Goal: Task Accomplishment & Management: Manage account settings

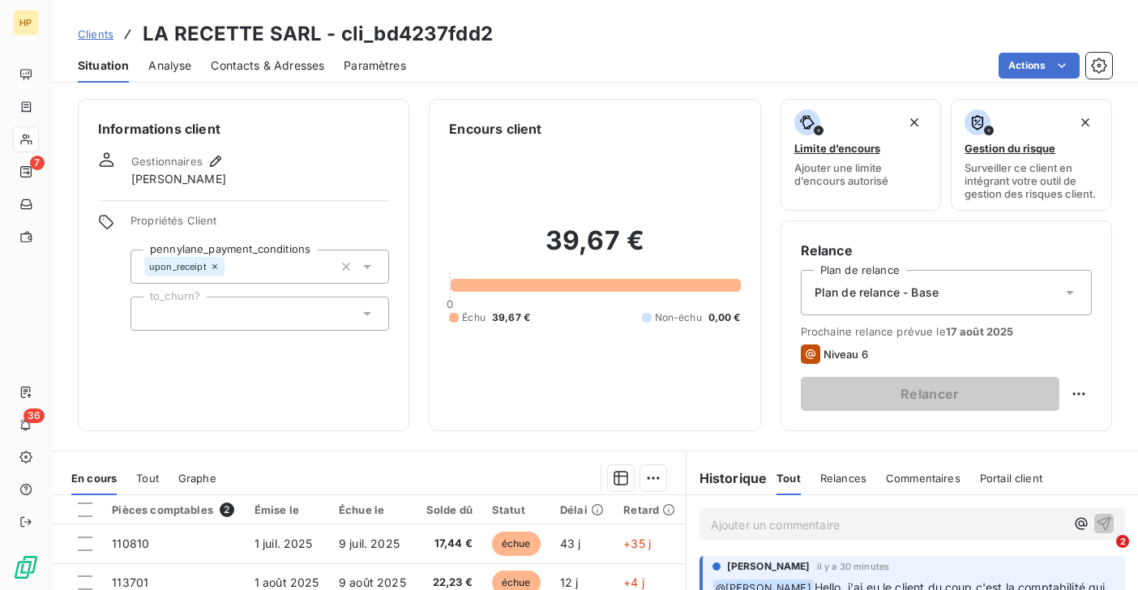
scroll to position [182, 0]
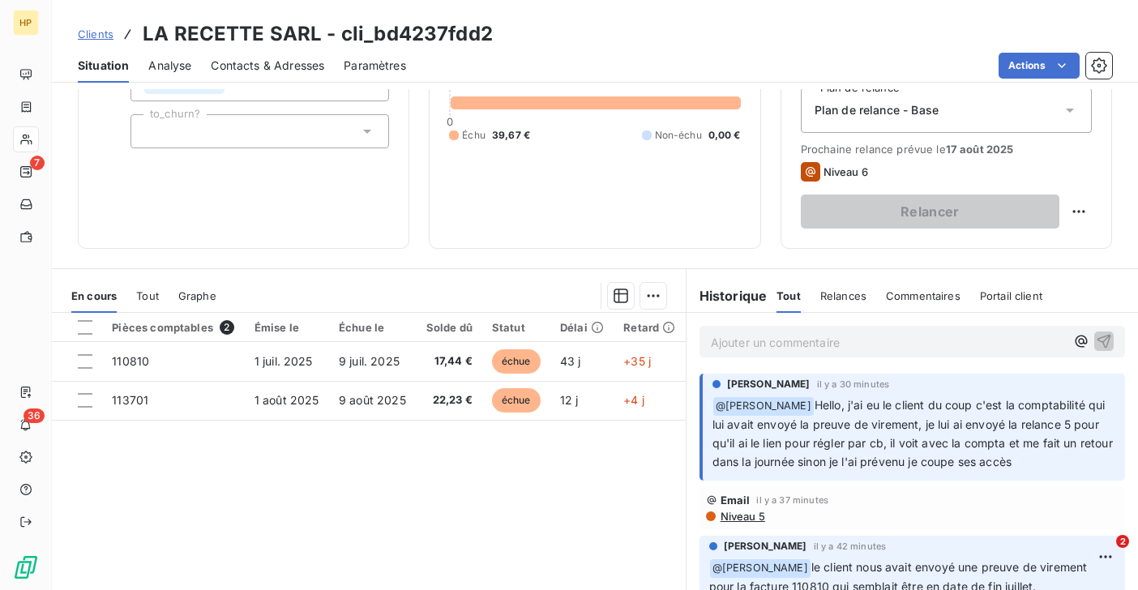
click at [90, 32] on span "Clients" at bounding box center [96, 34] width 36 height 13
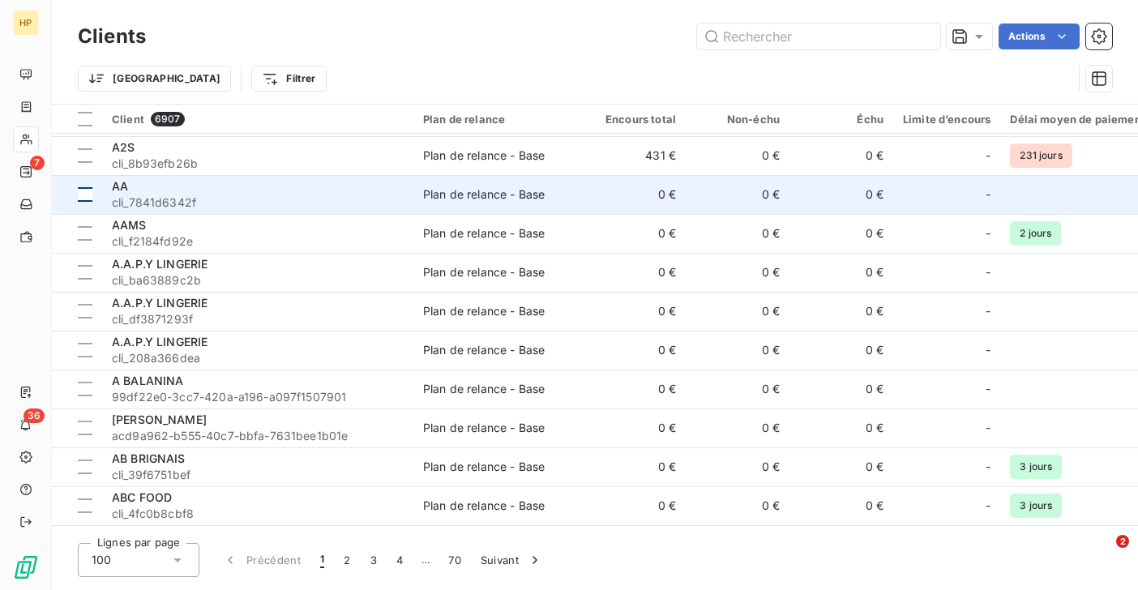
scroll to position [1536, 0]
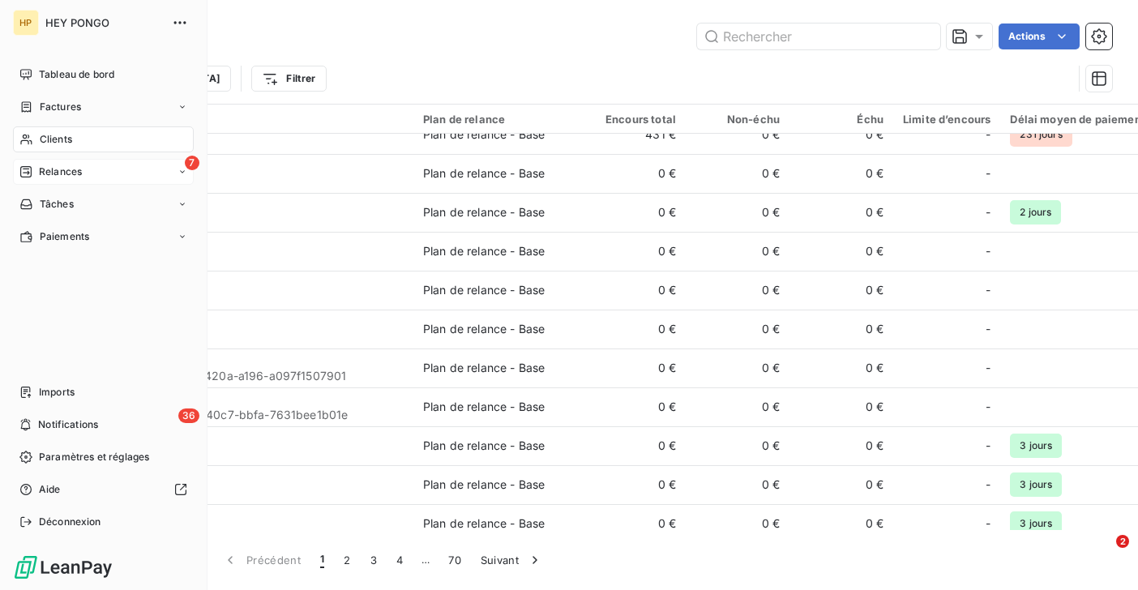
click at [35, 173] on div "Relances" at bounding box center [50, 172] width 62 height 15
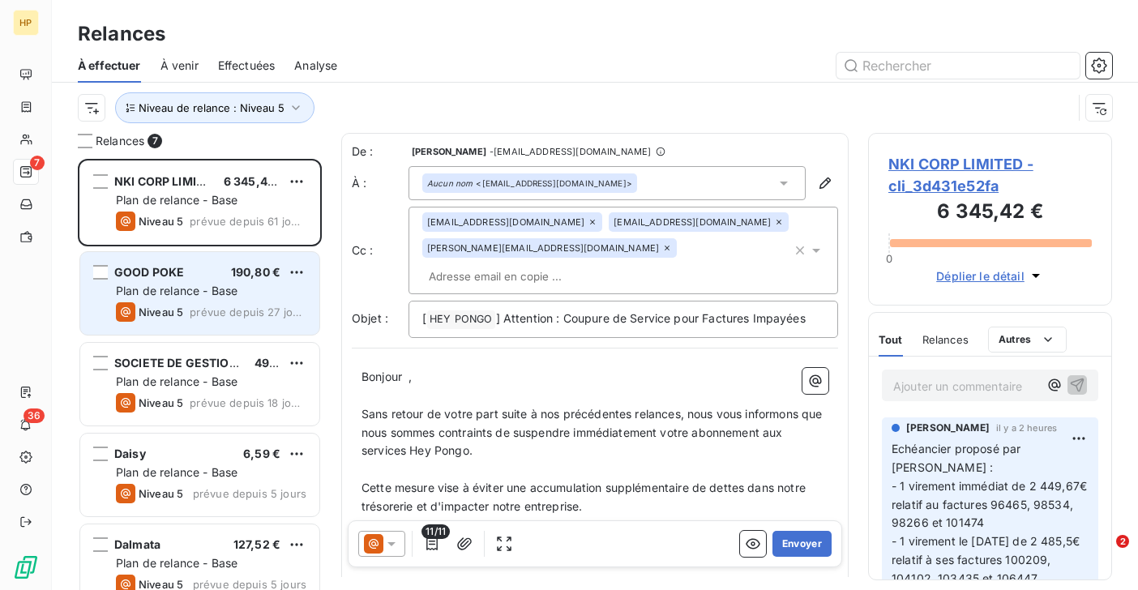
scroll to position [205, 0]
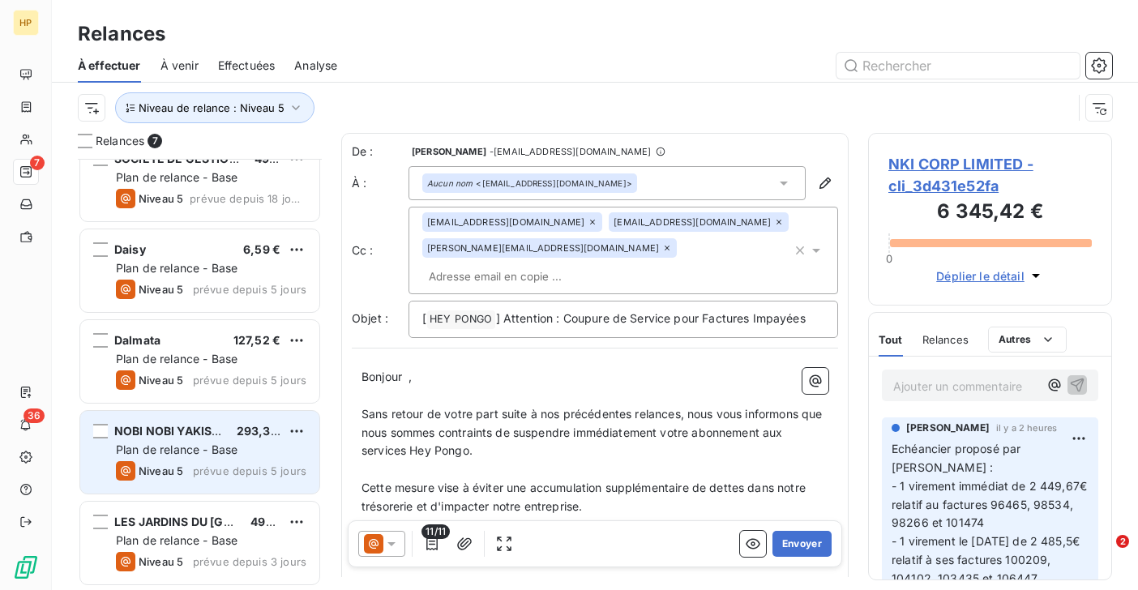
click at [195, 455] on span "Plan de relance - Base" at bounding box center [177, 450] width 122 height 14
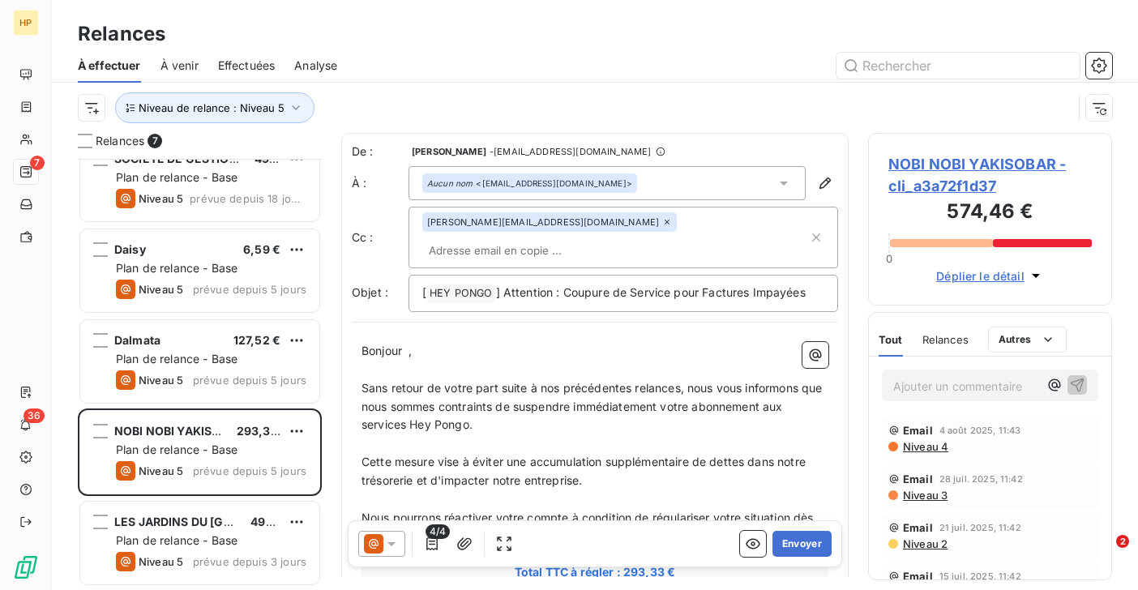
click at [940, 160] on span "NOBI NOBI YAKISOBAR - cli_a3a72f1d37" at bounding box center [989, 175] width 203 height 44
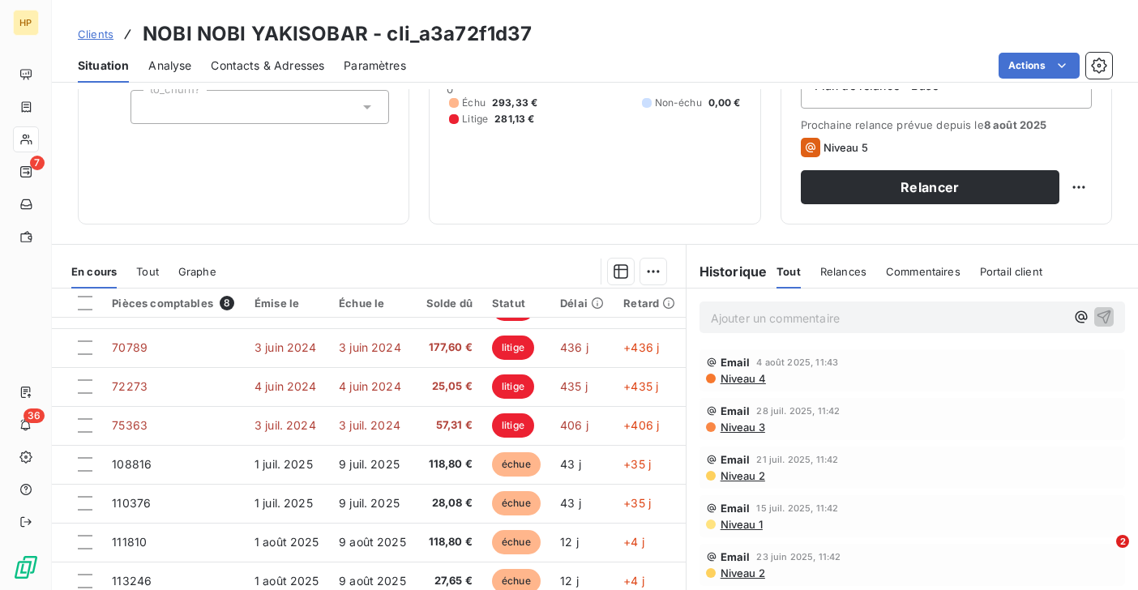
scroll to position [266, 0]
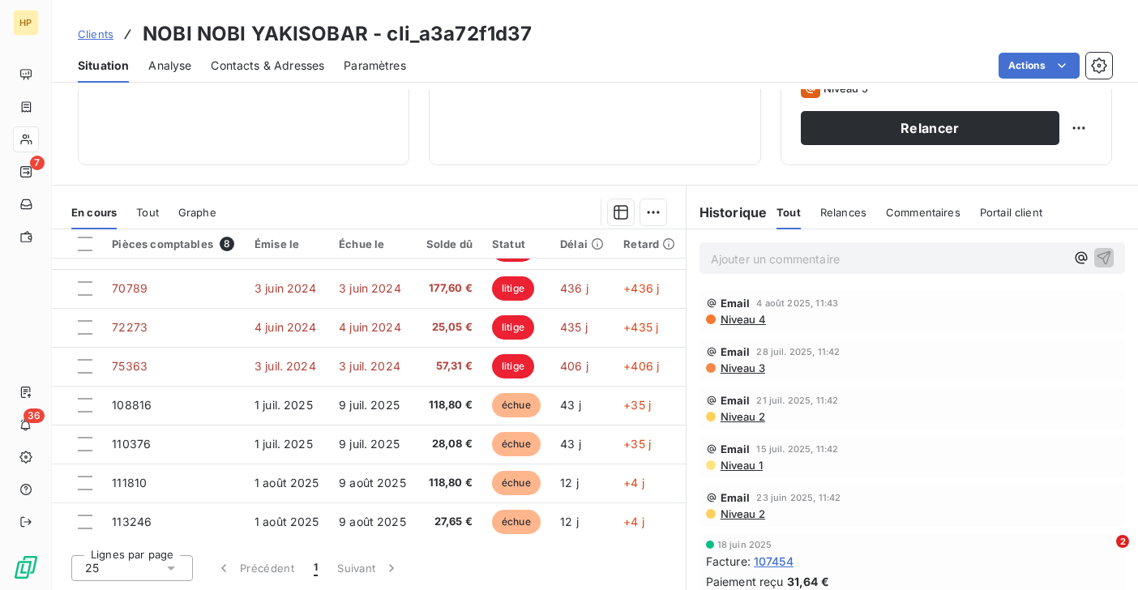
click at [750, 263] on p "Ajouter un commentaire ﻿" at bounding box center [888, 259] width 354 height 20
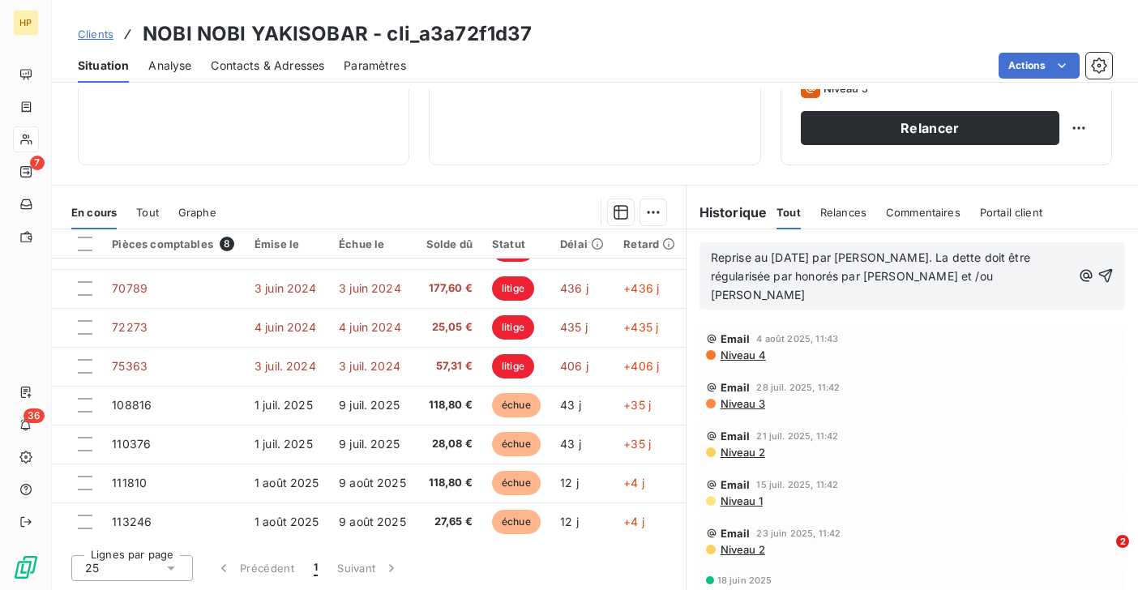
click at [798, 278] on span "Reprise au 10/07/25 par Nobi Victoire. La dette doit être régularisée par honor…" at bounding box center [872, 275] width 323 height 51
drag, startPoint x: 798, startPoint y: 278, endPoint x: 715, endPoint y: 277, distance: 83.5
click at [715, 277] on span "Reprise au 10/07/25 par Nobi Victoire. La dette doit être régularisée par honor…" at bounding box center [872, 275] width 323 height 51
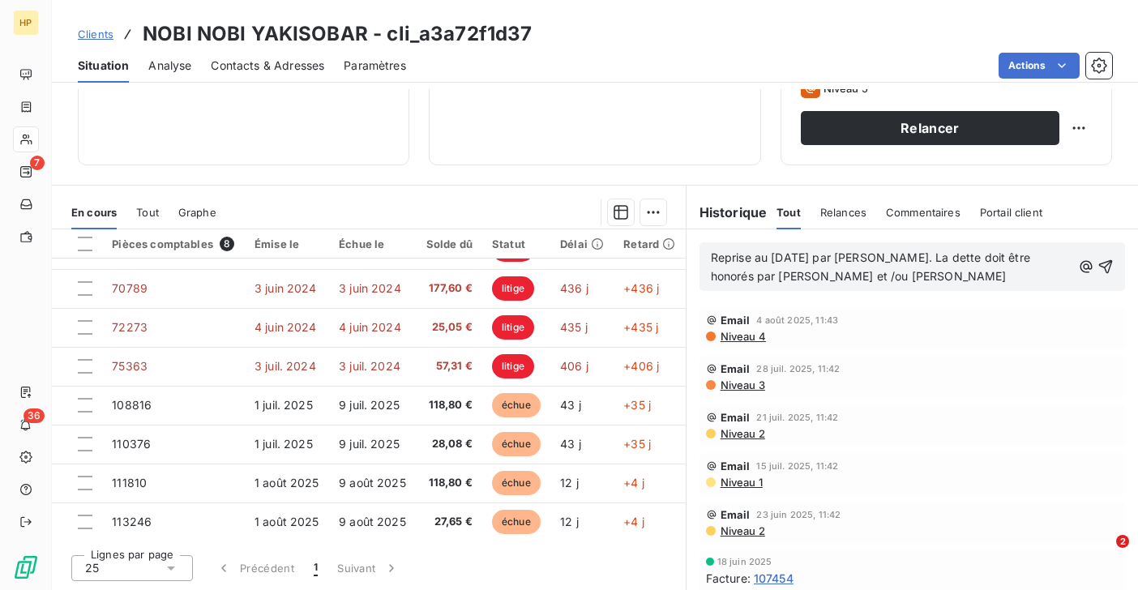
click at [989, 261] on span "Reprise au 10/07/25 par Nobi Victoire. La dette doit être honorés par Arva et /…" at bounding box center [872, 266] width 323 height 32
click at [750, 276] on span "Reprise au 10/07/25 par Nobi Victoire. La dette devrait être honorés par Arva e…" at bounding box center [881, 266] width 340 height 32
click at [881, 277] on p "Reprise au 10/07/25 par Nobi Victoire. La dette devrait être honorées par Arva …" at bounding box center [891, 267] width 361 height 37
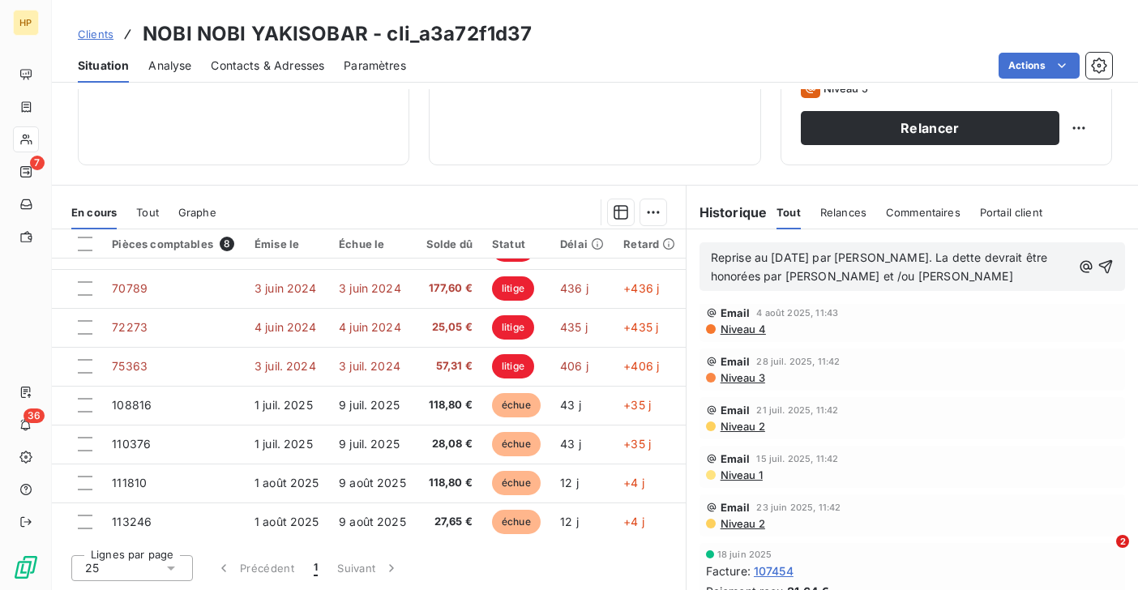
scroll to position [0, 0]
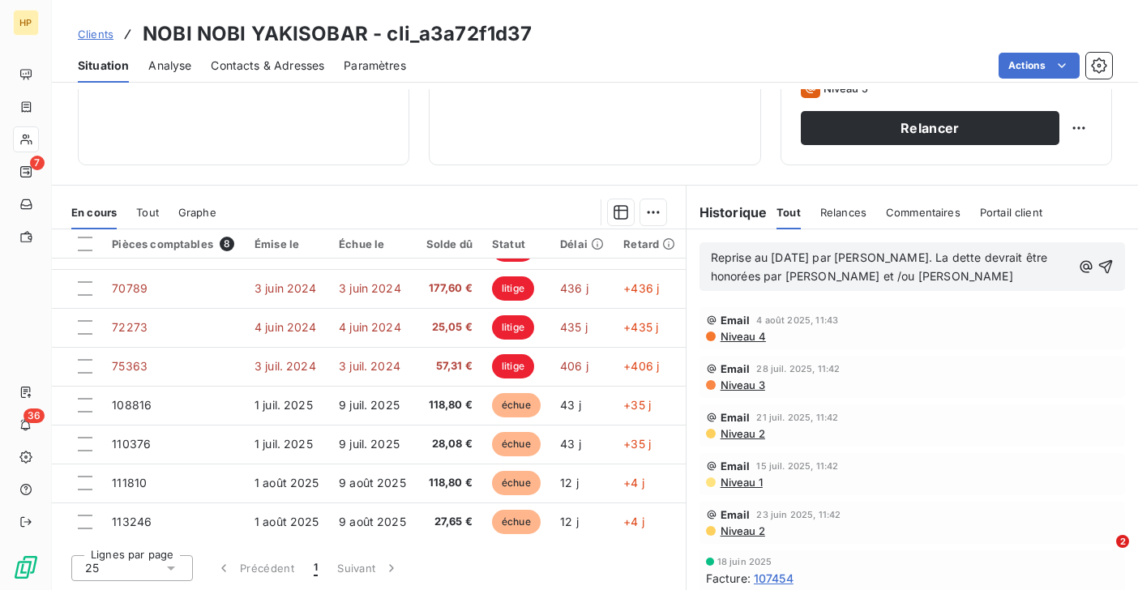
click at [913, 261] on span "Reprise au 10/07/25 par Nobi Victoire. La dette devrait être honorées par Arva …" at bounding box center [881, 266] width 340 height 32
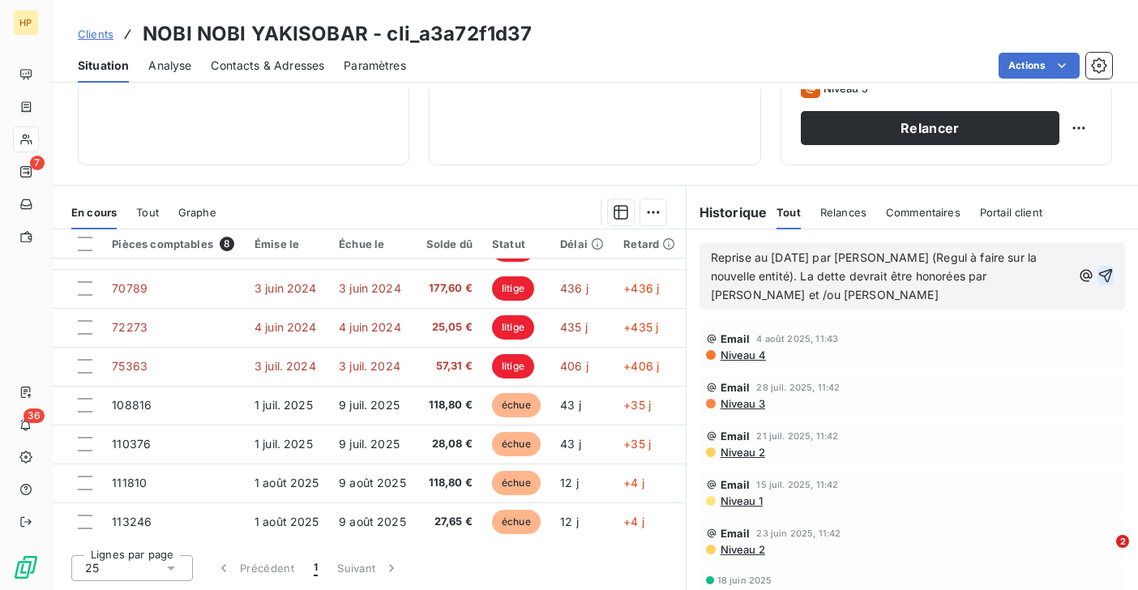
click at [1107, 273] on icon "button" at bounding box center [1106, 276] width 14 height 14
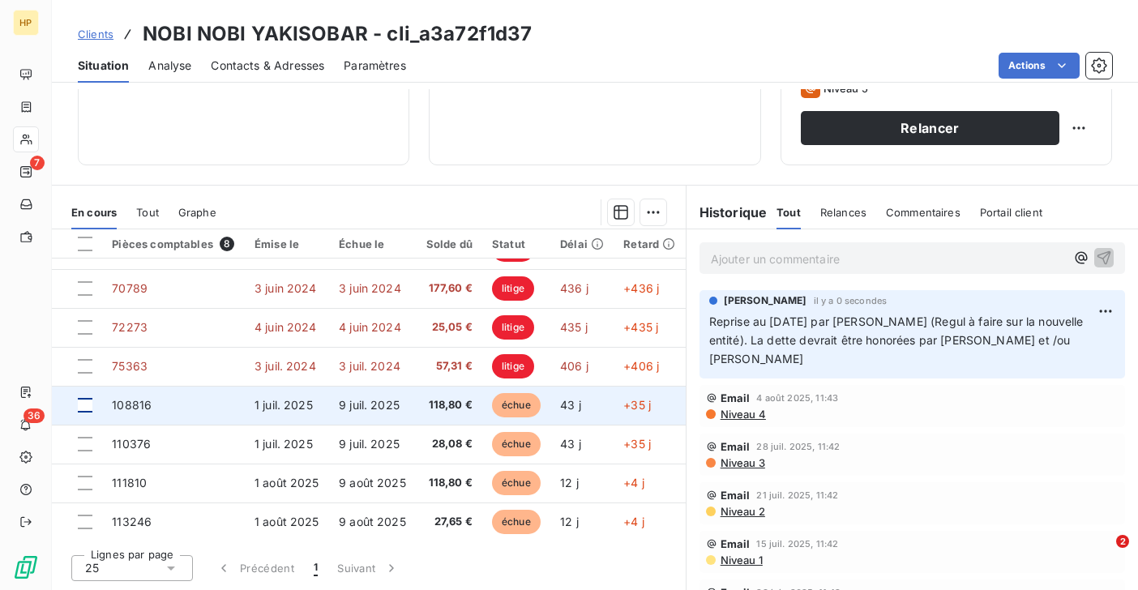
click at [86, 404] on div at bounding box center [85, 405] width 15 height 15
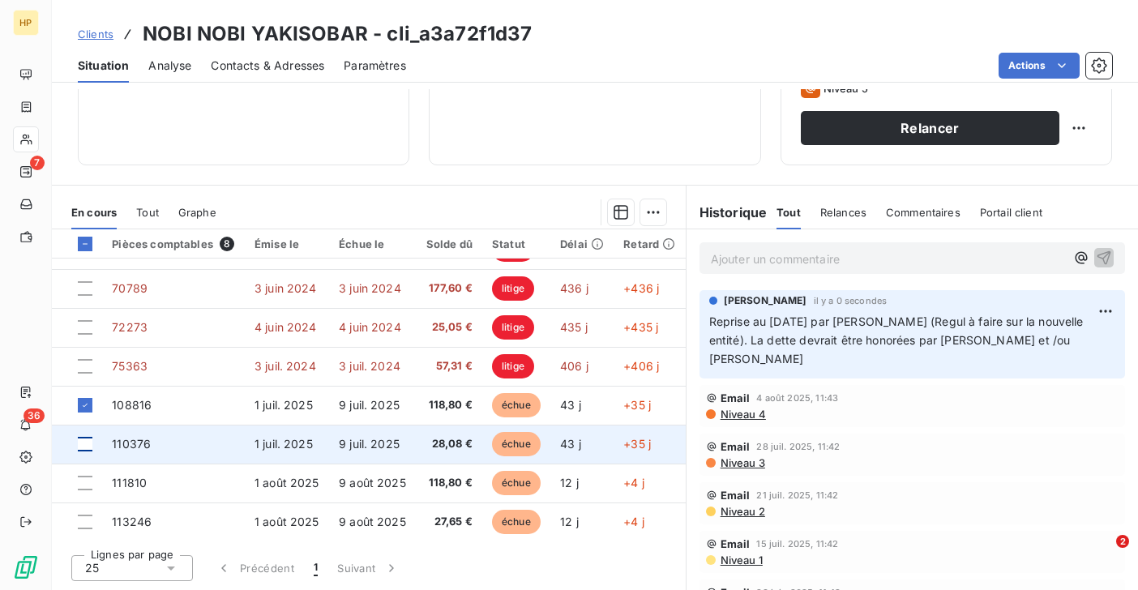
click at [86, 439] on div at bounding box center [85, 444] width 15 height 15
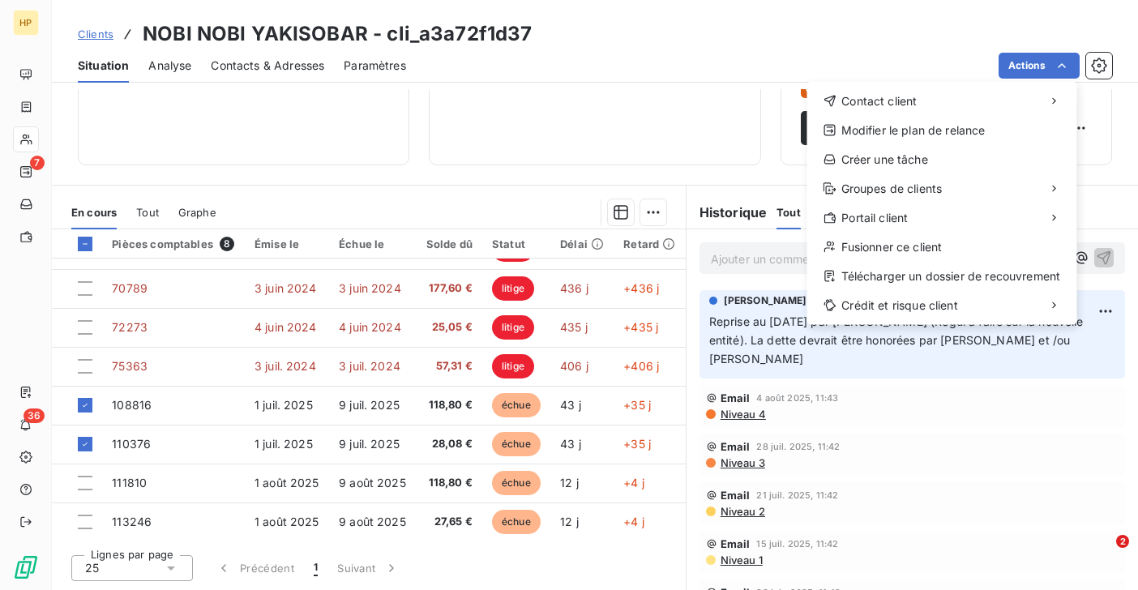
click at [1105, 181] on html "HP 7 36 Clients NOBI NOBI YAKISOBAR - cli_a3a72f1d37 Situation Analyse Contacts…" at bounding box center [569, 295] width 1138 height 590
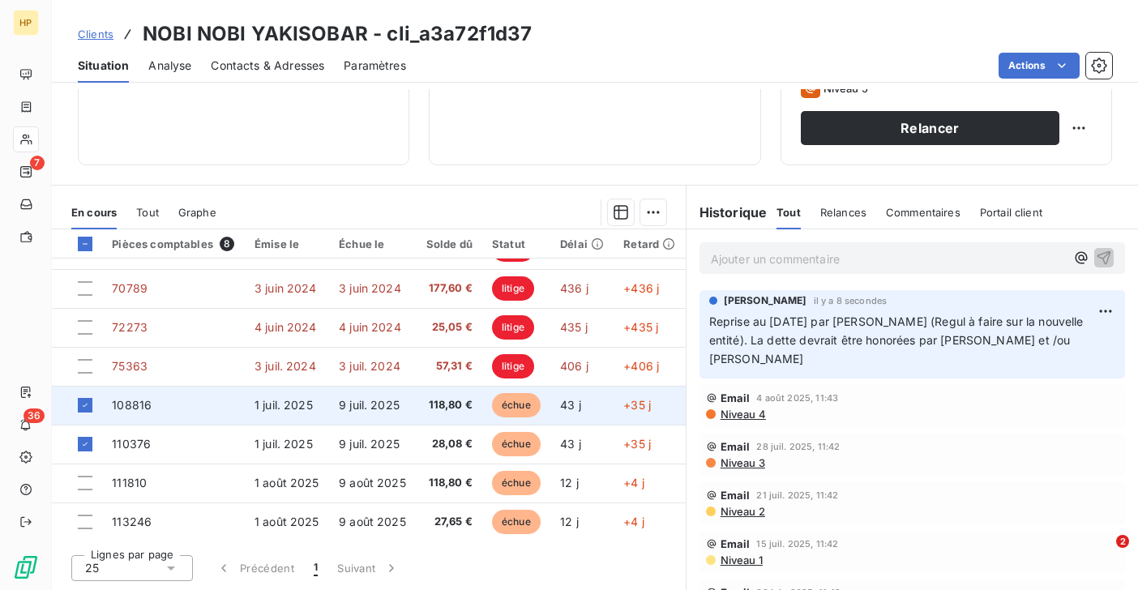
click at [387, 404] on span "9 juil. 2025" at bounding box center [369, 405] width 61 height 14
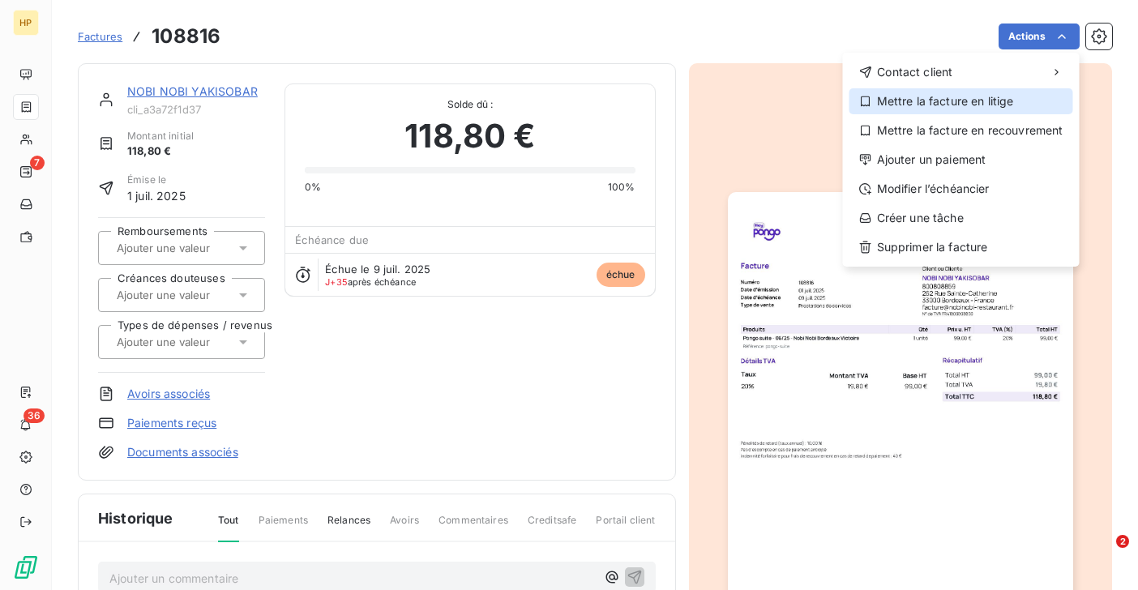
click at [944, 101] on div "Mettre la facture en litige" at bounding box center [961, 101] width 224 height 26
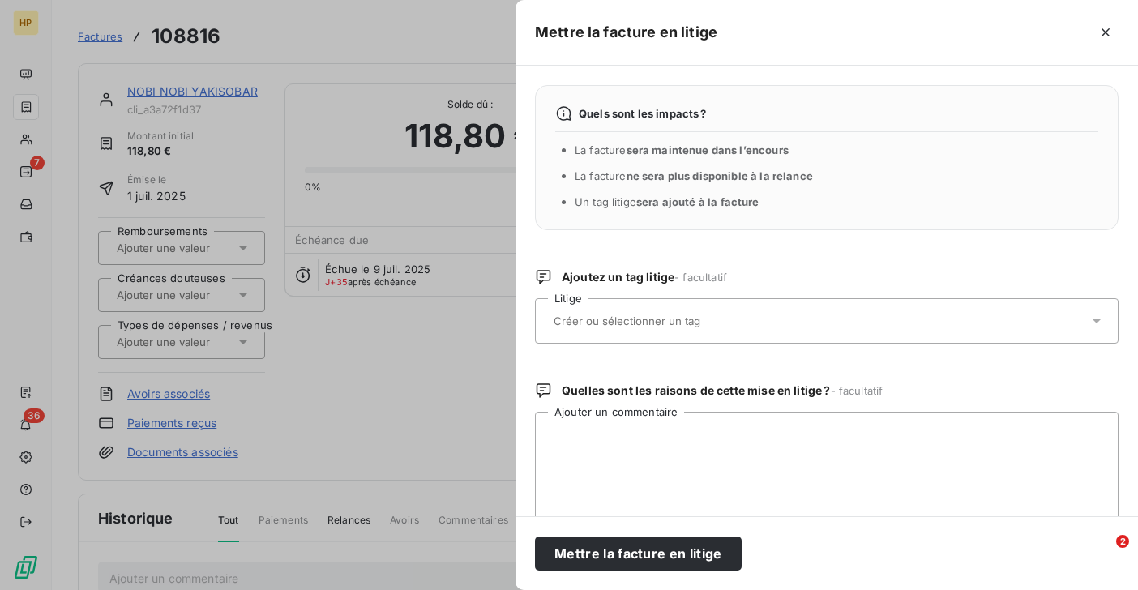
click at [603, 325] on input "text" at bounding box center [670, 321] width 236 height 15
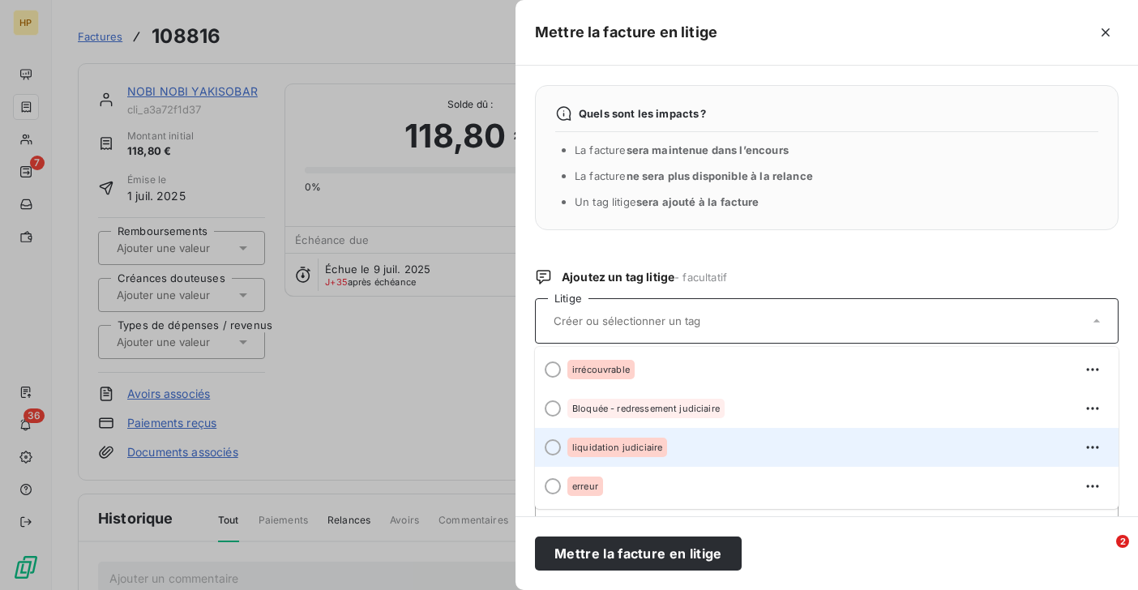
click at [601, 443] on span "liquidation judiciaire" at bounding box center [617, 448] width 90 height 10
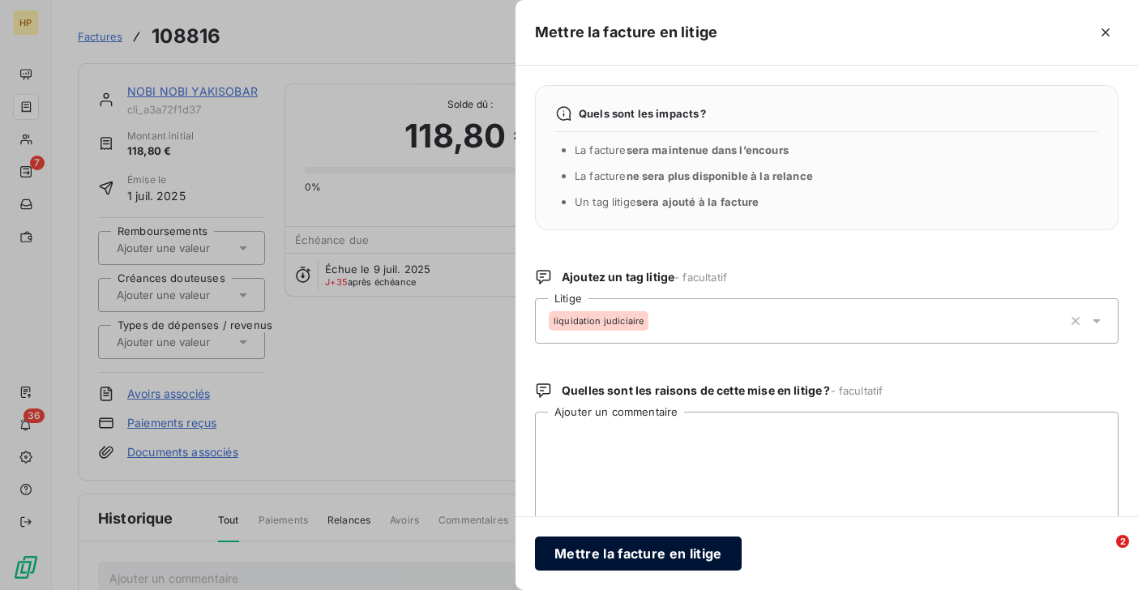
click at [598, 548] on button "Mettre la facture en litige" at bounding box center [638, 554] width 207 height 34
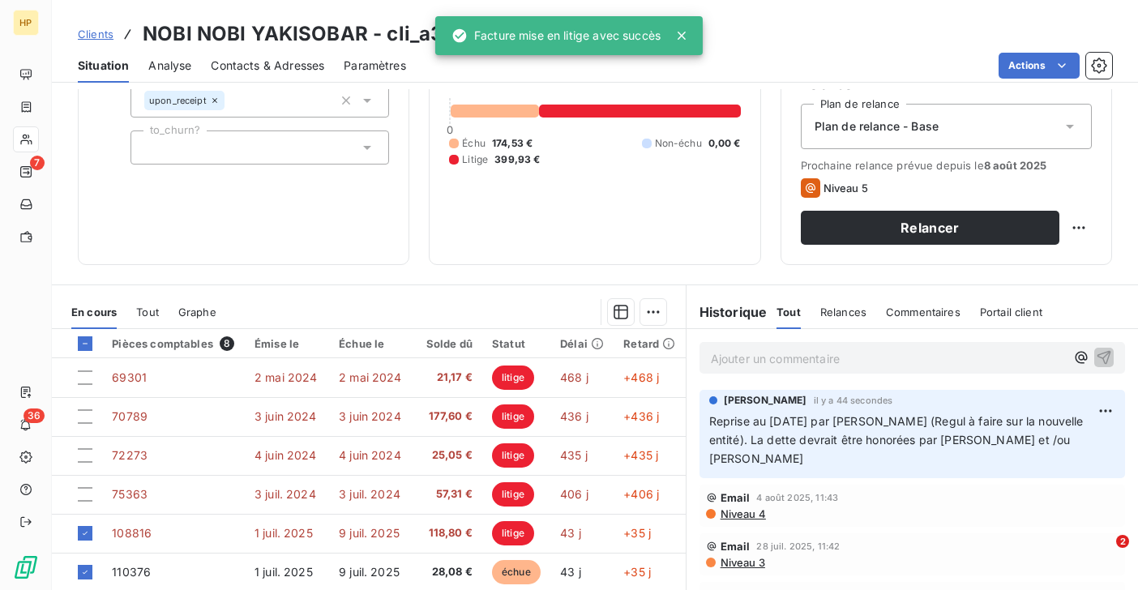
scroll to position [266, 0]
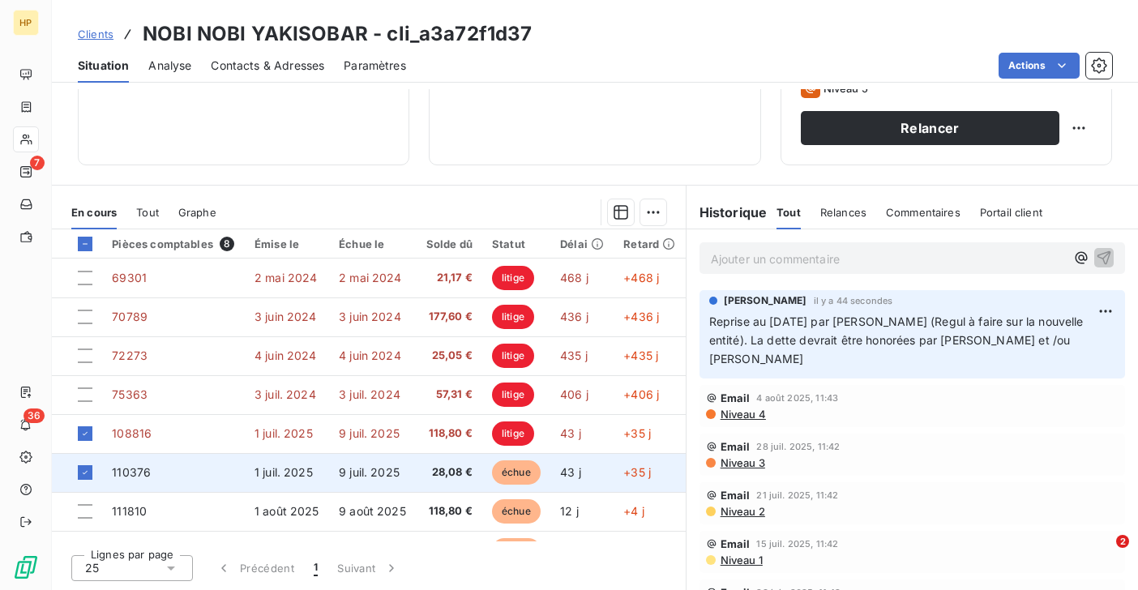
click at [357, 473] on span "9 juil. 2025" at bounding box center [369, 472] width 61 height 14
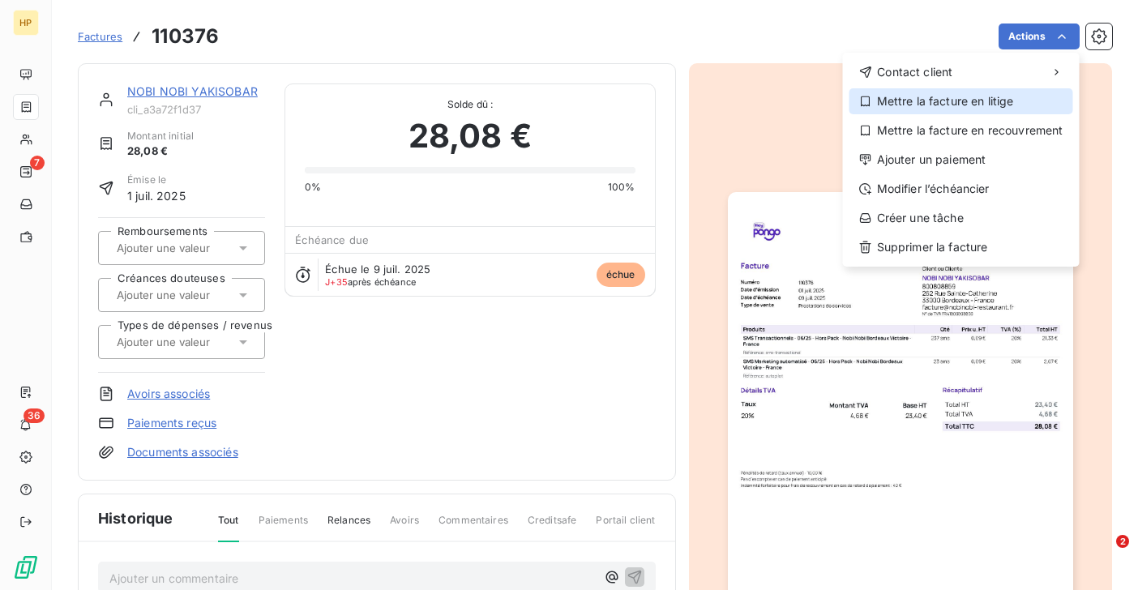
click at [977, 107] on div "Mettre la facture en litige" at bounding box center [961, 101] width 224 height 26
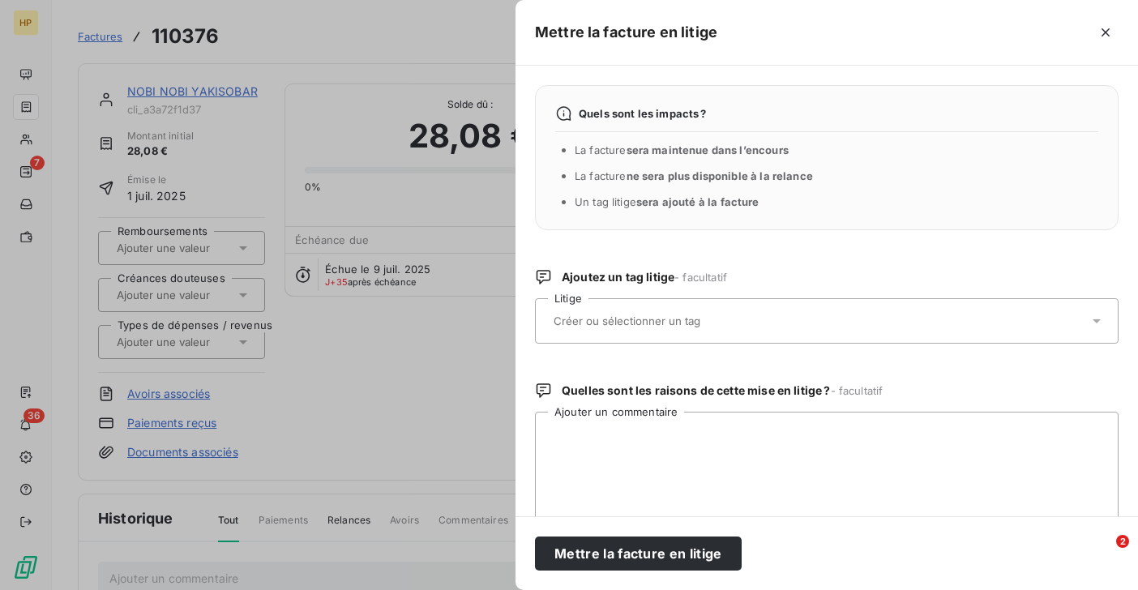
click at [582, 317] on input "text" at bounding box center [670, 321] width 236 height 15
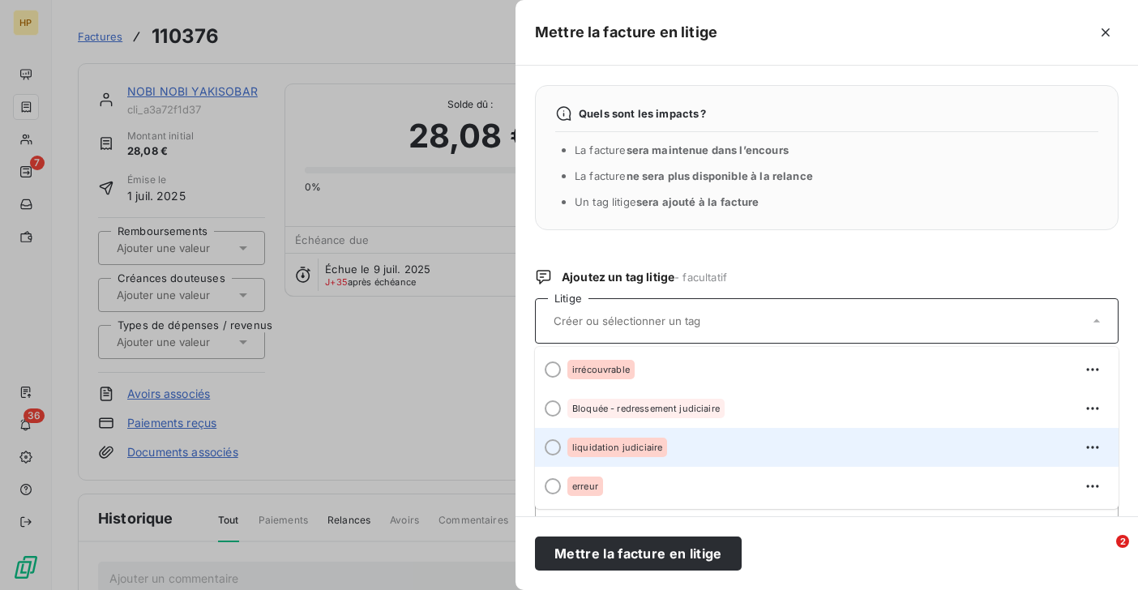
click at [585, 447] on span "liquidation judiciaire" at bounding box center [617, 448] width 90 height 10
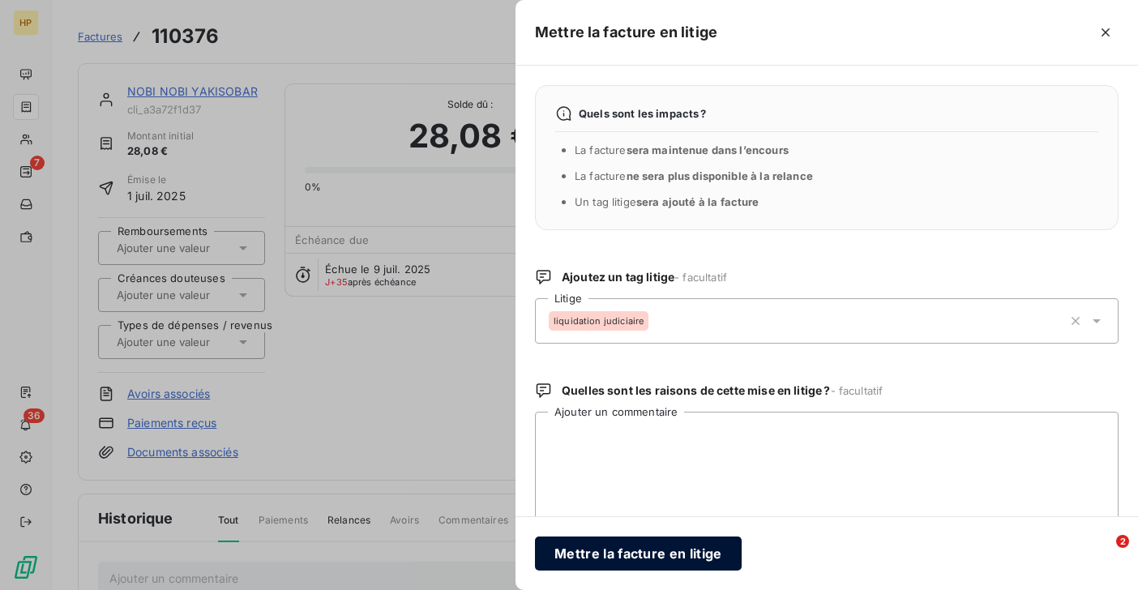
click at [604, 557] on button "Mettre la facture en litige" at bounding box center [638, 554] width 207 height 34
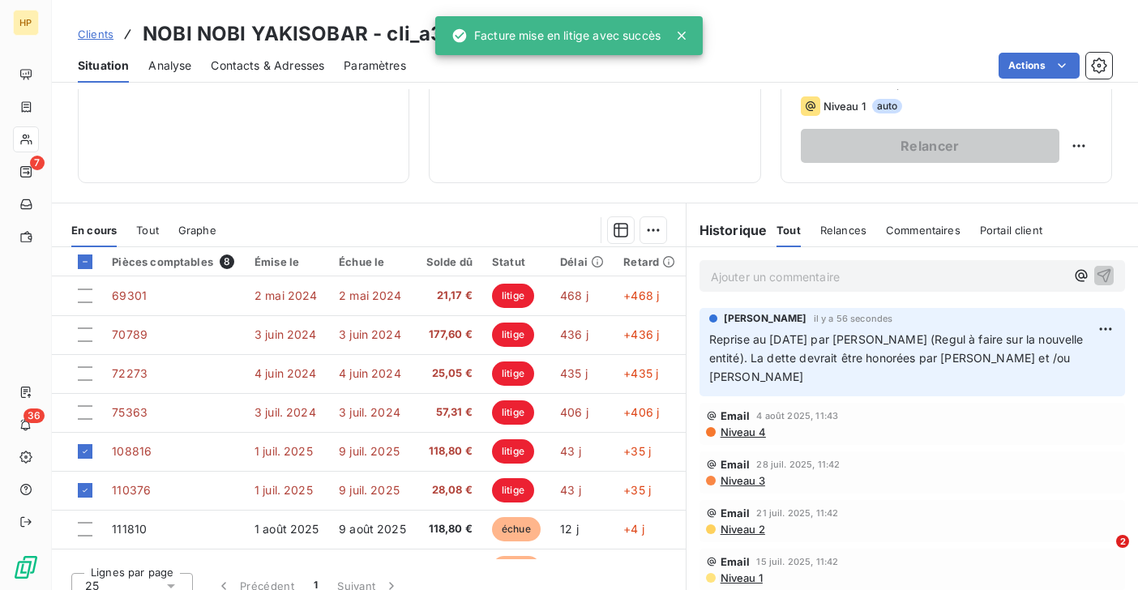
scroll to position [266, 0]
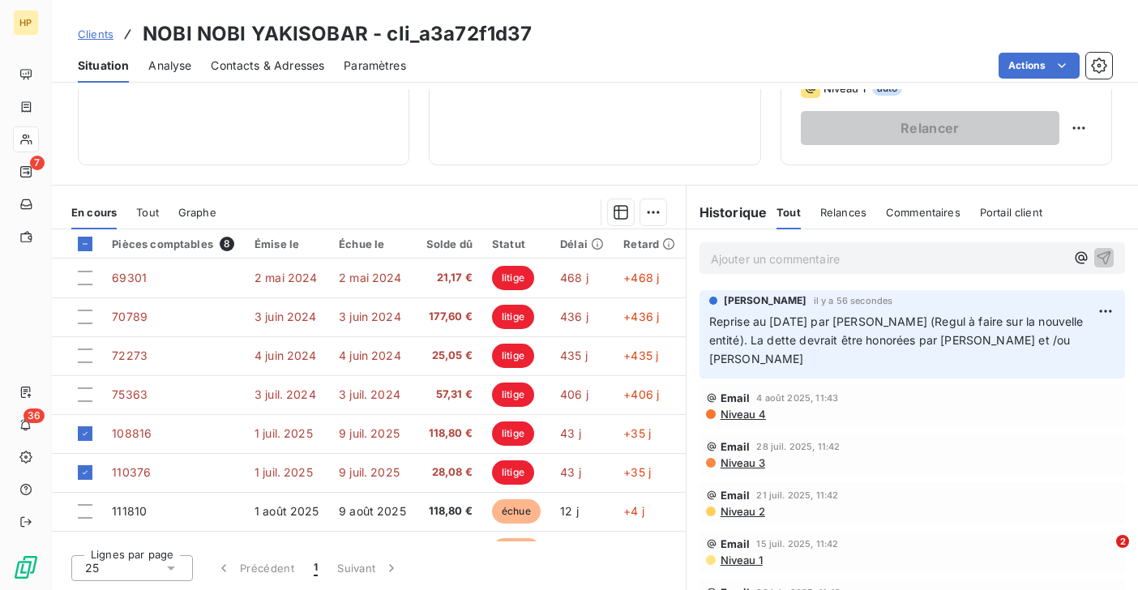
click at [738, 258] on p "Ajouter un commentaire ﻿" at bounding box center [888, 259] width 354 height 20
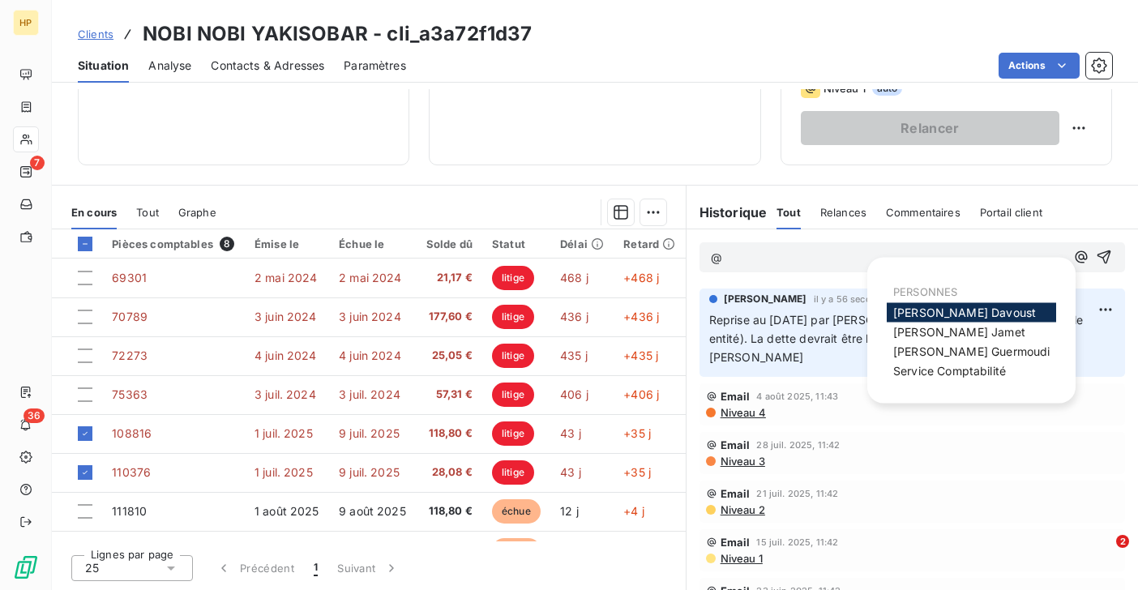
click at [906, 311] on span "Florian Davoust" at bounding box center [964, 313] width 143 height 14
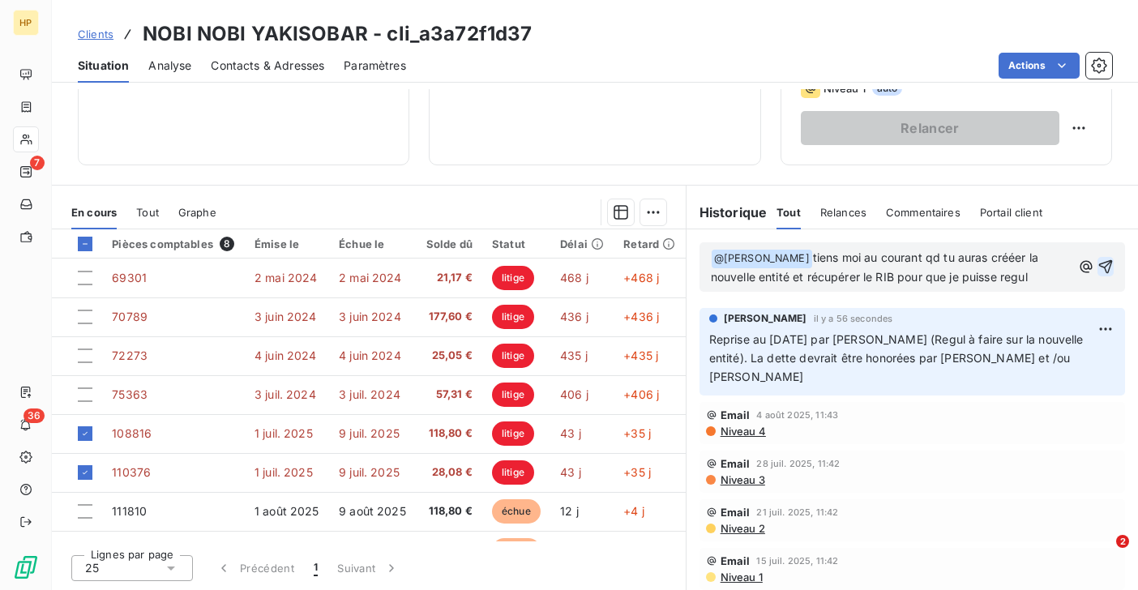
click at [1111, 269] on icon "button" at bounding box center [1105, 267] width 16 height 16
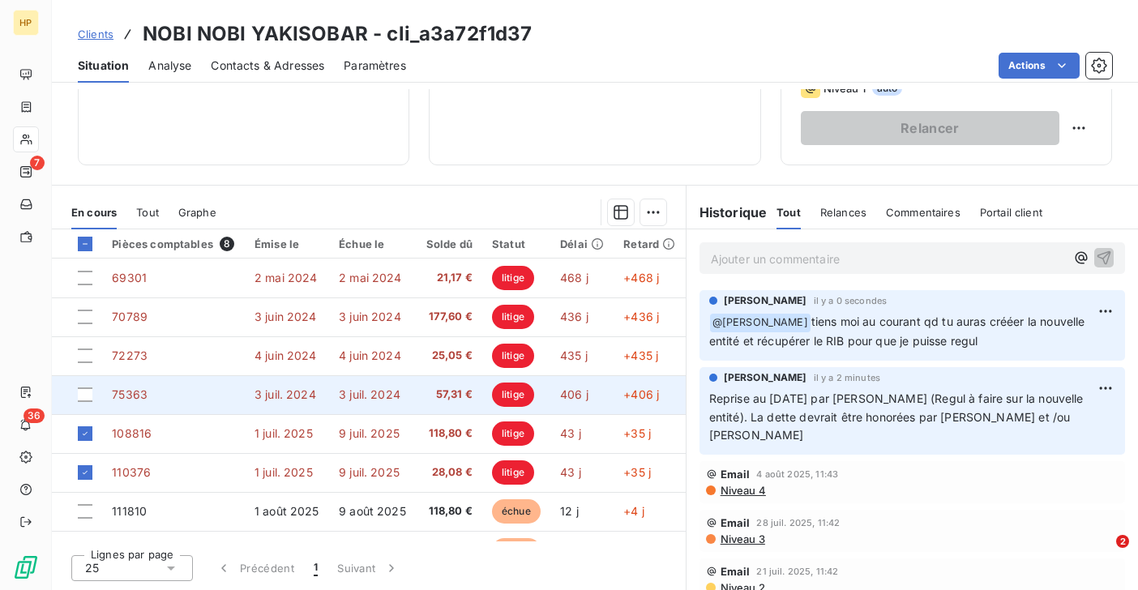
scroll to position [28, 0]
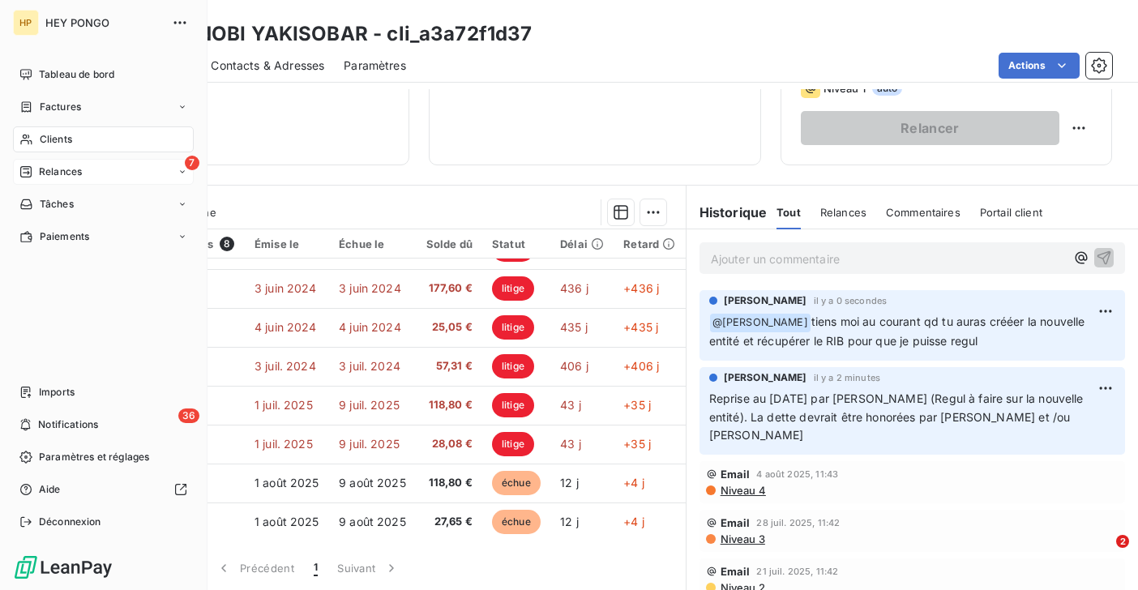
click at [53, 168] on span "Relances" at bounding box center [60, 172] width 43 height 15
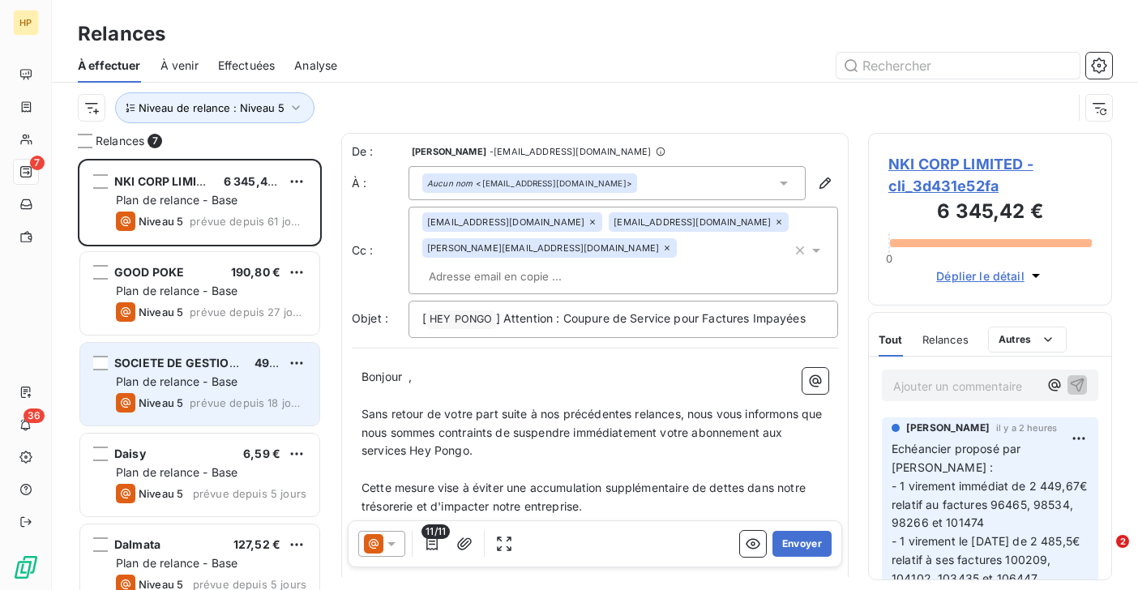
scroll to position [205, 0]
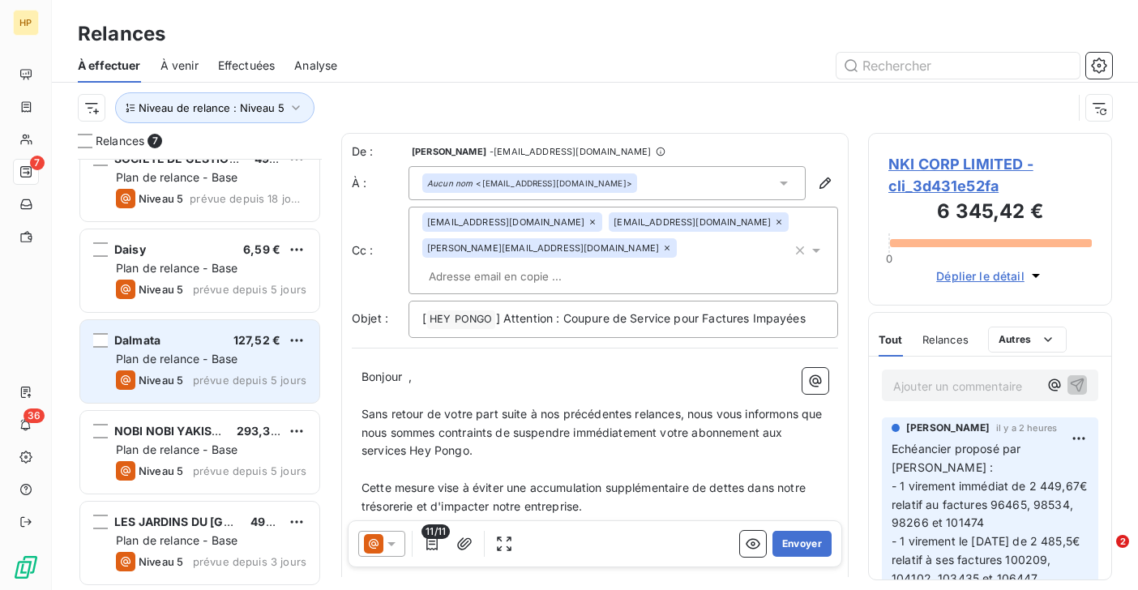
click at [187, 354] on span "Plan de relance - Base" at bounding box center [177, 359] width 122 height 14
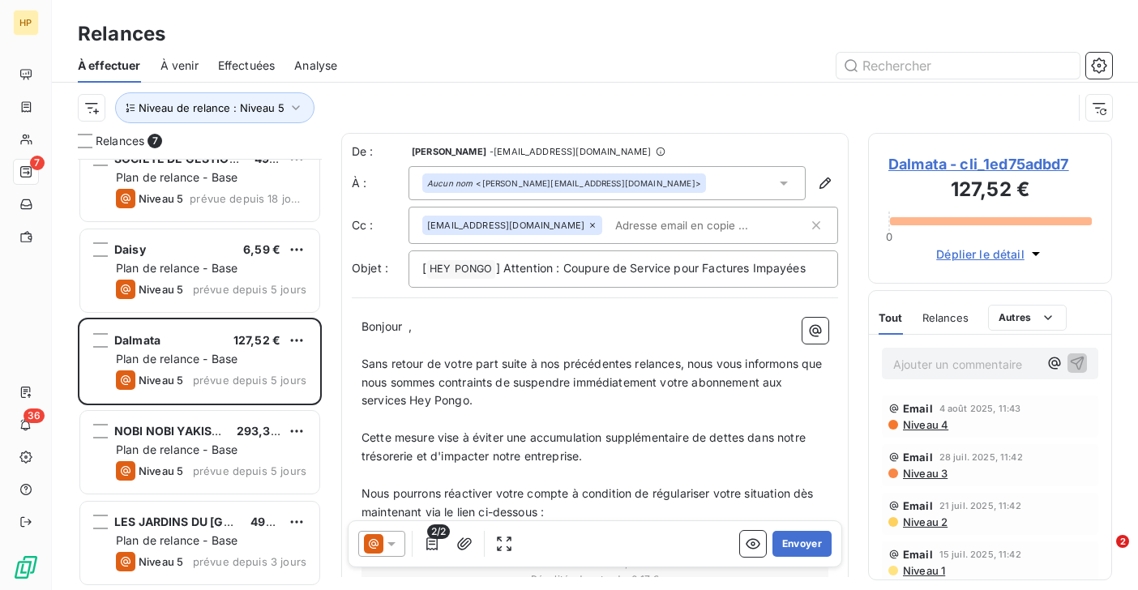
click at [957, 165] on span "Dalmata - cli_1ed75adbd7" at bounding box center [989, 164] width 203 height 22
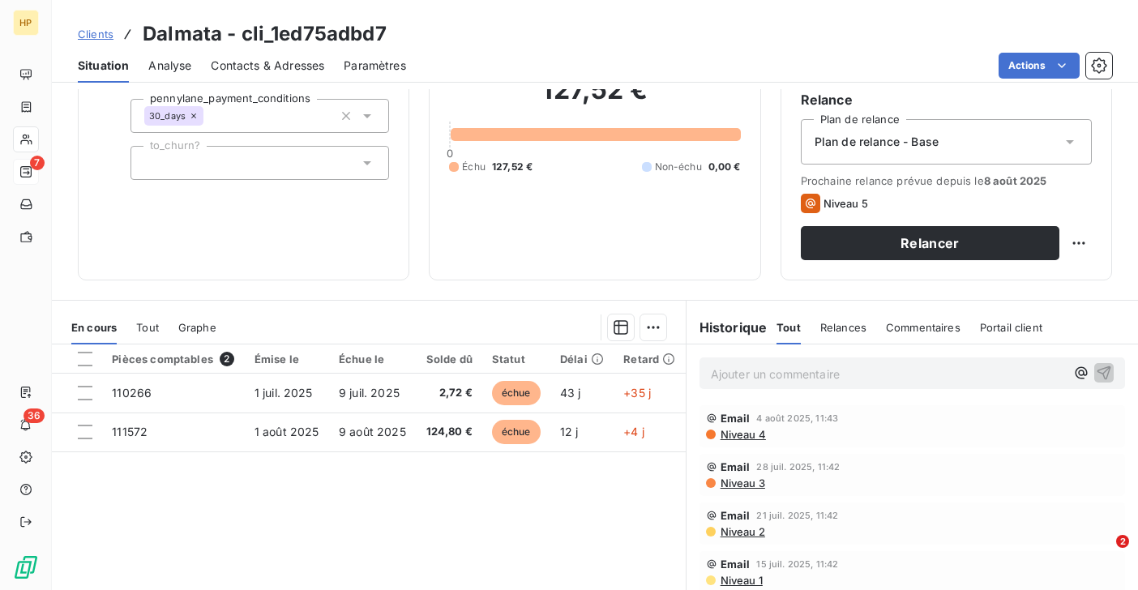
scroll to position [209, 0]
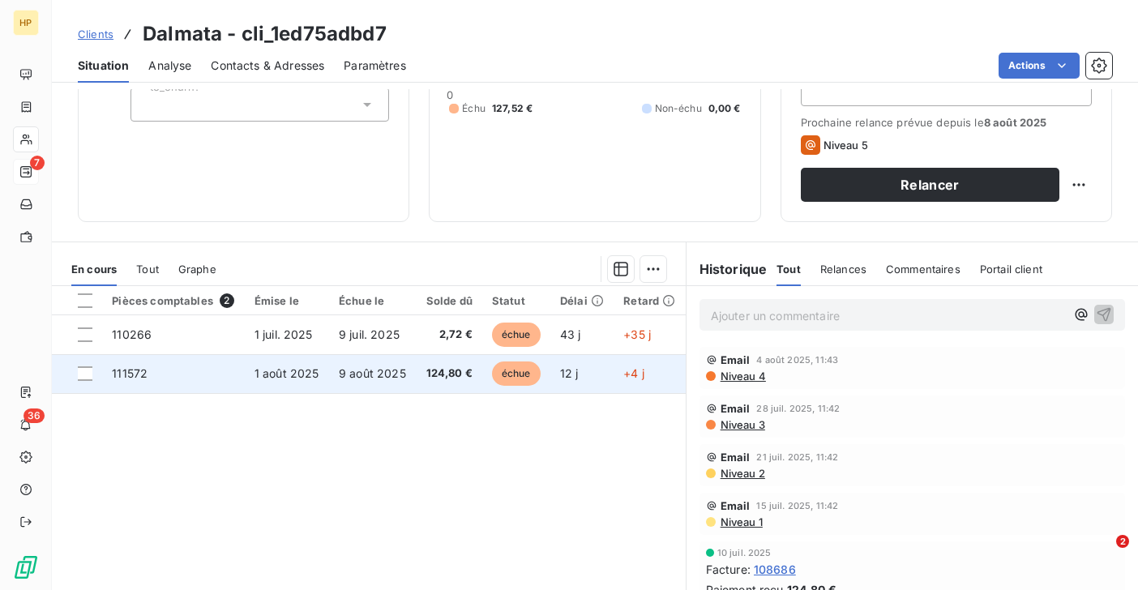
click at [346, 371] on span "9 août 2025" at bounding box center [372, 373] width 67 height 14
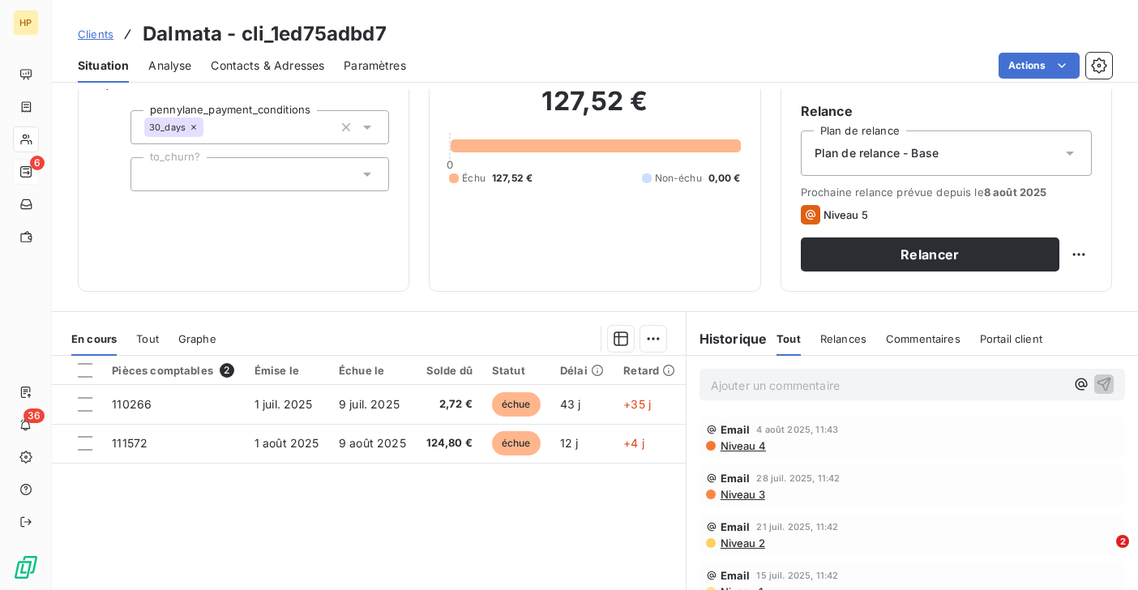
scroll to position [237, 0]
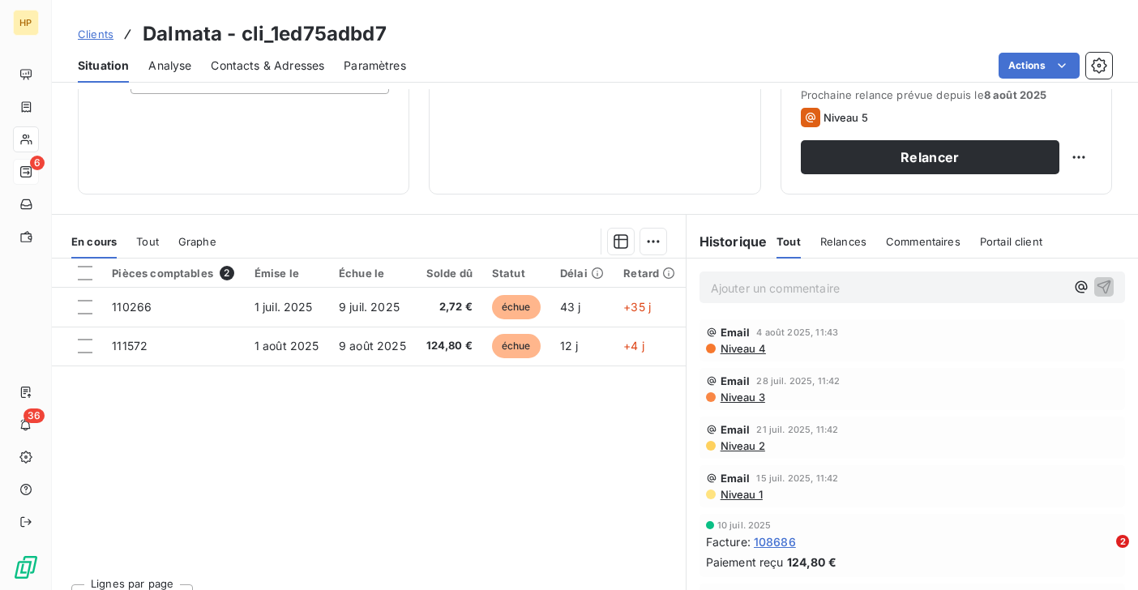
click at [764, 289] on p "Ajouter un commentaire ﻿" at bounding box center [888, 288] width 354 height 20
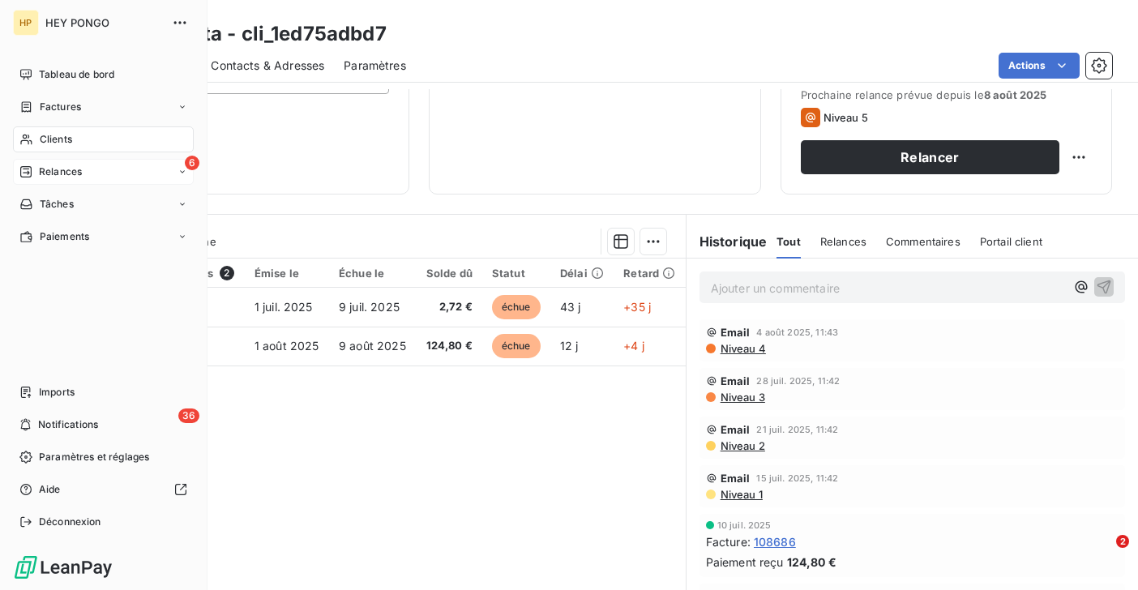
click at [41, 172] on span "Relances" at bounding box center [60, 172] width 43 height 15
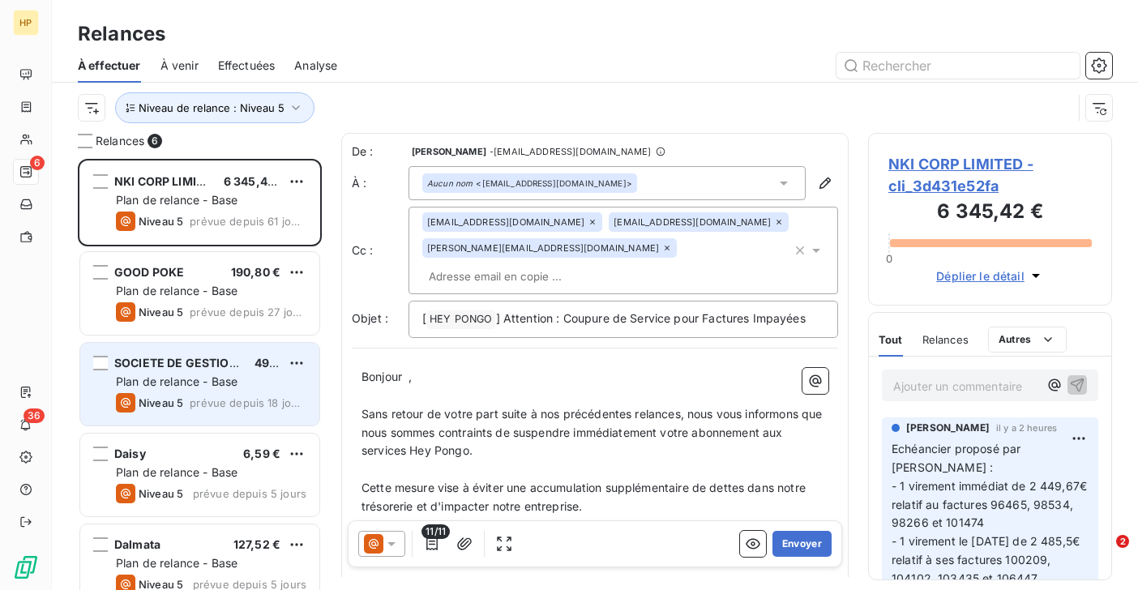
scroll to position [114, 0]
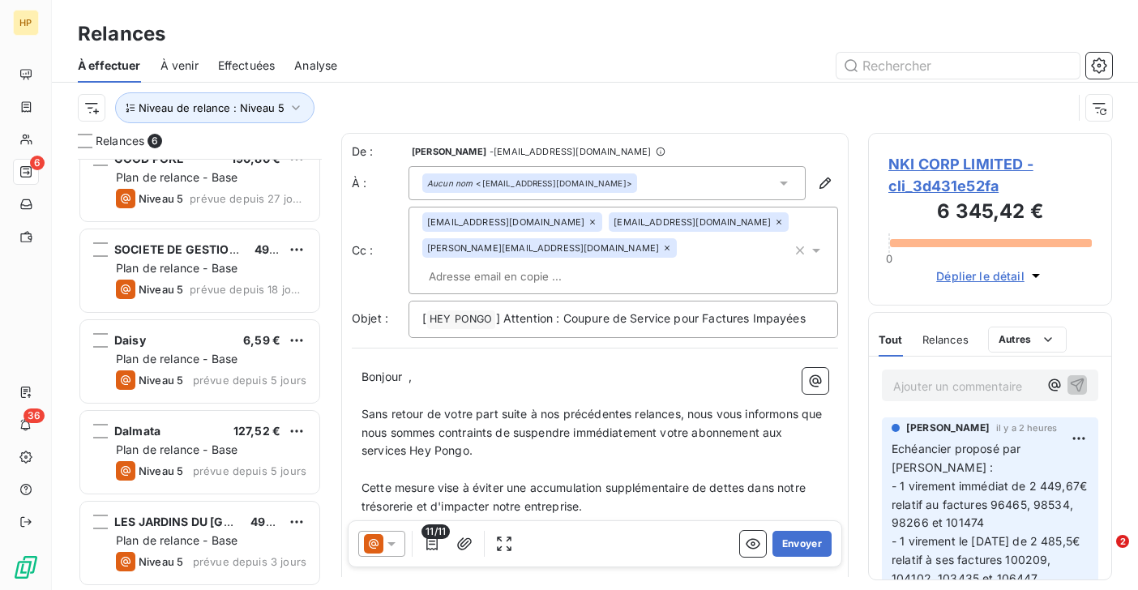
click at [186, 66] on span "À venir" at bounding box center [179, 66] width 38 height 16
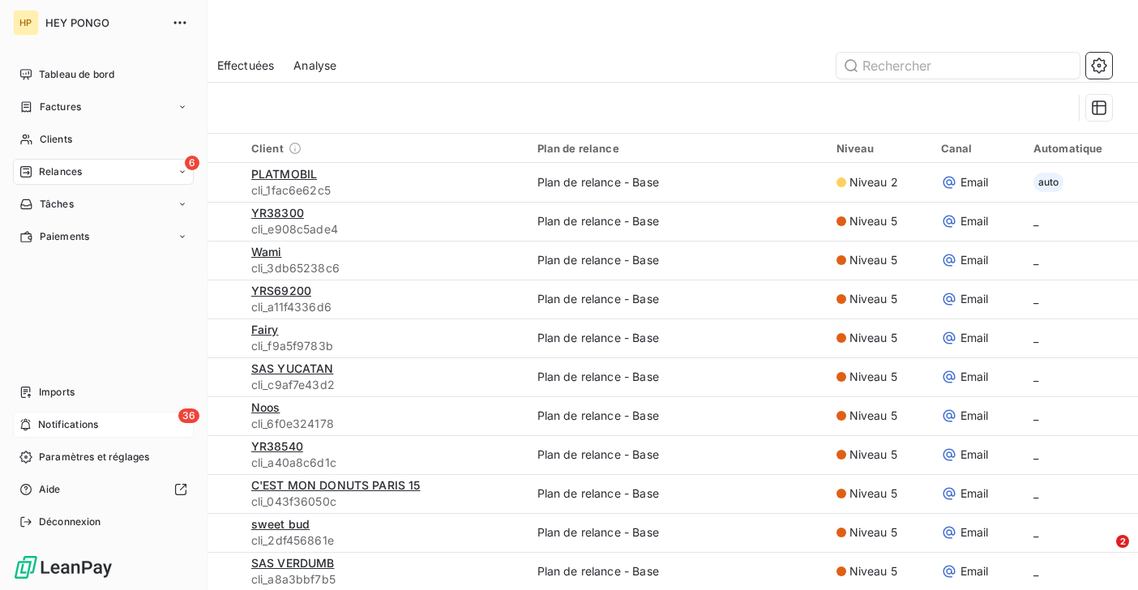
click at [38, 428] on span "Notifications" at bounding box center [68, 424] width 60 height 15
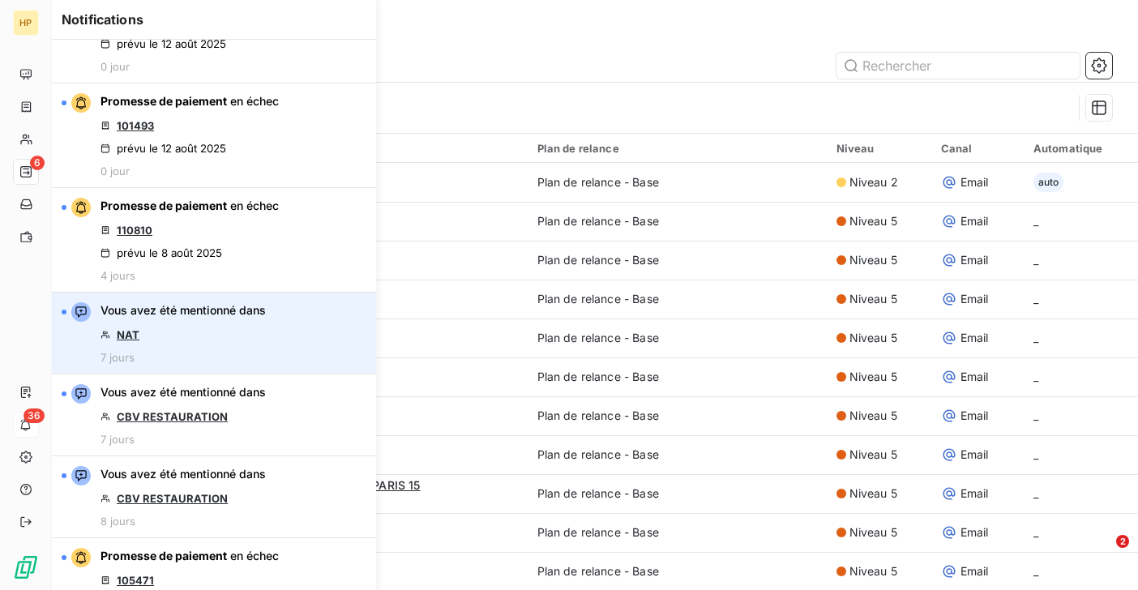
scroll to position [579, 0]
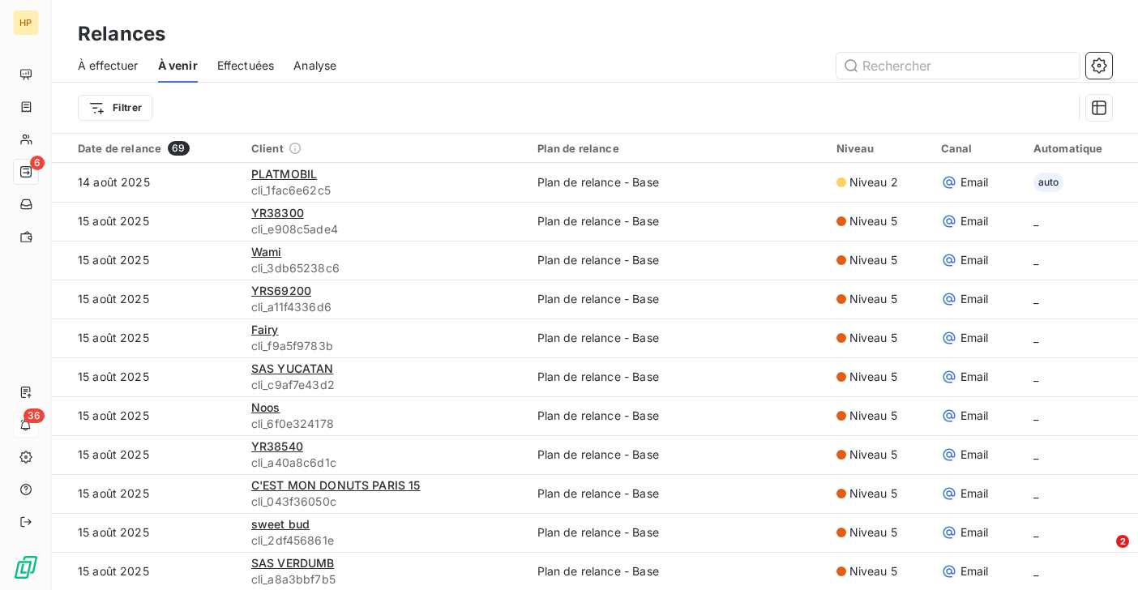
click at [521, 45] on div "Relances" at bounding box center [595, 33] width 1086 height 29
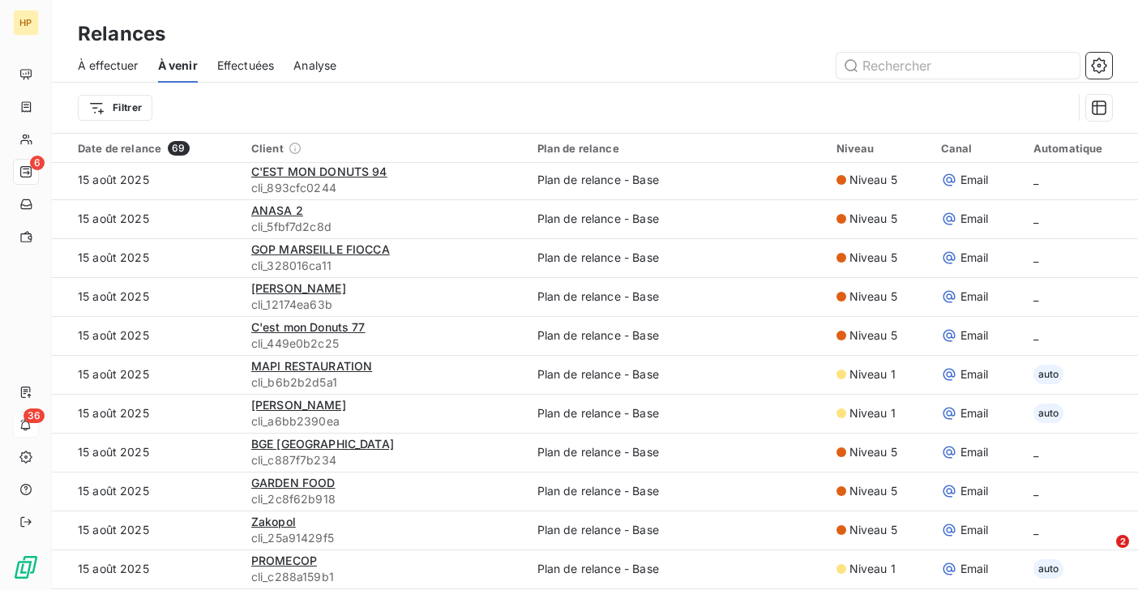
scroll to position [0, 0]
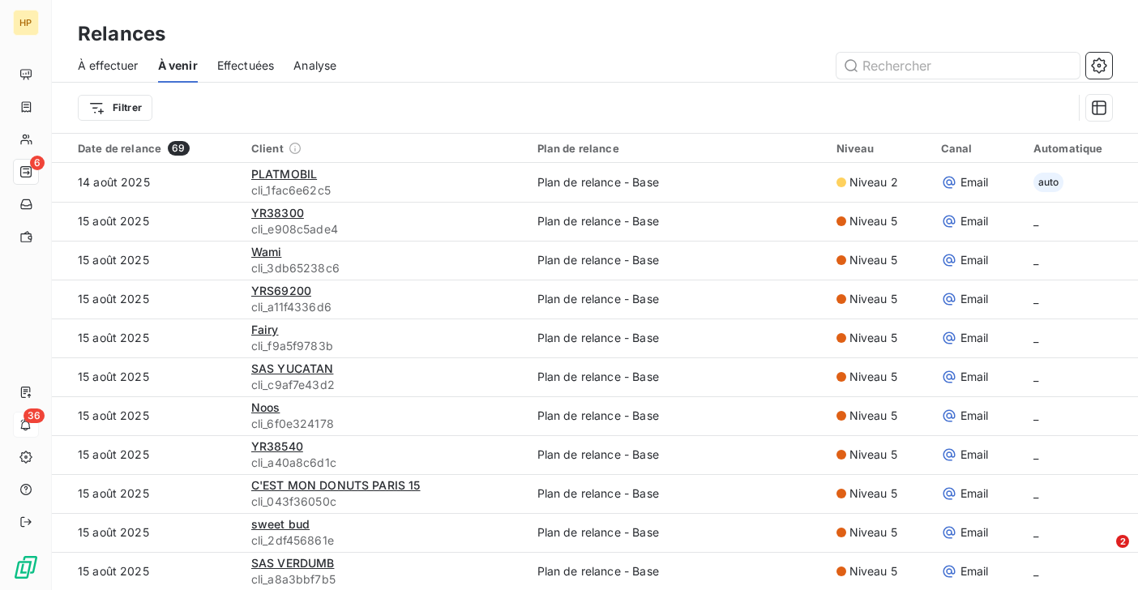
click at [111, 64] on span "À effectuer" at bounding box center [108, 66] width 61 height 16
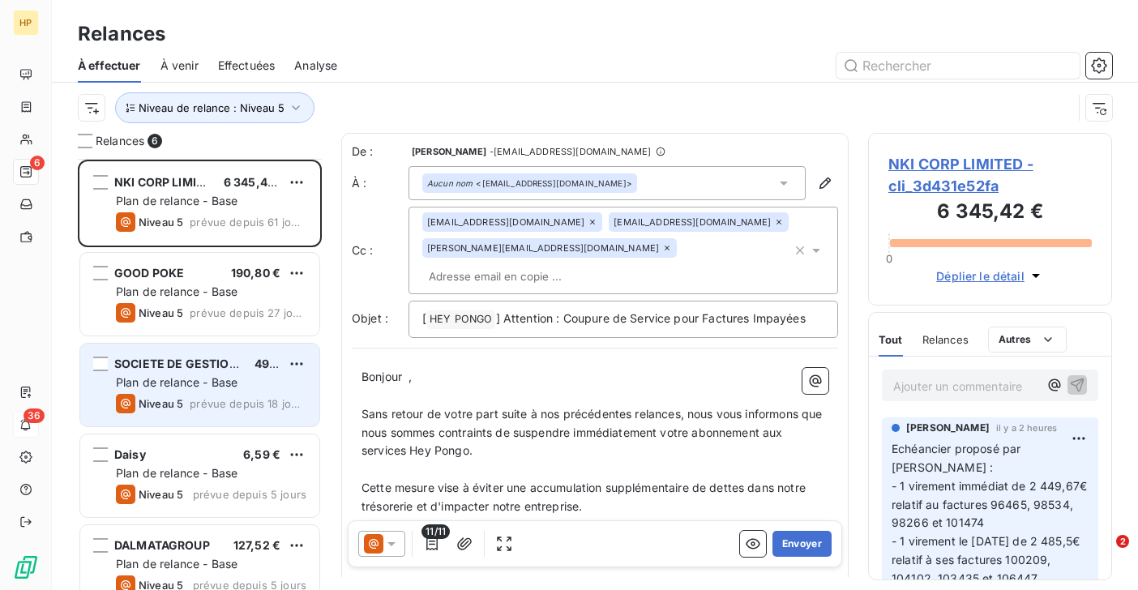
scroll to position [114, 0]
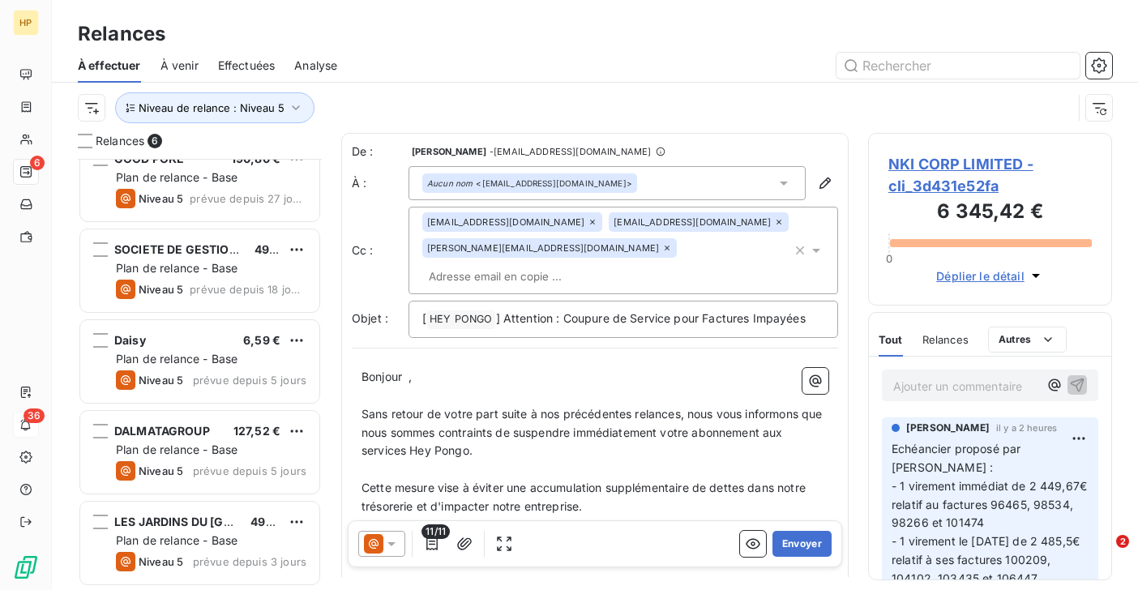
click at [179, 63] on span "À venir" at bounding box center [179, 66] width 38 height 16
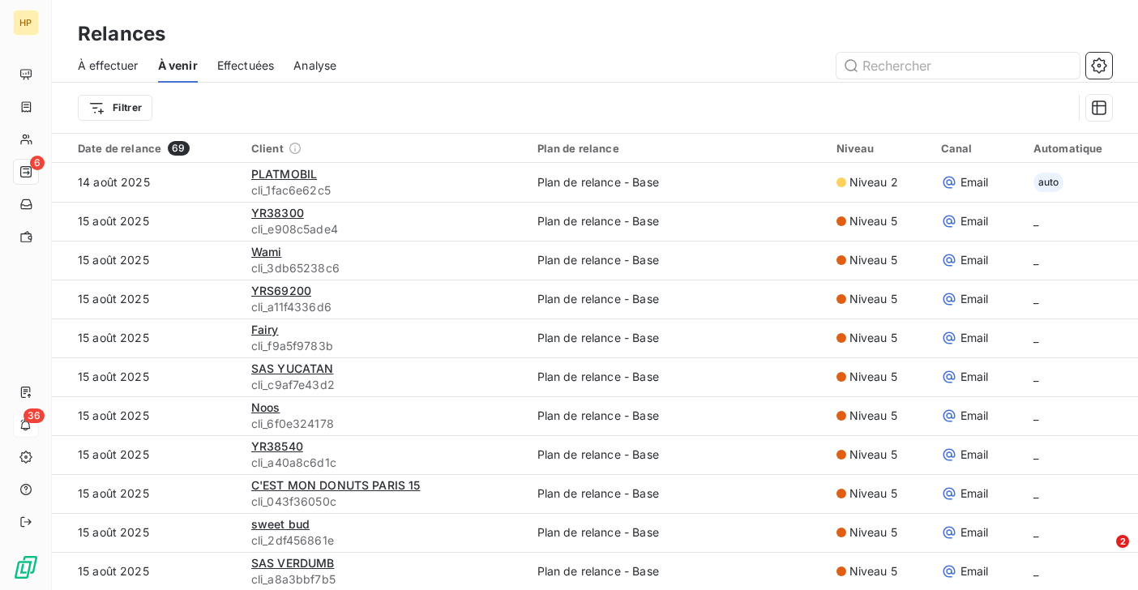
click at [243, 62] on span "Effectuées" at bounding box center [246, 66] width 58 height 16
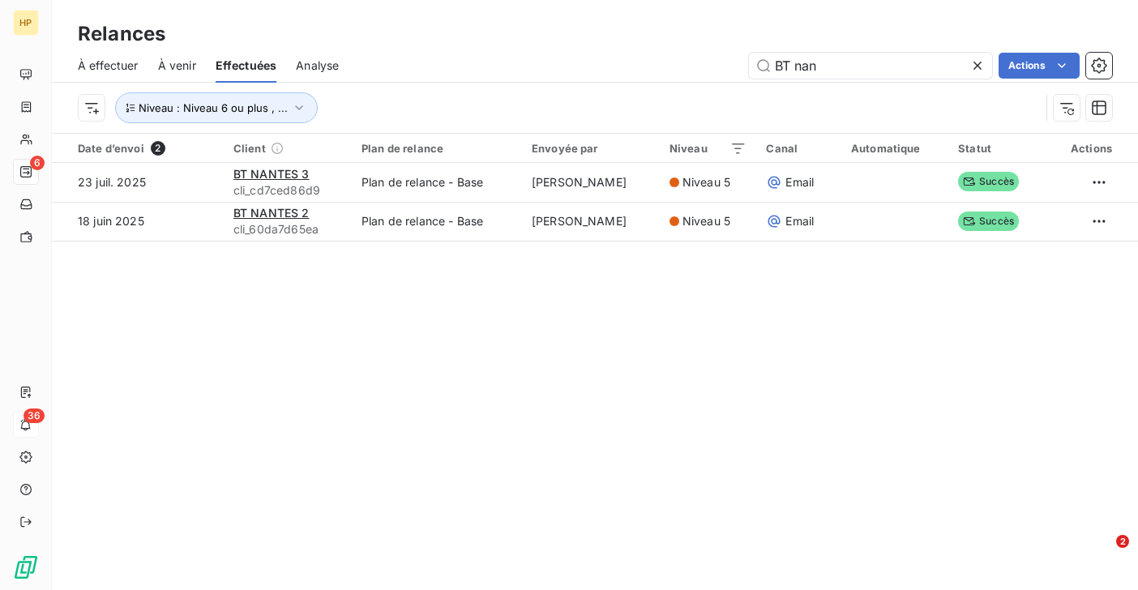
click at [178, 69] on span "À venir" at bounding box center [177, 66] width 38 height 16
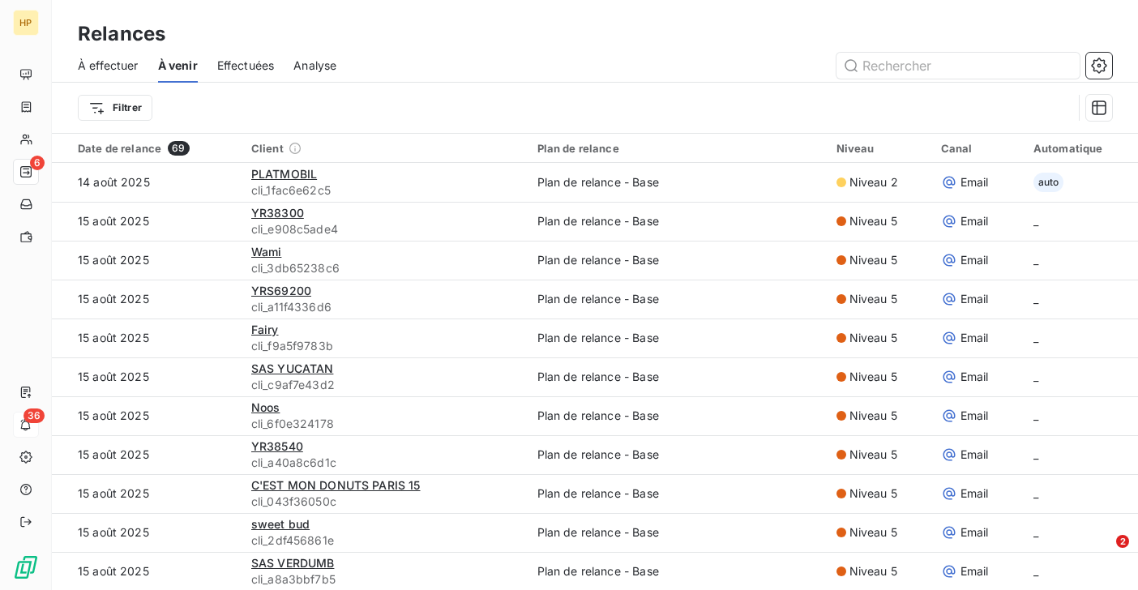
click at [241, 66] on span "Effectuées" at bounding box center [246, 66] width 58 height 16
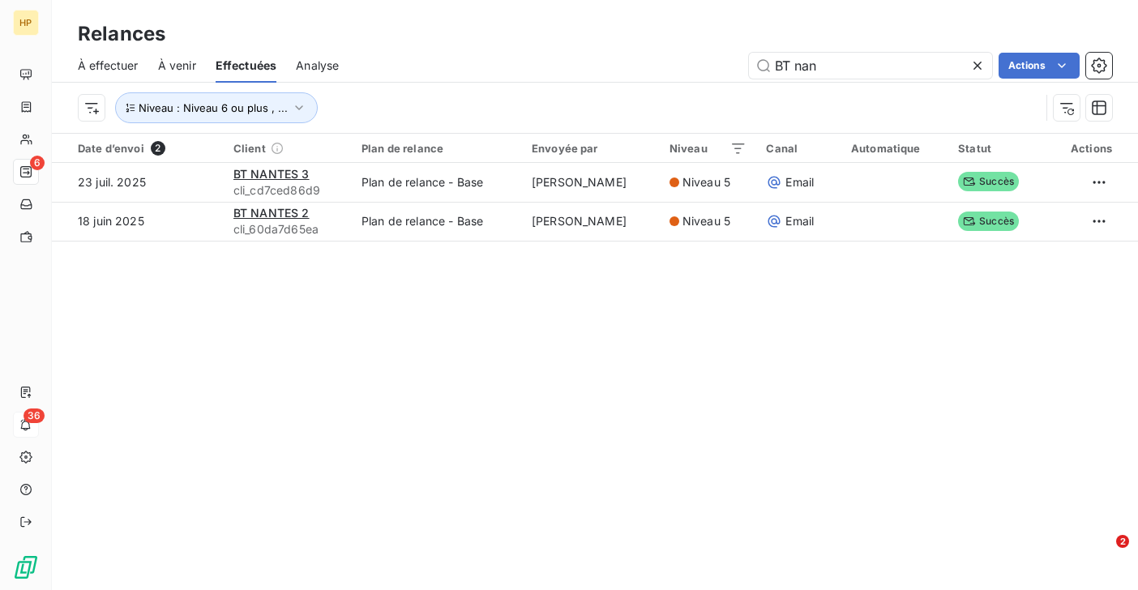
click at [188, 64] on span "À venir" at bounding box center [177, 66] width 38 height 16
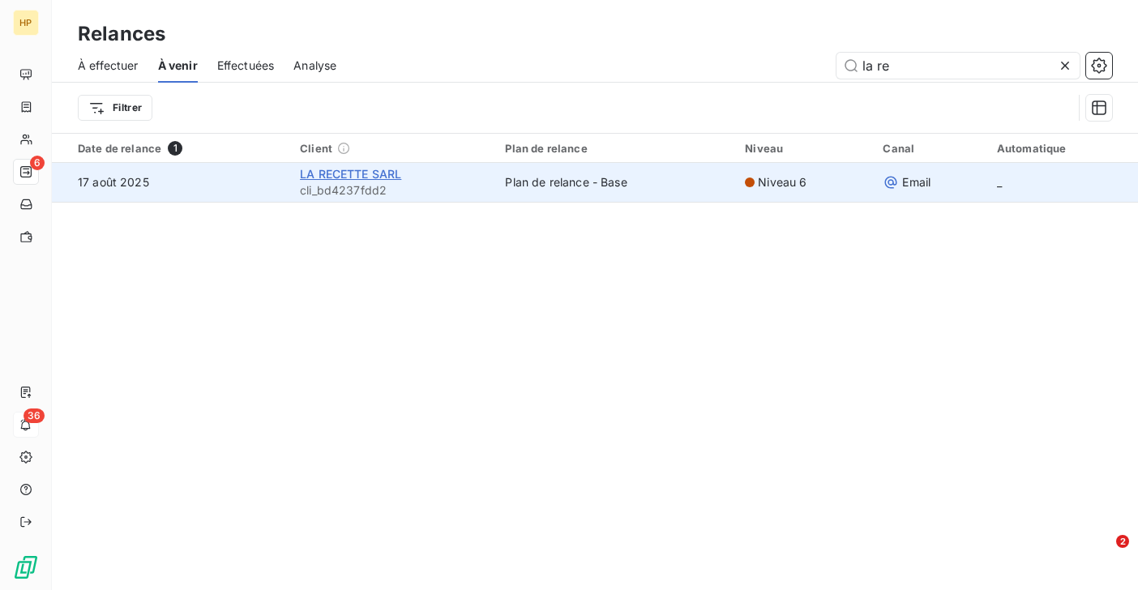
type input "la re"
click at [384, 169] on span "LA RECETTE SARL" at bounding box center [350, 174] width 101 height 14
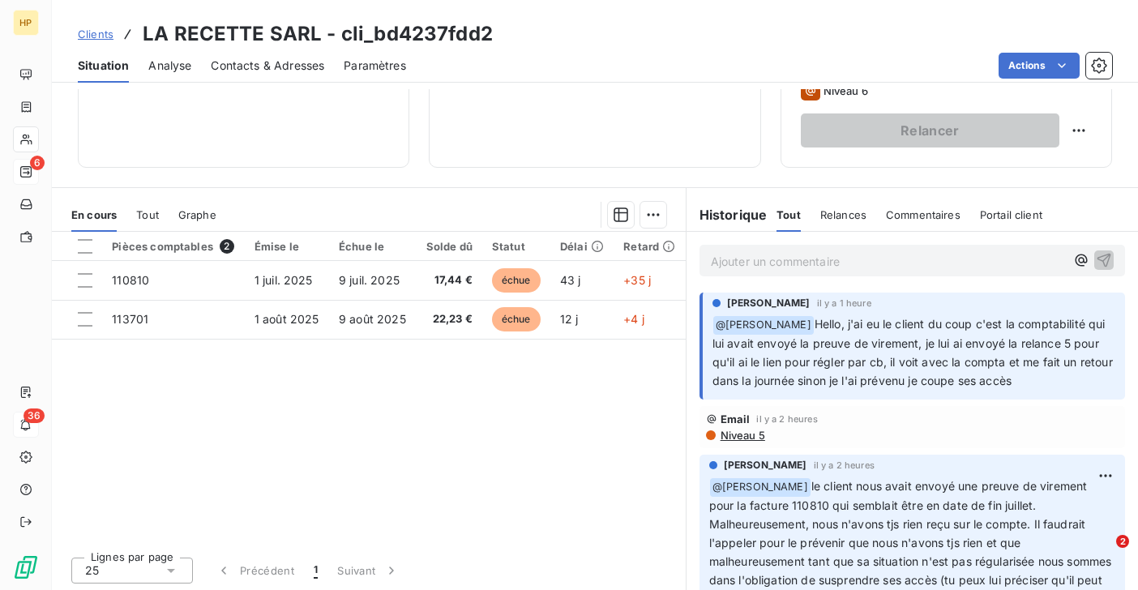
scroll to position [266, 0]
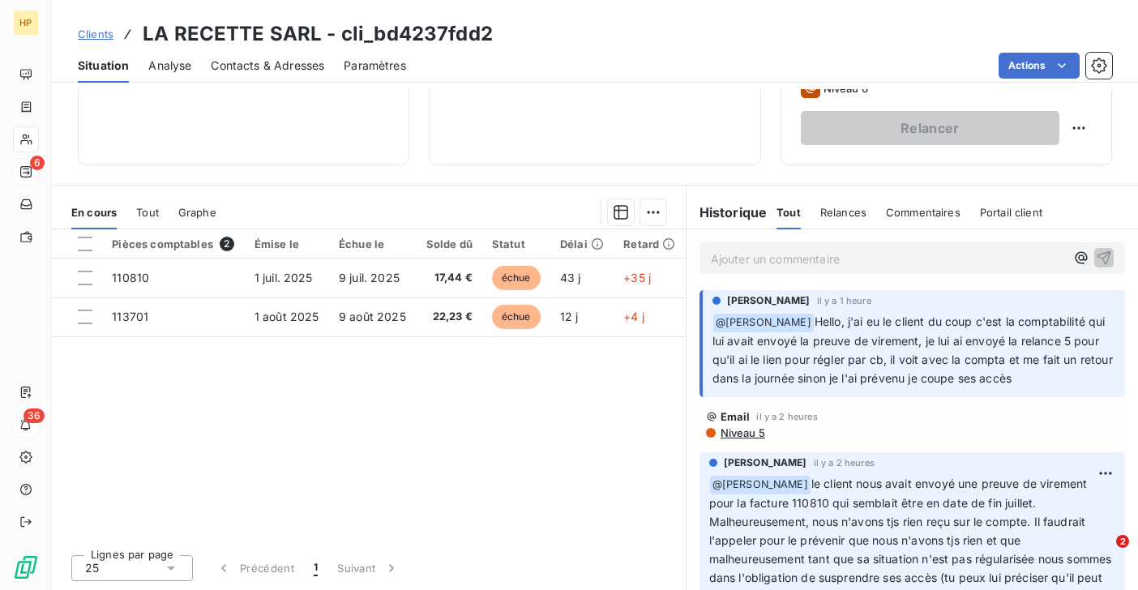
drag, startPoint x: 1028, startPoint y: 374, endPoint x: 798, endPoint y: 321, distance: 235.5
click at [798, 321] on p "﻿ @ Salomé LALA Hello, j'ai eu le client du coup c'est la comptabilité qui lui …" at bounding box center [913, 350] width 403 height 75
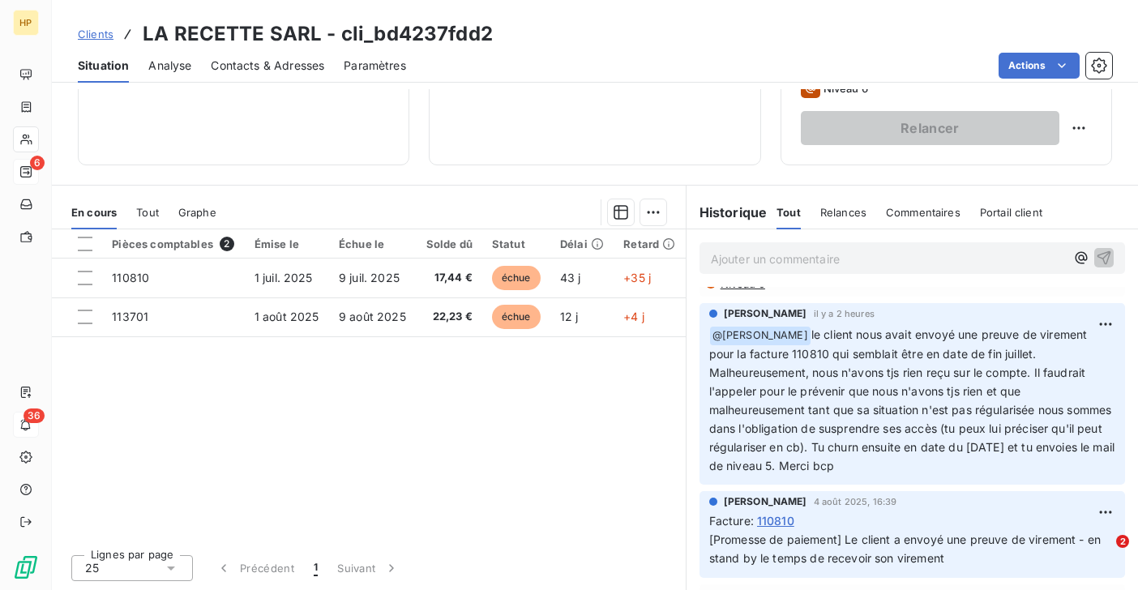
scroll to position [0, 0]
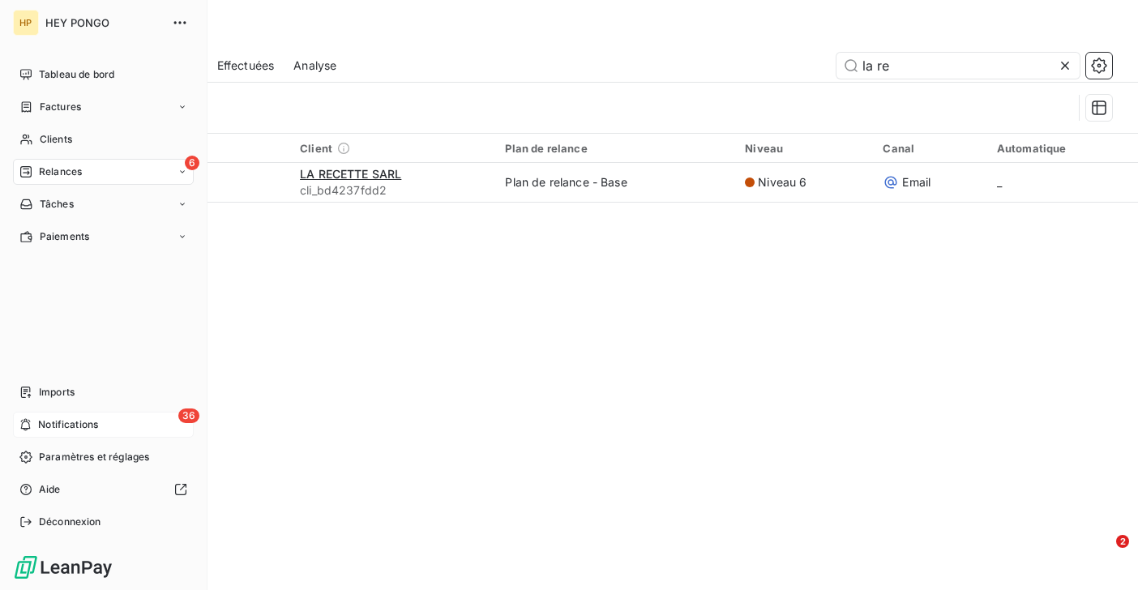
click at [68, 419] on span "Notifications" at bounding box center [68, 424] width 60 height 15
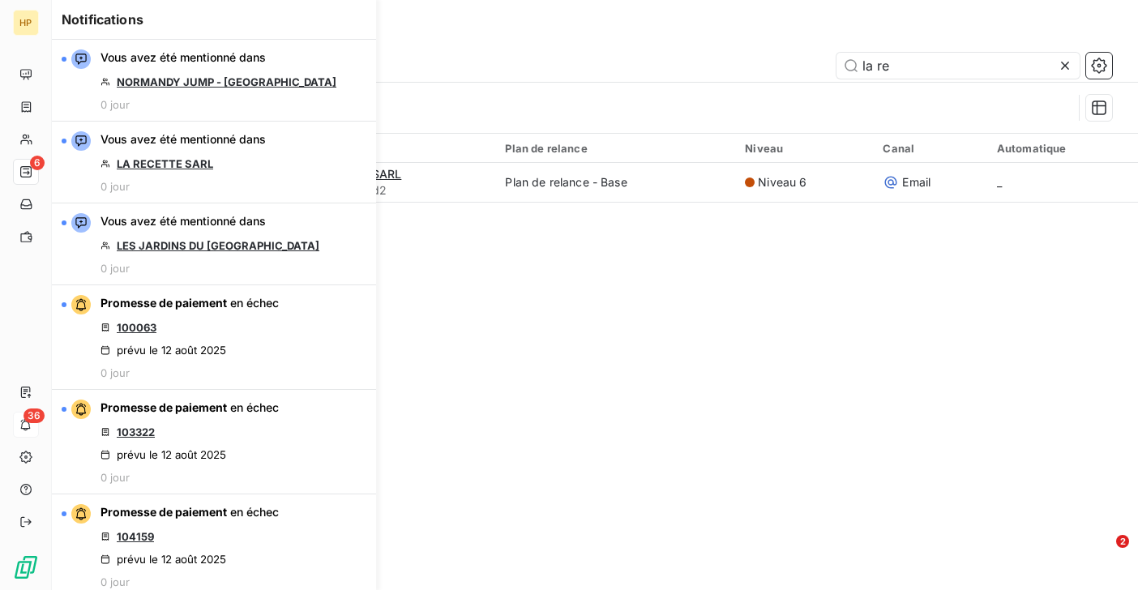
click at [795, 277] on div "Relances À effectuer À venir Effectuées Analyse la re Filtrer Date de relance 1…" at bounding box center [595, 295] width 1086 height 590
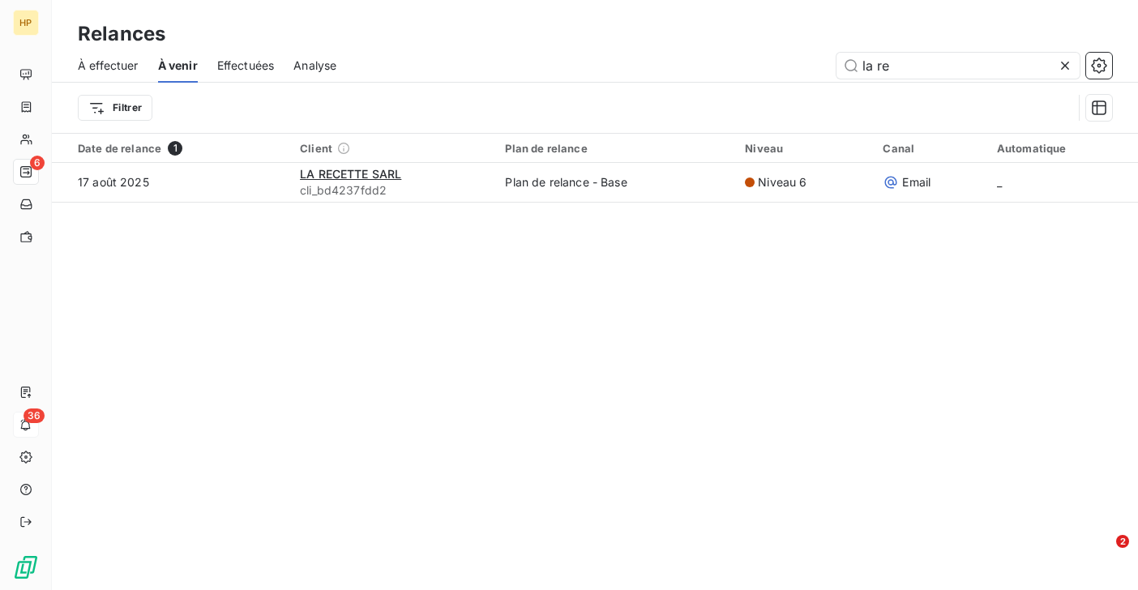
click at [124, 66] on span "À effectuer" at bounding box center [108, 66] width 61 height 16
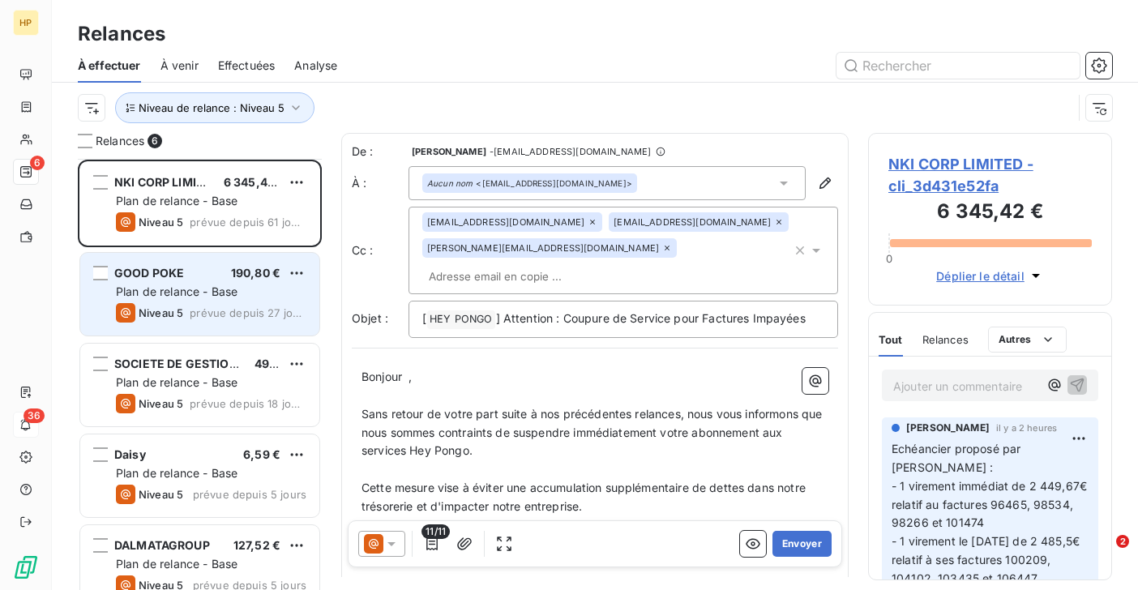
scroll to position [114, 0]
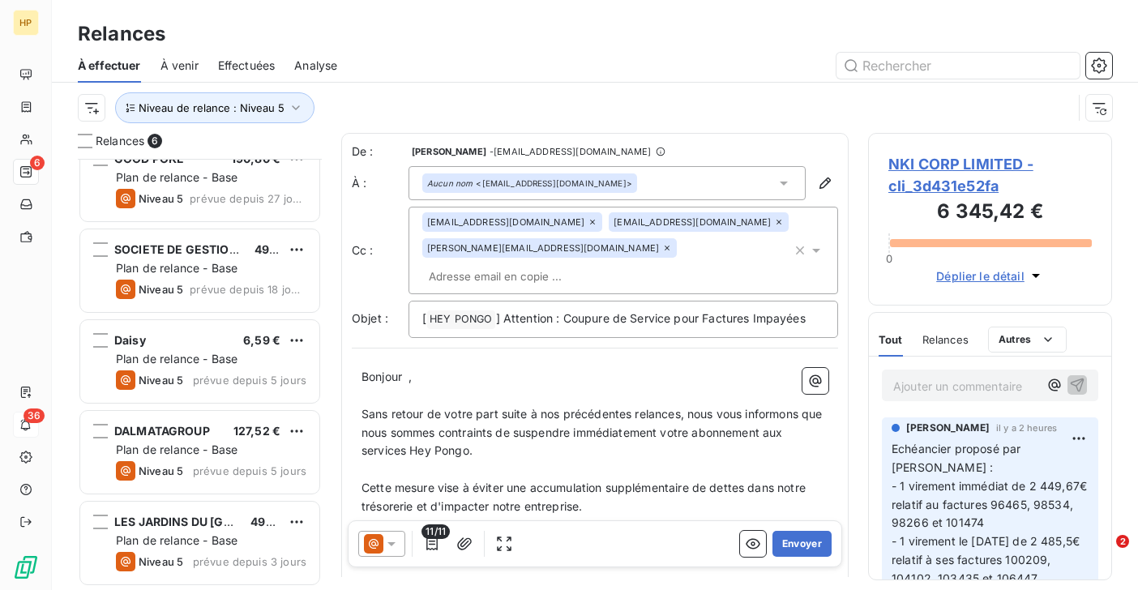
click at [179, 70] on span "À venir" at bounding box center [179, 66] width 38 height 16
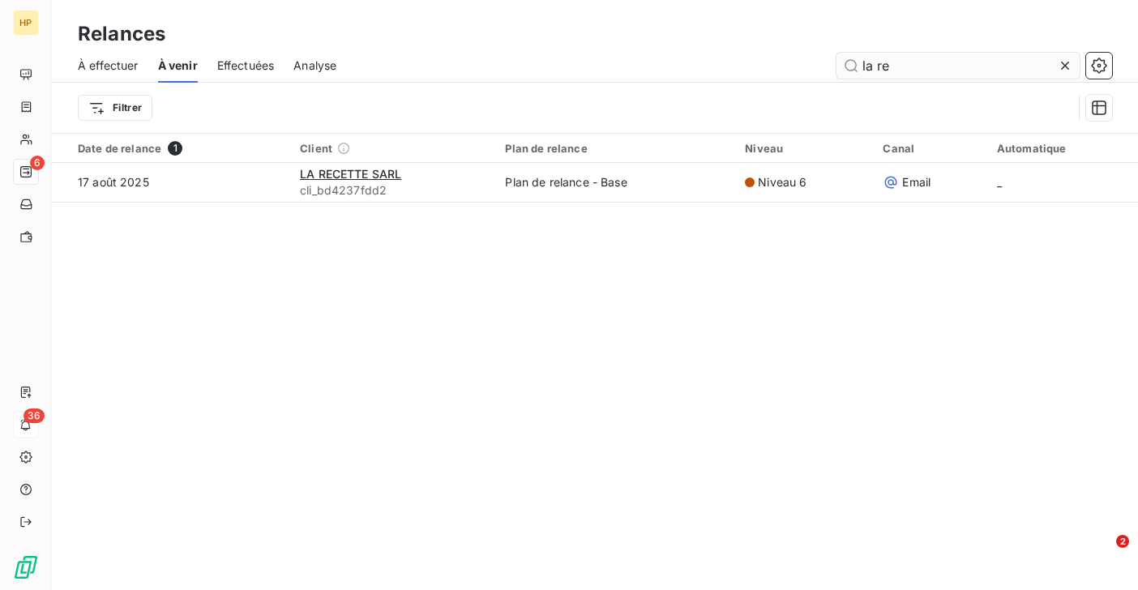
drag, startPoint x: 904, startPoint y: 64, endPoint x: 849, endPoint y: 64, distance: 54.3
click at [849, 64] on input "la re" at bounding box center [957, 66] width 243 height 26
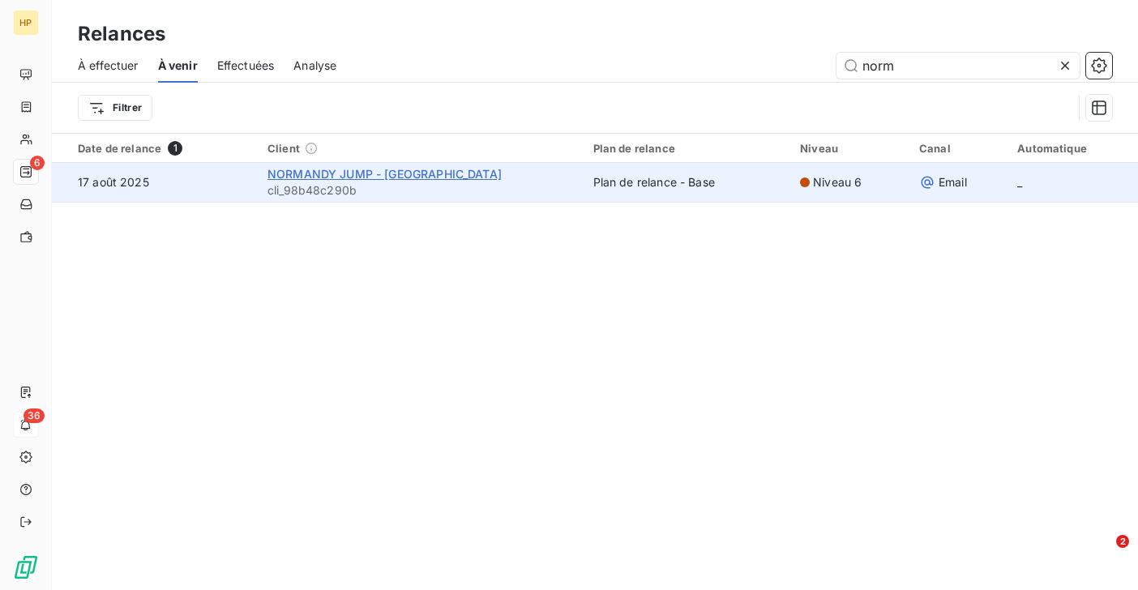
type input "norm"
click at [413, 173] on span "NORMANDY JUMP - Caen" at bounding box center [384, 174] width 234 height 14
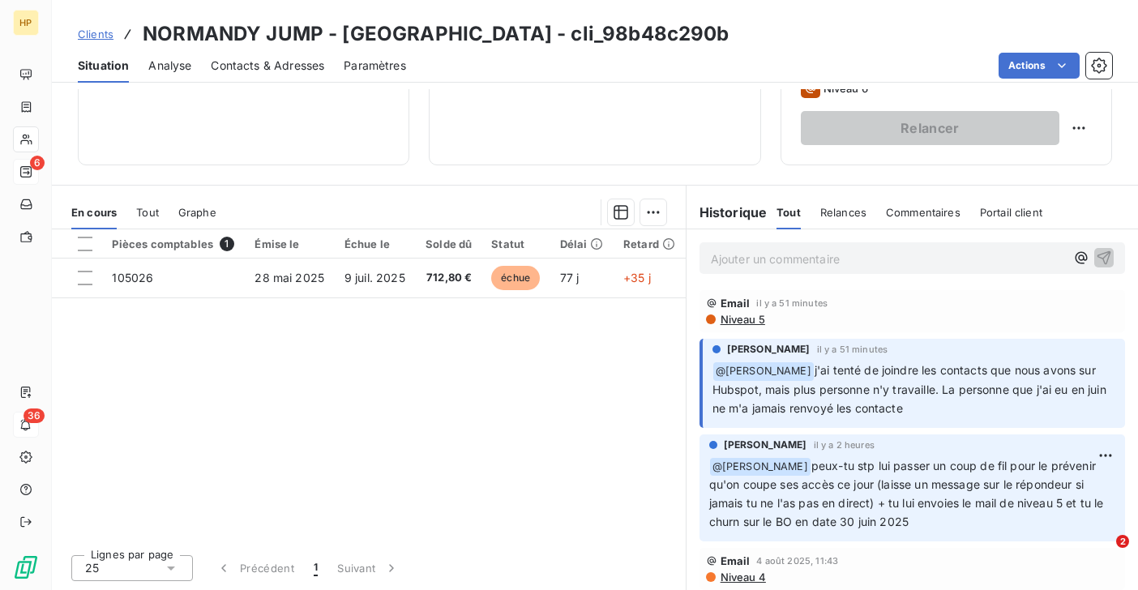
scroll to position [17, 0]
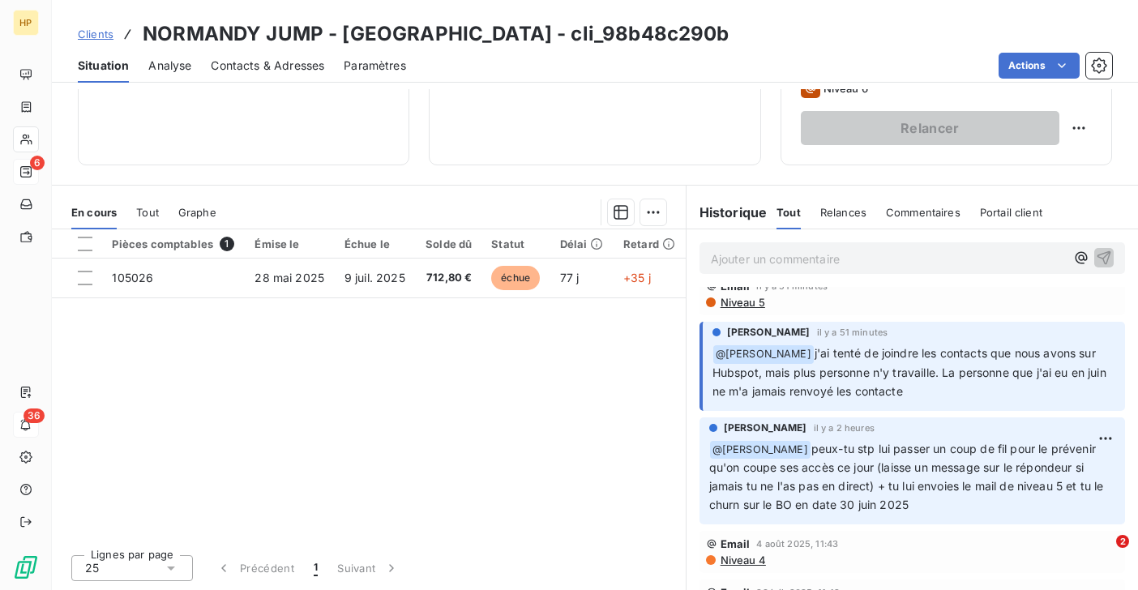
drag, startPoint x: 912, startPoint y: 505, endPoint x: 807, endPoint y: 451, distance: 117.4
click at [807, 451] on p "﻿ @ Florian Davoust peux-tu stp lui passer un coup de fil pour le prévenir qu'o…" at bounding box center [912, 477] width 406 height 75
copy span "peux-tu stp lui passer un coup de fil pour le prévenir qu'on coupe ses accès ce…"
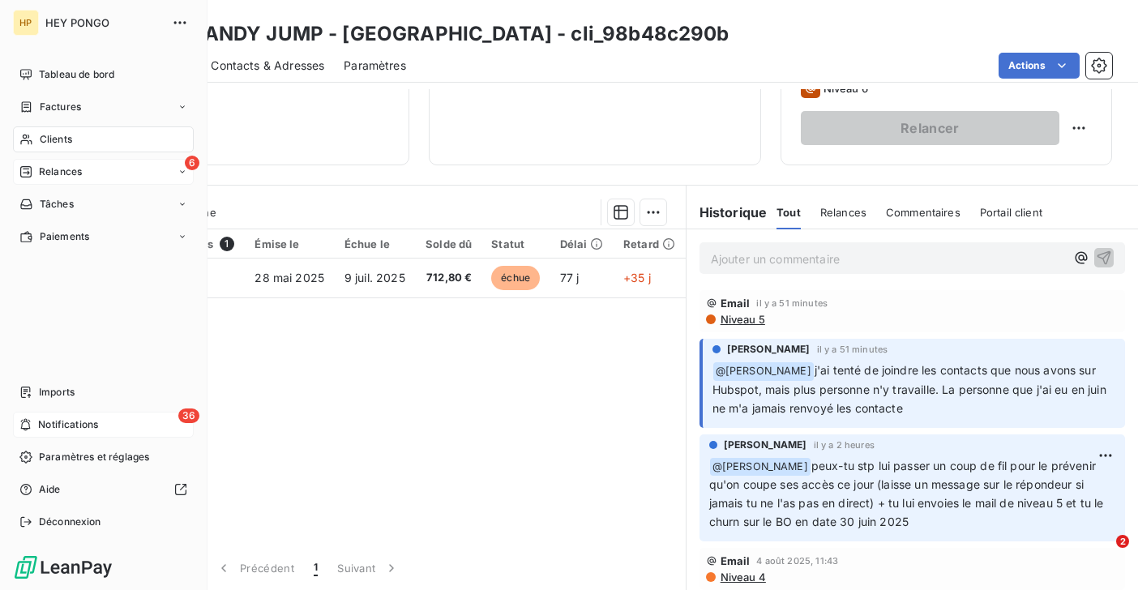
click at [45, 143] on span "Clients" at bounding box center [56, 139] width 32 height 15
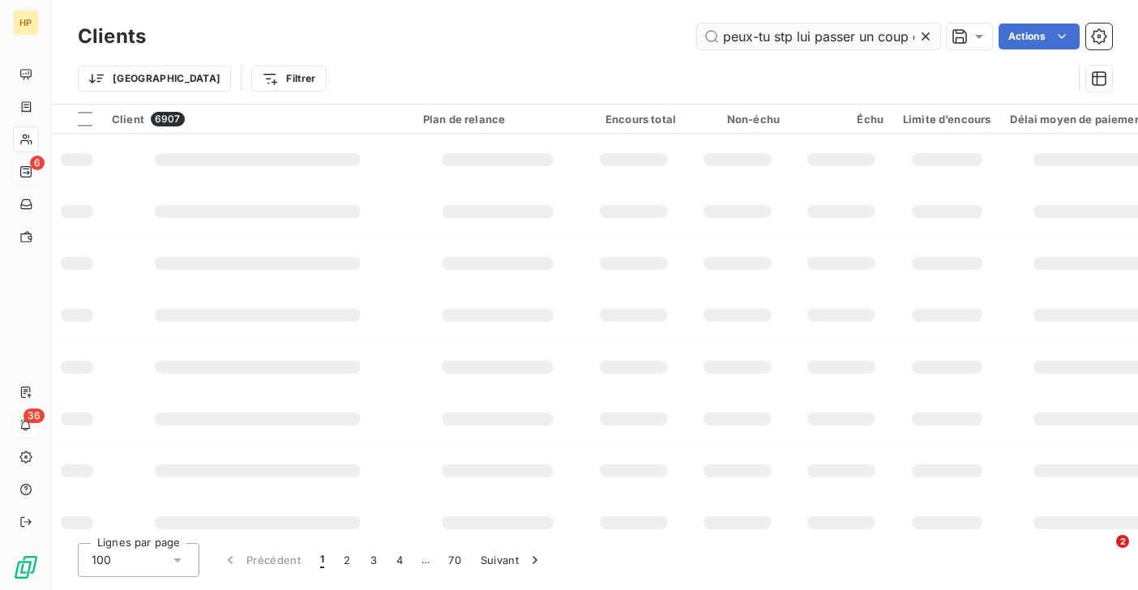
scroll to position [0, 1238]
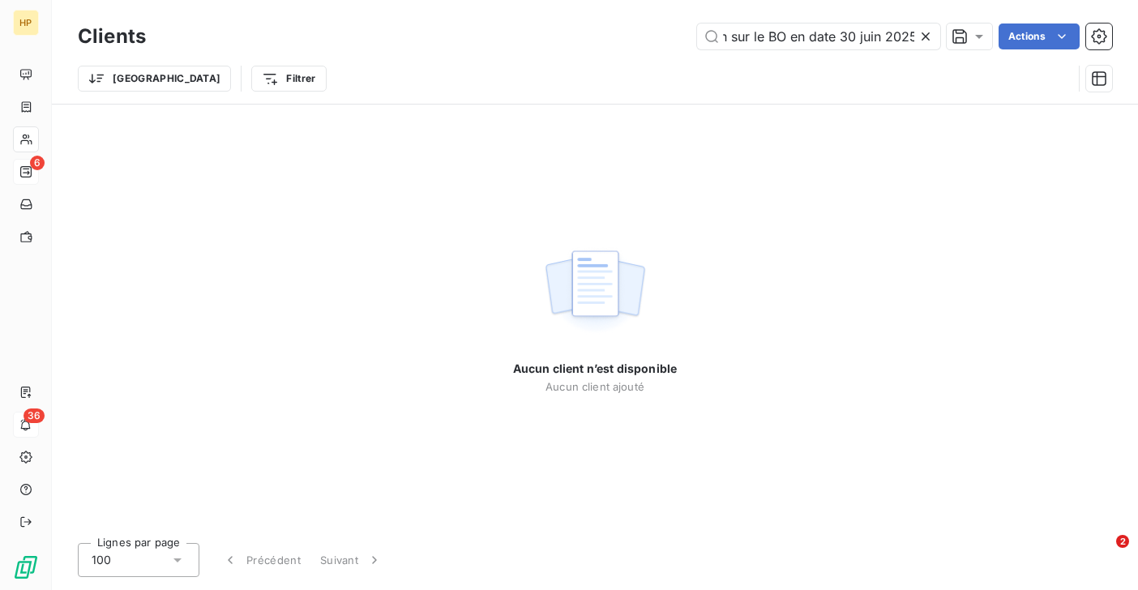
type input "peux-tu stp lui passer un coup de fil pour le prévenir qu'on coupe ses accès ce…"
click at [923, 34] on icon at bounding box center [925, 36] width 8 height 8
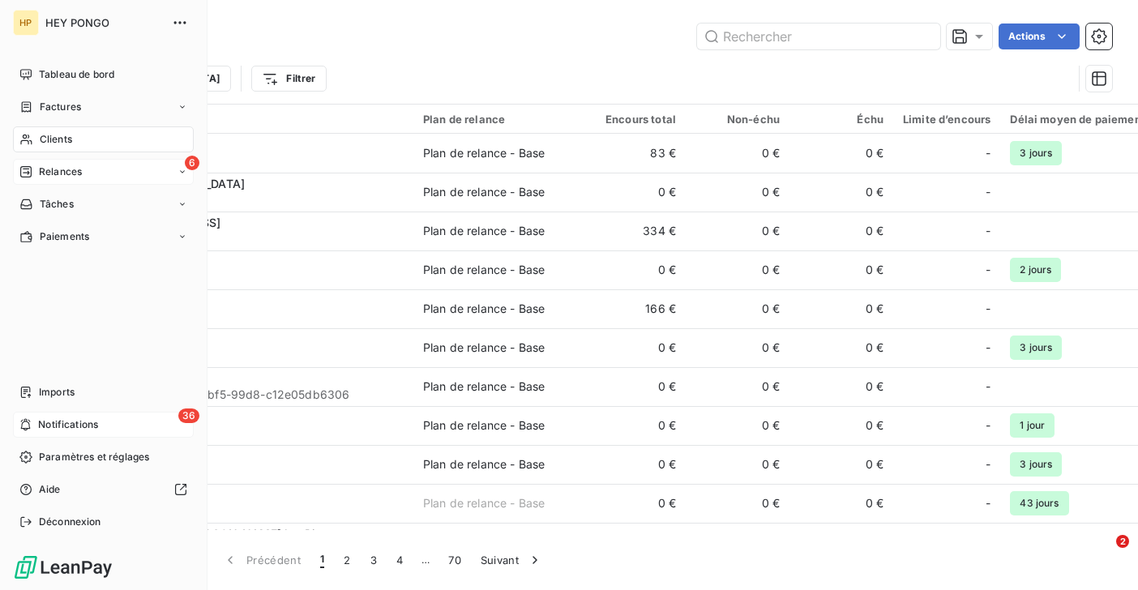
click at [37, 173] on div "Relances" at bounding box center [50, 172] width 62 height 15
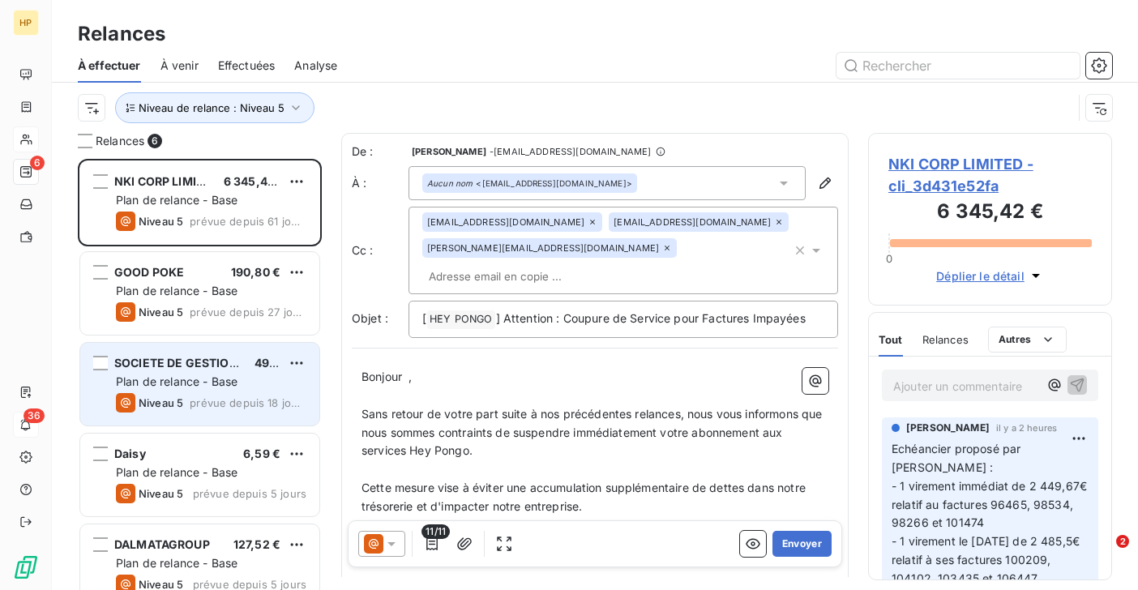
scroll to position [114, 0]
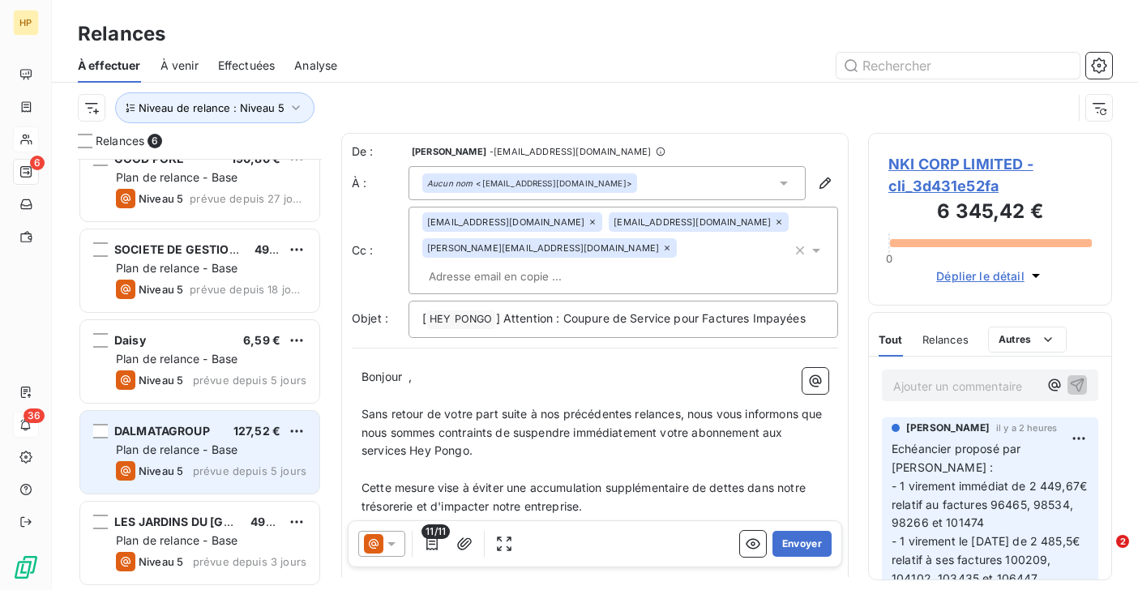
click at [199, 460] on div "DALMATAGROUP 127,52 € Plan de relance - Base Niveau 5 prévue depuis 5 jours" at bounding box center [199, 452] width 239 height 83
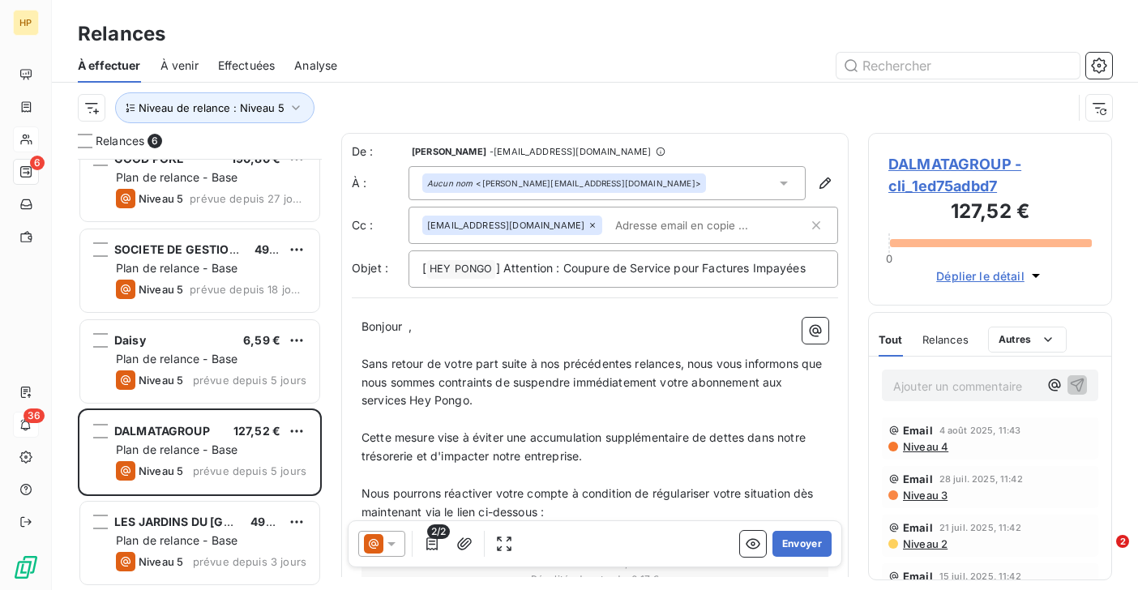
click at [909, 168] on span "DALMATAGROUP - cli_1ed75adbd7" at bounding box center [989, 175] width 203 height 44
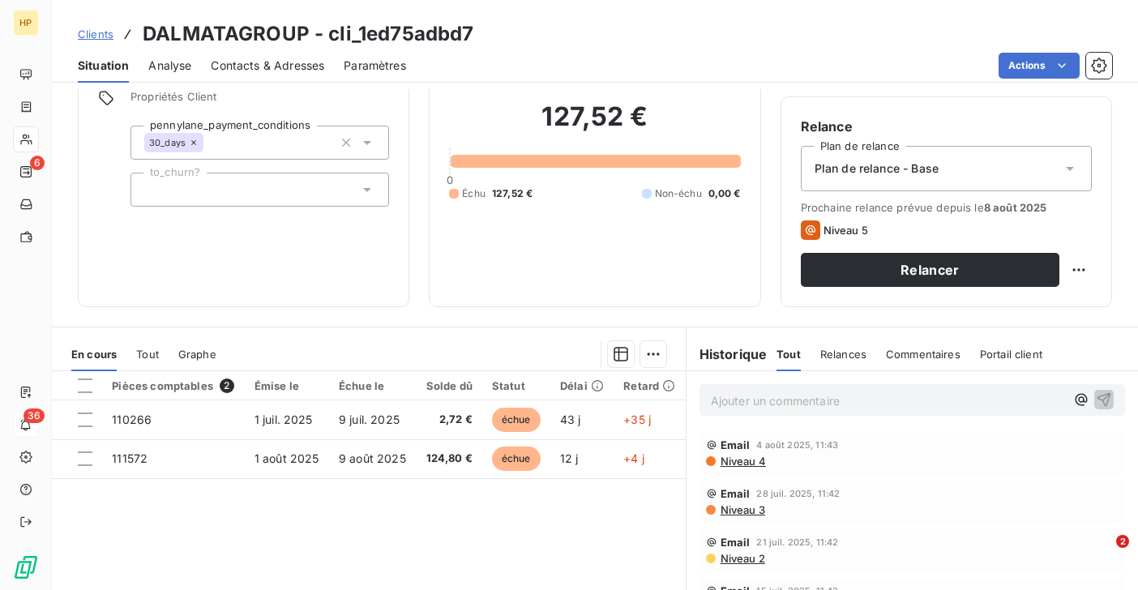
scroll to position [189, 0]
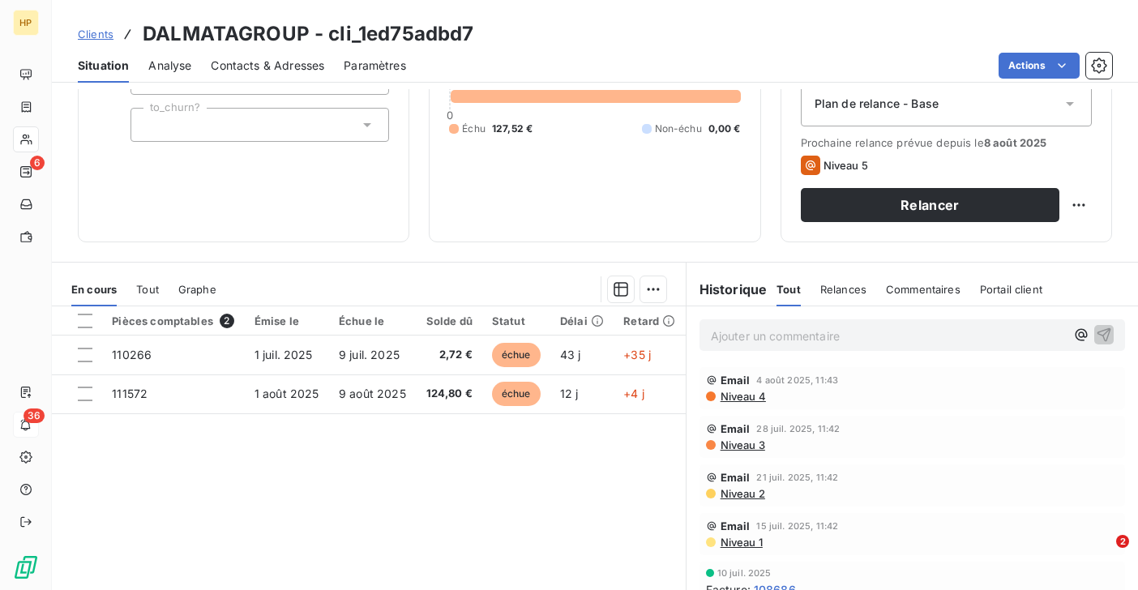
click at [729, 338] on p "Ajouter un commentaire ﻿" at bounding box center [888, 336] width 354 height 20
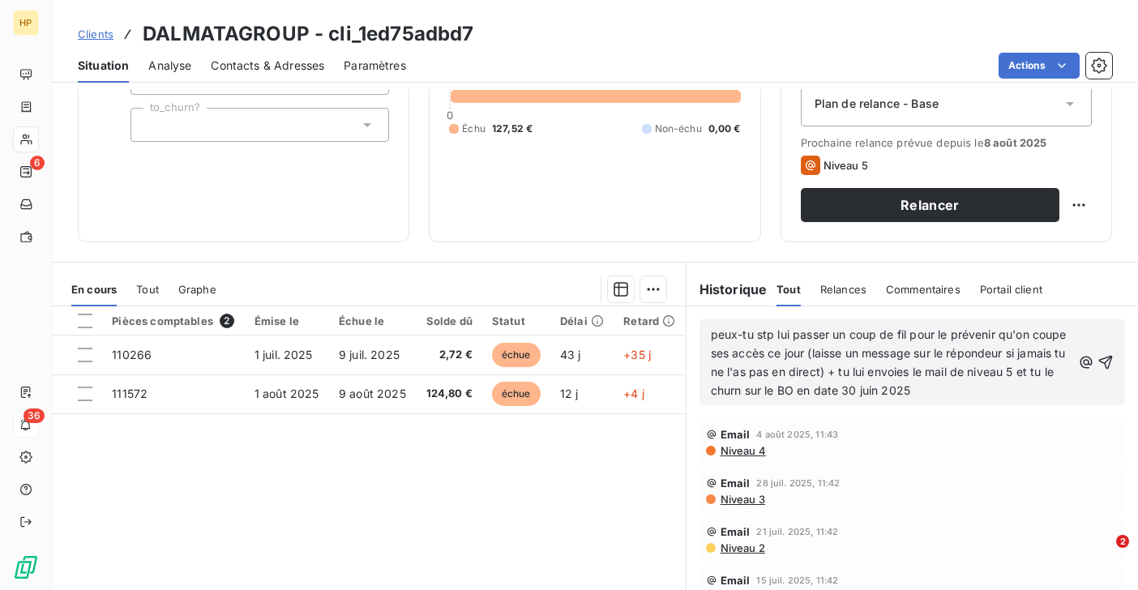
click at [711, 332] on span "peux-tu stp lui passer un coup de fil pour le prévenir qu'on coupe ses accès ce…" at bounding box center [890, 362] width 359 height 70
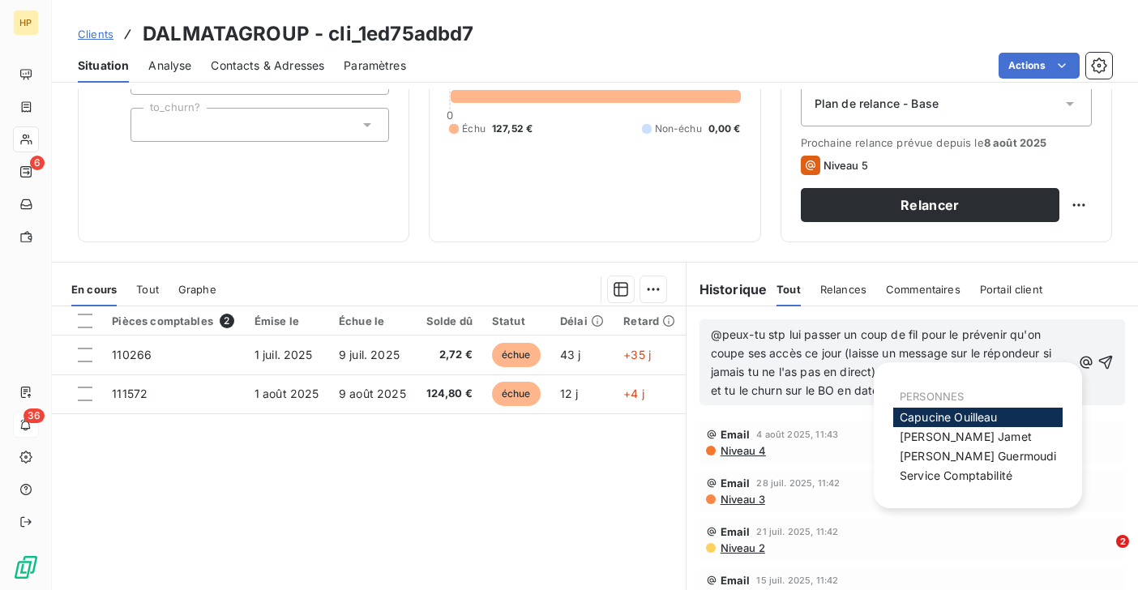
click at [943, 418] on span "Capucine Ouilleau" at bounding box center [949, 417] width 98 height 14
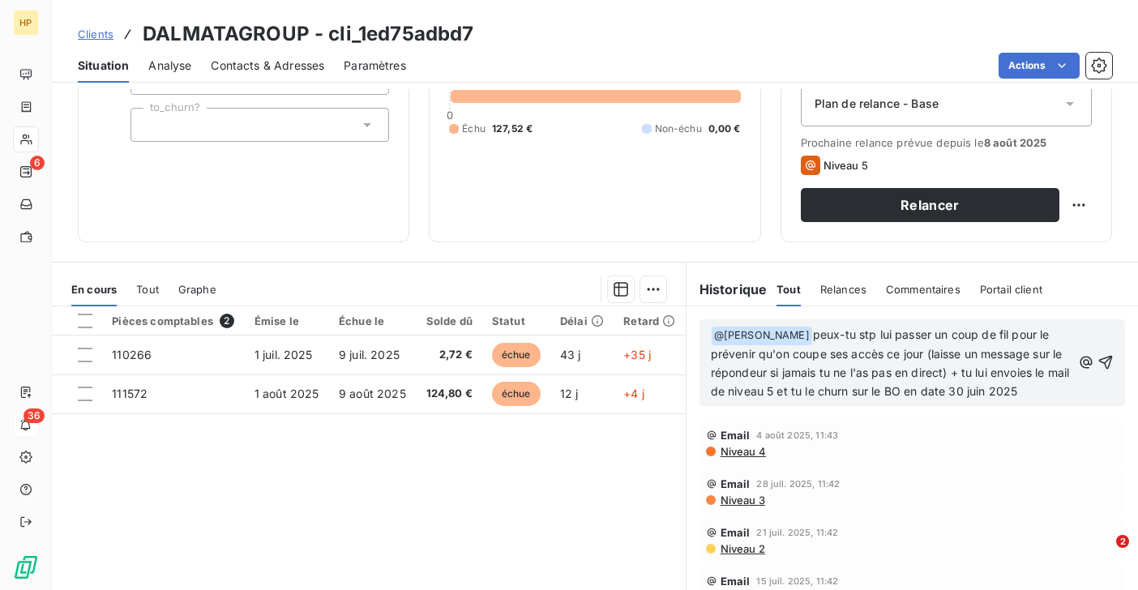
click at [1044, 389] on span "peux-tu stp lui passer un coup de fil pour le prévenir qu'on coupe ses accès ce…" at bounding box center [892, 362] width 362 height 71
click at [977, 390] on span "peux-tu stp lui passer un coup de fil pour le prévenir qu'on coupe ses accès ce…" at bounding box center [892, 362] width 362 height 71
click at [1108, 361] on icon "button" at bounding box center [1105, 362] width 16 height 16
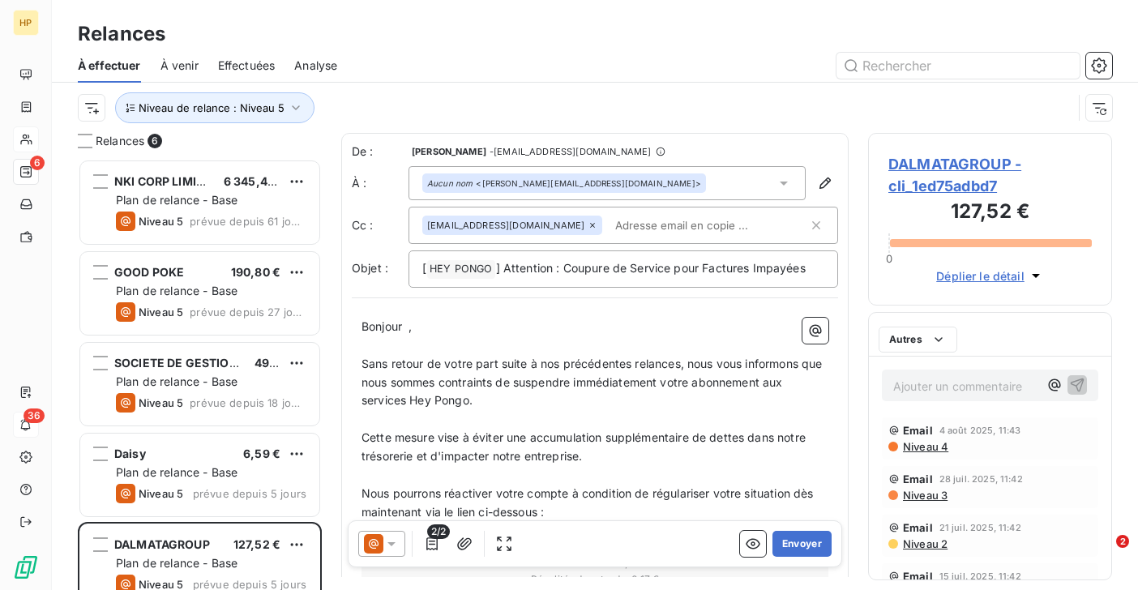
scroll to position [431, 244]
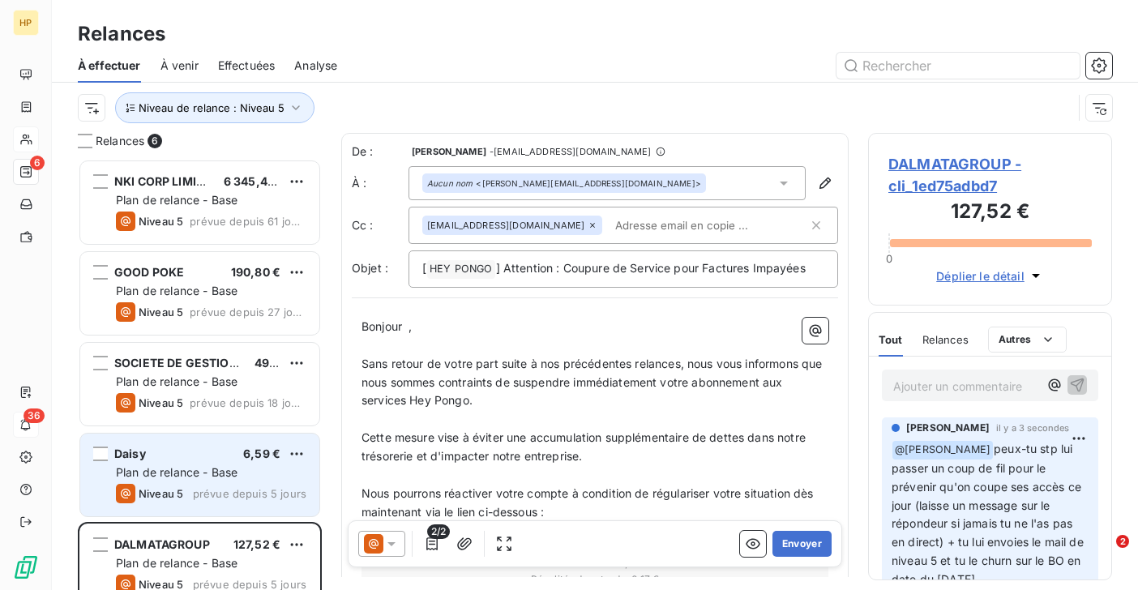
click at [157, 475] on span "Plan de relance - Base" at bounding box center [177, 472] width 122 height 14
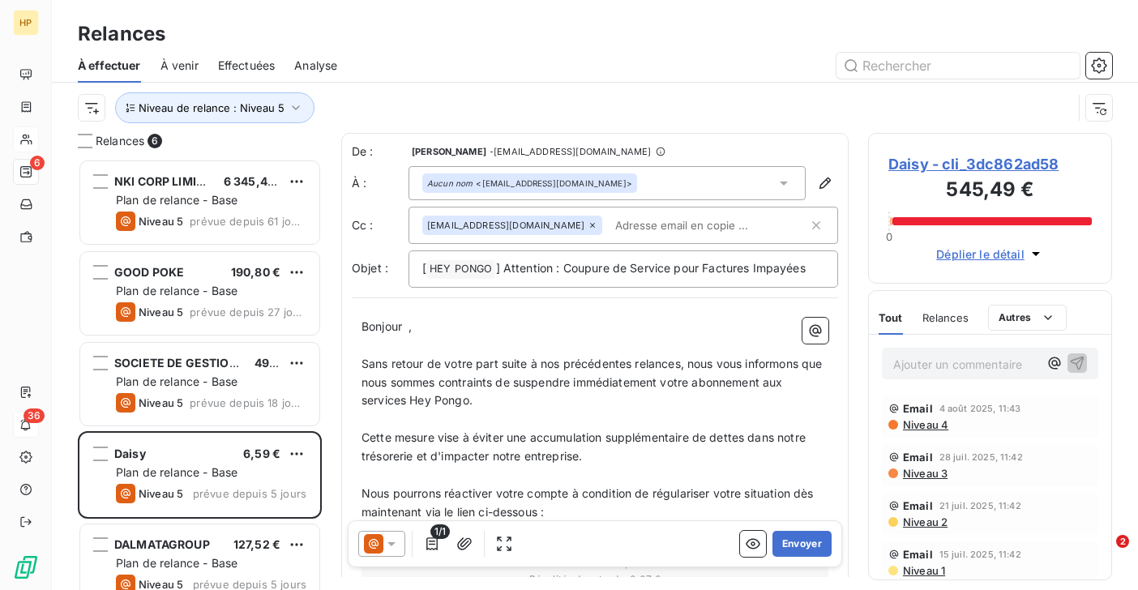
click at [973, 170] on span "Daisy - cli_3dc862ad58" at bounding box center [989, 164] width 203 height 22
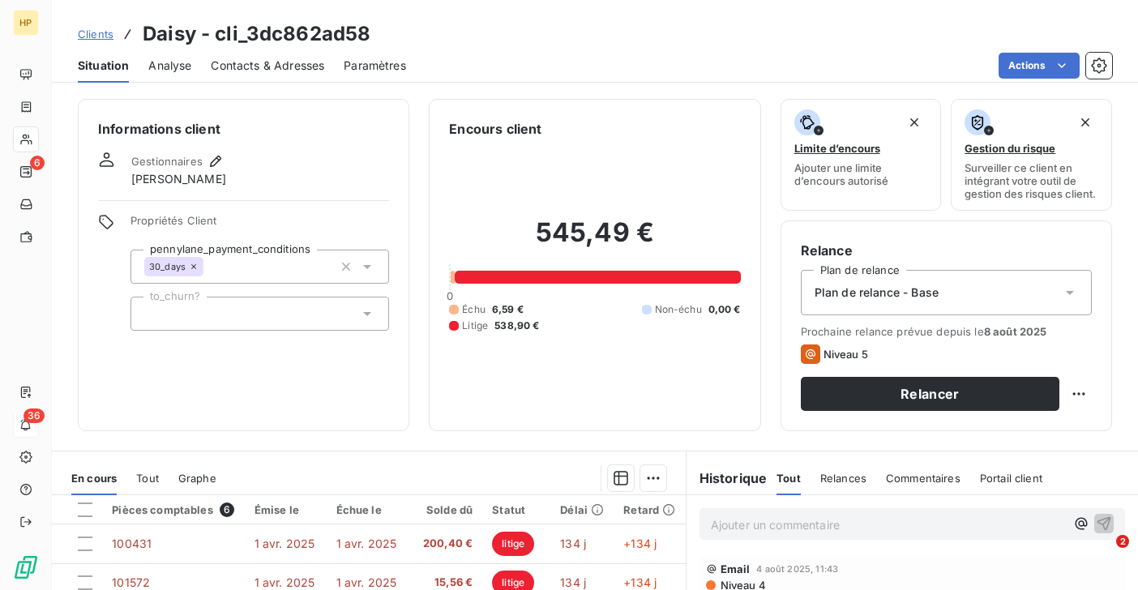
scroll to position [266, 0]
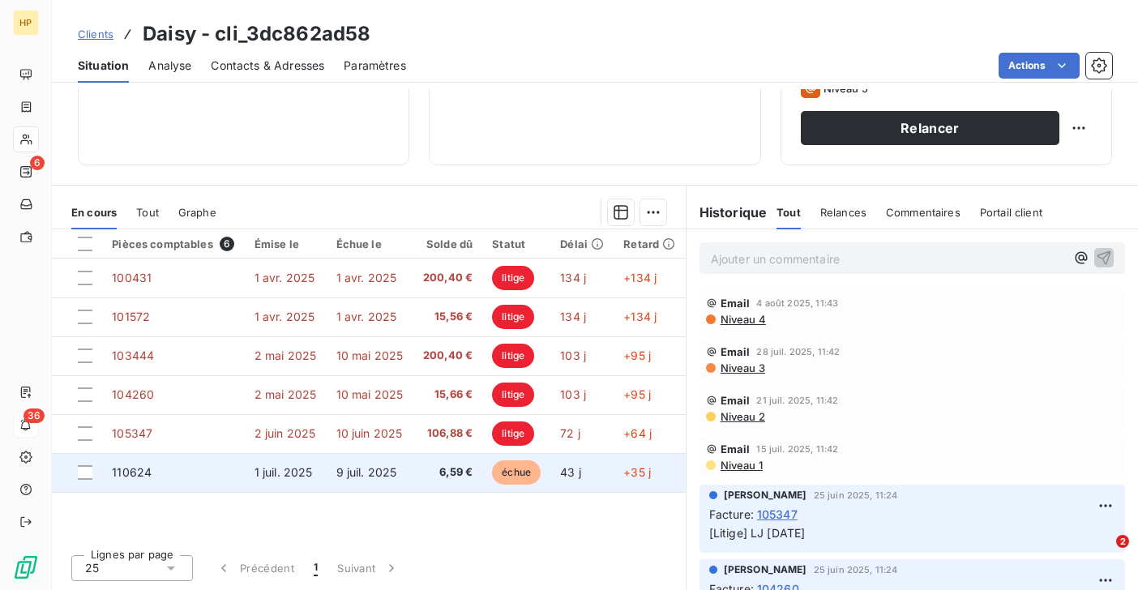
click at [393, 476] on span "9 juil. 2025" at bounding box center [366, 472] width 61 height 14
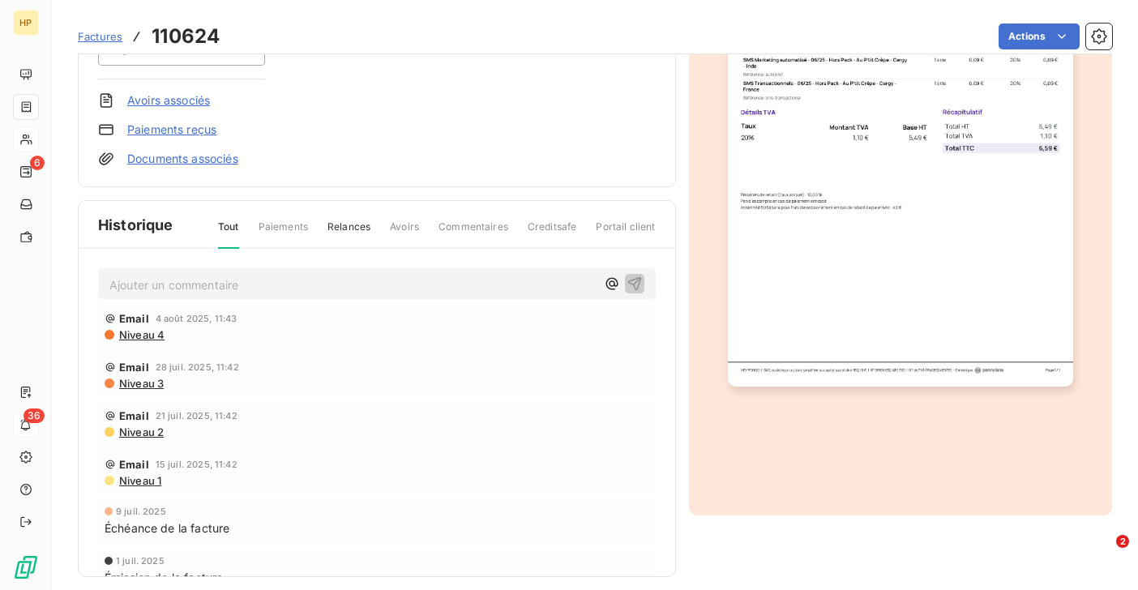
scroll to position [306, 0]
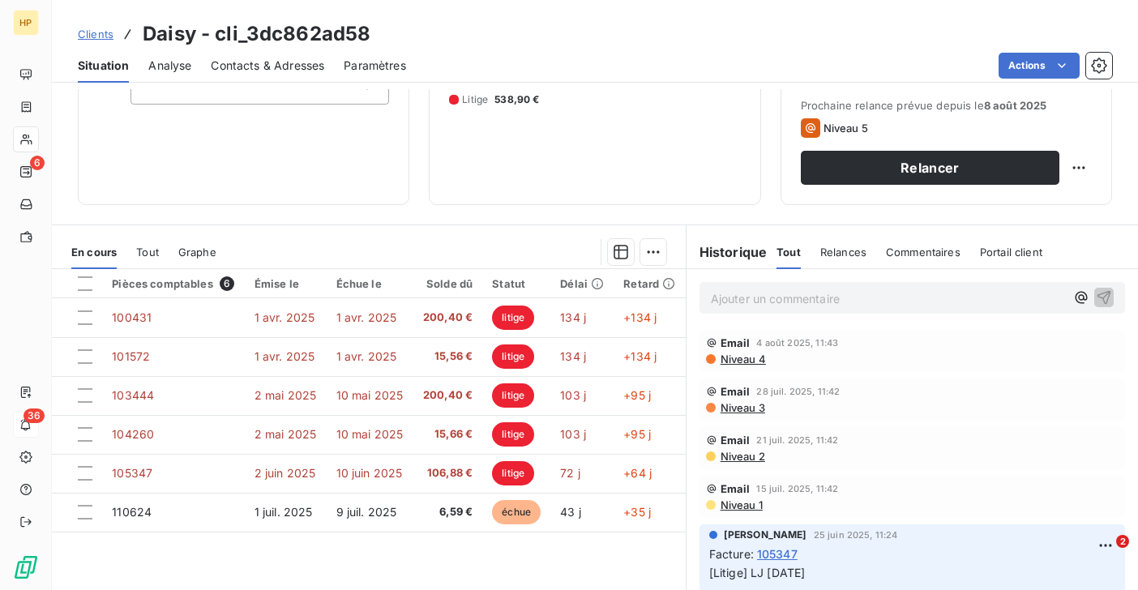
scroll to position [266, 0]
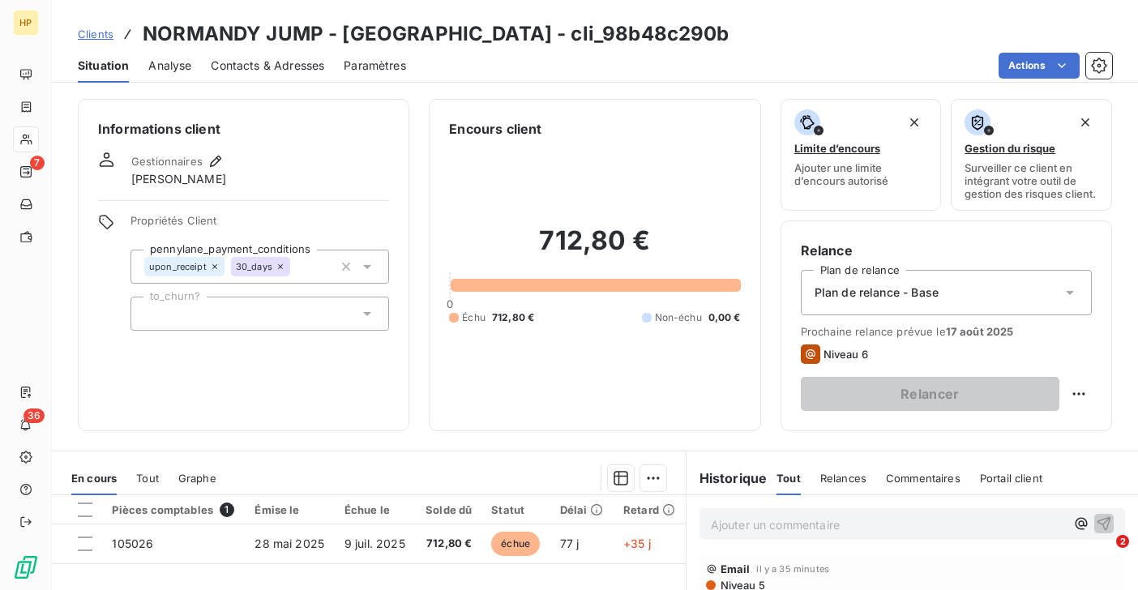
scroll to position [105, 0]
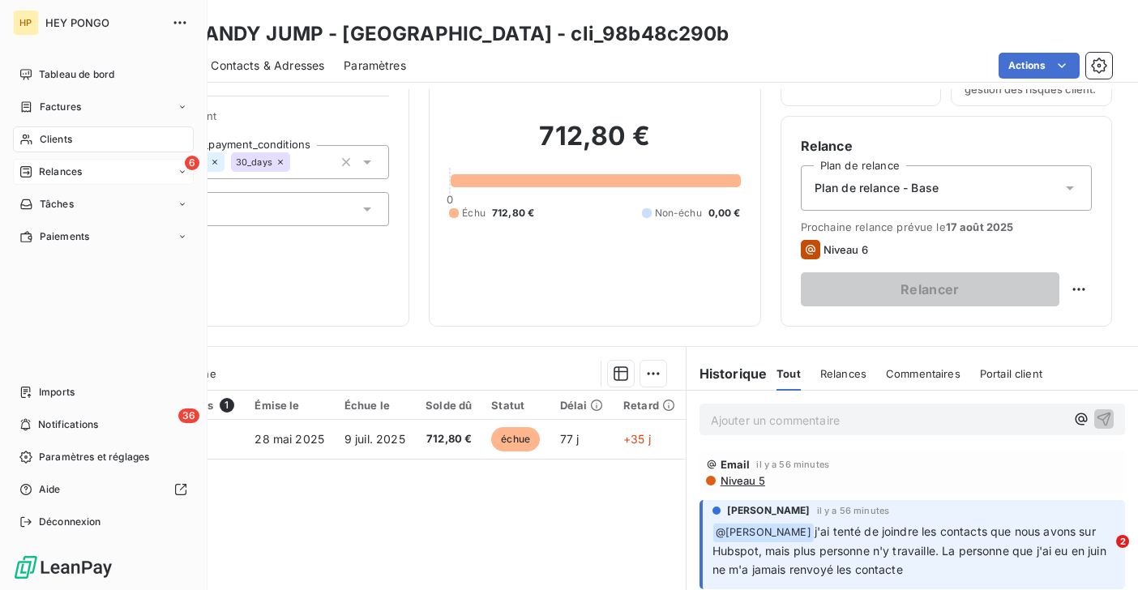
click at [64, 173] on span "Relances" at bounding box center [60, 172] width 43 height 15
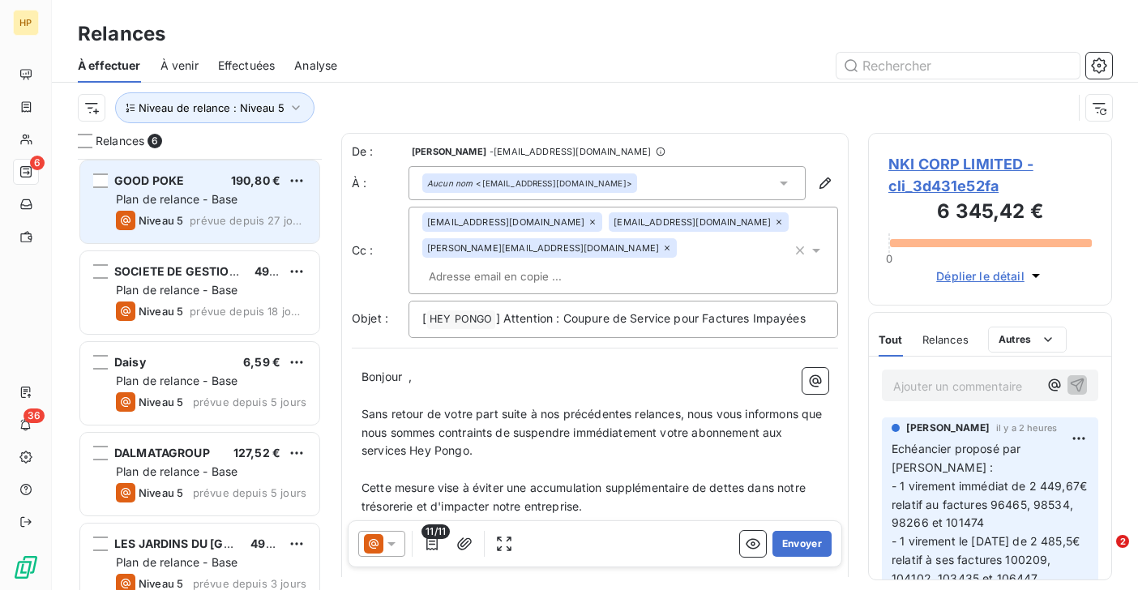
scroll to position [114, 0]
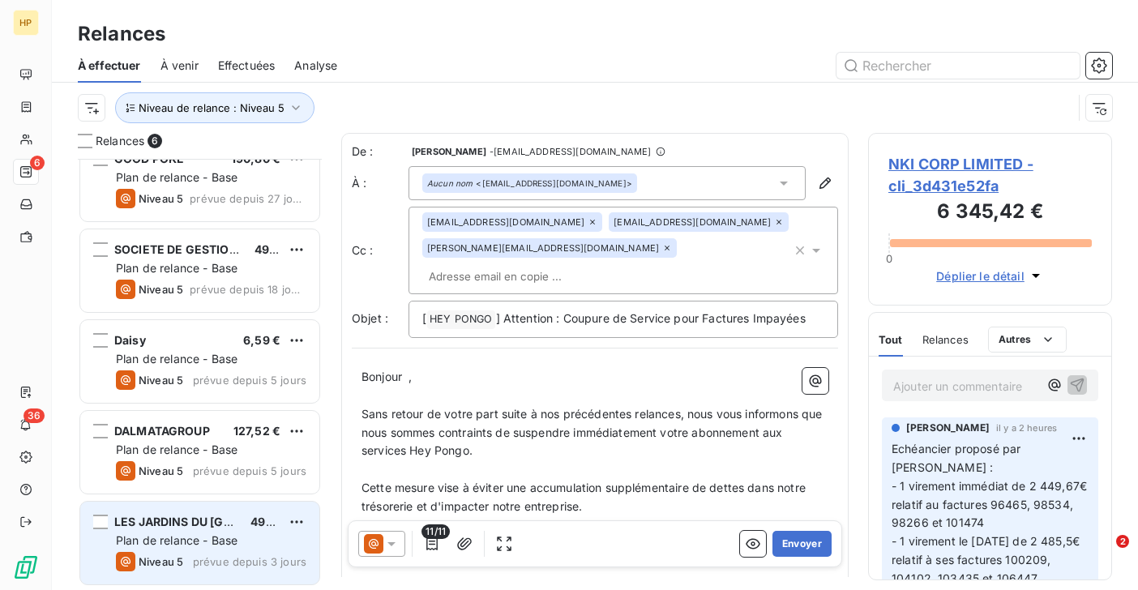
click at [162, 532] on div "Plan de relance - Base" at bounding box center [211, 540] width 190 height 16
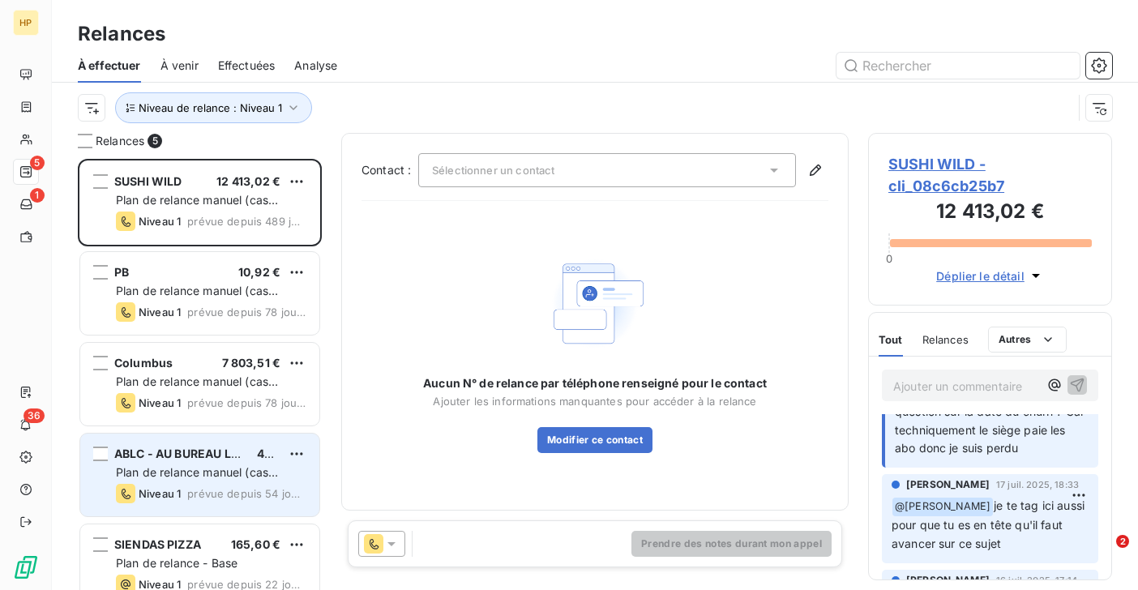
scroll to position [24, 0]
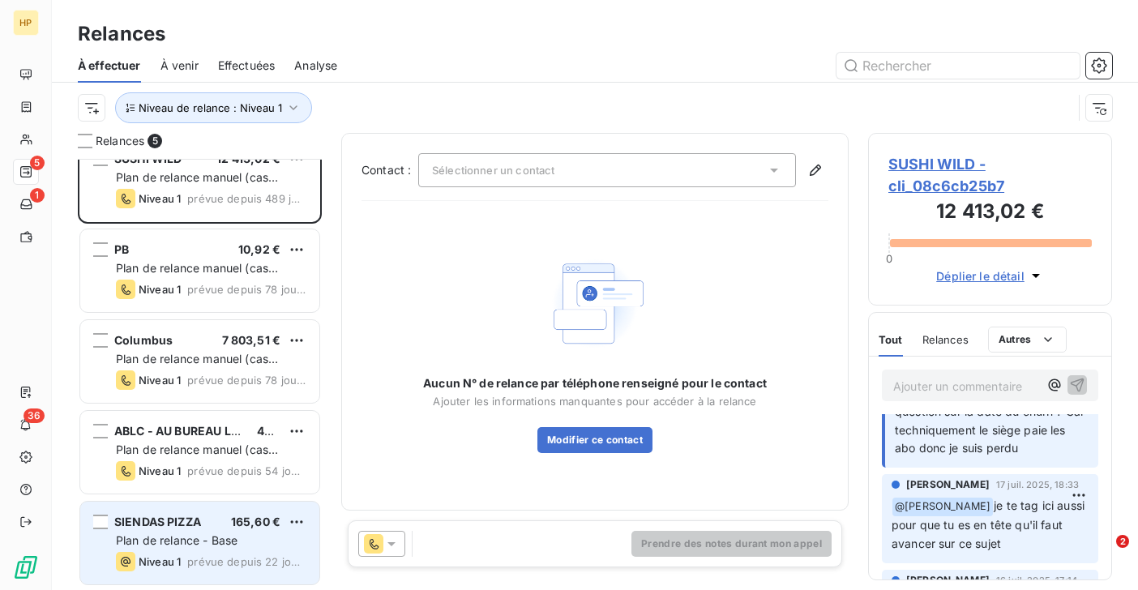
click at [174, 512] on div "SIENDAS PIZZA 165,60 € Plan de relance - Base Niveau 1 prévue depuis 22 jours" at bounding box center [199, 543] width 239 height 83
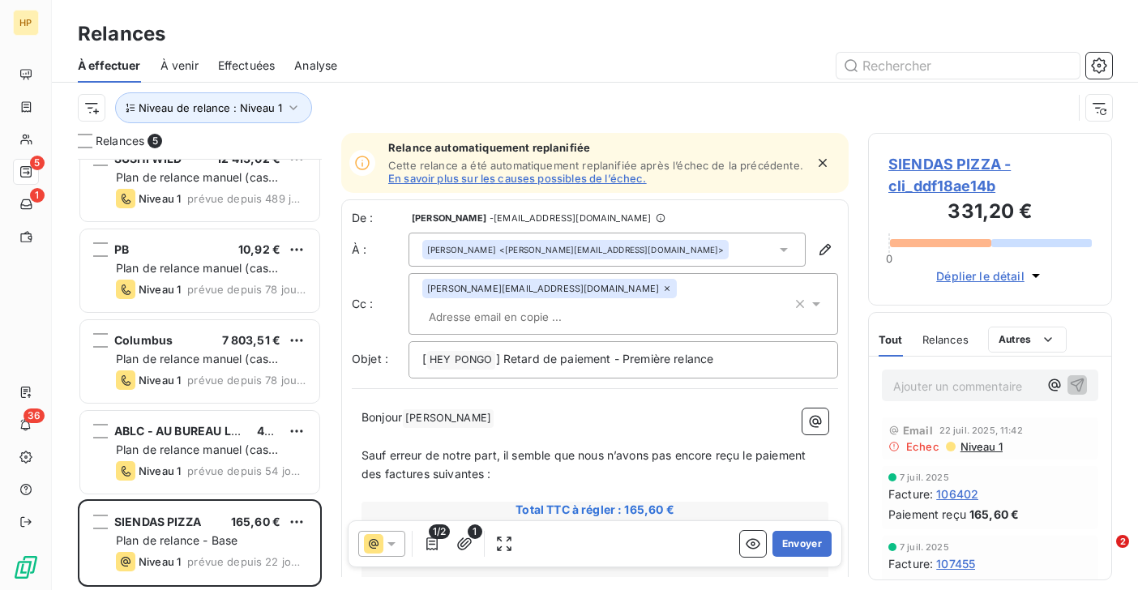
click at [921, 162] on span "SIENDAS PIZZA - cli_ddf18ae14b" at bounding box center [989, 175] width 203 height 44
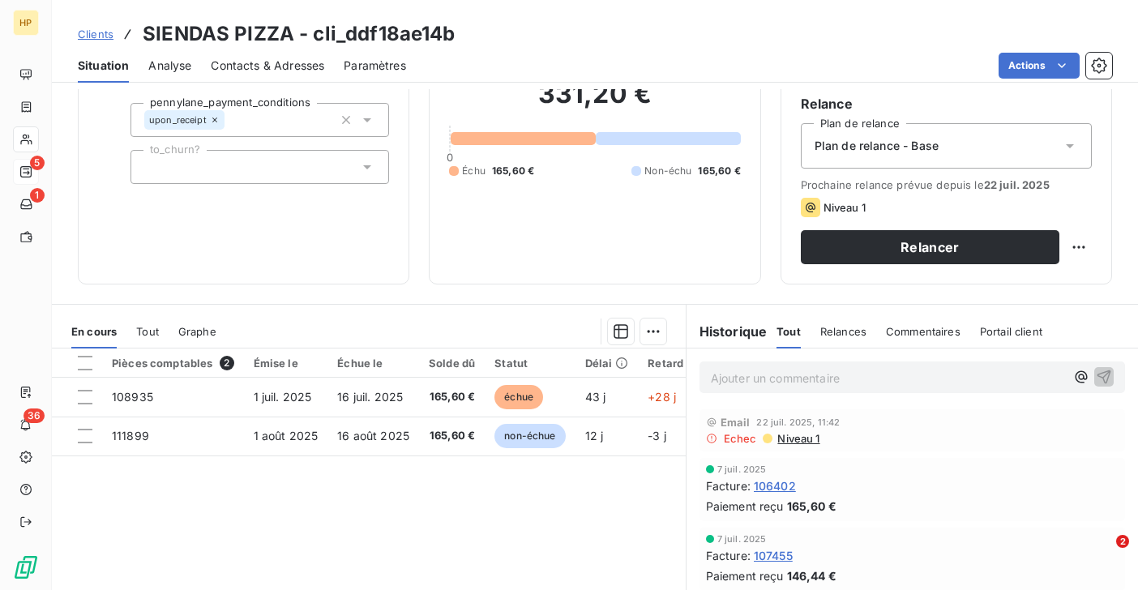
scroll to position [143, 0]
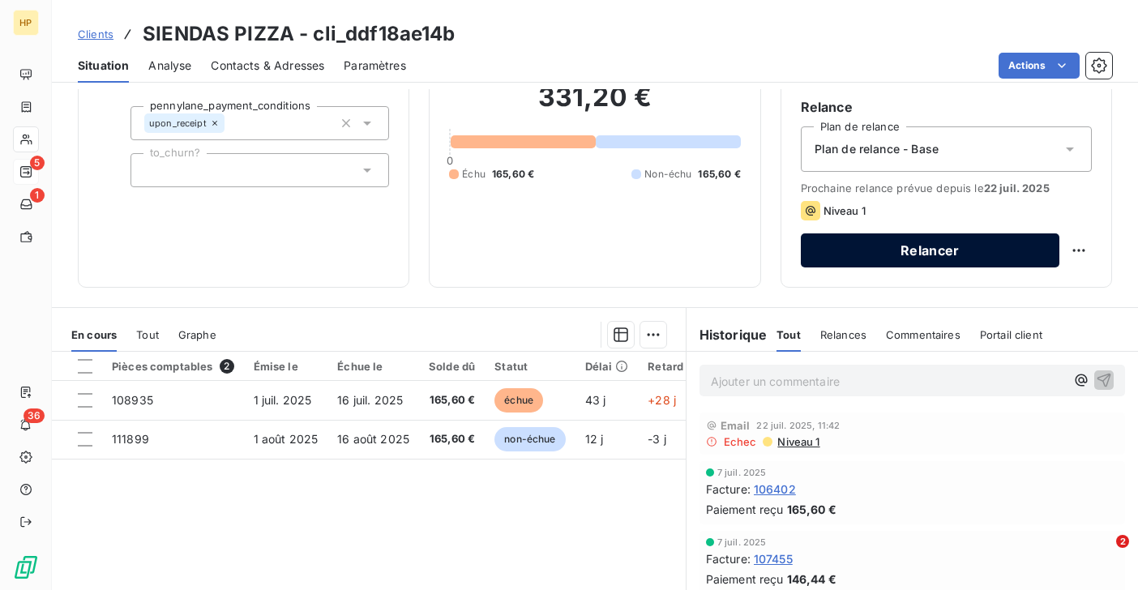
click at [983, 255] on button "Relancer" at bounding box center [930, 250] width 259 height 34
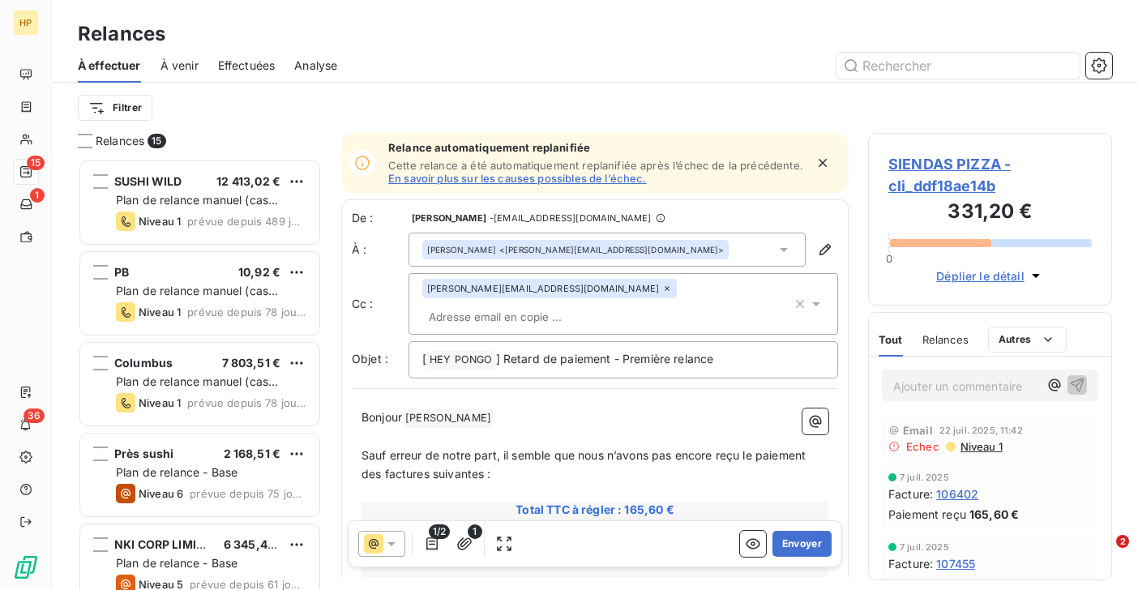
scroll to position [431, 244]
click at [391, 541] on icon at bounding box center [391, 544] width 16 height 16
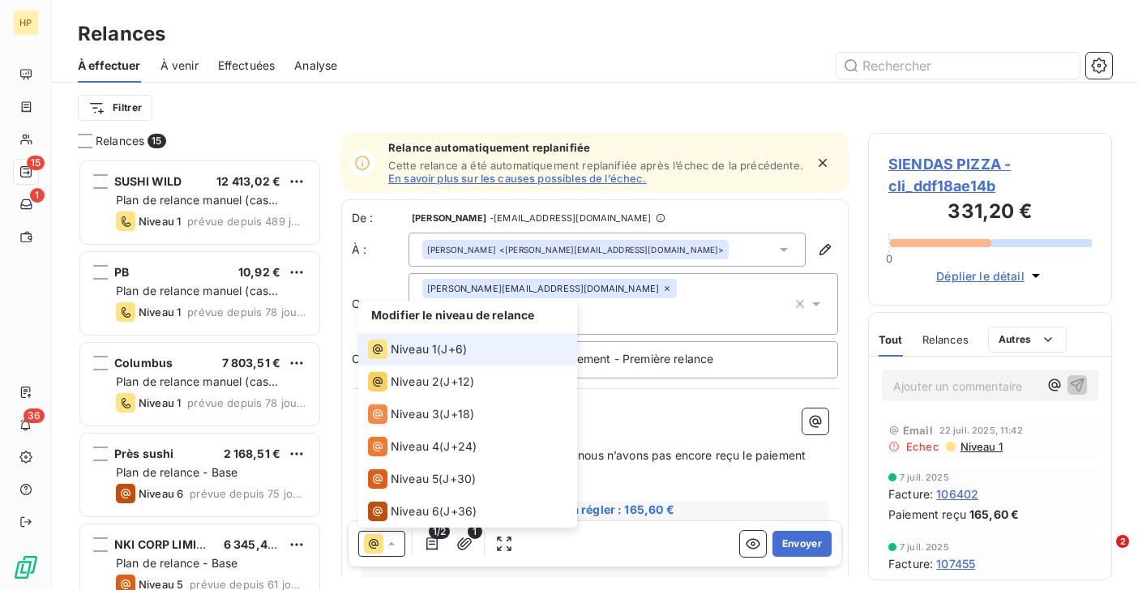
click at [442, 349] on div "Niveau 1 ( J+6 )" at bounding box center [417, 349] width 99 height 19
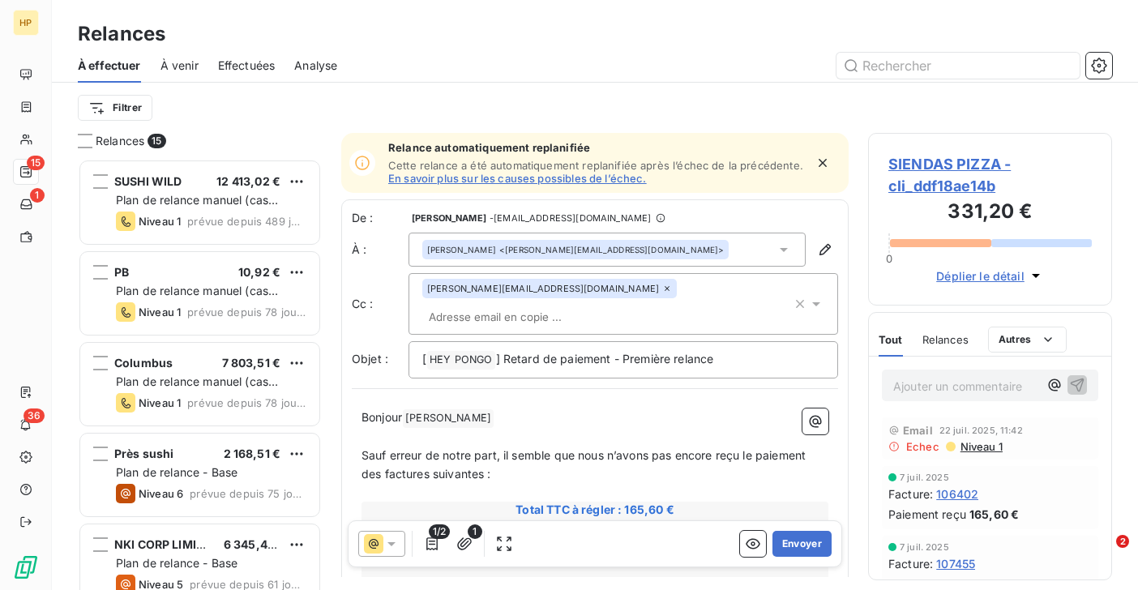
click at [394, 543] on icon at bounding box center [391, 544] width 16 height 16
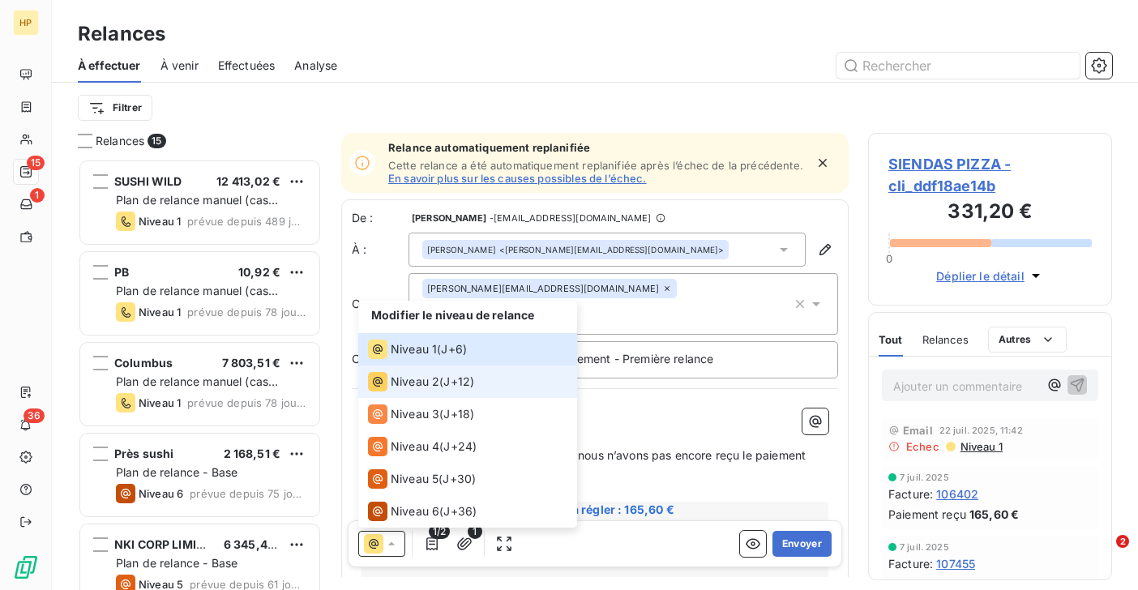
click at [417, 387] on span "Niveau 2" at bounding box center [415, 382] width 49 height 16
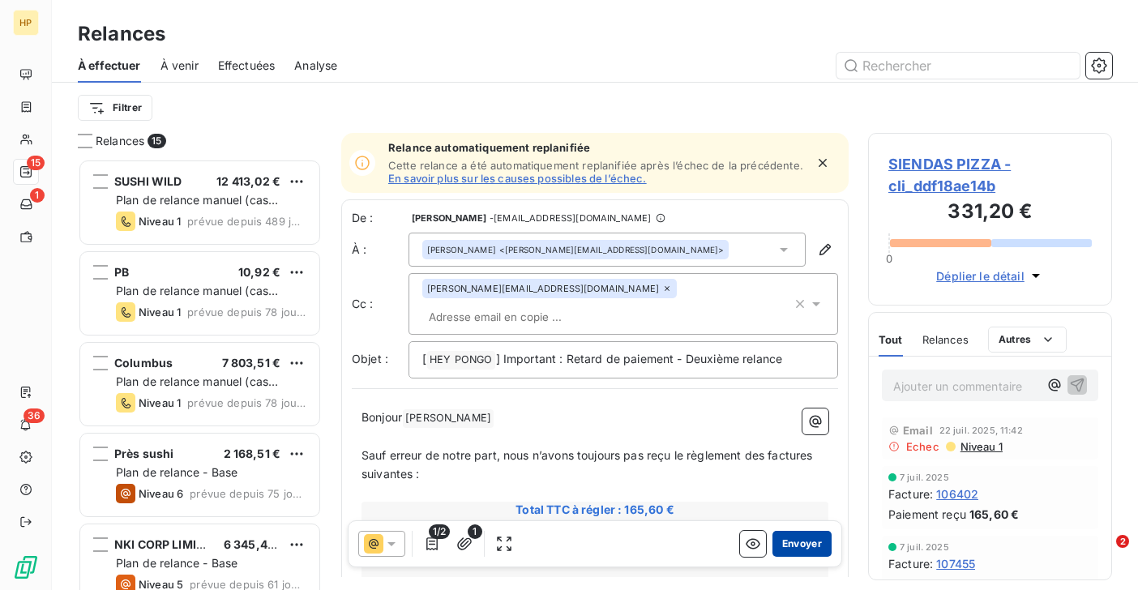
click at [796, 543] on button "Envoyer" at bounding box center [801, 544] width 59 height 26
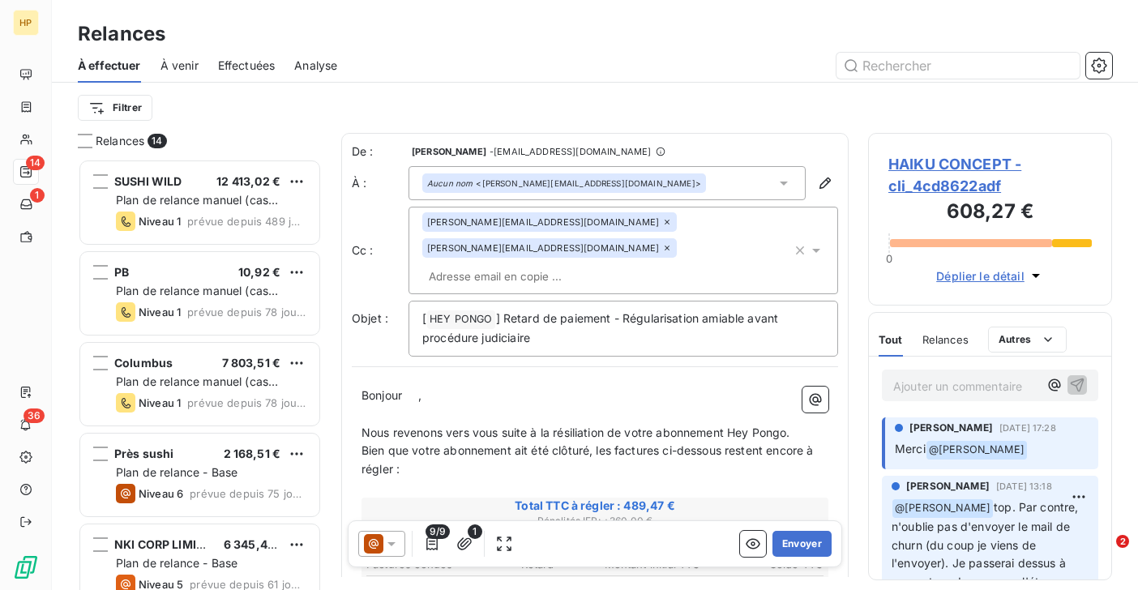
click at [174, 64] on span "À venir" at bounding box center [179, 66] width 38 height 16
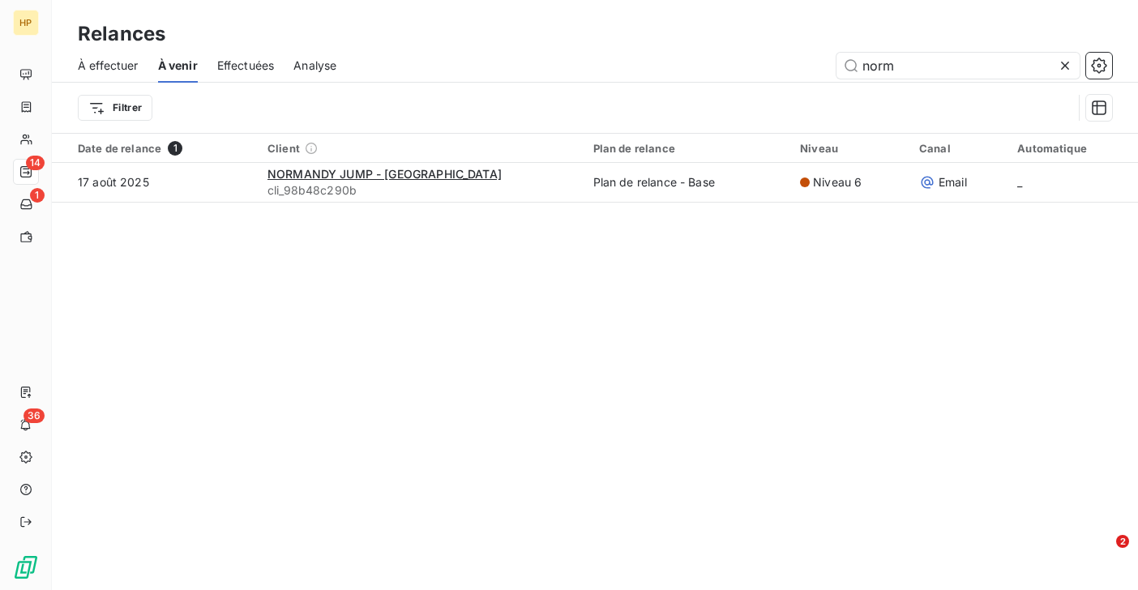
click at [232, 60] on span "Effectuées" at bounding box center [246, 66] width 58 height 16
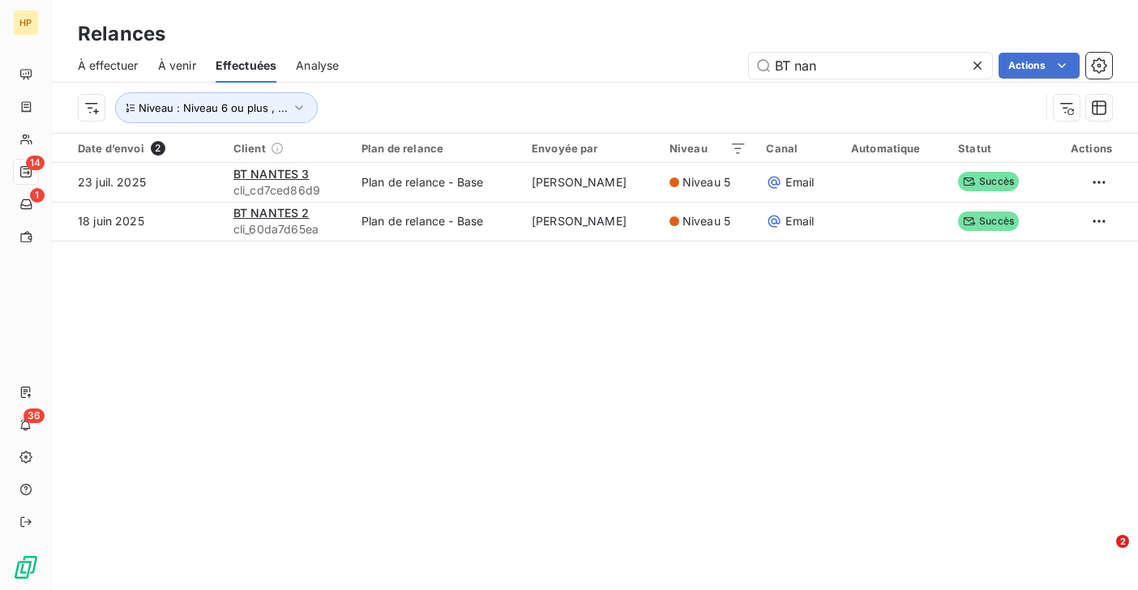
click at [177, 69] on span "À venir" at bounding box center [177, 66] width 38 height 16
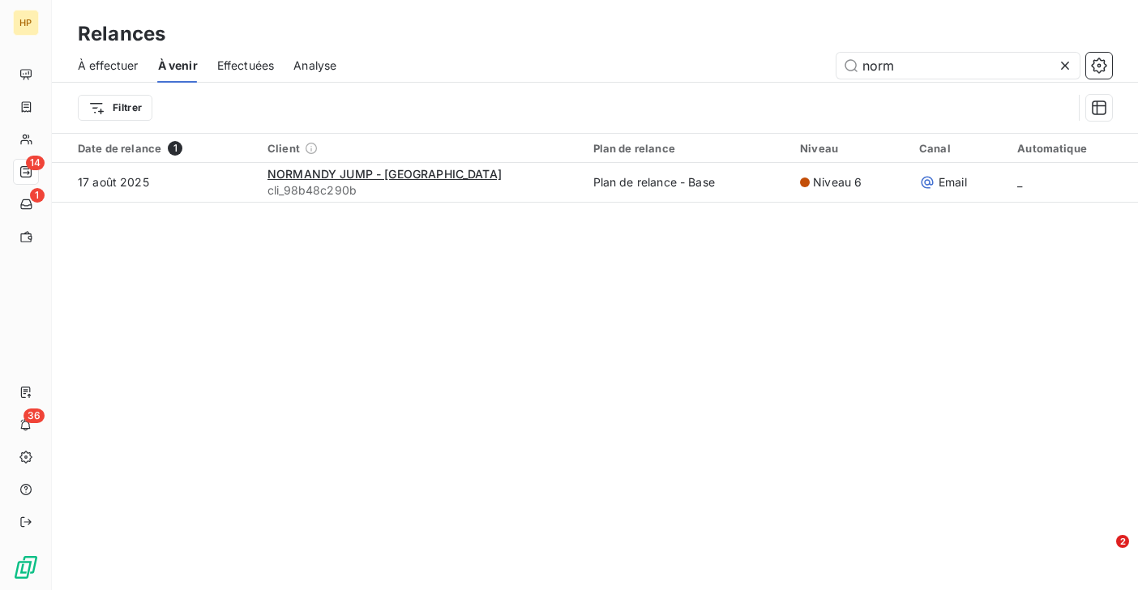
click at [244, 69] on span "Effectuées" at bounding box center [246, 66] width 58 height 16
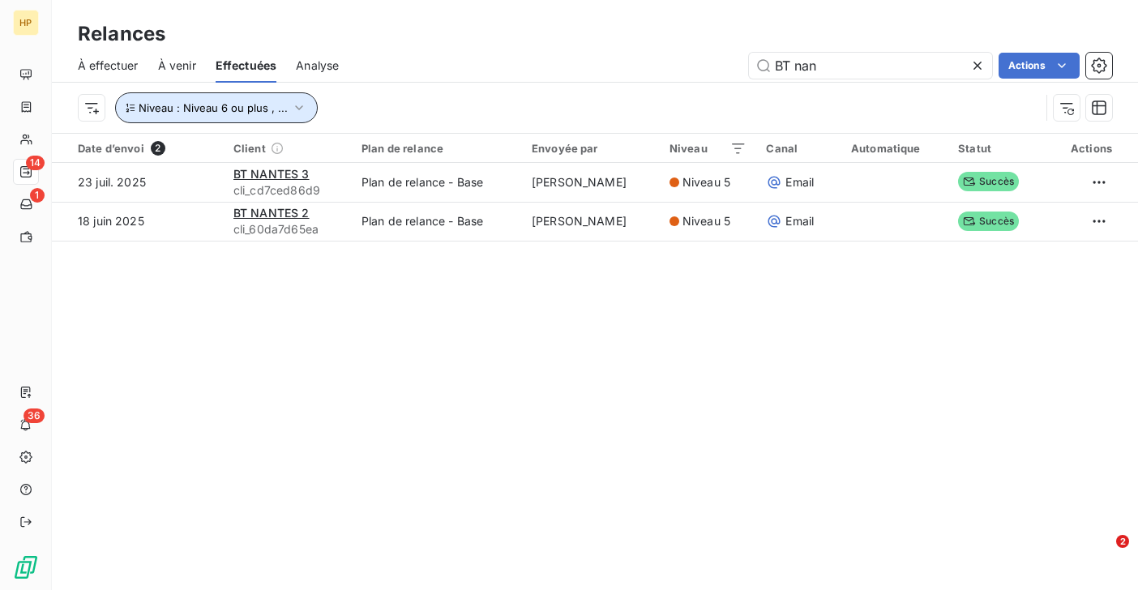
click at [159, 109] on span "Niveau : Niveau 6 ou plus , ..." at bounding box center [213, 107] width 149 height 13
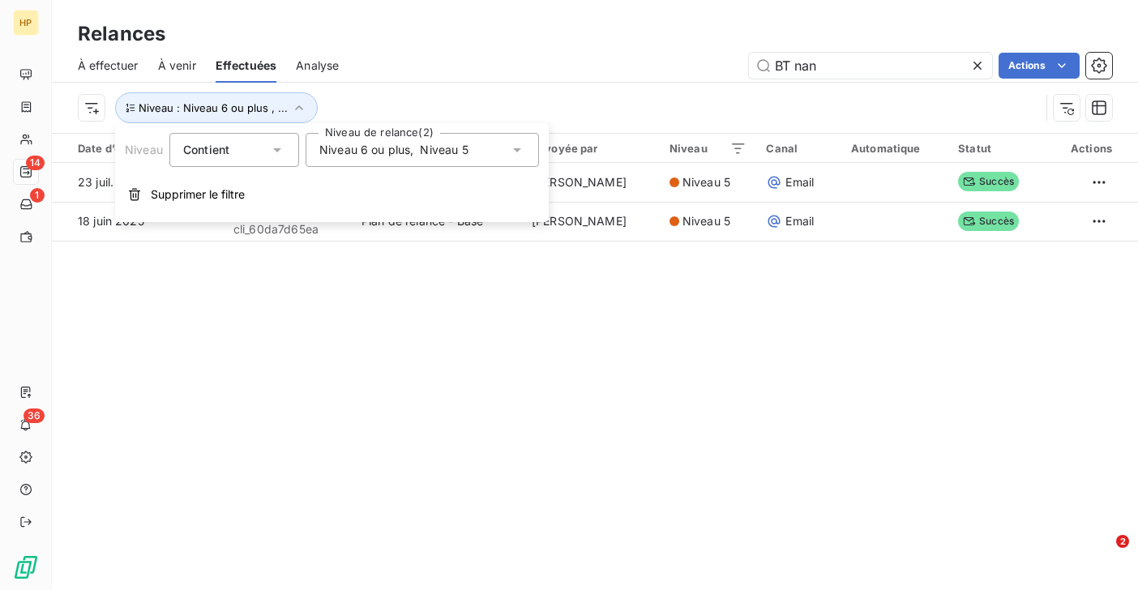
click at [367, 150] on span "Niveau 6 ou plus" at bounding box center [364, 150] width 91 height 16
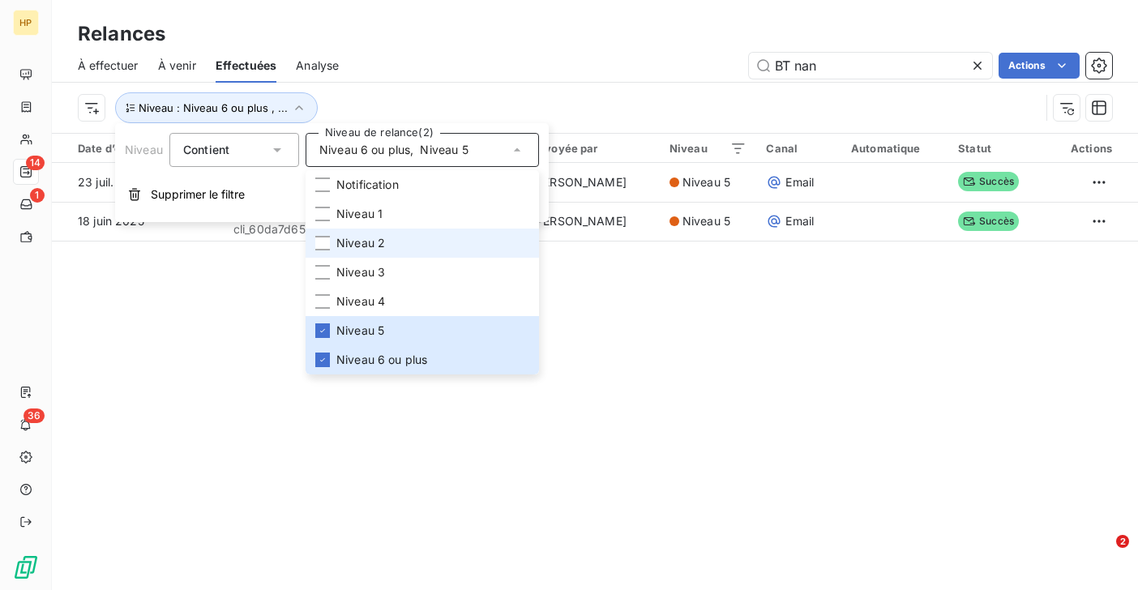
click at [381, 243] on span "Niveau 2" at bounding box center [360, 243] width 49 height 16
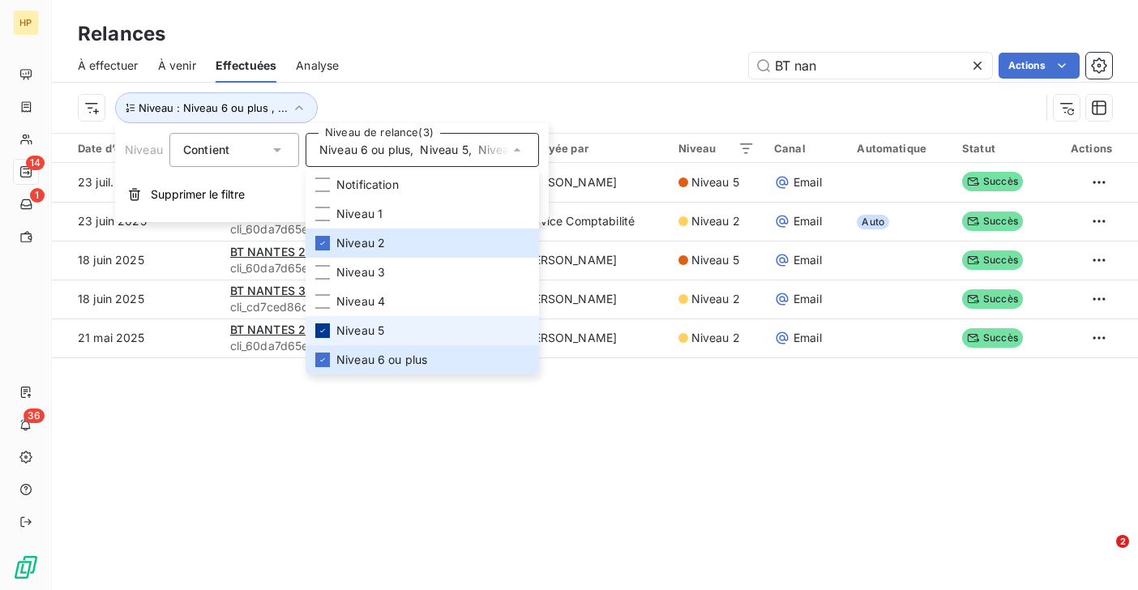
click at [328, 329] on div at bounding box center [322, 330] width 15 height 15
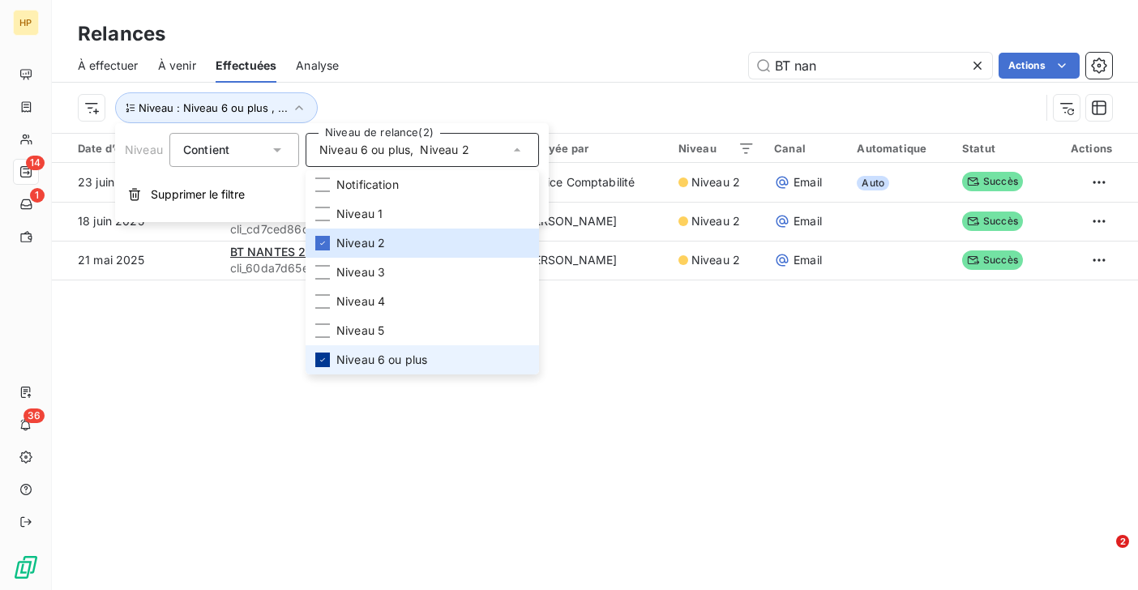
click at [323, 363] on icon at bounding box center [323, 360] width 10 height 10
click at [321, 438] on div "Relances À effectuer À venir Effectuées Analyse BT nan Actions Niveau : Niveau …" at bounding box center [595, 295] width 1086 height 590
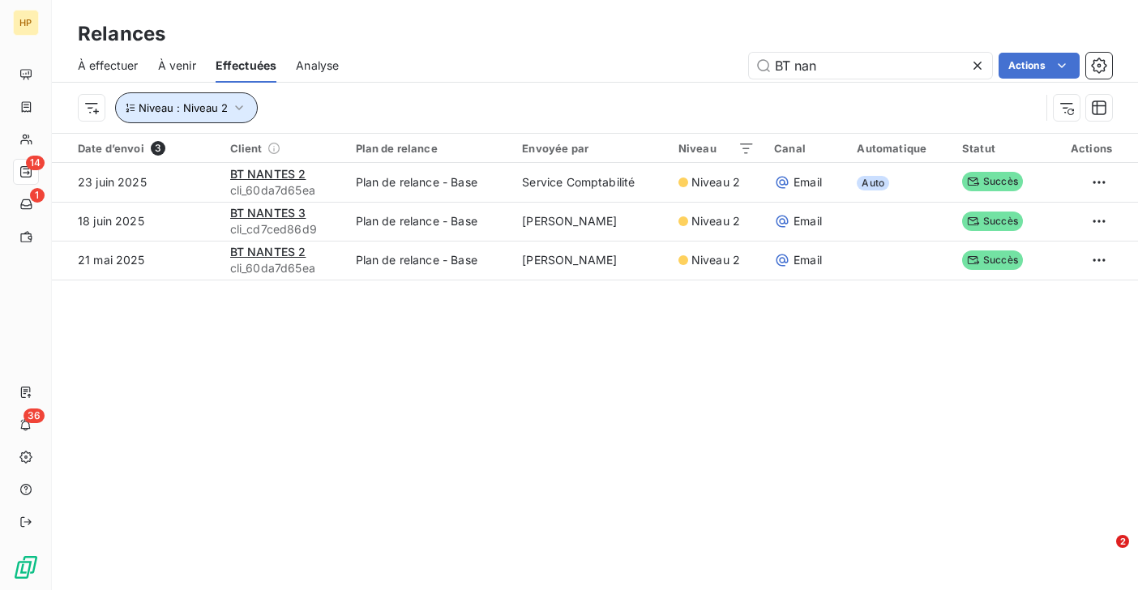
click at [211, 114] on button "Niveau : Niveau 2" at bounding box center [186, 107] width 143 height 31
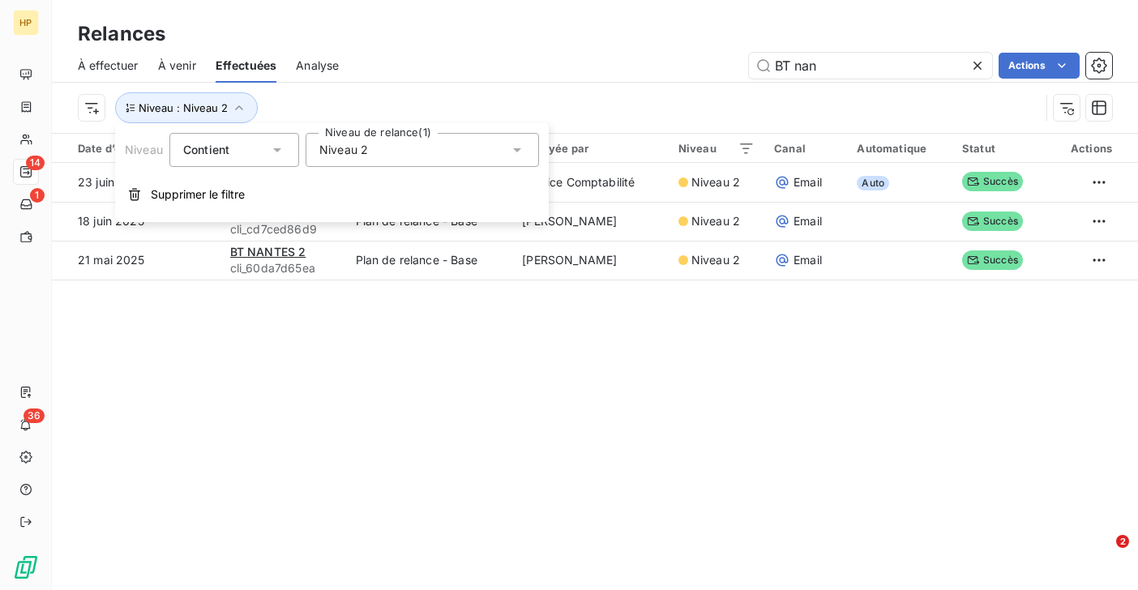
click at [341, 153] on span "Niveau 2" at bounding box center [343, 150] width 49 height 16
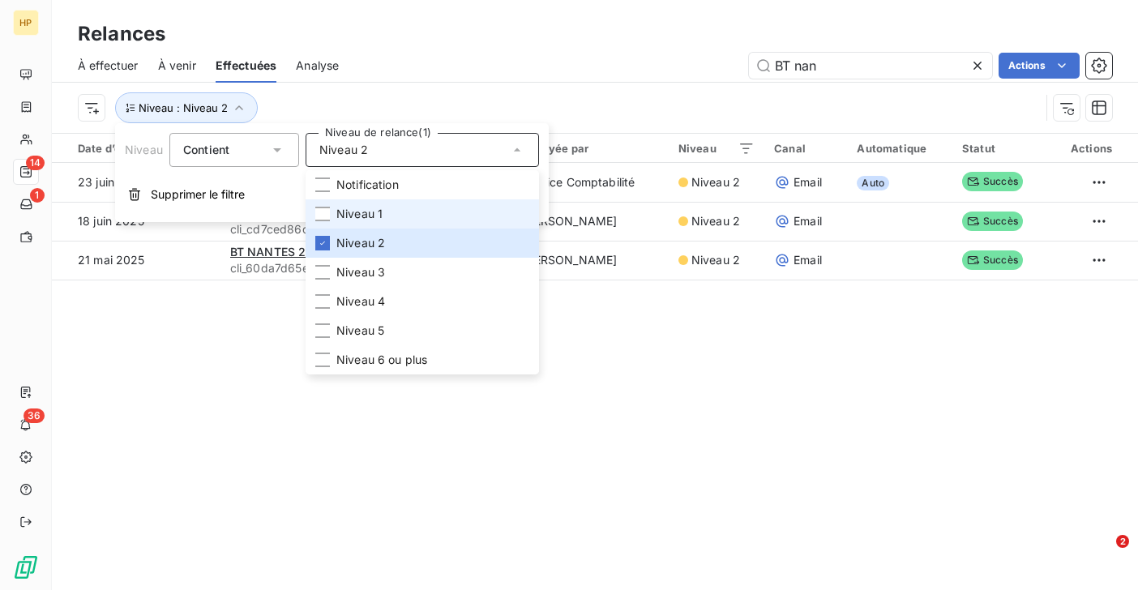
click at [351, 215] on span "Niveau 1" at bounding box center [359, 214] width 46 height 16
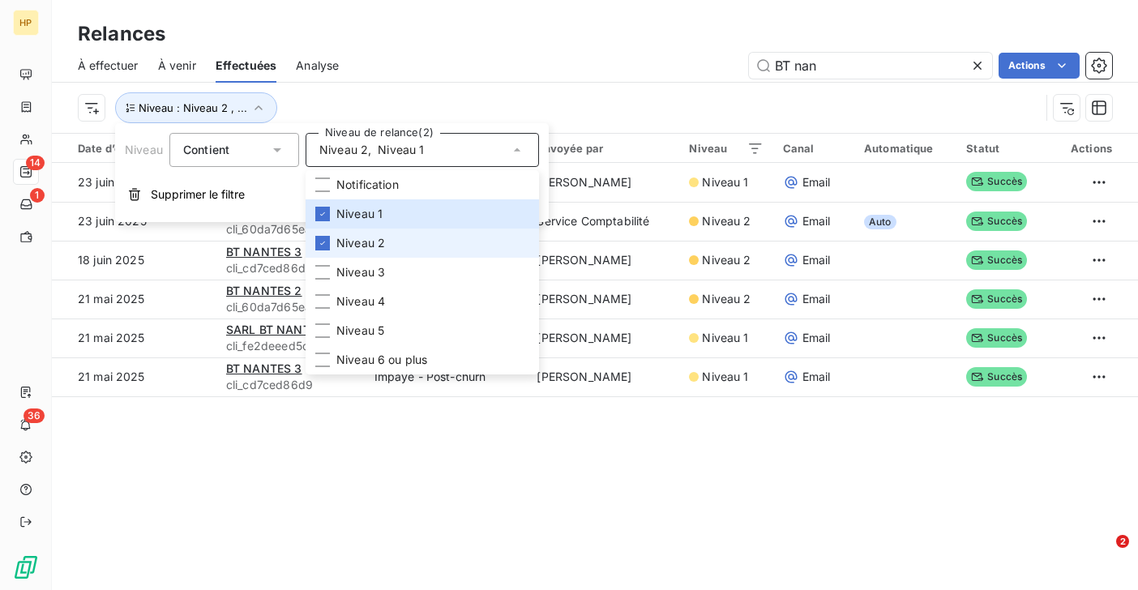
click at [345, 238] on span "Niveau 2" at bounding box center [360, 243] width 49 height 16
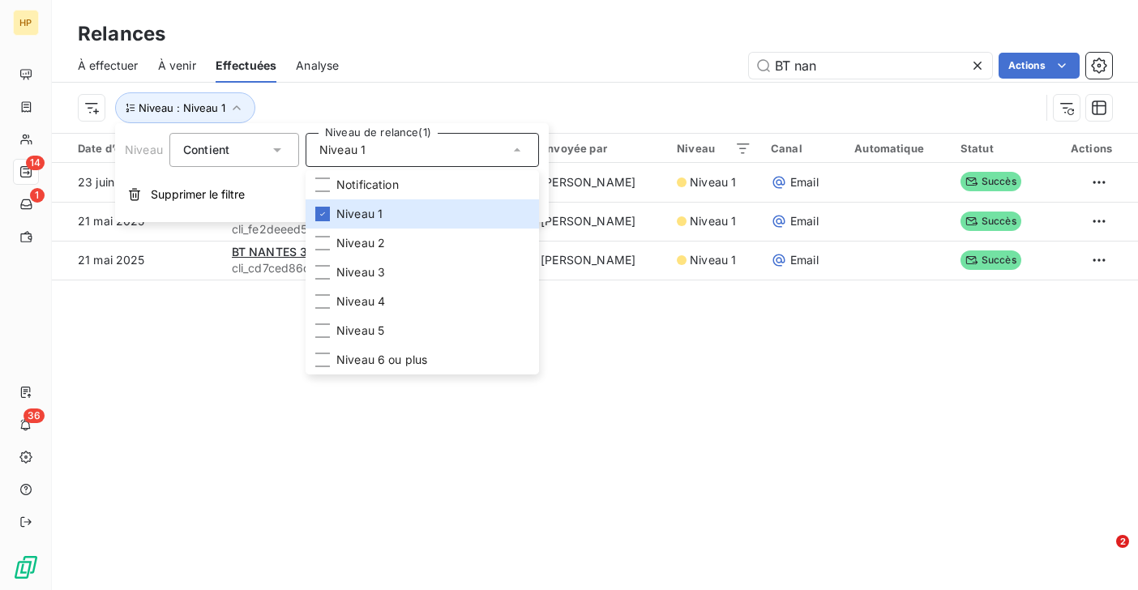
click at [349, 460] on div "Relances À effectuer À venir Effectuées Analyse BT nan Actions Niveau : Niveau …" at bounding box center [595, 295] width 1086 height 590
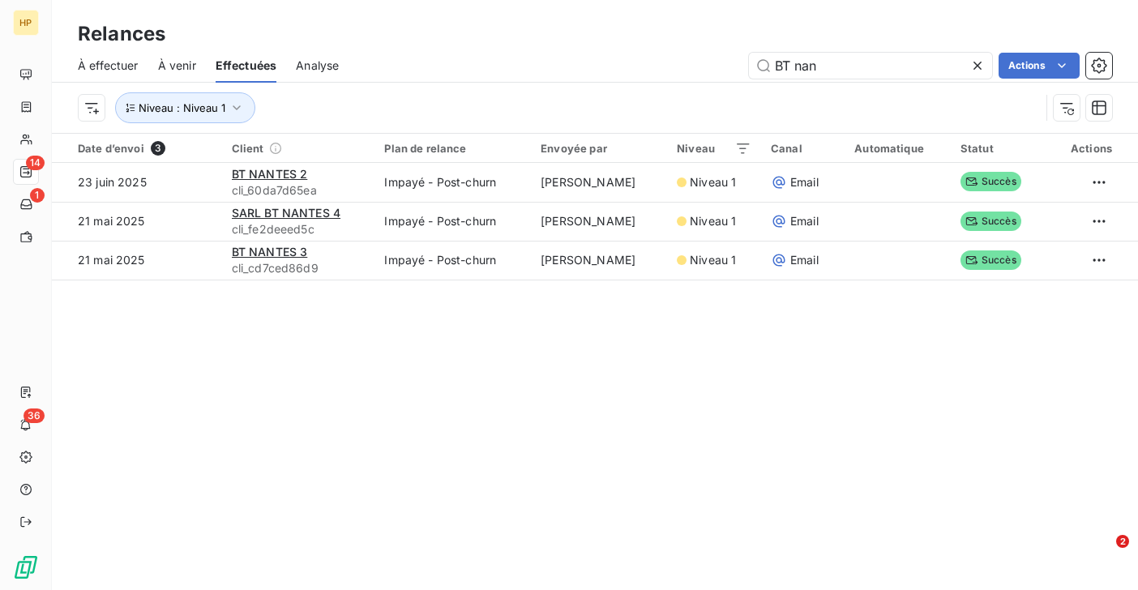
click at [101, 66] on span "À effectuer" at bounding box center [108, 66] width 61 height 16
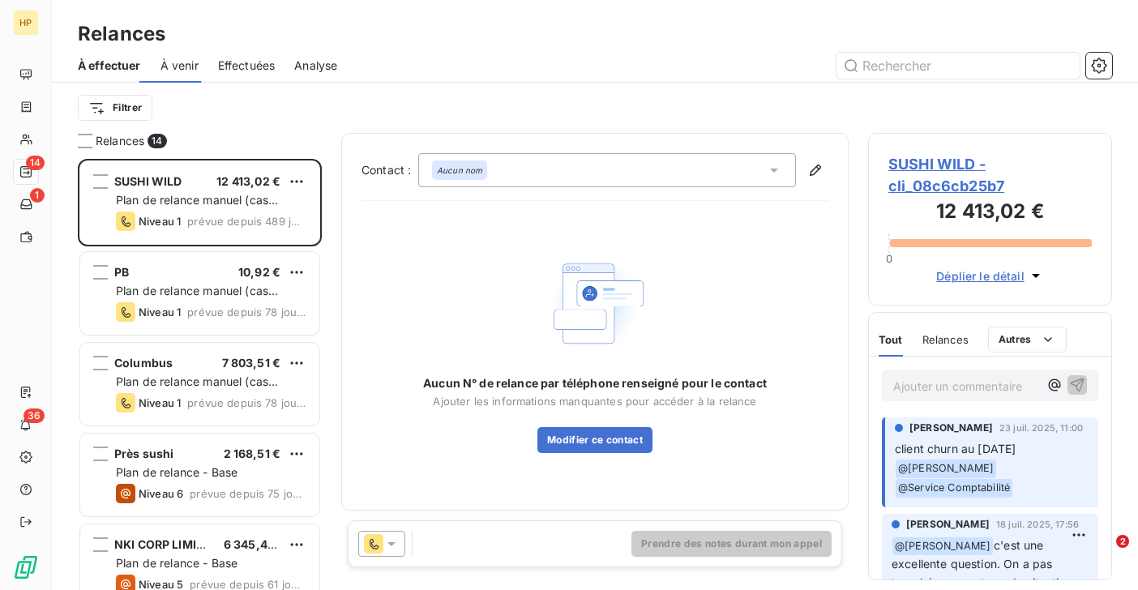
scroll to position [431, 244]
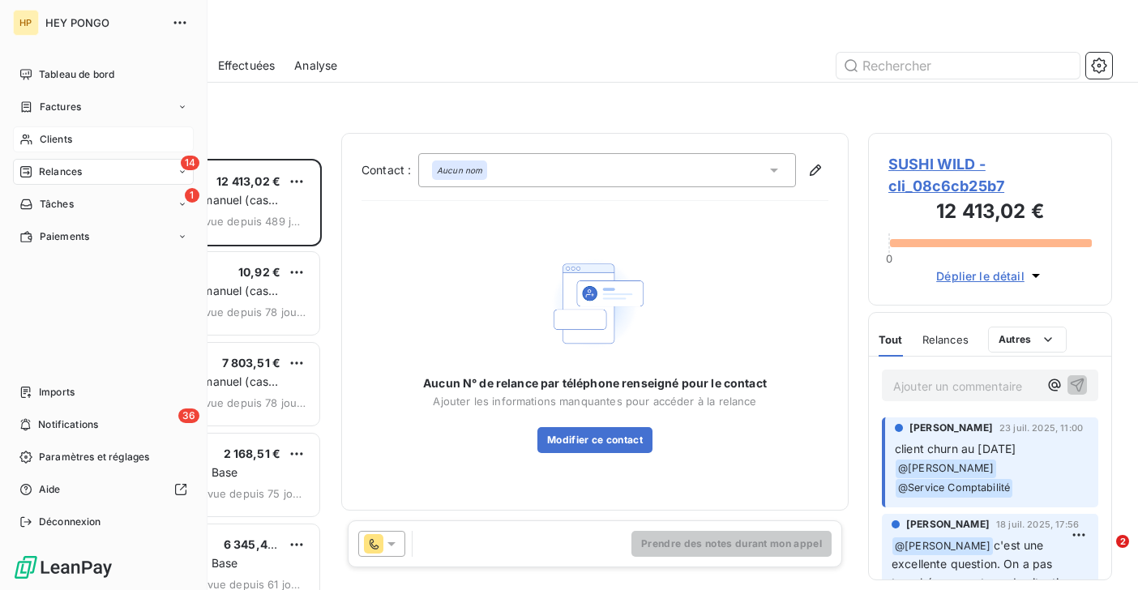
click at [41, 132] on span "Clients" at bounding box center [56, 139] width 32 height 15
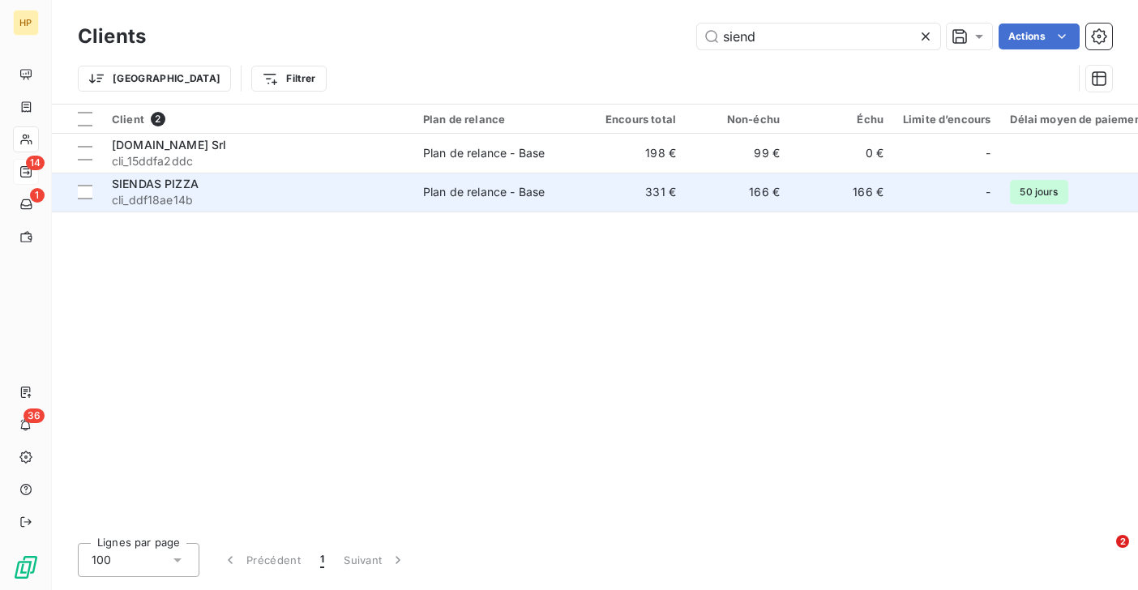
type input "siend"
click at [166, 193] on span "cli_ddf18ae14b" at bounding box center [258, 200] width 292 height 16
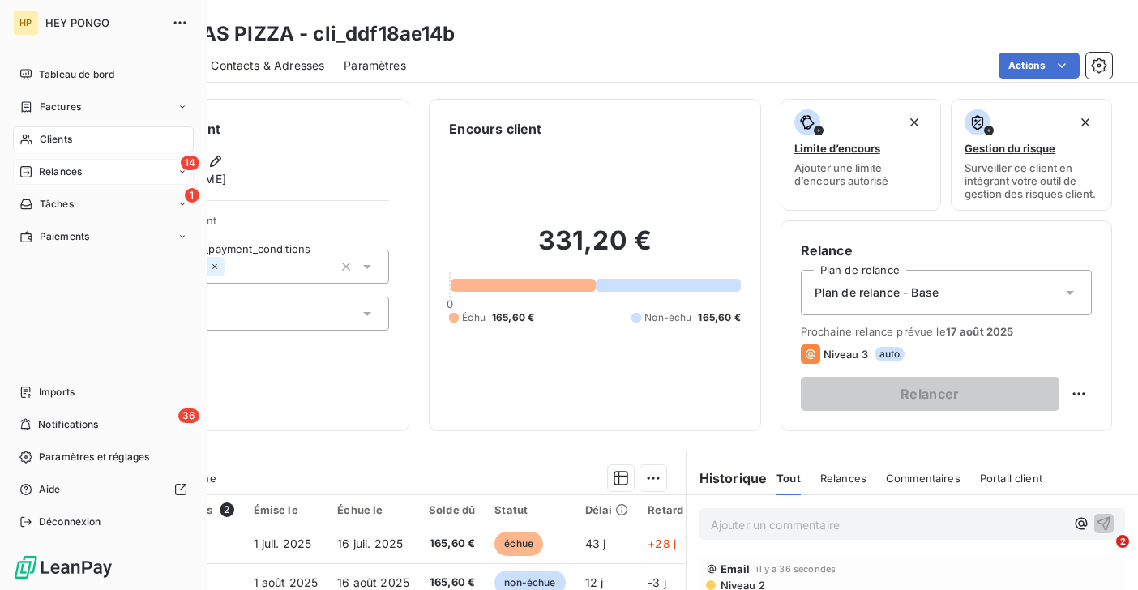
click at [69, 178] on span "Relances" at bounding box center [60, 172] width 43 height 15
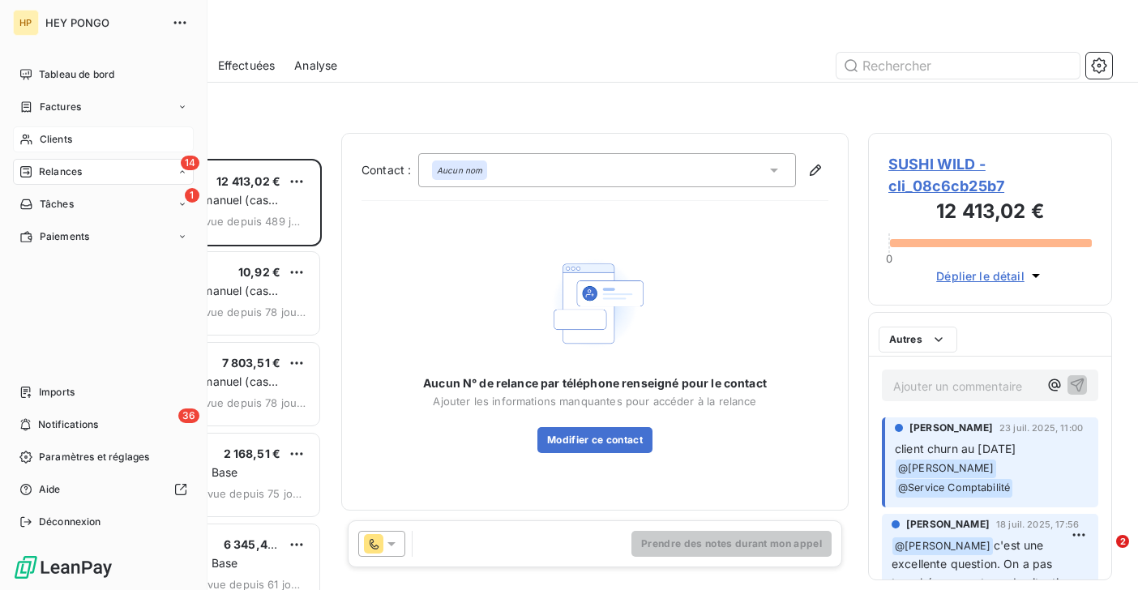
scroll to position [431, 244]
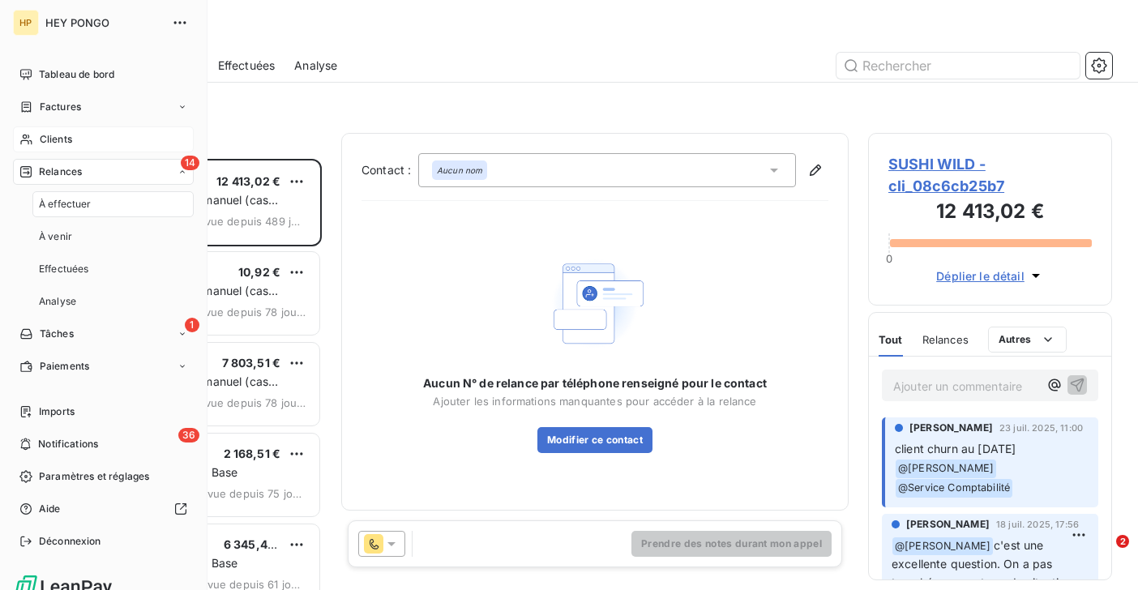
click at [63, 143] on span "Clients" at bounding box center [56, 139] width 32 height 15
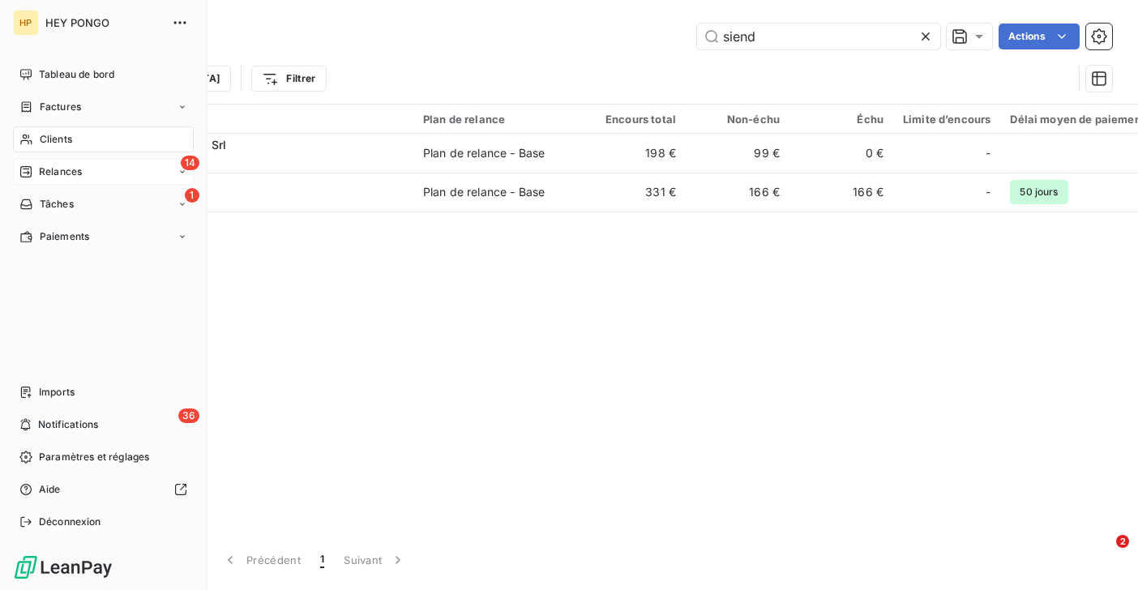
click at [32, 168] on div "Relances" at bounding box center [50, 172] width 62 height 15
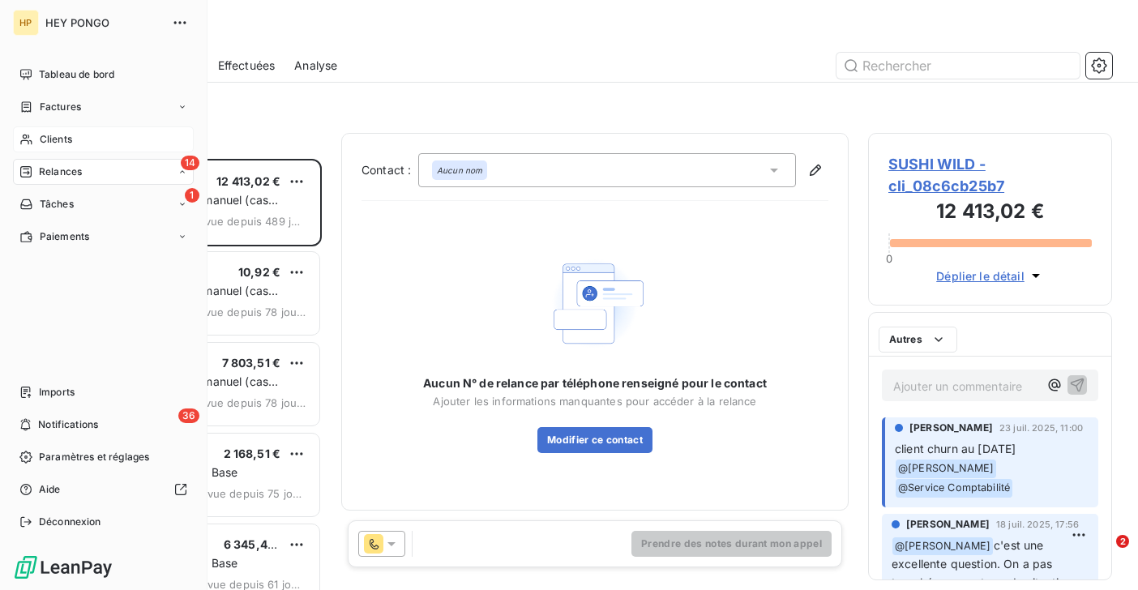
scroll to position [431, 244]
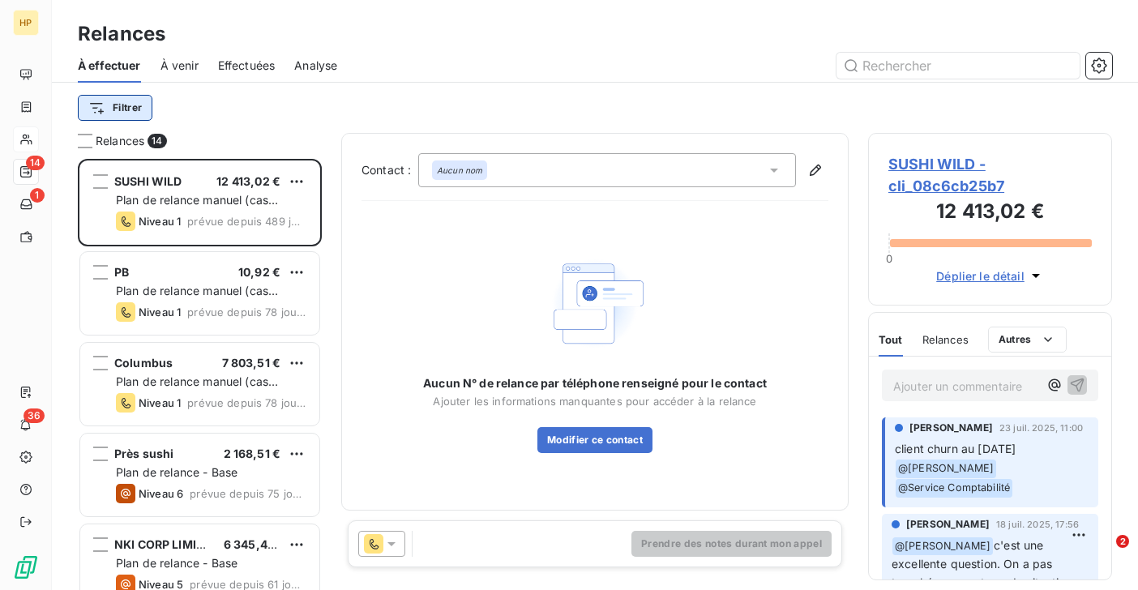
click at [140, 110] on html "HP 14 1 36 Relances À effectuer À venir Effectuées Analyse Filtrer Relances 14 …" at bounding box center [569, 295] width 1138 height 590
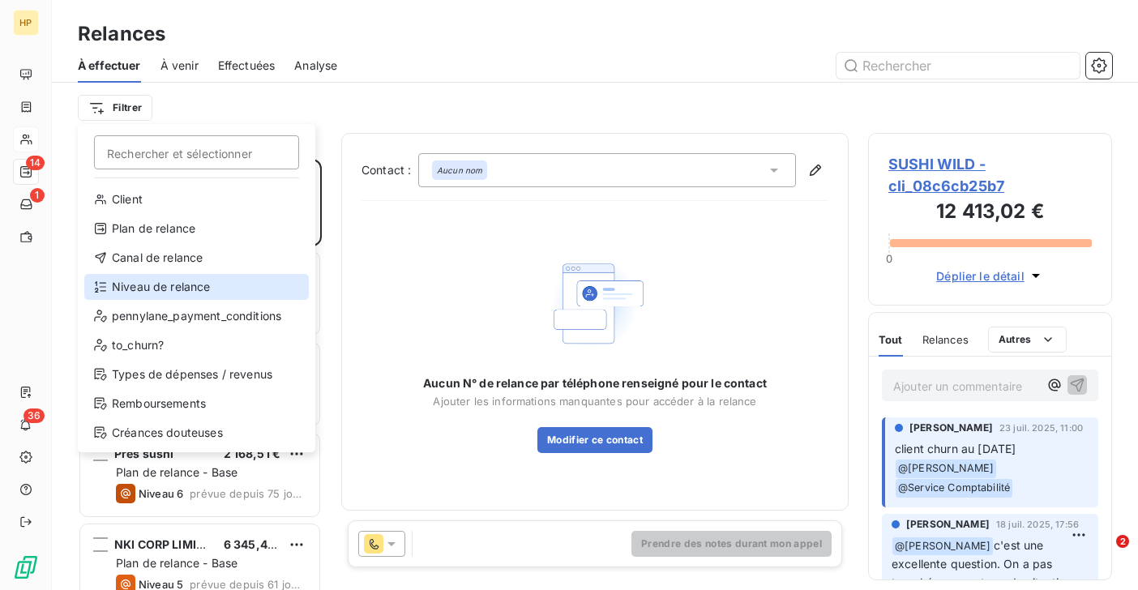
click at [150, 288] on div "Niveau de relance" at bounding box center [196, 287] width 224 height 26
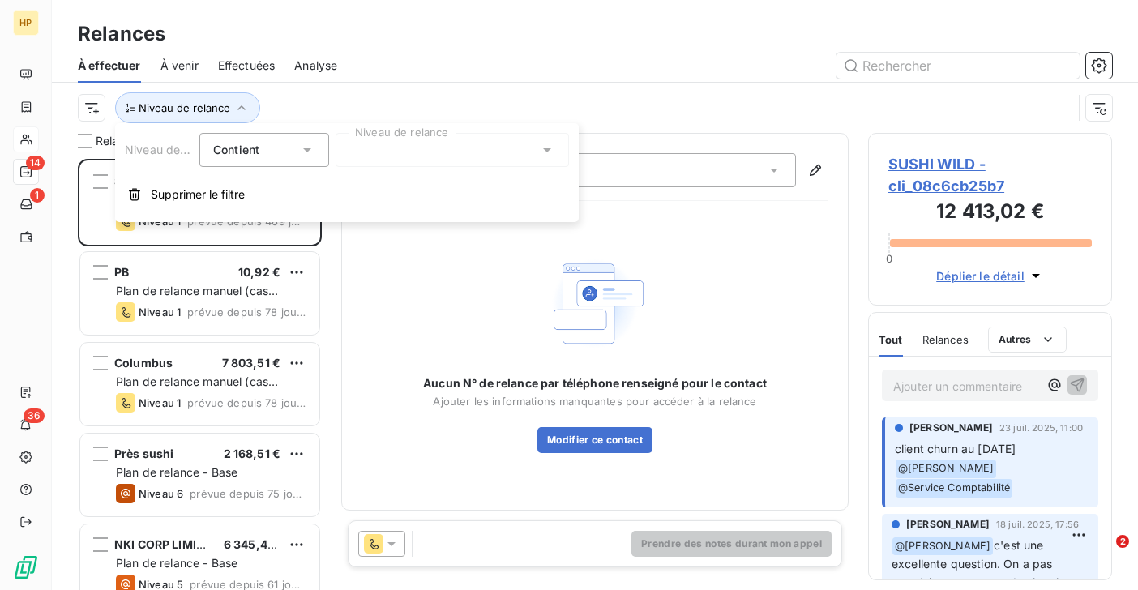
click at [405, 143] on div at bounding box center [452, 150] width 233 height 34
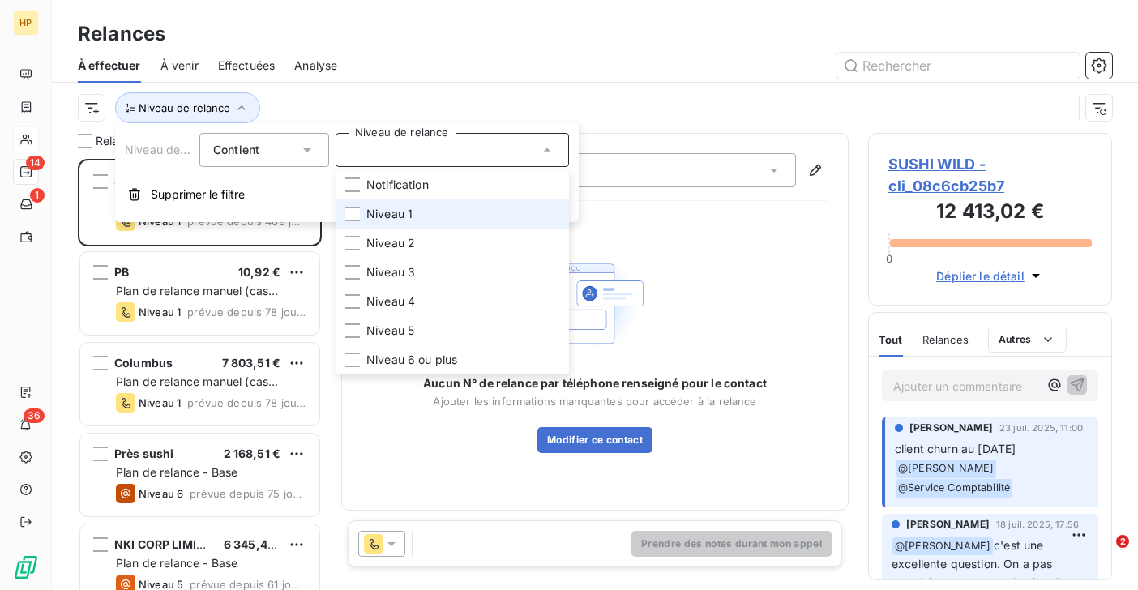
click at [398, 218] on span "Niveau 1" at bounding box center [389, 214] width 46 height 16
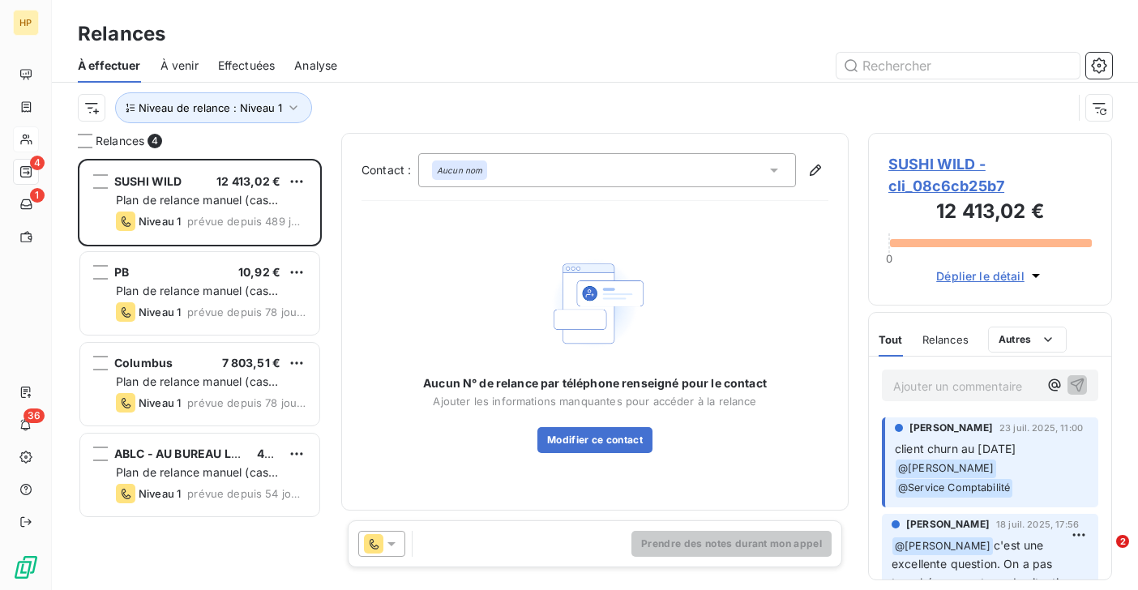
click at [497, 92] on div "Niveau de relance : Niveau 1" at bounding box center [575, 107] width 994 height 31
click at [215, 546] on div "SUSHI WILD 12 413,02 € Plan de relance manuel (cas complexe) Niveau 1 prévue de…" at bounding box center [200, 374] width 244 height 431
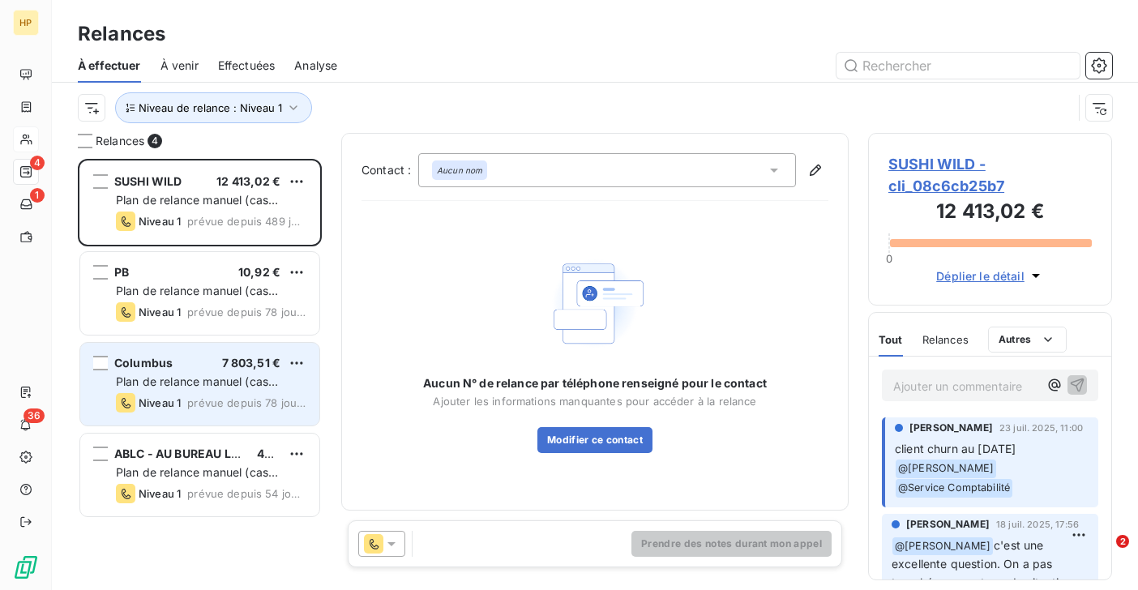
click at [199, 401] on span "prévue depuis 78 jours" at bounding box center [246, 402] width 119 height 13
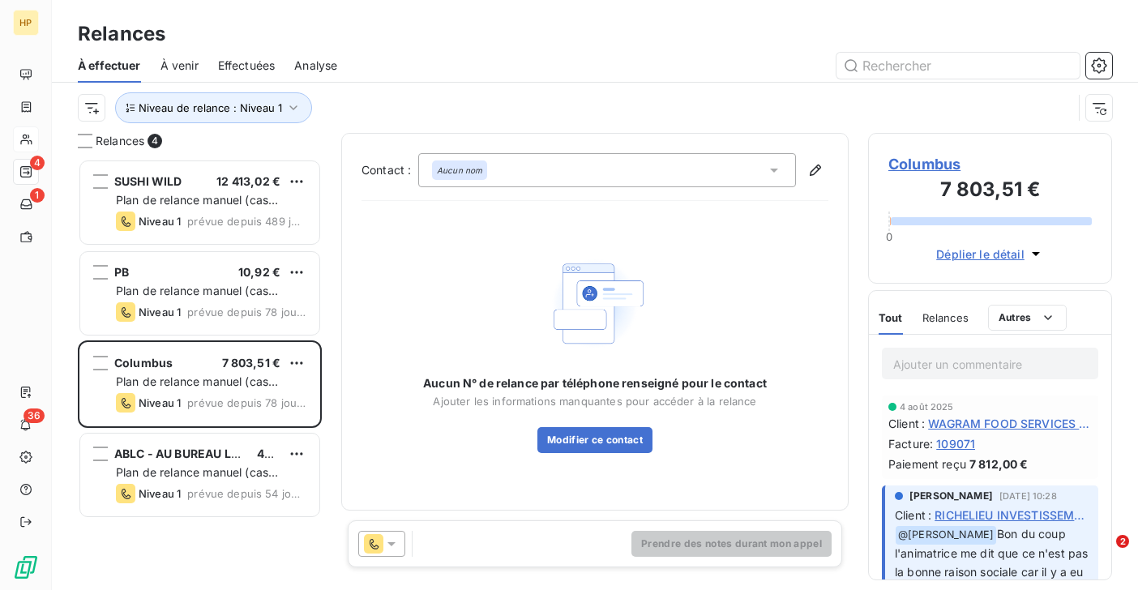
scroll to position [26, 0]
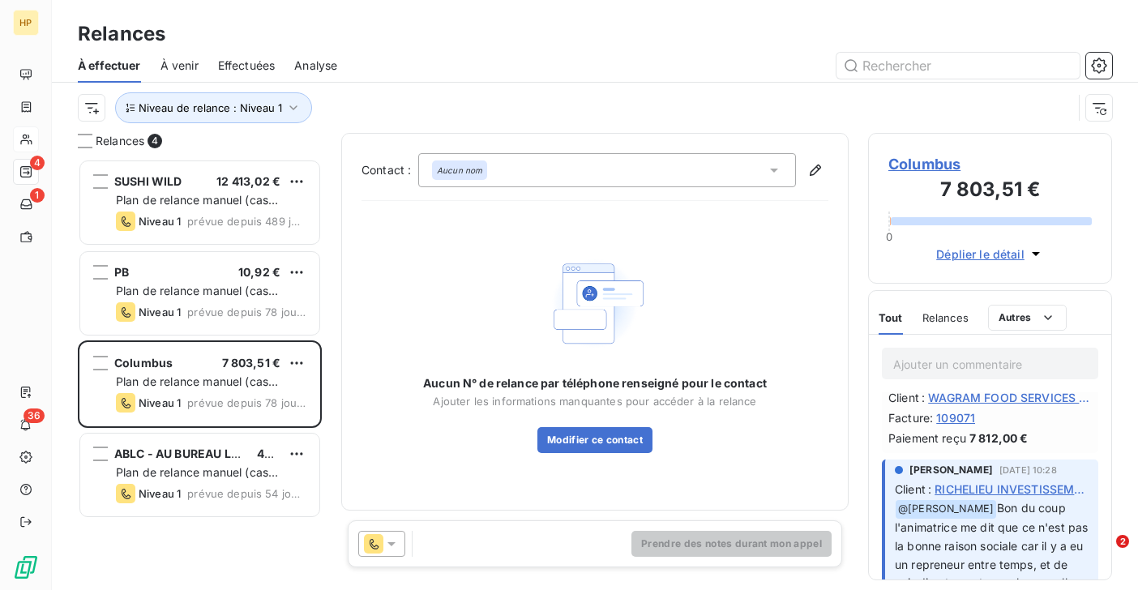
click at [935, 166] on span "Columbus" at bounding box center [989, 164] width 203 height 22
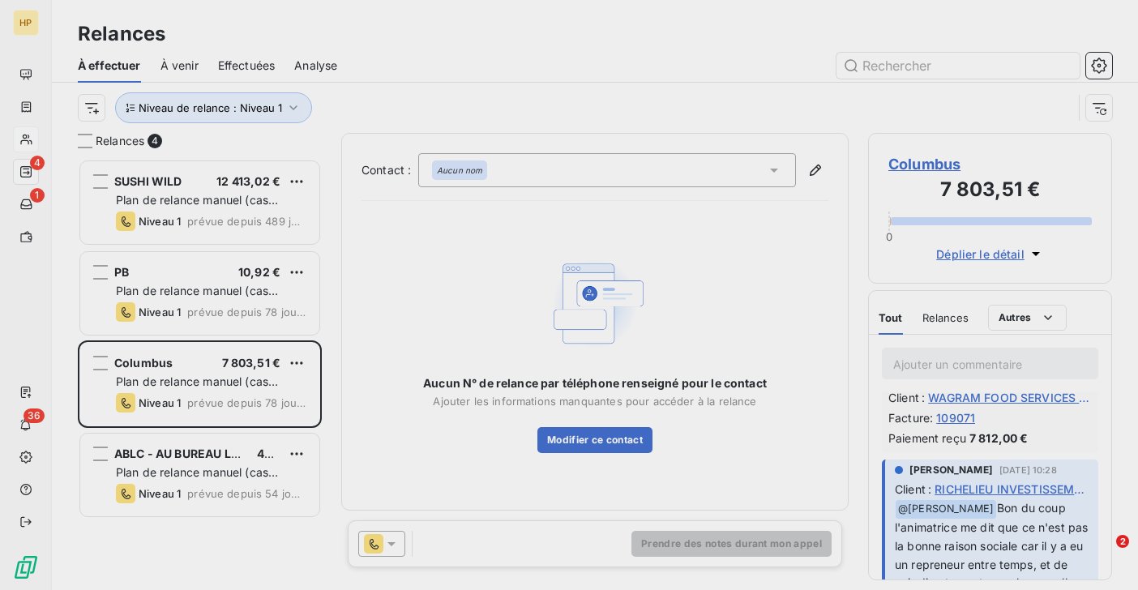
type input "Columbus"
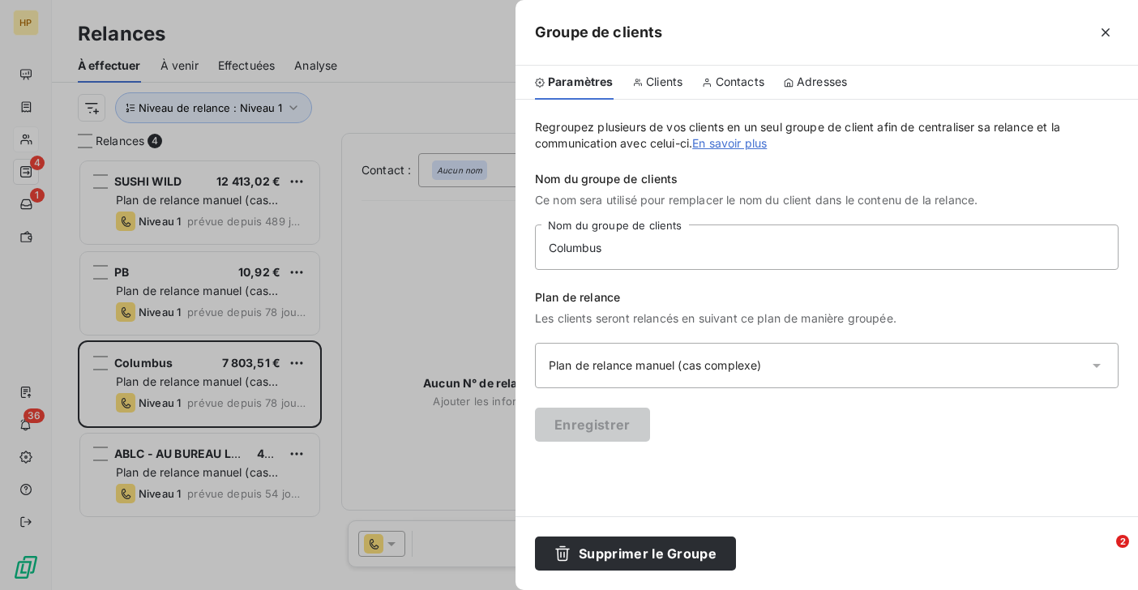
click at [659, 83] on span "Clients" at bounding box center [664, 82] width 36 height 16
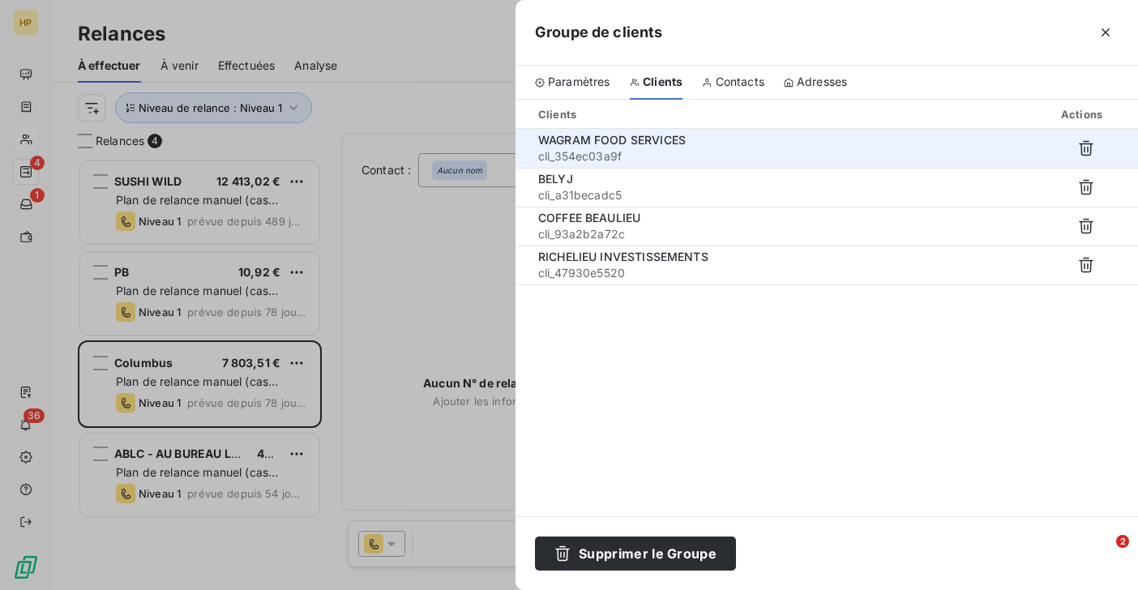
click at [626, 143] on span "WAGRAM FOOD SERVICES" at bounding box center [612, 140] width 148 height 14
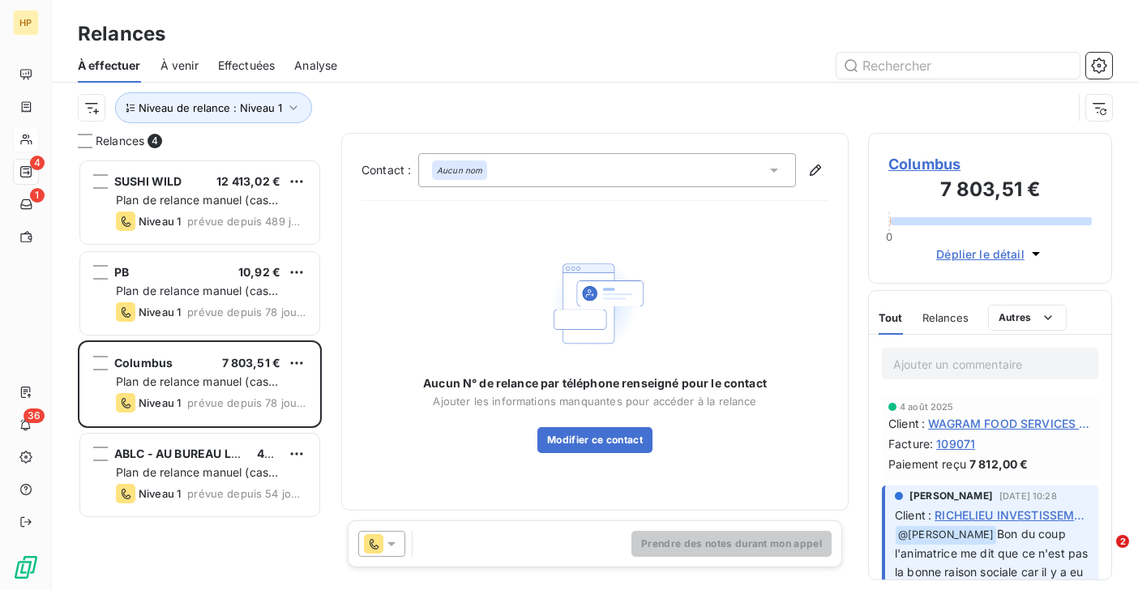
scroll to position [431, 244]
click at [933, 170] on span "Columbus" at bounding box center [989, 164] width 203 height 22
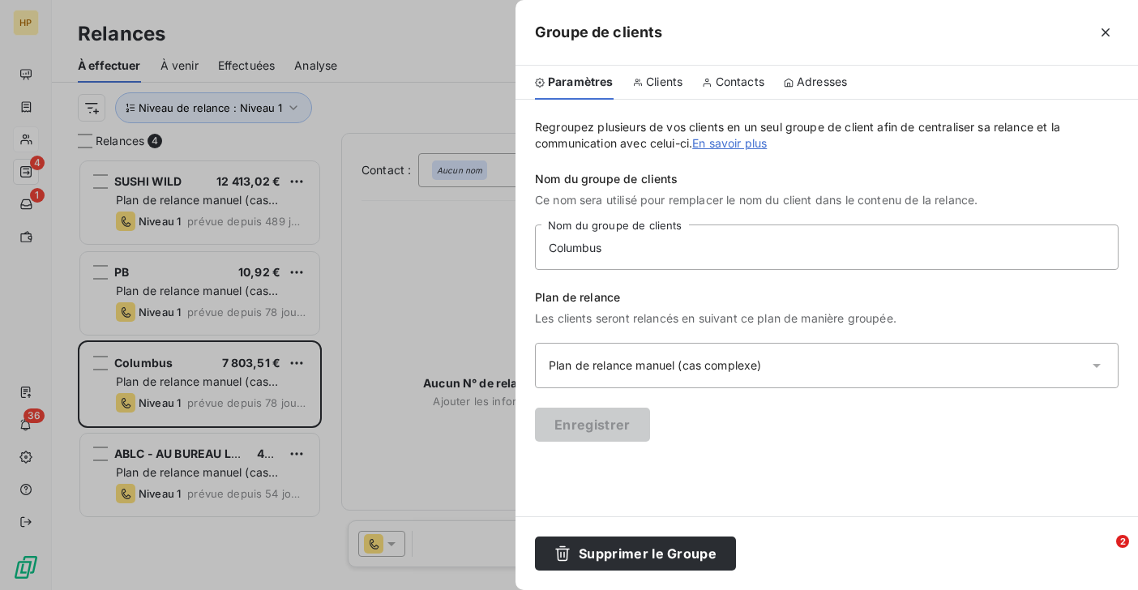
click at [663, 85] on span "Clients" at bounding box center [664, 82] width 36 height 16
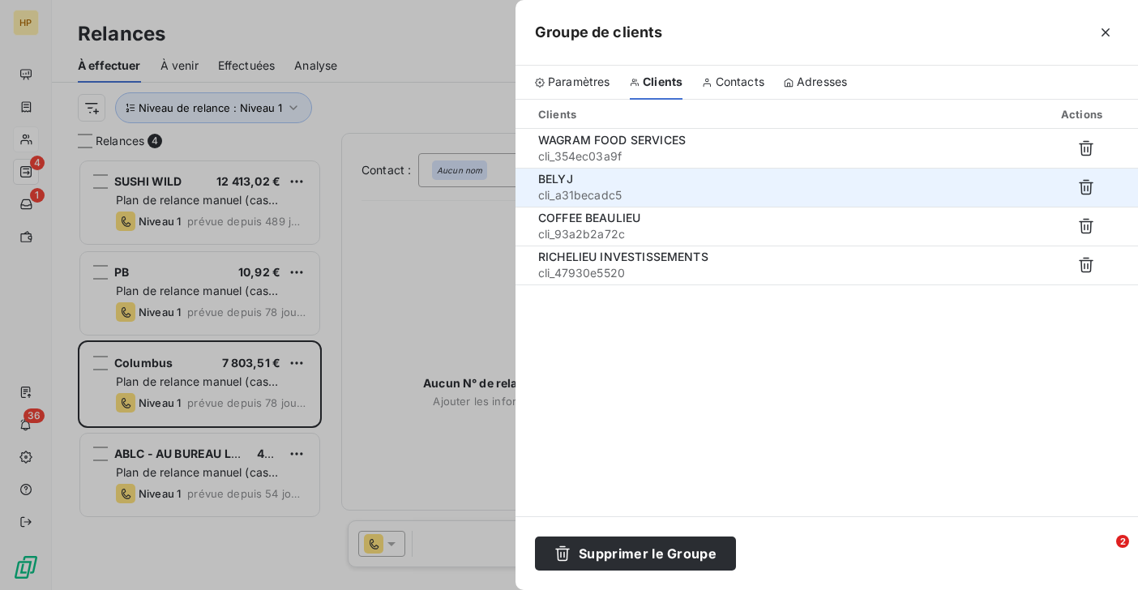
click at [576, 179] on div "BELYJ" at bounding box center [723, 179] width 370 height 16
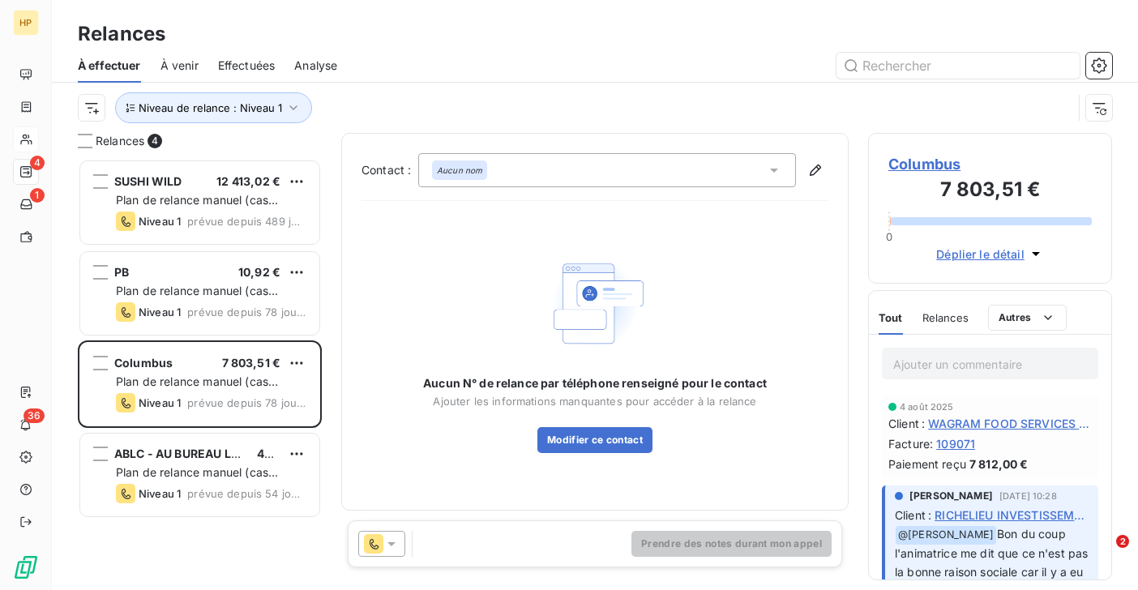
scroll to position [431, 244]
click at [904, 161] on span "Columbus" at bounding box center [989, 164] width 203 height 22
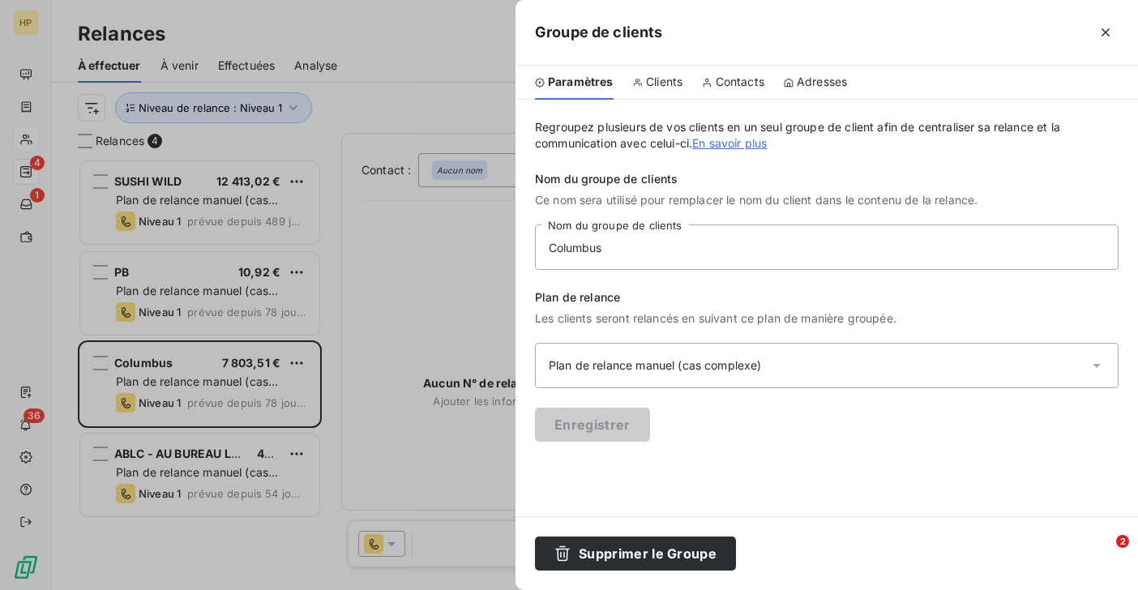
click at [659, 83] on span "Clients" at bounding box center [664, 82] width 36 height 16
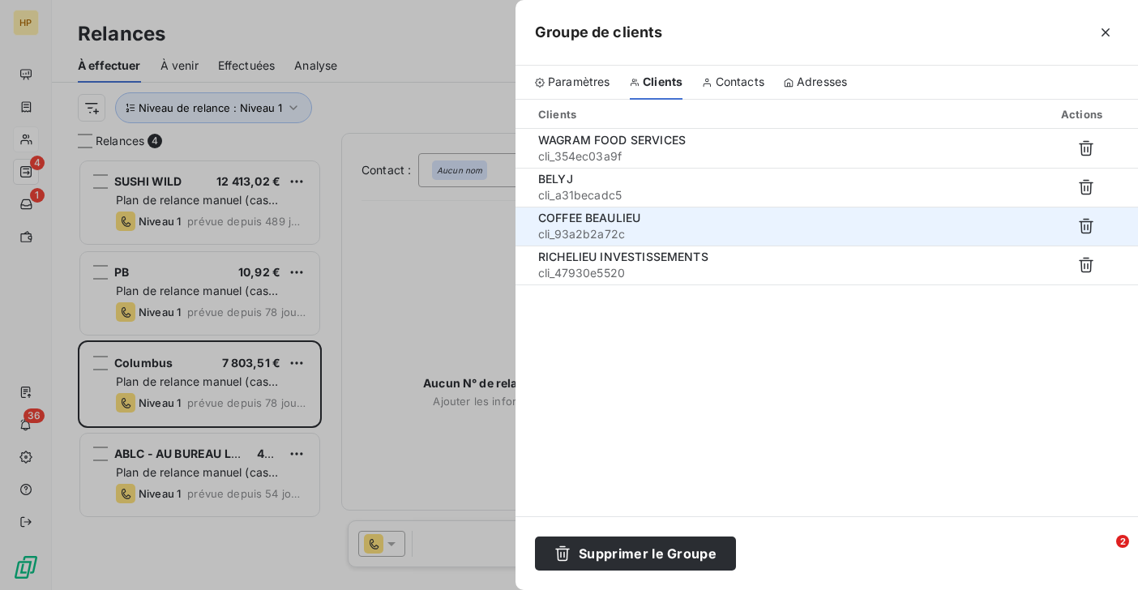
click at [596, 224] on span "COFFEE BEAULIEU" at bounding box center [589, 218] width 102 height 14
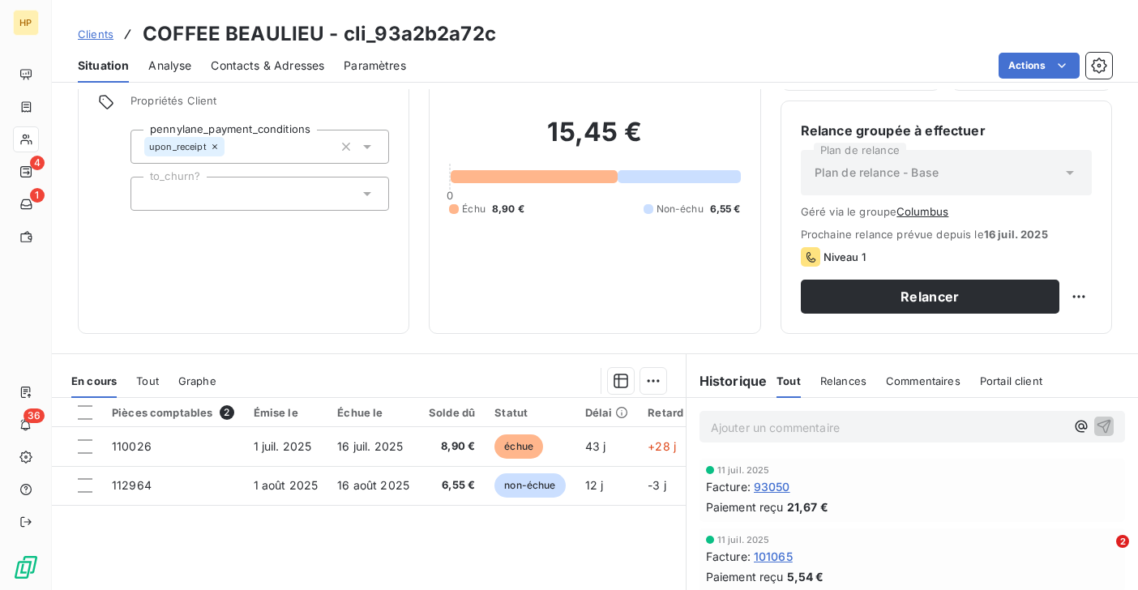
scroll to position [87, 0]
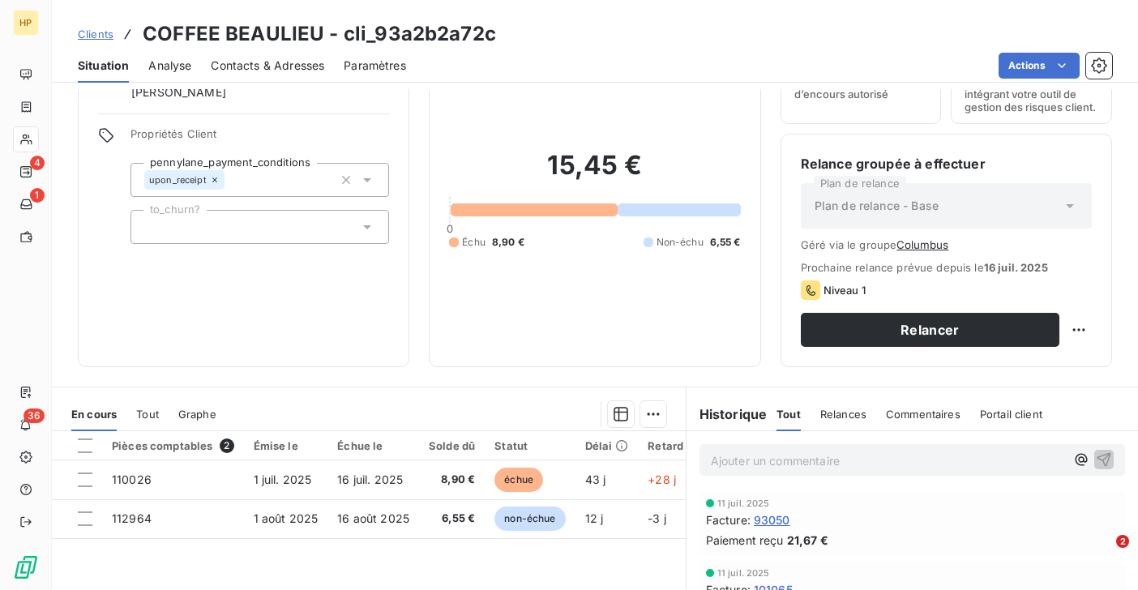
click at [766, 464] on p "Ajouter un commentaire ﻿" at bounding box center [888, 461] width 354 height 20
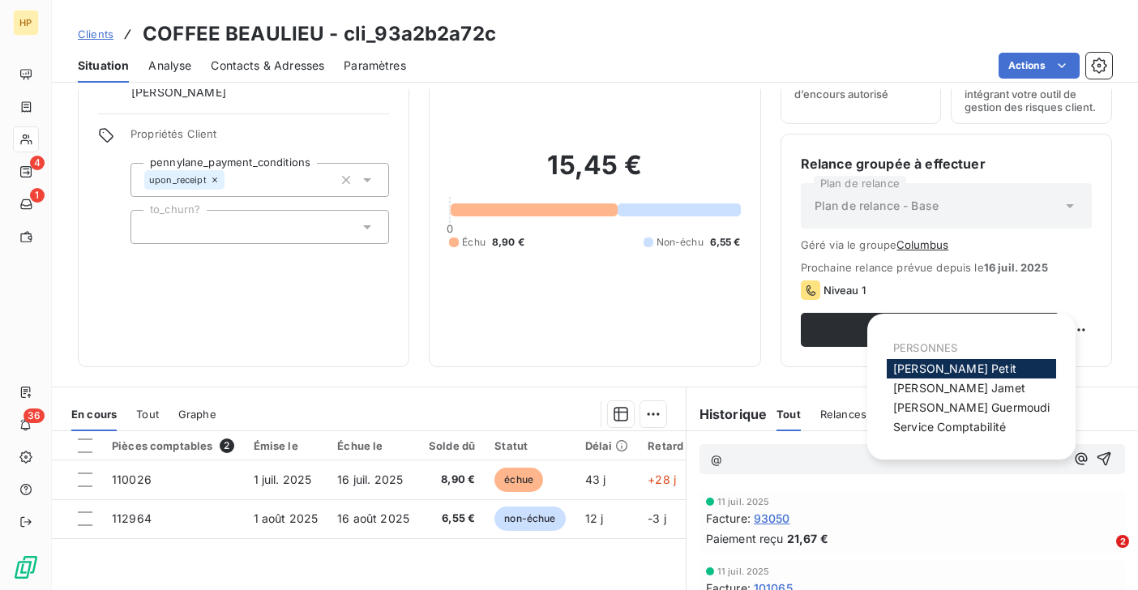
click at [939, 367] on span "Katharina Petit" at bounding box center [954, 368] width 123 height 14
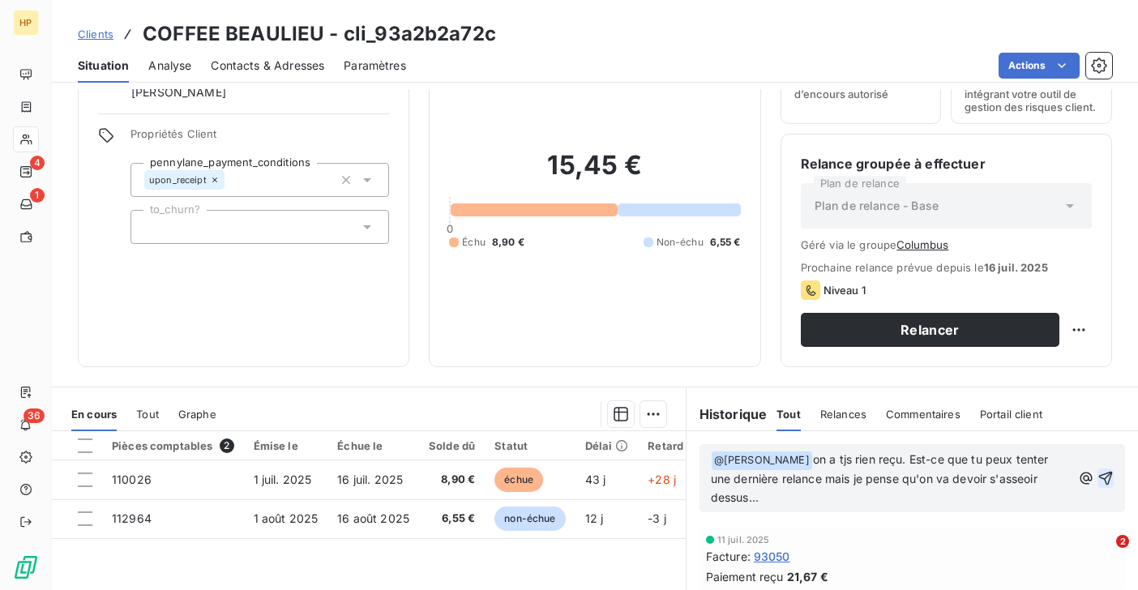
click at [1106, 481] on icon "button" at bounding box center [1105, 478] width 16 height 16
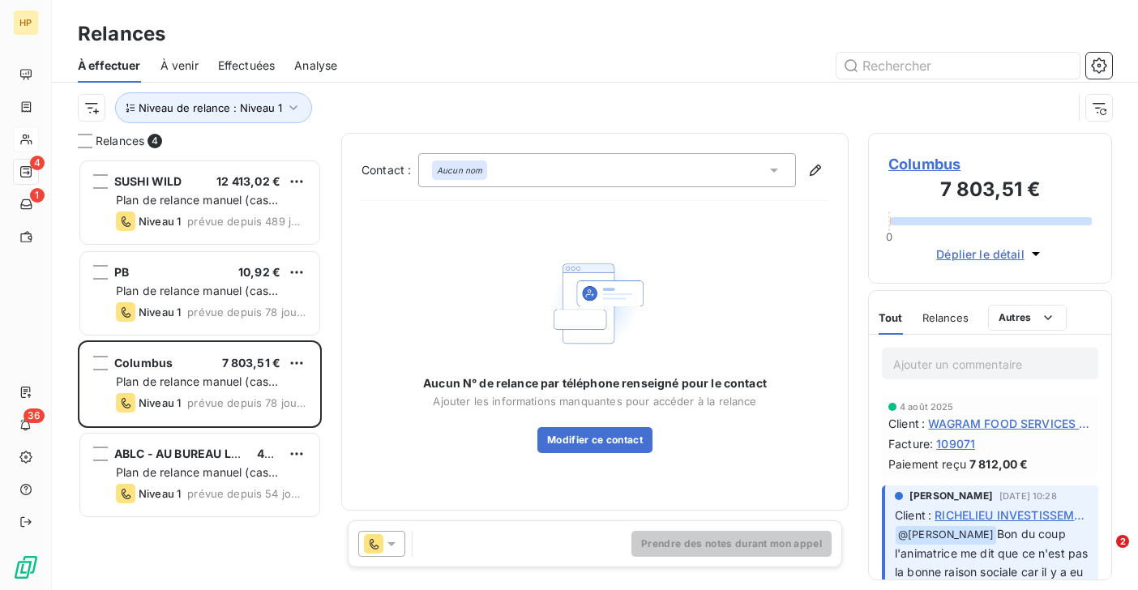
scroll to position [431, 244]
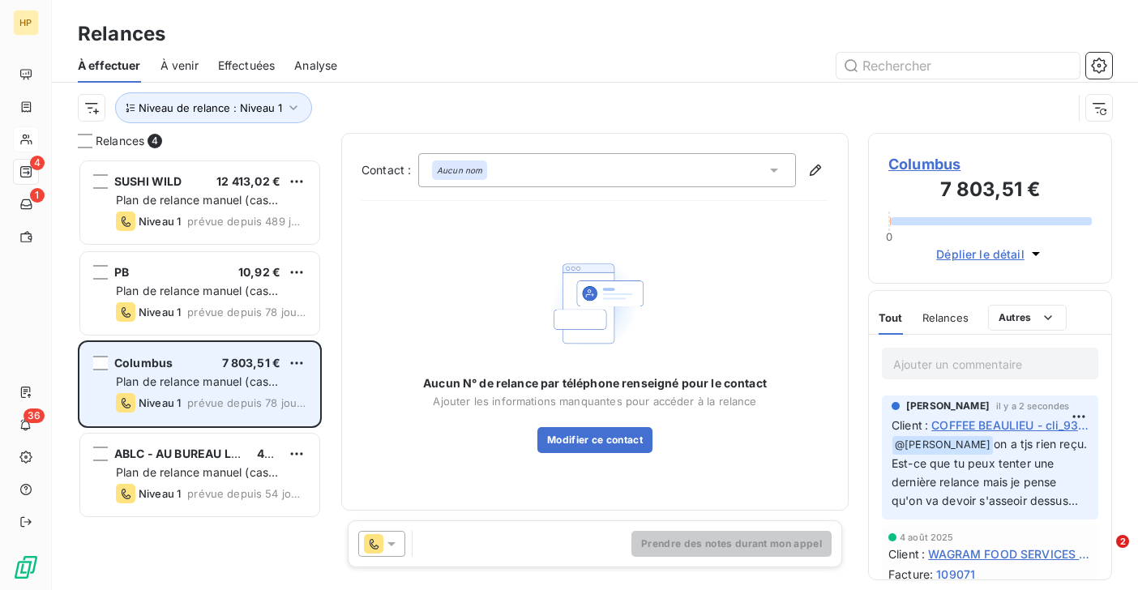
click at [189, 366] on div "Columbus 7 803,51 €" at bounding box center [211, 363] width 190 height 15
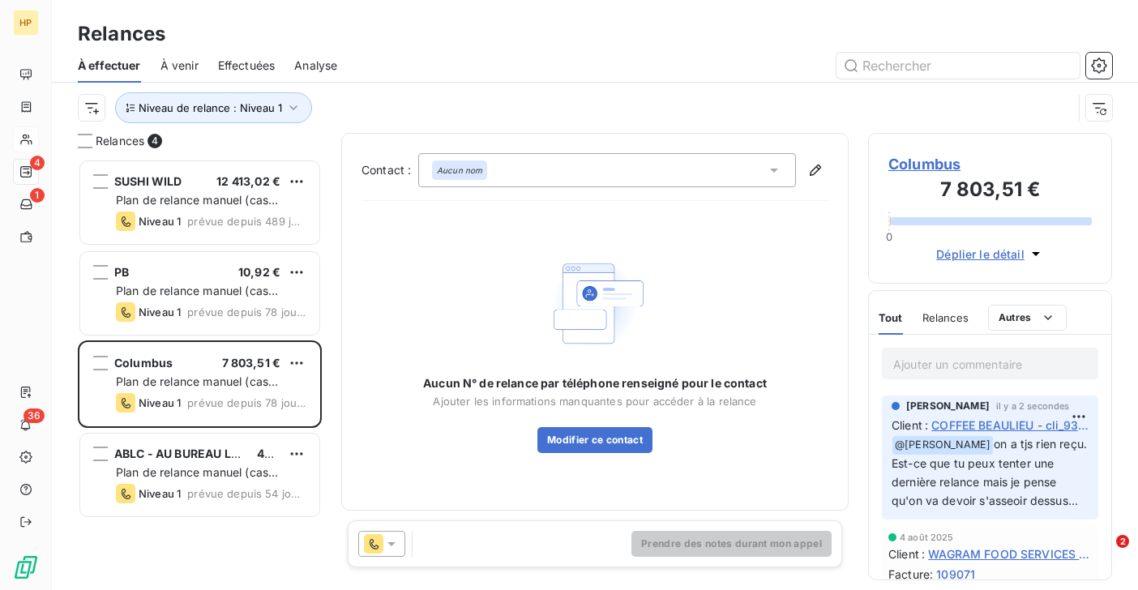
click at [926, 162] on span "Columbus" at bounding box center [989, 164] width 203 height 22
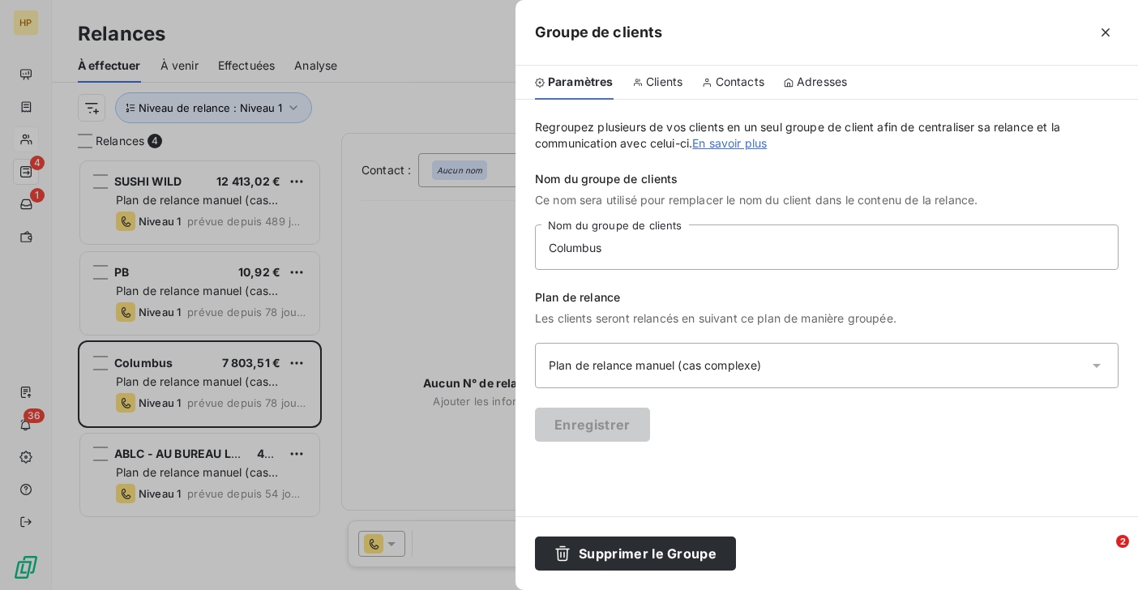
click at [671, 84] on span "Clients" at bounding box center [664, 82] width 36 height 16
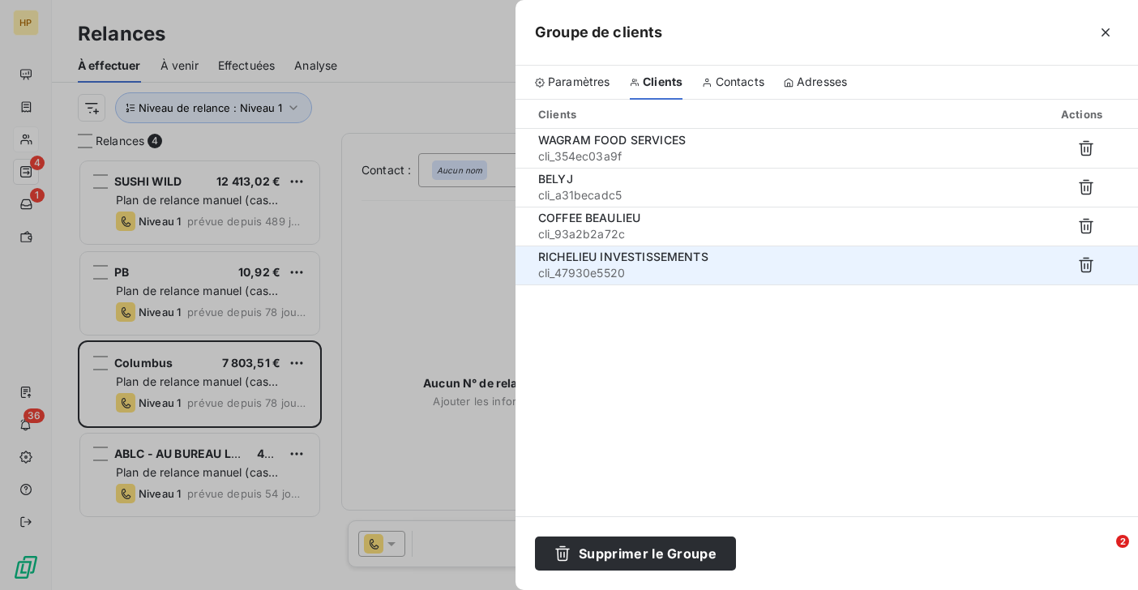
click at [605, 259] on span "RICHELIEU INVESTISSEMENTS" at bounding box center [623, 257] width 170 height 14
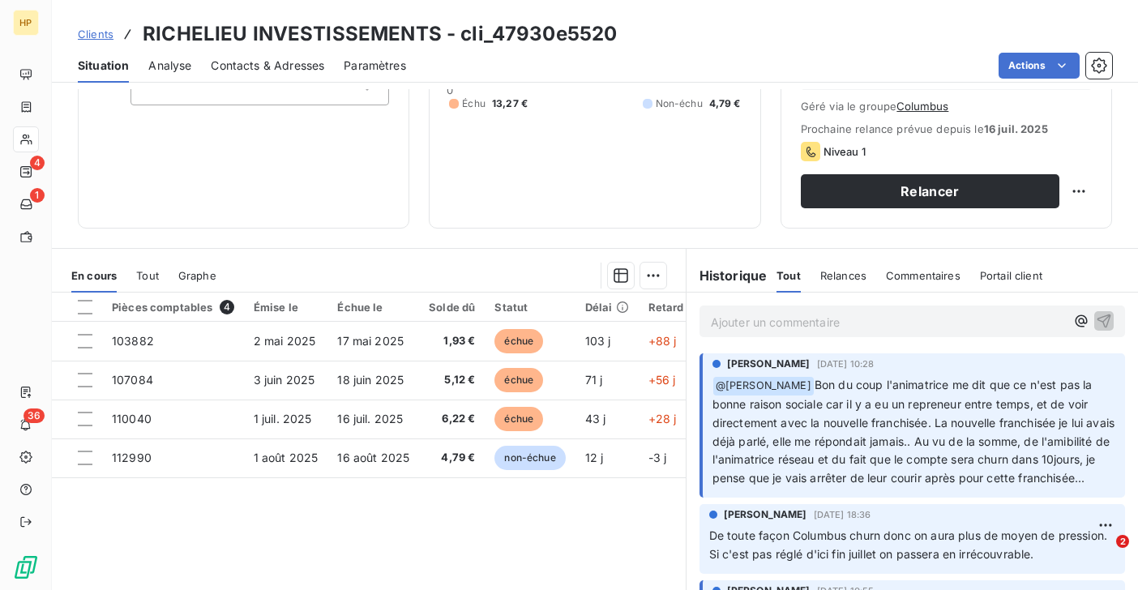
scroll to position [245, 0]
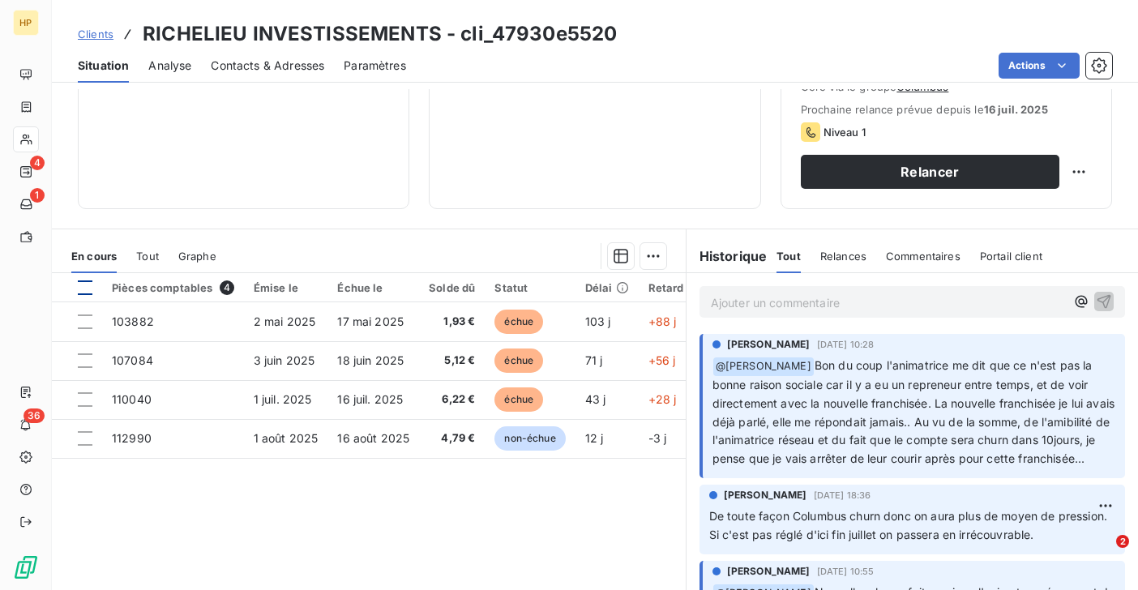
click at [83, 289] on div at bounding box center [85, 287] width 15 height 15
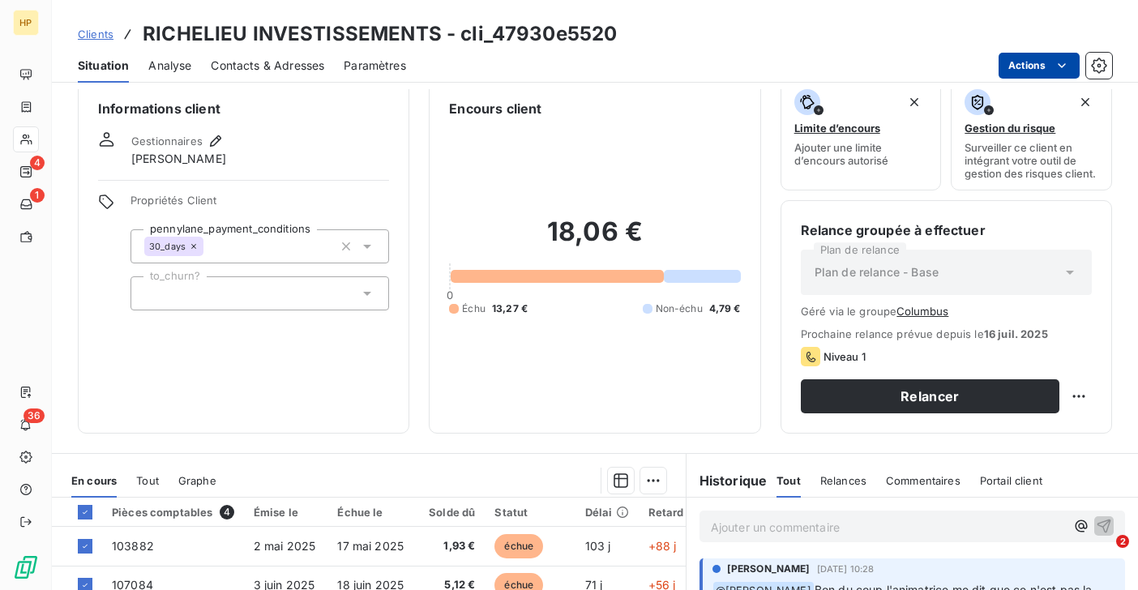
scroll to position [0, 0]
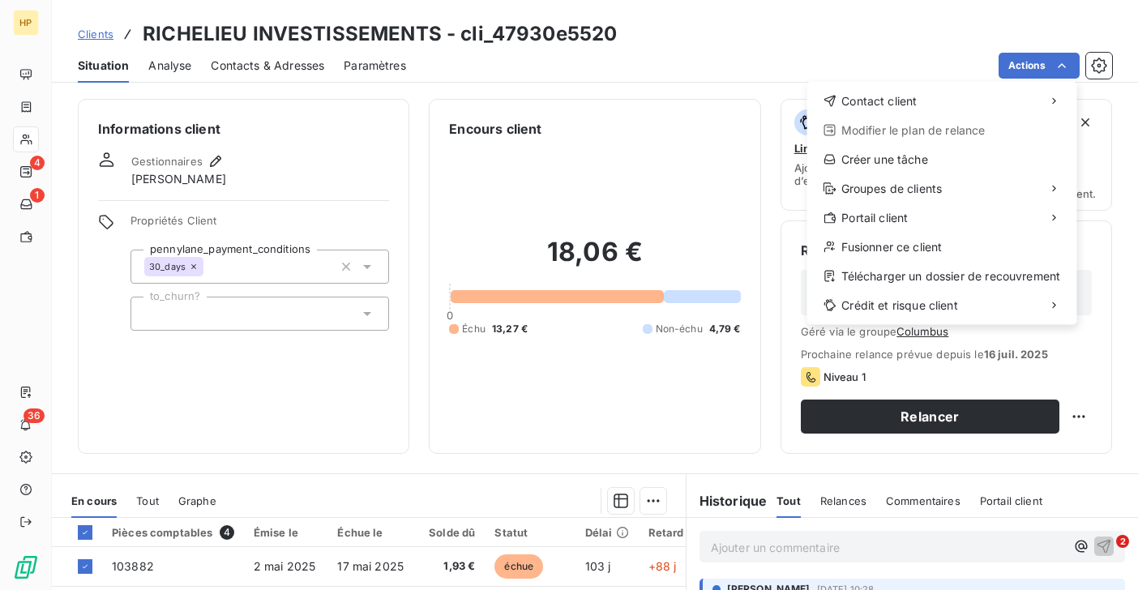
click at [642, 425] on html "HP 4 1 36 Clients RICHELIEU INVESTISSEMENTS - cli_47930e5520 Situation Analyse …" at bounding box center [569, 295] width 1138 height 590
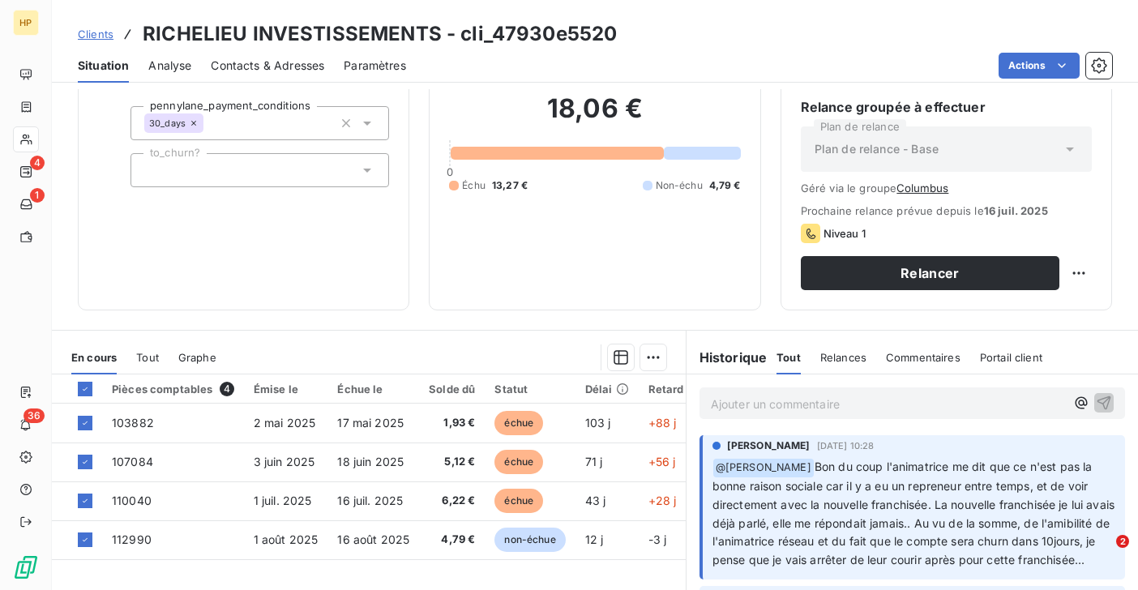
scroll to position [222, 0]
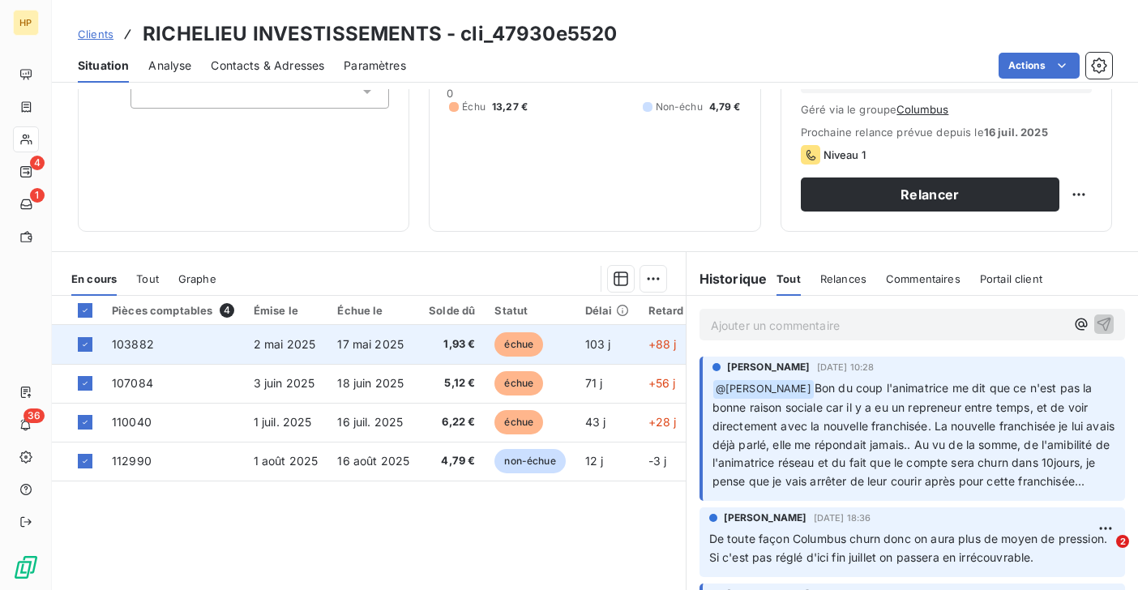
click at [379, 350] on span "17 mai 2025" at bounding box center [370, 344] width 66 height 14
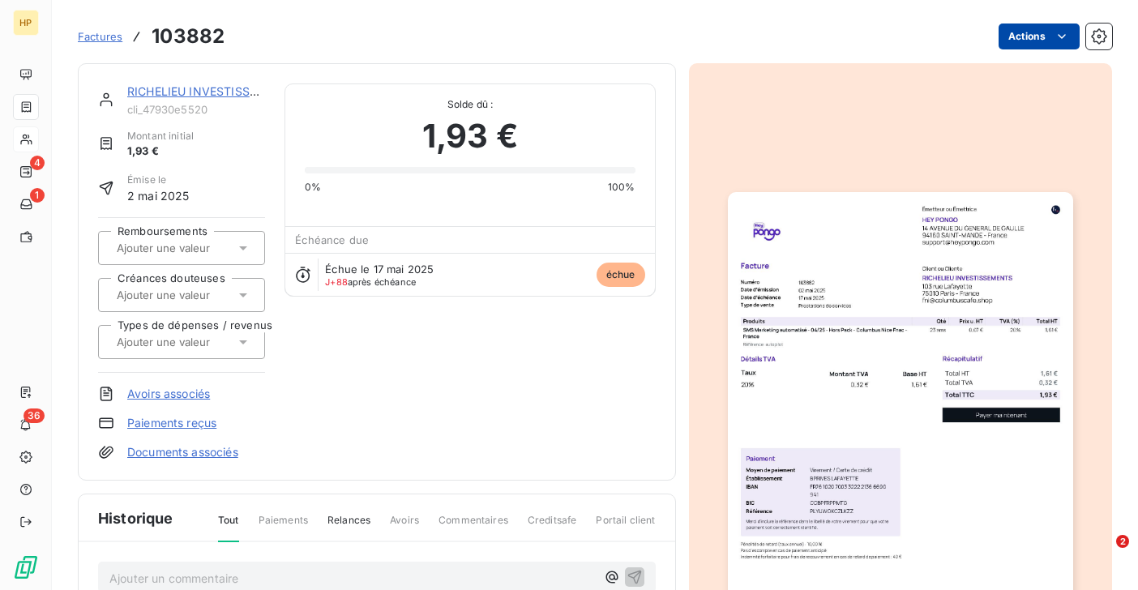
click at [1054, 45] on html "HP 4 1 36 Factures 103882 Actions RICHELIEU INVESTISSEMENTS cli_47930e5520 Mont…" at bounding box center [569, 295] width 1138 height 590
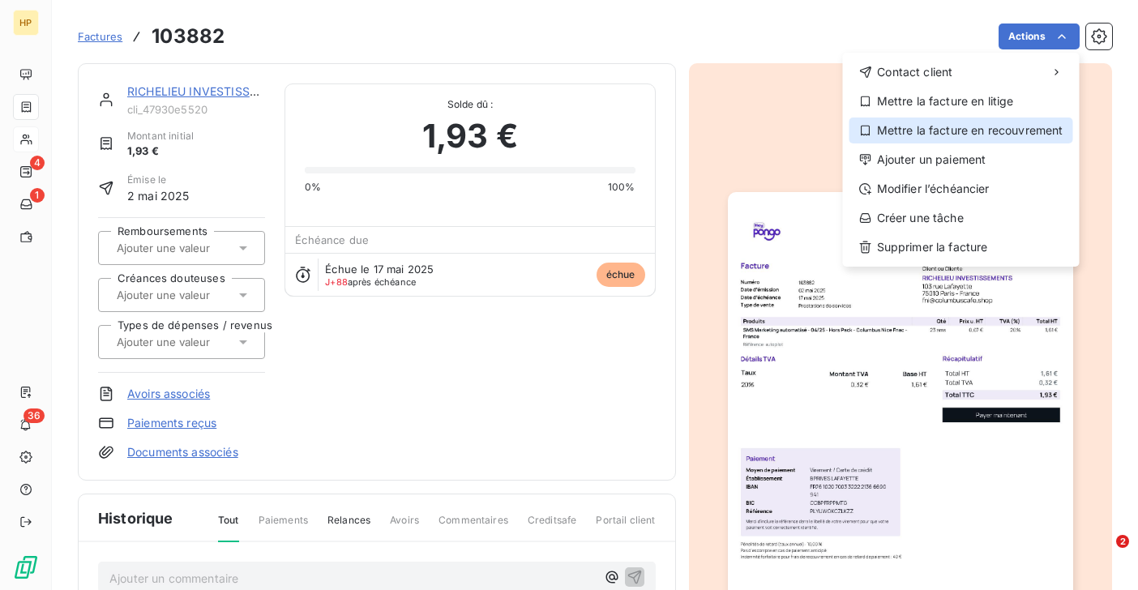
click at [997, 130] on div "Mettre la facture en recouvrement" at bounding box center [961, 131] width 224 height 26
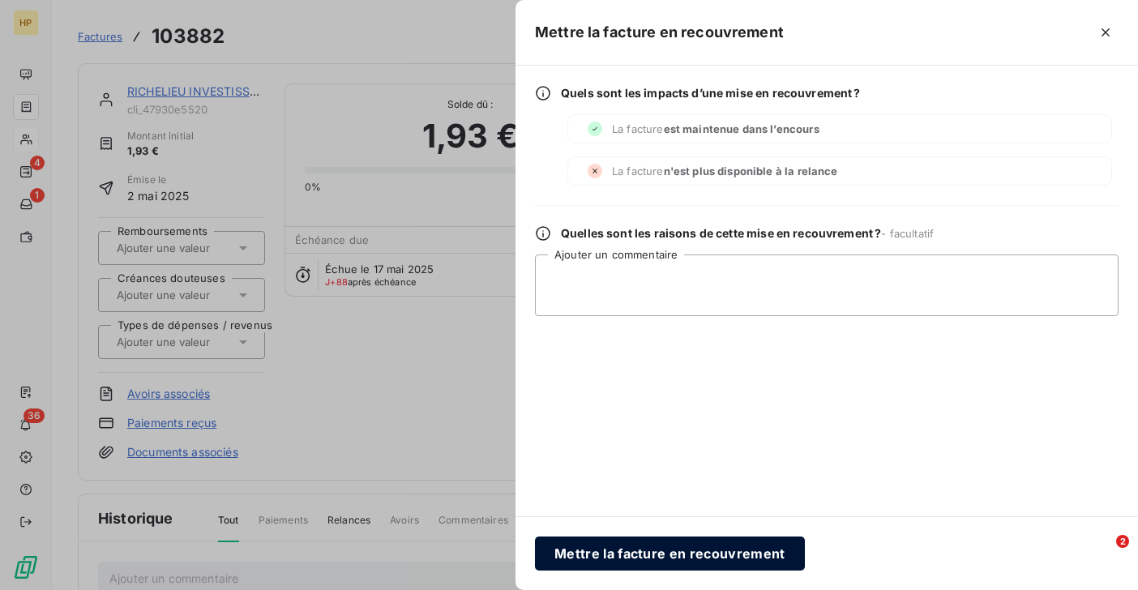
click at [592, 549] on button "Mettre la facture en recouvrement" at bounding box center [670, 554] width 270 height 34
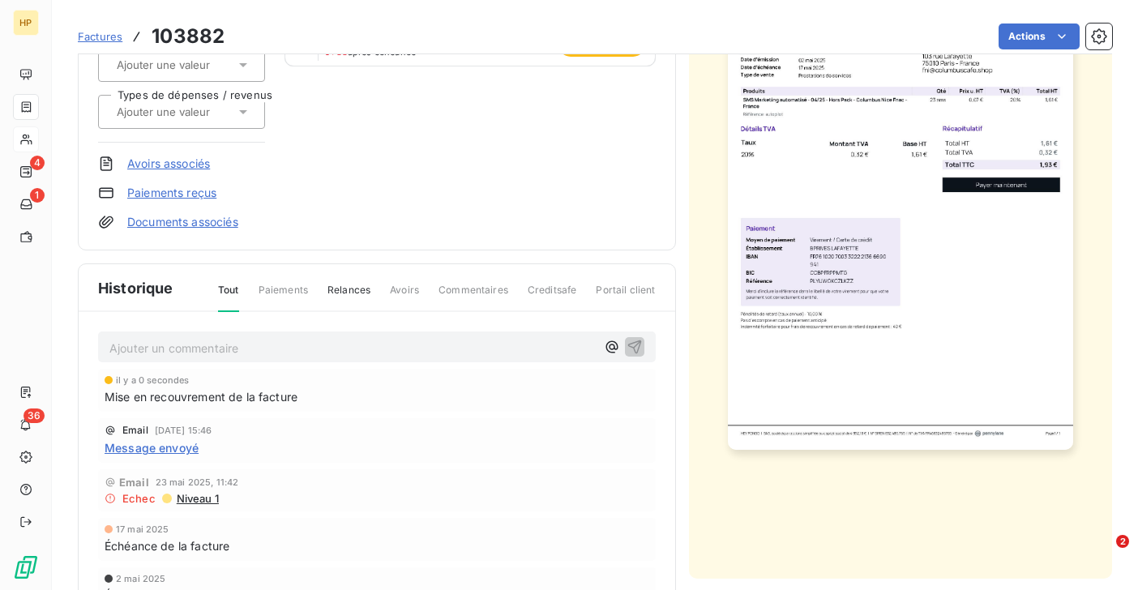
scroll to position [306, 0]
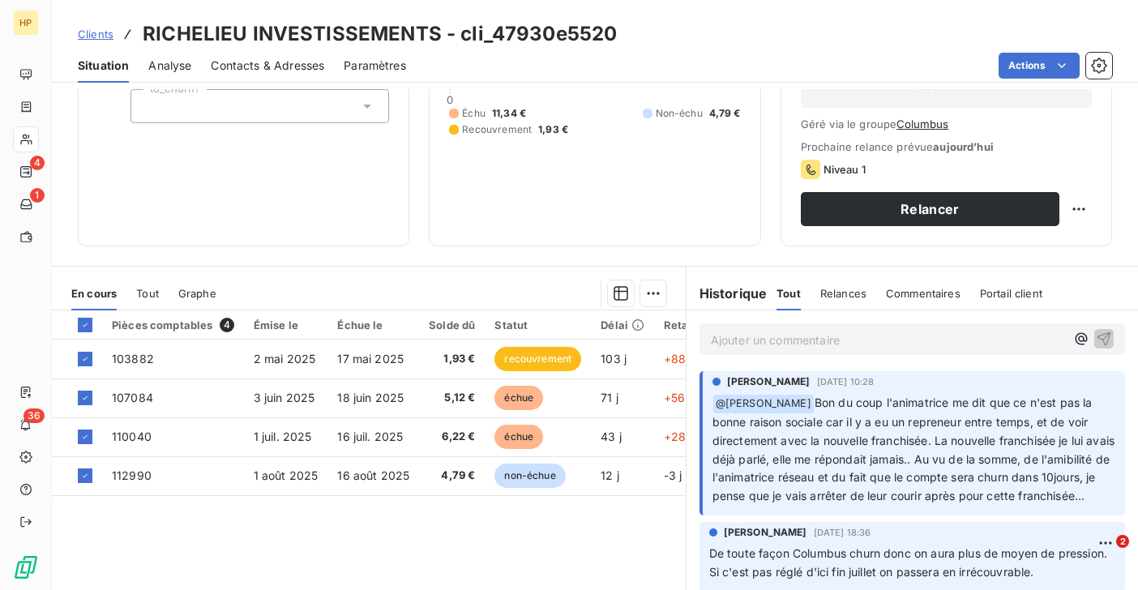
scroll to position [249, 0]
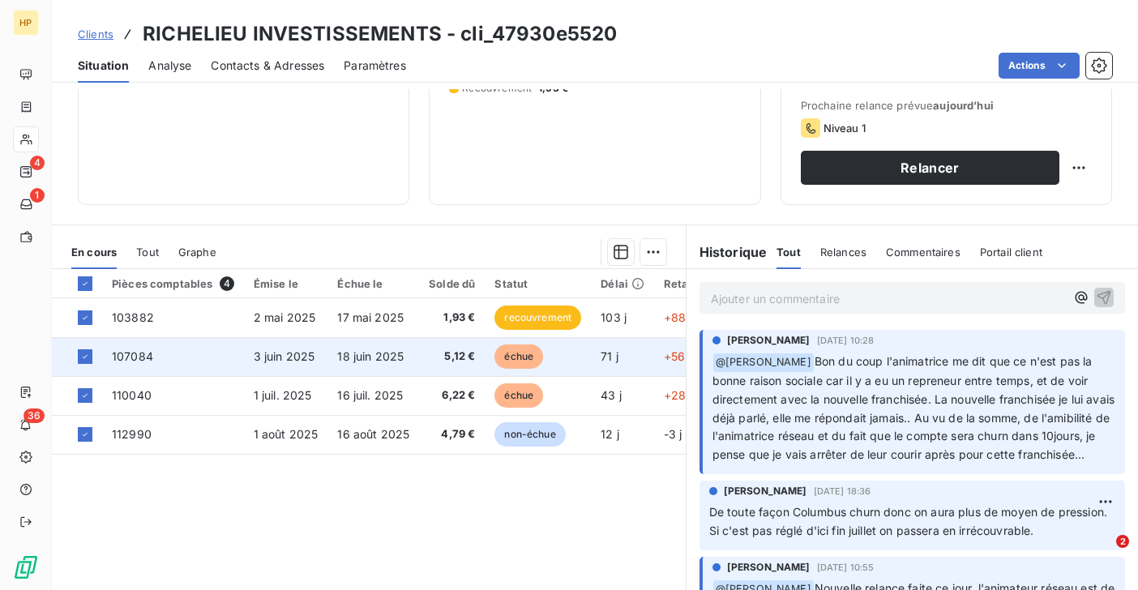
click at [229, 367] on td "107084" at bounding box center [173, 356] width 142 height 39
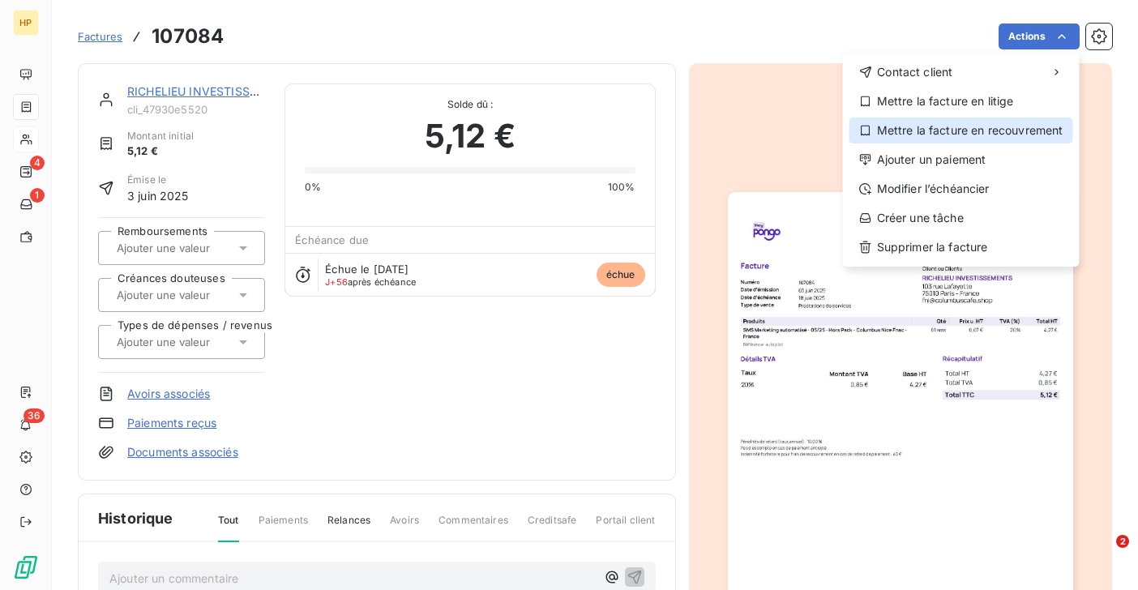
click at [989, 125] on div "Mettre la facture en recouvrement" at bounding box center [961, 131] width 224 height 26
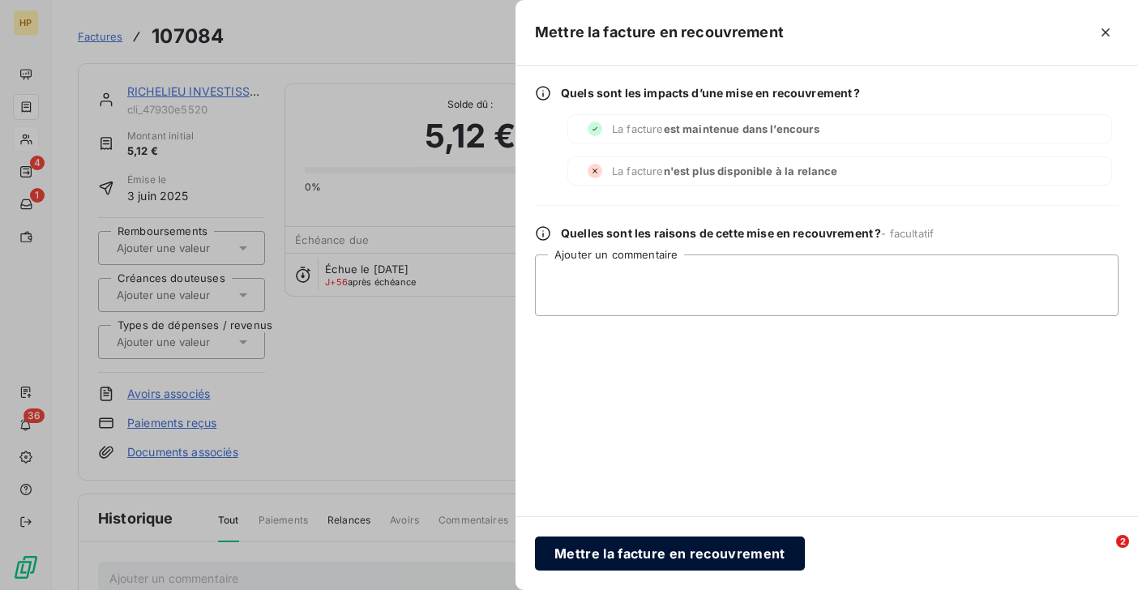
click at [617, 553] on button "Mettre la facture en recouvrement" at bounding box center [670, 554] width 270 height 34
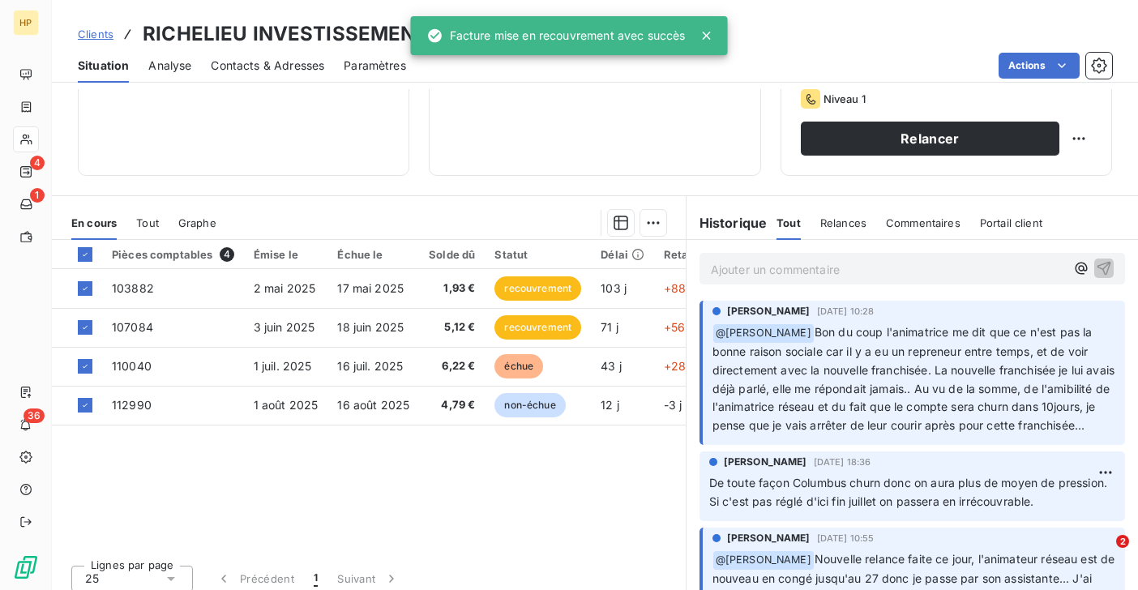
scroll to position [289, 0]
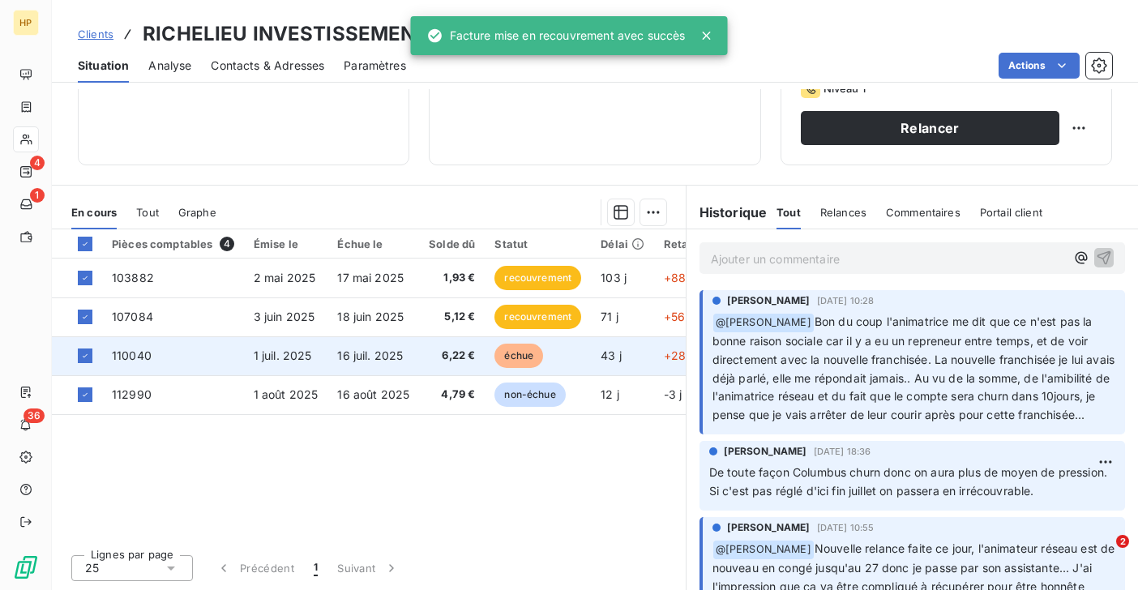
click at [358, 352] on span "16 juil. 2025" at bounding box center [370, 356] width 66 height 14
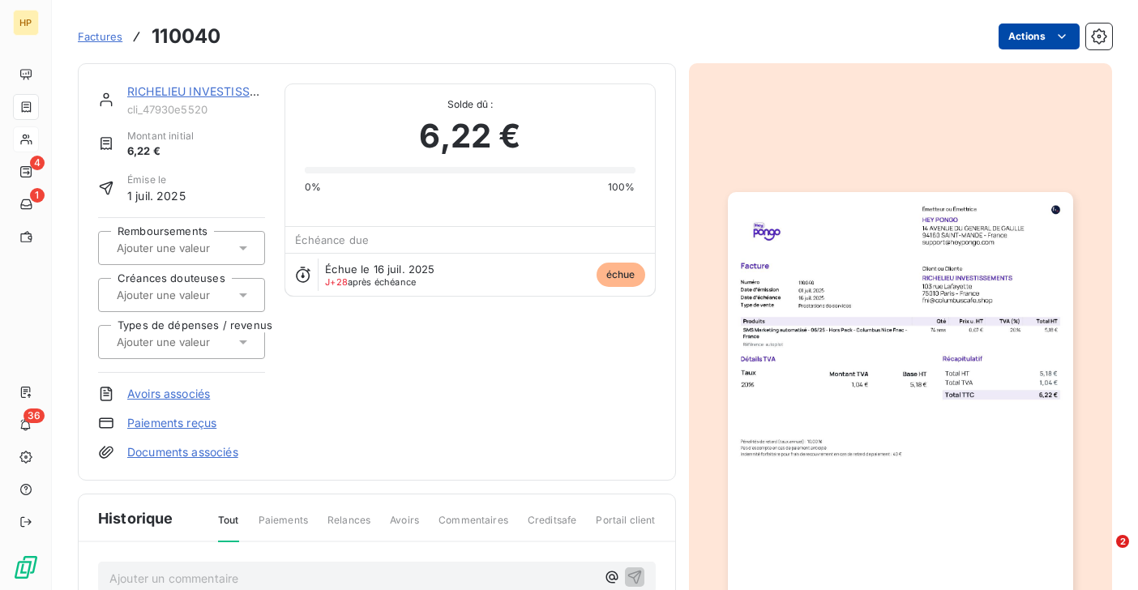
click at [1040, 41] on html "HP 4 1 36 Factures 110040 Actions RICHELIEU INVESTISSEMENTS cli_47930e5520 Mont…" at bounding box center [569, 295] width 1138 height 590
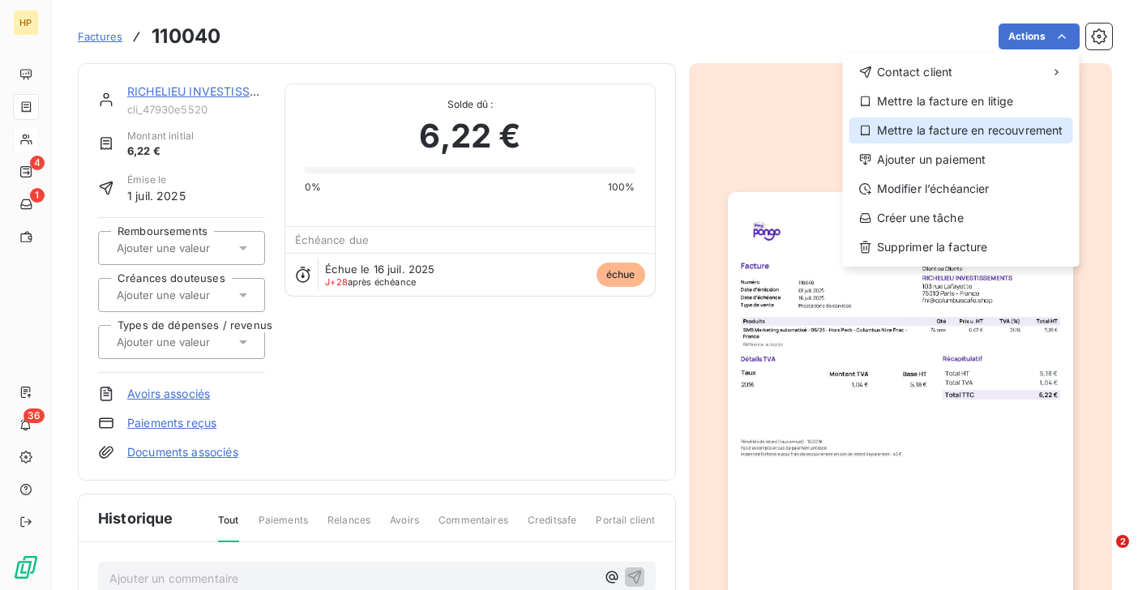
click at [998, 126] on div "Mettre la facture en recouvrement" at bounding box center [961, 131] width 224 height 26
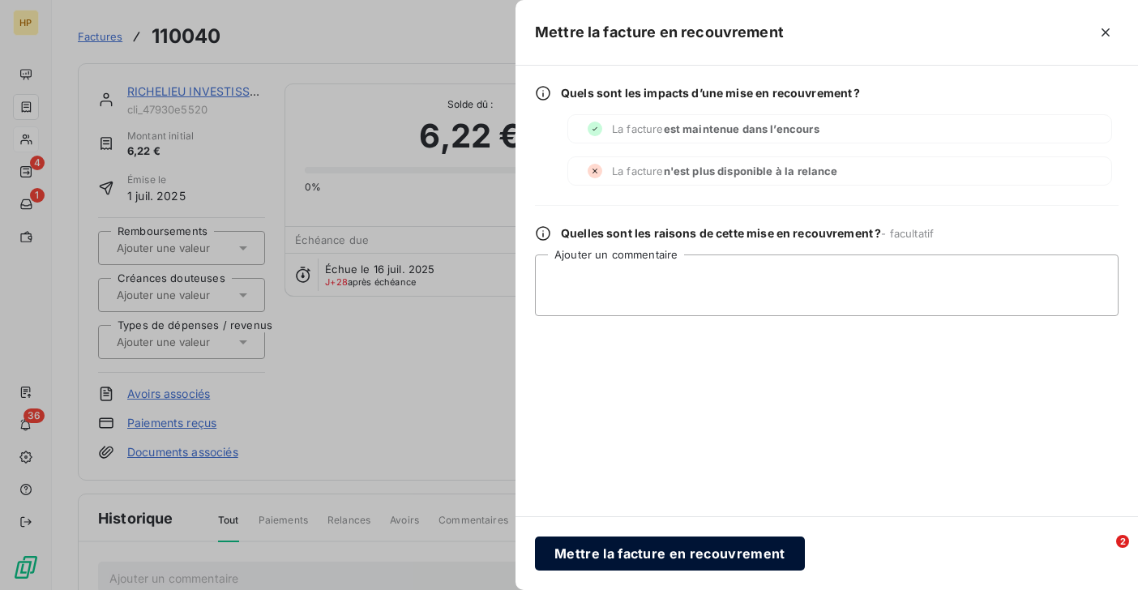
click at [577, 545] on button "Mettre la facture en recouvrement" at bounding box center [670, 554] width 270 height 34
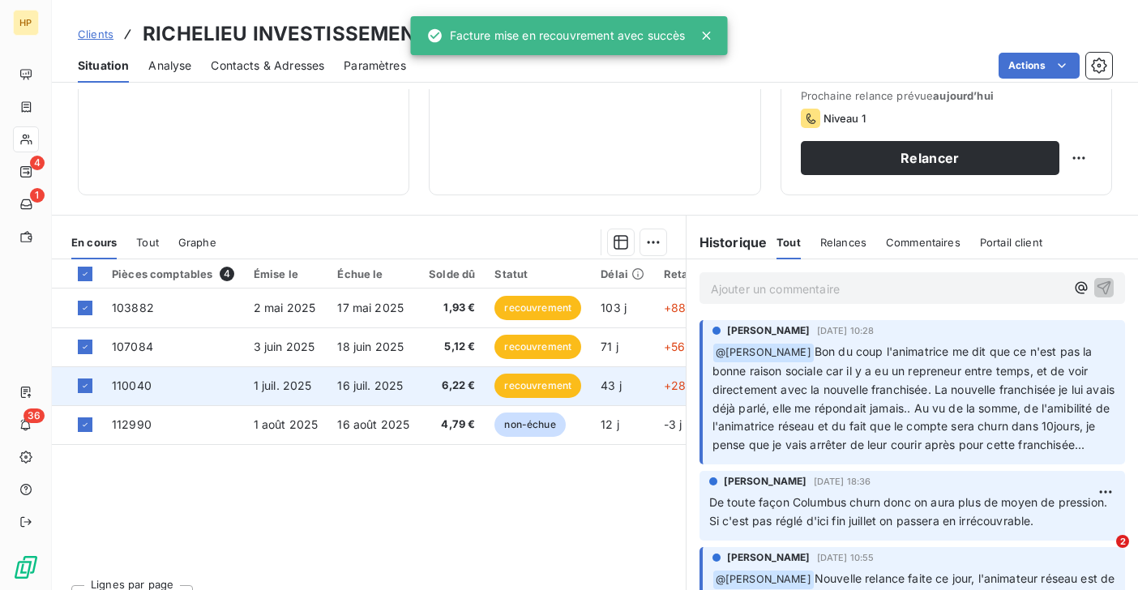
scroll to position [289, 0]
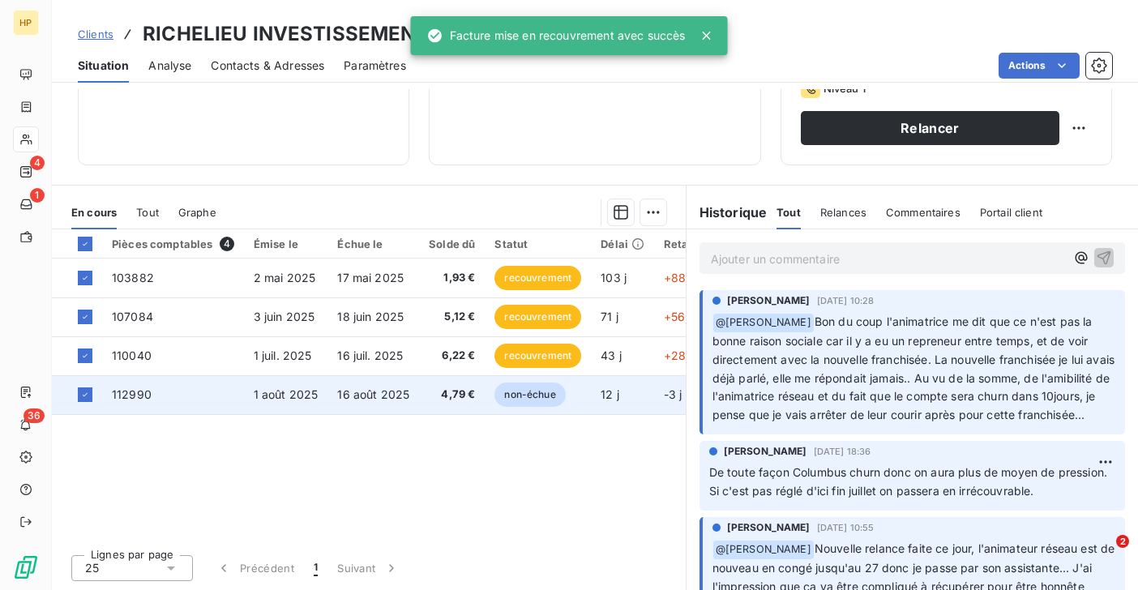
click at [358, 390] on span "16 août 2025" at bounding box center [373, 394] width 72 height 14
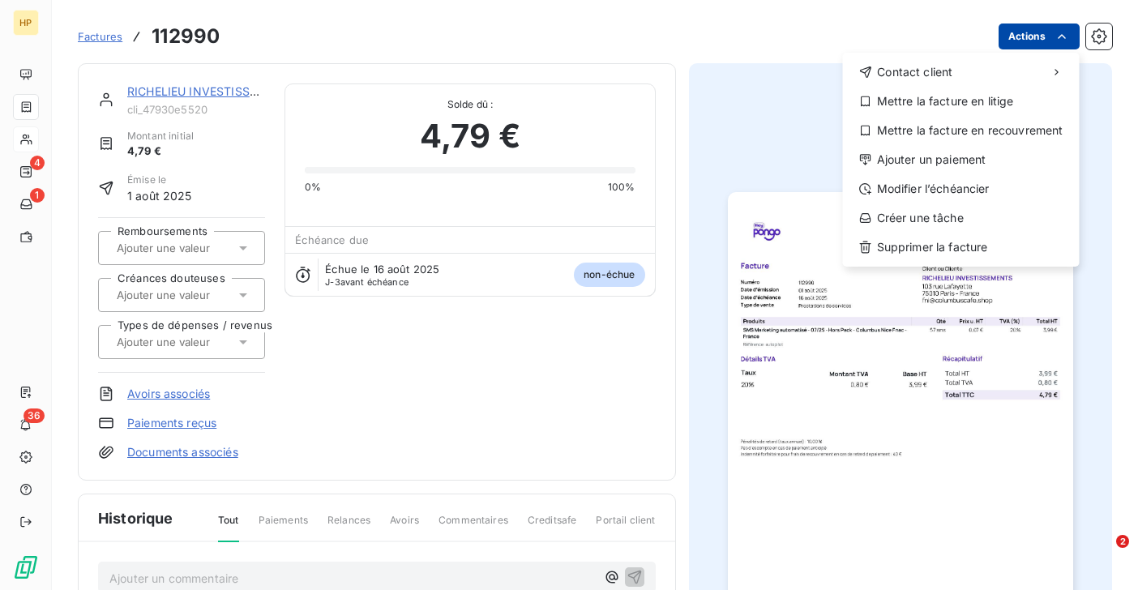
click at [1058, 46] on html "HP 4 1 36 Factures 112990 Actions Contact client Mettre la facture en litige Me…" at bounding box center [569, 295] width 1138 height 590
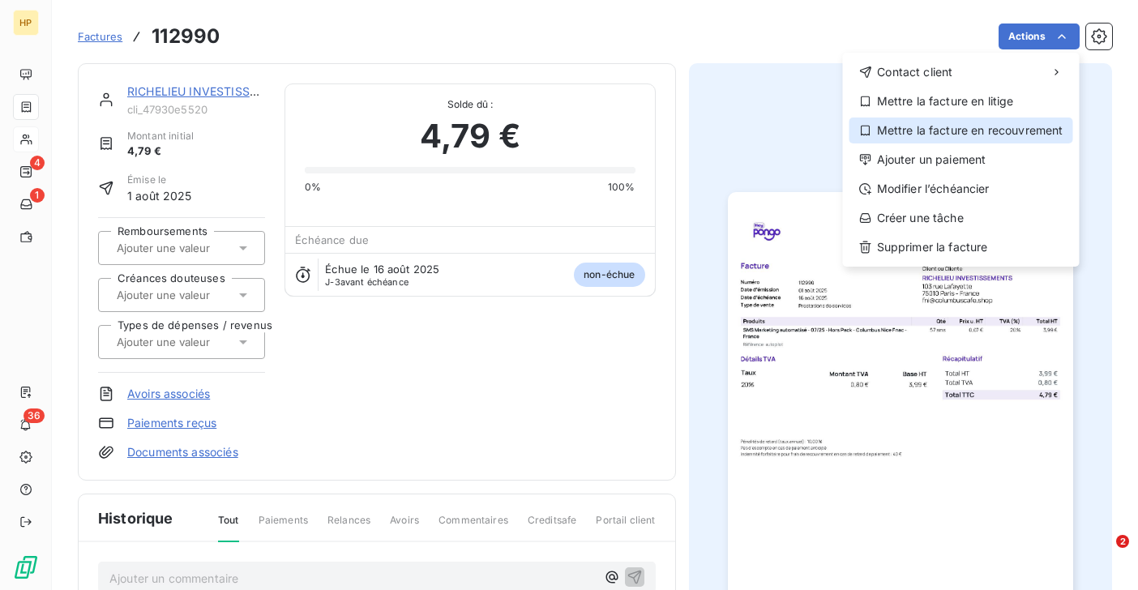
click at [1009, 126] on div "Mettre la facture en recouvrement" at bounding box center [961, 131] width 224 height 26
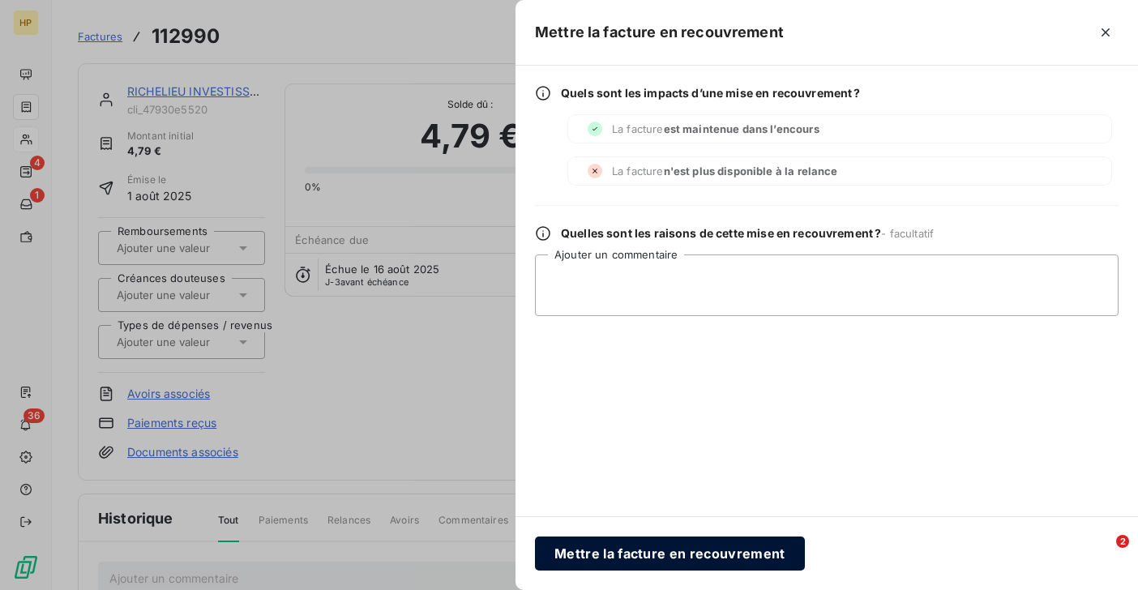
click at [625, 550] on button "Mettre la facture en recouvrement" at bounding box center [670, 554] width 270 height 34
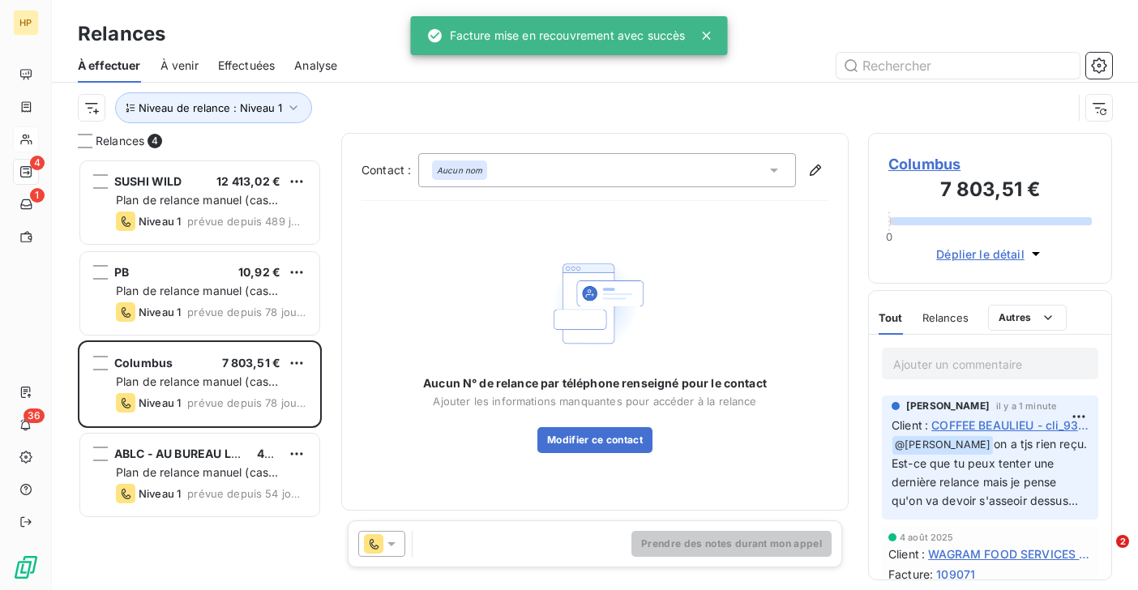
scroll to position [431, 244]
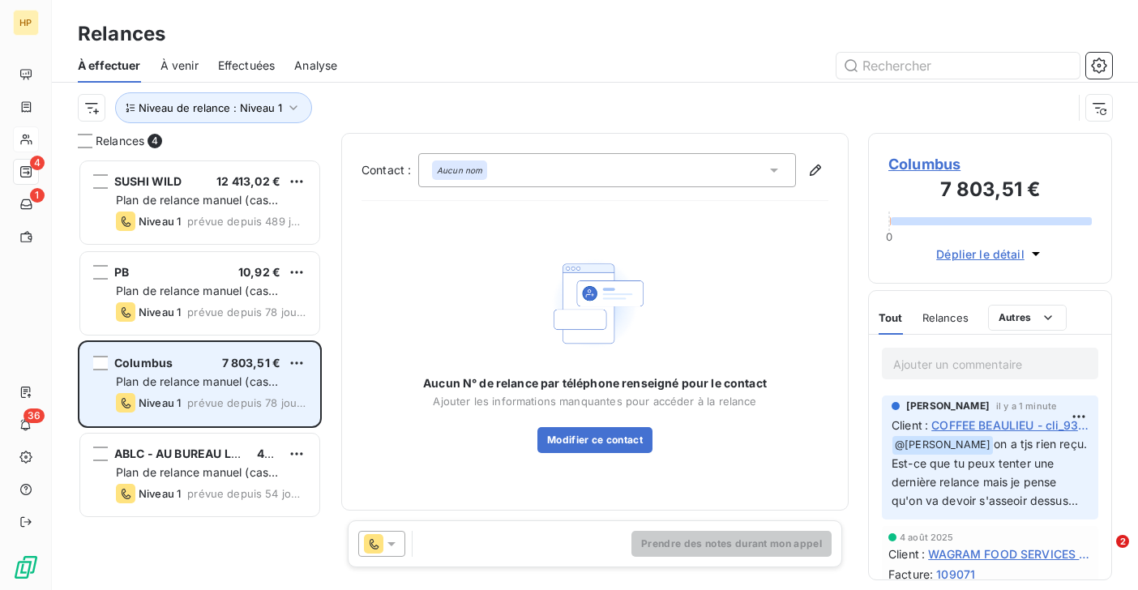
click at [218, 386] on span "Plan de relance manuel (cas complexe)" at bounding box center [197, 389] width 162 height 30
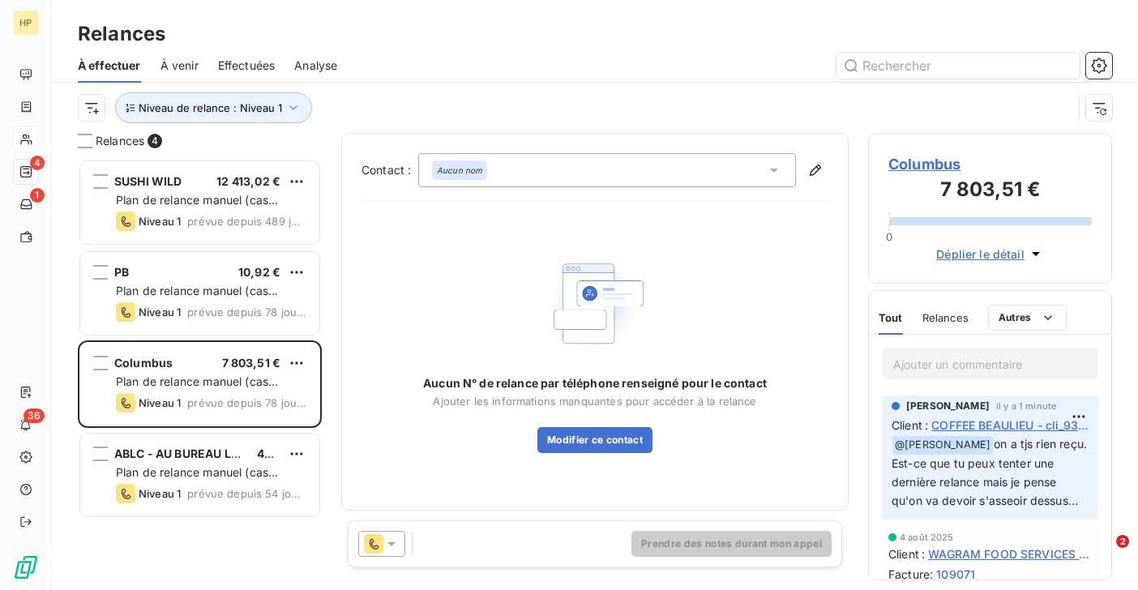
click at [935, 166] on span "Columbus" at bounding box center [989, 164] width 203 height 22
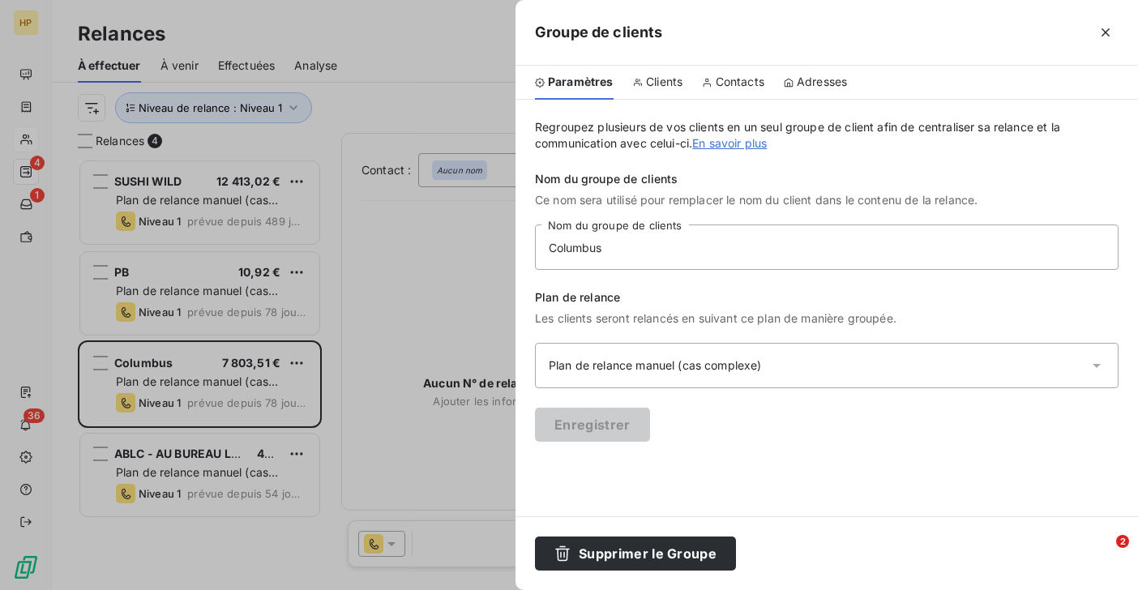
click at [666, 78] on span "Clients" at bounding box center [664, 82] width 36 height 16
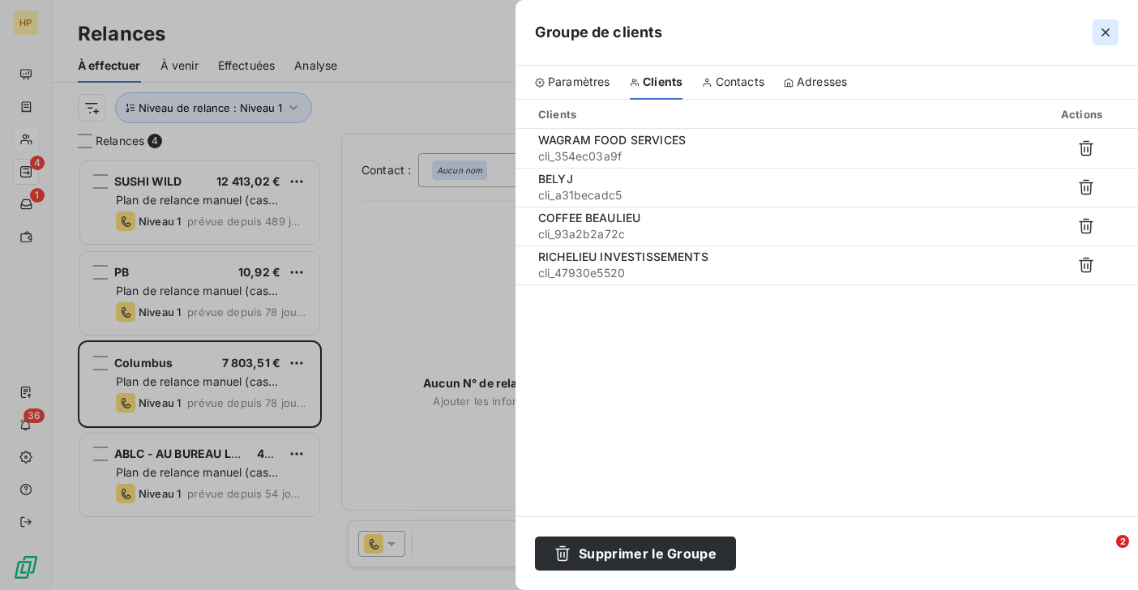
click at [1101, 36] on icon "button" at bounding box center [1105, 32] width 8 height 8
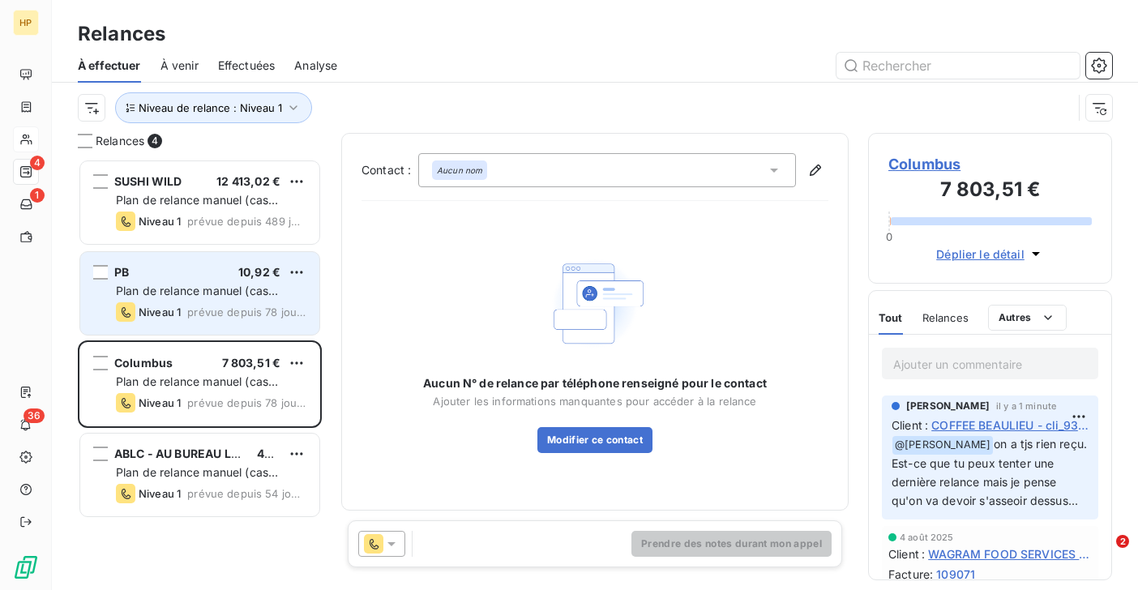
click at [188, 303] on div "Niveau 1 prévue depuis 78 jours" at bounding box center [211, 311] width 190 height 19
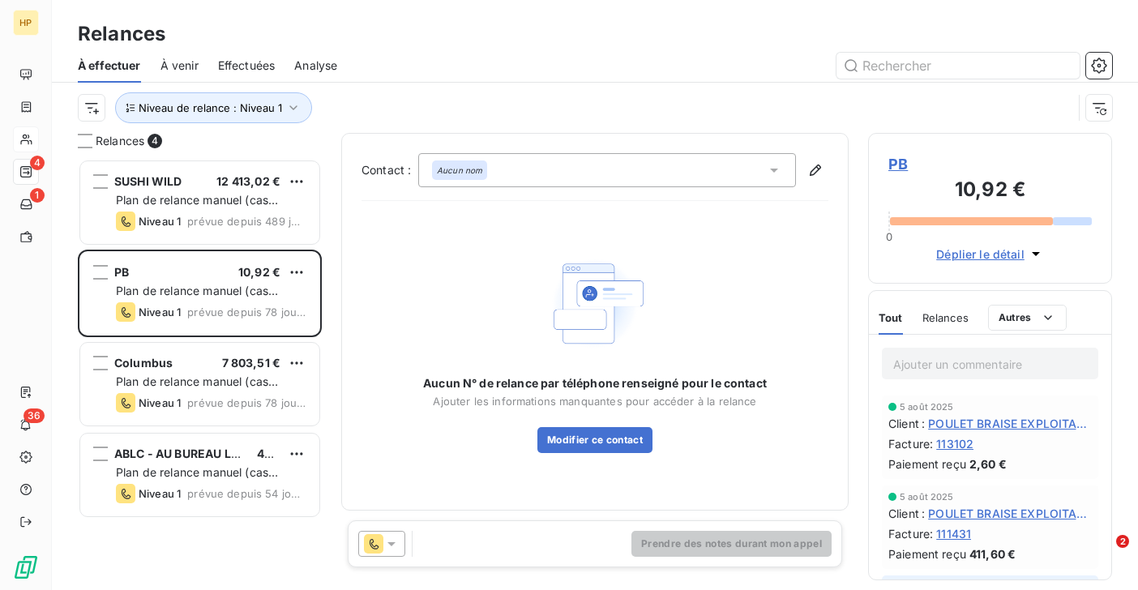
click at [896, 165] on span "PB" at bounding box center [989, 164] width 203 height 22
type input "PB"
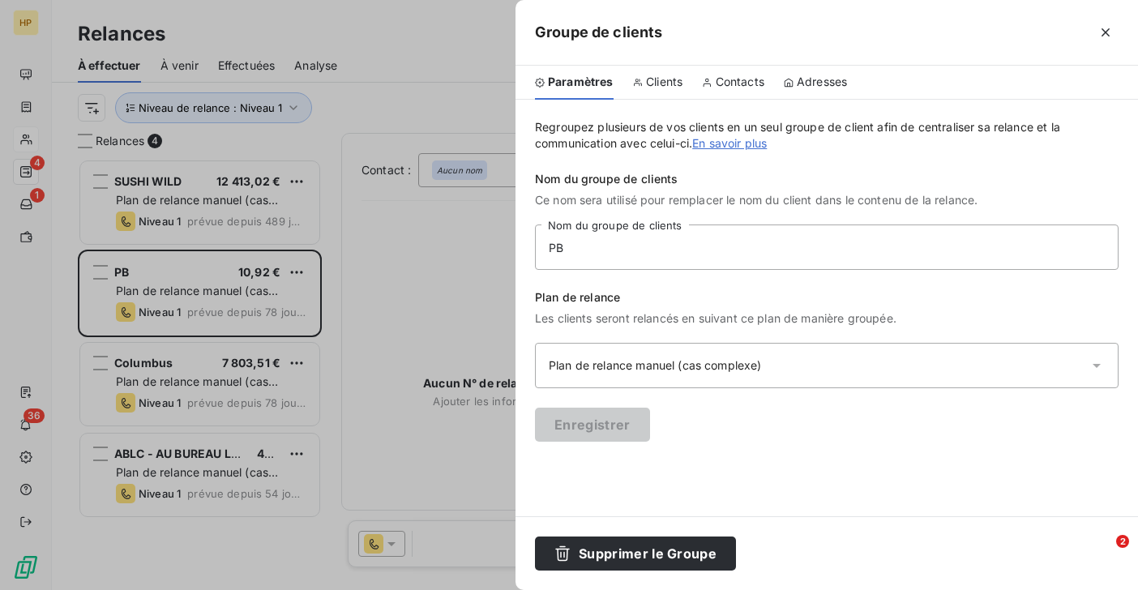
click at [657, 82] on span "Clients" at bounding box center [664, 82] width 36 height 16
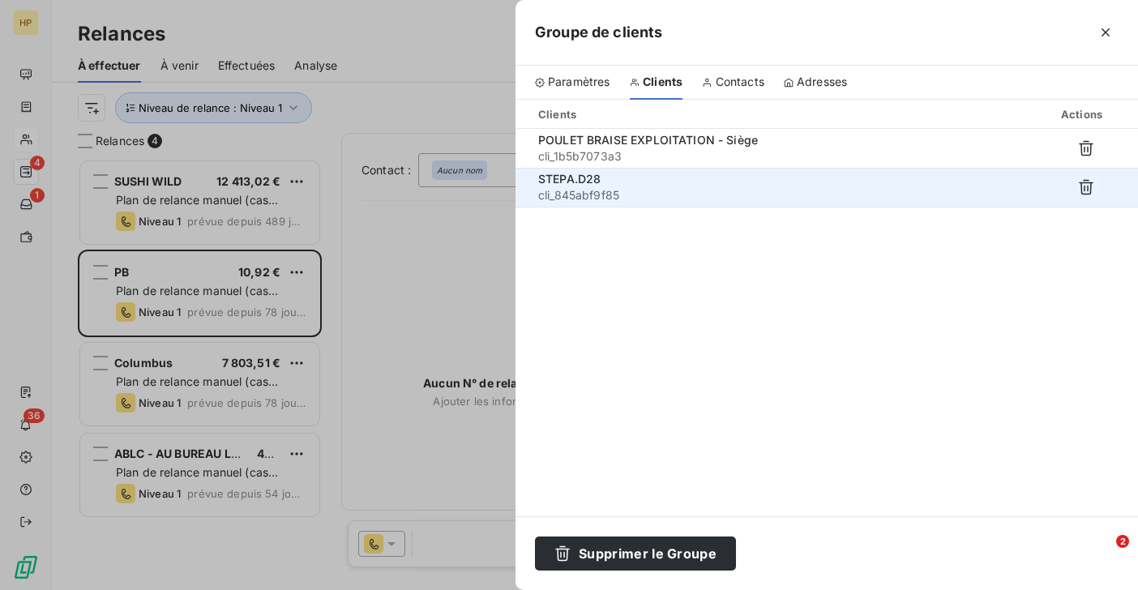
click at [590, 196] on span "cli_845abf9f85" at bounding box center [733, 195] width 391 height 16
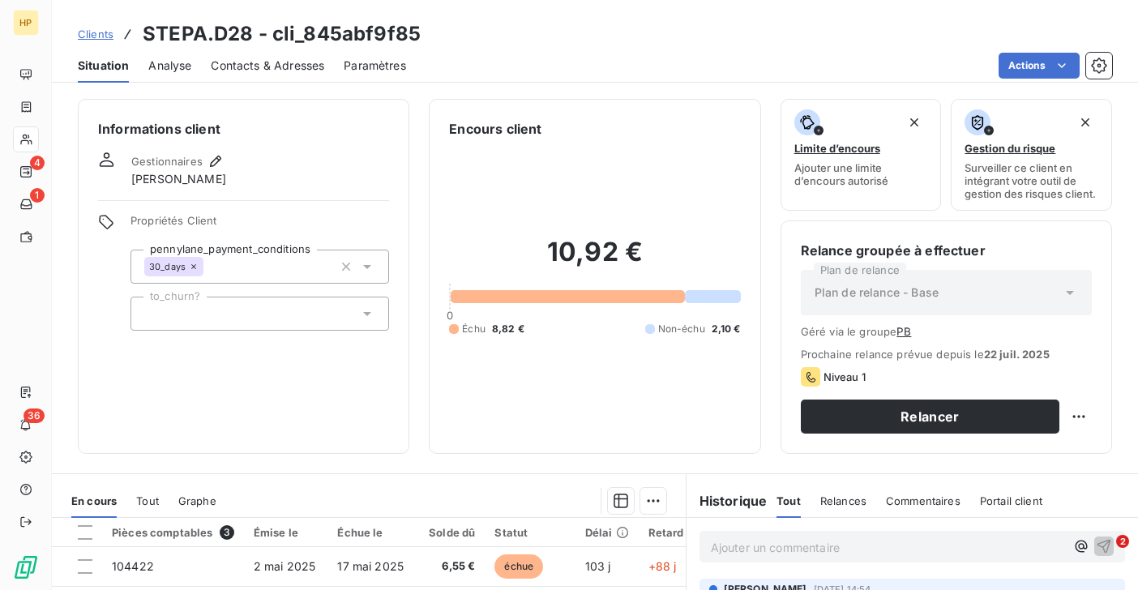
scroll to position [289, 0]
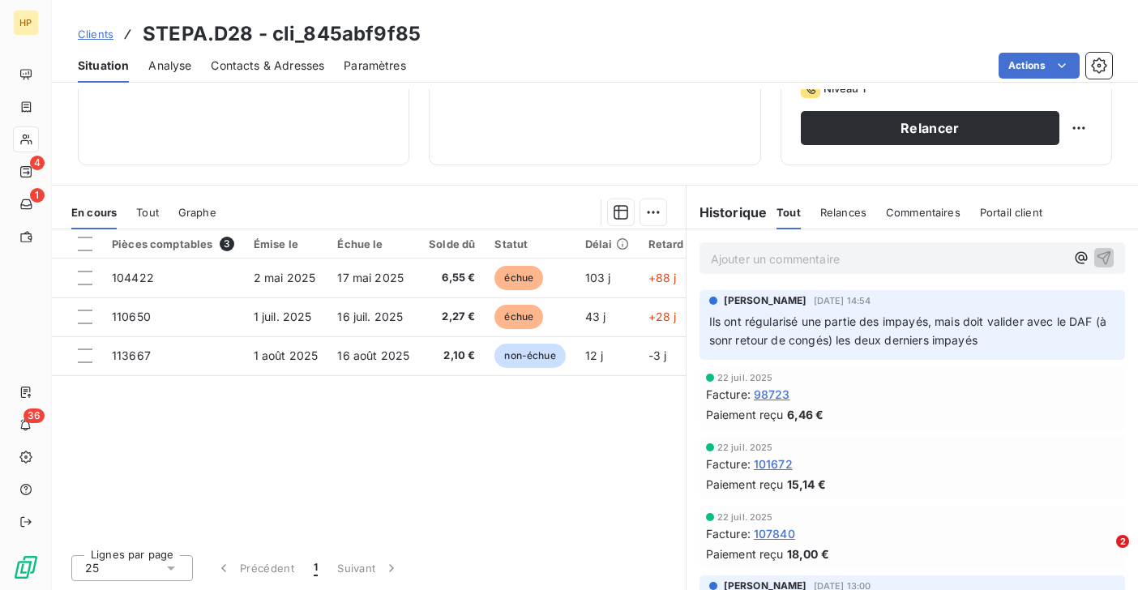
click at [734, 253] on p "Ajouter un commentaire ﻿" at bounding box center [888, 259] width 354 height 20
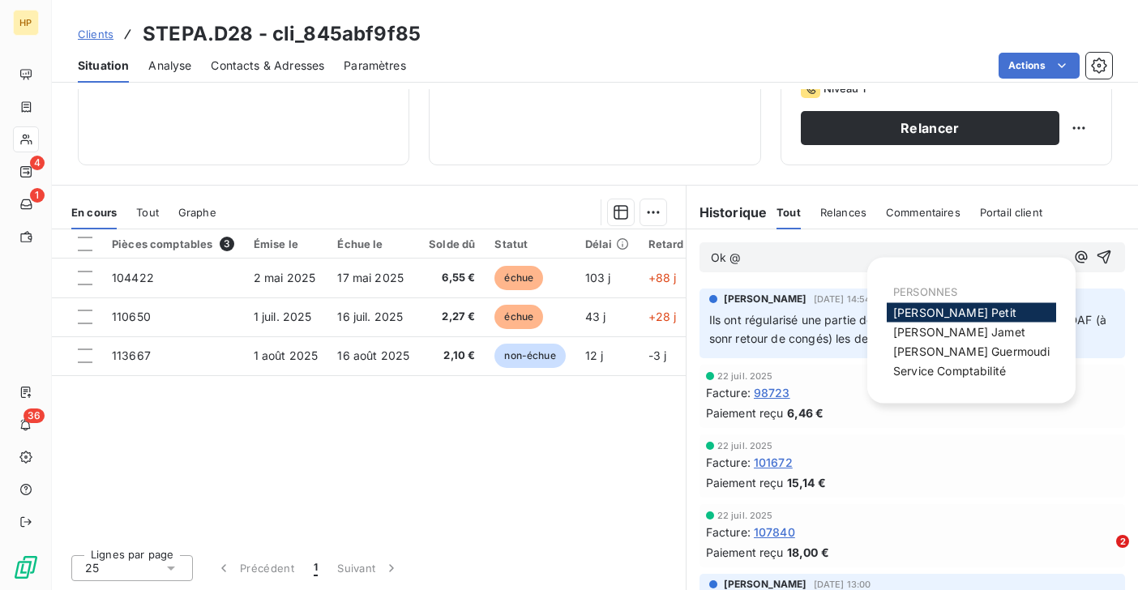
click at [897, 310] on span "Katharina Petit" at bounding box center [954, 313] width 123 height 14
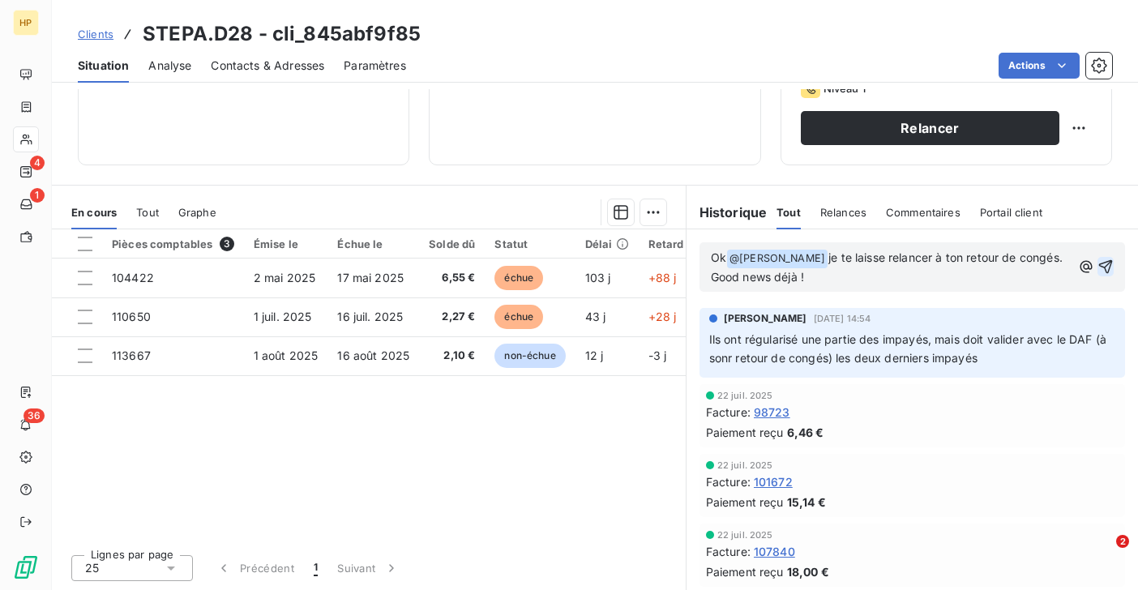
click at [1107, 263] on icon "button" at bounding box center [1105, 267] width 16 height 16
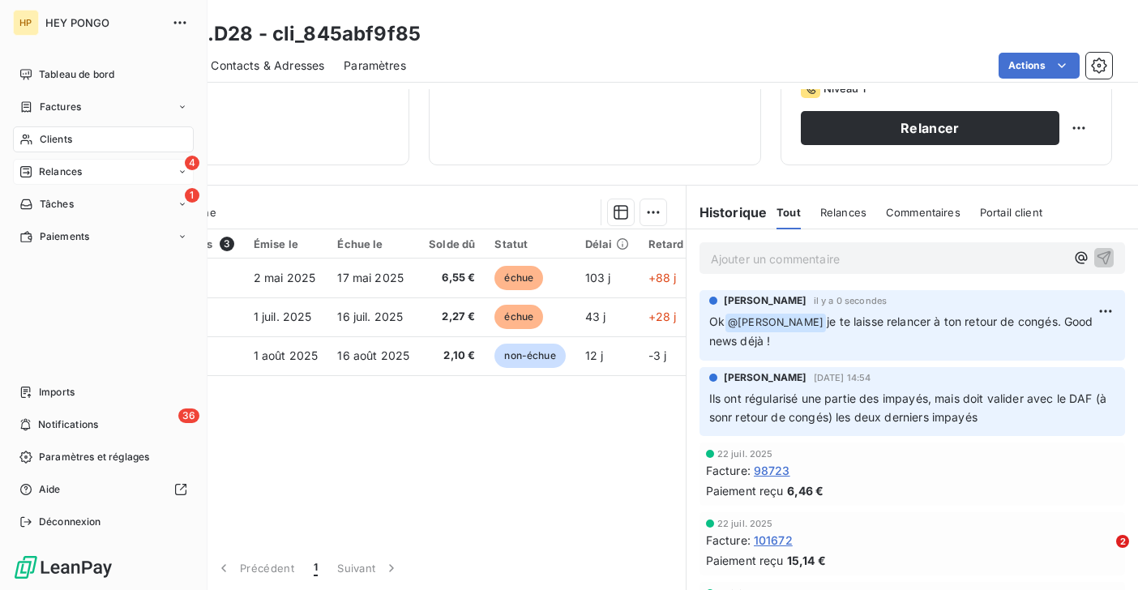
click at [74, 173] on span "Relances" at bounding box center [60, 172] width 43 height 15
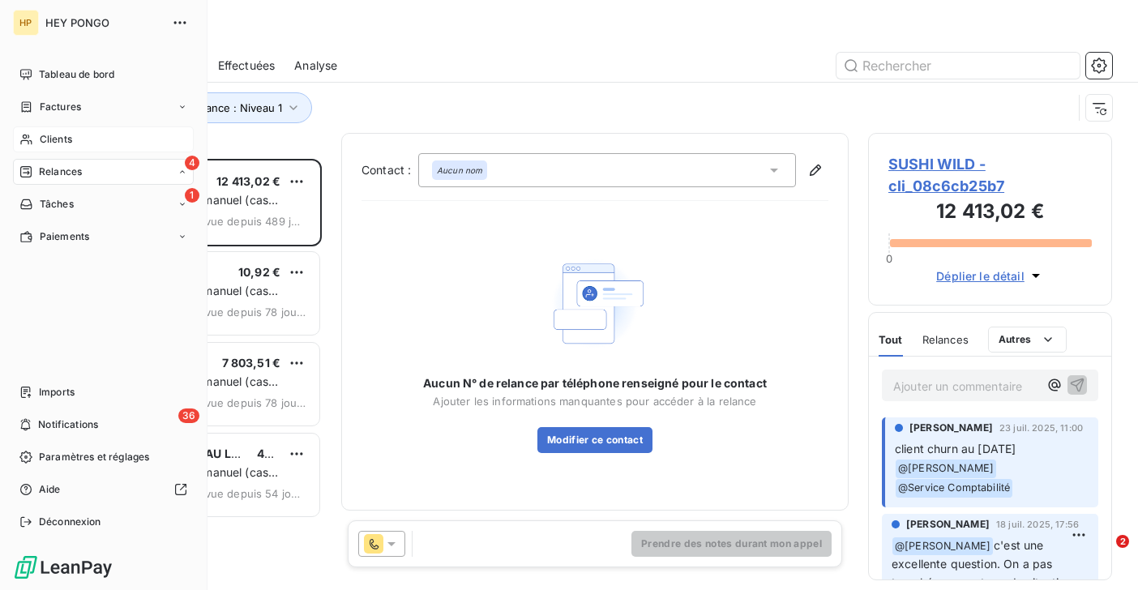
scroll to position [431, 244]
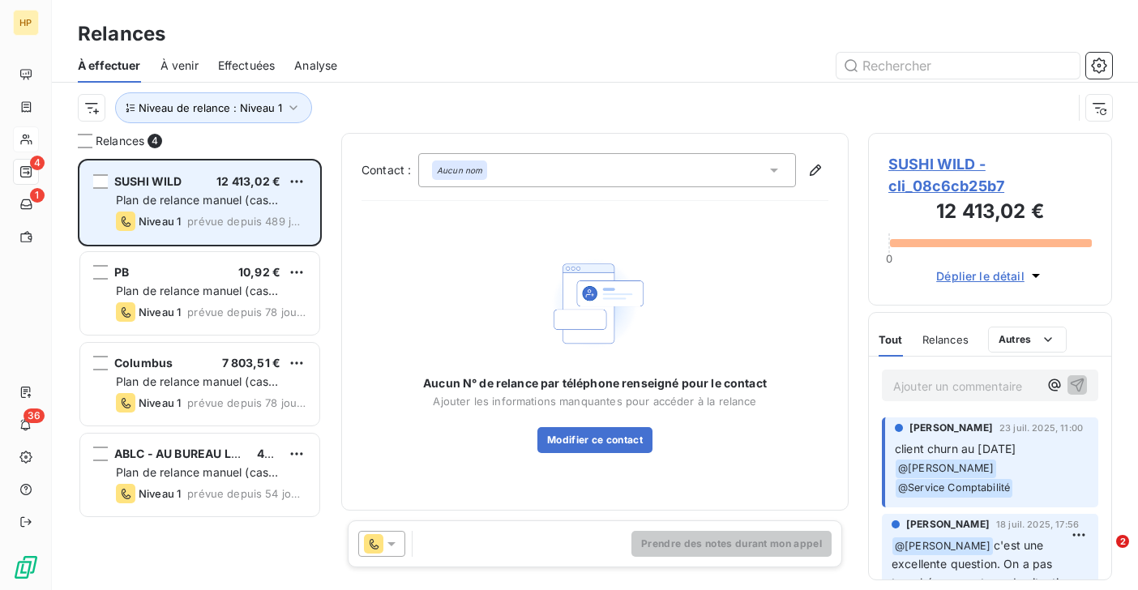
click at [192, 221] on span "prévue depuis 489 jours" at bounding box center [246, 221] width 119 height 13
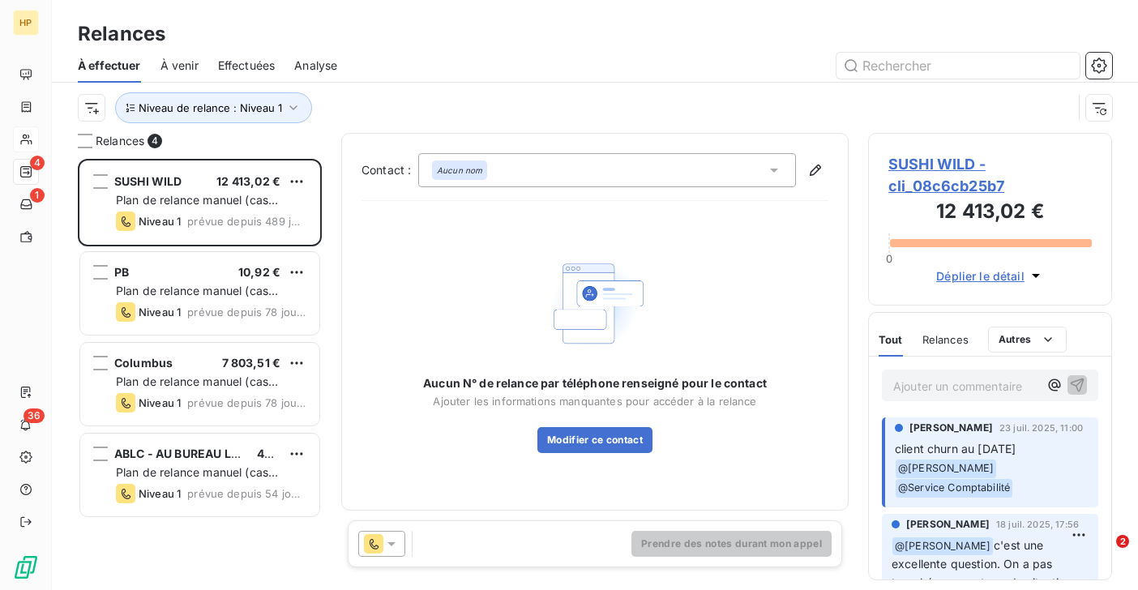
click at [943, 158] on span "SUSHI WILD - cli_08c6cb25b7" at bounding box center [989, 175] width 203 height 44
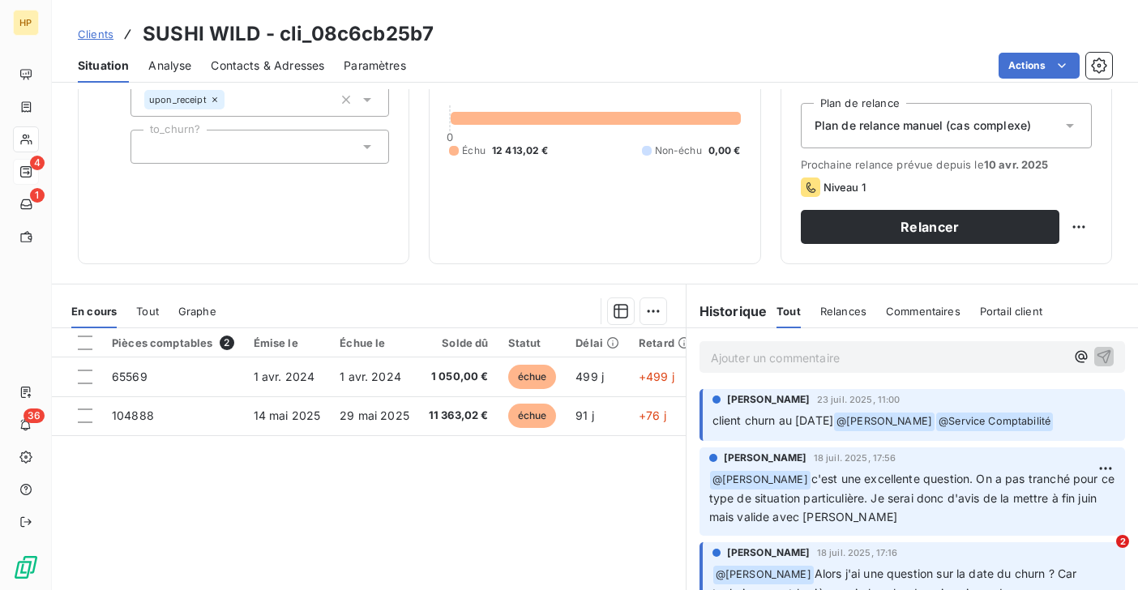
scroll to position [222, 0]
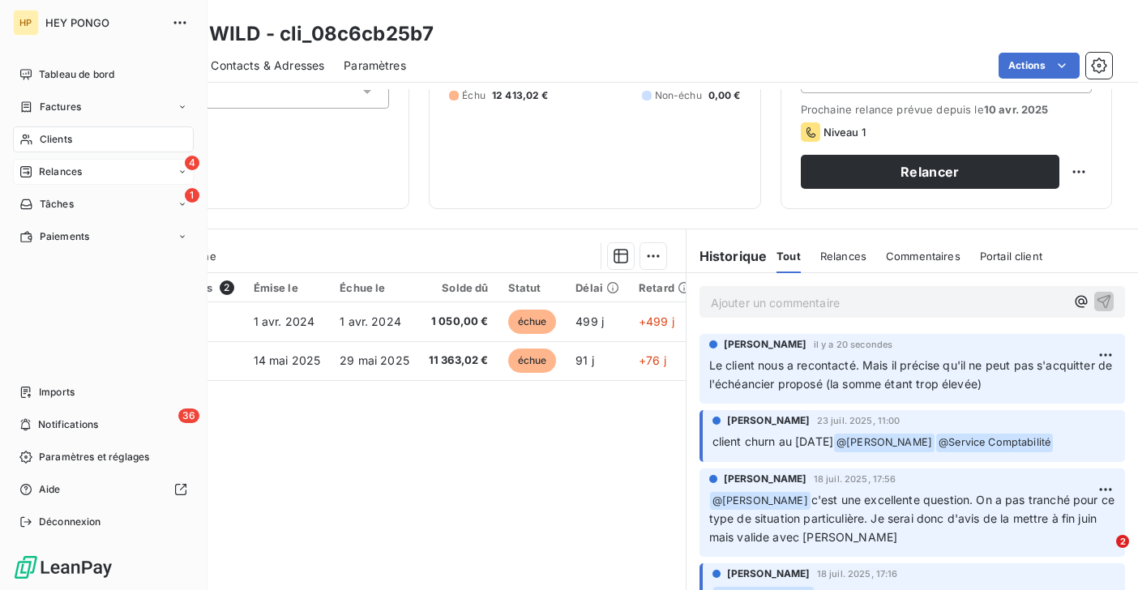
click at [49, 171] on span "Relances" at bounding box center [60, 172] width 43 height 15
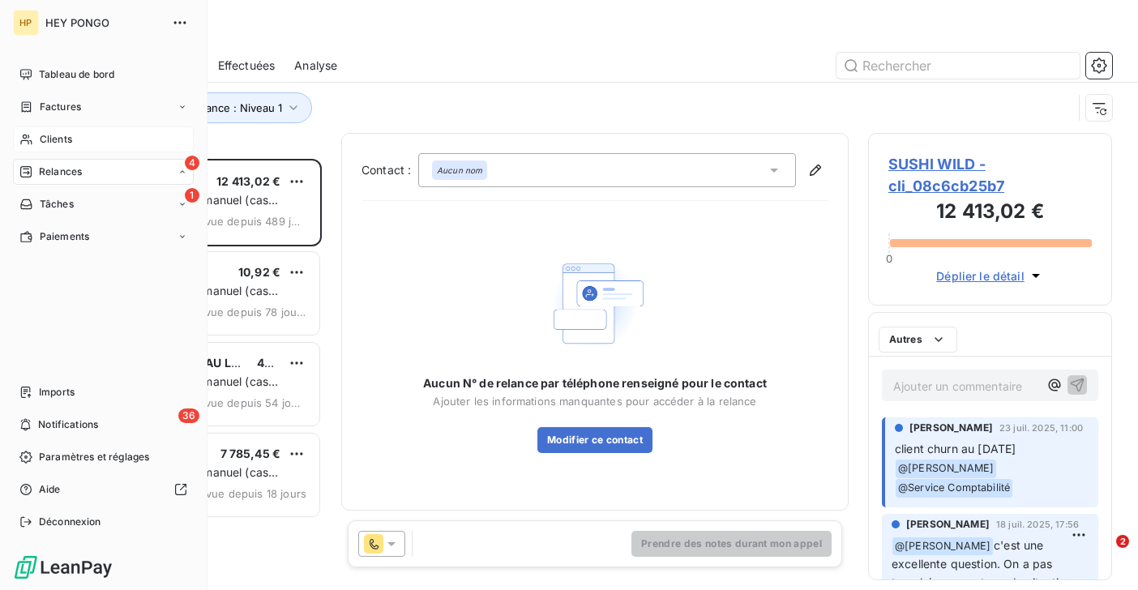
scroll to position [431, 244]
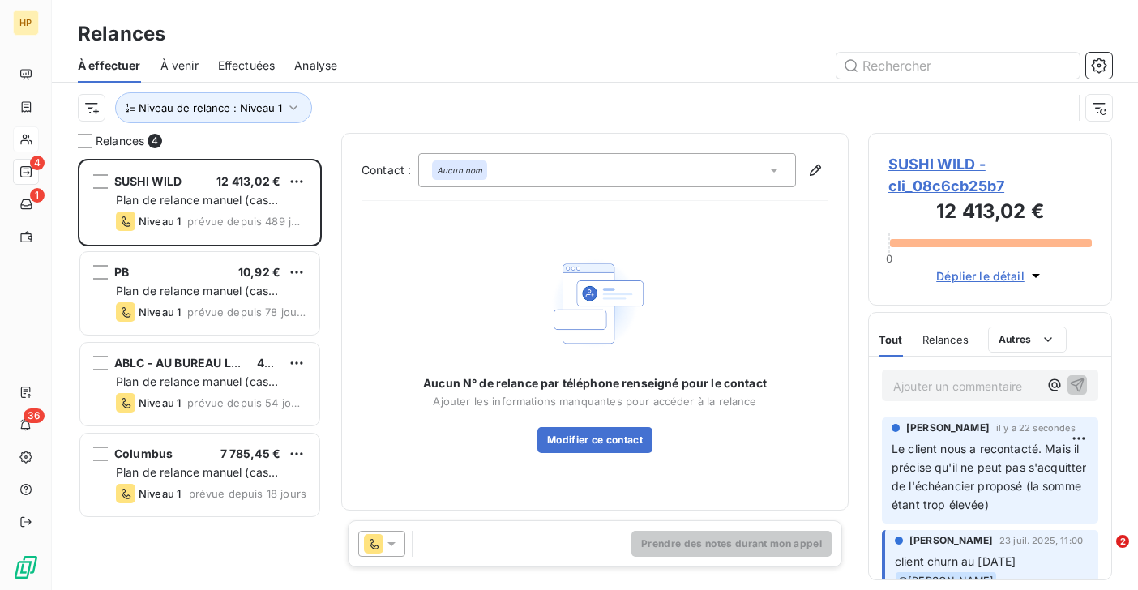
click at [169, 66] on span "À venir" at bounding box center [179, 66] width 38 height 16
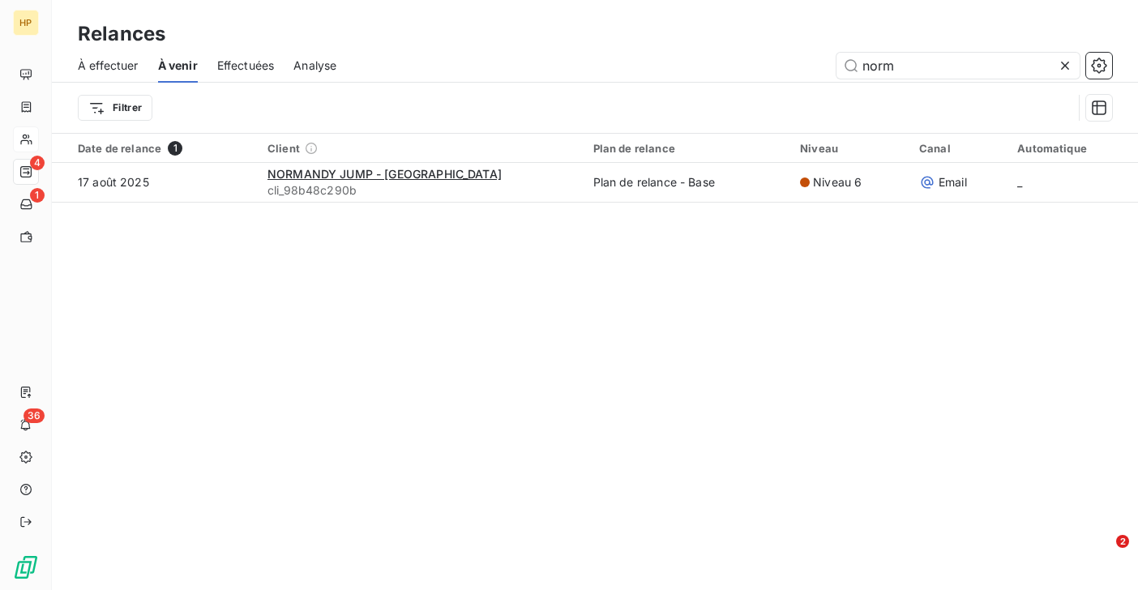
click at [235, 61] on span "Effectuées" at bounding box center [246, 66] width 58 height 16
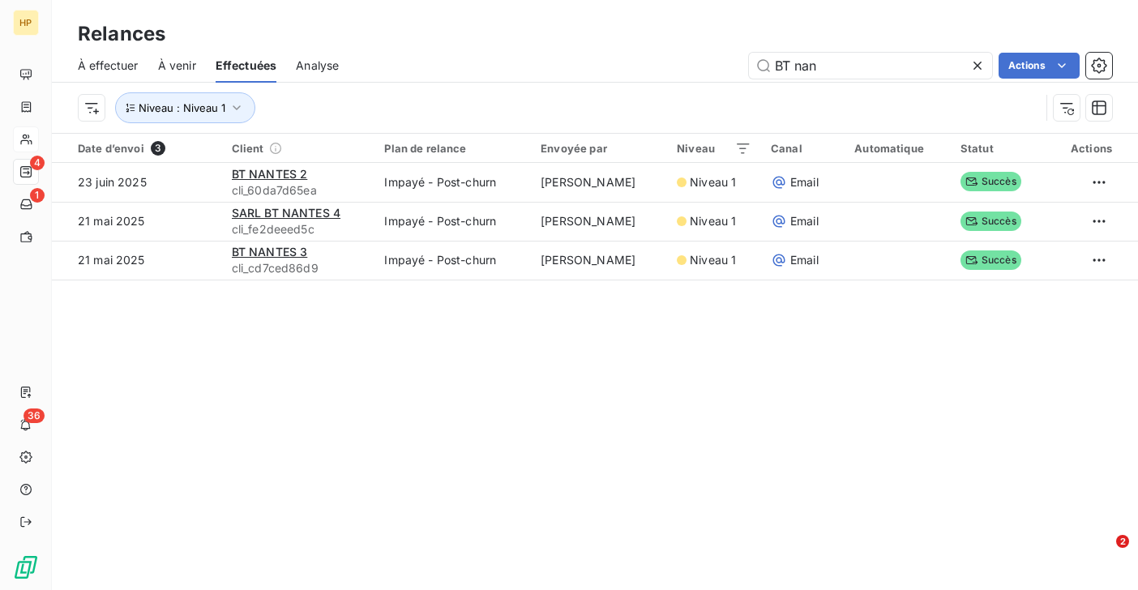
click at [302, 66] on span "Analyse" at bounding box center [317, 66] width 43 height 16
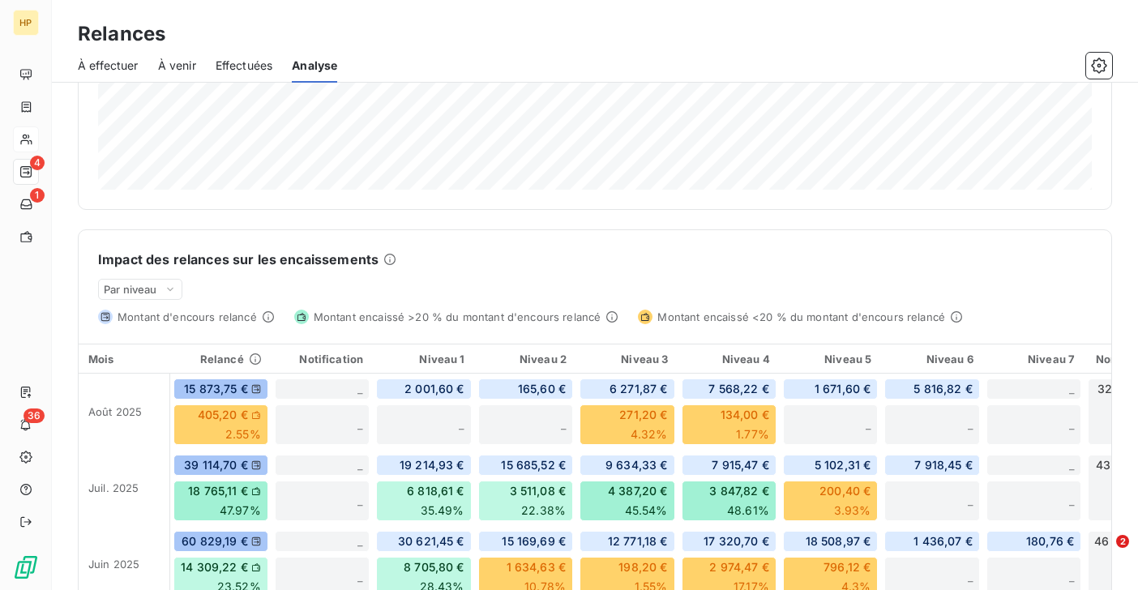
scroll to position [334, 0]
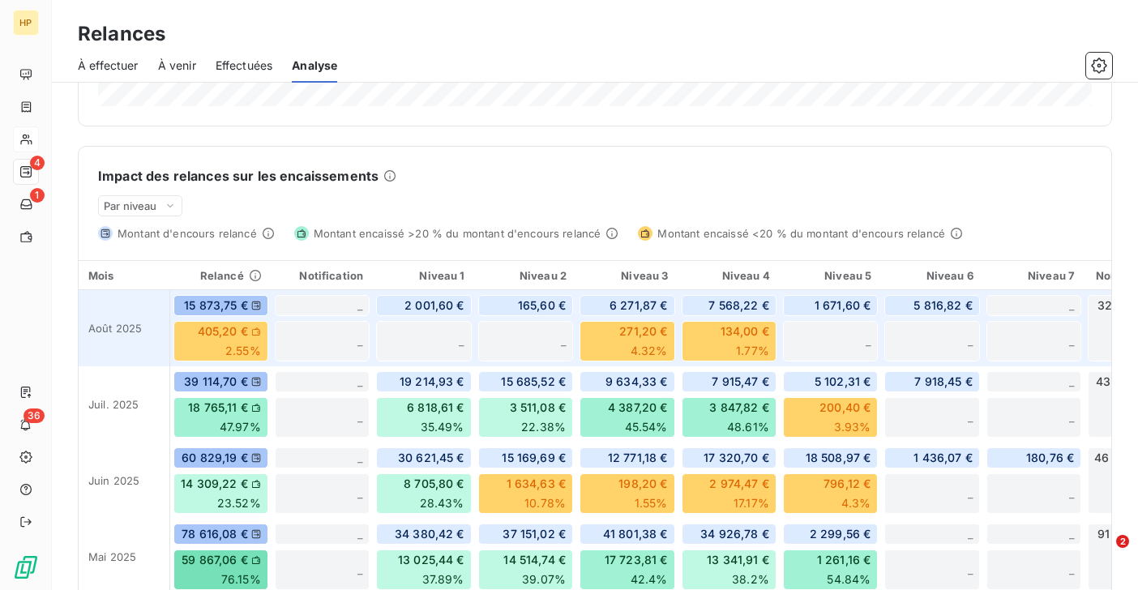
click at [254, 332] on icon at bounding box center [256, 332] width 10 height 10
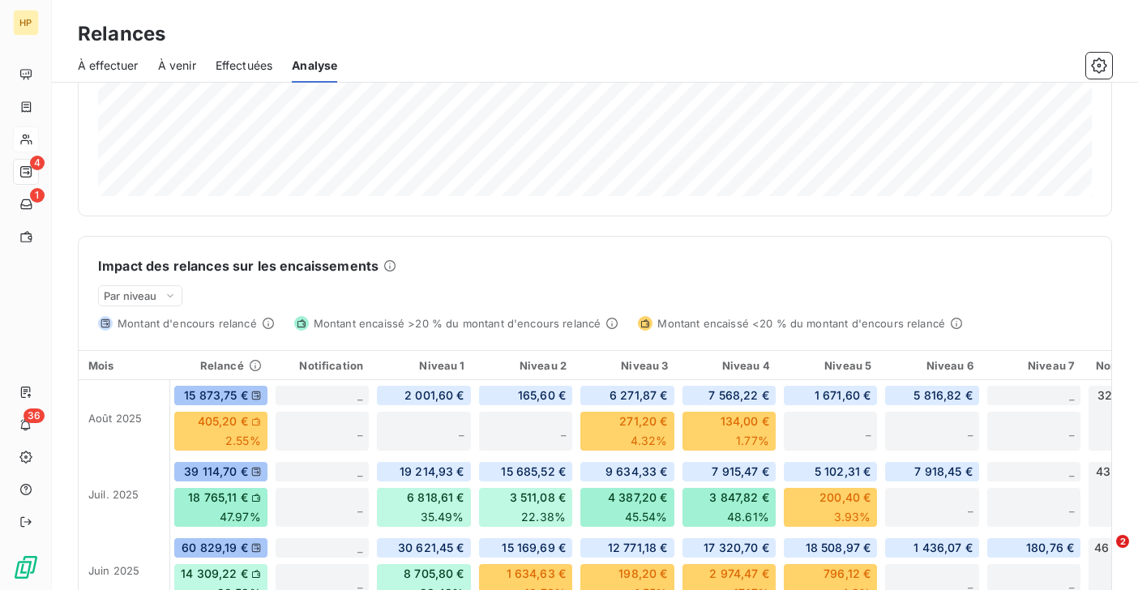
scroll to position [0, 0]
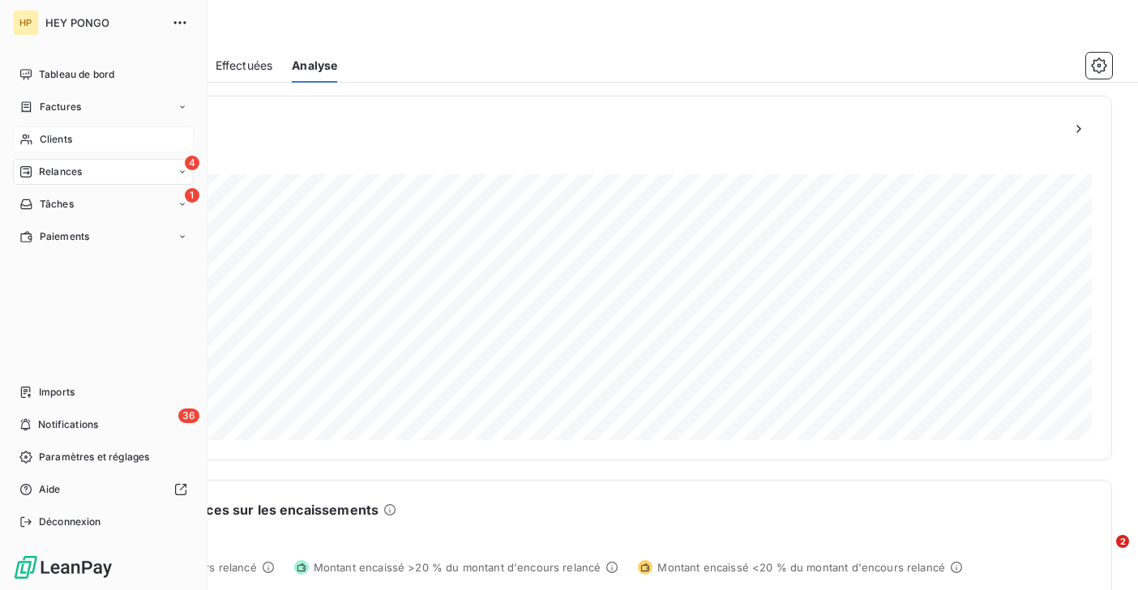
click at [59, 169] on span "Relances" at bounding box center [60, 172] width 43 height 15
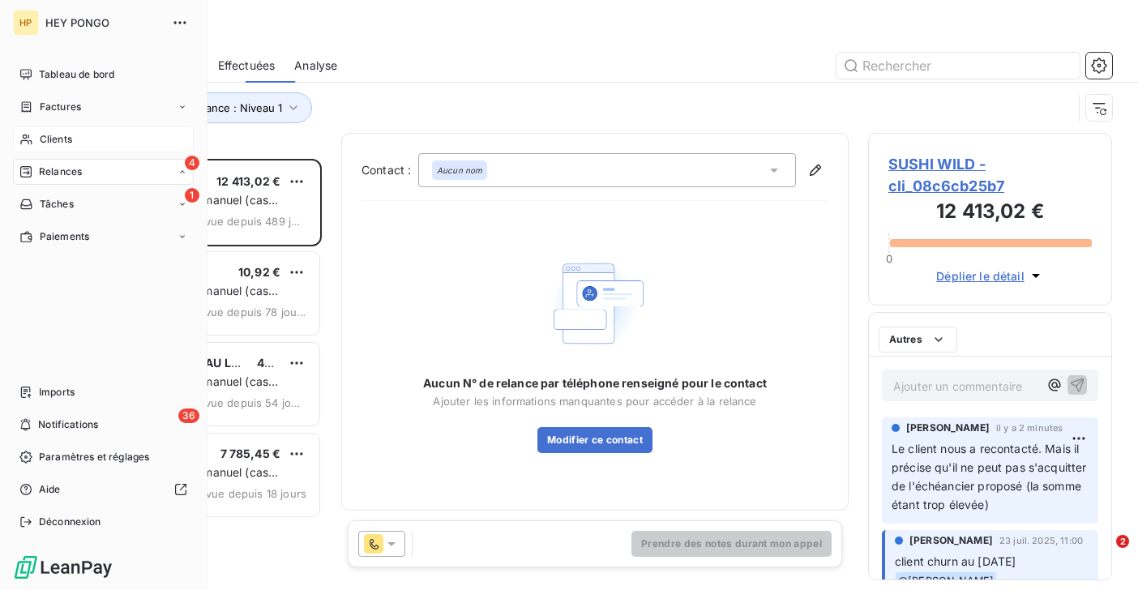
scroll to position [431, 244]
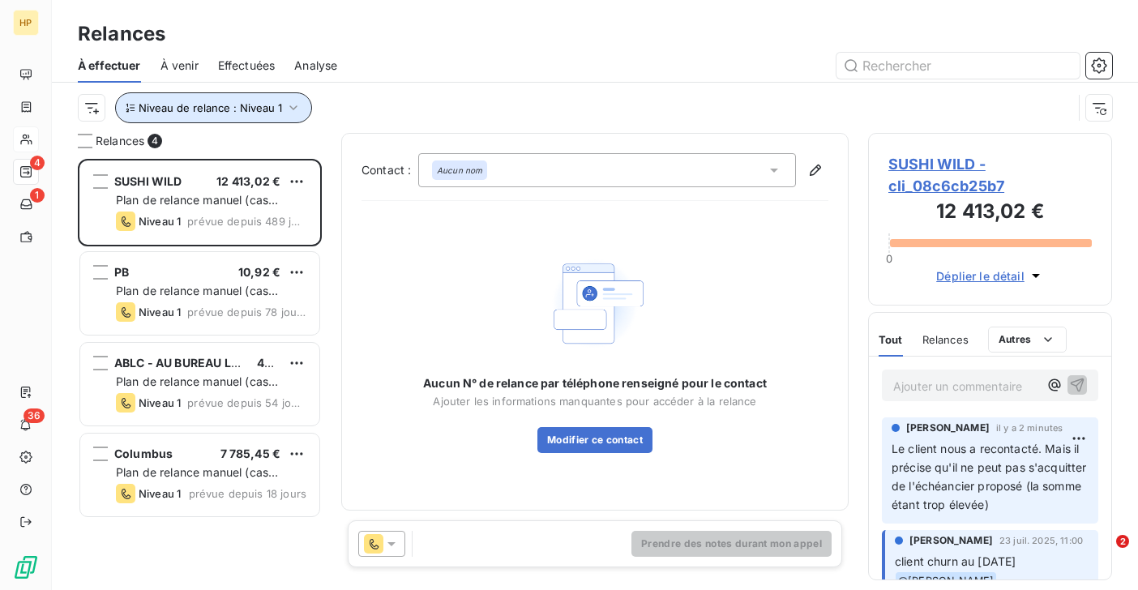
click at [276, 109] on span "Niveau de relance : Niveau 1" at bounding box center [210, 107] width 143 height 13
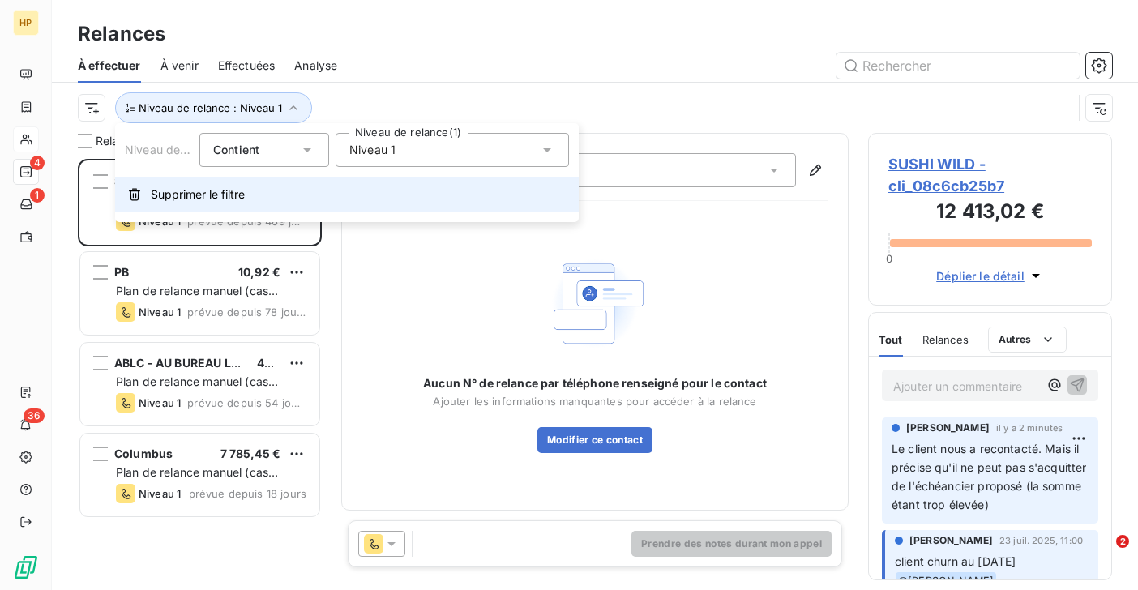
click at [189, 199] on span "Supprimer le filtre" at bounding box center [198, 194] width 94 height 16
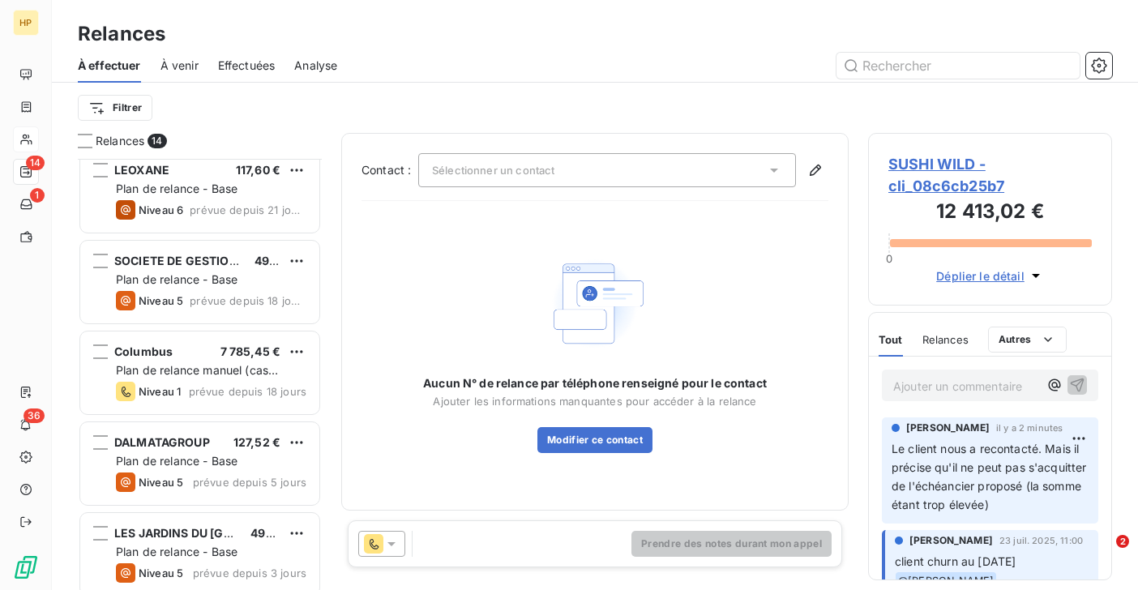
scroll to position [840, 0]
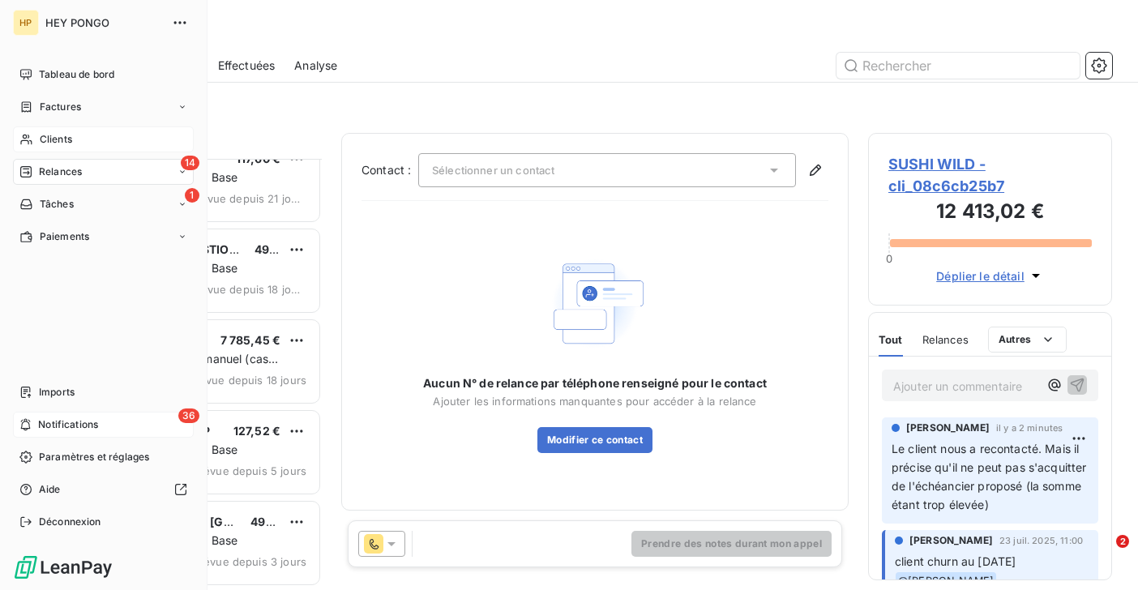
click at [45, 423] on span "Notifications" at bounding box center [68, 424] width 60 height 15
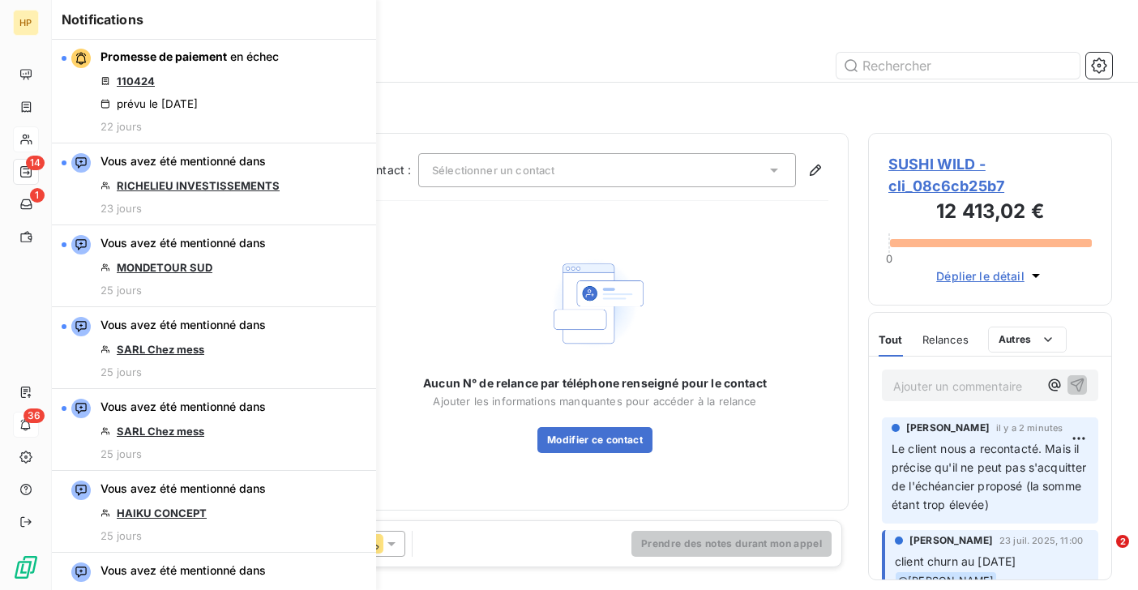
scroll to position [2897, 0]
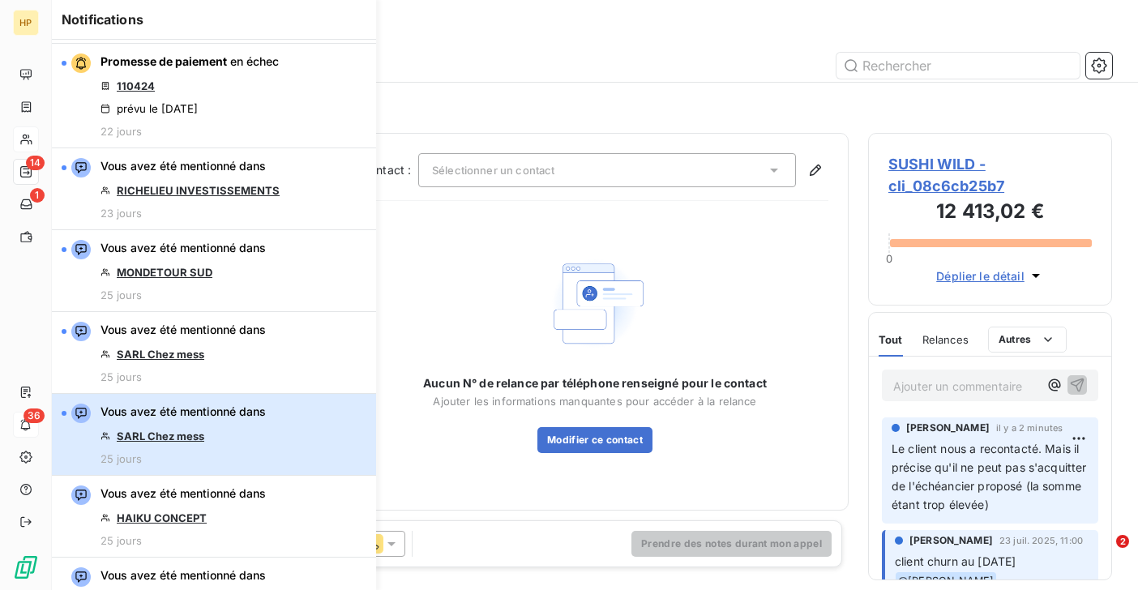
click at [268, 437] on button "Vous avez été mentionné dans SARL Chez mess 25 jours" at bounding box center [214, 435] width 324 height 82
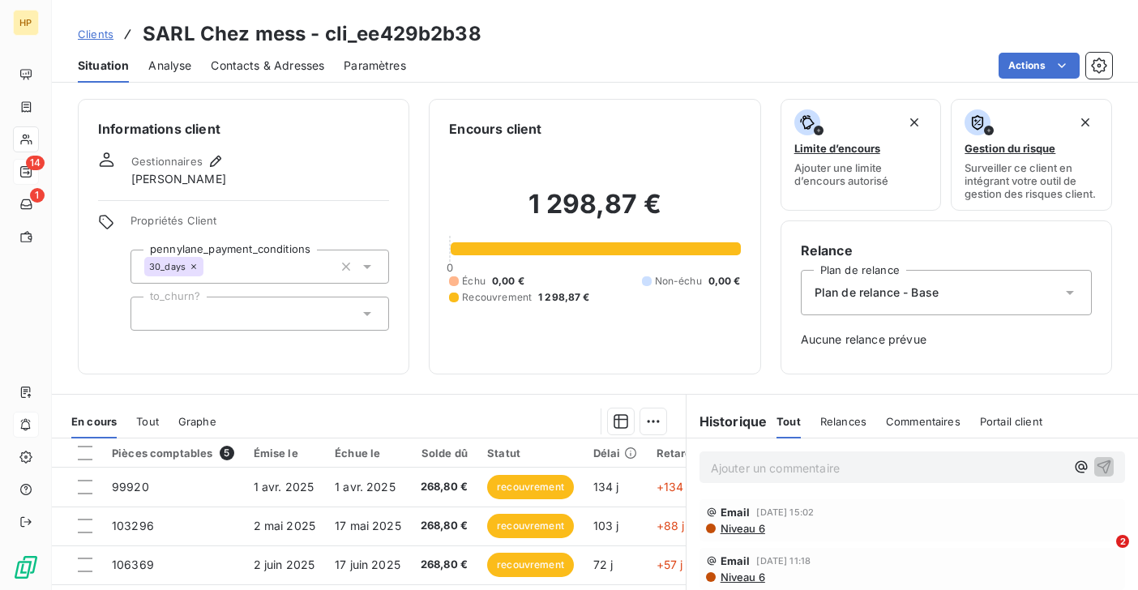
scroll to position [209, 0]
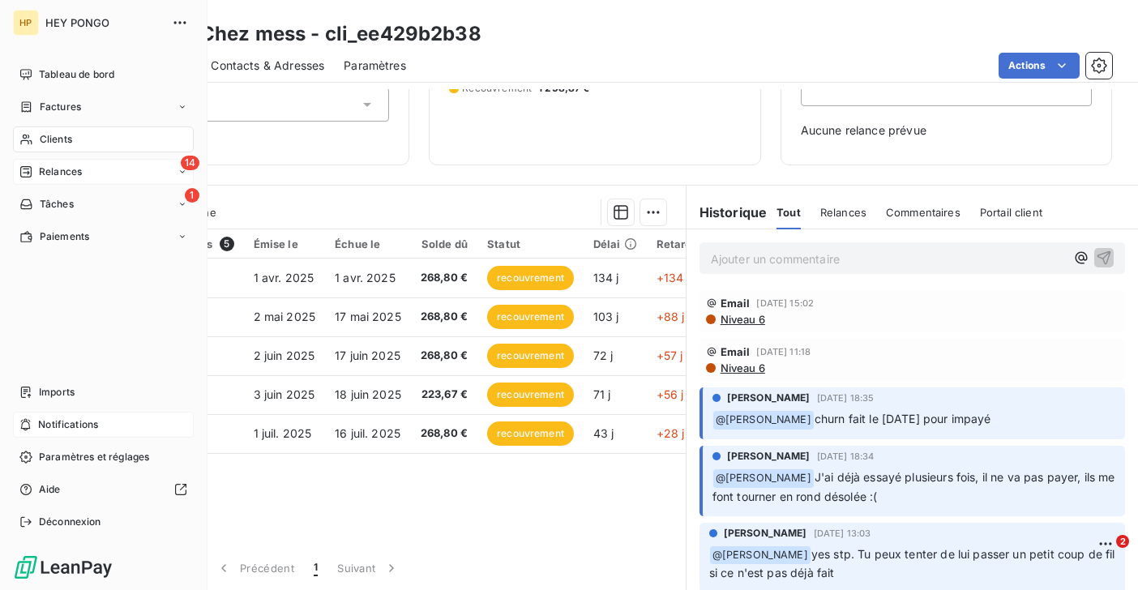
click at [62, 423] on span "Notifications" at bounding box center [68, 424] width 60 height 15
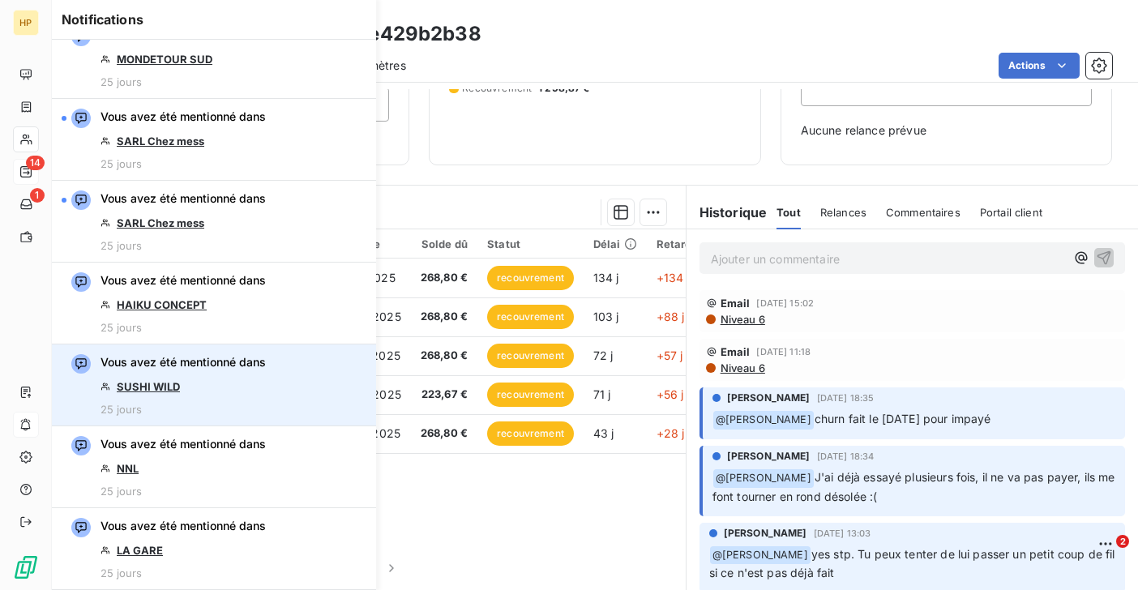
scroll to position [3114, 0]
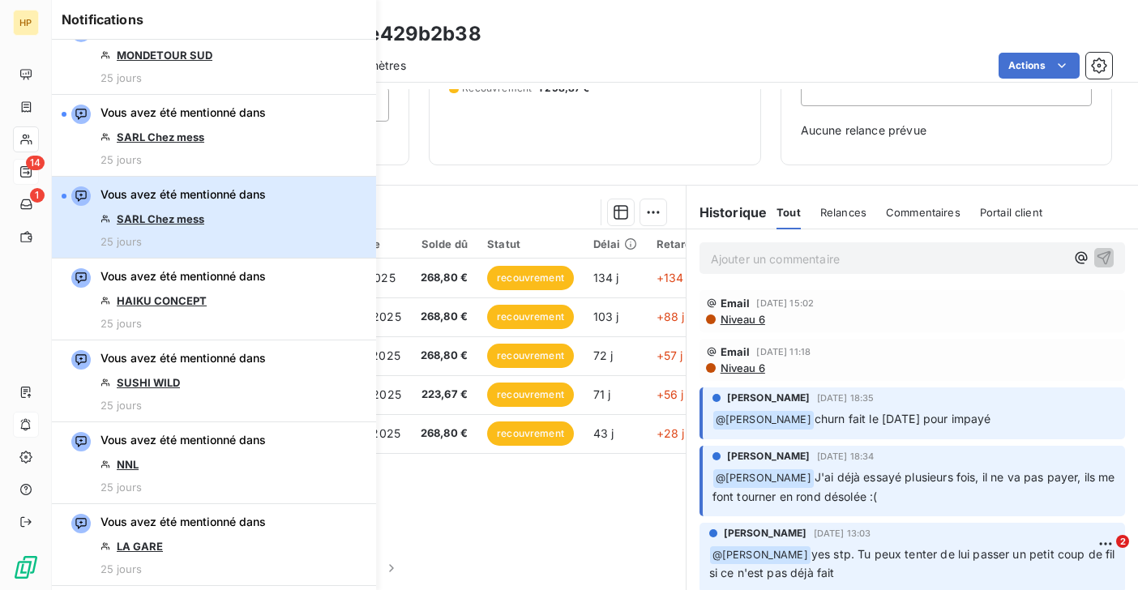
click at [222, 222] on div "Vous avez été mentionné dans SARL Chez mess 25 jours" at bounding box center [182, 217] width 165 height 62
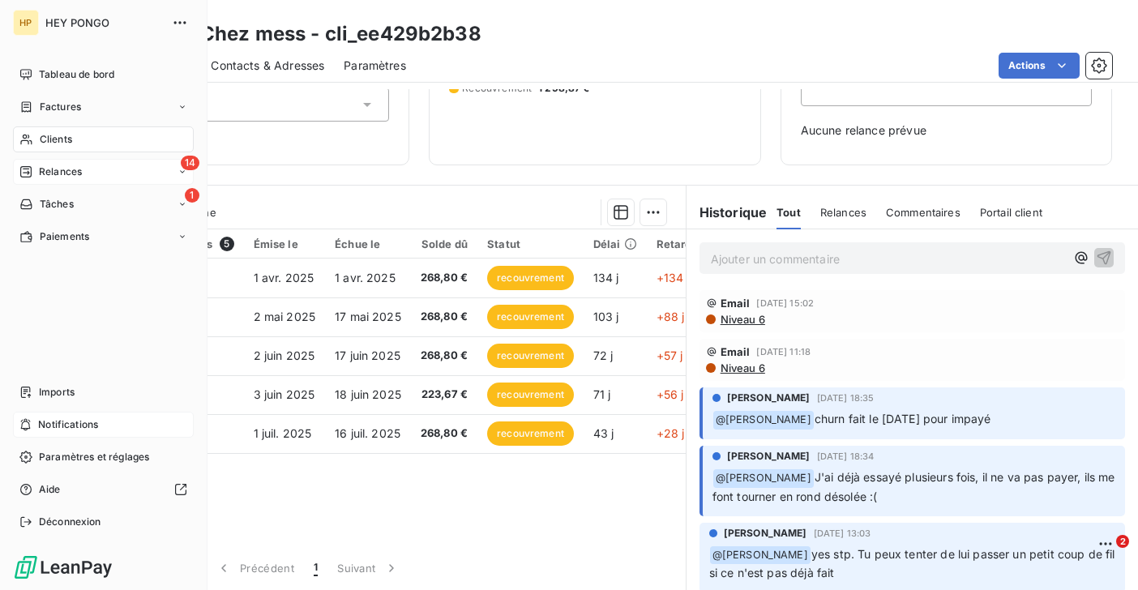
click at [43, 424] on span "Notifications" at bounding box center [68, 424] width 60 height 15
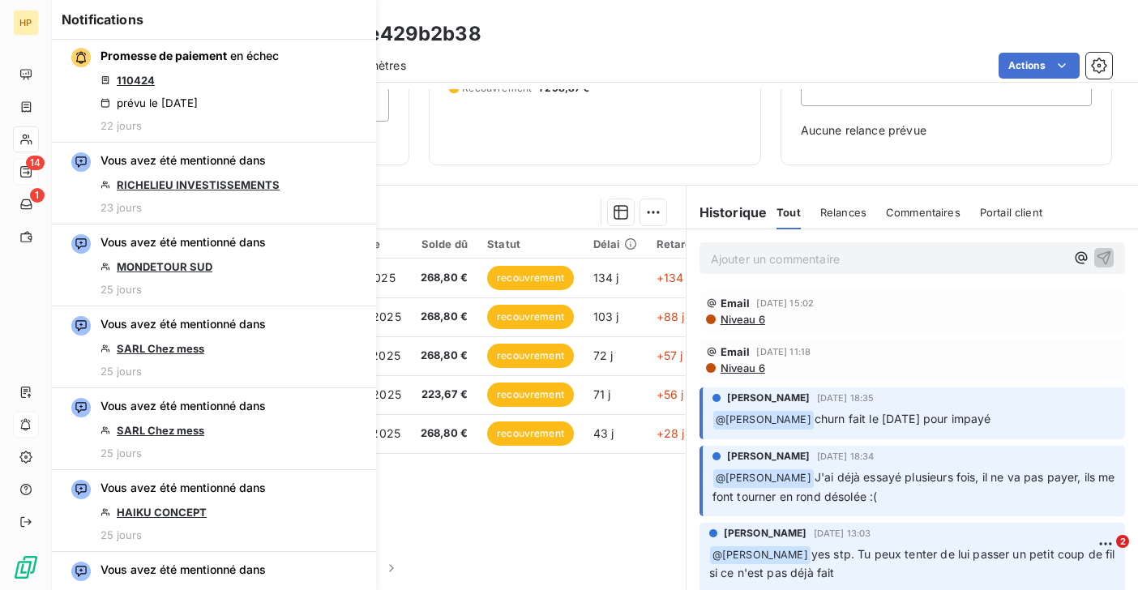
scroll to position [2917, 0]
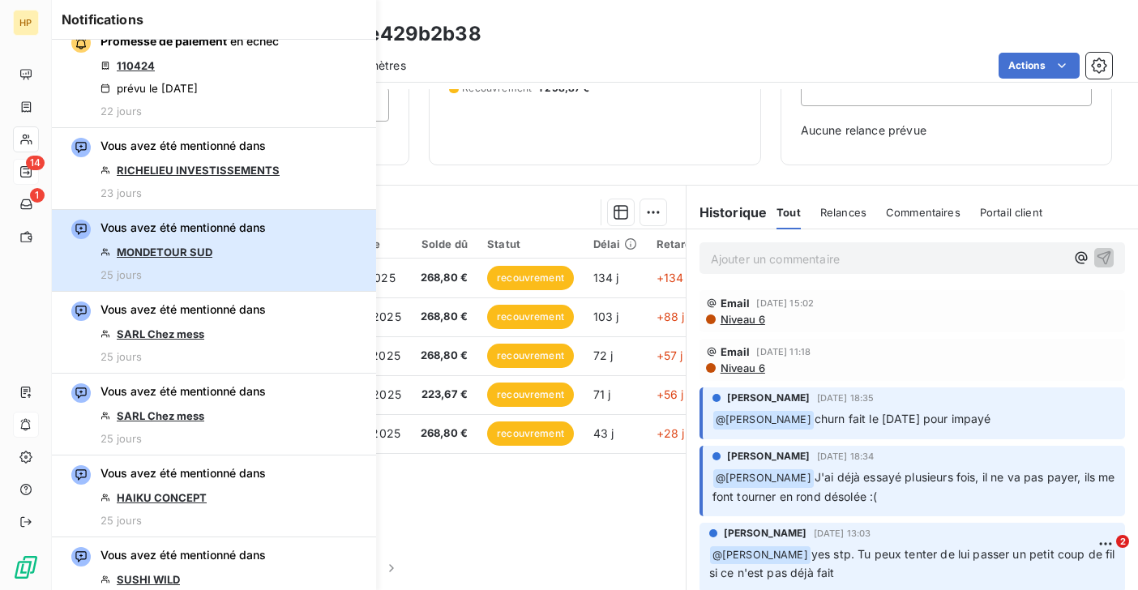
click at [287, 280] on button "Vous avez été mentionné dans MONDETOUR SUD 25 jours" at bounding box center [214, 251] width 324 height 82
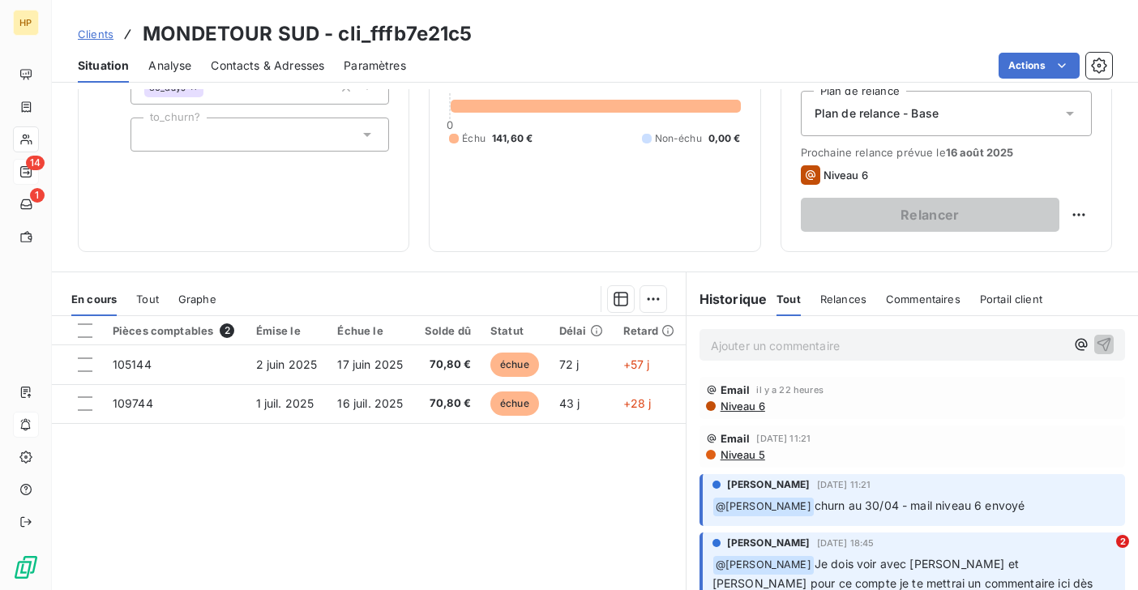
scroll to position [266, 0]
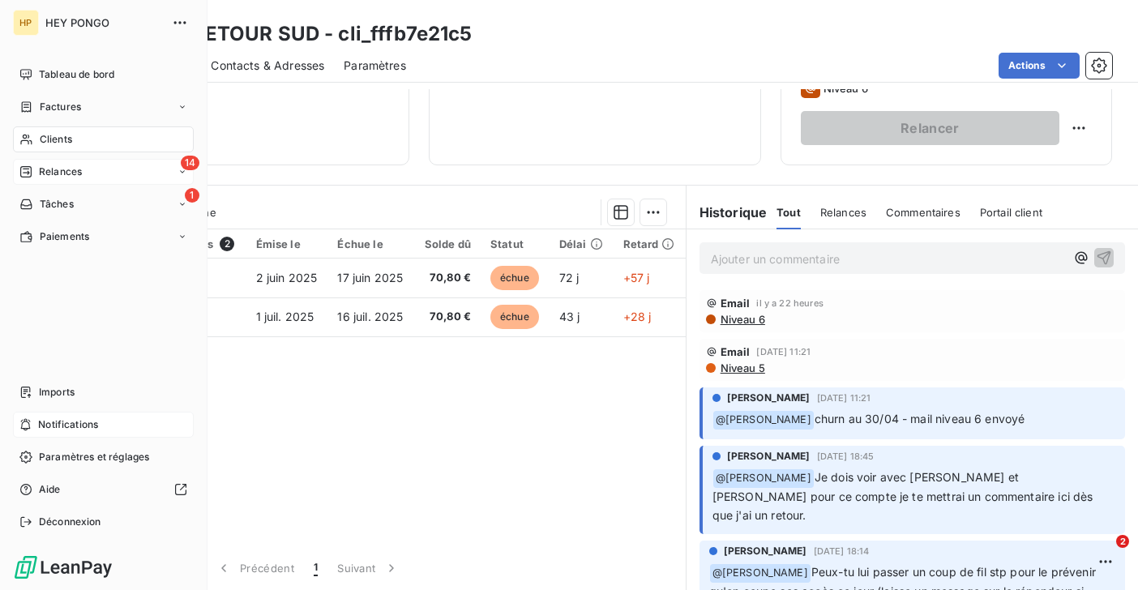
click at [52, 430] on span "Notifications" at bounding box center [68, 424] width 60 height 15
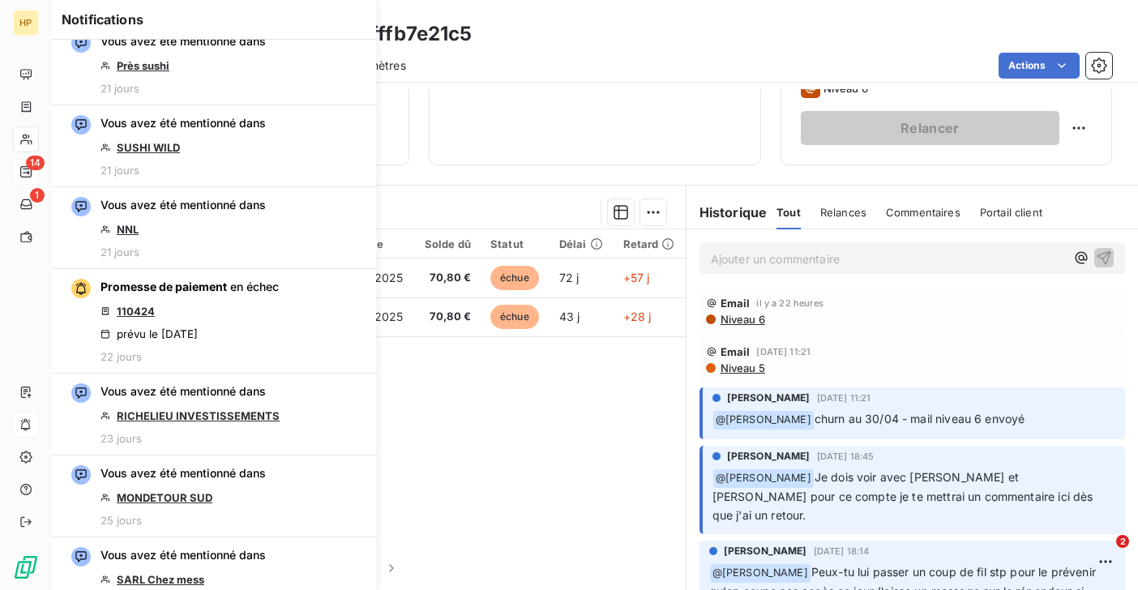
scroll to position [2672, 0]
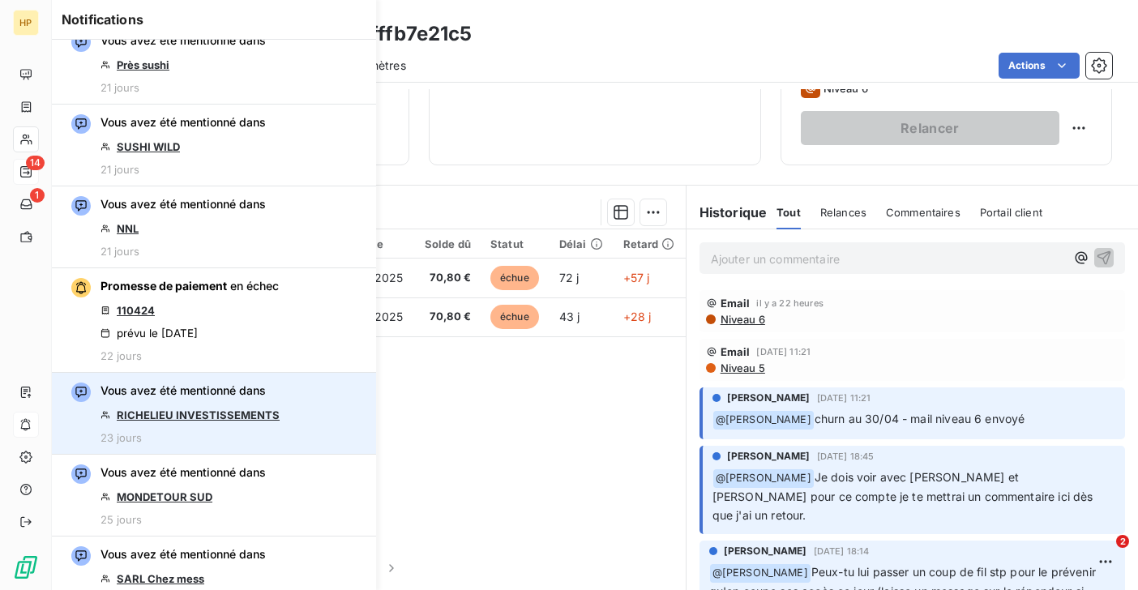
click at [267, 412] on link "RICHELIEU INVESTISSEMENTS" at bounding box center [198, 414] width 163 height 13
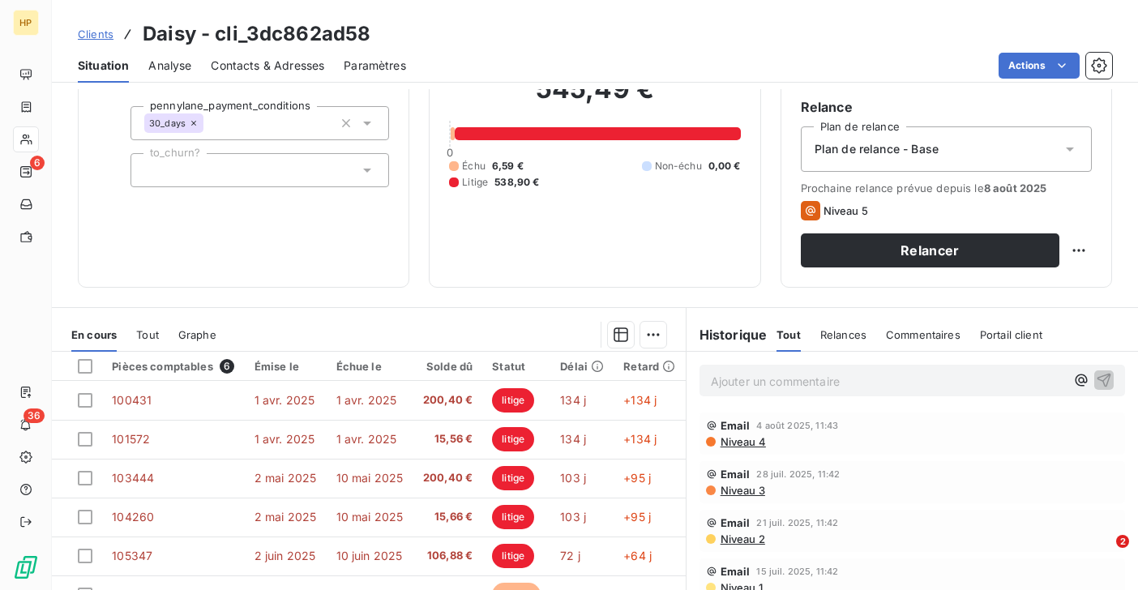
scroll to position [105, 0]
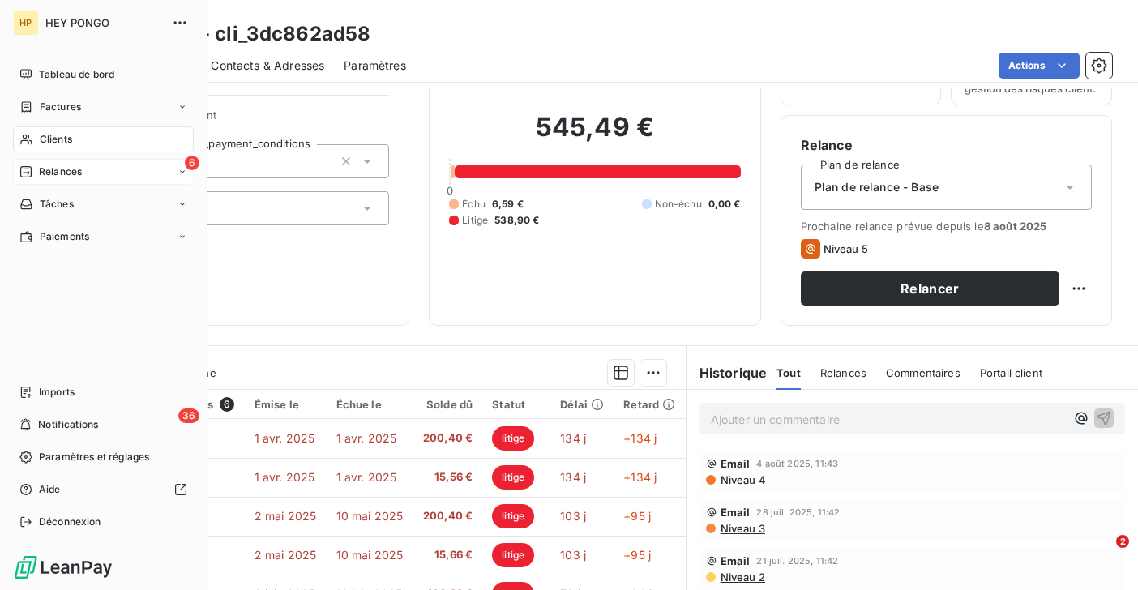
click at [28, 169] on icon at bounding box center [25, 171] width 13 height 13
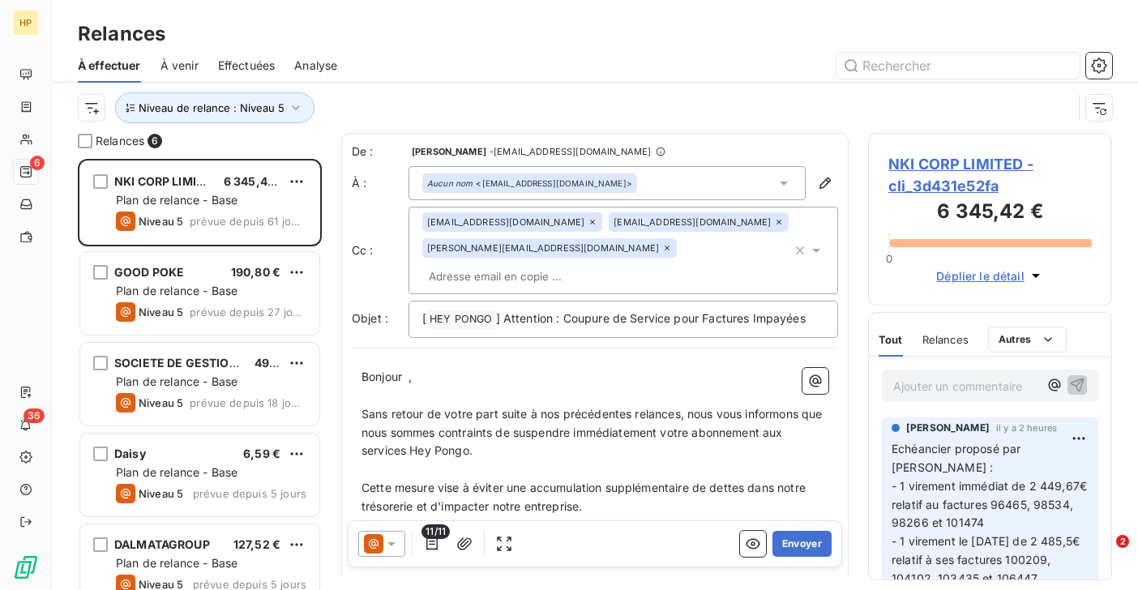
scroll to position [114, 0]
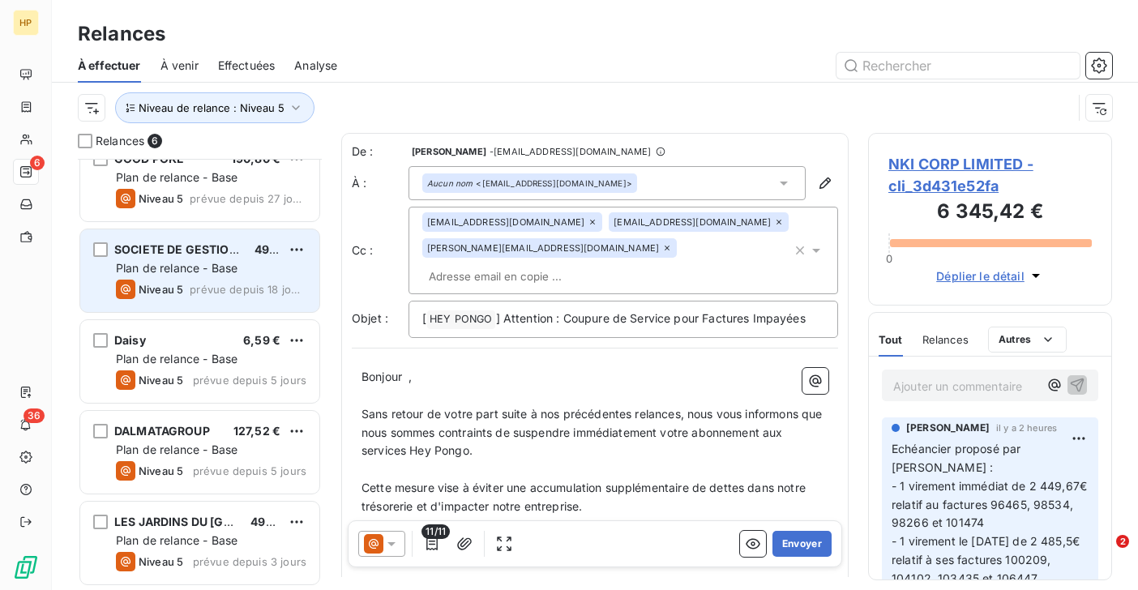
click at [189, 263] on span "Plan de relance - Base" at bounding box center [177, 268] width 122 height 14
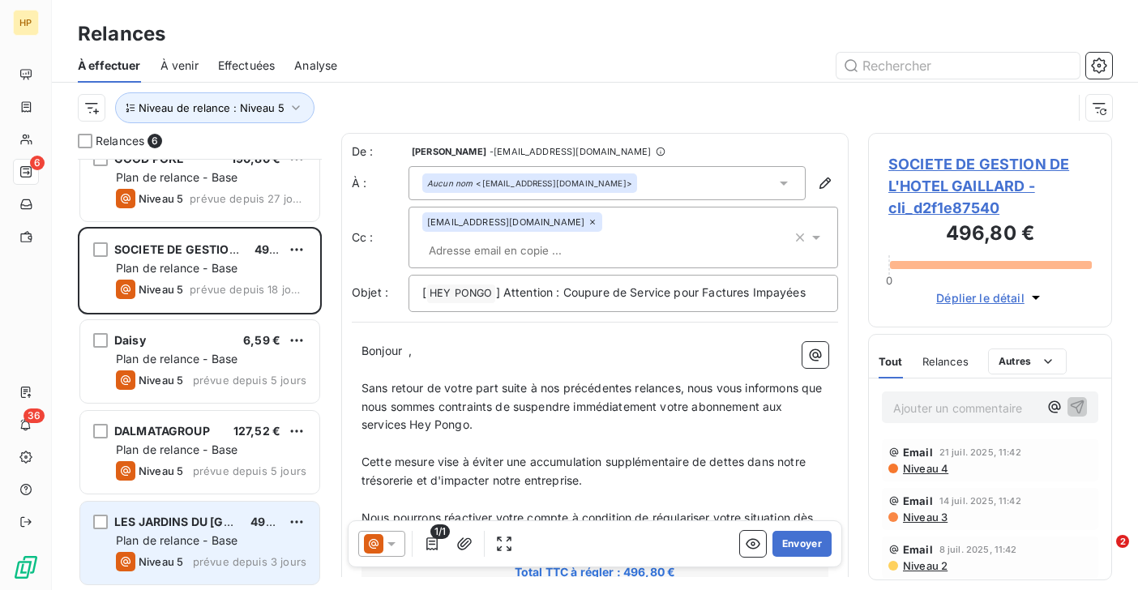
click at [194, 537] on span "Plan de relance - Base" at bounding box center [177, 540] width 122 height 14
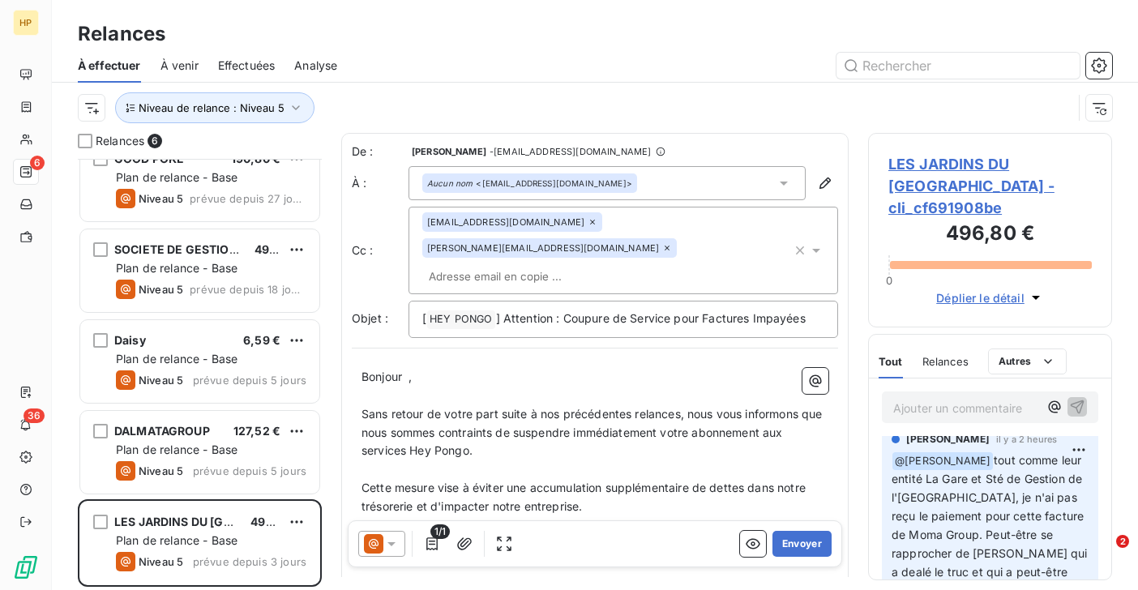
scroll to position [698, 0]
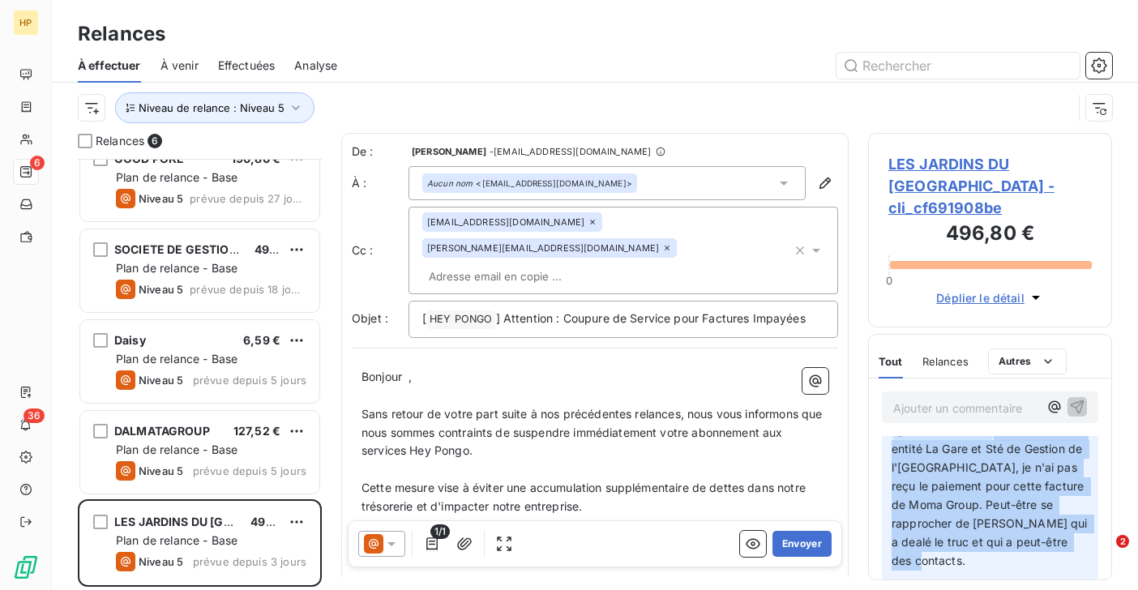
drag, startPoint x: 953, startPoint y: 555, endPoint x: 985, endPoint y: 429, distance: 130.3
click at [985, 429] on p "﻿ @ Florian Davoust tout comme leur entité La Gare et Sté de Gestion de l'hotel…" at bounding box center [990, 495] width 197 height 149
copy span "tout comme leur entité La Gare et Sté de Gestion de l'[GEOGRAPHIC_DATA], je n'a…"
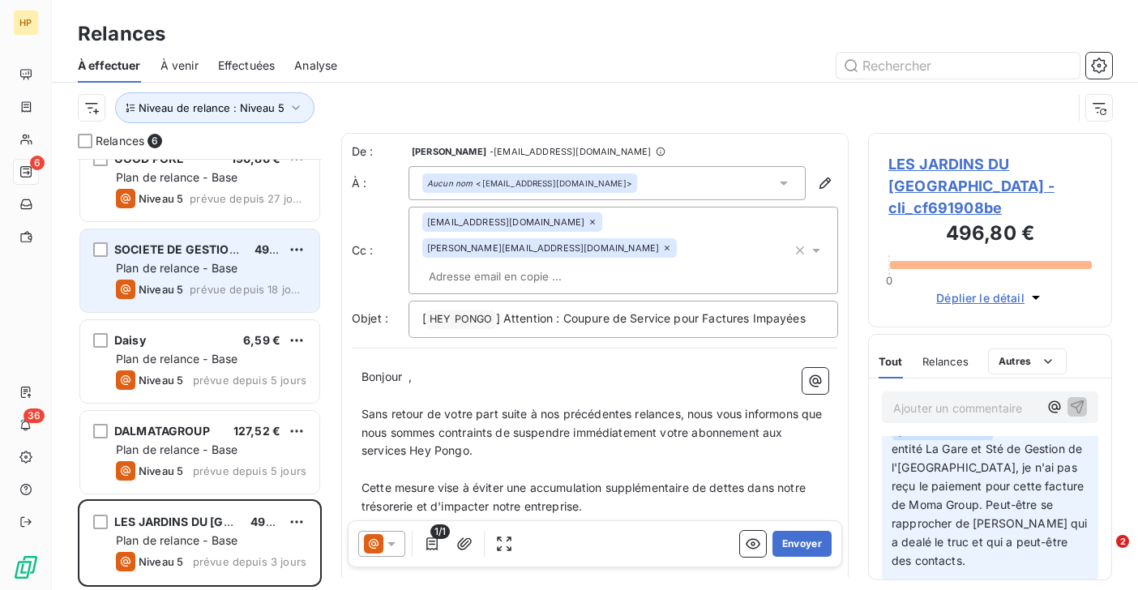
click at [208, 257] on div "SOCIETE DE GESTION DE L'HOTEL GAILLARD" at bounding box center [177, 250] width 127 height 16
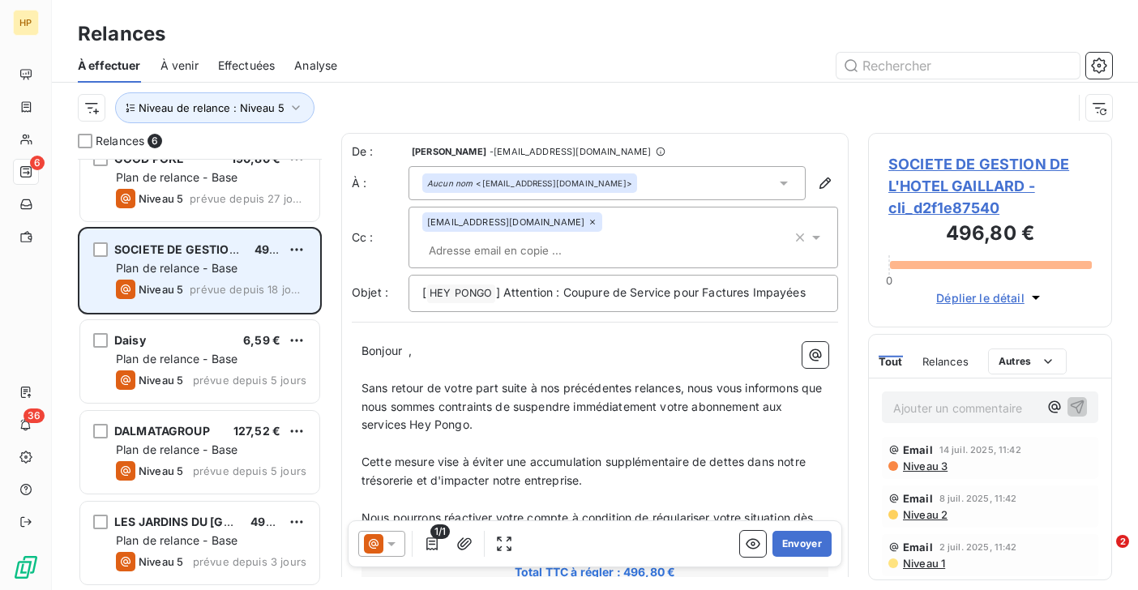
scroll to position [51, 0]
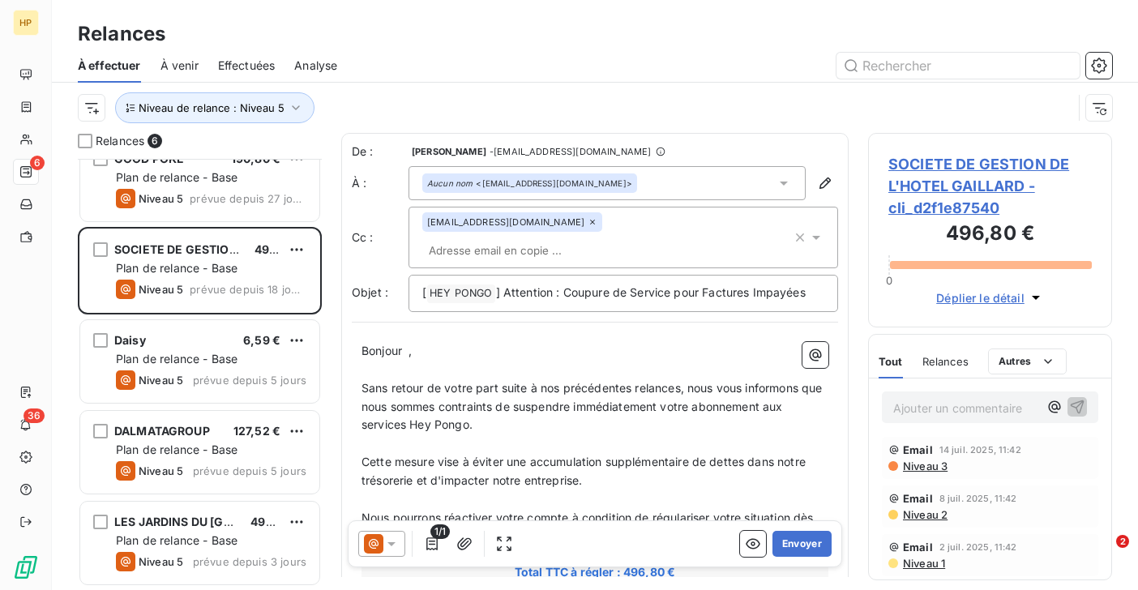
click at [920, 400] on p "Ajouter un commentaire ﻿" at bounding box center [965, 408] width 145 height 20
click at [935, 179] on span "SOCIETE DE GESTION DE L'HOTEL GAILLARD - cli_d2f1e87540" at bounding box center [989, 186] width 203 height 66
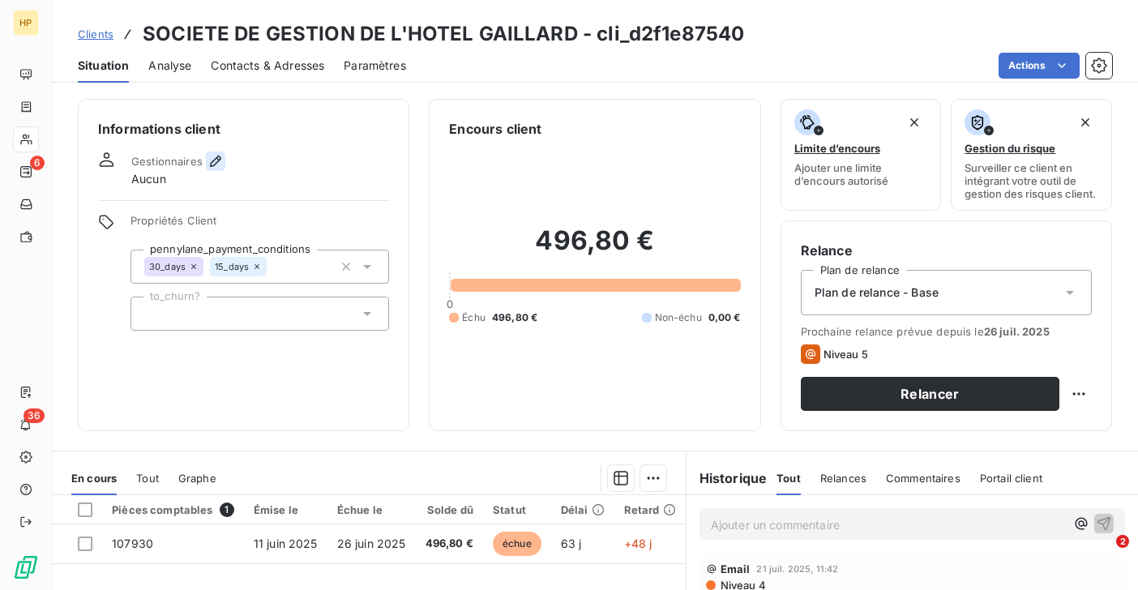
click at [216, 162] on icon "button" at bounding box center [215, 161] width 11 height 11
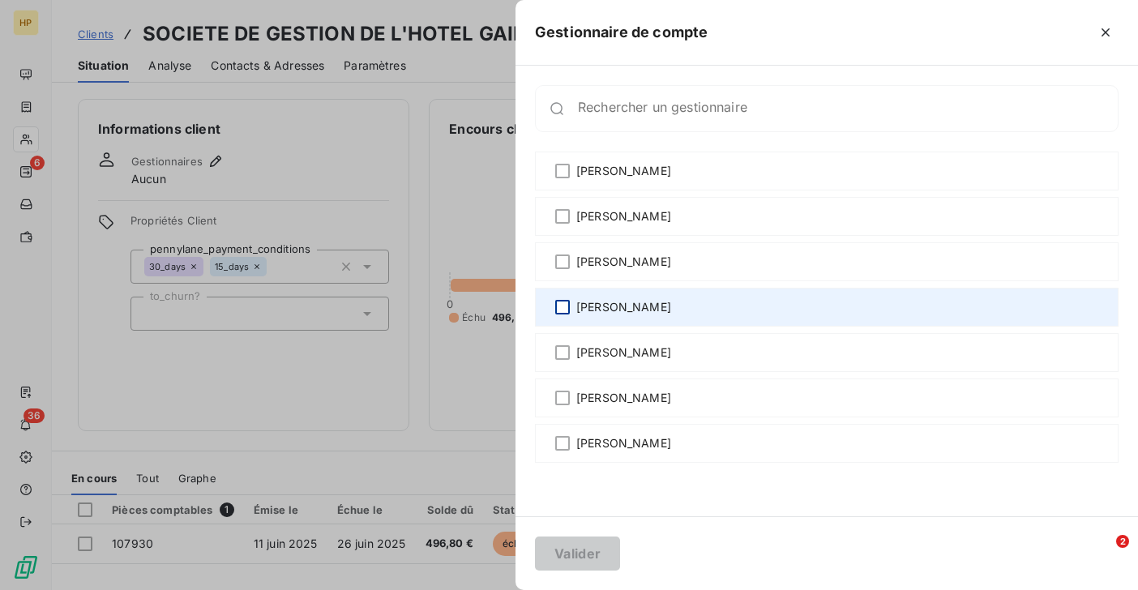
click at [560, 306] on div at bounding box center [562, 307] width 15 height 15
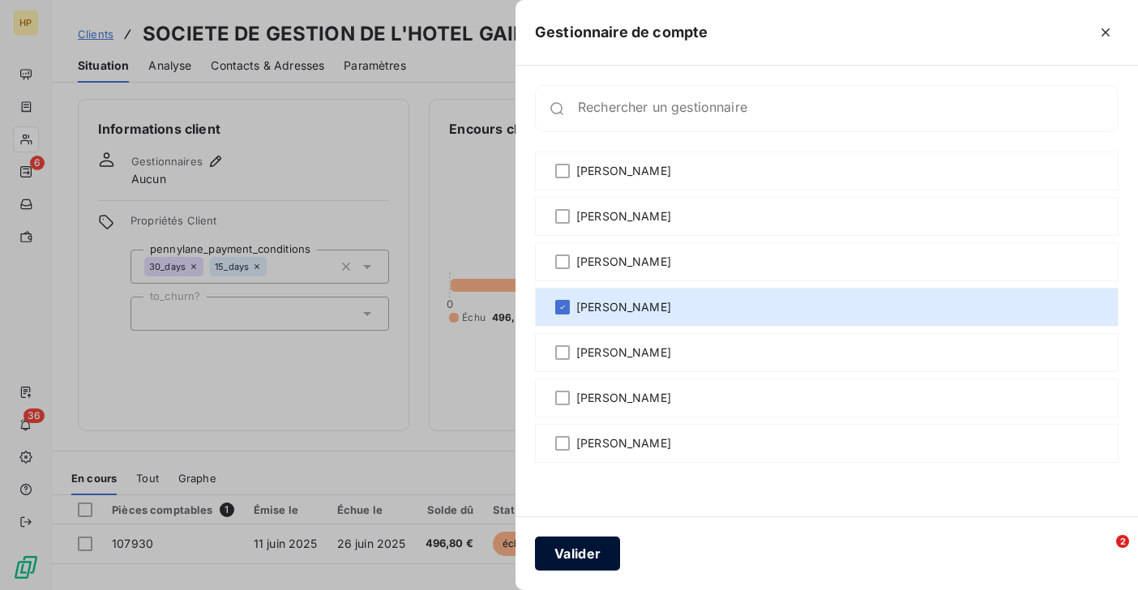
click at [587, 549] on button "Valider" at bounding box center [577, 554] width 85 height 34
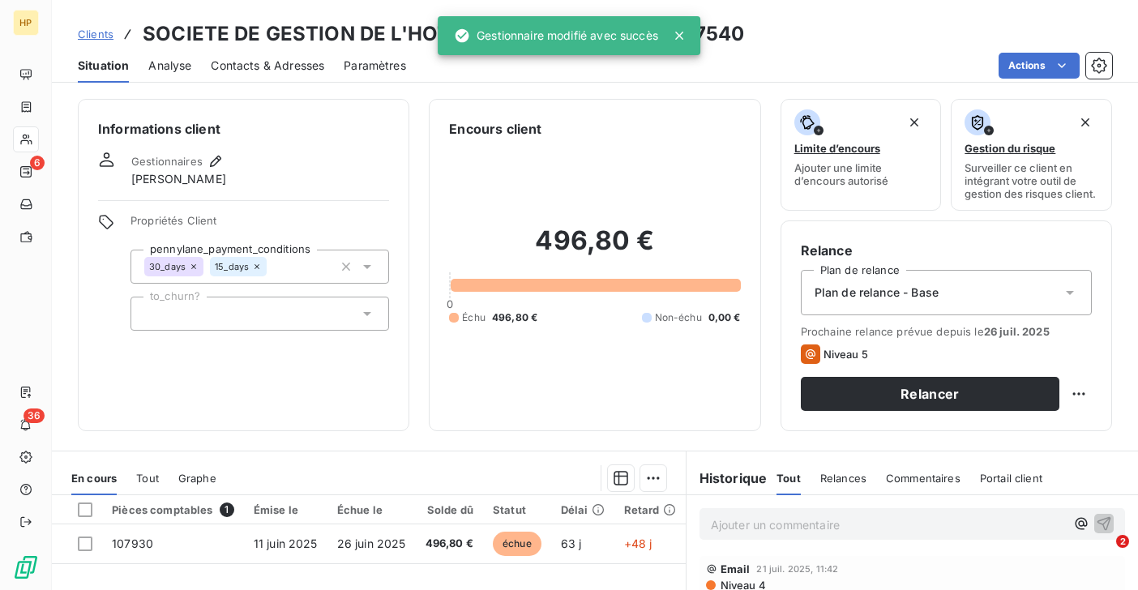
scroll to position [97, 0]
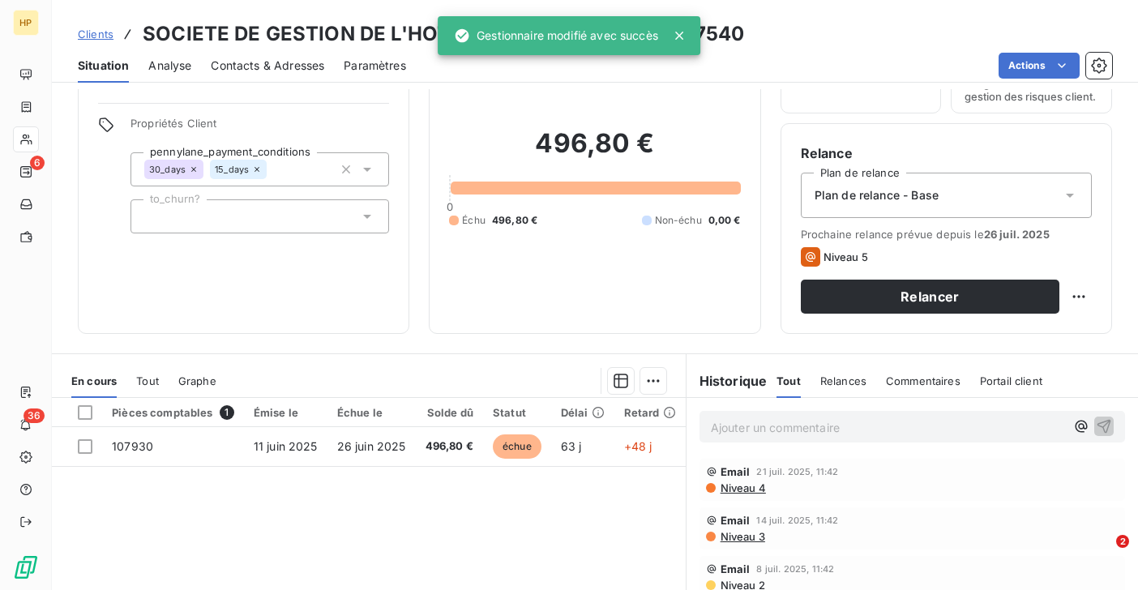
click at [729, 431] on p "Ajouter un commentaire ﻿" at bounding box center [888, 427] width 354 height 20
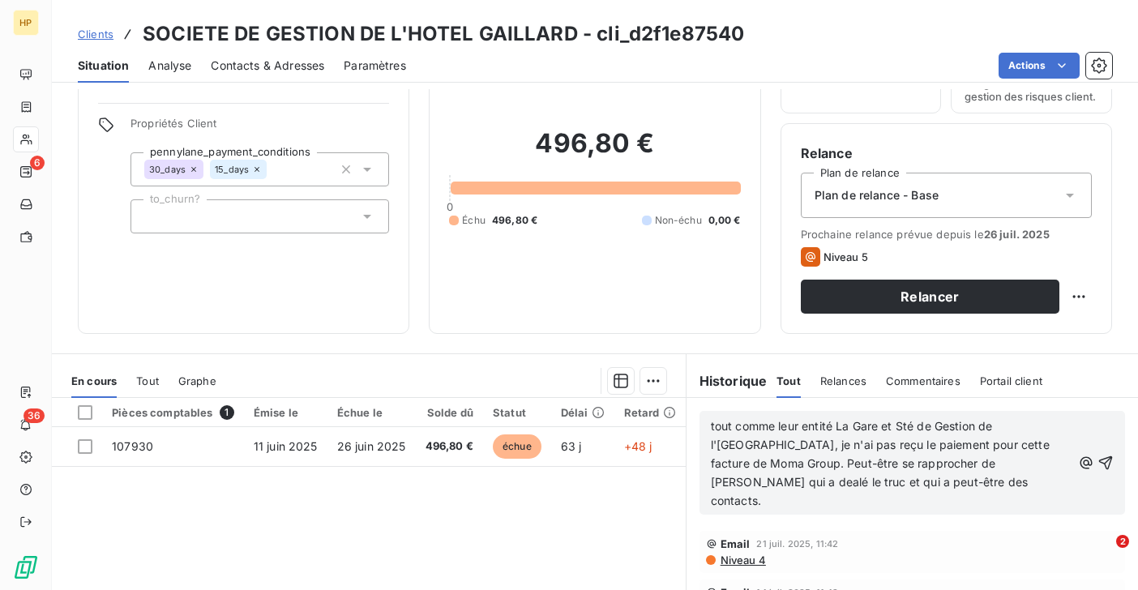
click at [712, 426] on span "tout comme leur entité La Gare et Sté de Gestion de l'hotel gaillard, je n'ai p…" at bounding box center [882, 463] width 342 height 88
drag, startPoint x: 899, startPoint y: 428, endPoint x: 749, endPoint y: 448, distance: 151.3
click at [749, 448] on span "tout comme leur entité La Gare et Sté de Gestion de l'hotel gaillard, je n'ai p…" at bounding box center [882, 463] width 342 height 88
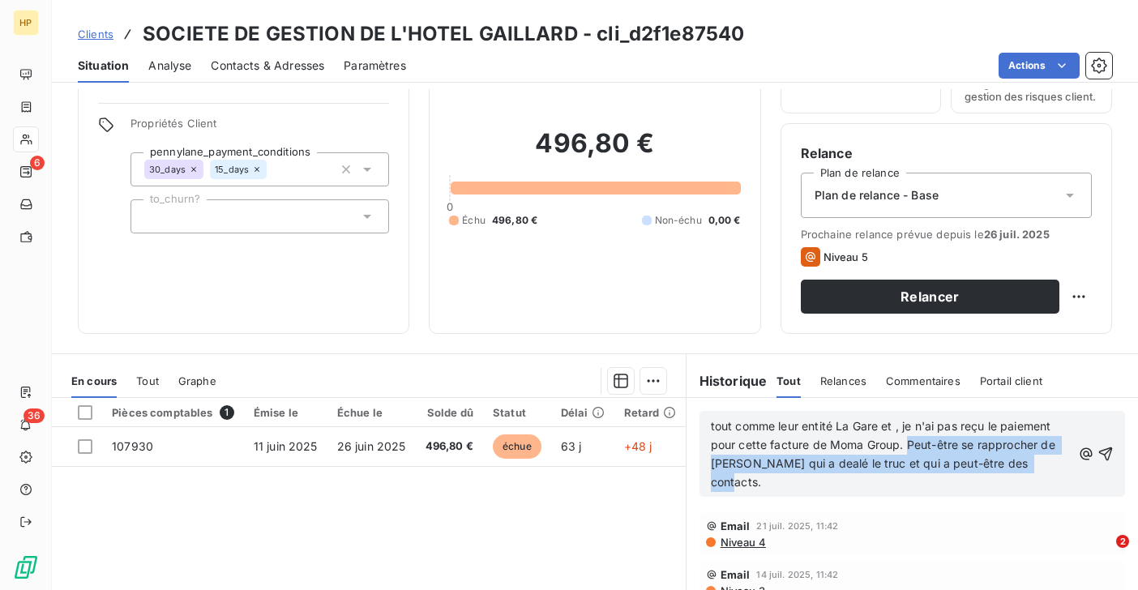
drag, startPoint x: 909, startPoint y: 444, endPoint x: 1046, endPoint y: 458, distance: 138.5
click at [1046, 458] on p "tout comme leur entité La Gare et , je n'ai pas reçu le paiement pour cette fac…" at bounding box center [891, 454] width 361 height 75
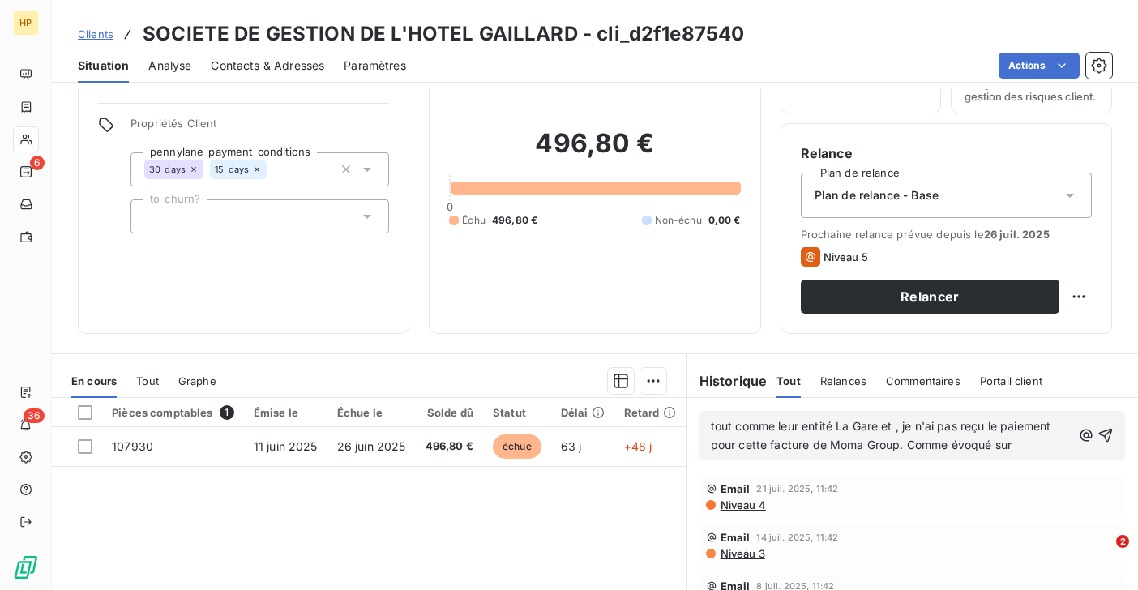
click at [896, 430] on span "tout comme leur entité La Gare et , je n'ai pas reçu le paiement pour cette fac…" at bounding box center [883, 435] width 344 height 32
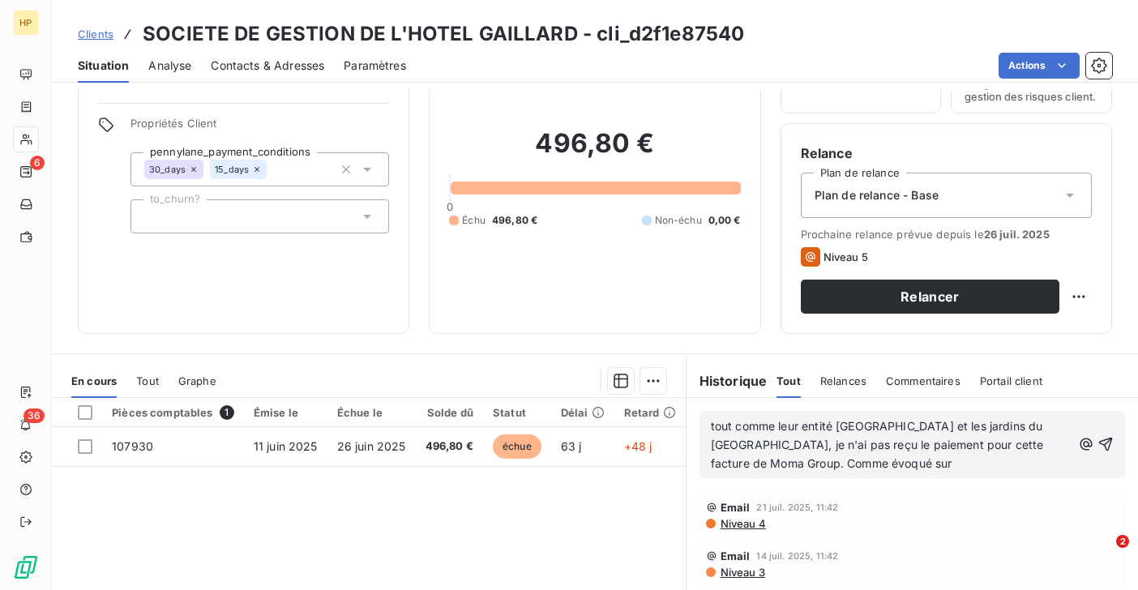
click at [800, 464] on p "tout comme leur entité La Gare et les jardins du pont neuf, je n'ai pas reçu le…" at bounding box center [891, 445] width 361 height 56
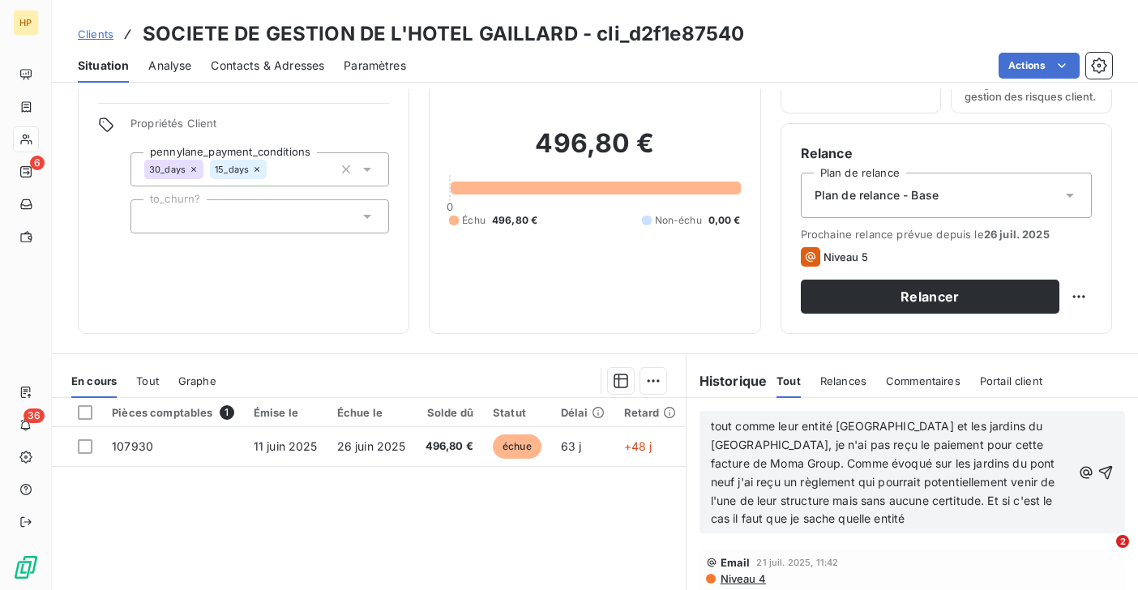
click at [747, 522] on p "tout comme leur entité La Gare et les jardins du pont neuf, je n'ai pas reçu le…" at bounding box center [891, 472] width 361 height 111
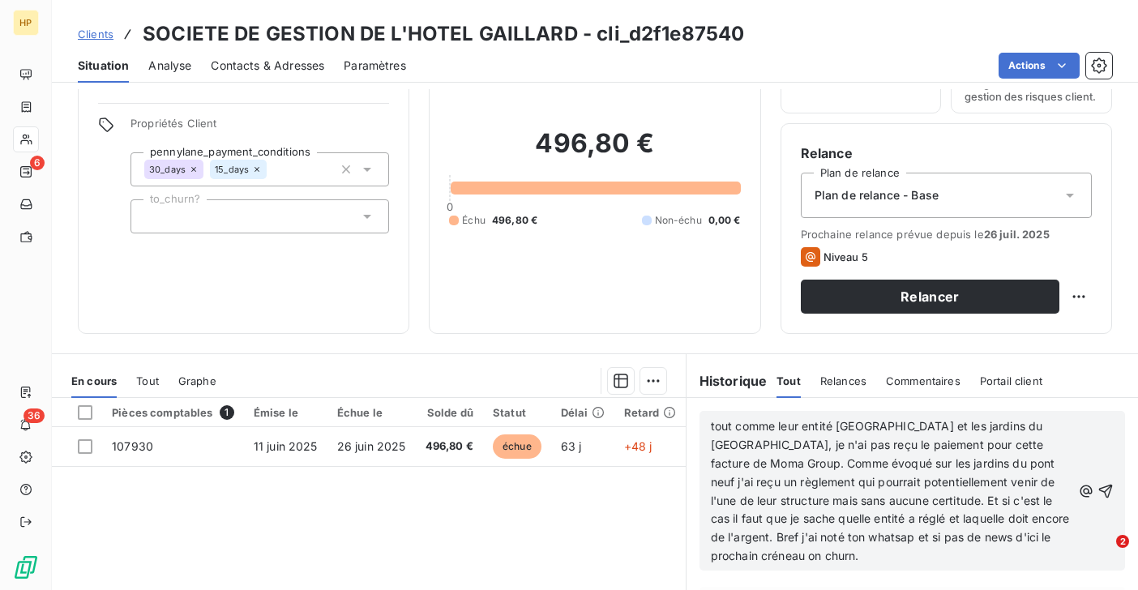
click at [712, 426] on span "tout comme leur entité La Gare et les jardins du pont neuf, je n'ai pas reçu le…" at bounding box center [892, 490] width 362 height 143
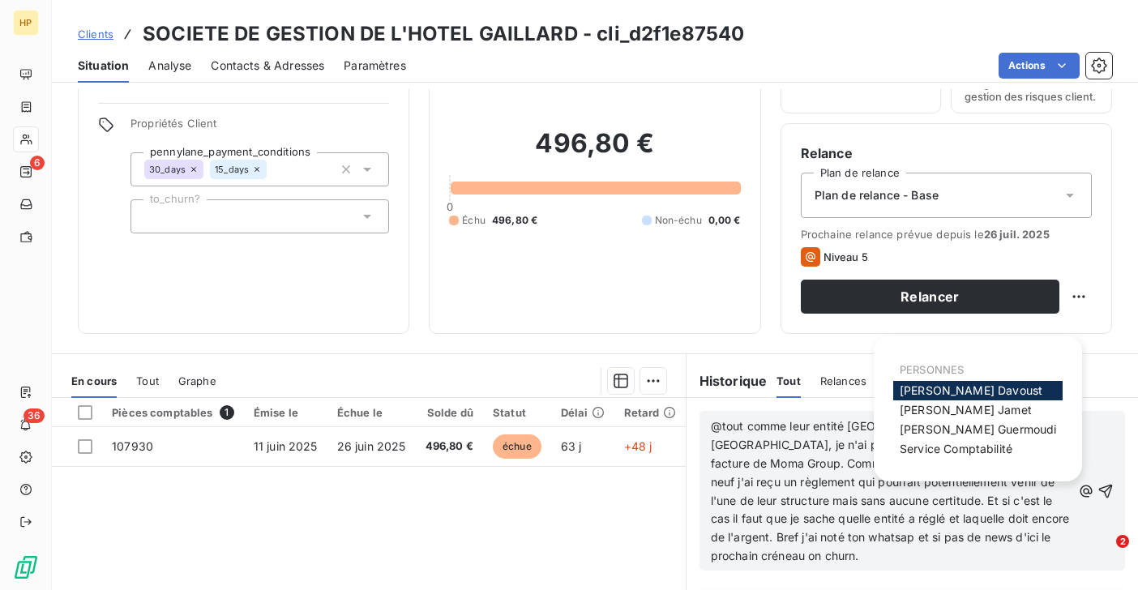
click at [905, 387] on span "[PERSON_NAME]" at bounding box center [971, 390] width 143 height 14
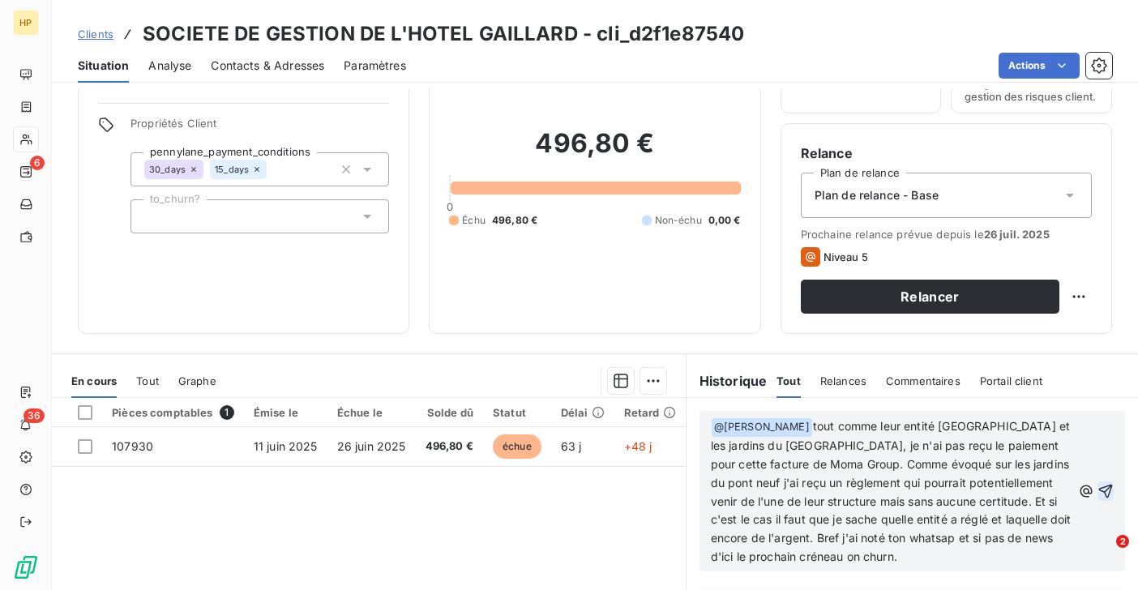
click at [1105, 491] on icon "button" at bounding box center [1106, 492] width 14 height 14
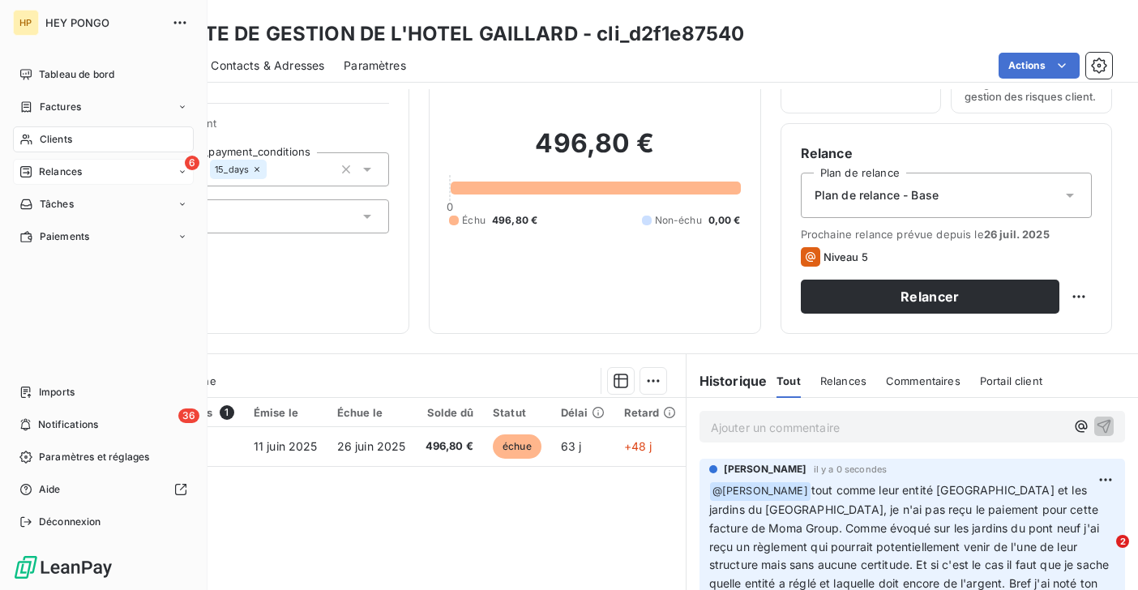
click at [37, 165] on div "Relances" at bounding box center [50, 172] width 62 height 15
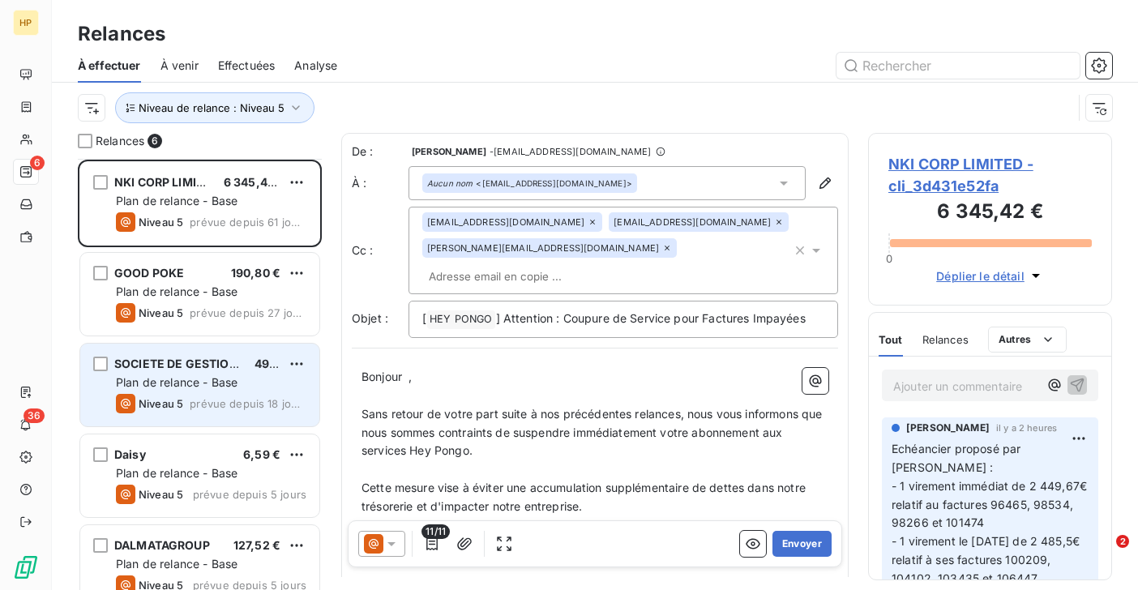
scroll to position [114, 0]
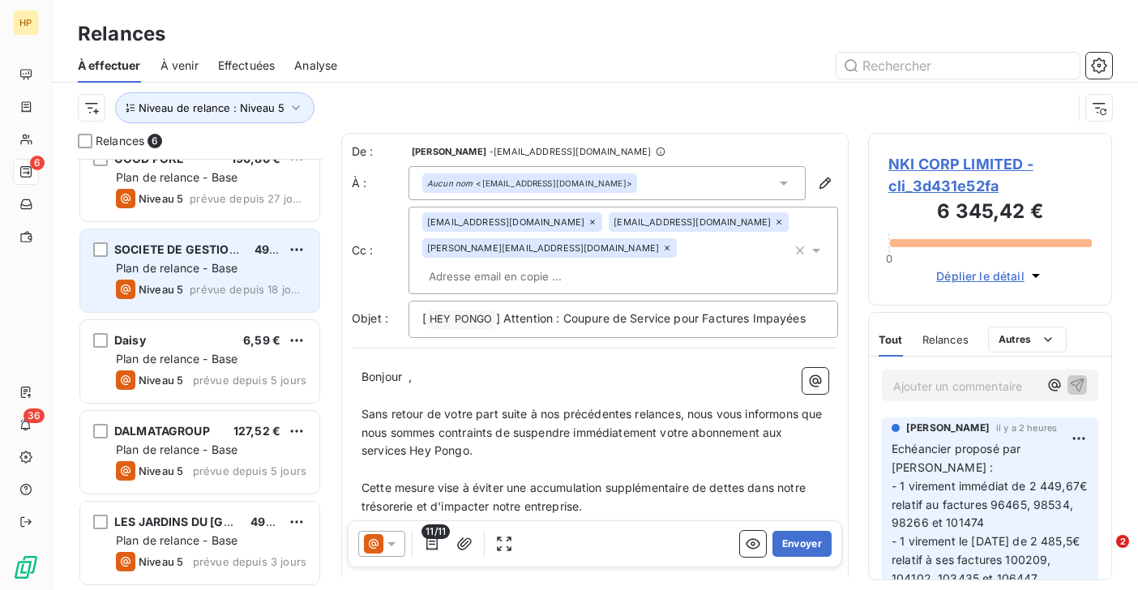
click at [195, 299] on div "SOCIETE DE GESTION DE L'HOTEL GAILLARD 496,80 € Plan de relance - Base Niveau 5…" at bounding box center [199, 270] width 239 height 83
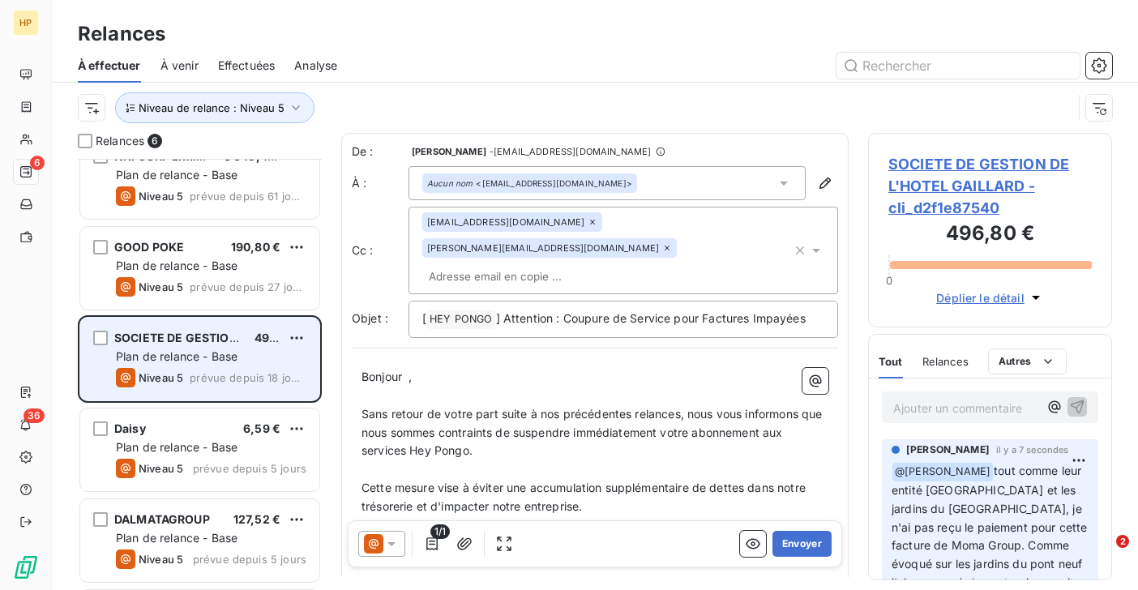
scroll to position [15, 0]
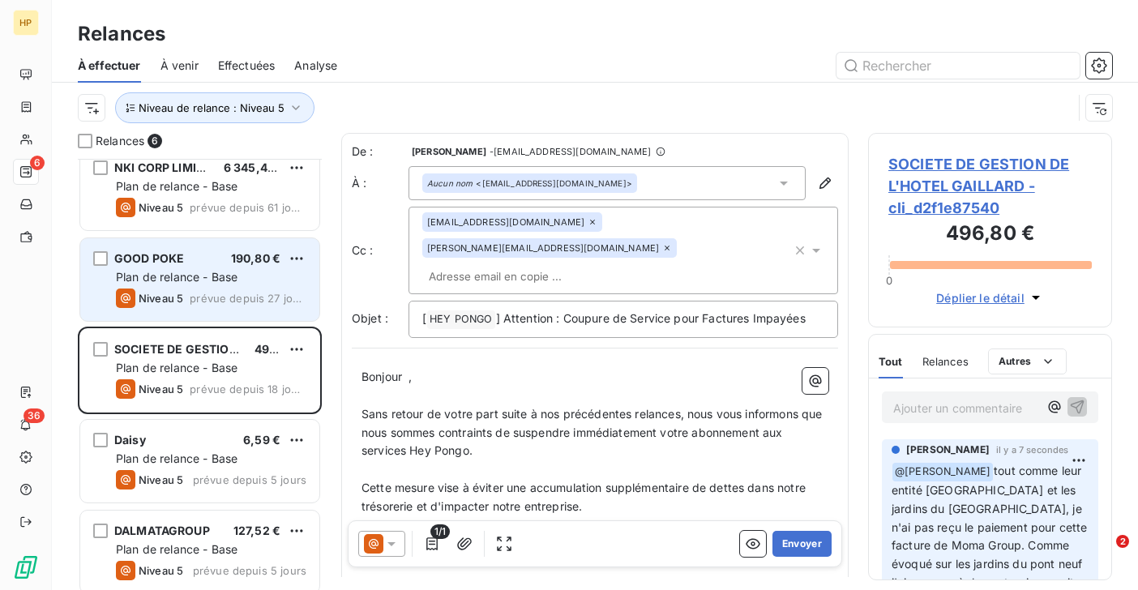
click at [187, 286] on div "GOOD POKE 190,80 € Plan de relance - Base Niveau 5 prévue depuis 27 jours" at bounding box center [199, 279] width 239 height 83
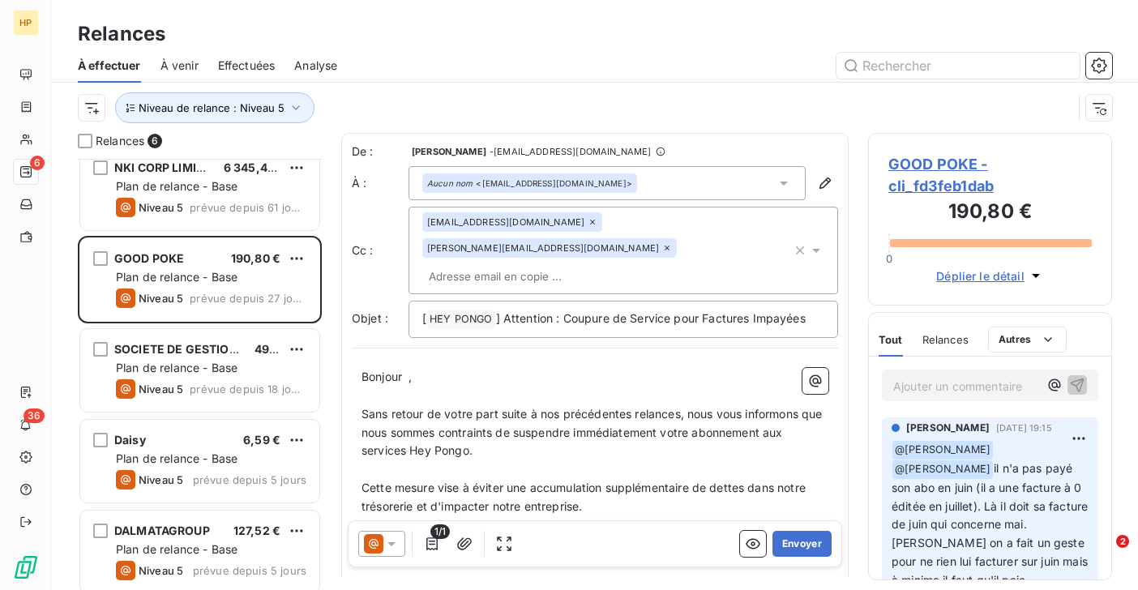
click at [922, 164] on span "GOOD POKE - cli_fd3feb1dab" at bounding box center [989, 175] width 203 height 44
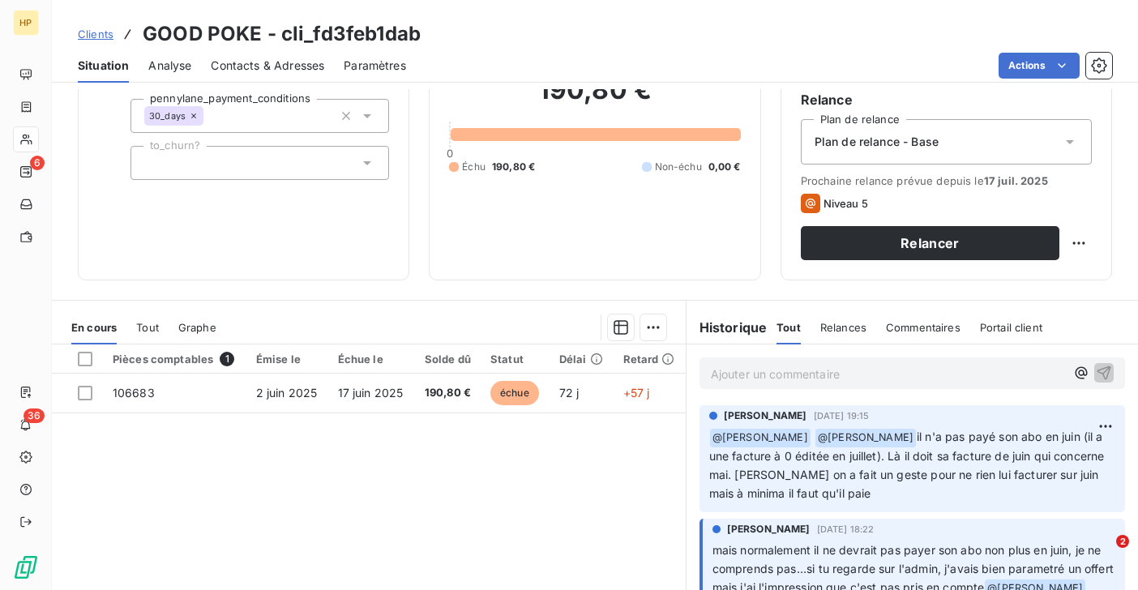
scroll to position [177, 0]
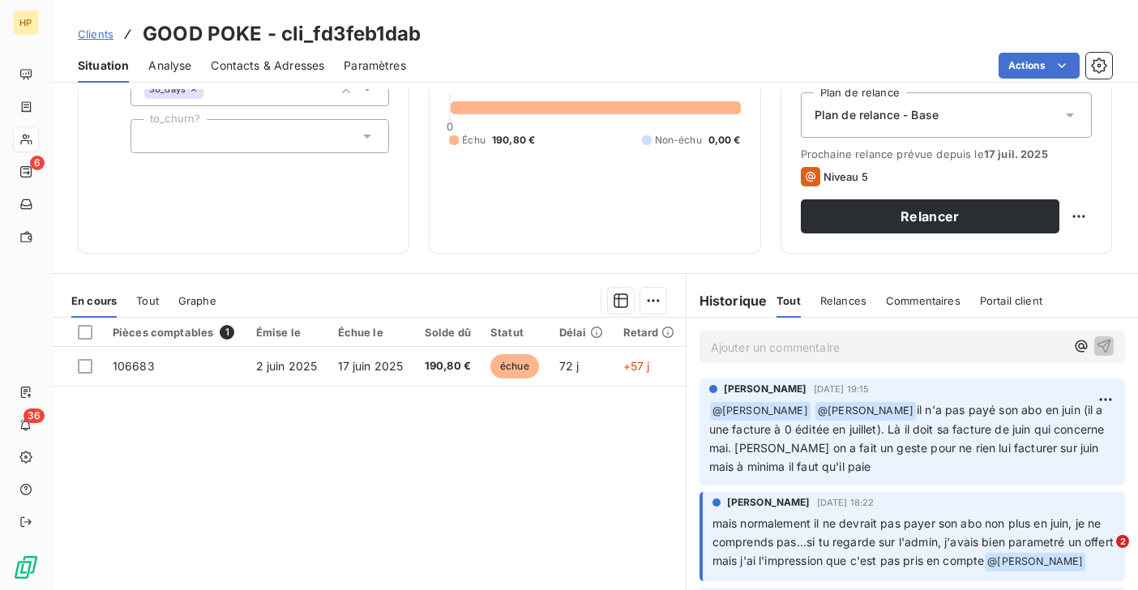
click at [782, 355] on p "Ajouter un commentaire ﻿" at bounding box center [888, 347] width 354 height 20
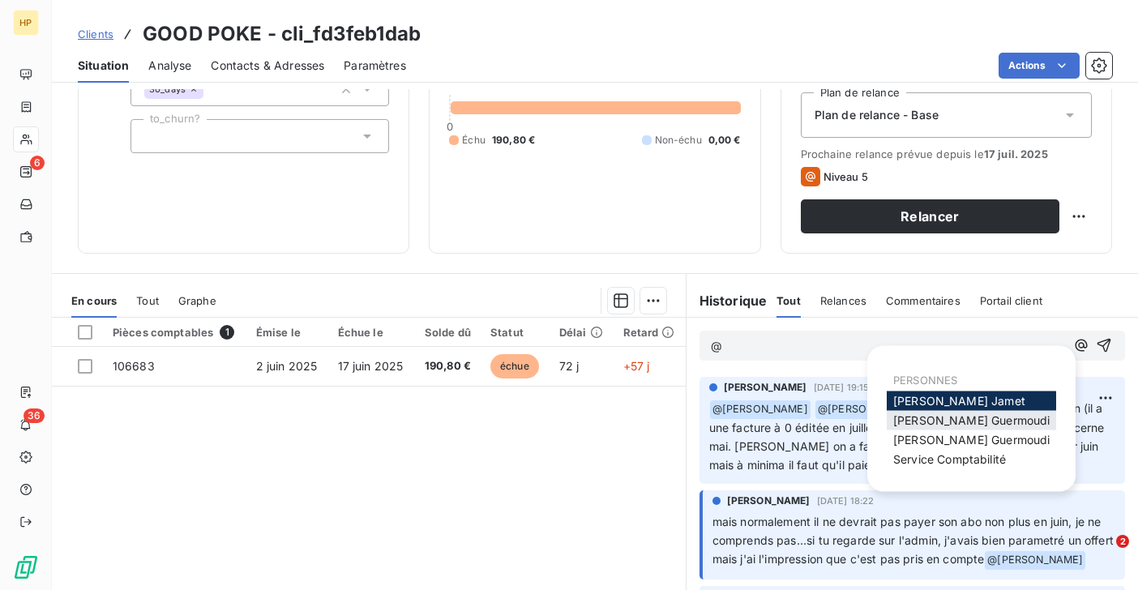
click at [912, 417] on span "Sara Guermoudi" at bounding box center [971, 420] width 156 height 14
click at [913, 435] on span "Sara Guermoudi" at bounding box center [971, 440] width 156 height 14
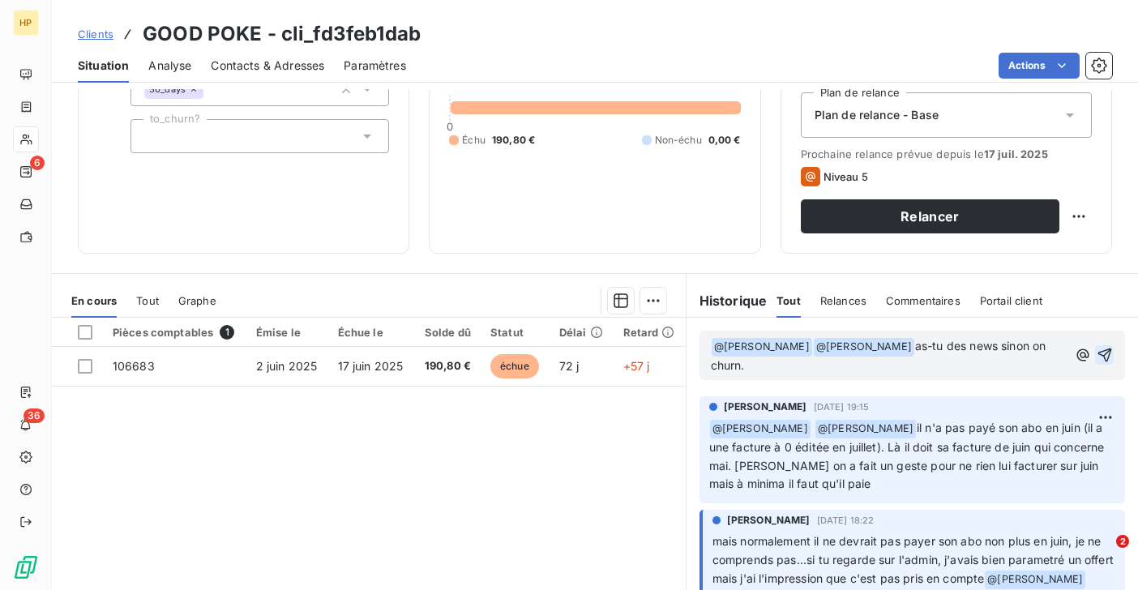
click at [1110, 354] on icon "button" at bounding box center [1105, 355] width 16 height 16
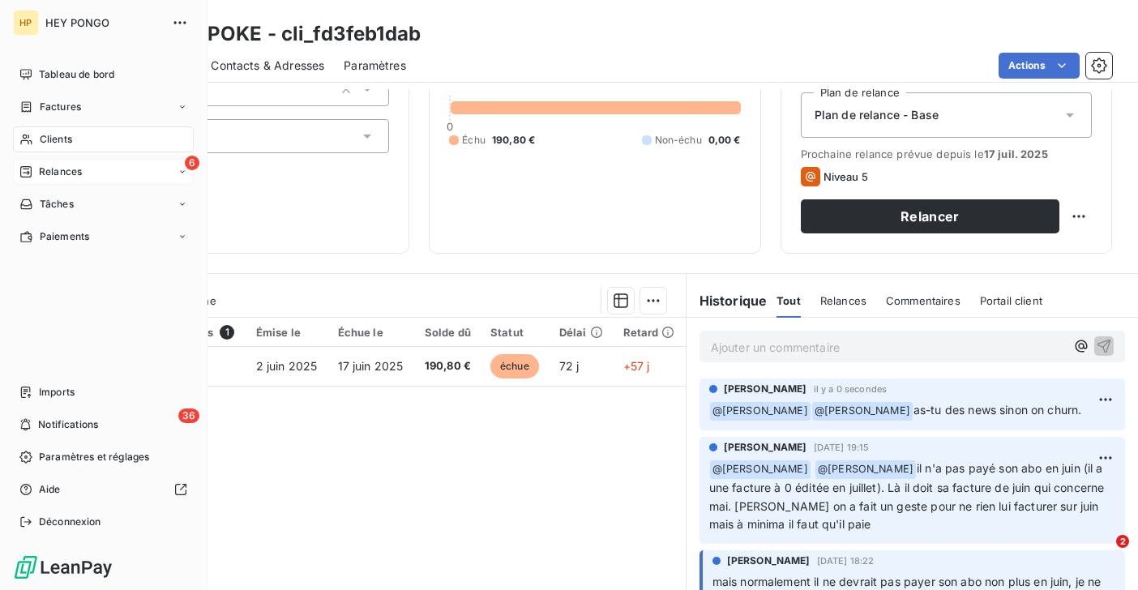
click at [62, 169] on span "Relances" at bounding box center [60, 172] width 43 height 15
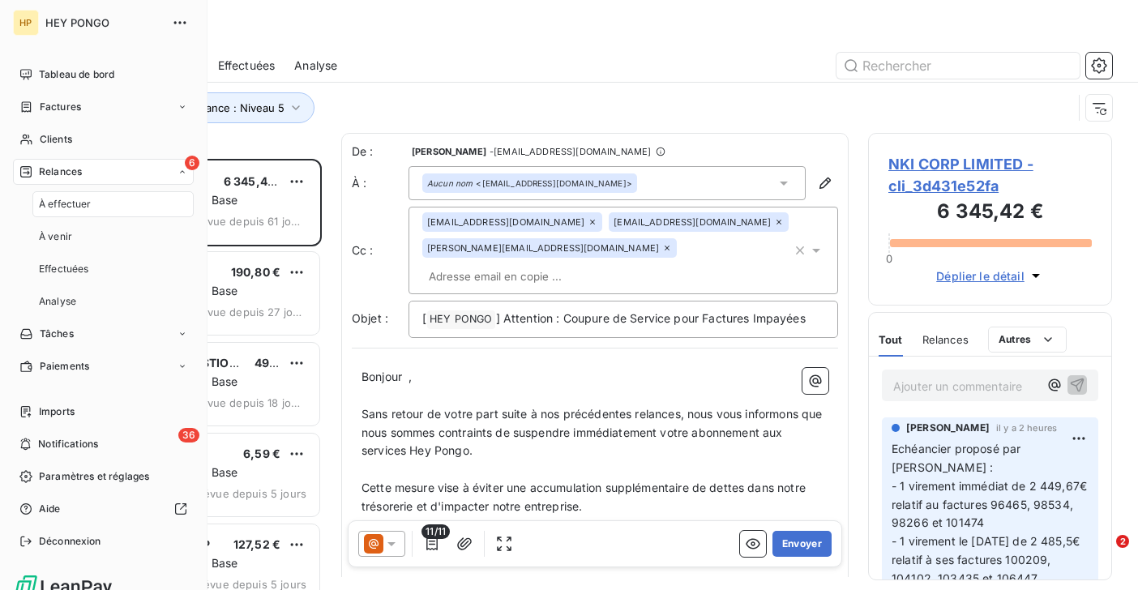
scroll to position [431, 244]
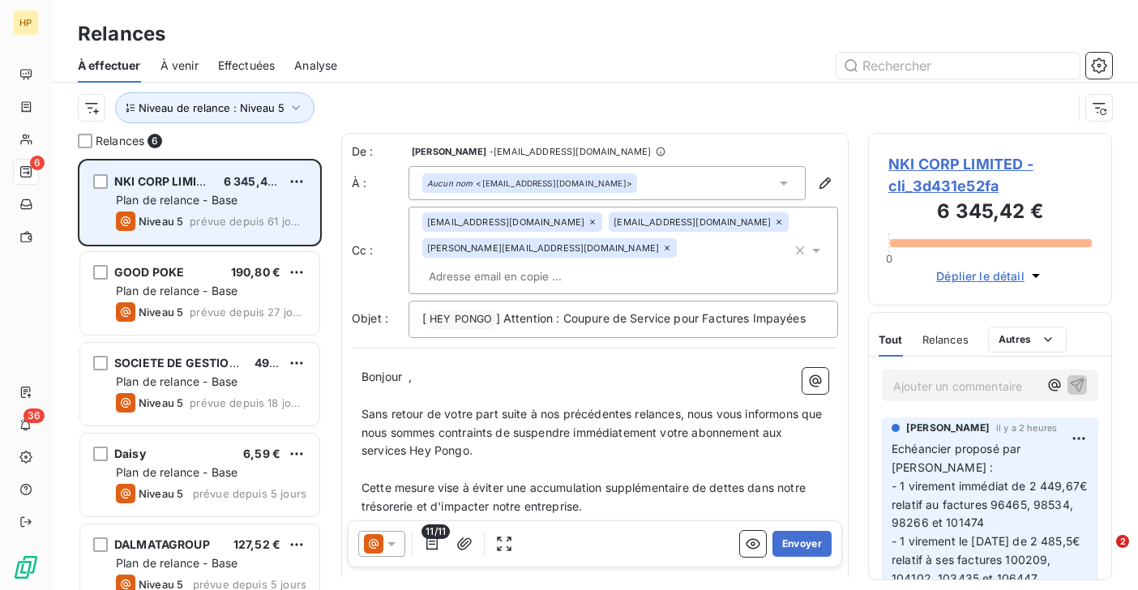
click at [182, 215] on span "Niveau 5" at bounding box center [161, 221] width 45 height 13
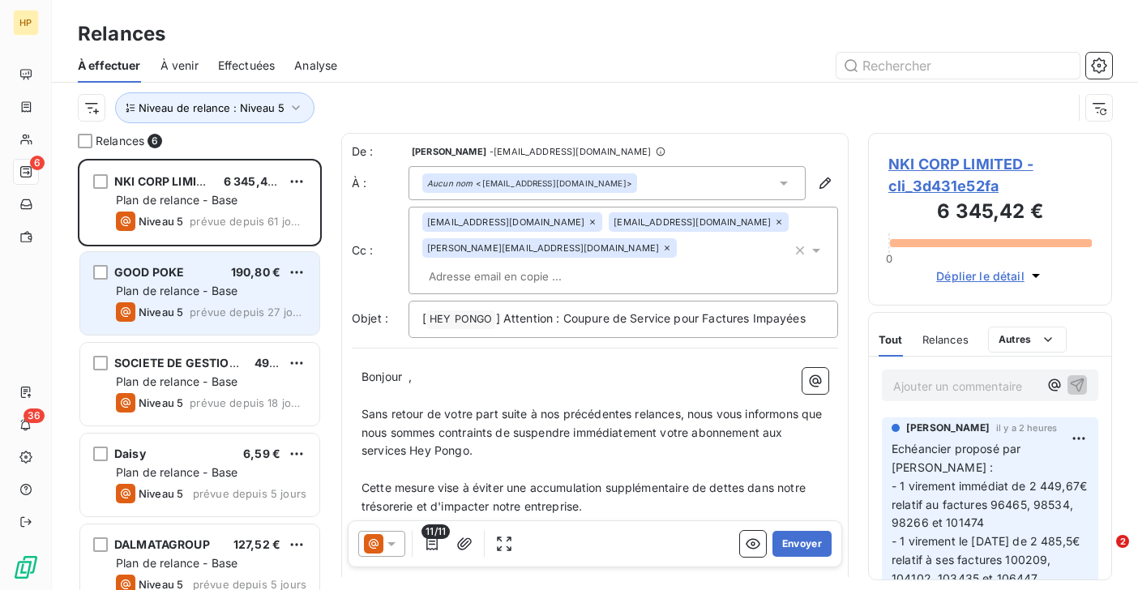
click at [180, 284] on span "Plan de relance - Base" at bounding box center [177, 291] width 122 height 14
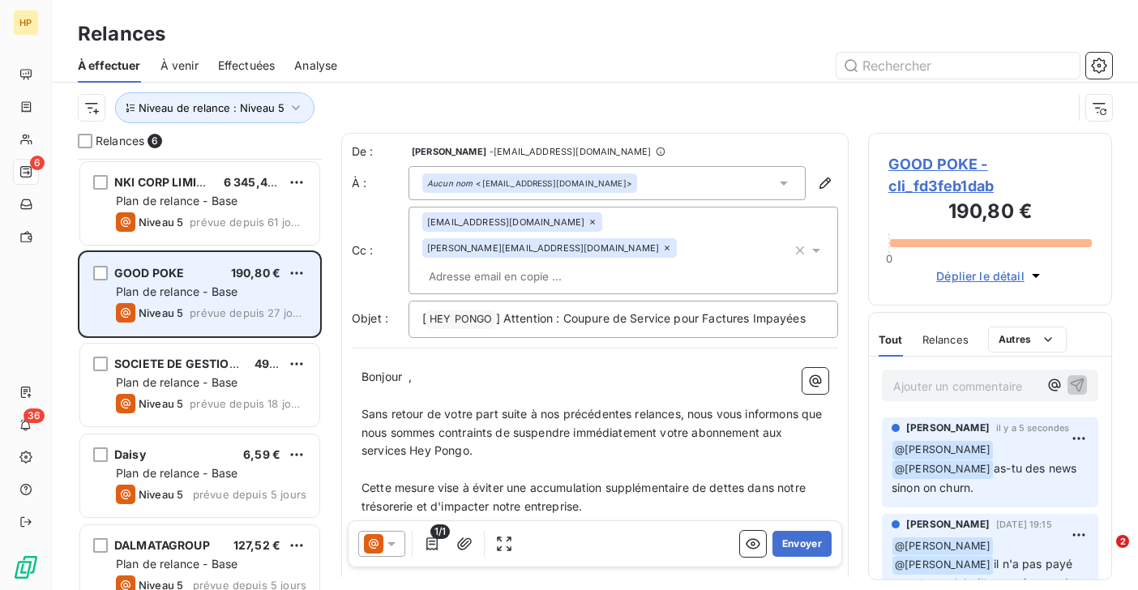
scroll to position [114, 0]
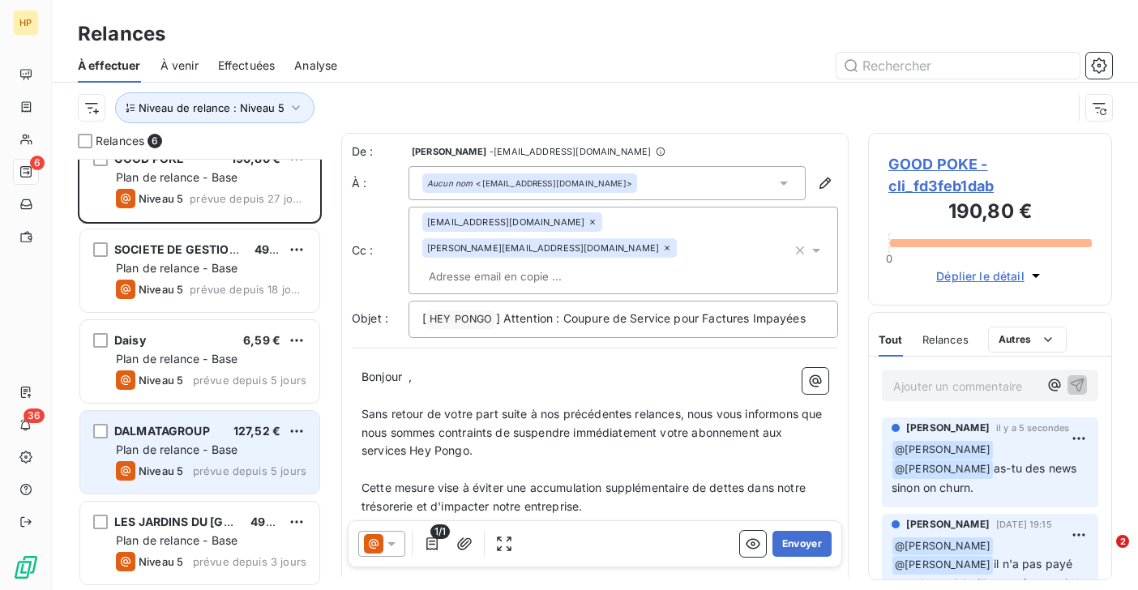
click at [151, 471] on span "Niveau 5" at bounding box center [161, 470] width 45 height 13
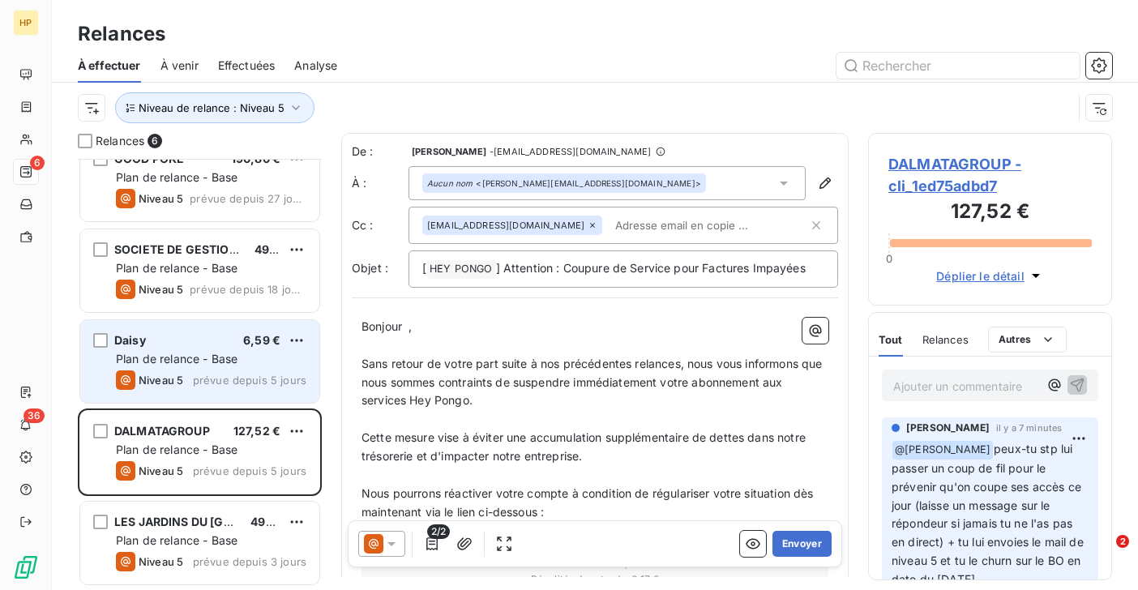
click at [161, 384] on span "Niveau 5" at bounding box center [161, 380] width 45 height 13
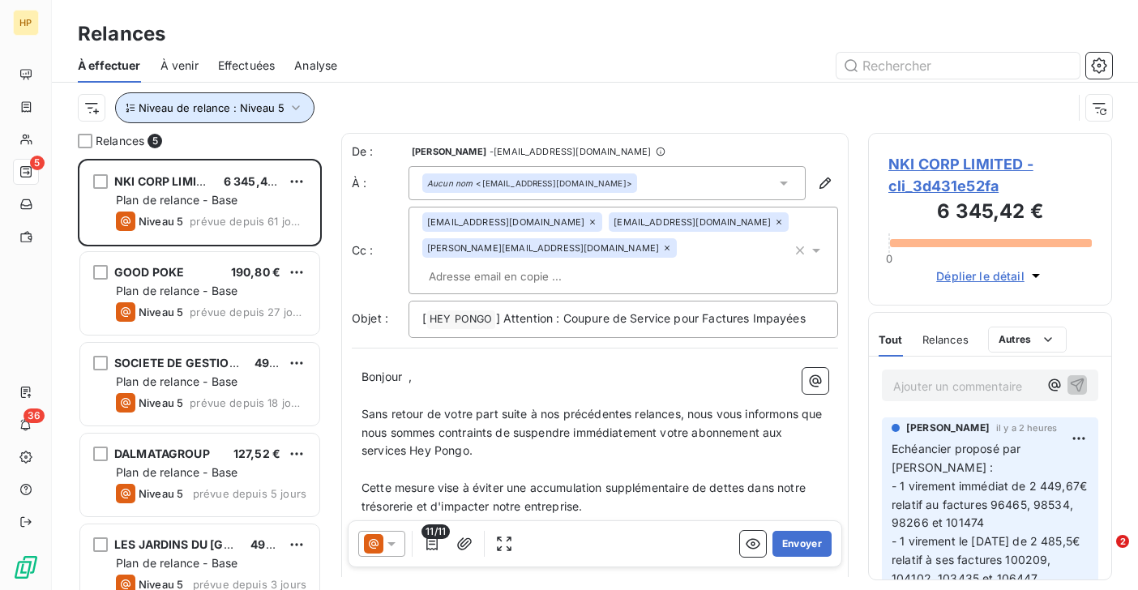
click at [224, 110] on span "Niveau de relance : Niveau 5" at bounding box center [212, 107] width 146 height 13
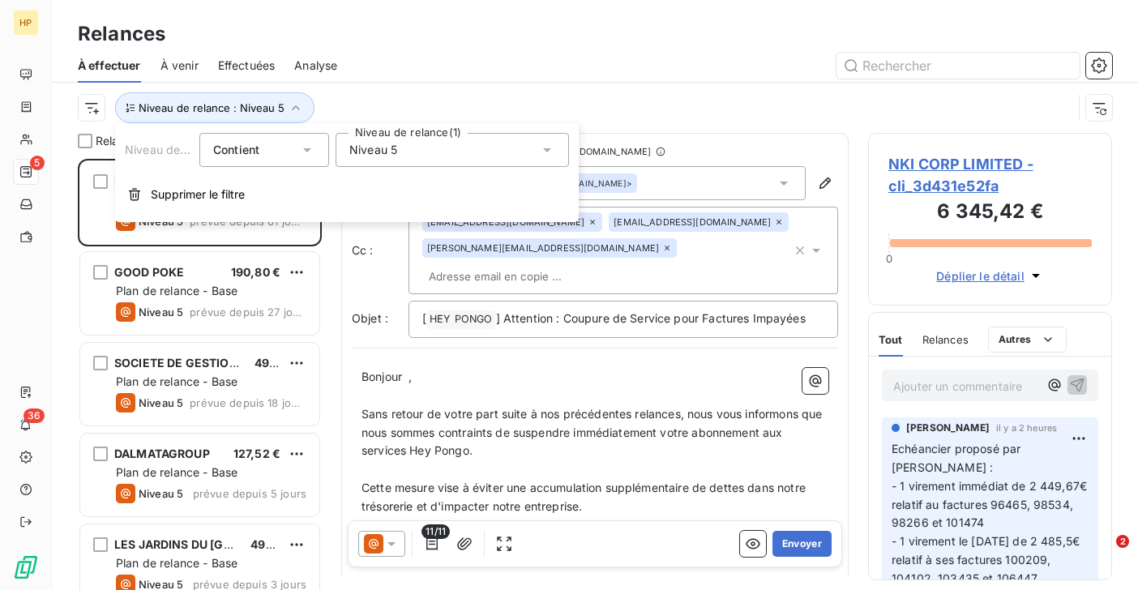
click at [378, 152] on span "Niveau 5" at bounding box center [373, 150] width 48 height 16
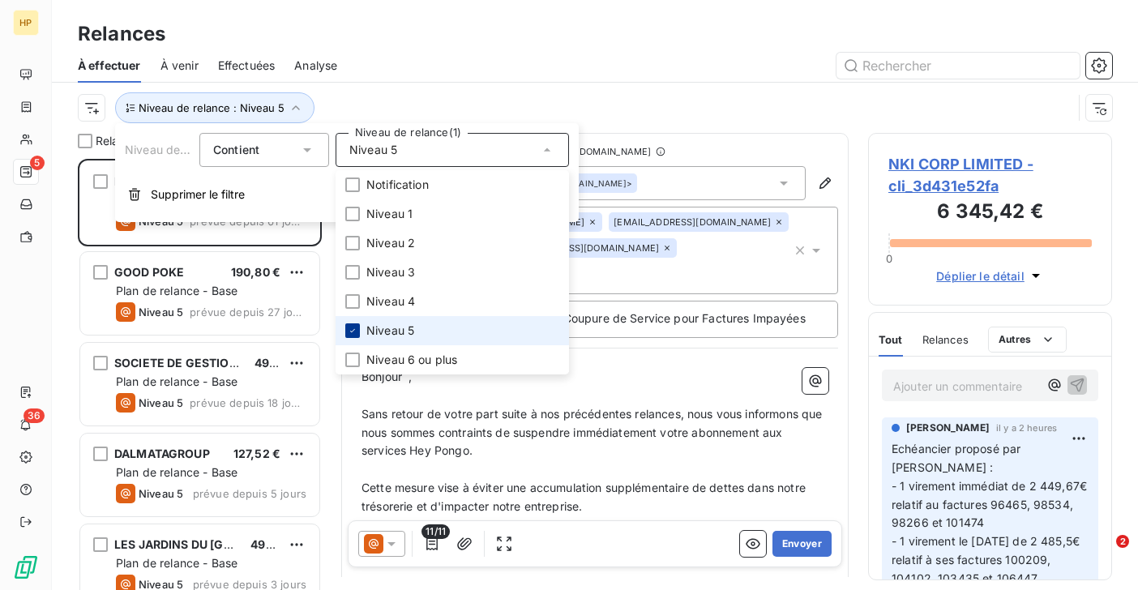
click at [357, 331] on icon at bounding box center [353, 331] width 10 height 10
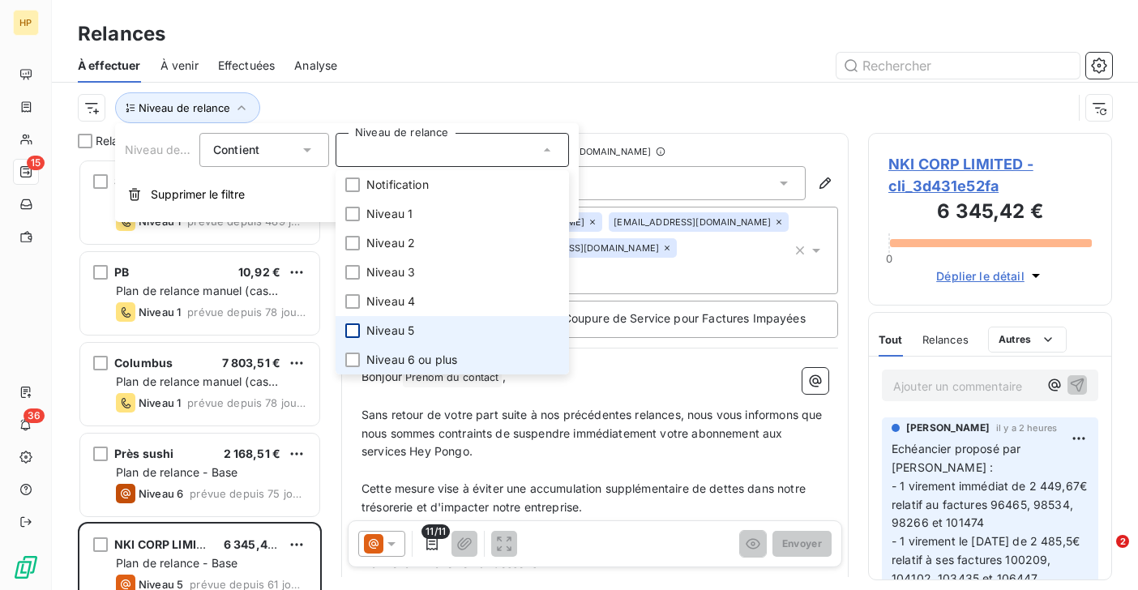
scroll to position [431, 244]
click at [385, 358] on span "Niveau 6 ou plus" at bounding box center [411, 360] width 91 height 16
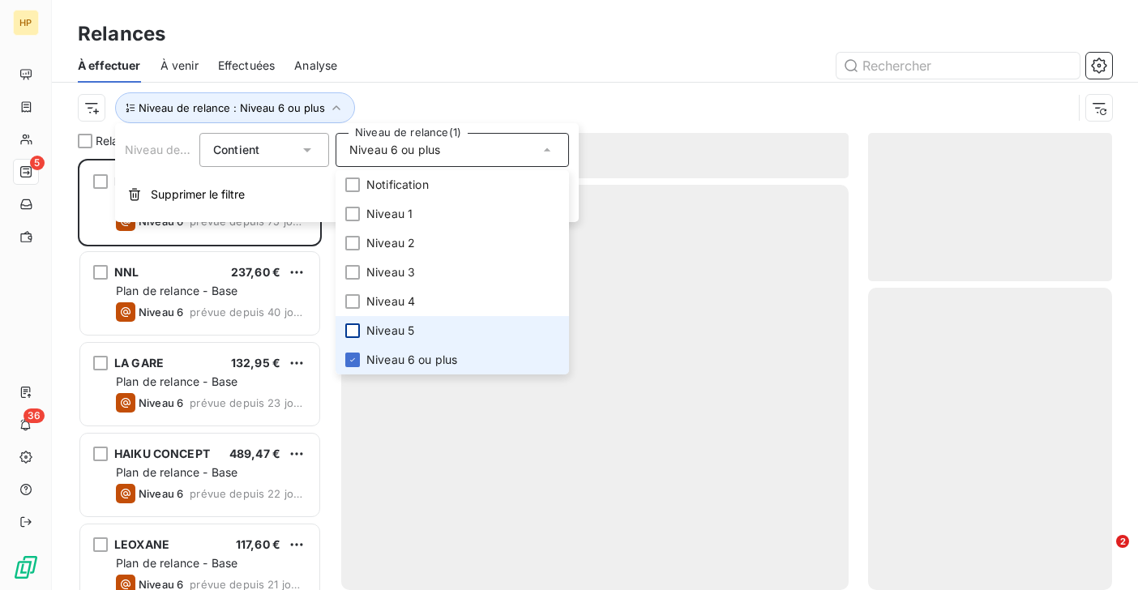
scroll to position [431, 244]
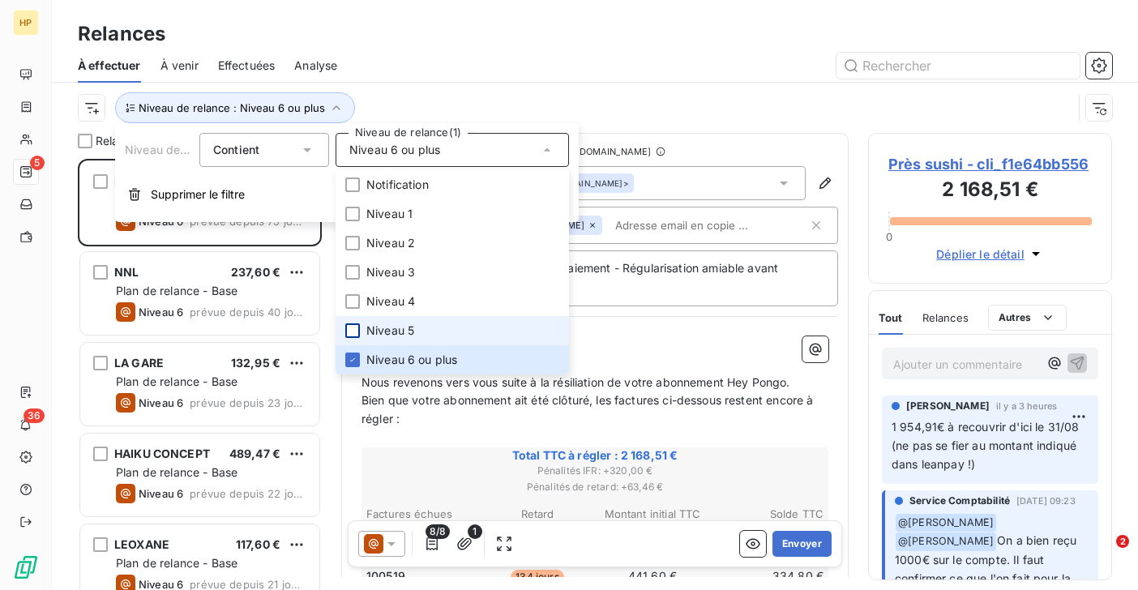
click at [413, 99] on div "Niveau de relance : Niveau 6 ou plus" at bounding box center [575, 107] width 994 height 31
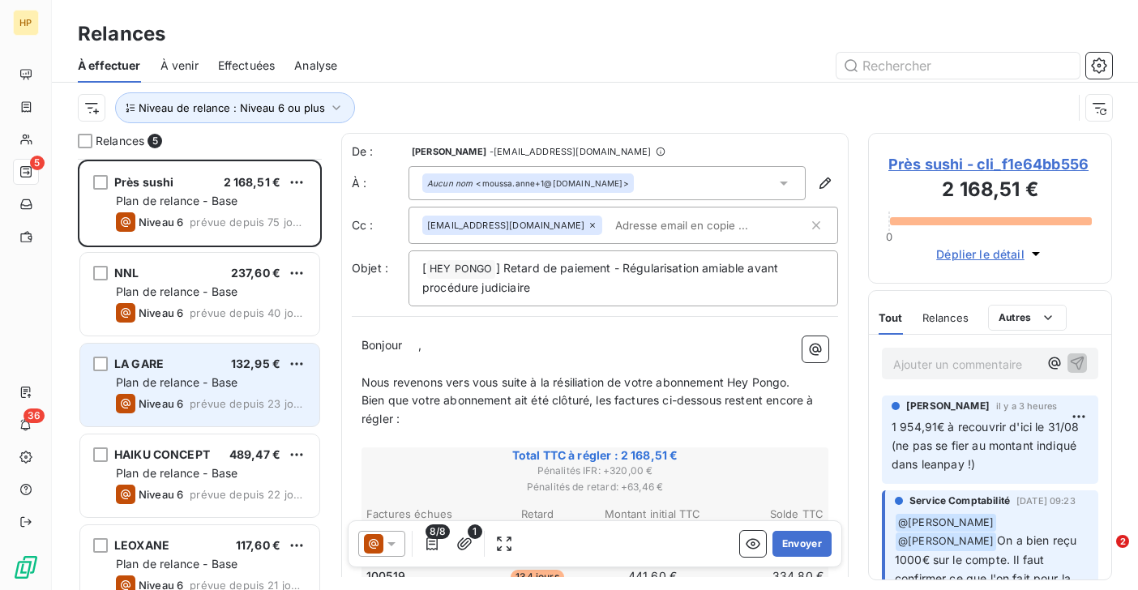
scroll to position [24, 0]
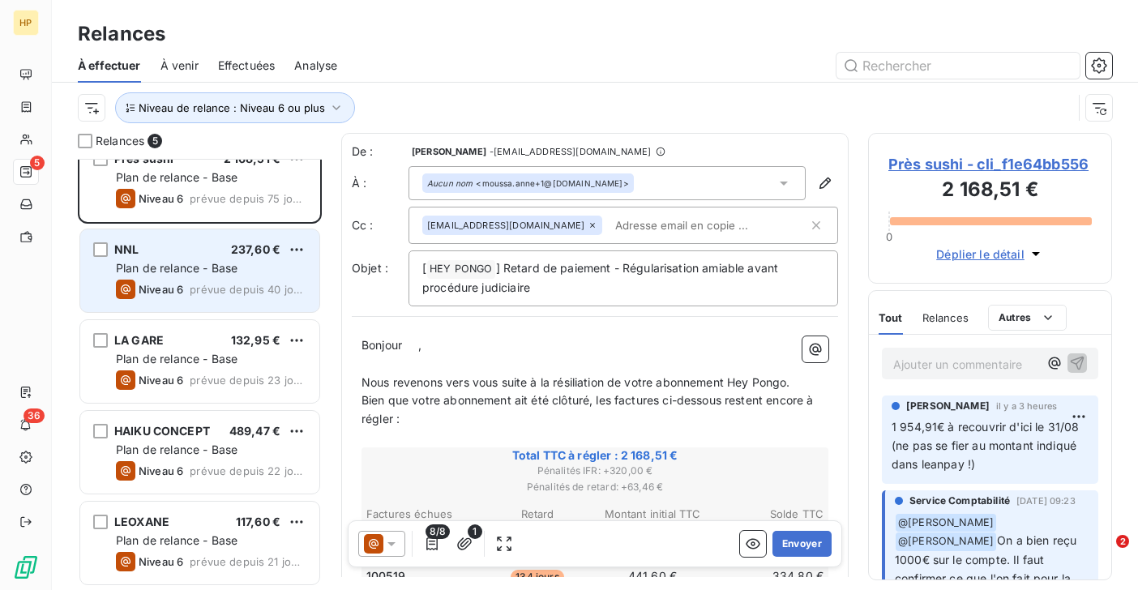
click at [180, 294] on span "Niveau 6" at bounding box center [161, 289] width 45 height 13
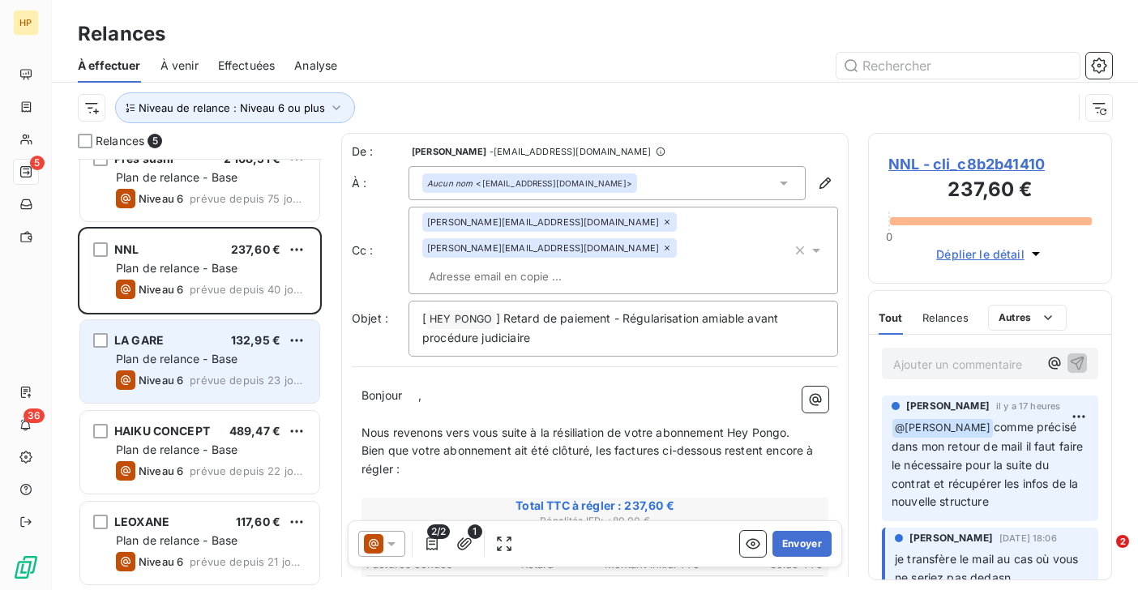
click at [190, 353] on span "Plan de relance - Base" at bounding box center [177, 359] width 122 height 14
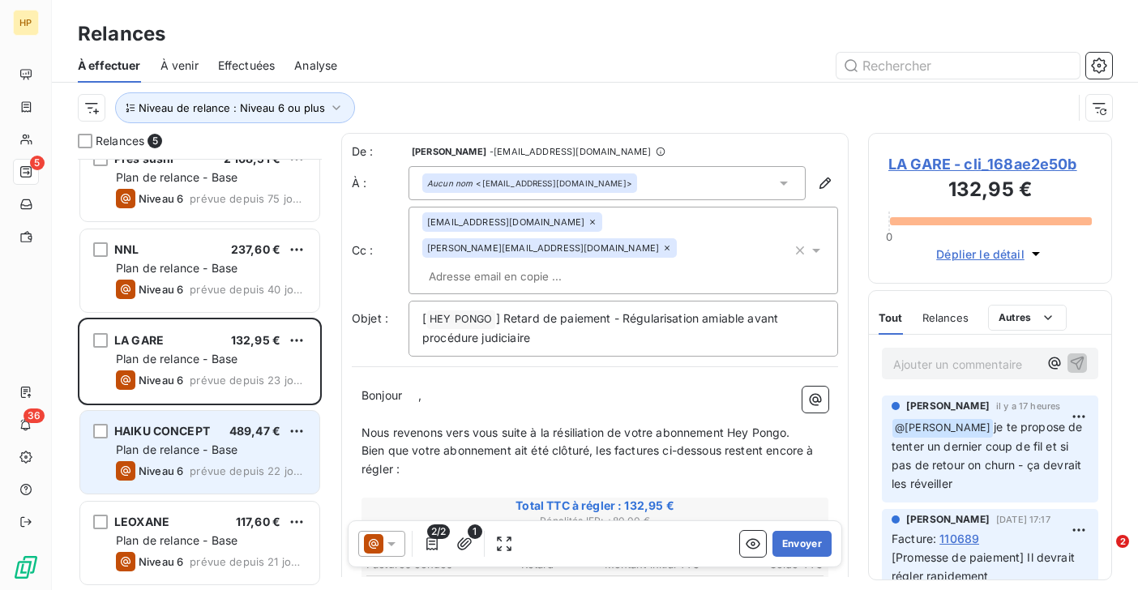
click at [180, 454] on span "Plan de relance - Base" at bounding box center [177, 450] width 122 height 14
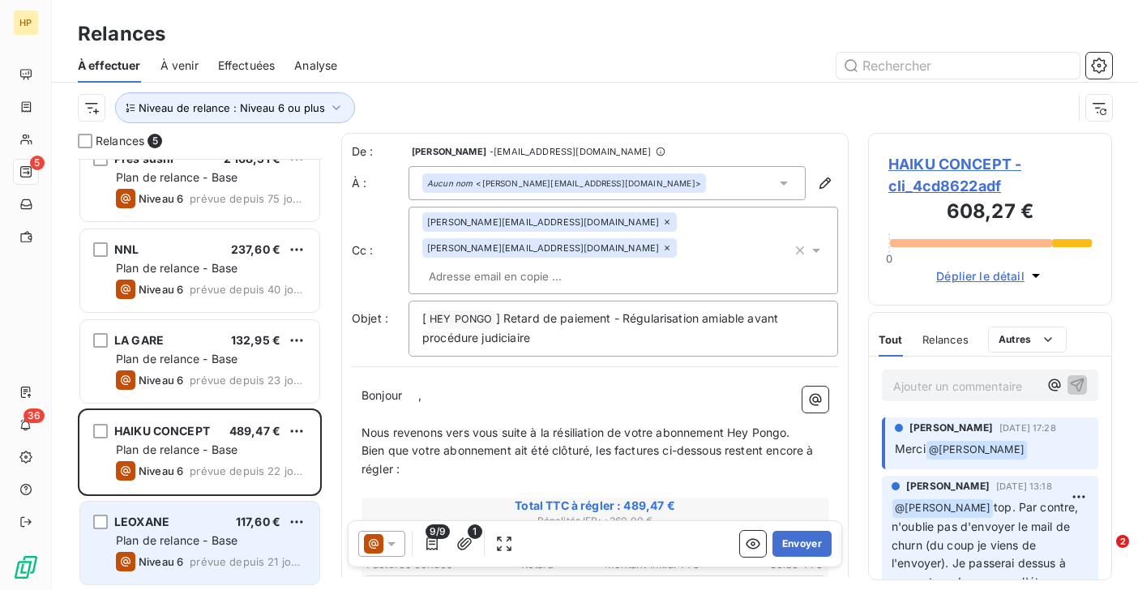
click at [166, 538] on span "Plan de relance - Base" at bounding box center [177, 540] width 122 height 14
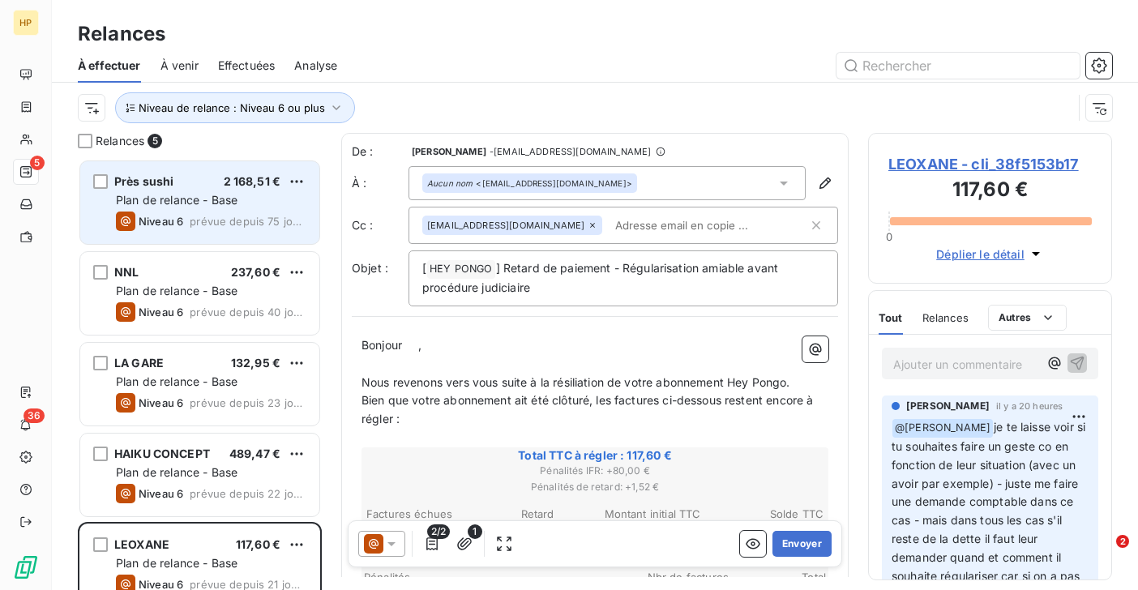
click at [157, 222] on span "Niveau 6" at bounding box center [161, 221] width 45 height 13
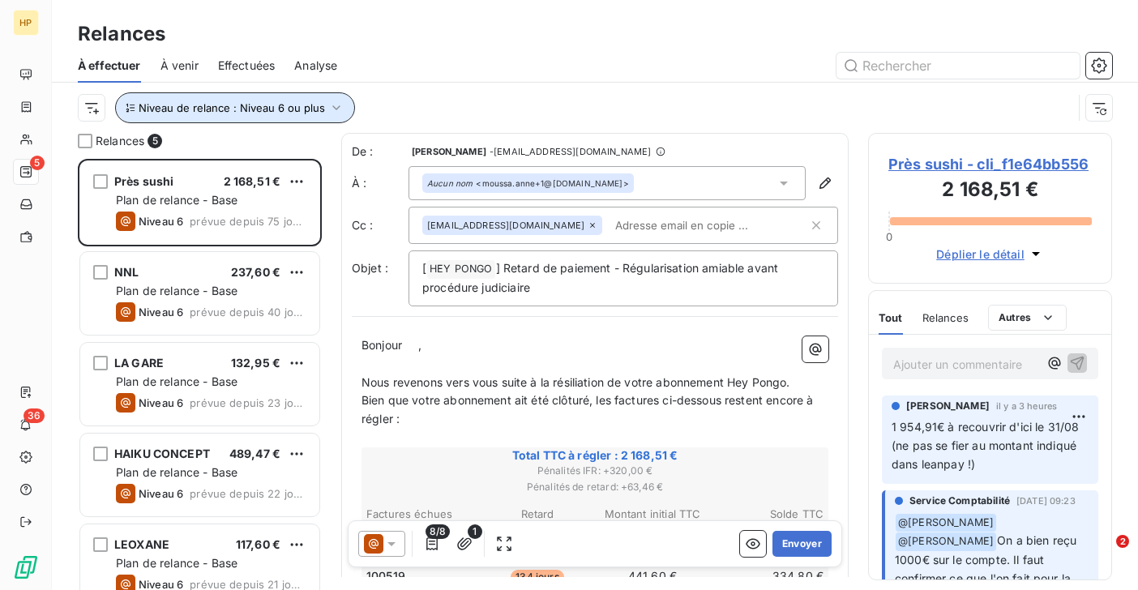
click at [252, 112] on span "Niveau de relance : Niveau 6 ou plus" at bounding box center [232, 107] width 186 height 13
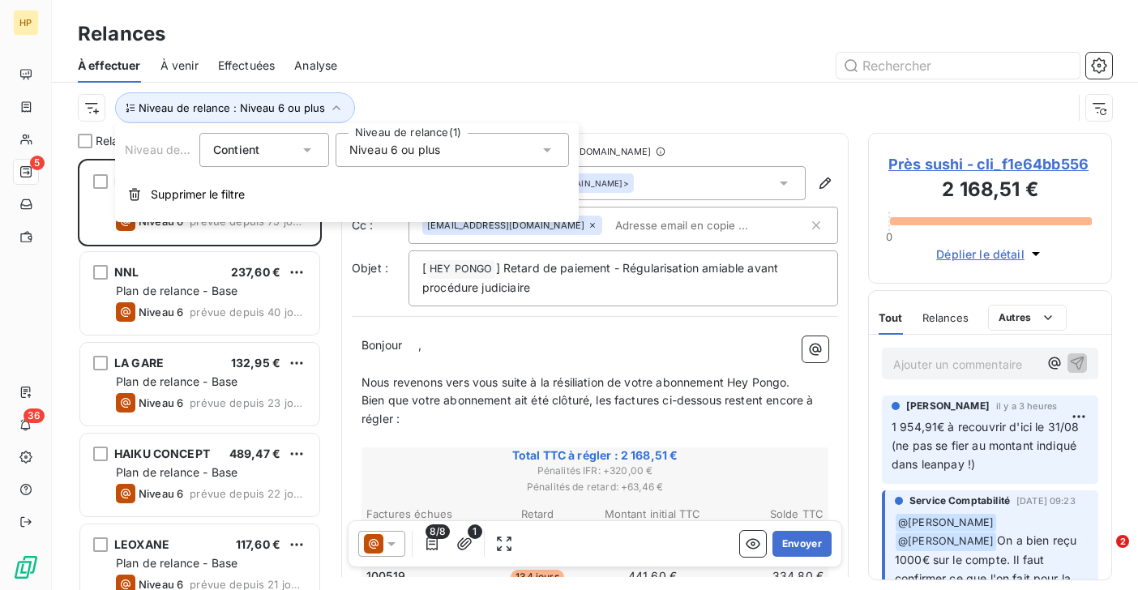
click at [388, 153] on span "Niveau 6 ou plus" at bounding box center [394, 150] width 91 height 16
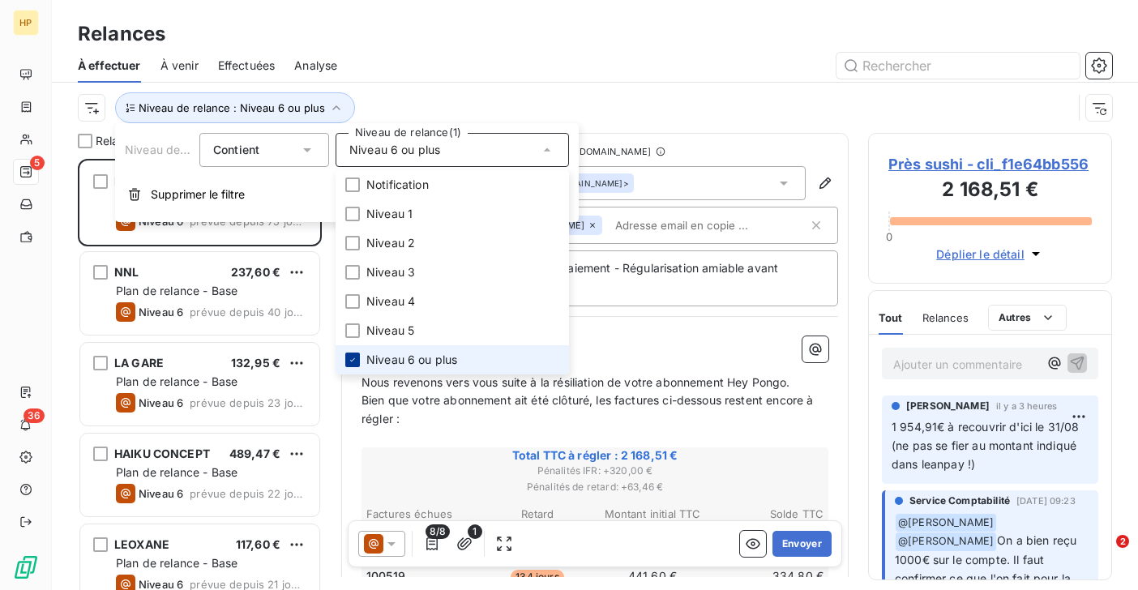
click at [357, 358] on icon at bounding box center [353, 360] width 10 height 10
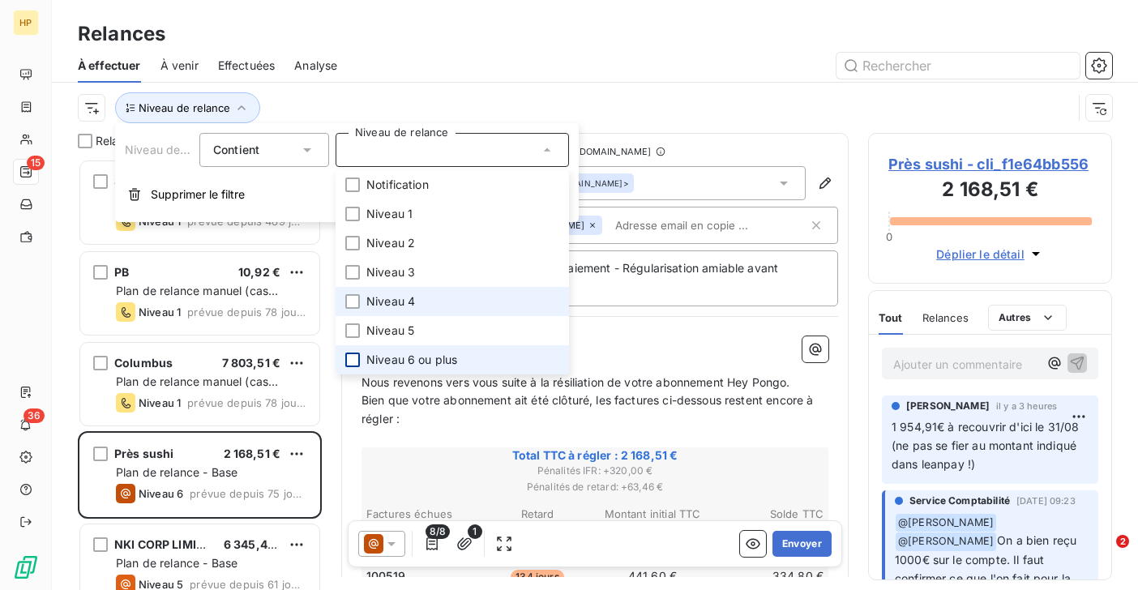
click at [381, 307] on span "Niveau 4" at bounding box center [390, 301] width 49 height 16
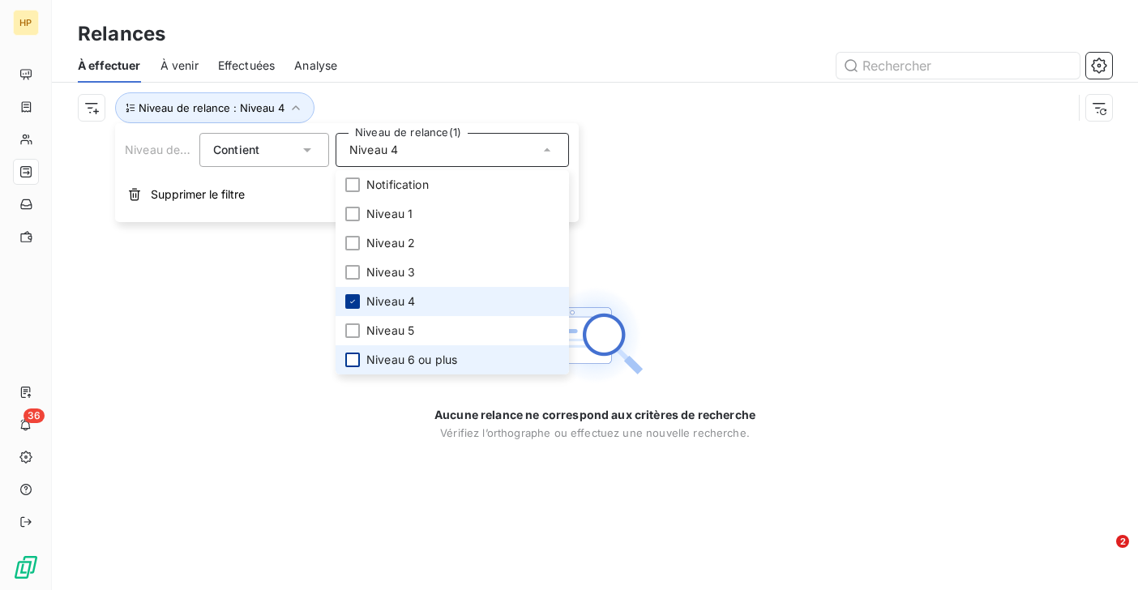
click at [357, 297] on icon at bounding box center [353, 302] width 10 height 10
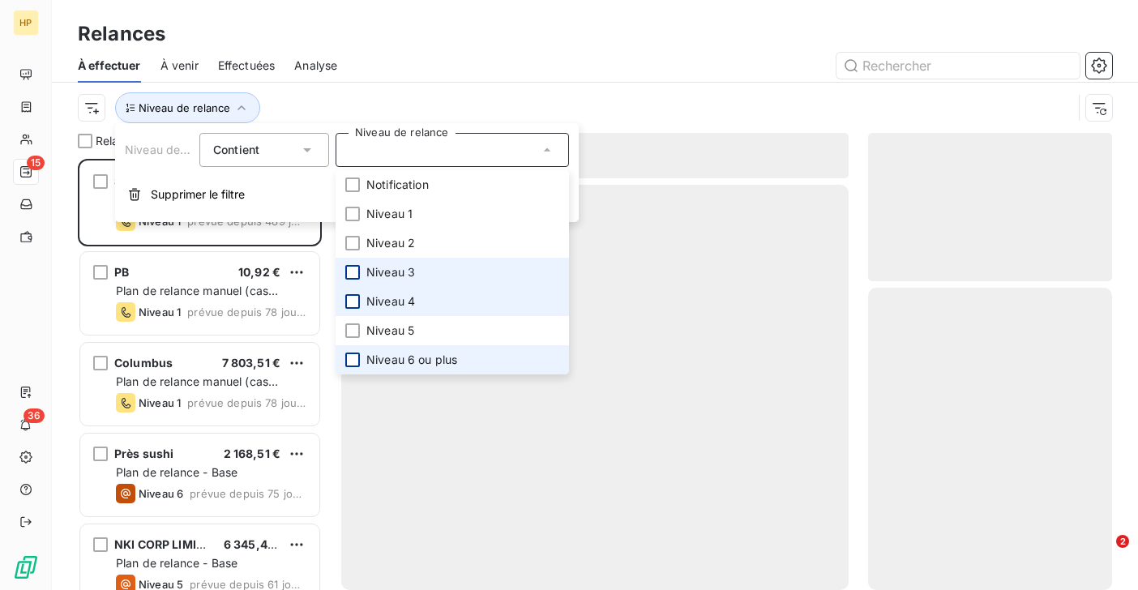
scroll to position [431, 244]
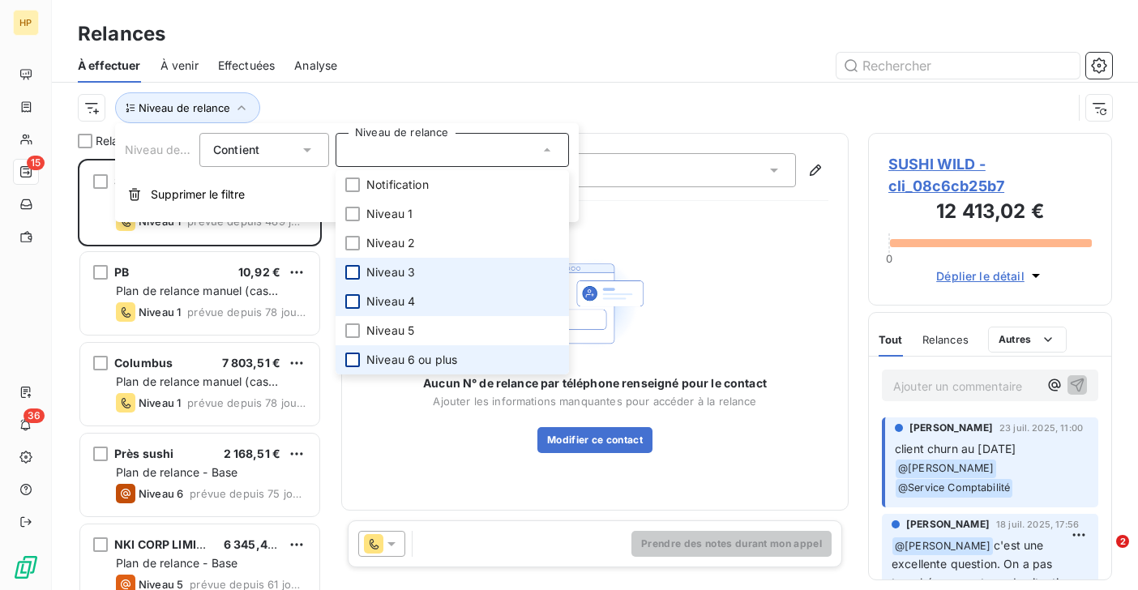
click at [353, 269] on div at bounding box center [352, 272] width 15 height 15
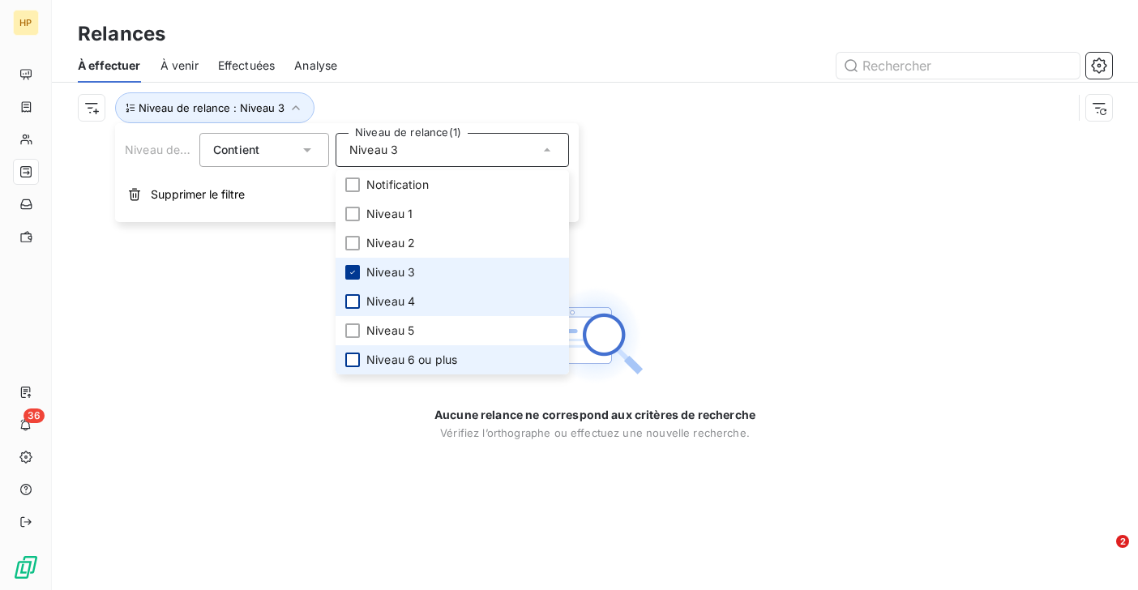
click at [353, 269] on icon at bounding box center [353, 272] width 10 height 10
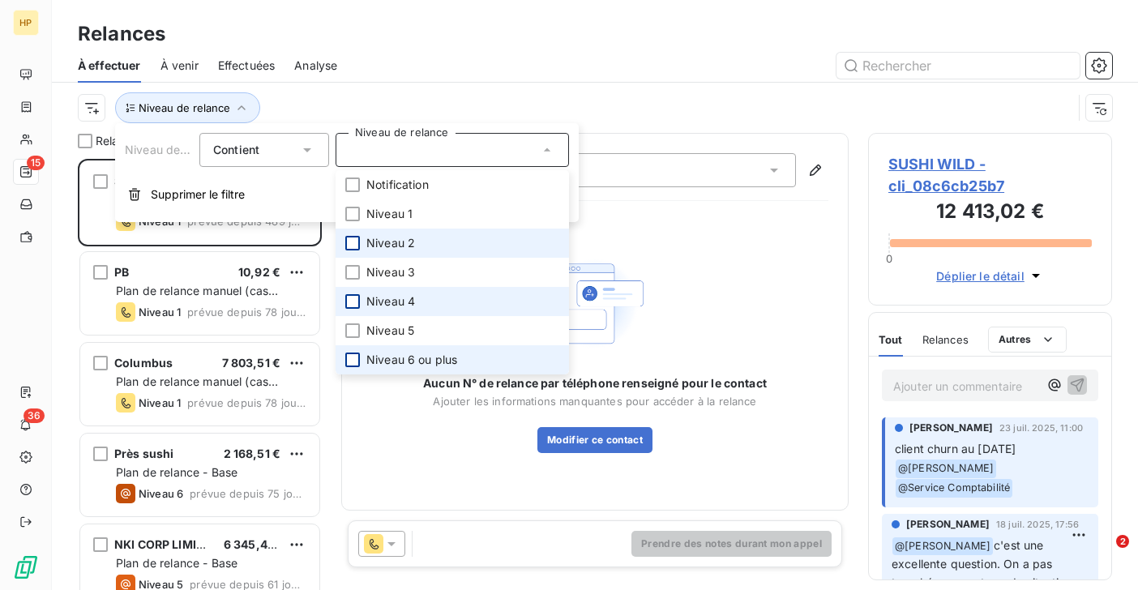
scroll to position [431, 244]
click at [351, 246] on div at bounding box center [352, 243] width 15 height 15
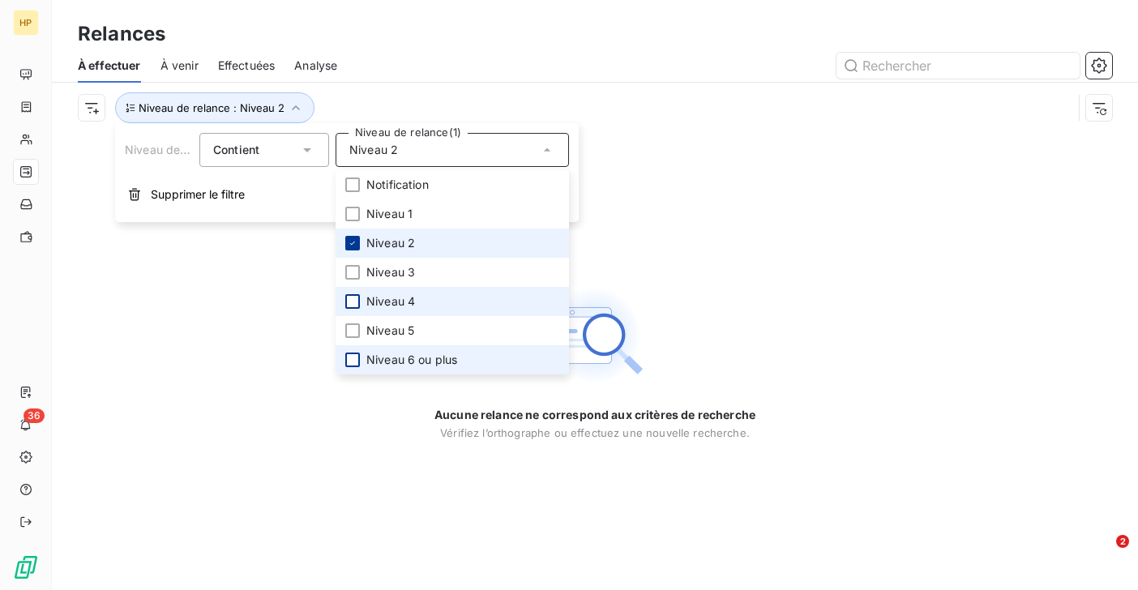
click at [351, 246] on icon at bounding box center [353, 243] width 10 height 10
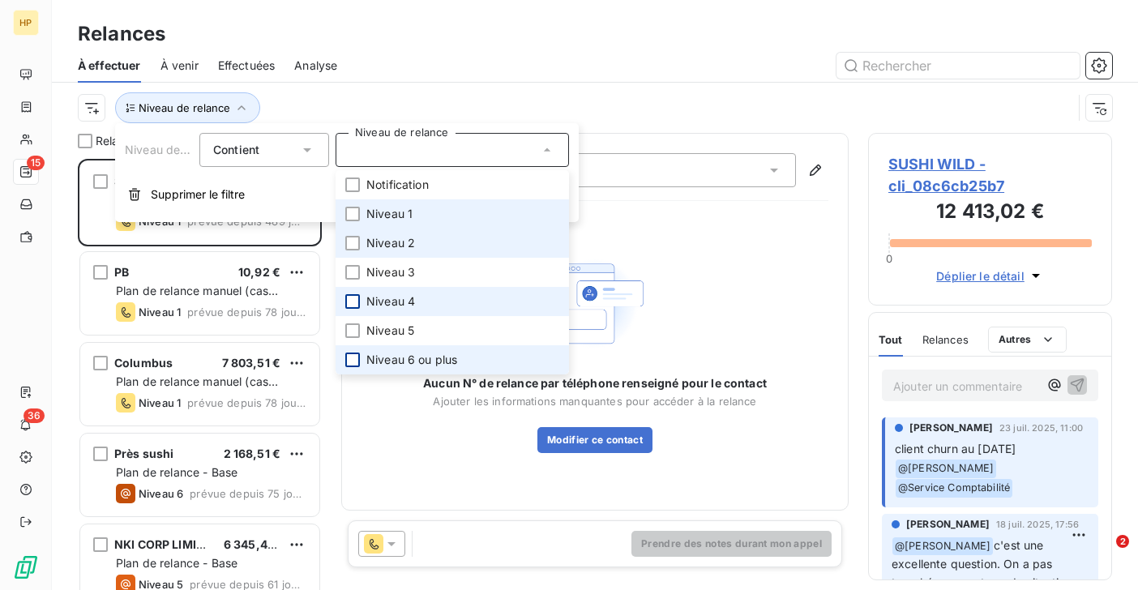
scroll to position [431, 244]
click at [349, 213] on div at bounding box center [352, 214] width 15 height 15
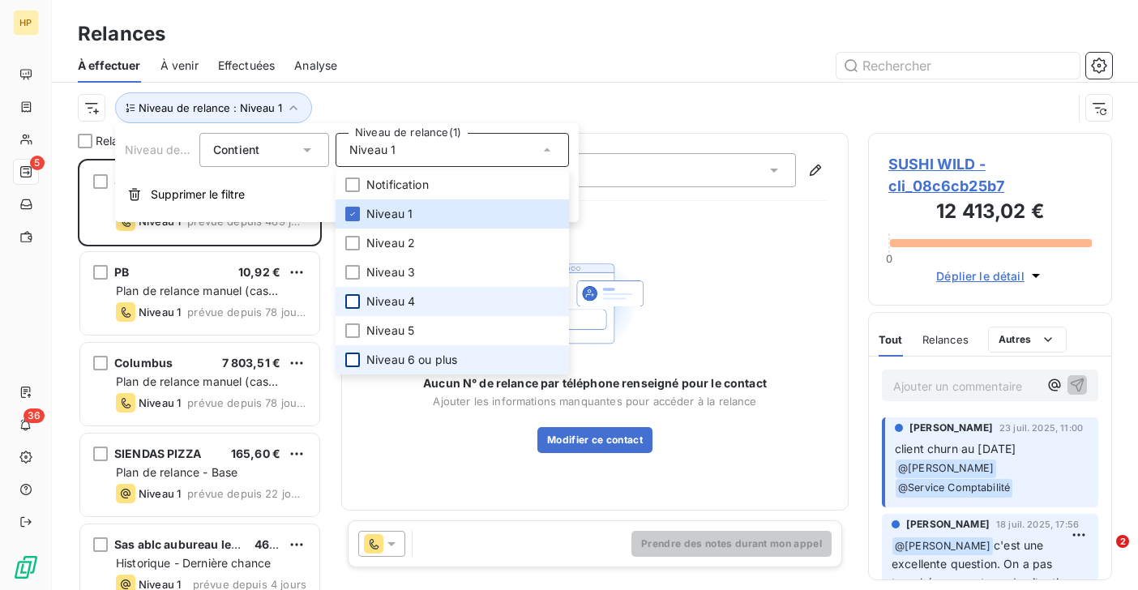
click at [364, 93] on div "Niveau de relance : Niveau 1" at bounding box center [575, 107] width 994 height 31
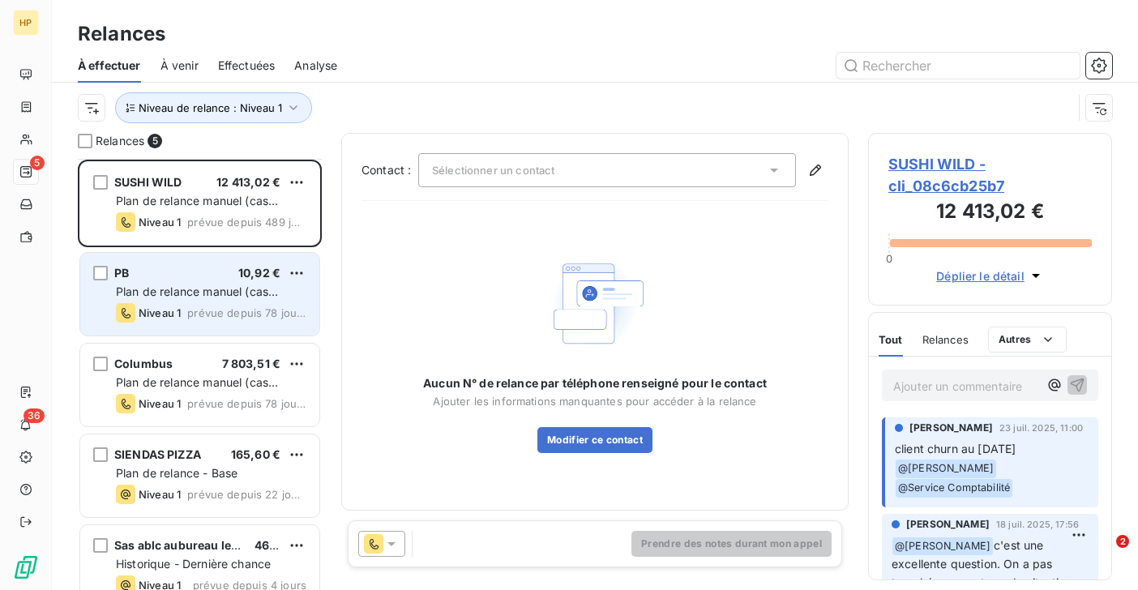
scroll to position [24, 0]
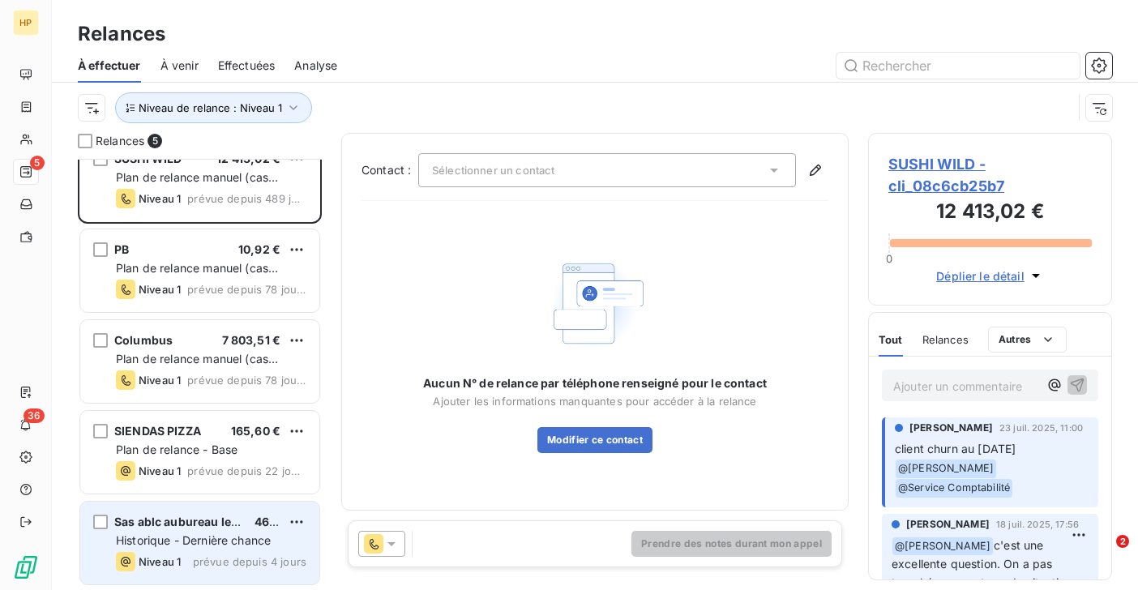
click at [179, 546] on span "Historique - Dernière chance" at bounding box center [193, 540] width 155 height 14
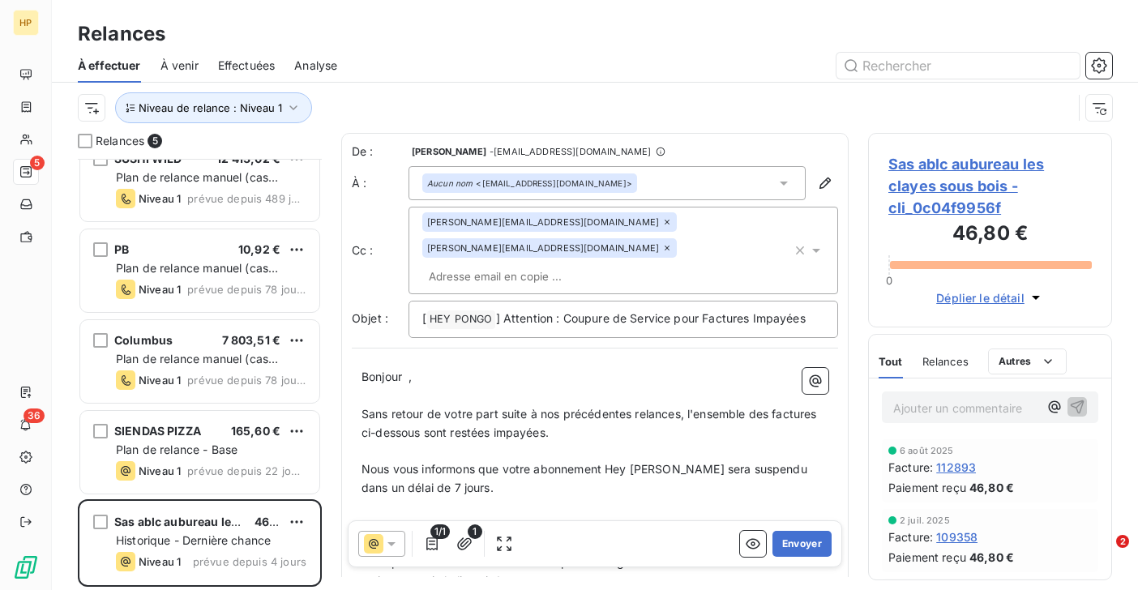
click at [942, 164] on span "Sas ablc aubureau les clayes sous bois - cli_0c04f9956f" at bounding box center [989, 186] width 203 height 66
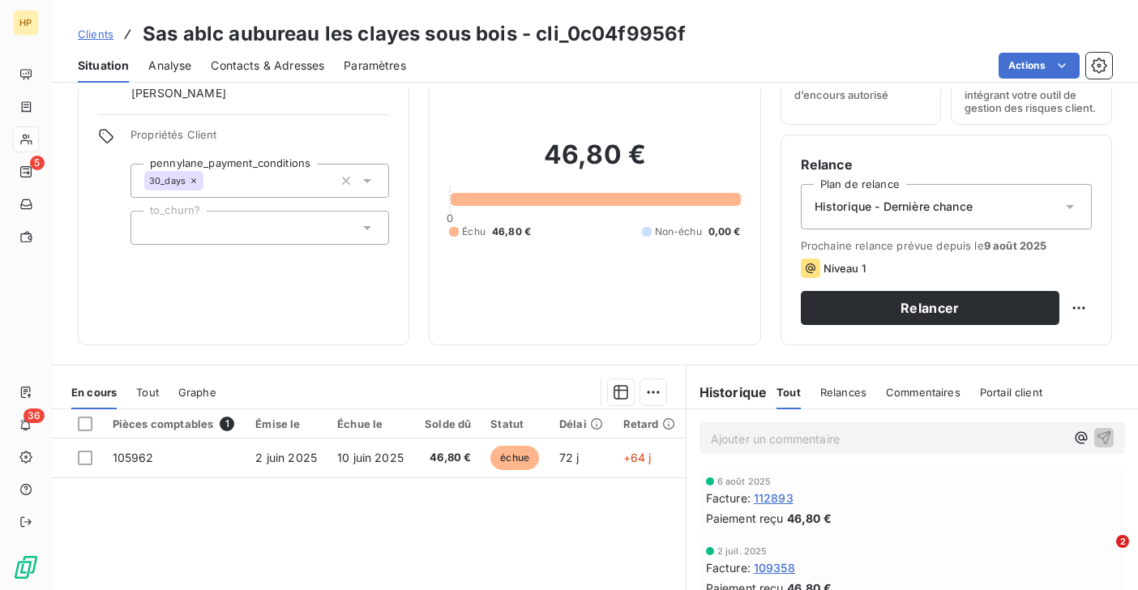
scroll to position [266, 0]
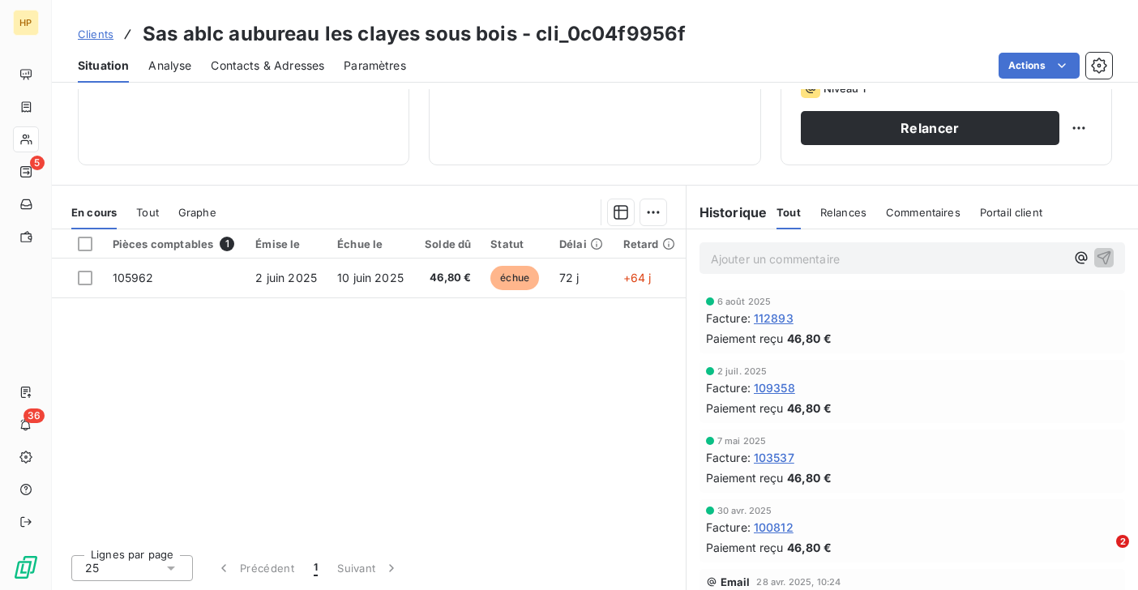
click at [745, 260] on p "Ajouter un commentaire ﻿" at bounding box center [888, 259] width 354 height 20
click at [758, 259] on p "@" at bounding box center [888, 258] width 354 height 19
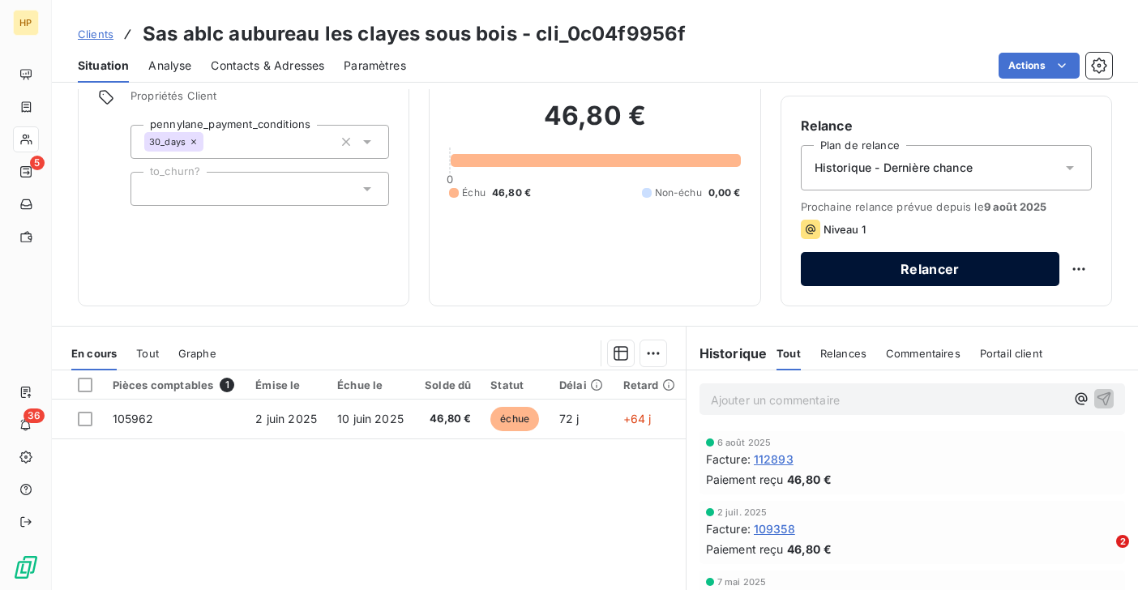
scroll to position [172, 0]
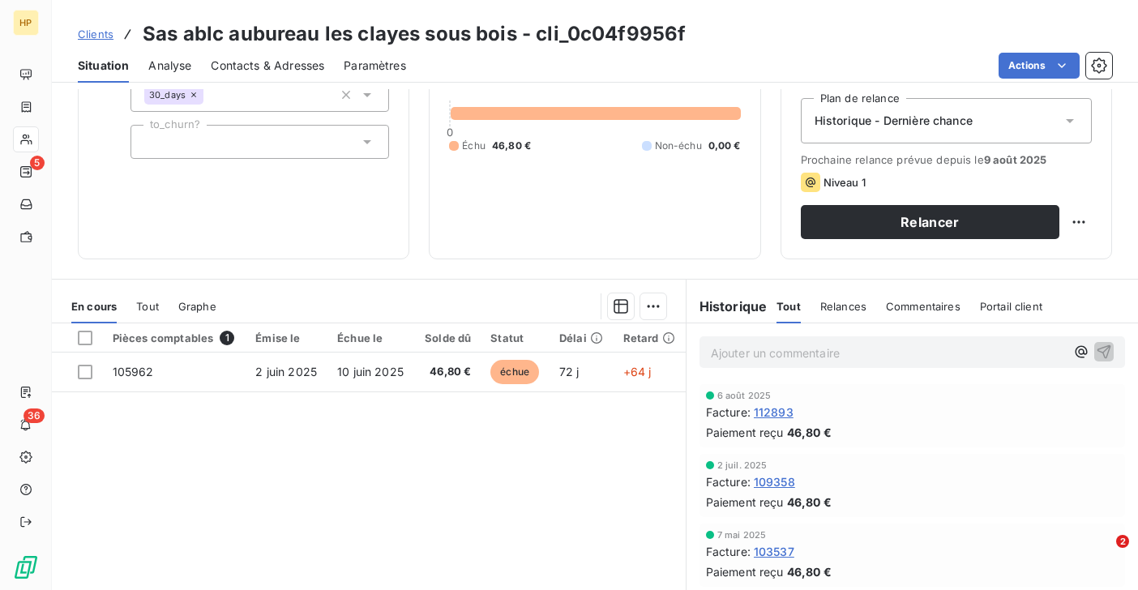
click at [896, 130] on div "Historique - Dernière chance" at bounding box center [946, 120] width 291 height 45
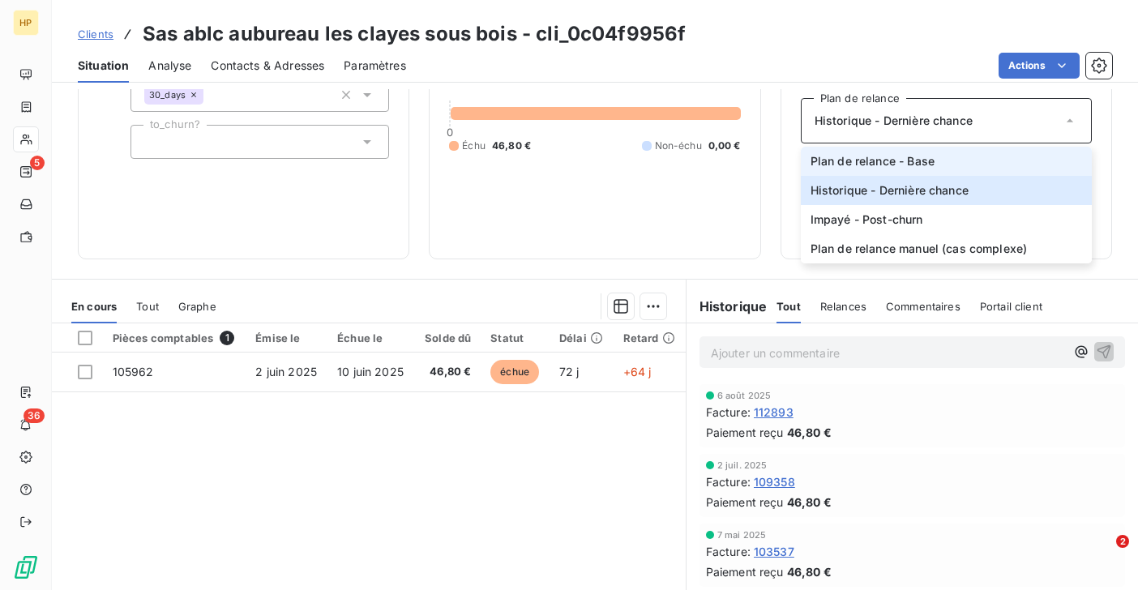
click at [866, 166] on span "Plan de relance - Base" at bounding box center [872, 161] width 124 height 16
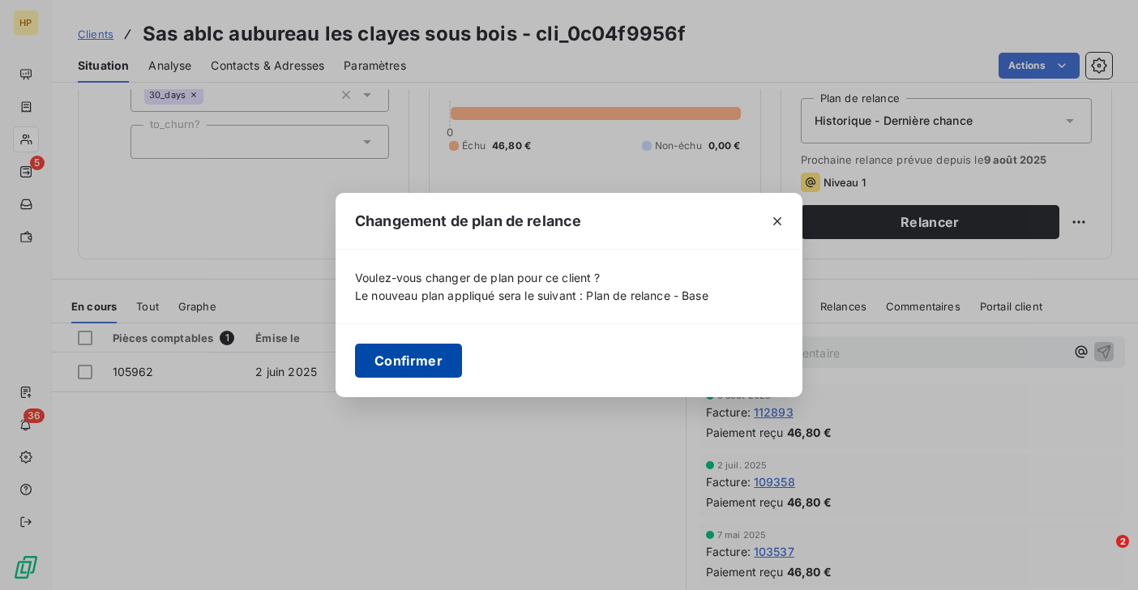
click at [404, 362] on button "Confirmer" at bounding box center [408, 361] width 107 height 34
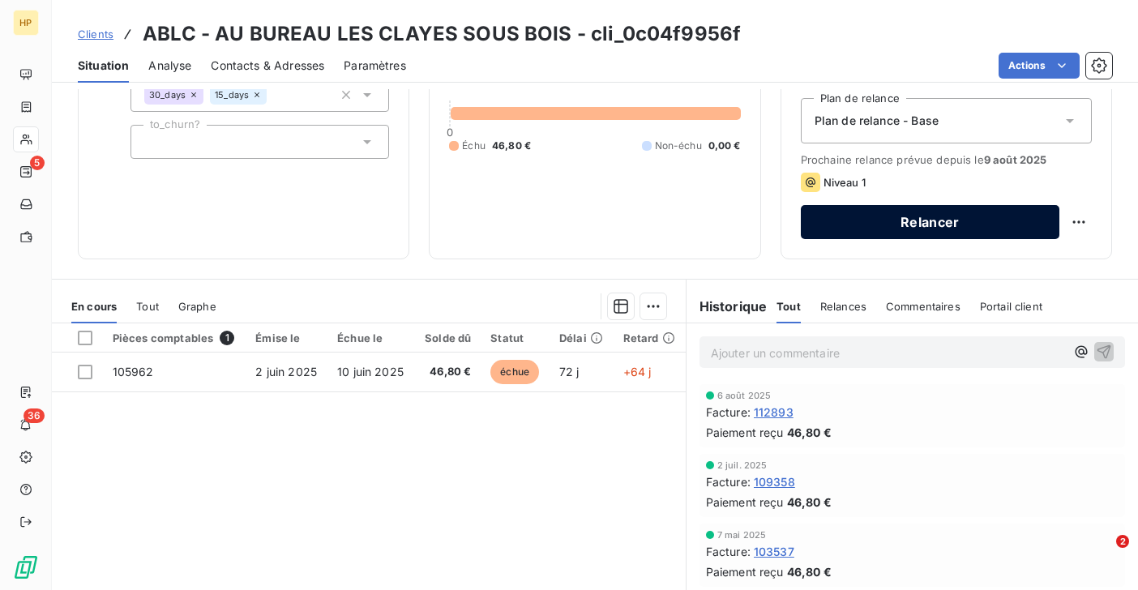
click at [918, 224] on button "Relancer" at bounding box center [930, 222] width 259 height 34
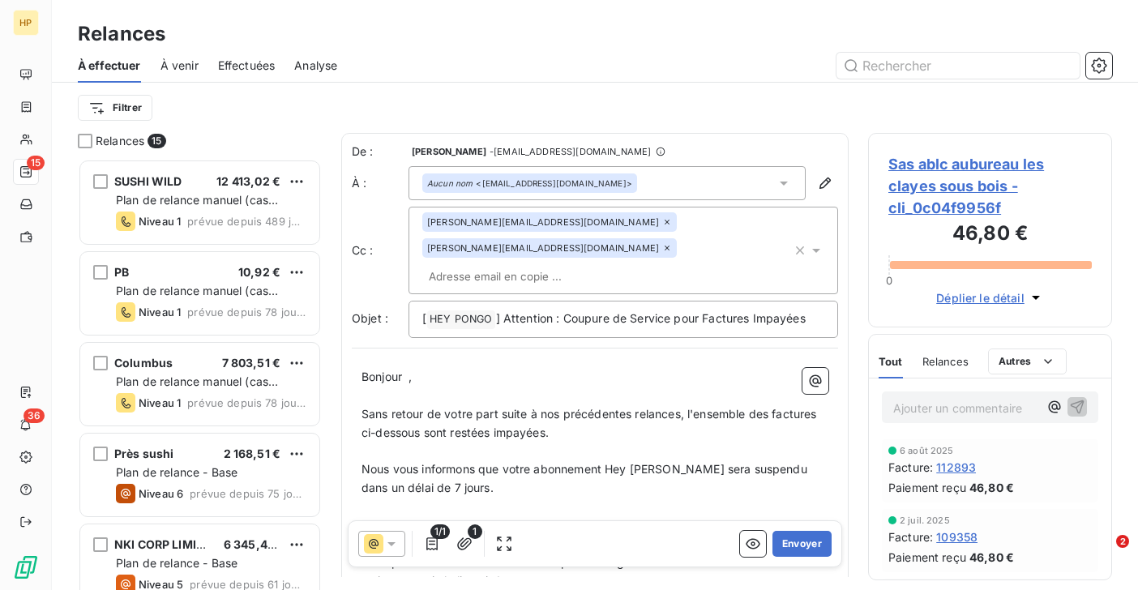
scroll to position [431, 244]
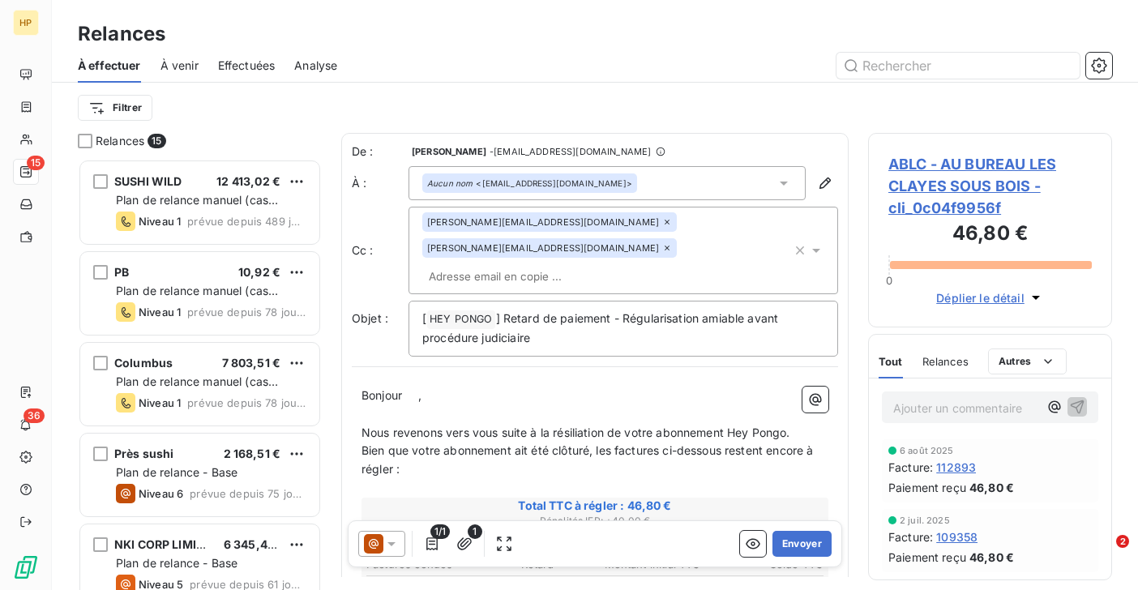
click at [986, 165] on span "ABLC - AU BUREAU LES CLAYES SOUS BOIS - cli_0c04f9956f" at bounding box center [989, 186] width 203 height 66
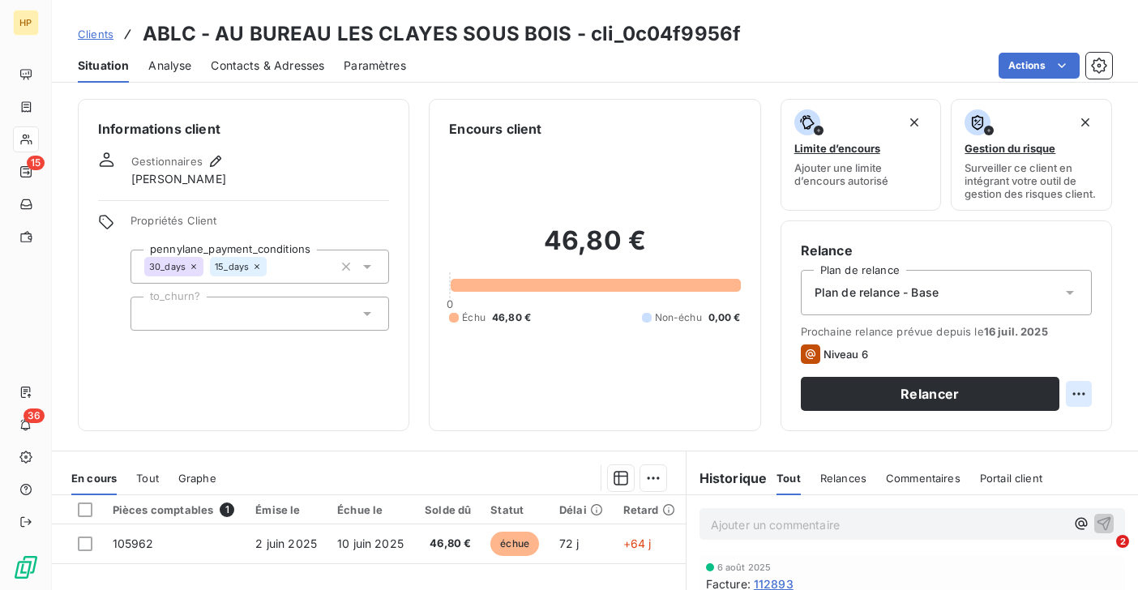
click at [1079, 398] on html "HP 15 36 Clients ABLC - AU BUREAU LES CLAYES SOUS BOIS - cli_0c04f9956f Situati…" at bounding box center [569, 295] width 1138 height 590
click at [1103, 451] on html "HP 15 36 Clients ABLC - AU BUREAU LES CLAYES SOUS BOIS - cli_0c04f9956f Situati…" at bounding box center [569, 295] width 1138 height 590
click at [1071, 388] on html "HP 15 36 Clients ABLC - AU BUREAU LES CLAYES SOUS BOIS - cli_0c04f9956f Situati…" at bounding box center [569, 295] width 1138 height 590
click at [934, 300] on html "HP 15 36 Clients ABLC - AU BUREAU LES CLAYES SOUS BOIS - cli_0c04f9956f Situati…" at bounding box center [569, 295] width 1138 height 590
click at [923, 297] on span "Plan de relance - Base" at bounding box center [877, 292] width 124 height 16
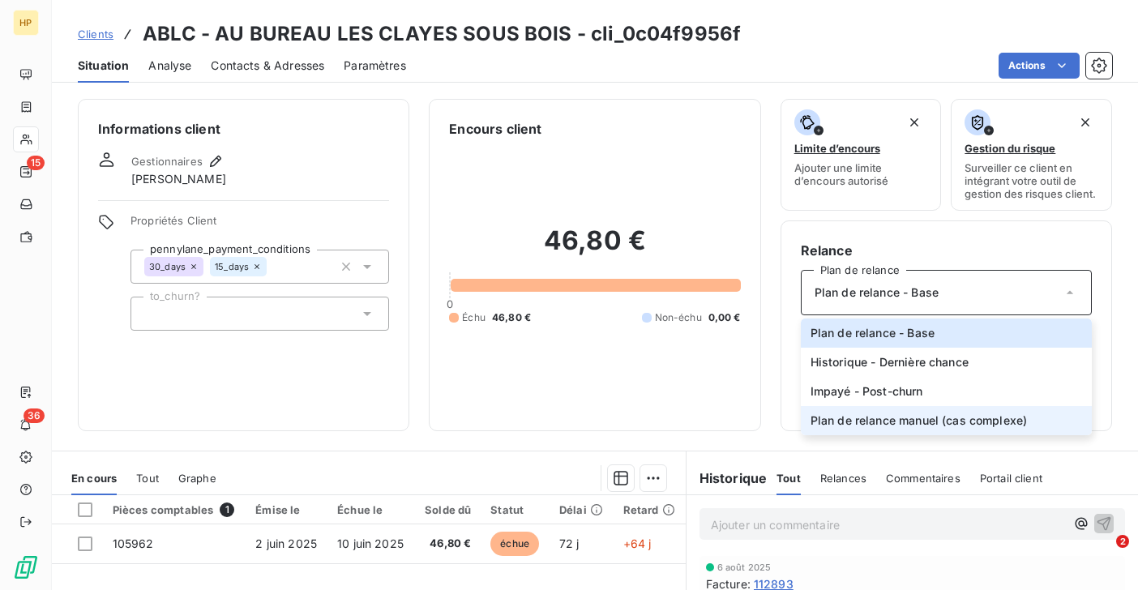
click at [884, 417] on span "Plan de relance manuel (cas complexe)" at bounding box center [918, 421] width 217 height 16
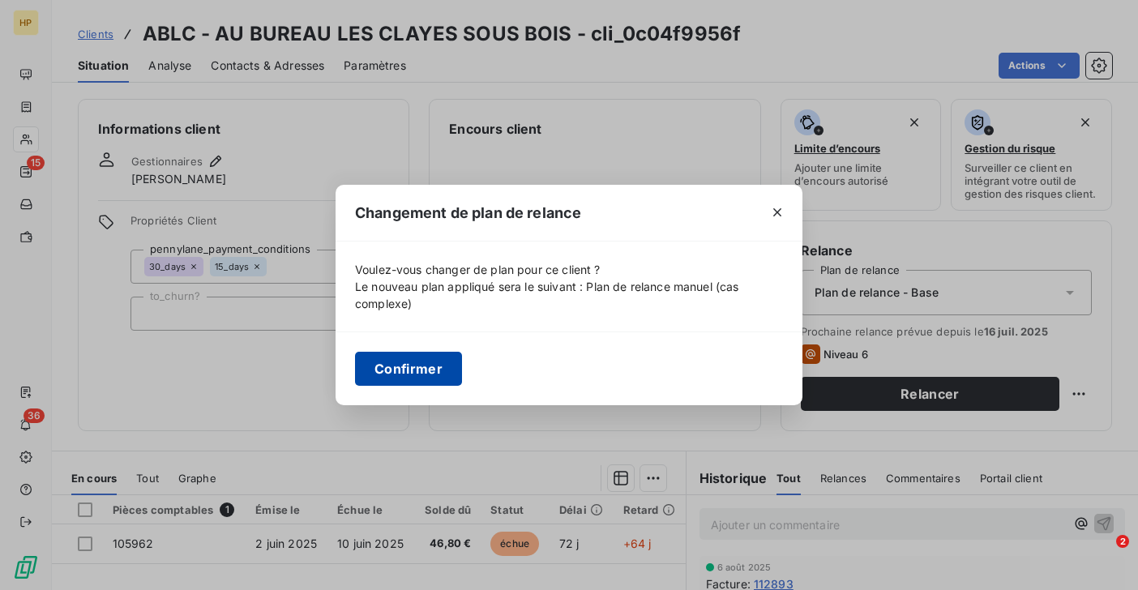
click at [423, 375] on button "Confirmer" at bounding box center [408, 369] width 107 height 34
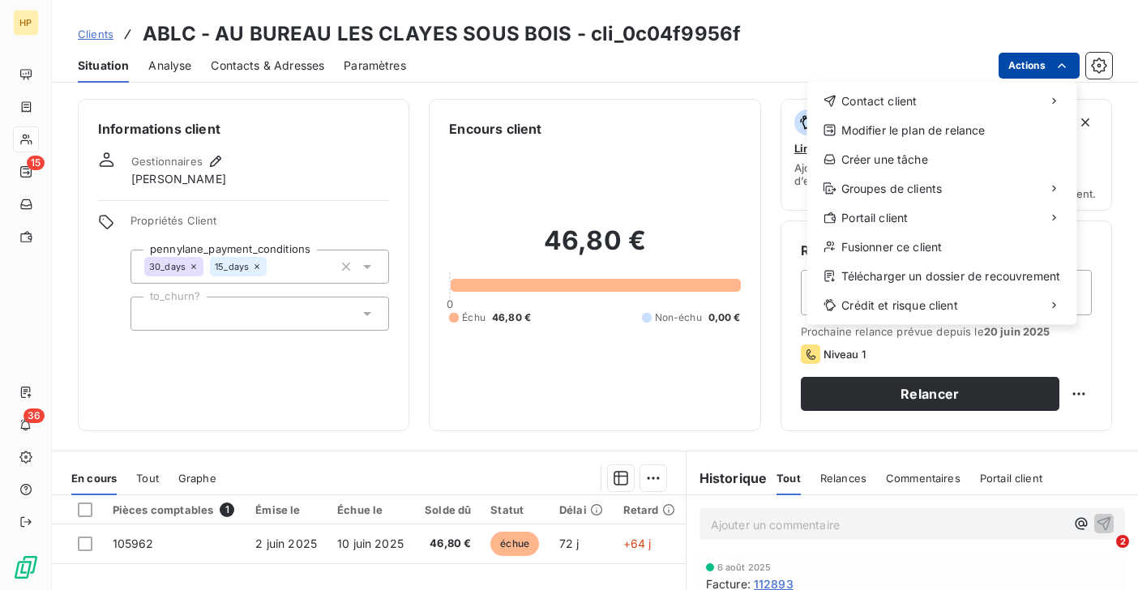
click at [1042, 68] on html "HP 15 36 Clients ABLC - AU BUREAU LES CLAYES SOUS BOIS - cli_0c04f9956f Situati…" at bounding box center [569, 295] width 1138 height 590
click at [1001, 131] on div "Modifier le plan de relance" at bounding box center [942, 131] width 257 height 26
click at [1036, 67] on html "HP 15 36 Clients ABLC - AU BUREAU LES CLAYES SOUS BOIS - cli_0c04f9956f Situati…" at bounding box center [569, 295] width 1138 height 590
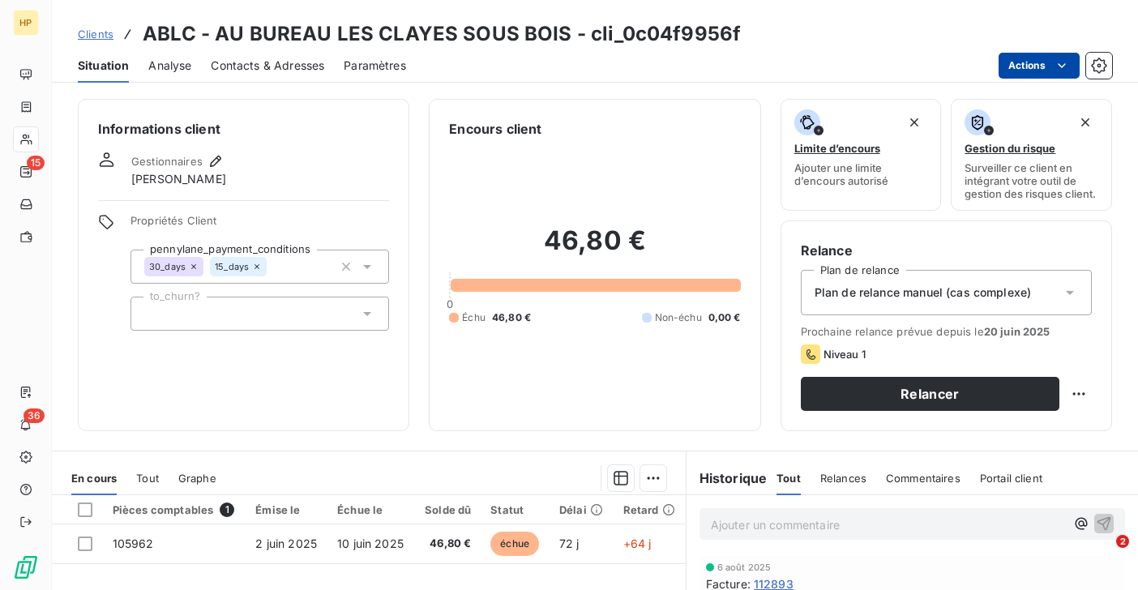
click at [1036, 67] on html "HP 15 36 Clients ABLC - AU BUREAU LES CLAYES SOUS BOIS - cli_0c04f9956f Situati…" at bounding box center [569, 295] width 1138 height 590
click at [900, 347] on html "HP 15 36 Clients ABLC - AU BUREAU LES CLAYES SOUS BOIS - cli_0c04f9956f Situati…" at bounding box center [569, 295] width 1138 height 590
click at [803, 524] on p "Ajouter un commentaire ﻿" at bounding box center [888, 525] width 354 height 20
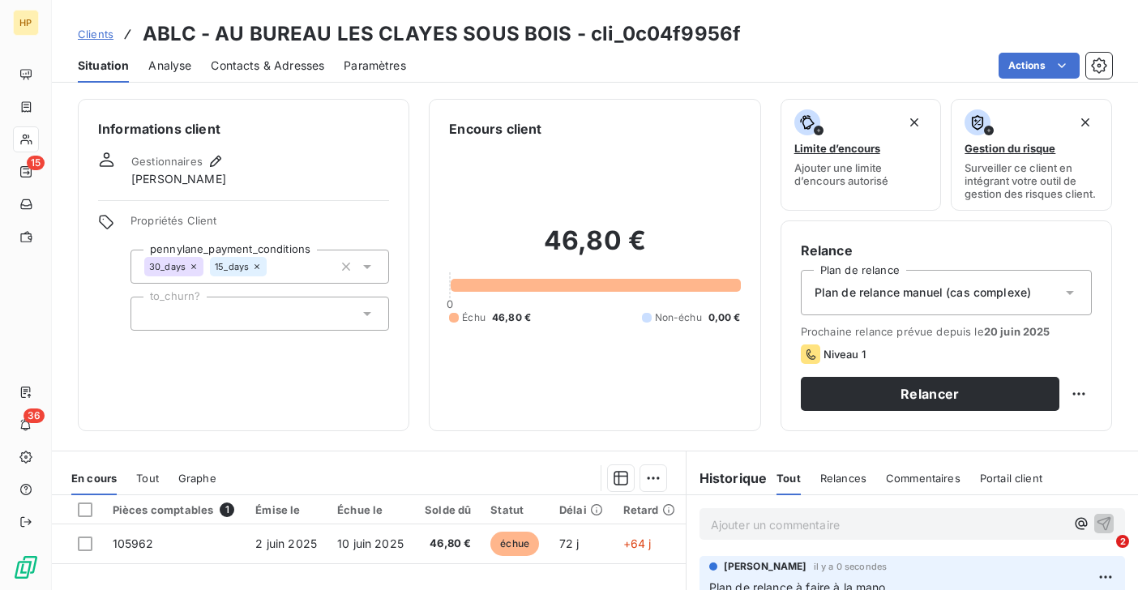
click at [836, 477] on span "Relances" at bounding box center [843, 478] width 46 height 13
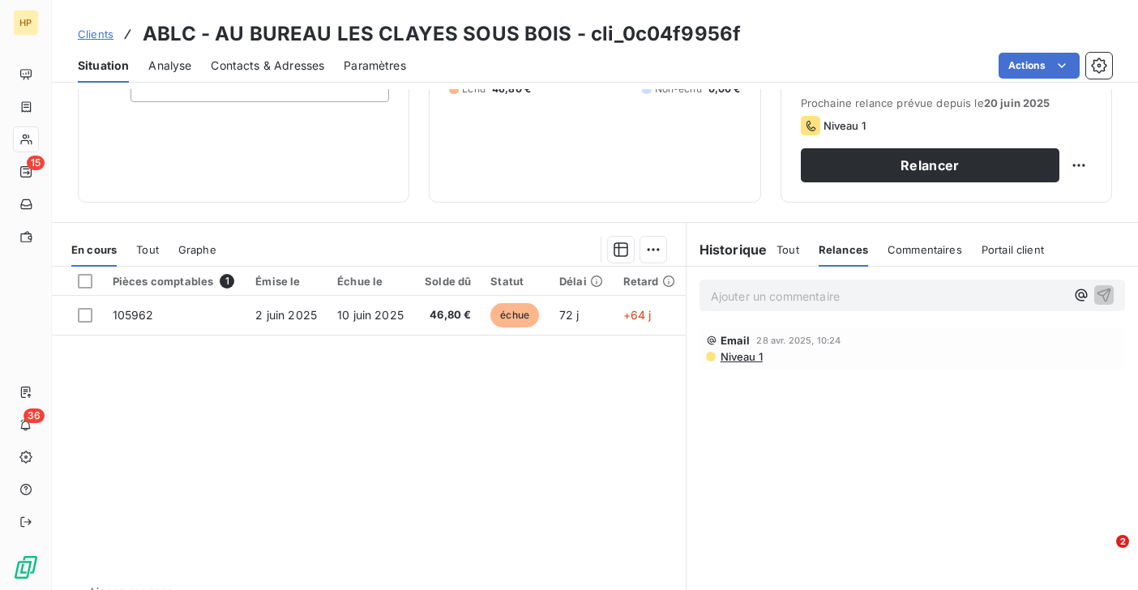
scroll to position [266, 0]
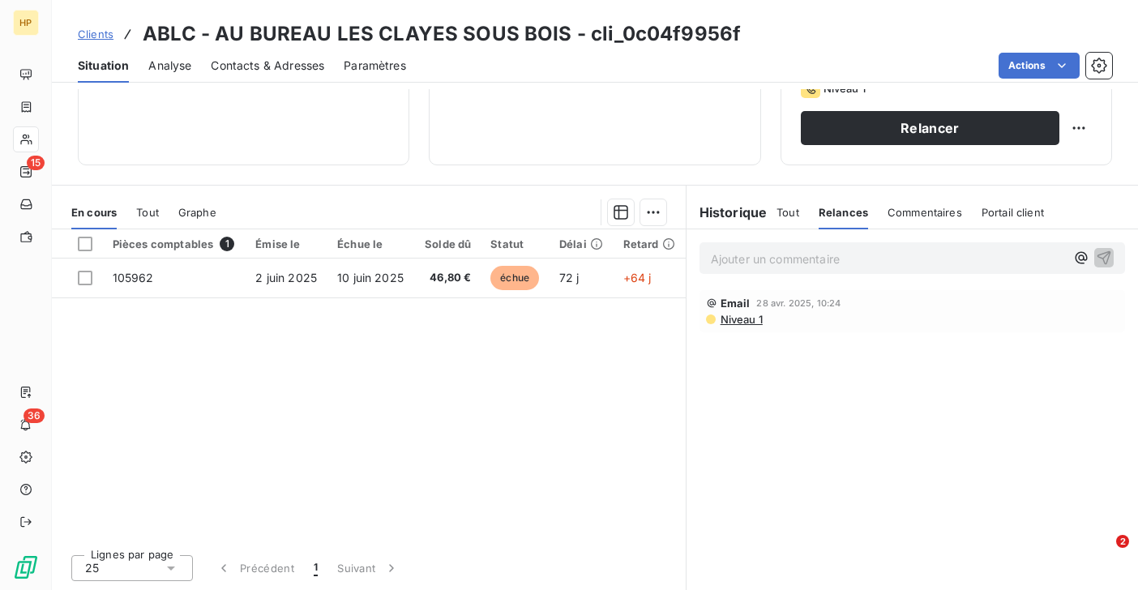
click at [755, 319] on span "Niveau 1" at bounding box center [741, 319] width 44 height 13
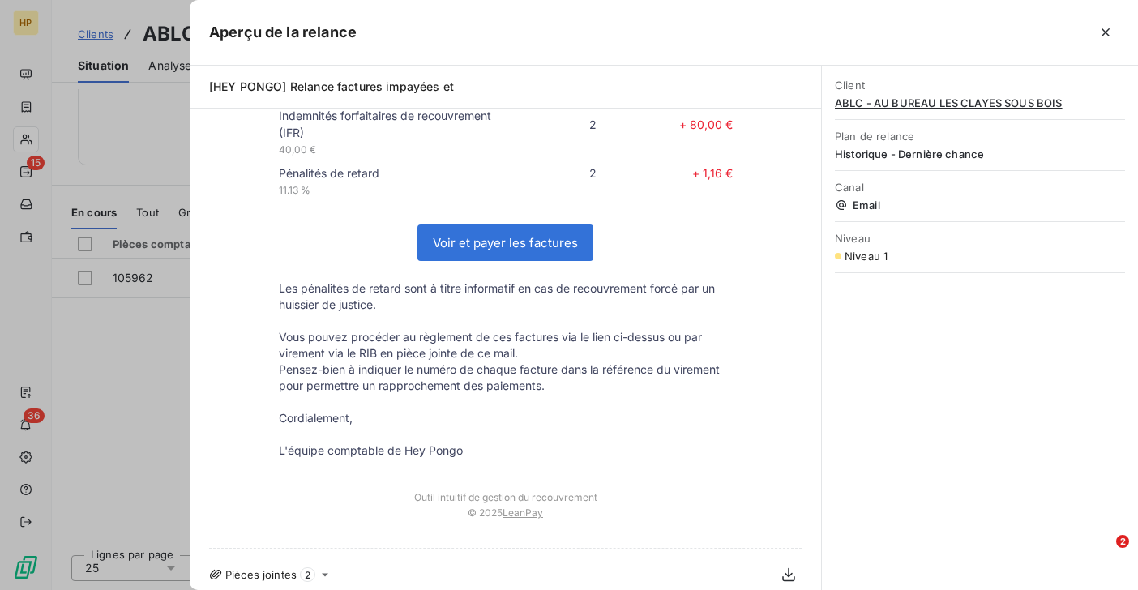
scroll to position [516, 0]
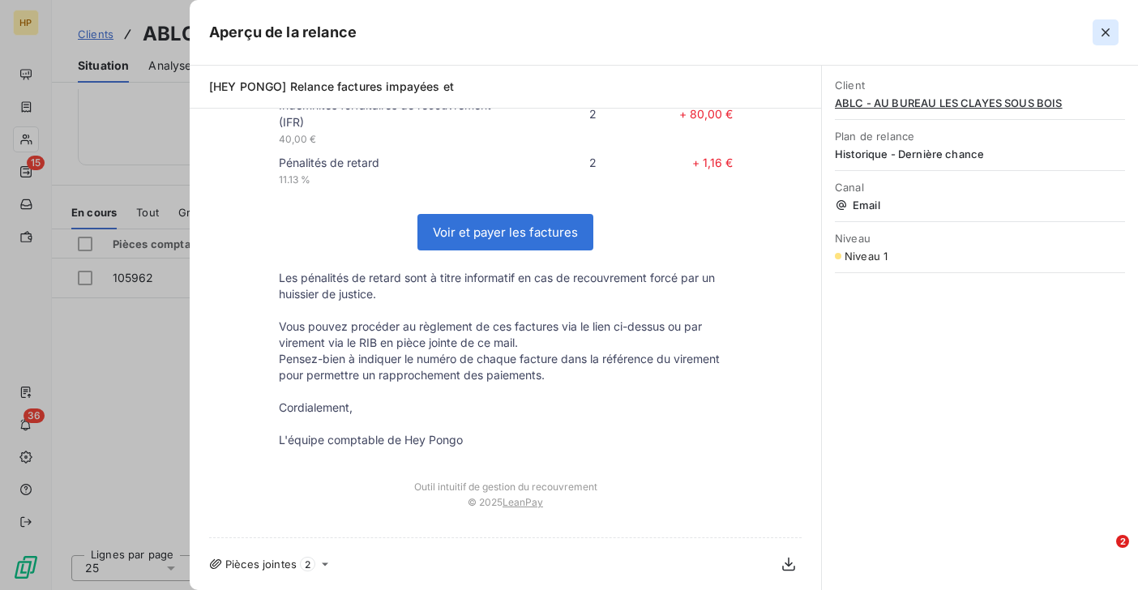
click at [1105, 32] on icon "button" at bounding box center [1105, 32] width 8 height 8
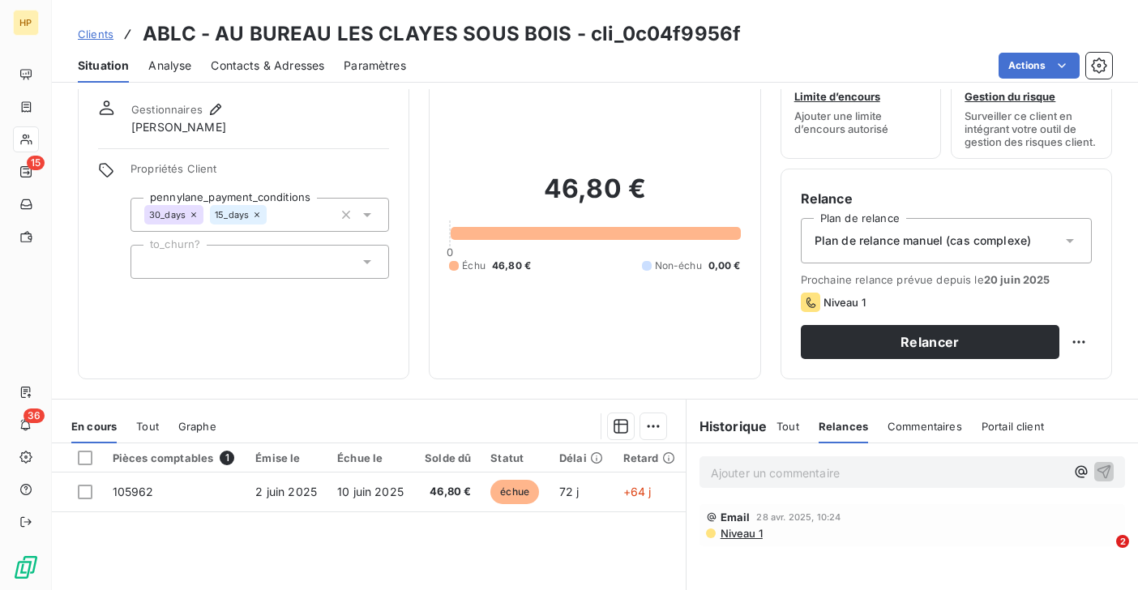
scroll to position [53, 0]
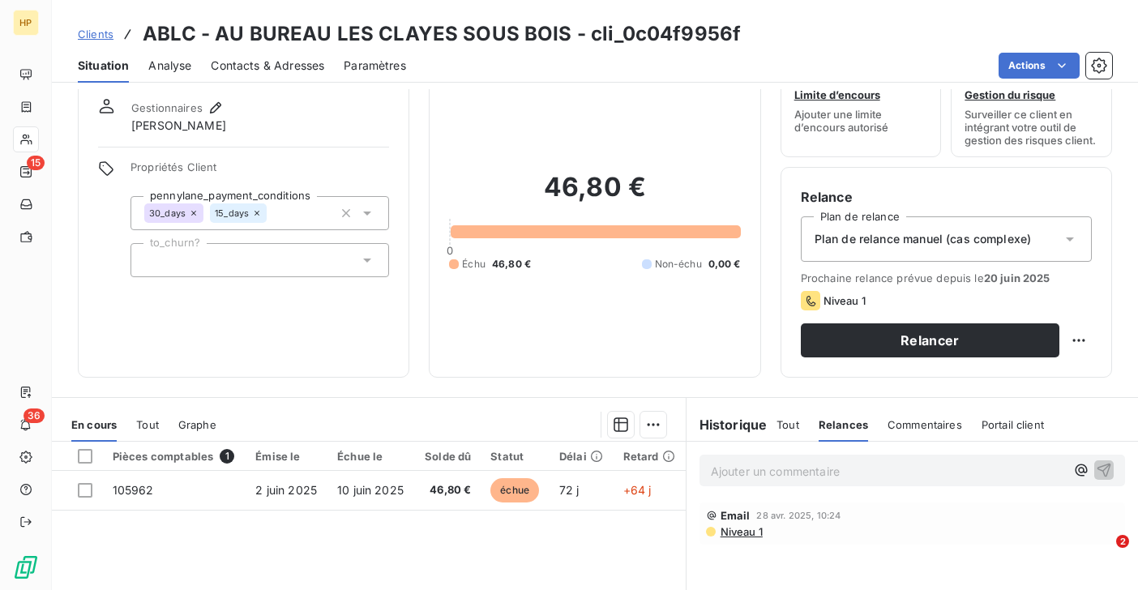
click at [919, 242] on span "Plan de relance manuel (cas complexe)" at bounding box center [923, 239] width 217 height 16
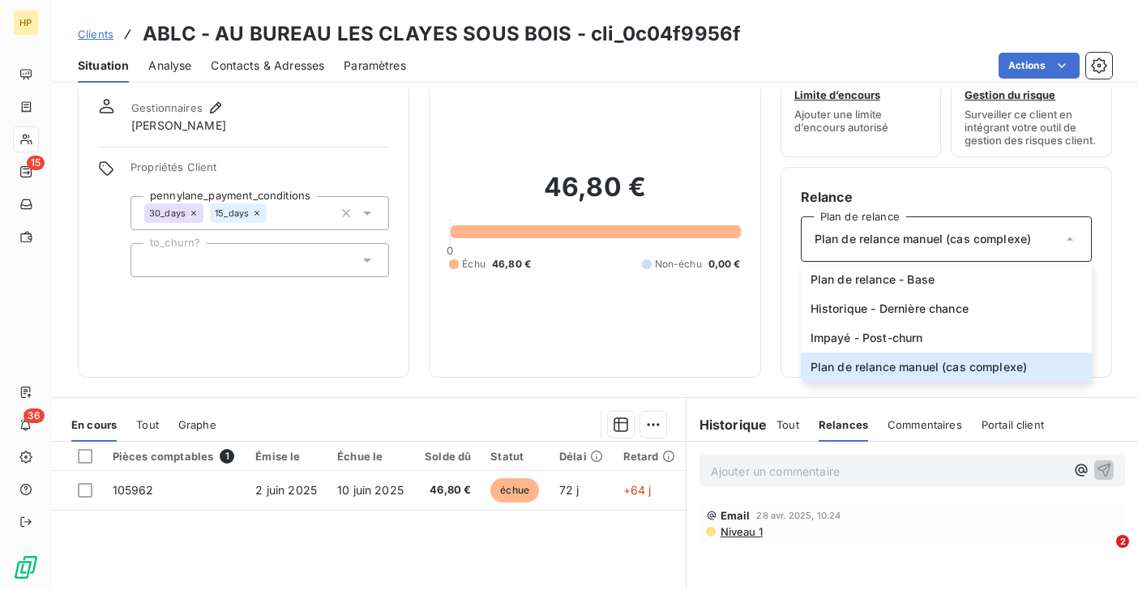
click at [867, 477] on p "Ajouter un commentaire ﻿" at bounding box center [888, 471] width 354 height 20
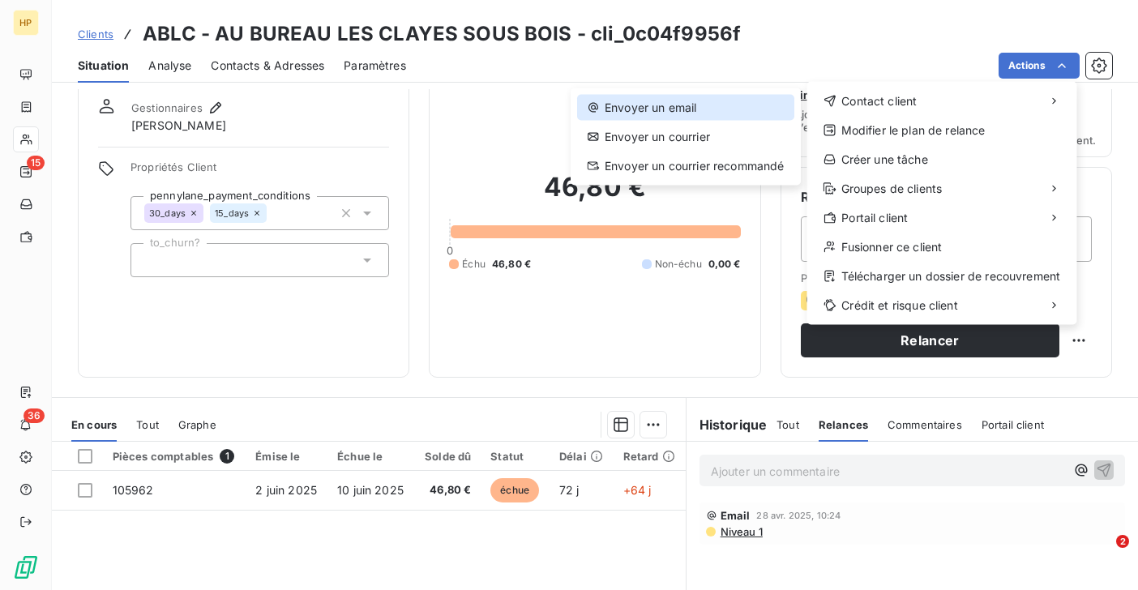
click at [708, 117] on div "Envoyer un email" at bounding box center [685, 108] width 217 height 26
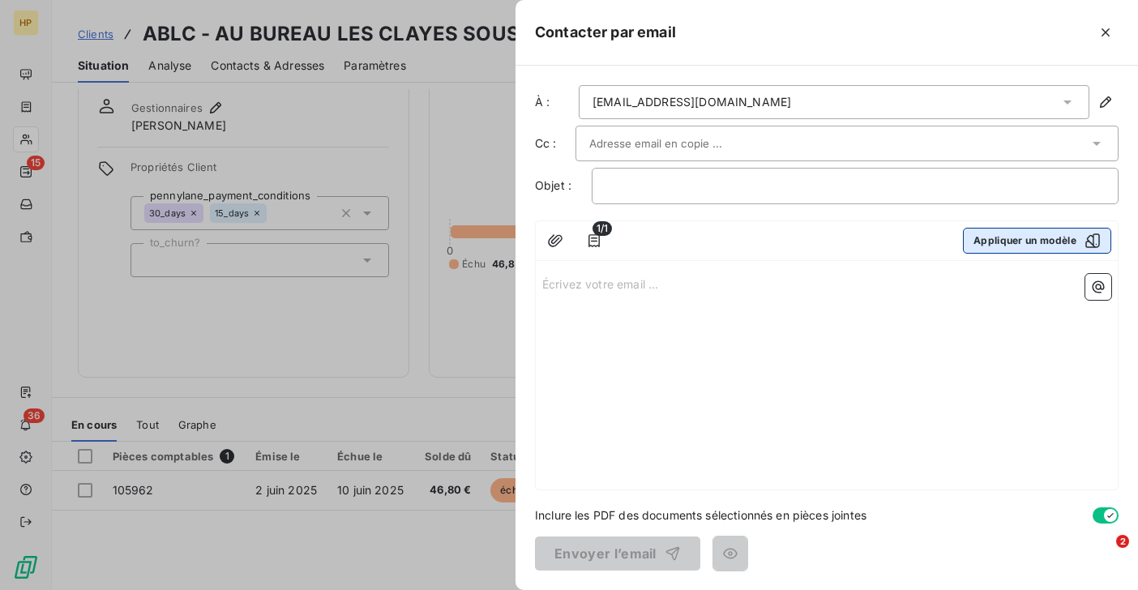
click at [990, 235] on button "Appliquer un modèle" at bounding box center [1037, 241] width 148 height 26
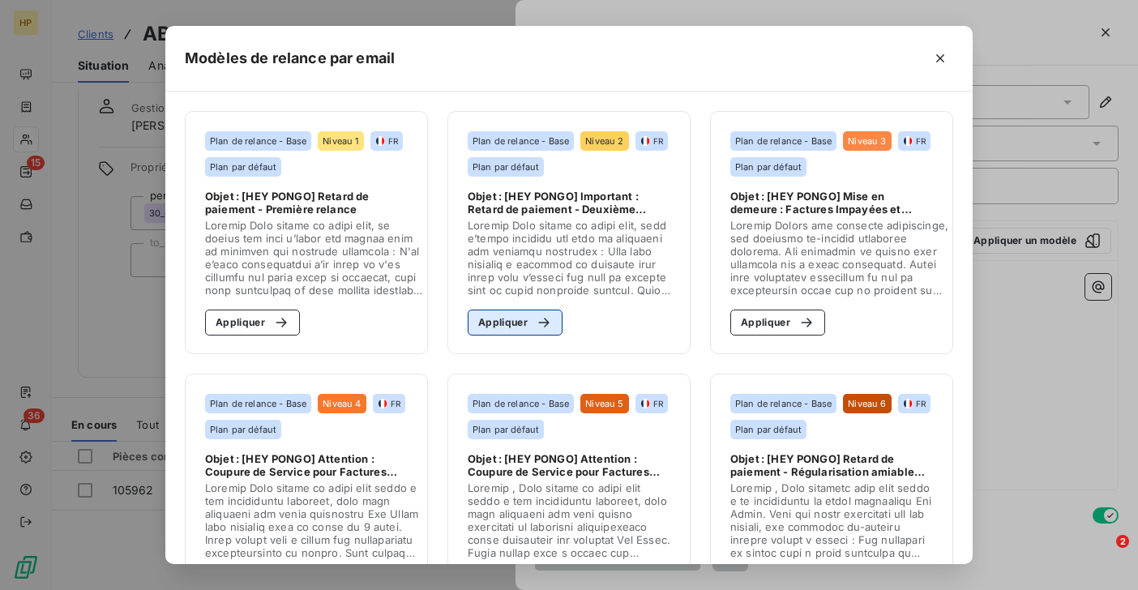
click at [512, 318] on button "Appliquer" at bounding box center [515, 323] width 95 height 26
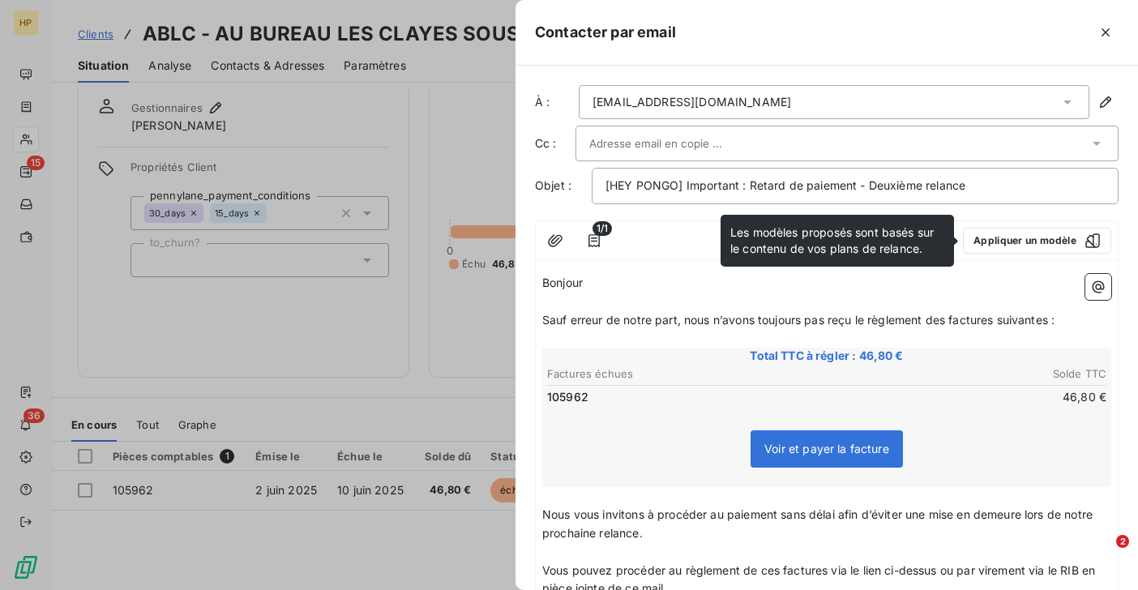
click at [598, 280] on p "Bonjour ﻿ ﻿" at bounding box center [826, 283] width 569 height 19
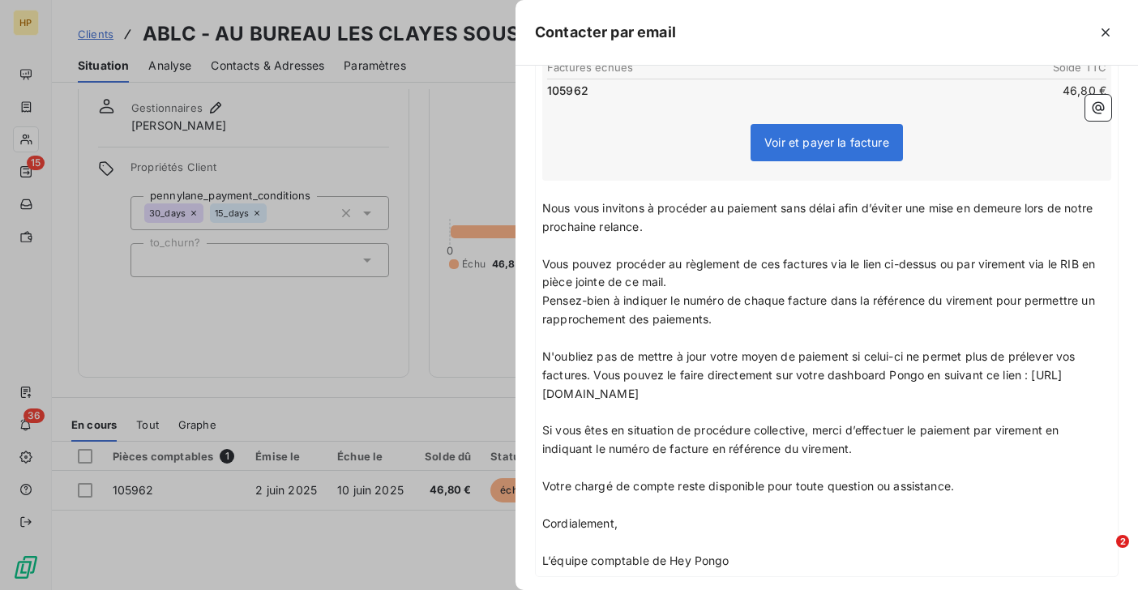
scroll to position [393, 0]
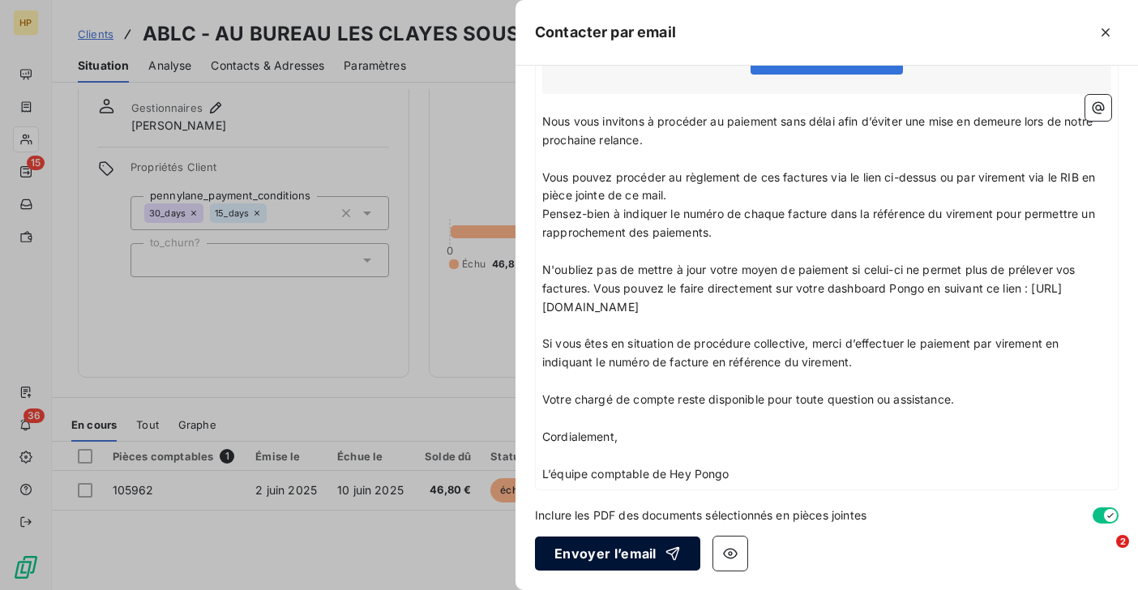
click at [630, 554] on button "Envoyer l’email" at bounding box center [617, 554] width 165 height 34
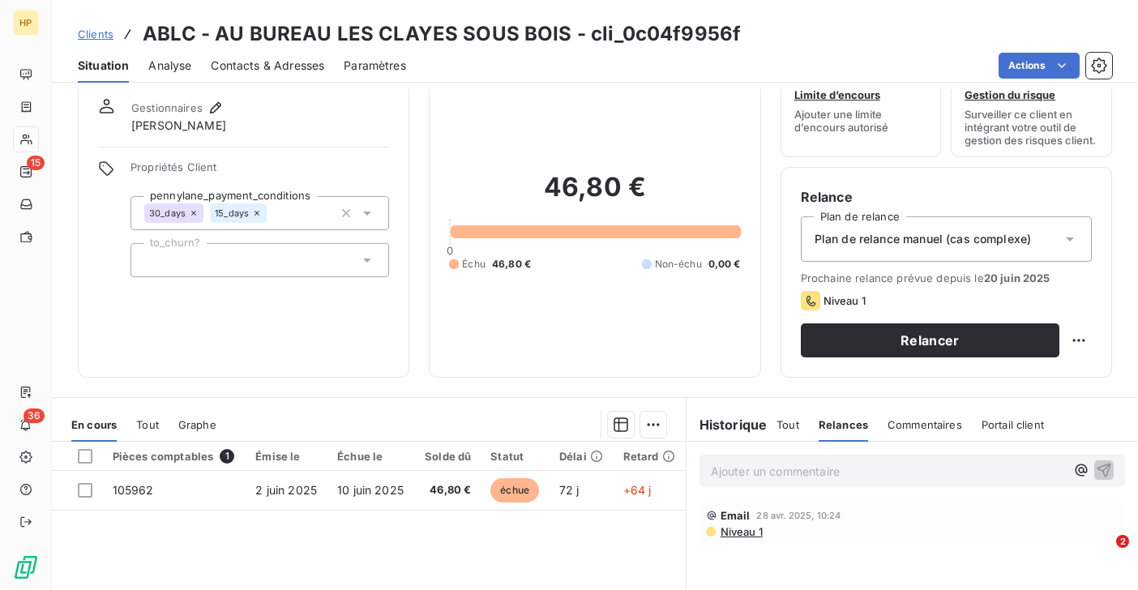
click at [788, 425] on span "Tout" at bounding box center [787, 424] width 23 height 13
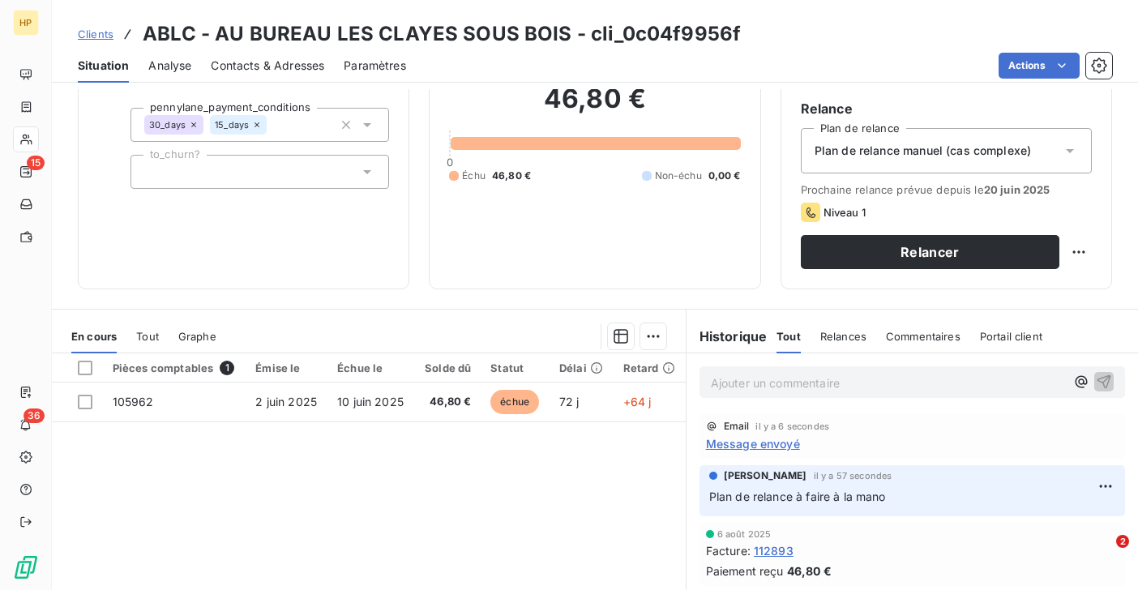
scroll to position [156, 0]
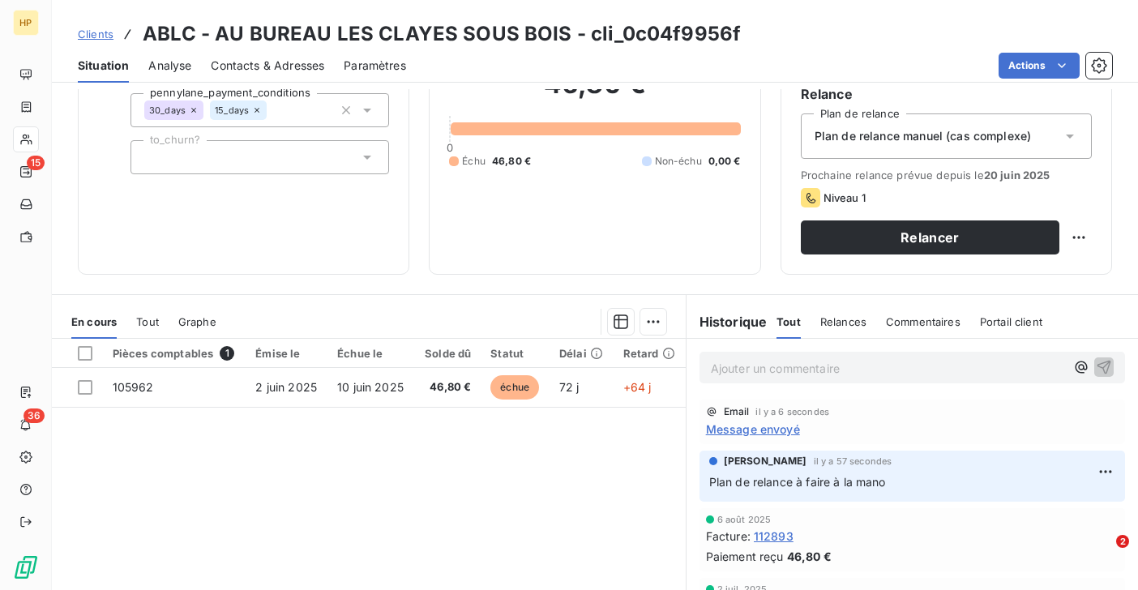
click at [747, 371] on p "Ajouter un commentaire ﻿" at bounding box center [888, 368] width 354 height 20
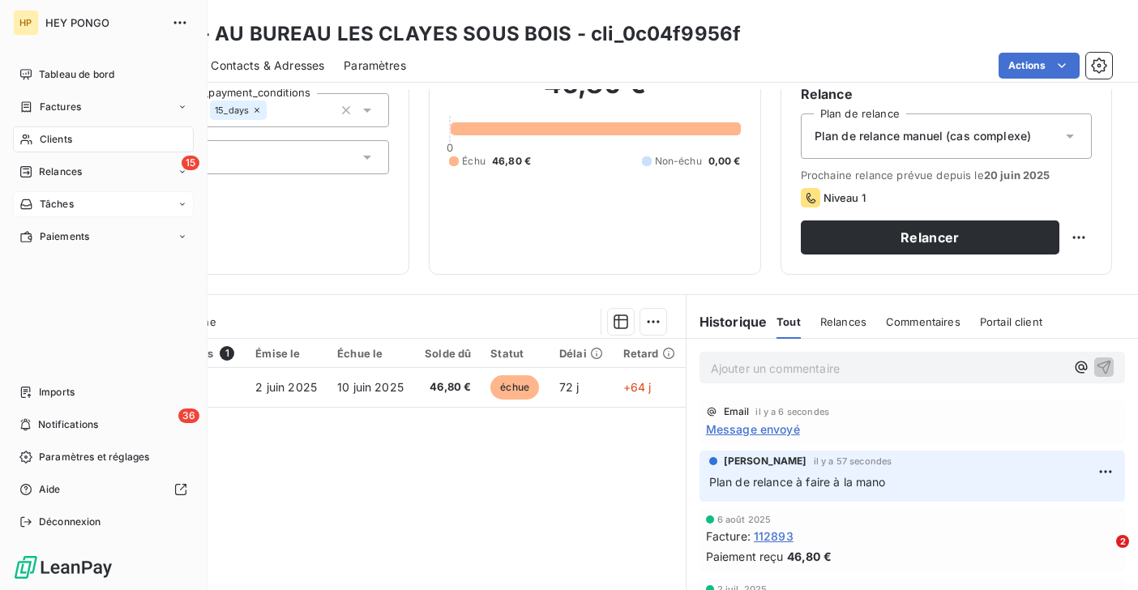
click at [53, 203] on span "Tâches" at bounding box center [57, 204] width 34 height 15
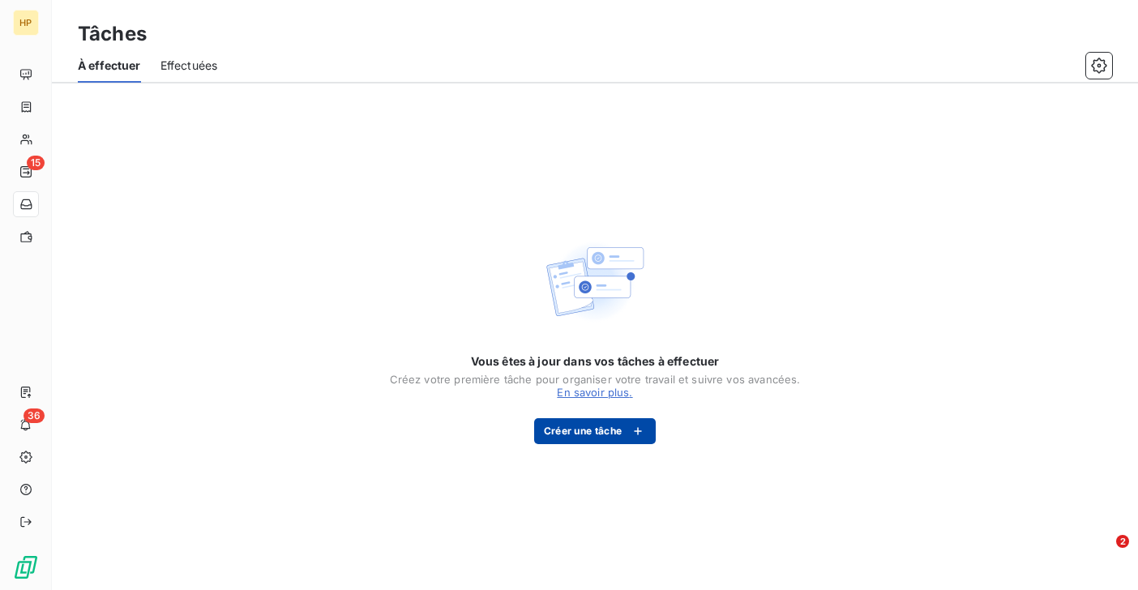
click at [567, 431] on button "Créer une tâche" at bounding box center [595, 431] width 122 height 26
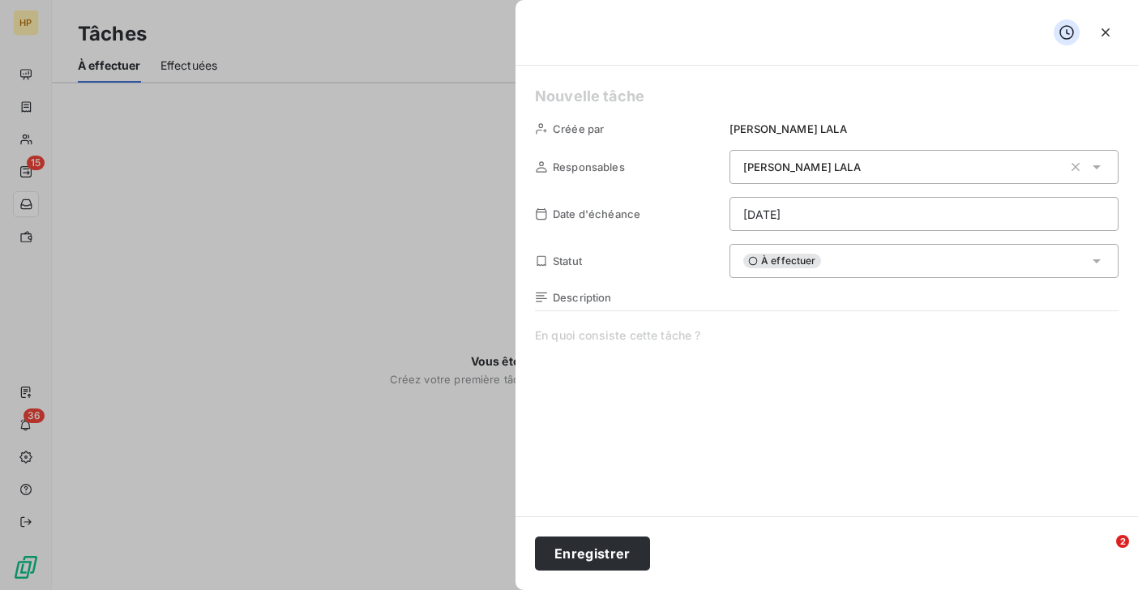
click at [810, 212] on html "HP 15 36 Tâches À effectuer Effectuées Vous êtes à jour dans vos tâches à effec…" at bounding box center [569, 295] width 1138 height 590
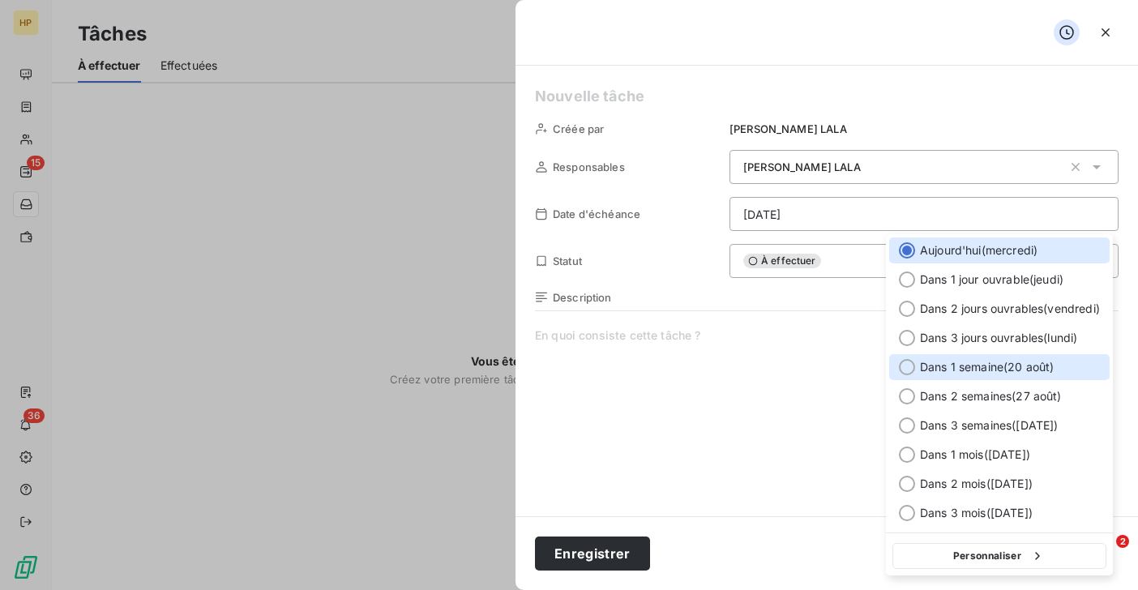
click at [924, 363] on span "Dans 1 semaine ( 20 août )" at bounding box center [987, 367] width 134 height 16
type input "20/08/2025"
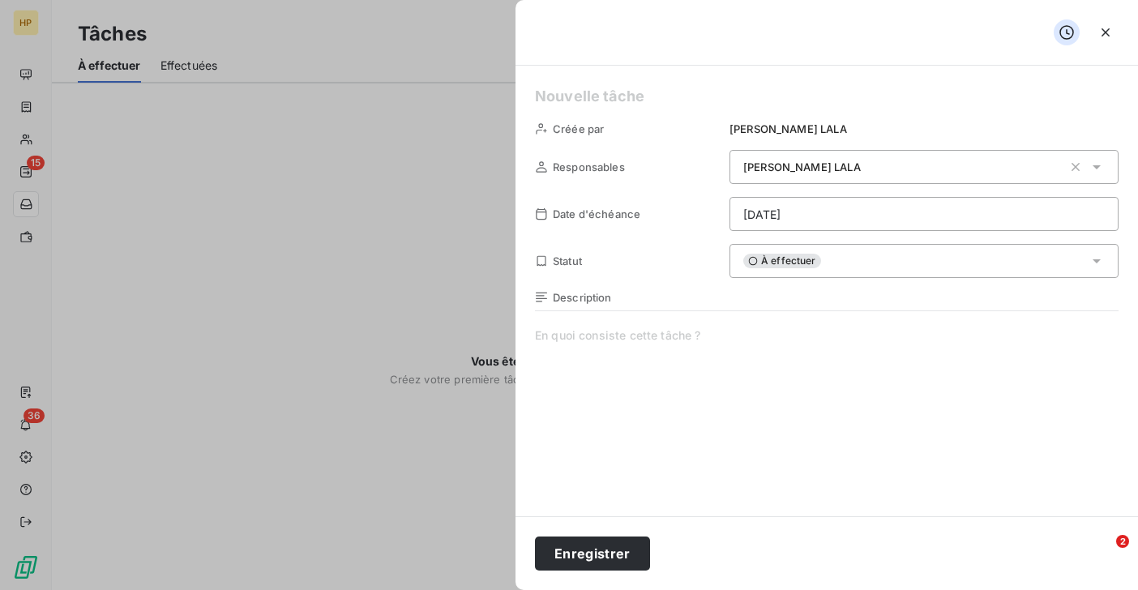
click at [654, 366] on span at bounding box center [827, 482] width 584 height 311
paste span
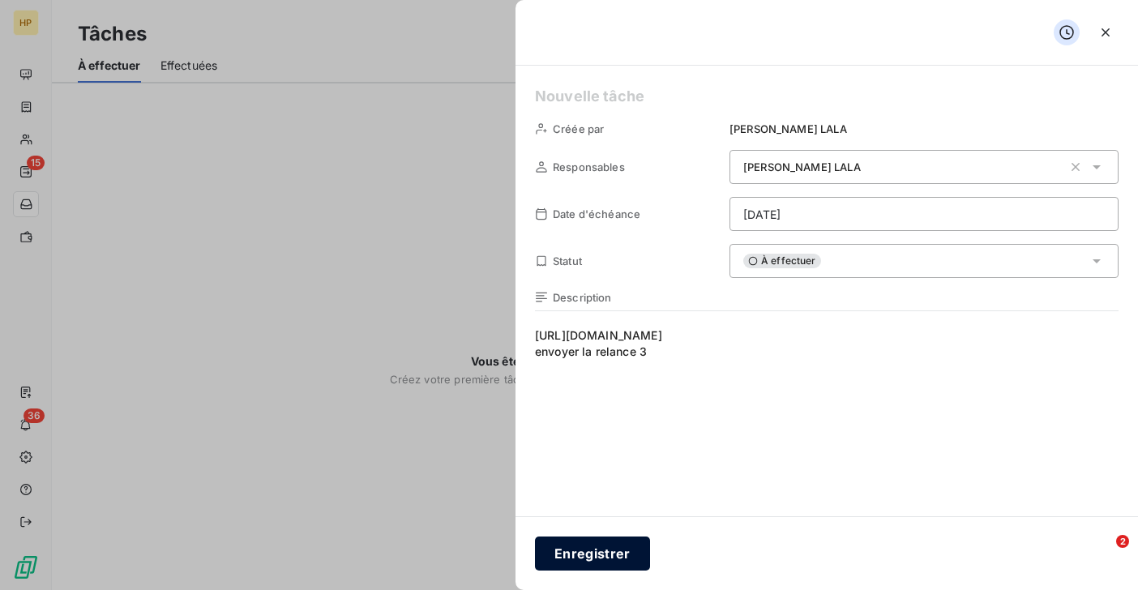
click at [588, 545] on button "Enregistrer" at bounding box center [592, 554] width 115 height 34
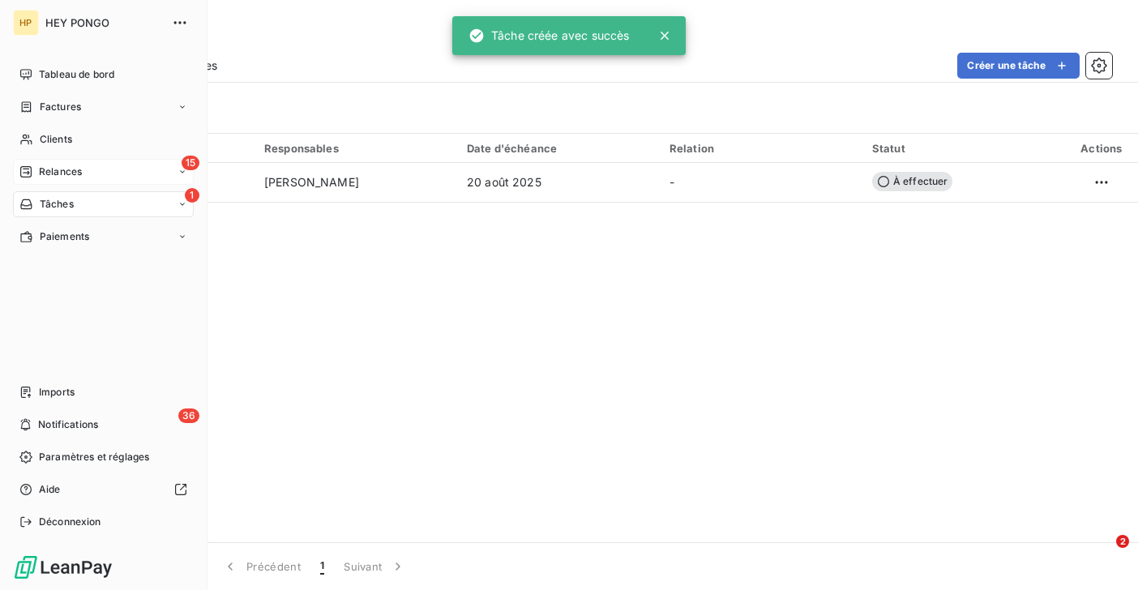
click at [44, 169] on span "Relances" at bounding box center [60, 172] width 43 height 15
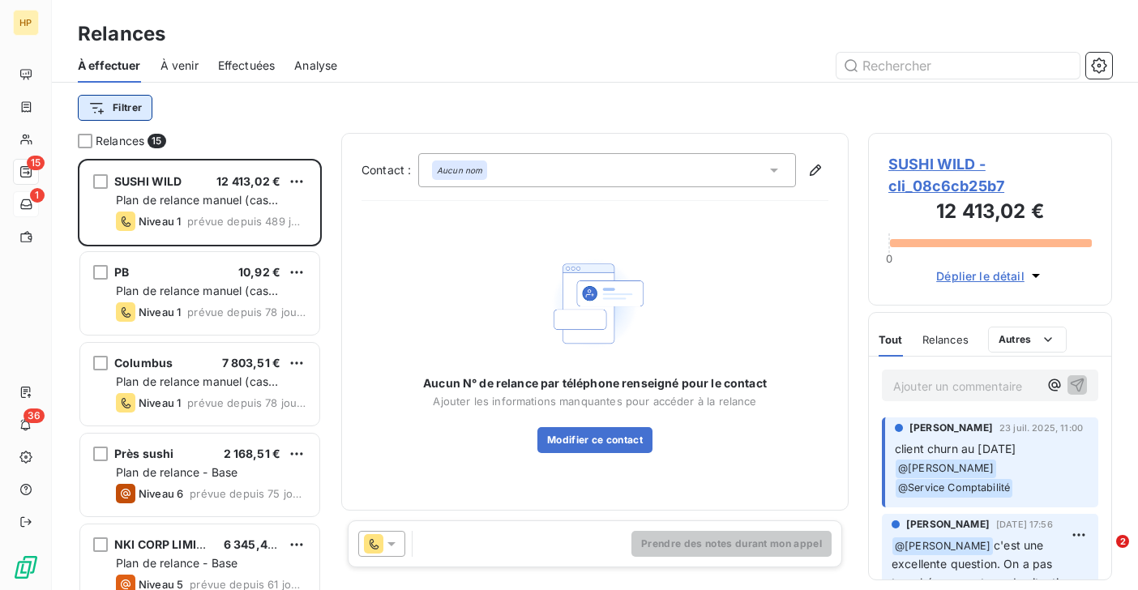
click html "HP 15 1 36 Relances À effectuer À venir Effectuées Analyse Filtrer Relances 15 …"
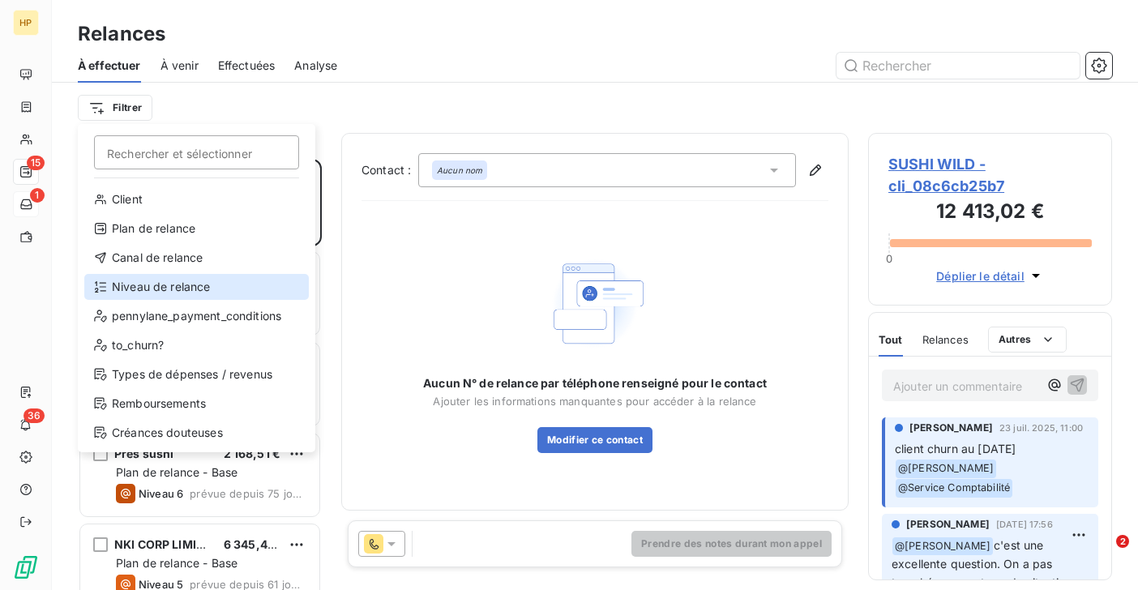
click div "Niveau de relance"
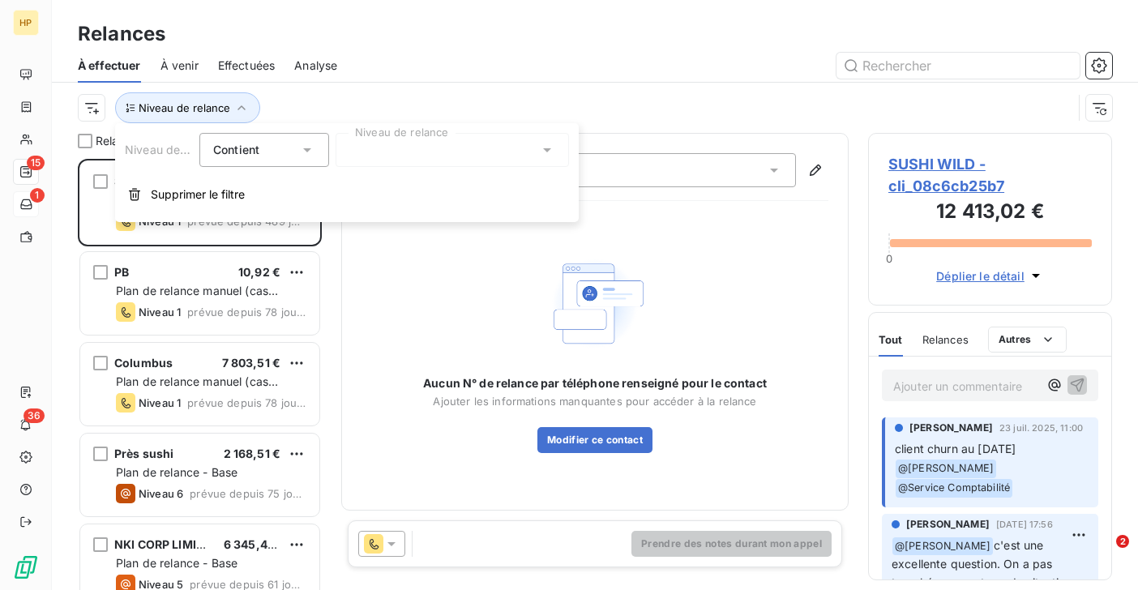
click div
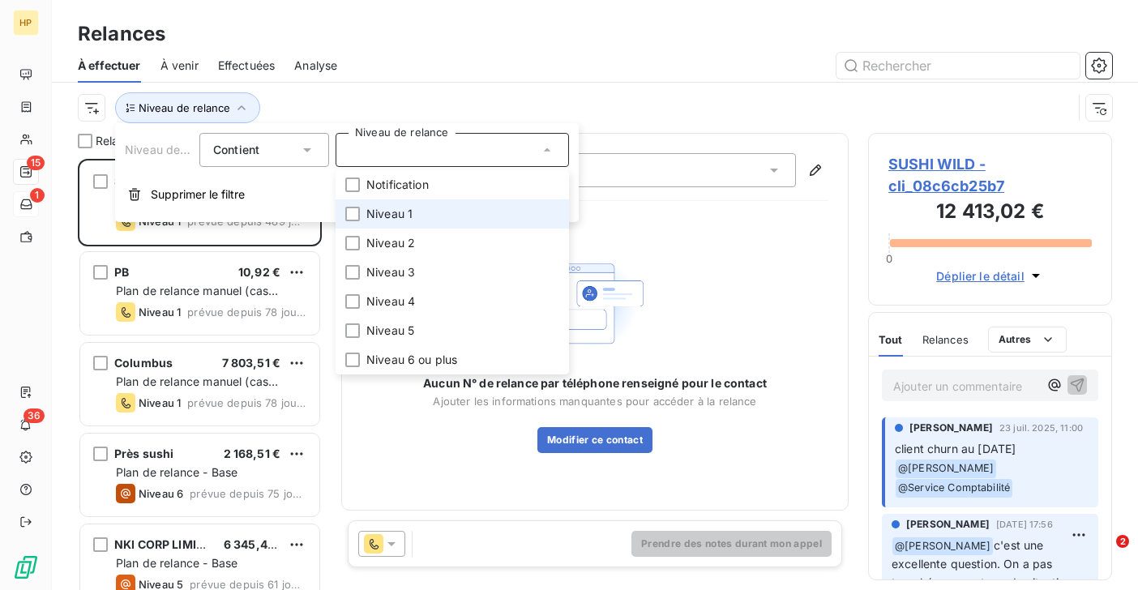
click span "Niveau 1"
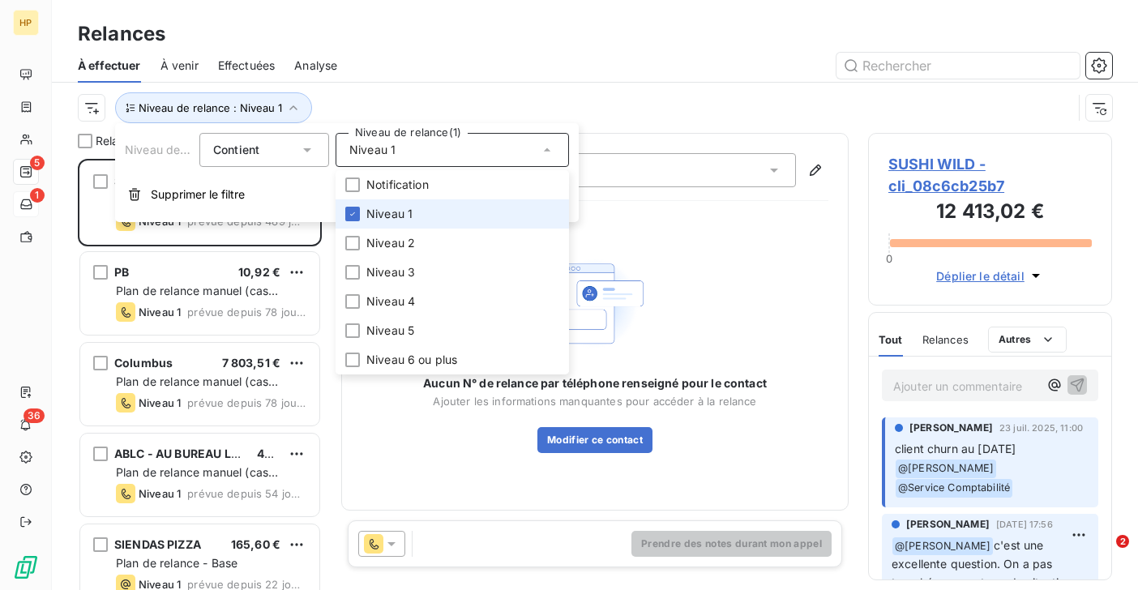
scroll to position [431, 244]
click div "Niveau de relance : Niveau 1"
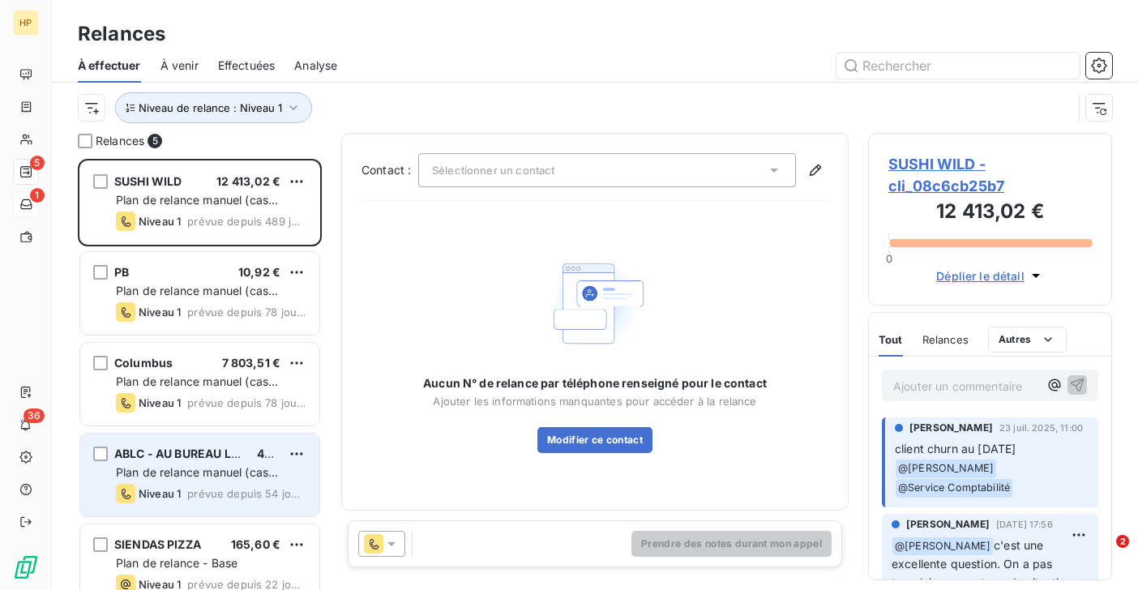
scroll to position [24, 0]
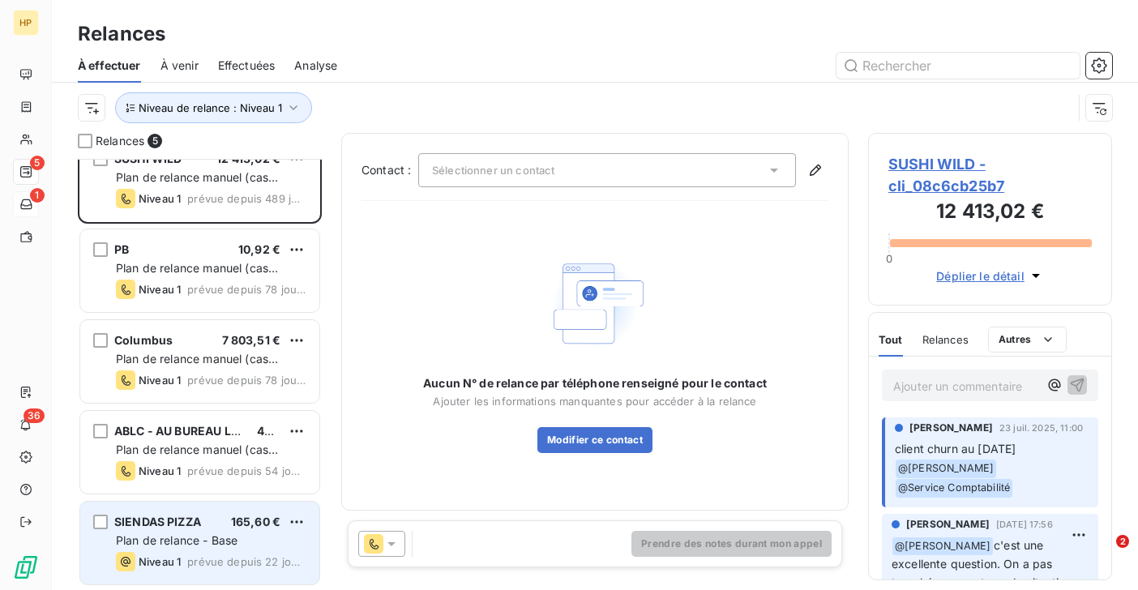
click div "Plan de relance - Base"
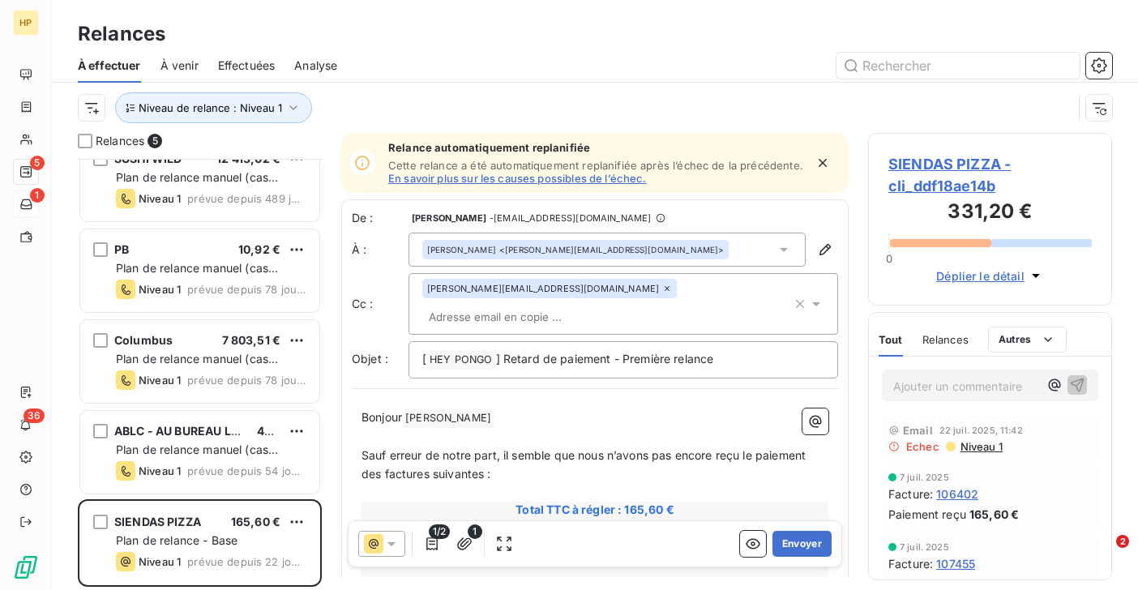
click span "SIENDAS PIZZA - cli_ddf18ae14b"
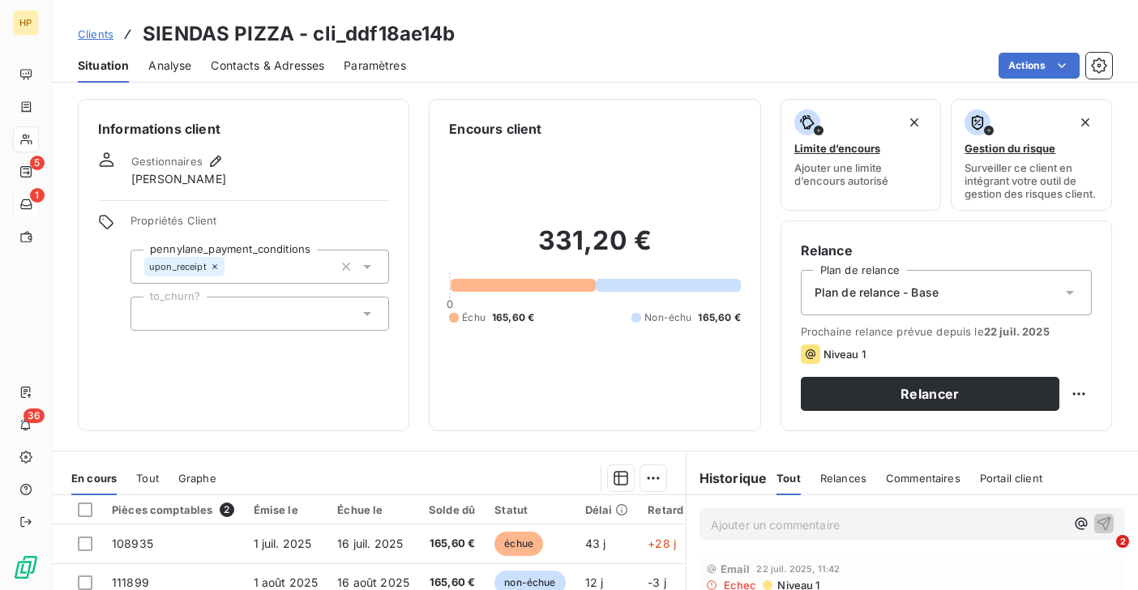
click span "Contacts & Adresses"
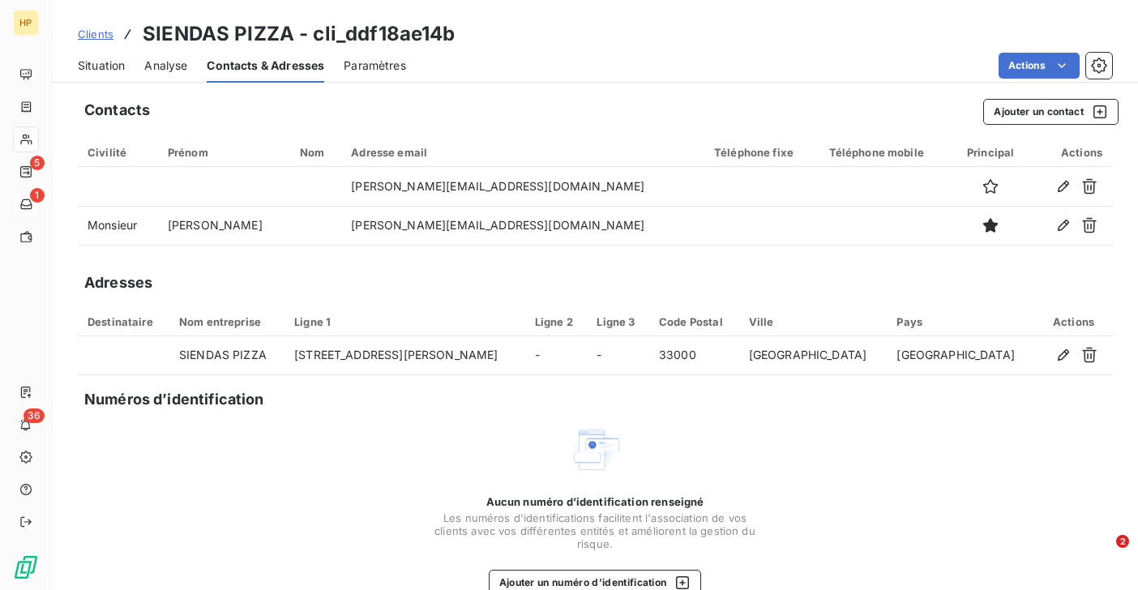
click span "Situation"
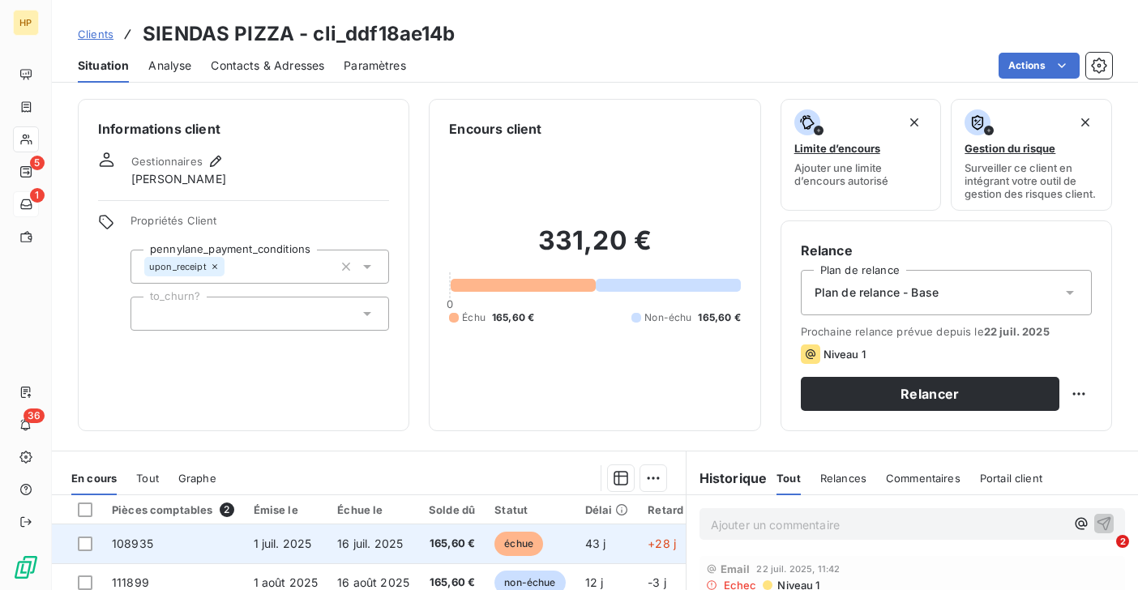
click span "16 juil. 2025"
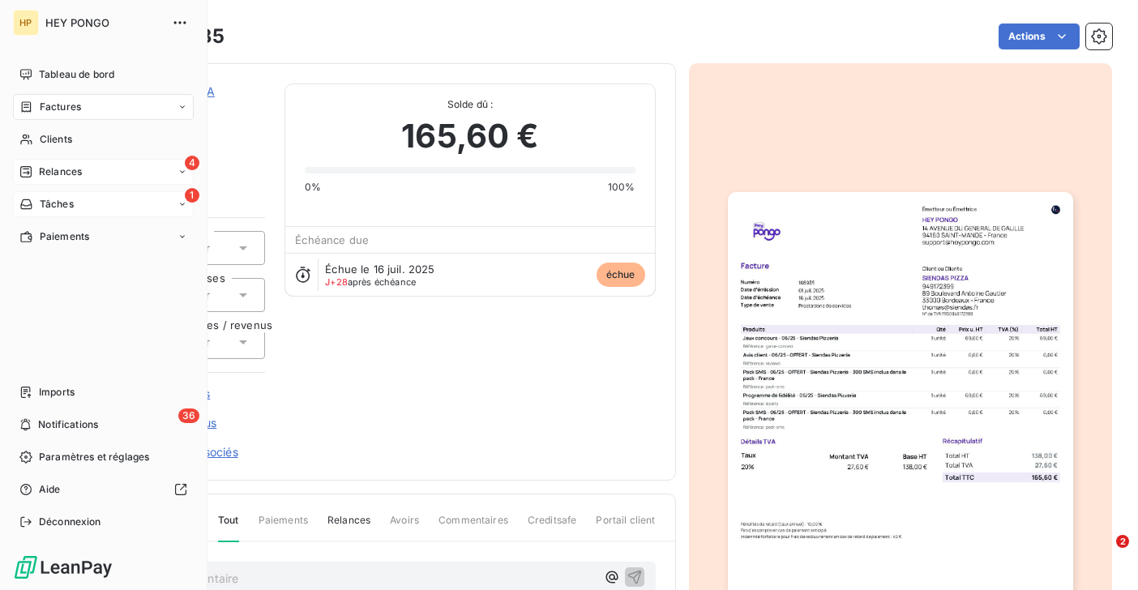
click span "Relances"
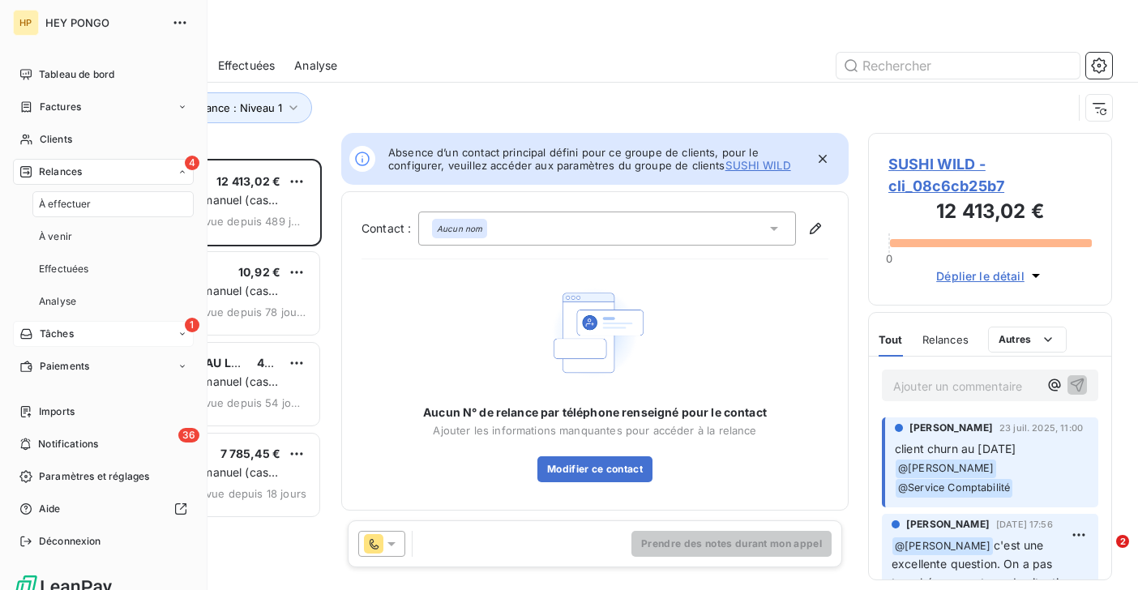
scroll to position [431, 244]
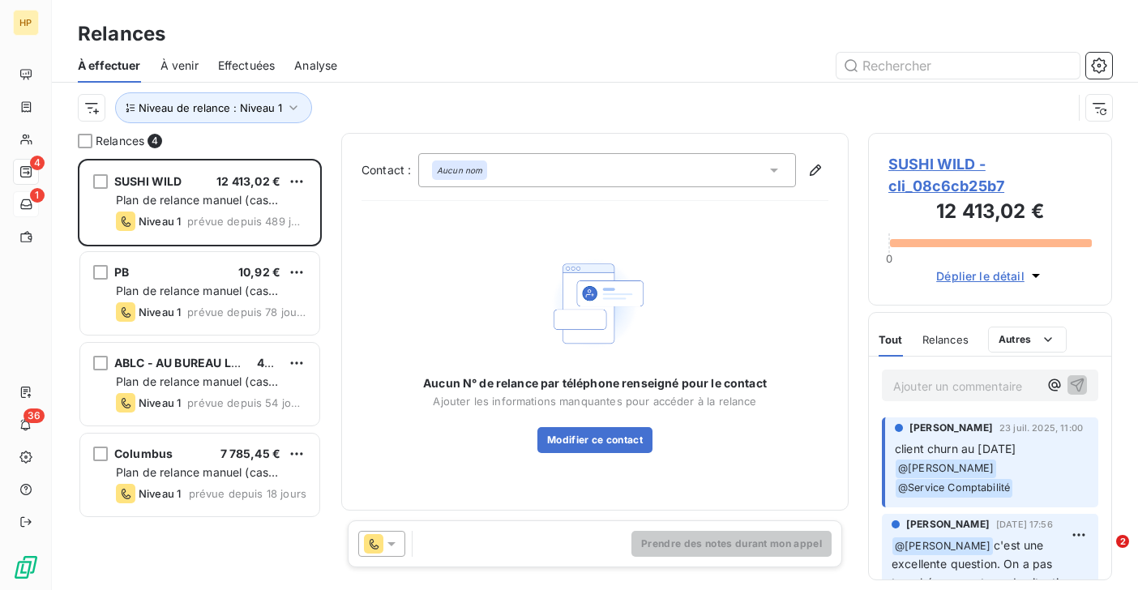
click p "Ajouter un commentaire ﻿"
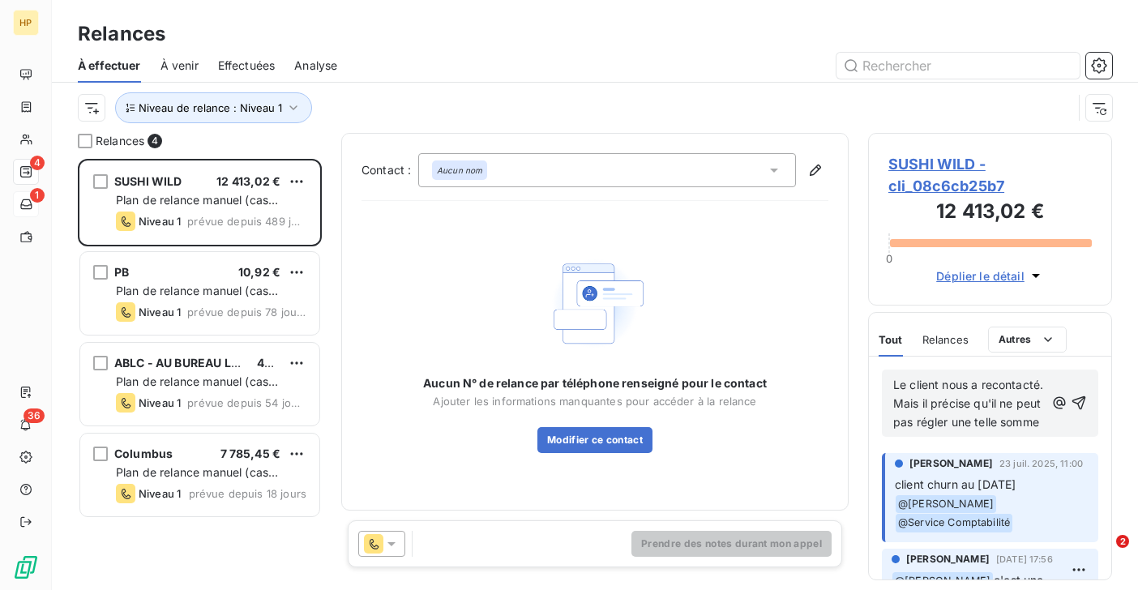
click span "Le client nous a recontacté. Mais il précise qu'il ne peut pas régler une telle…"
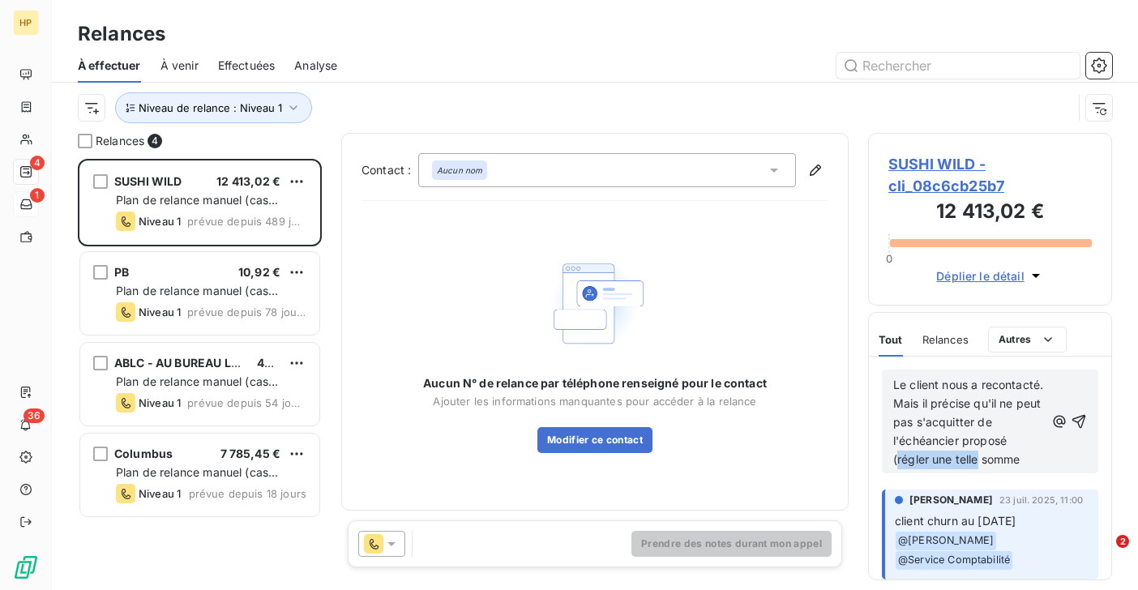
drag, startPoint x: 945, startPoint y: 460, endPoint x: 1024, endPoint y: 460, distance: 78.6
click span "Le client nous a recontacté. Mais il précise qu'il ne peut pas s'acquitter de l…"
click p "Le client nous a recontacté. Mais il précise qu'il ne peut pas s'acquitter de l…"
click icon "button"
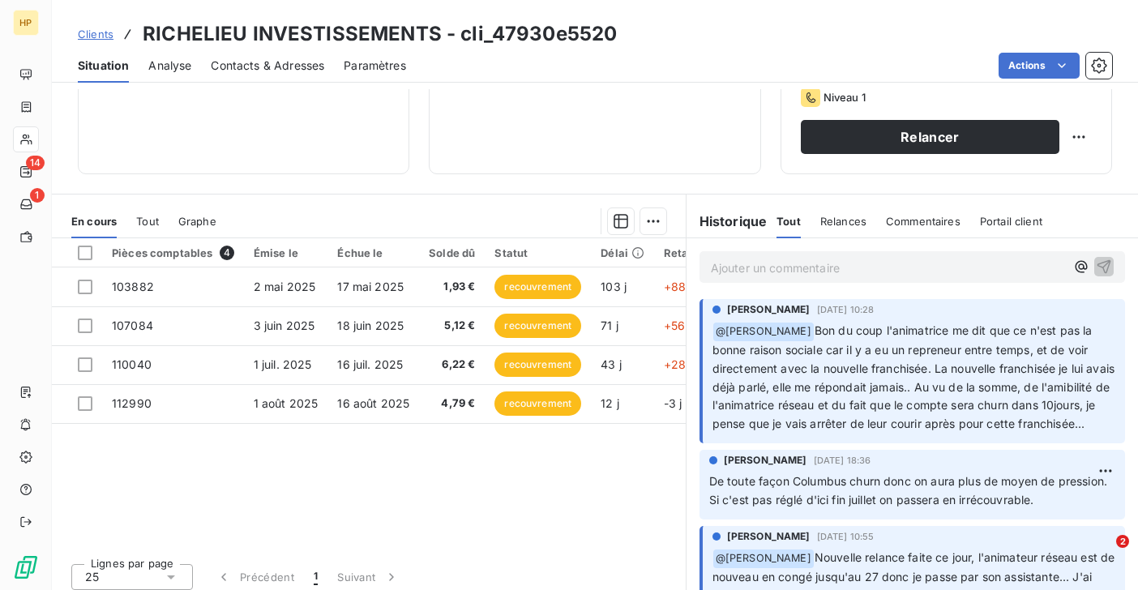
scroll to position [289, 0]
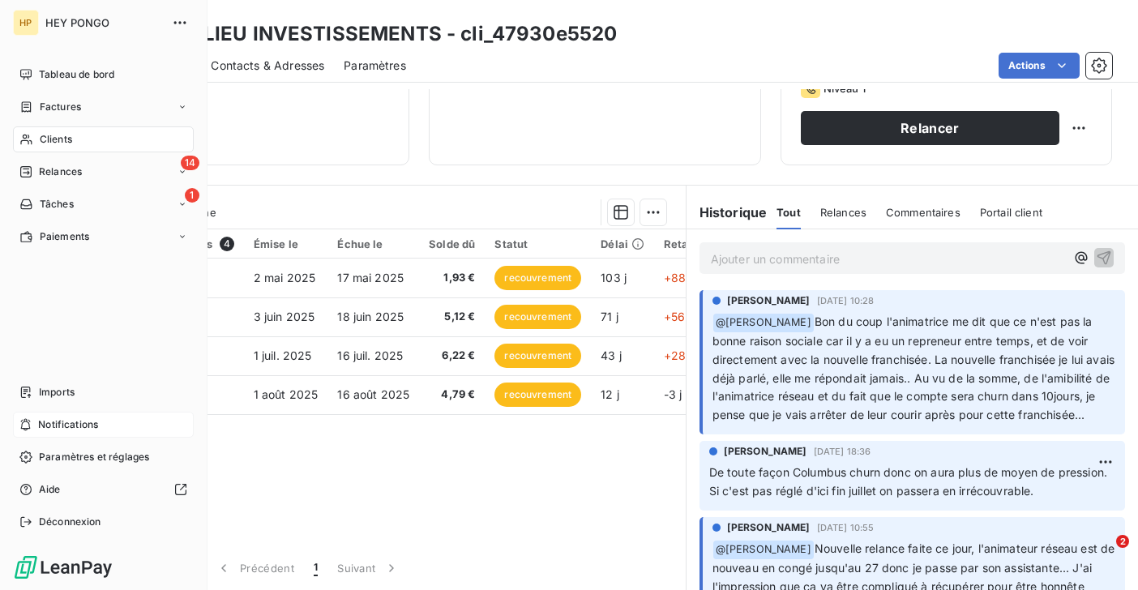
click at [55, 424] on span "Notifications" at bounding box center [68, 424] width 60 height 15
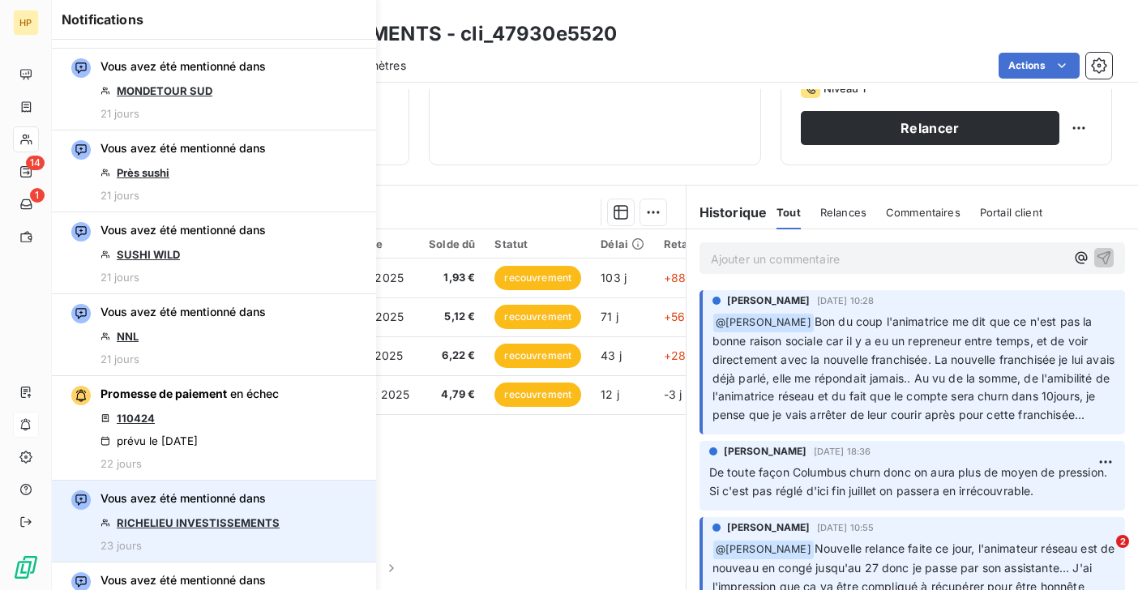
scroll to position [2560, 0]
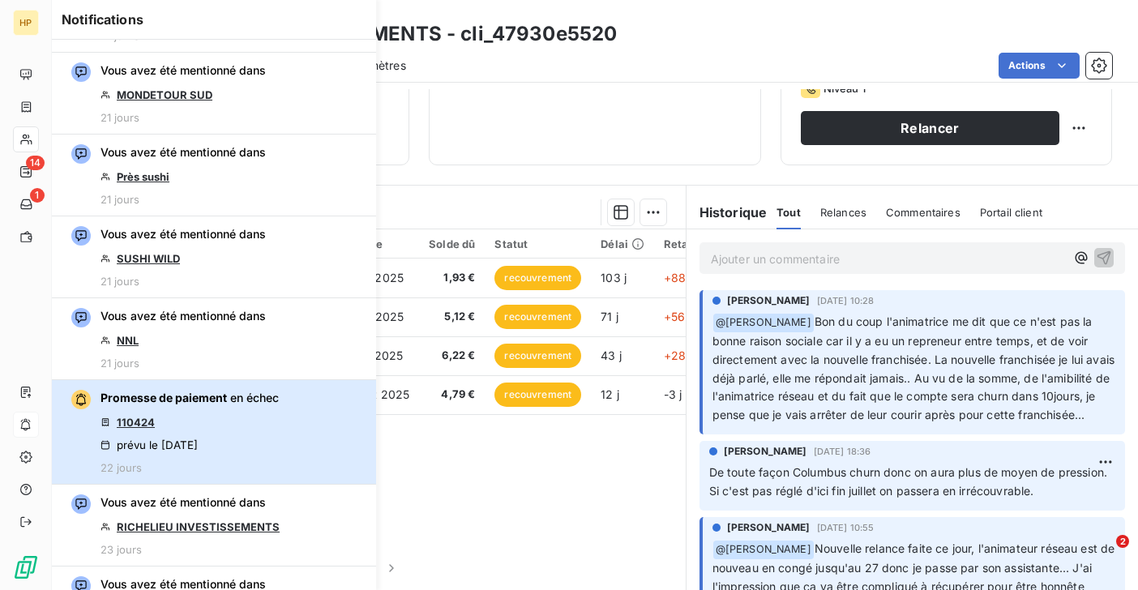
click at [175, 437] on div "Promesse de paiement en échec 110424 prévu le [DATE] 22 jours" at bounding box center [189, 432] width 178 height 84
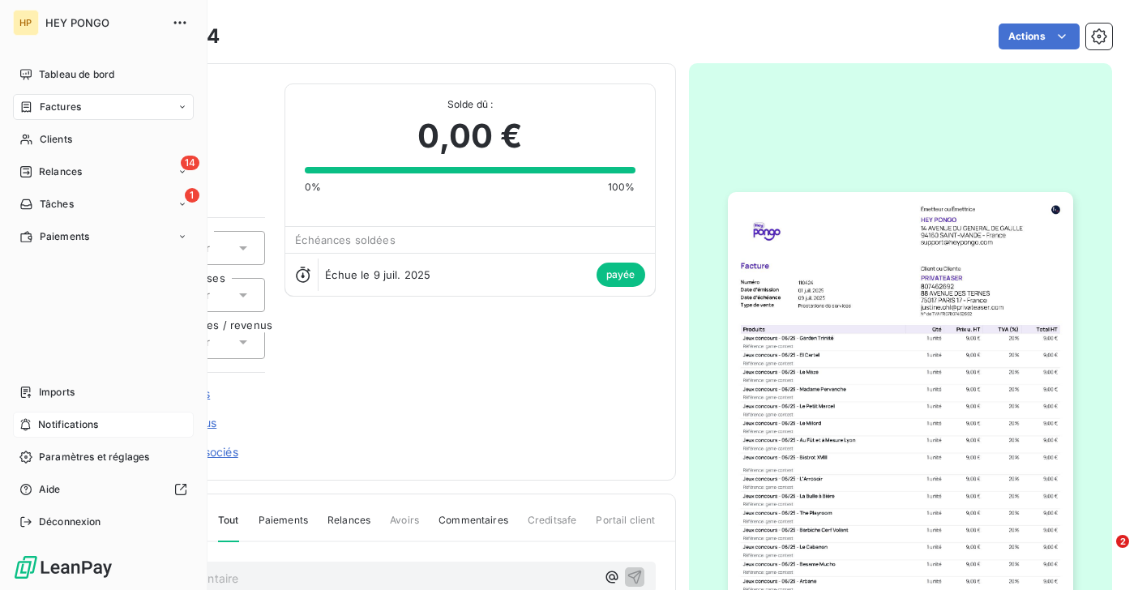
click at [60, 421] on span "Notifications" at bounding box center [68, 424] width 60 height 15
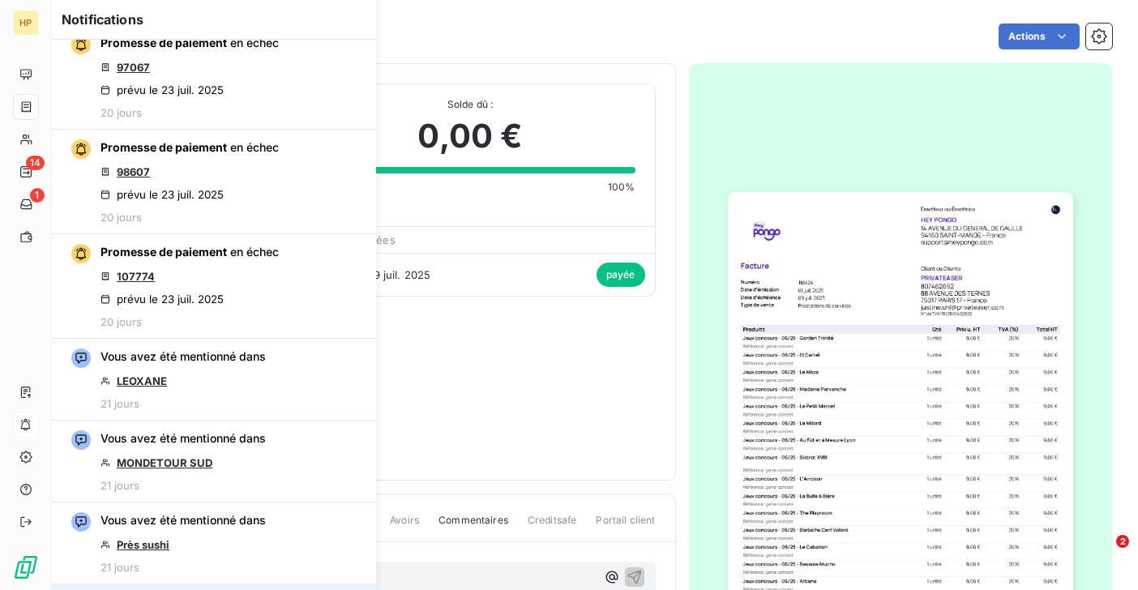
scroll to position [2170, 0]
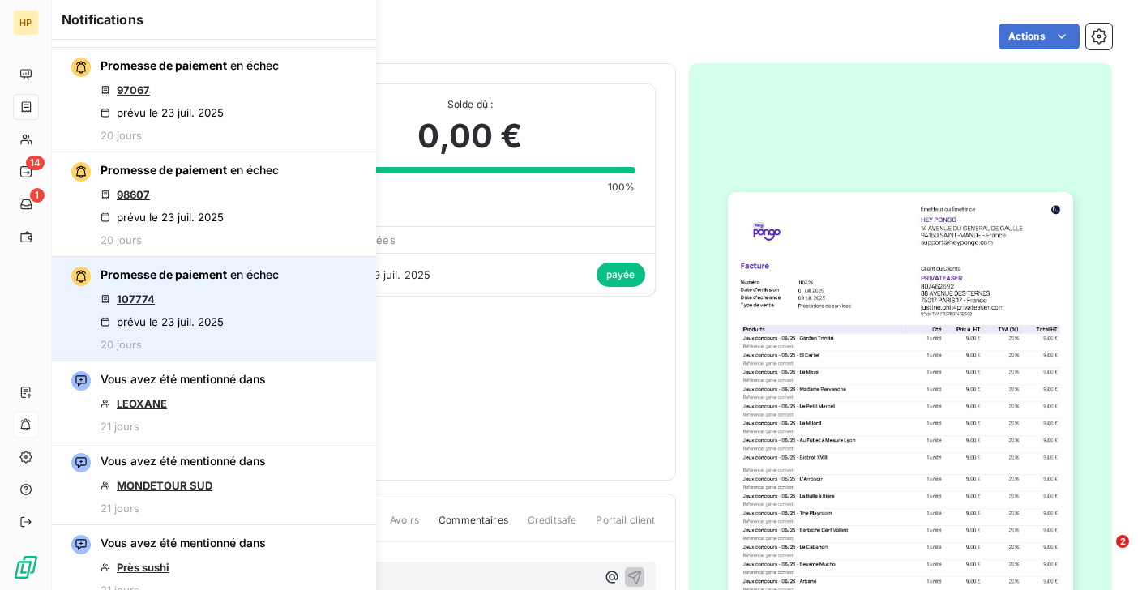
click at [142, 297] on link "107774" at bounding box center [136, 299] width 38 height 13
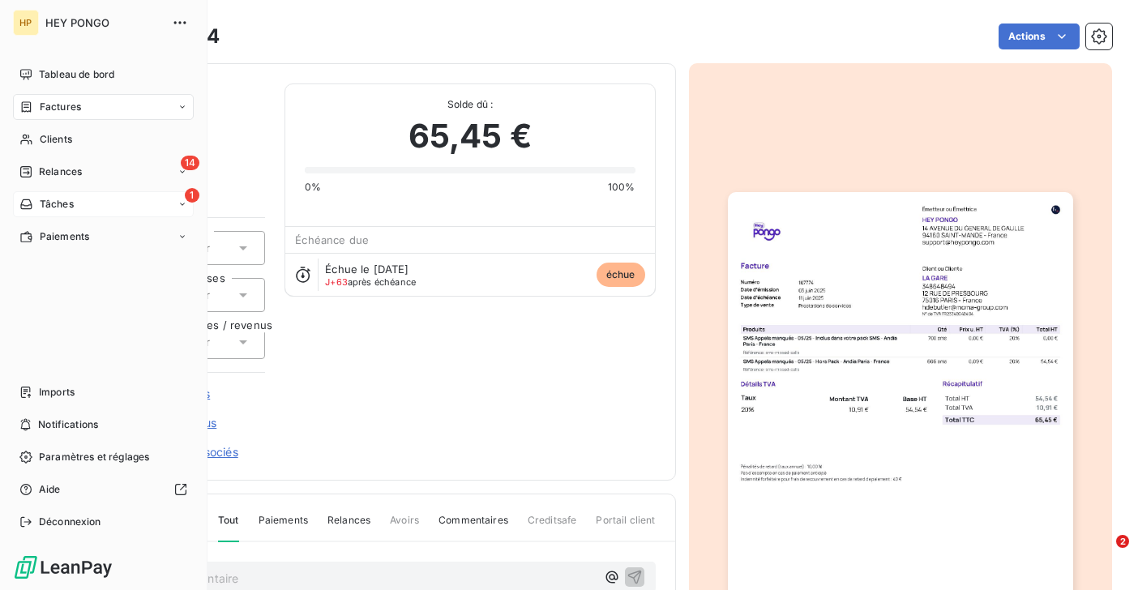
click at [49, 209] on span "Tâches" at bounding box center [57, 204] width 34 height 15
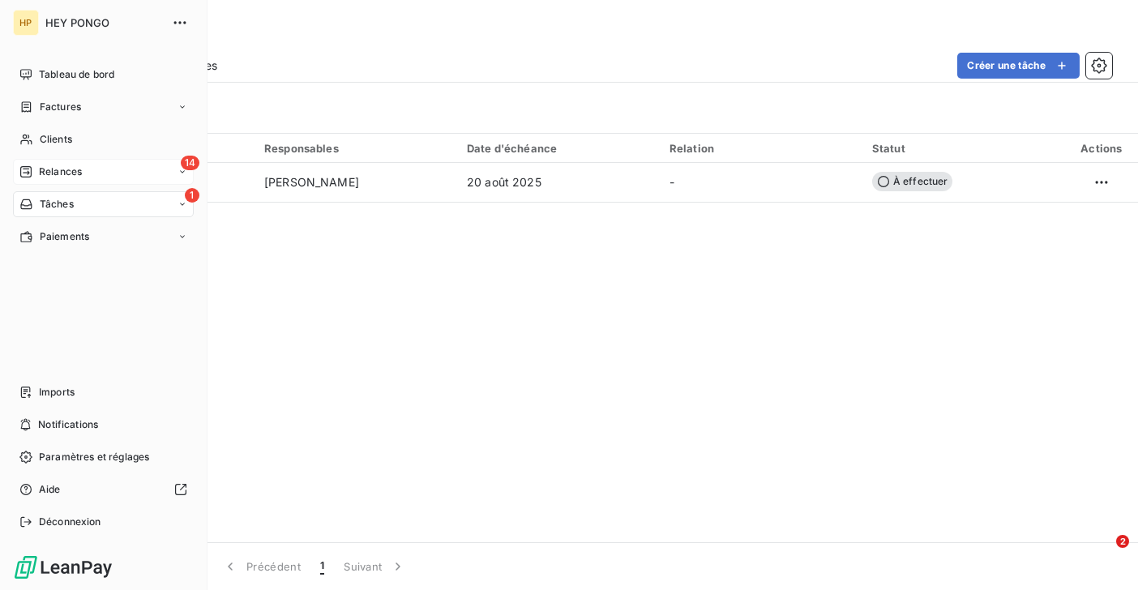
click at [49, 176] on span "Relances" at bounding box center [60, 172] width 43 height 15
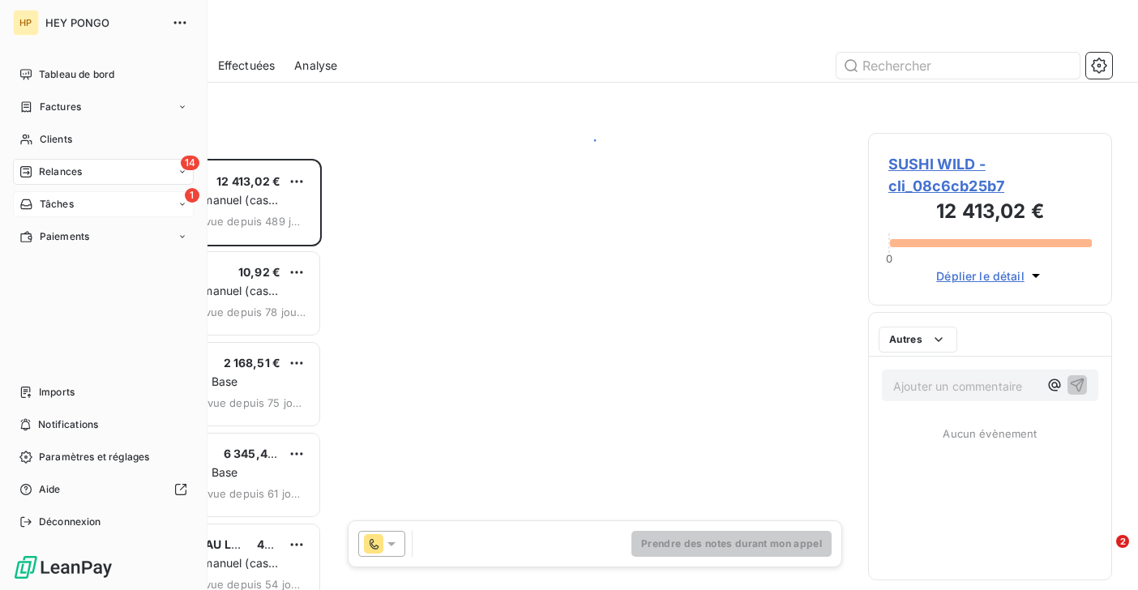
scroll to position [431, 244]
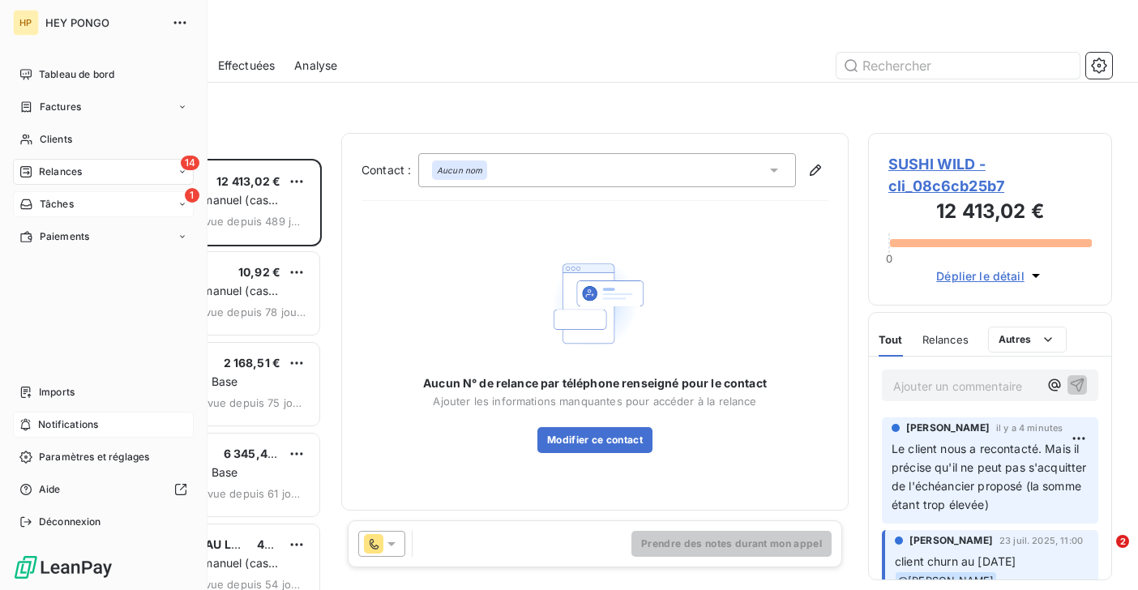
click at [53, 429] on span "Notifications" at bounding box center [68, 424] width 60 height 15
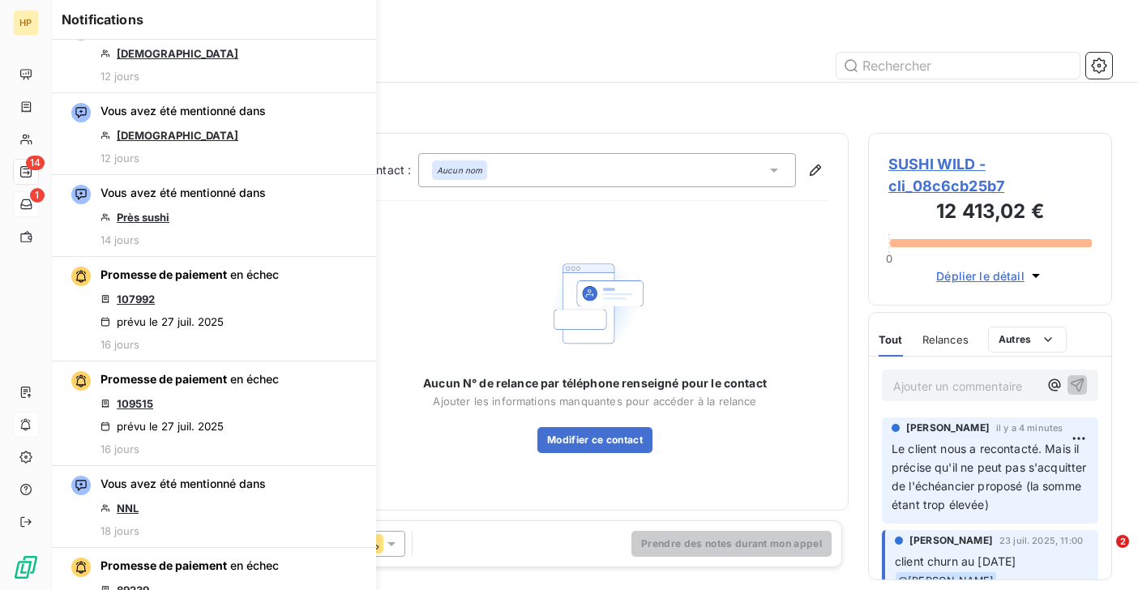
scroll to position [1250, 0]
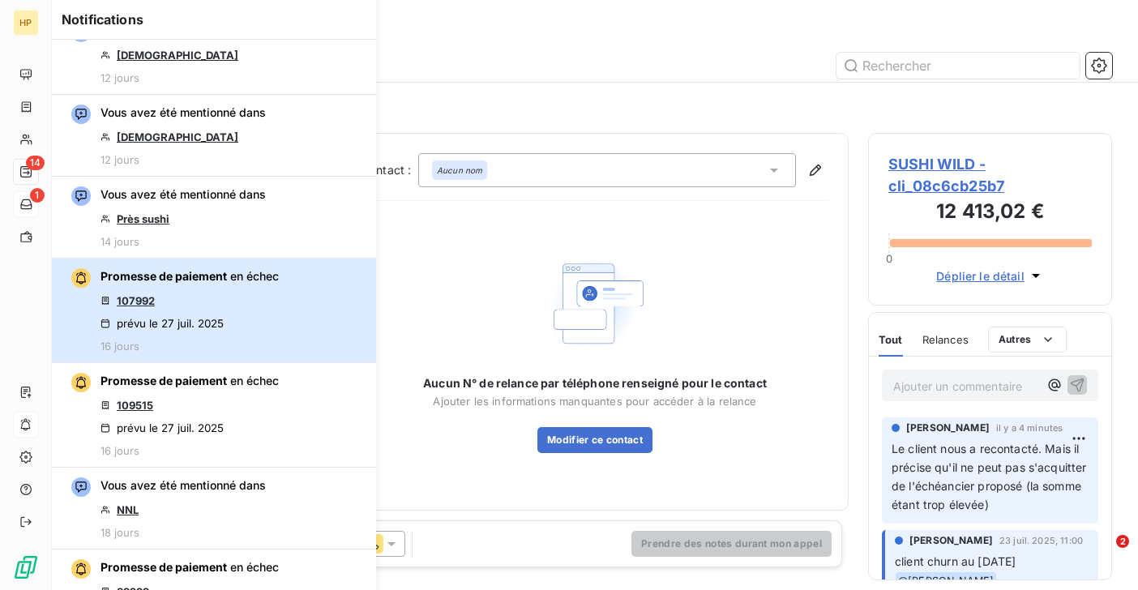
click at [144, 310] on div "Promesse de paiement en échec 107992 prévu le [DATE] 16 jours" at bounding box center [189, 310] width 178 height 84
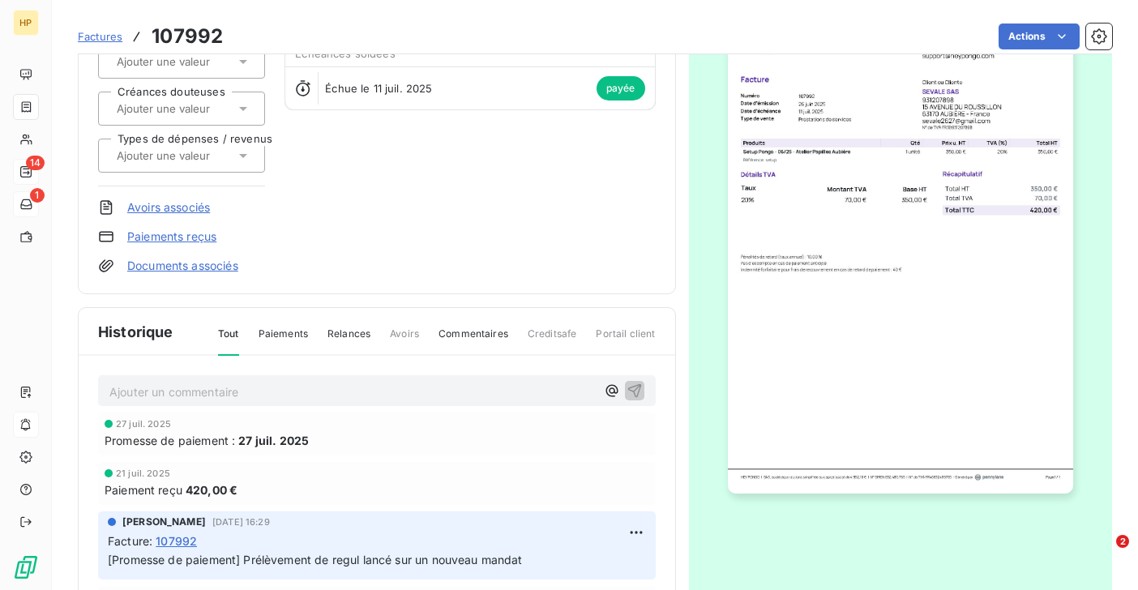
scroll to position [306, 0]
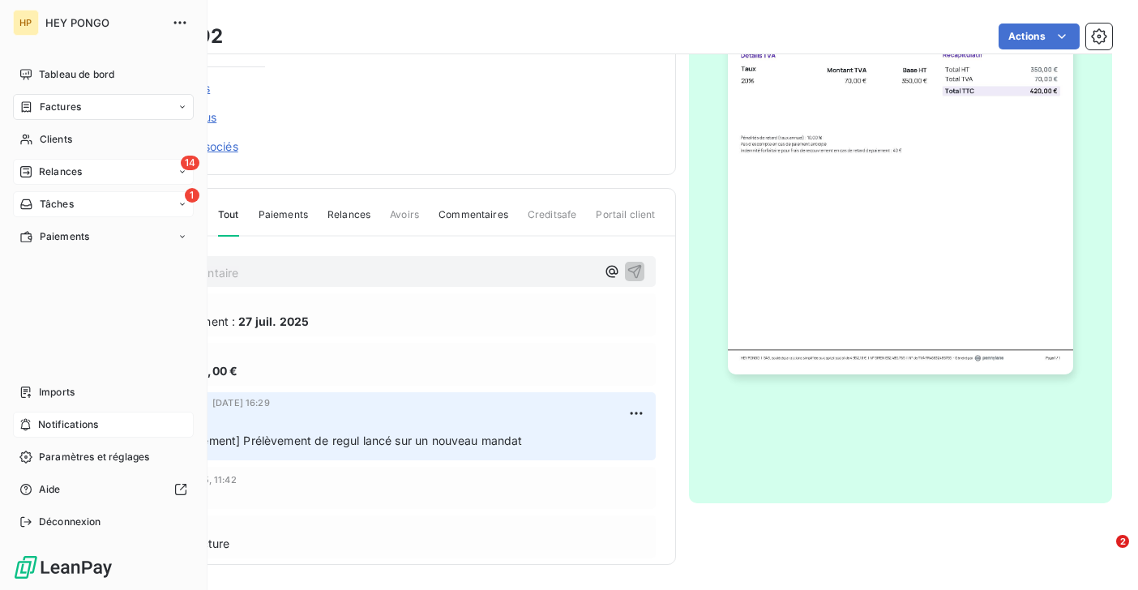
click at [52, 425] on span "Notifications" at bounding box center [68, 424] width 60 height 15
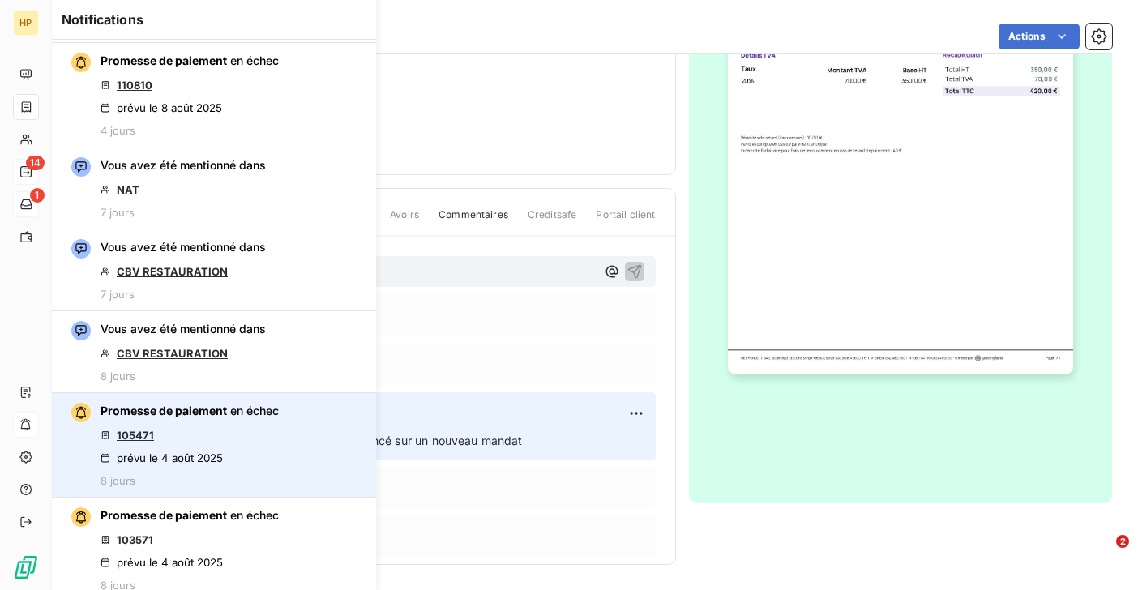
scroll to position [648, 0]
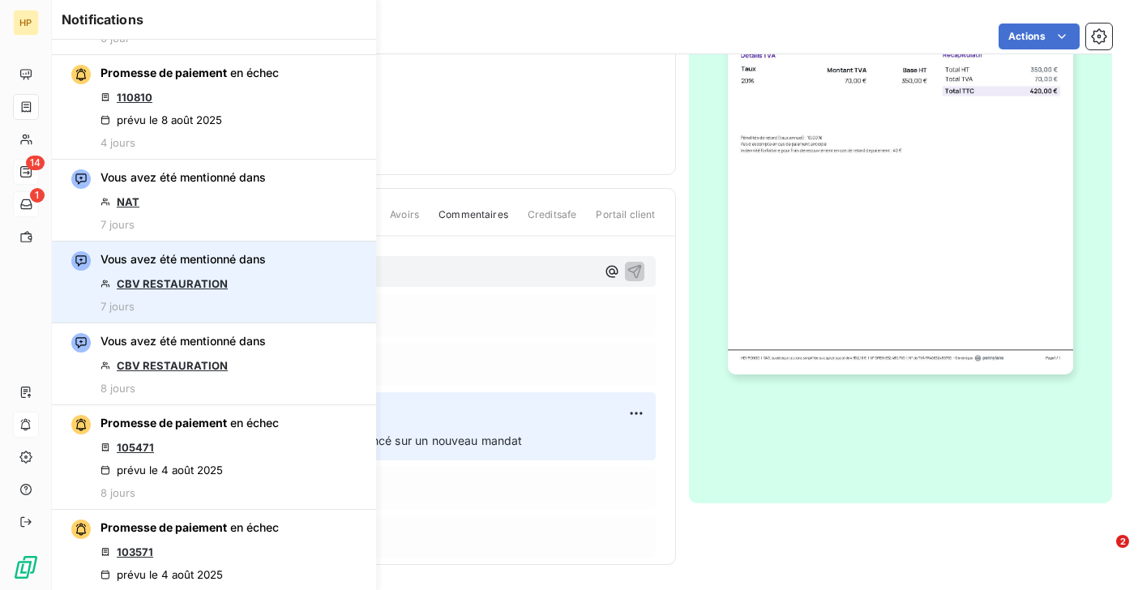
click at [190, 289] on link "CBV RESTAURATION" at bounding box center [172, 283] width 111 height 13
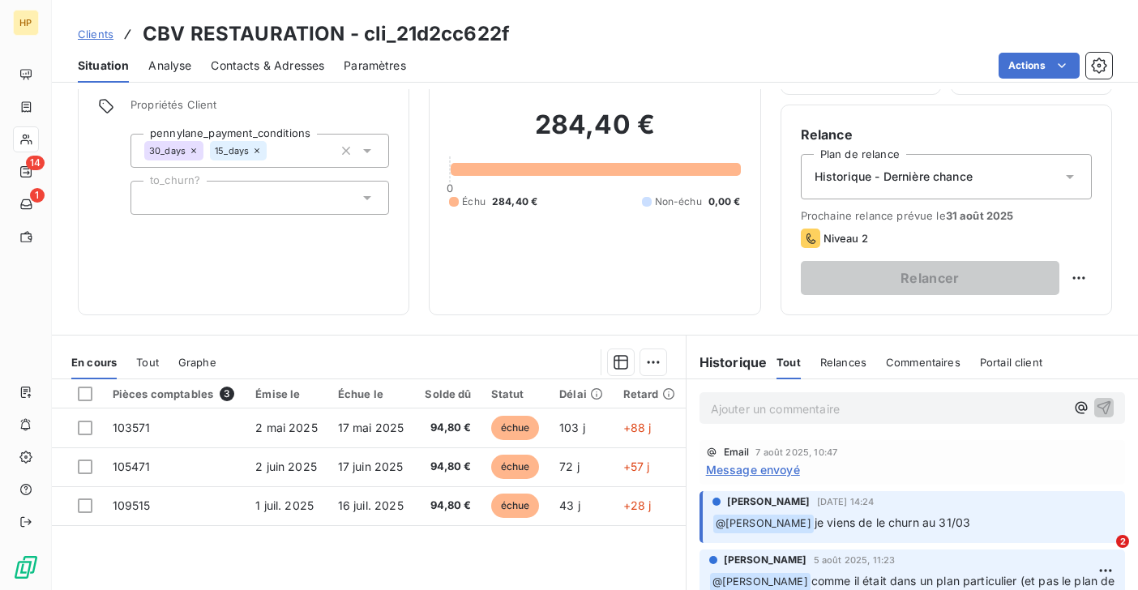
scroll to position [175, 0]
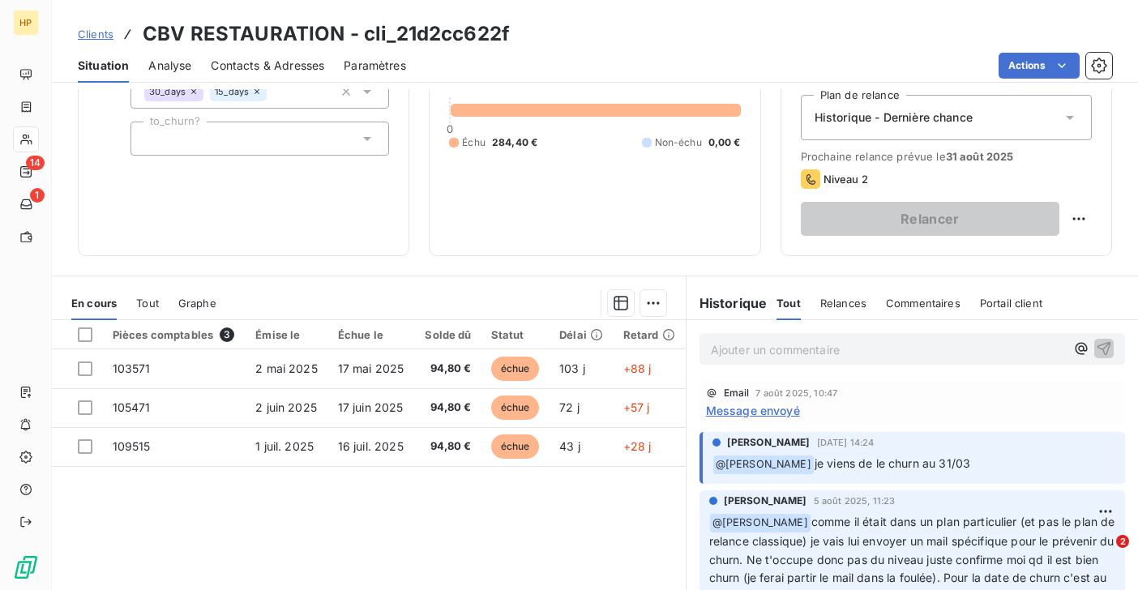
click at [725, 415] on span "Message envoyé" at bounding box center [753, 410] width 94 height 17
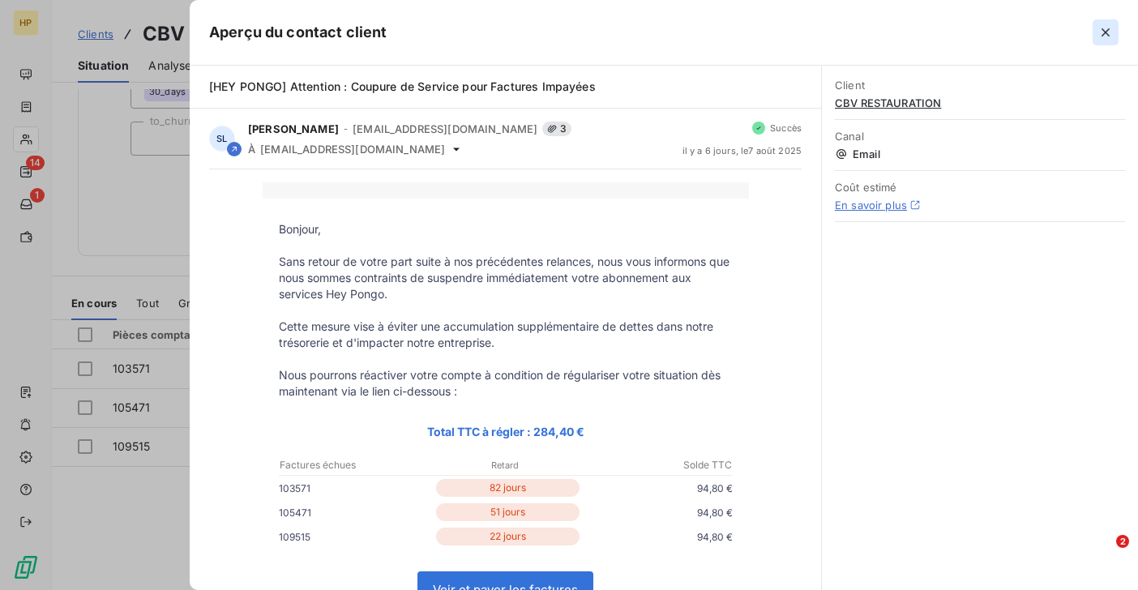
click at [1101, 36] on icon "button" at bounding box center [1105, 32] width 16 height 16
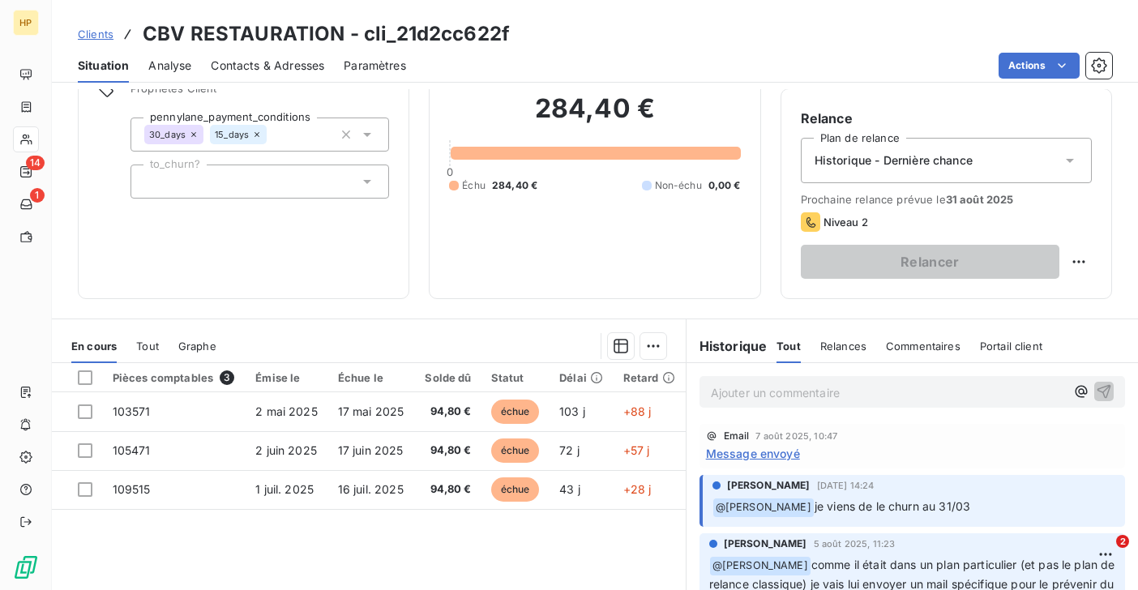
scroll to position [107, 0]
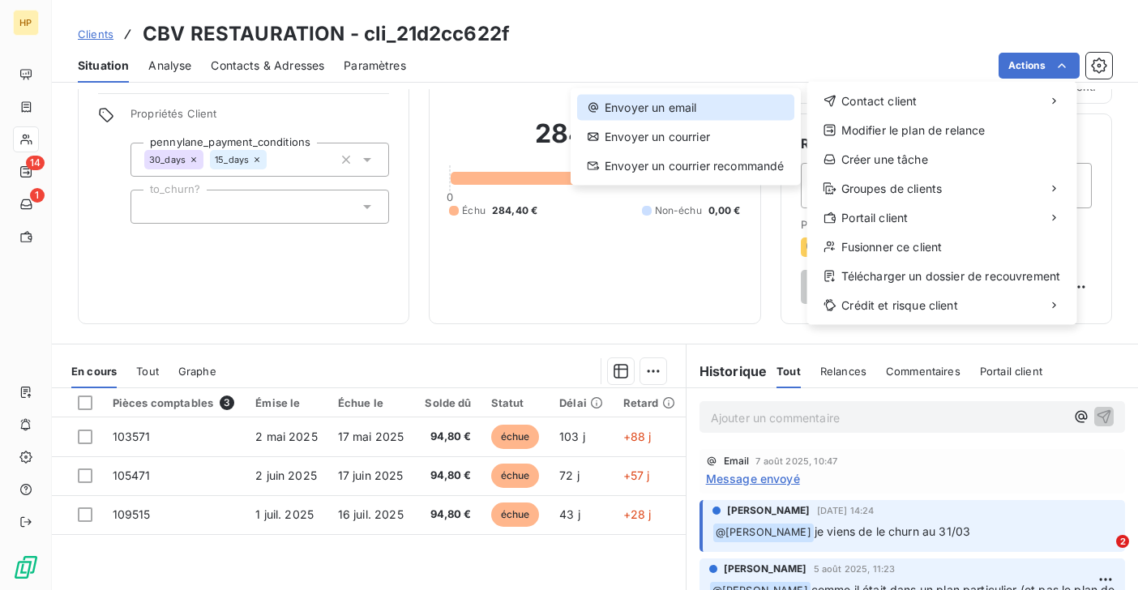
click at [698, 106] on div "Envoyer un email" at bounding box center [685, 108] width 217 height 26
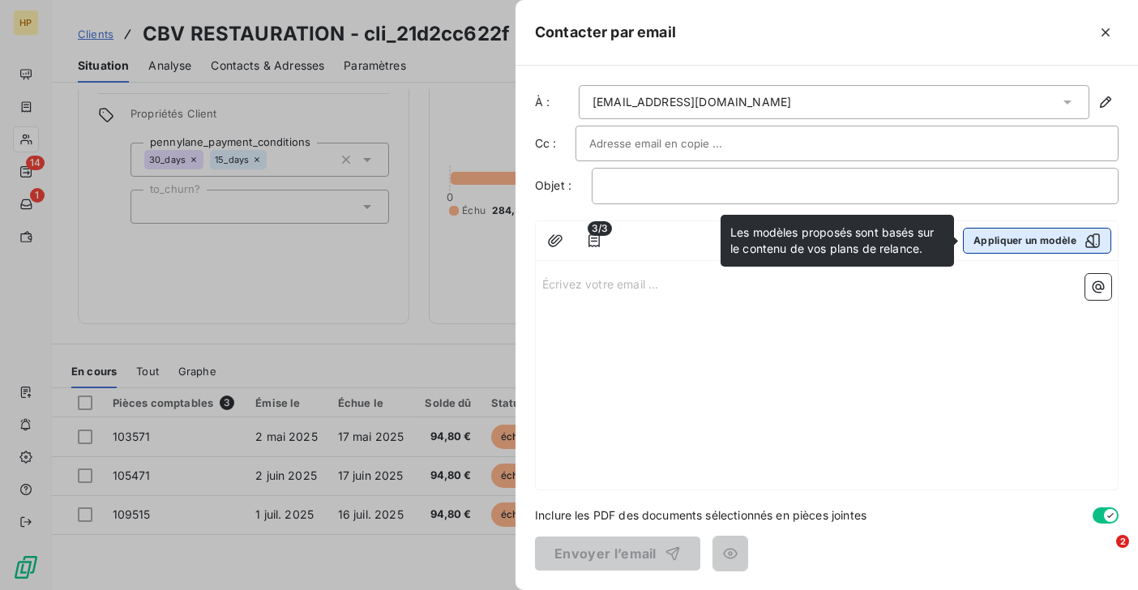
click at [1013, 238] on button "Appliquer un modèle" at bounding box center [1037, 241] width 148 height 26
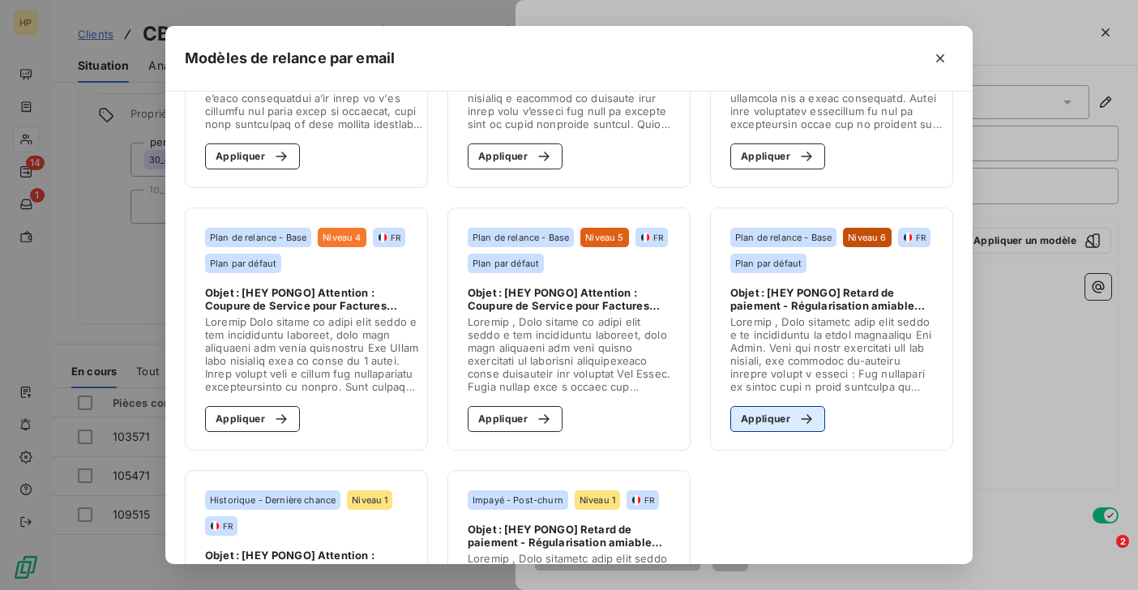
scroll to position [242, 0]
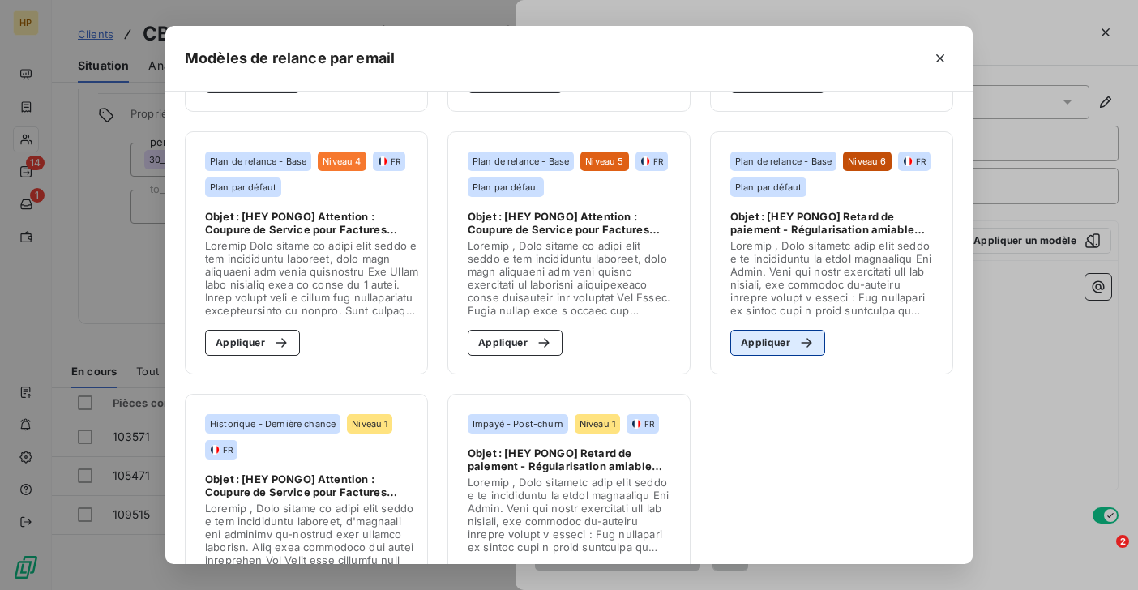
click at [779, 343] on button "Appliquer" at bounding box center [777, 343] width 95 height 26
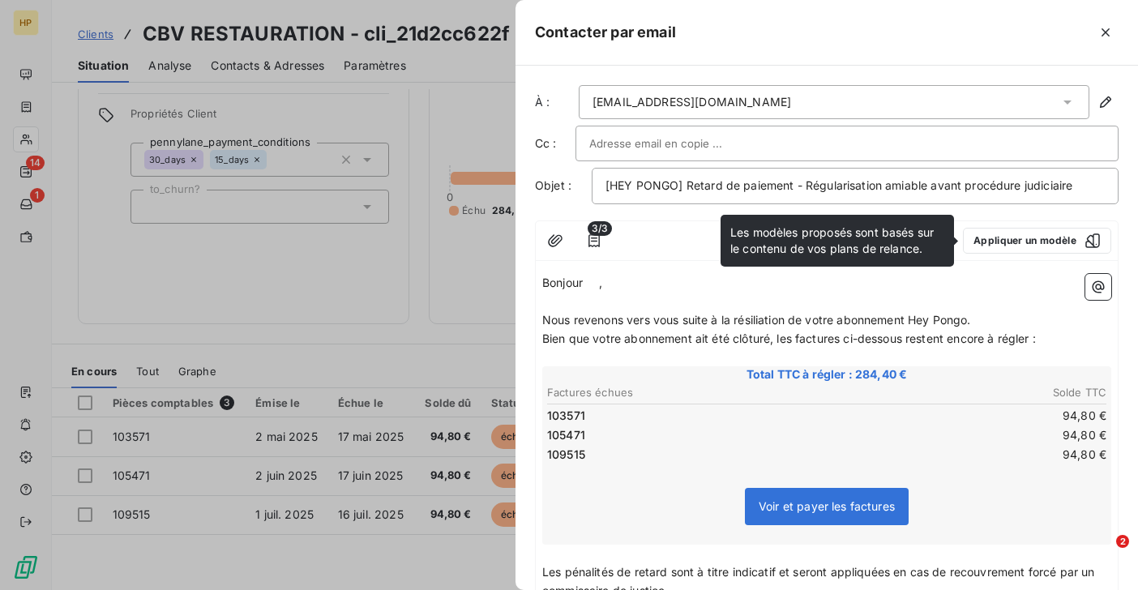
click at [602, 284] on p "Bonjour ﻿ ﻿ ," at bounding box center [826, 283] width 569 height 19
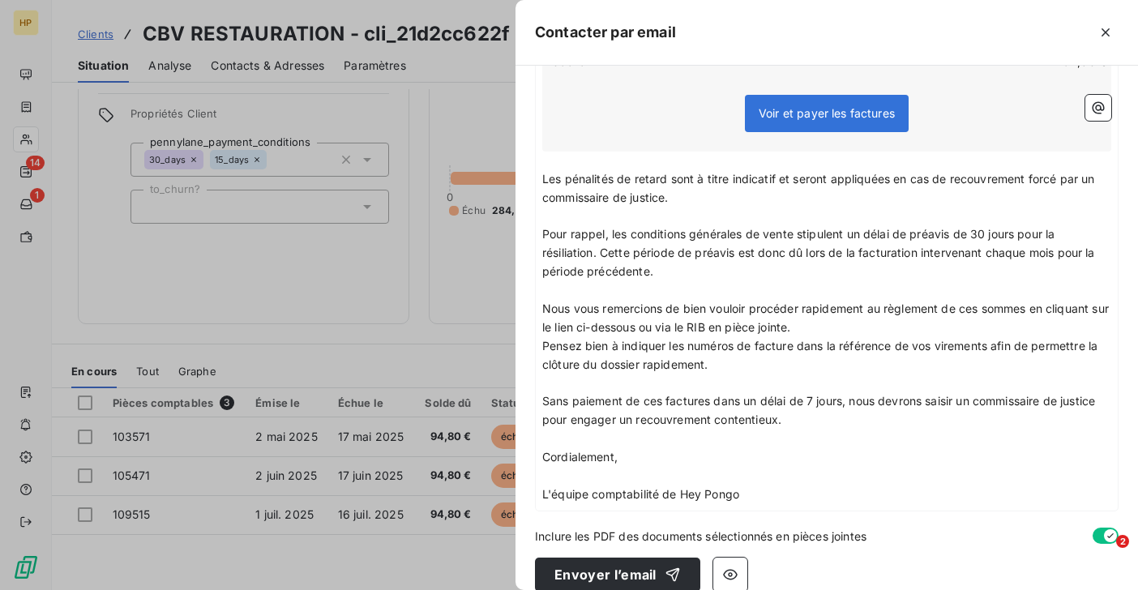
scroll to position [413, 0]
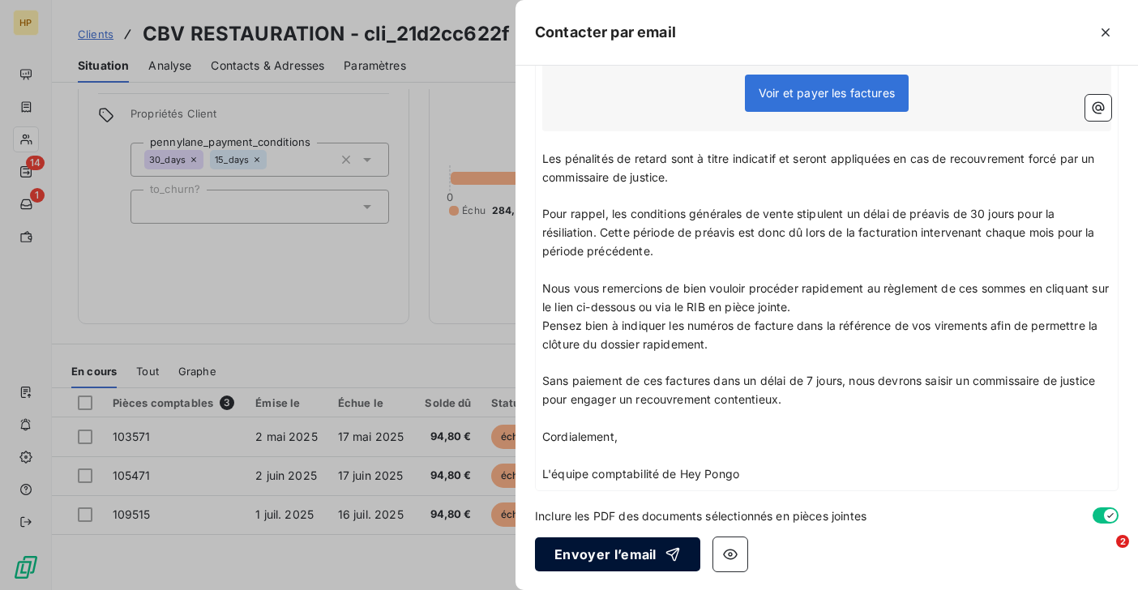
click at [631, 549] on button "Envoyer l’email" at bounding box center [617, 554] width 165 height 34
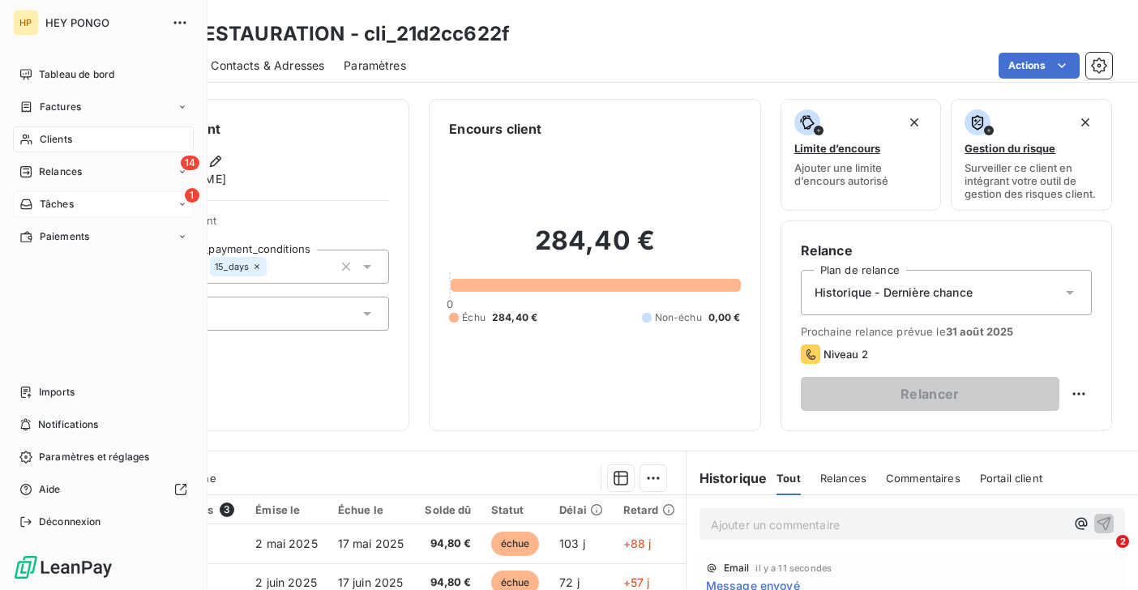
click at [32, 199] on div "Tâches" at bounding box center [46, 204] width 54 height 15
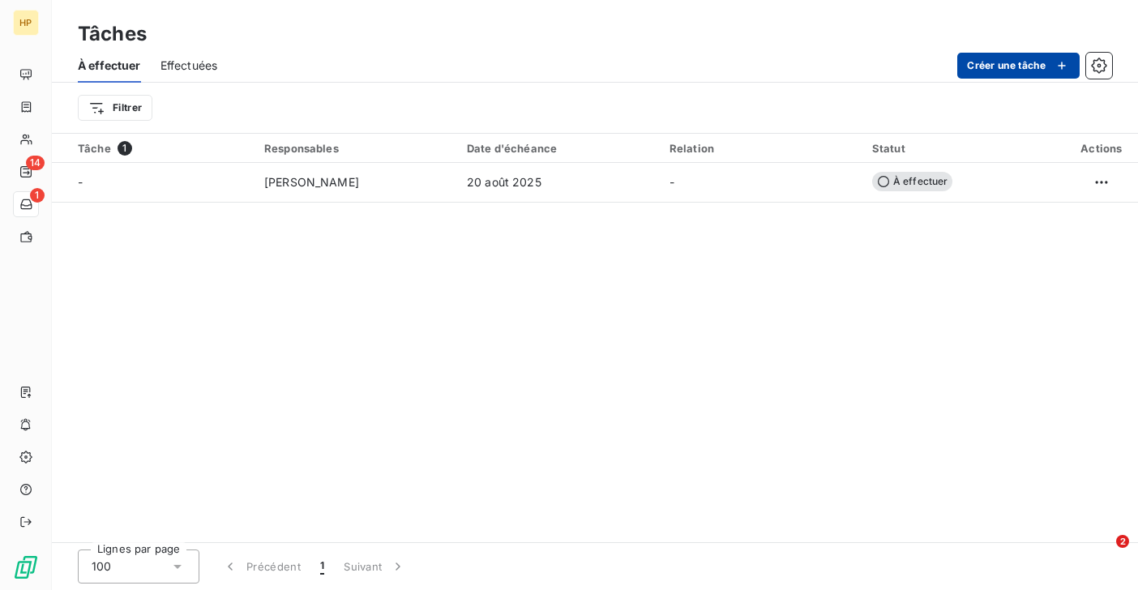
click at [992, 63] on button "Créer une tâche" at bounding box center [1018, 66] width 122 height 26
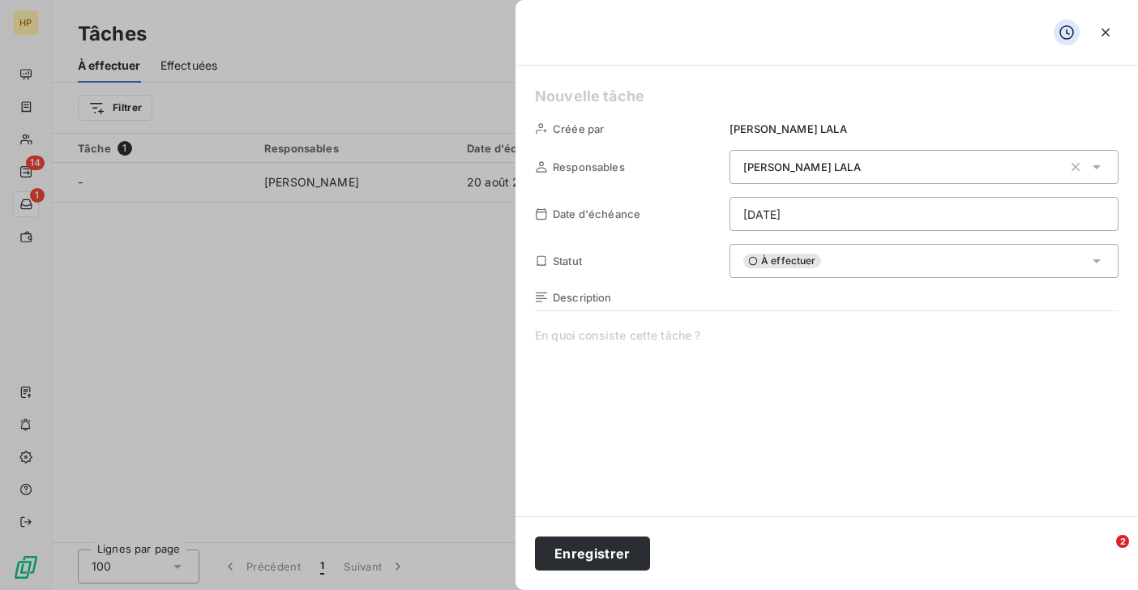
click at [580, 357] on span at bounding box center [827, 482] width 584 height 311
paste span
click at [778, 213] on html "HP 14 1 Tâches À effectuer Effectuées Créer une tâche Filtrer Tâche 1 Responsab…" at bounding box center [569, 295] width 1138 height 590
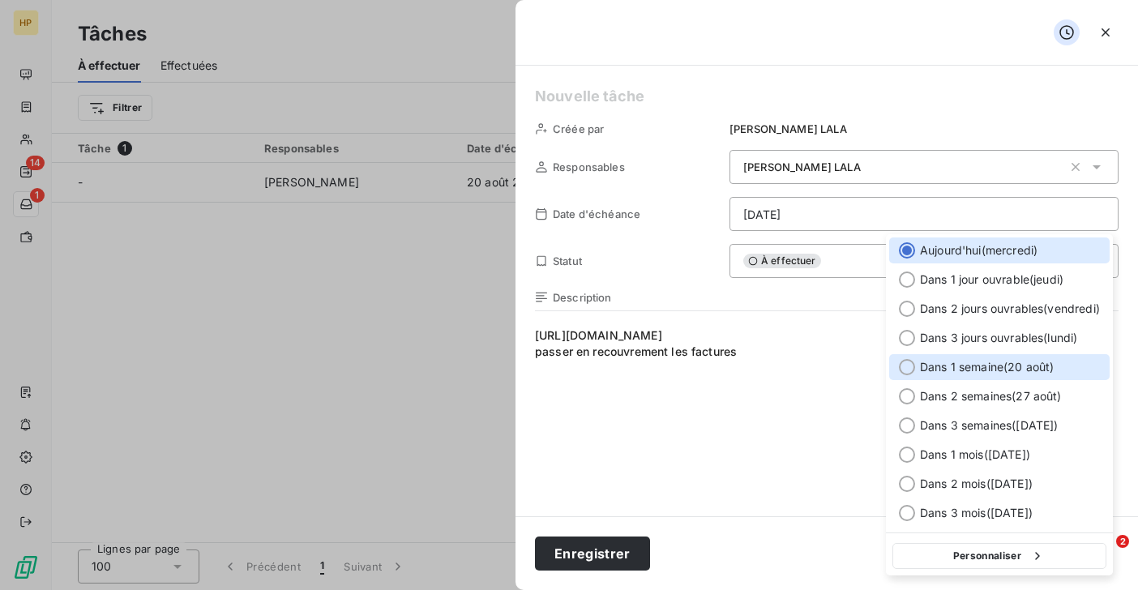
click at [938, 359] on span "Dans 1 semaine ( 20 août )" at bounding box center [987, 367] width 134 height 16
type input "[DATE]"
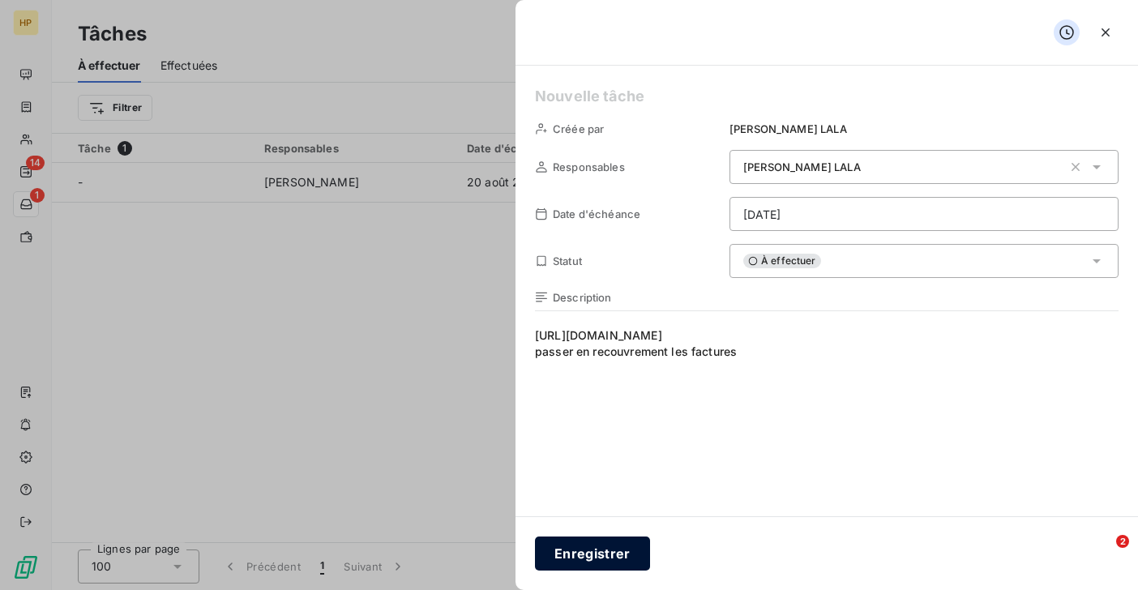
click at [590, 548] on button "Enregistrer" at bounding box center [592, 554] width 115 height 34
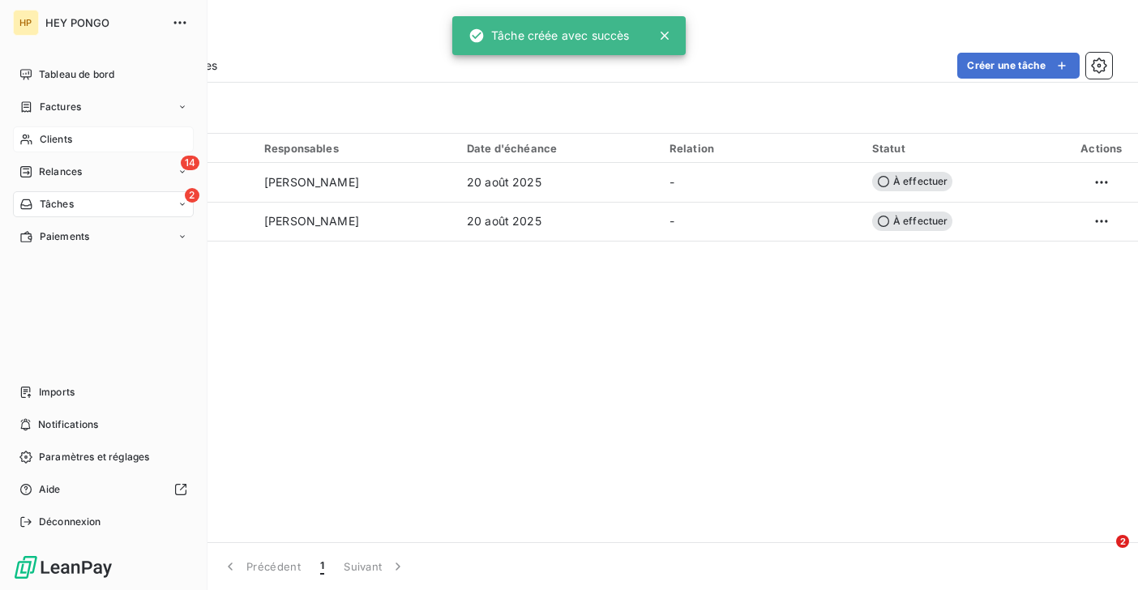
click at [55, 139] on span "Clients" at bounding box center [56, 139] width 32 height 15
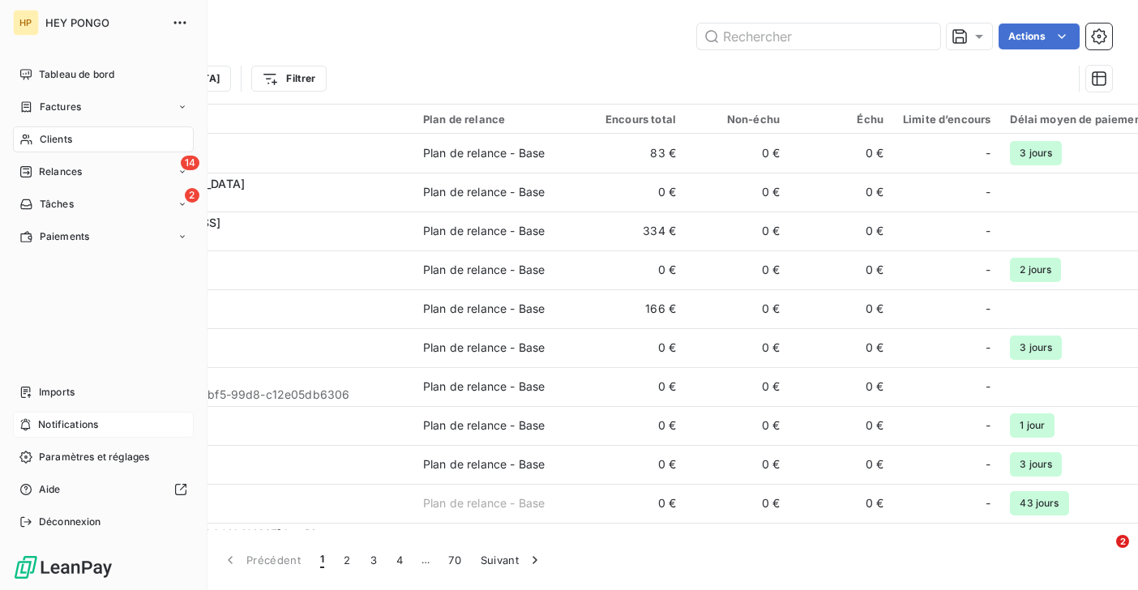
click at [43, 423] on span "Notifications" at bounding box center [68, 424] width 60 height 15
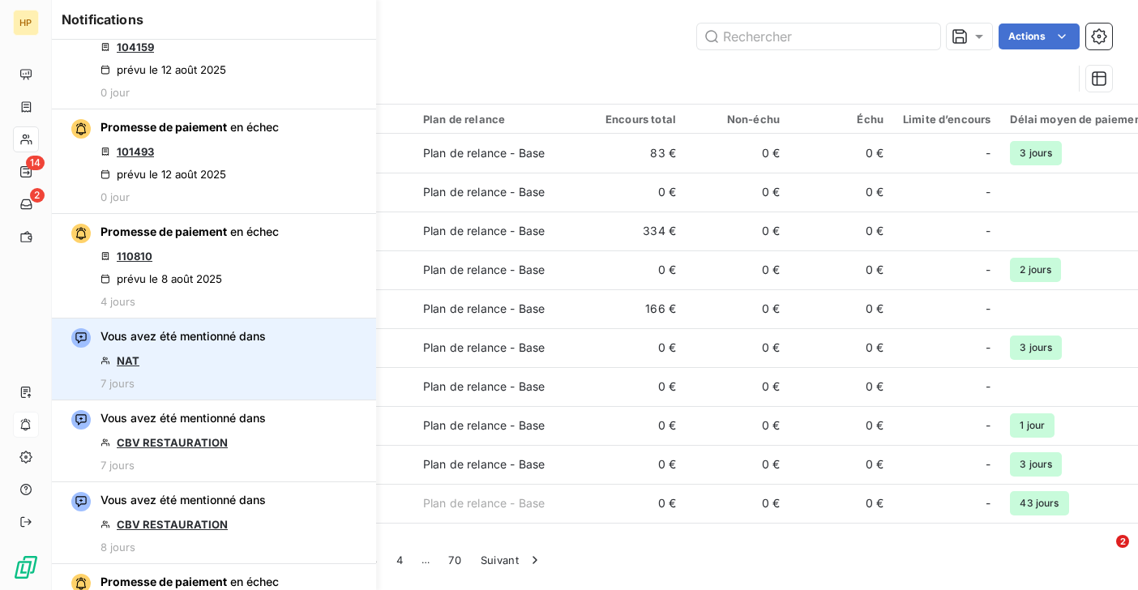
scroll to position [478, 0]
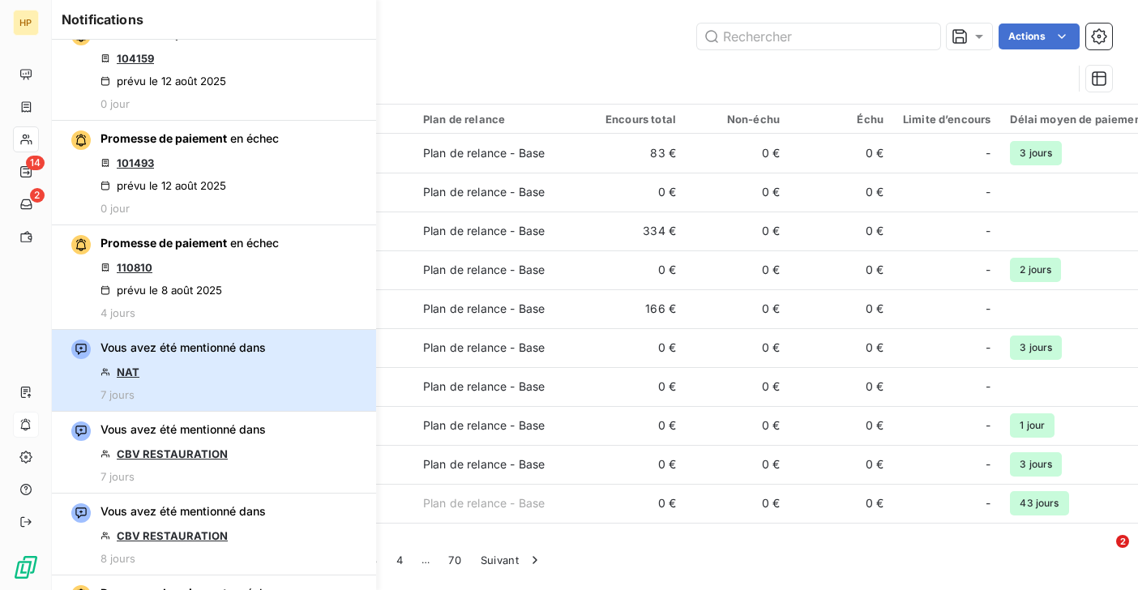
click at [140, 366] on div "Vous avez été mentionné dans NAT 7 jours" at bounding box center [182, 371] width 165 height 62
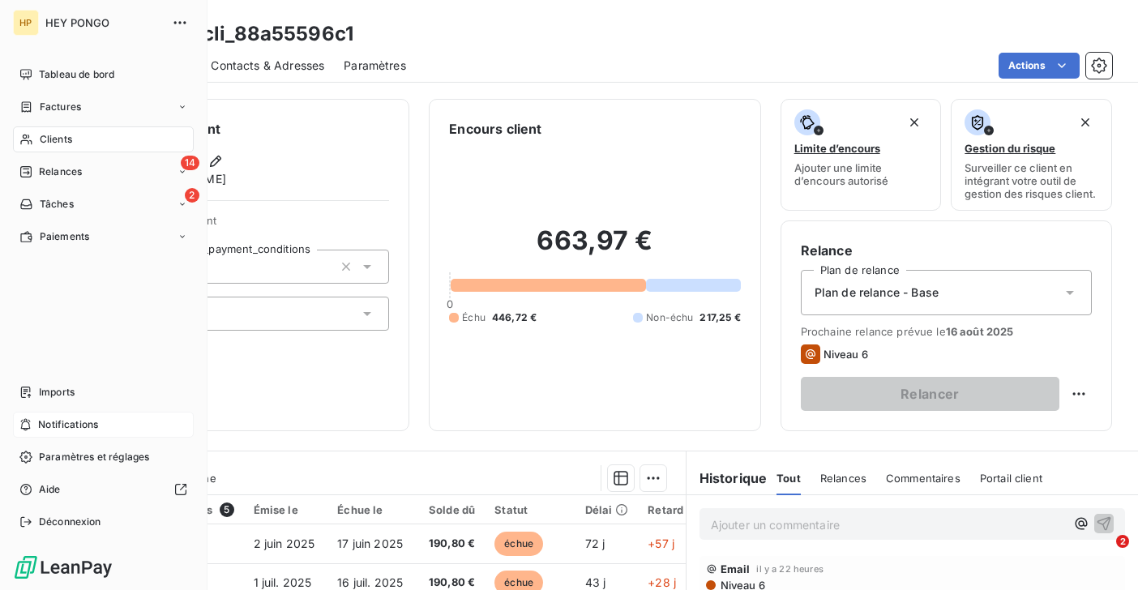
click at [79, 429] on span "Notifications" at bounding box center [68, 424] width 60 height 15
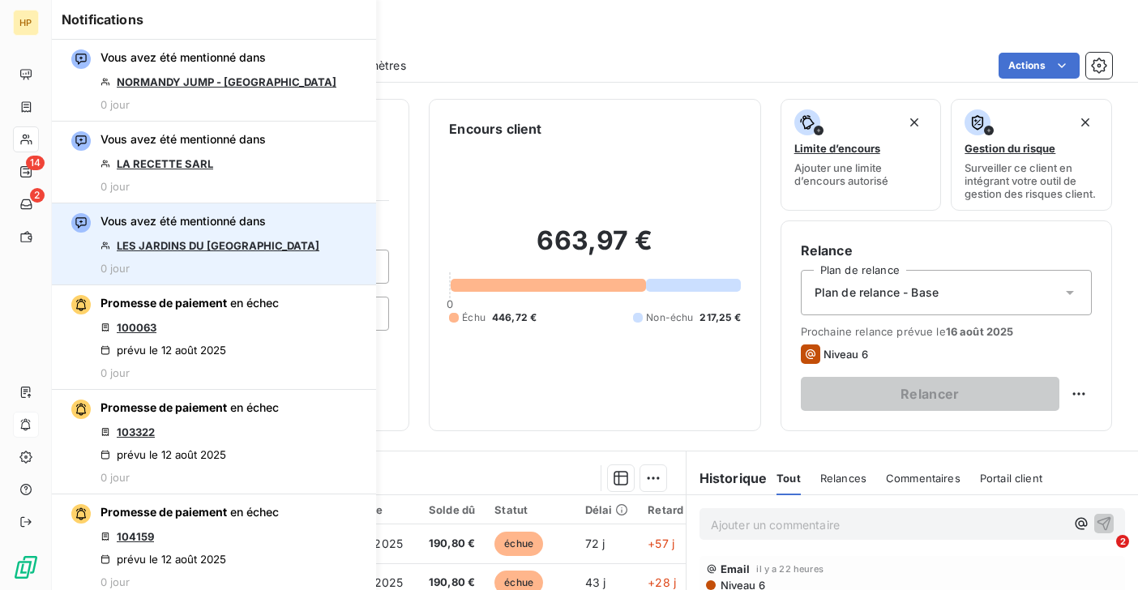
click at [208, 251] on link "LES JARDINS DU [GEOGRAPHIC_DATA]" at bounding box center [218, 245] width 203 height 13
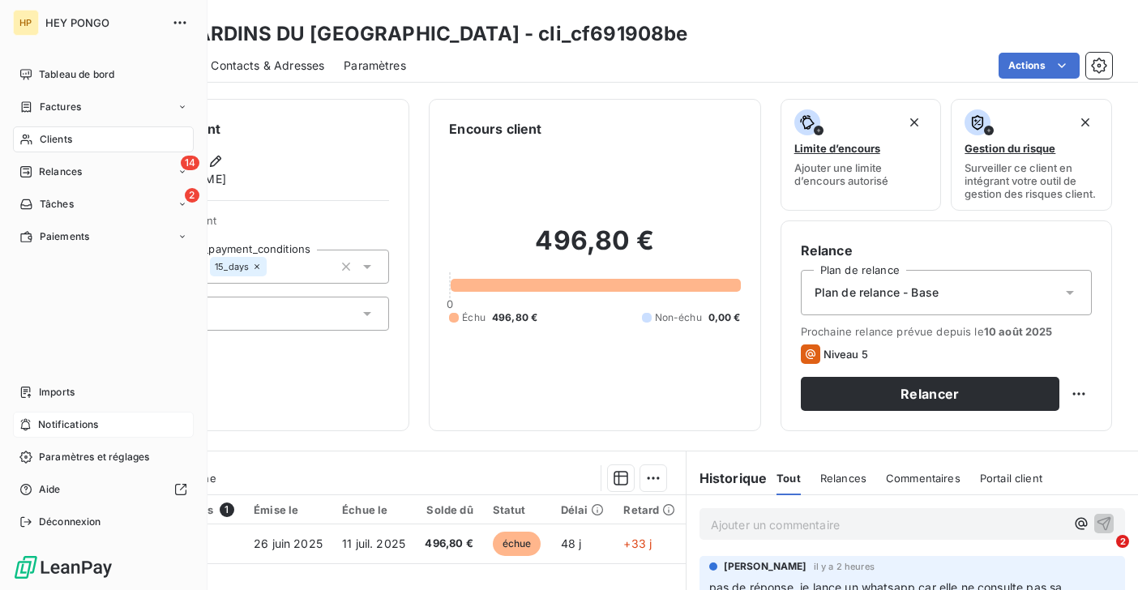
click at [55, 425] on span "Notifications" at bounding box center [68, 424] width 60 height 15
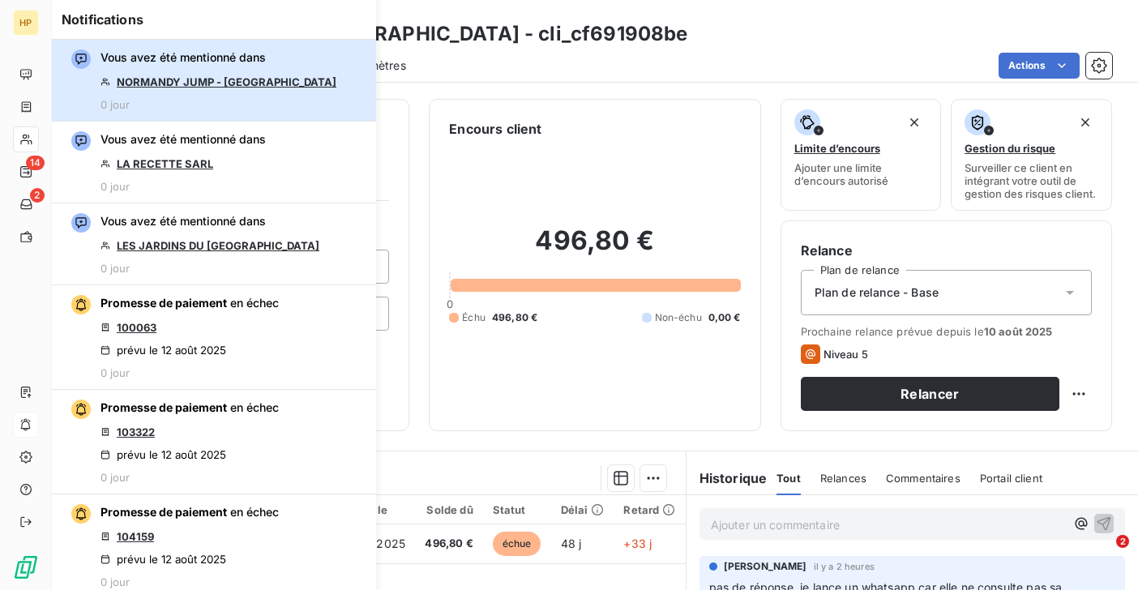
click at [200, 89] on div "Vous avez été mentionné dans NORMANDY JUMP - Caen 0 jour" at bounding box center [218, 80] width 236 height 62
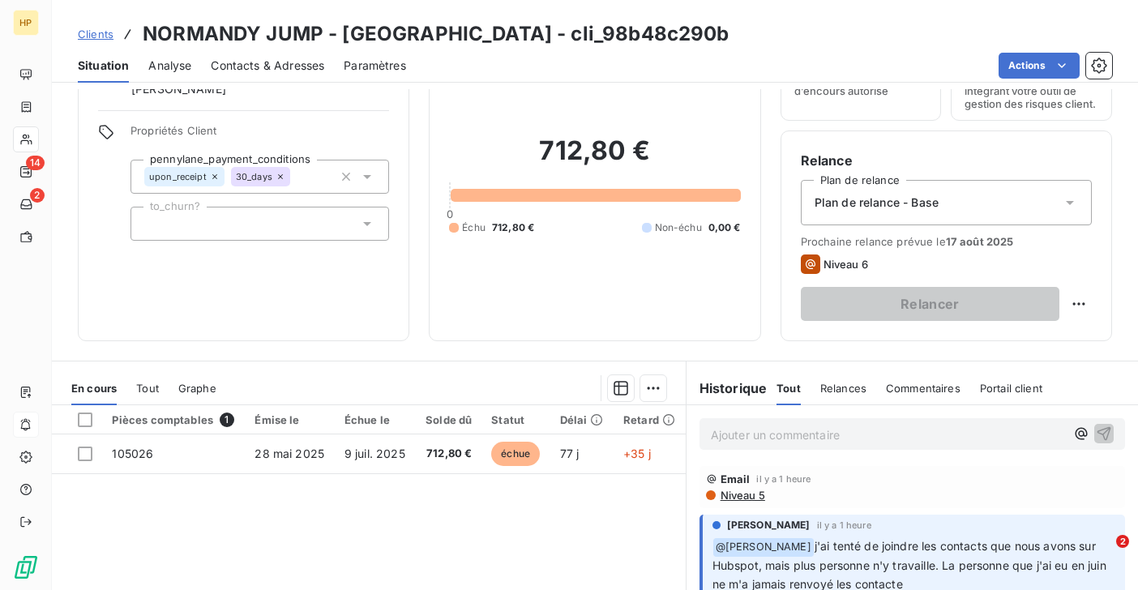
scroll to position [264, 0]
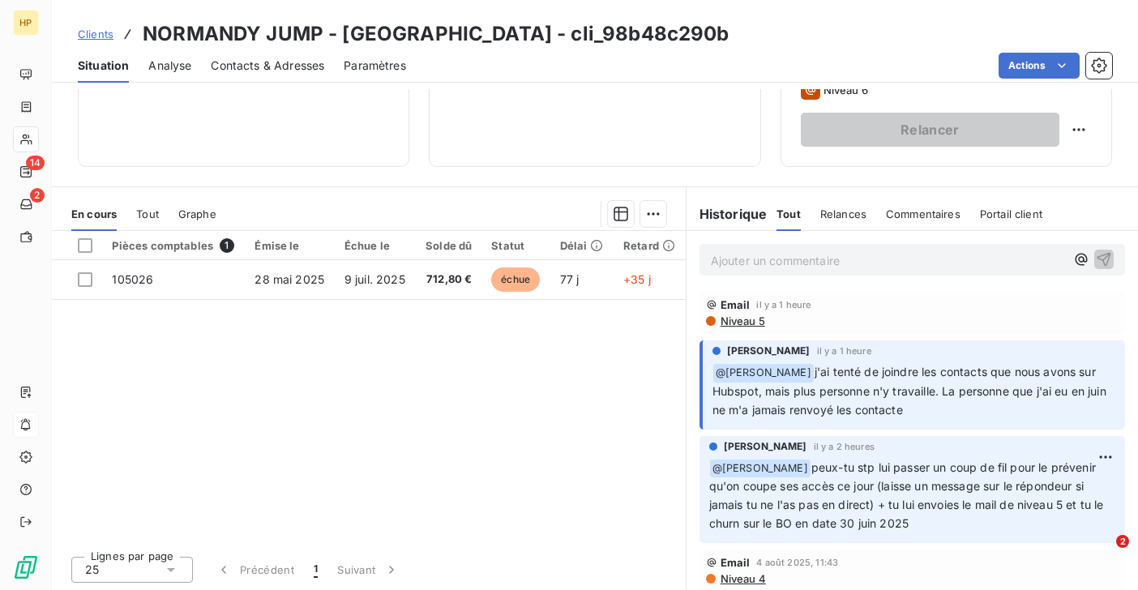
click at [263, 70] on span "Contacts & Adresses" at bounding box center [267, 66] width 113 height 16
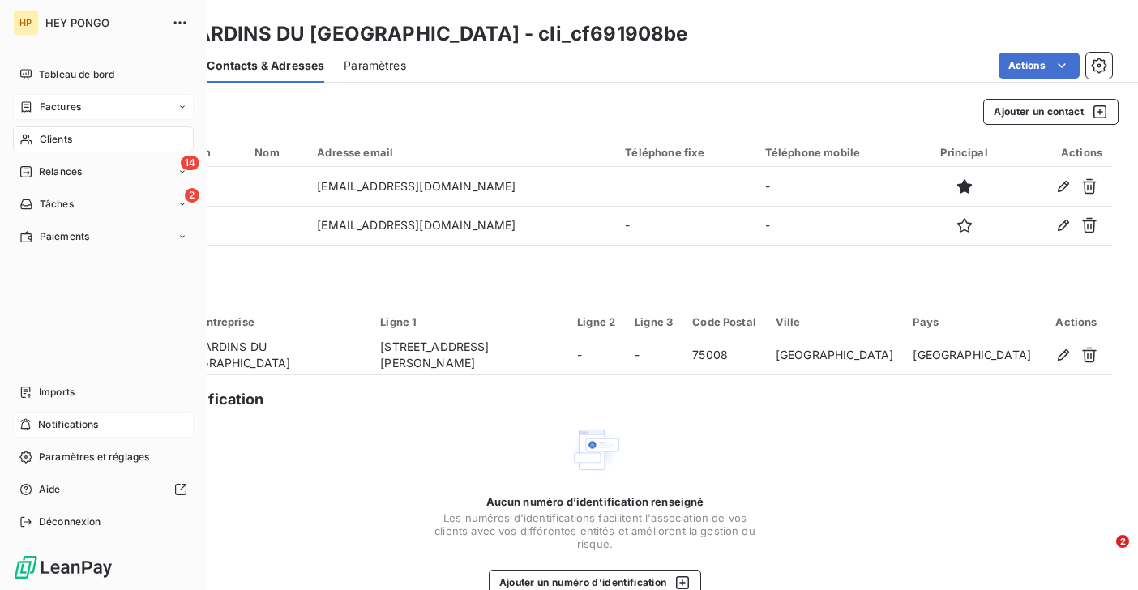
click at [62, 101] on span "Factures" at bounding box center [60, 107] width 41 height 15
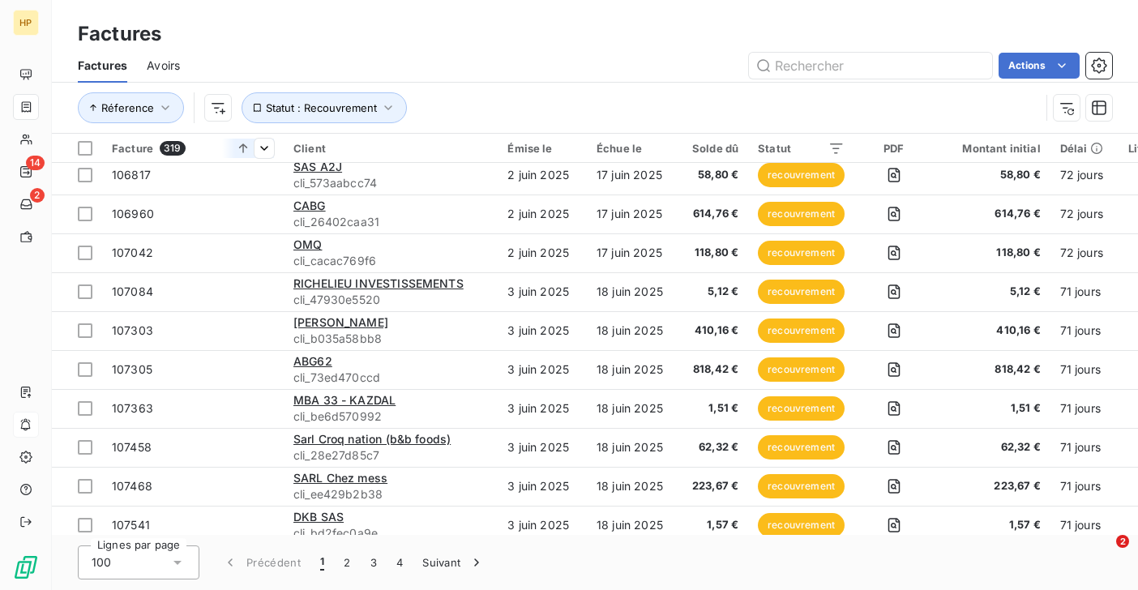
scroll to position [3525, 0]
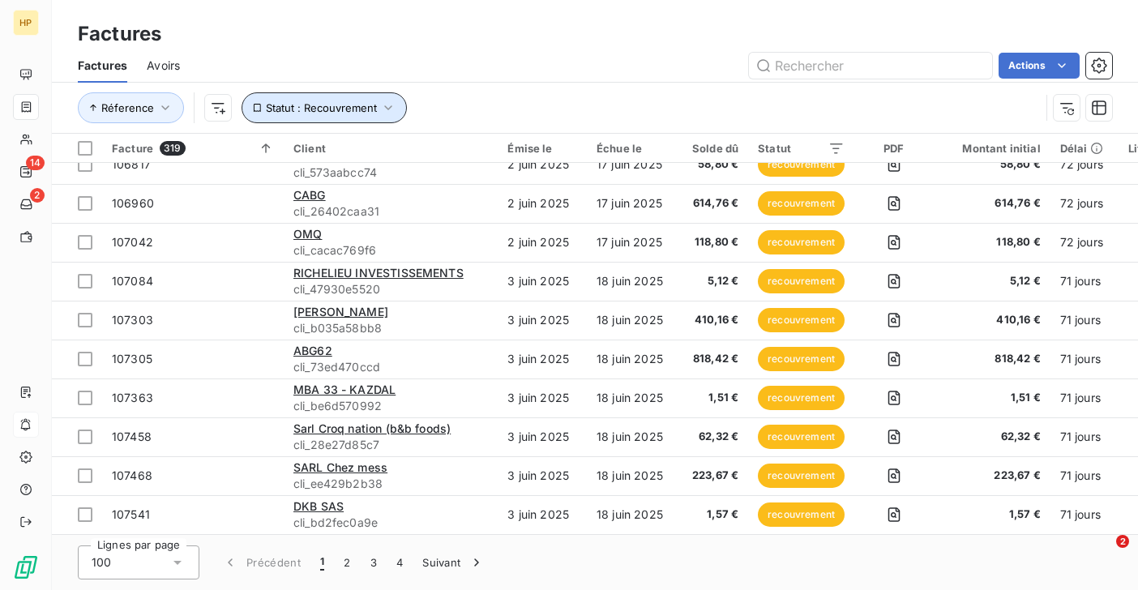
click at [353, 108] on span "Statut : Recouvrement" at bounding box center [321, 107] width 111 height 13
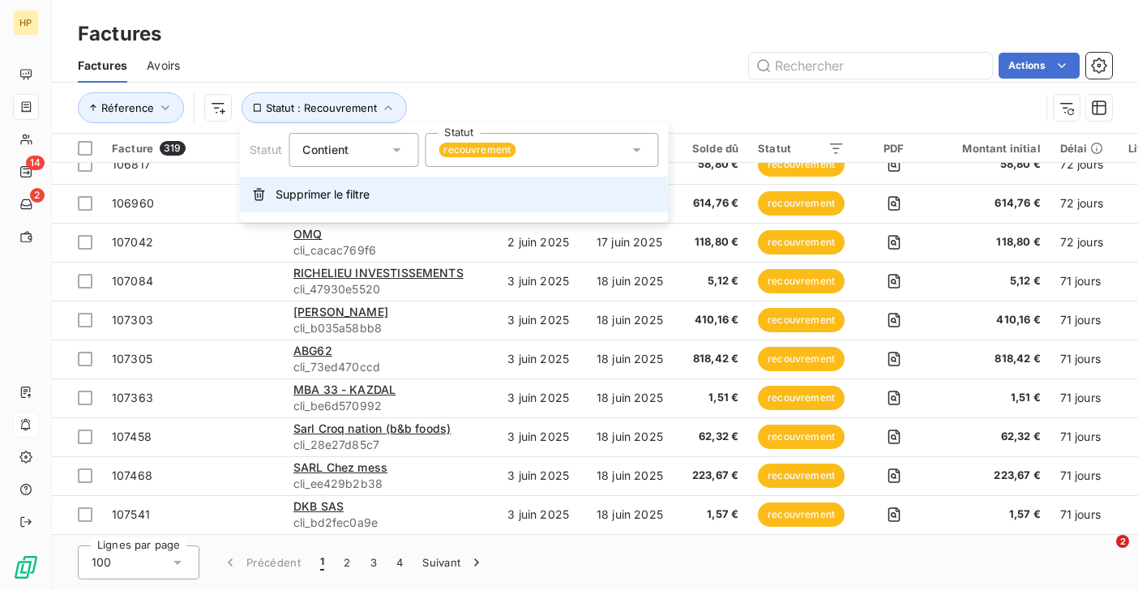
click at [353, 193] on span "Supprimer le filtre" at bounding box center [323, 194] width 94 height 16
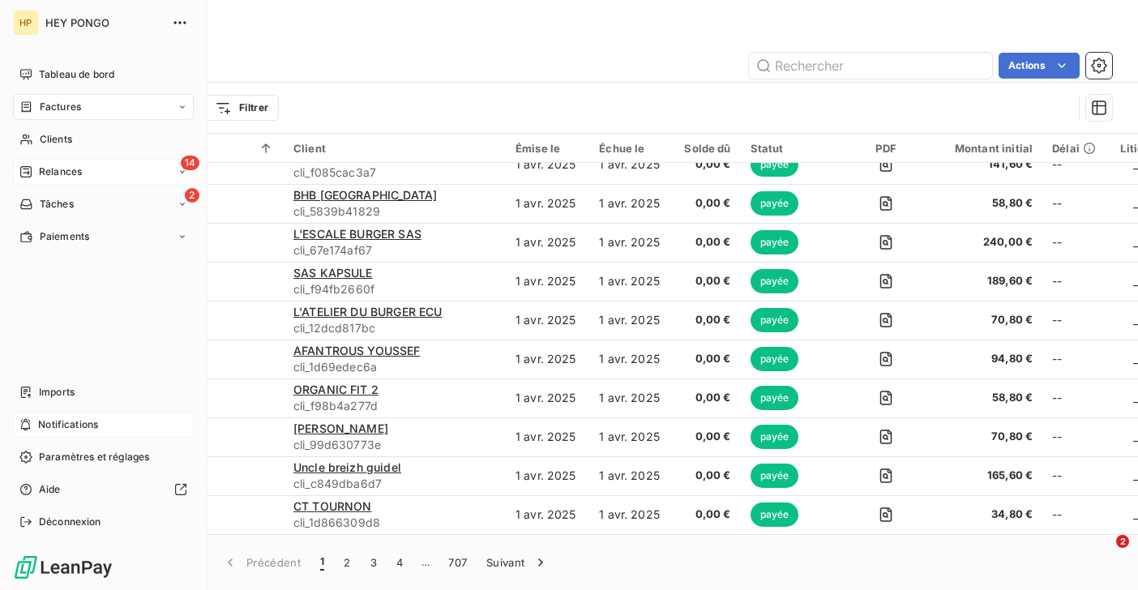
click at [45, 179] on div "14 Relances" at bounding box center [103, 172] width 181 height 26
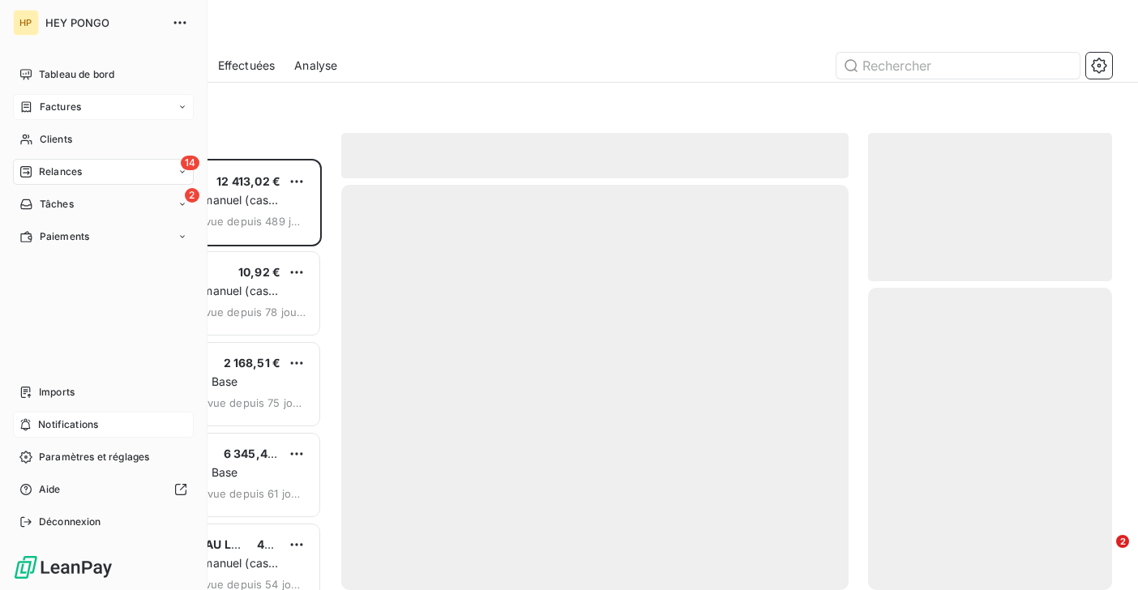
scroll to position [431, 244]
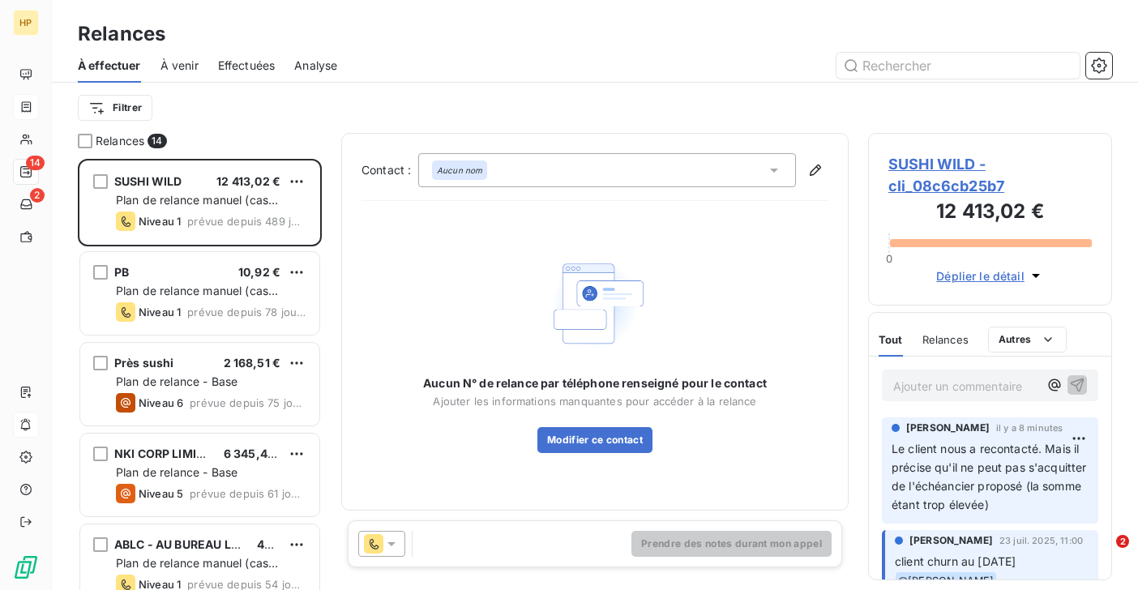
click at [177, 71] on span "À venir" at bounding box center [179, 66] width 38 height 16
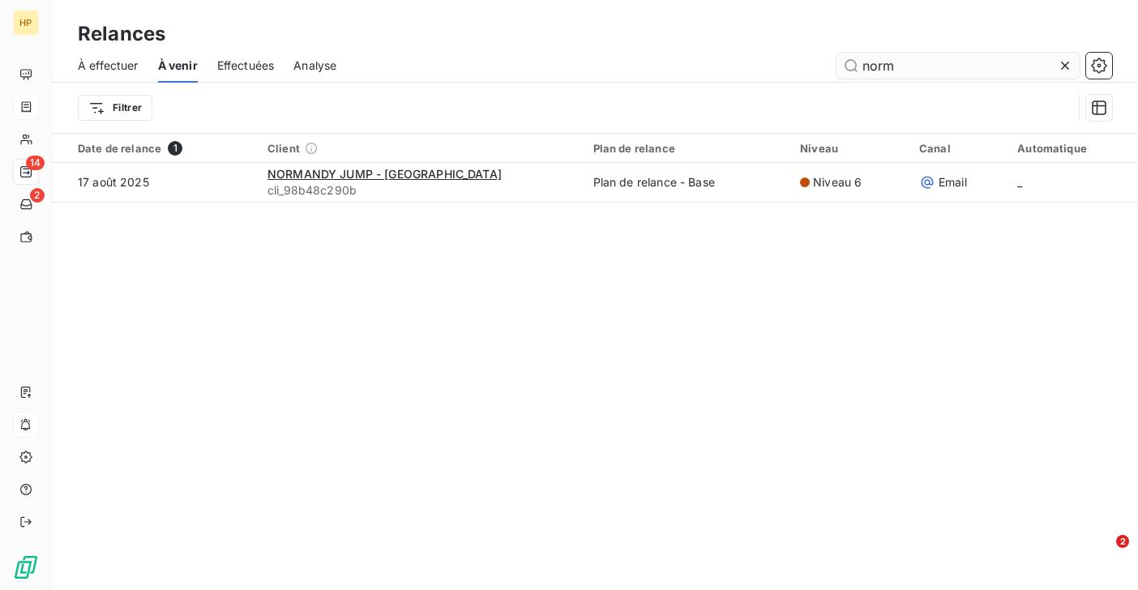
drag, startPoint x: 913, startPoint y: 65, endPoint x: 849, endPoint y: 63, distance: 64.0
click at [849, 63] on input "norm" at bounding box center [957, 66] width 243 height 26
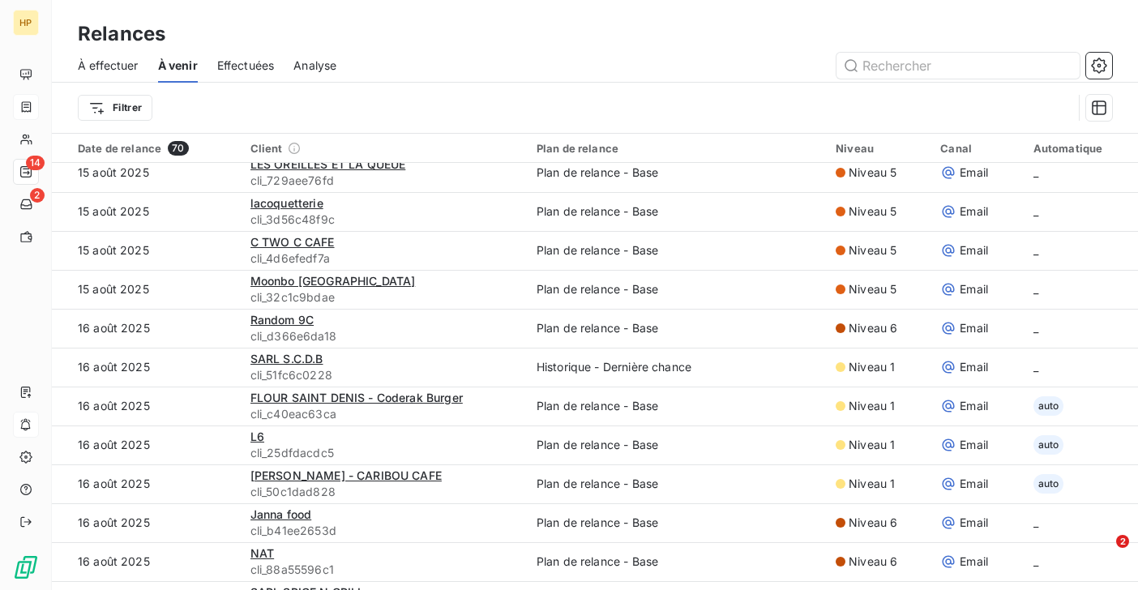
scroll to position [1568, 0]
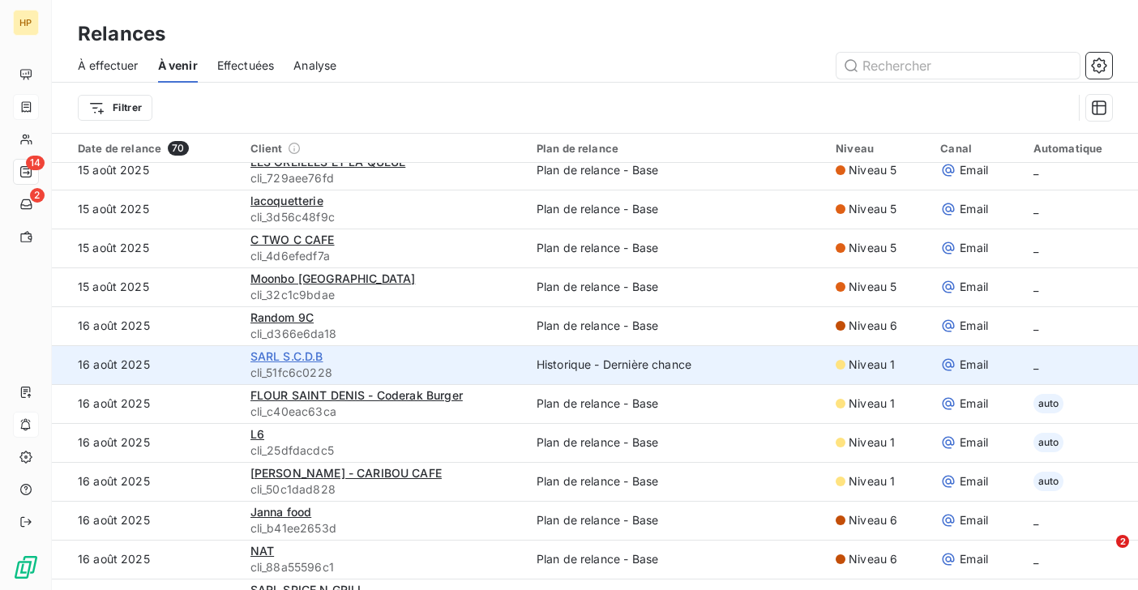
click at [275, 360] on span "SARL S.C.D.B" at bounding box center [286, 356] width 73 height 14
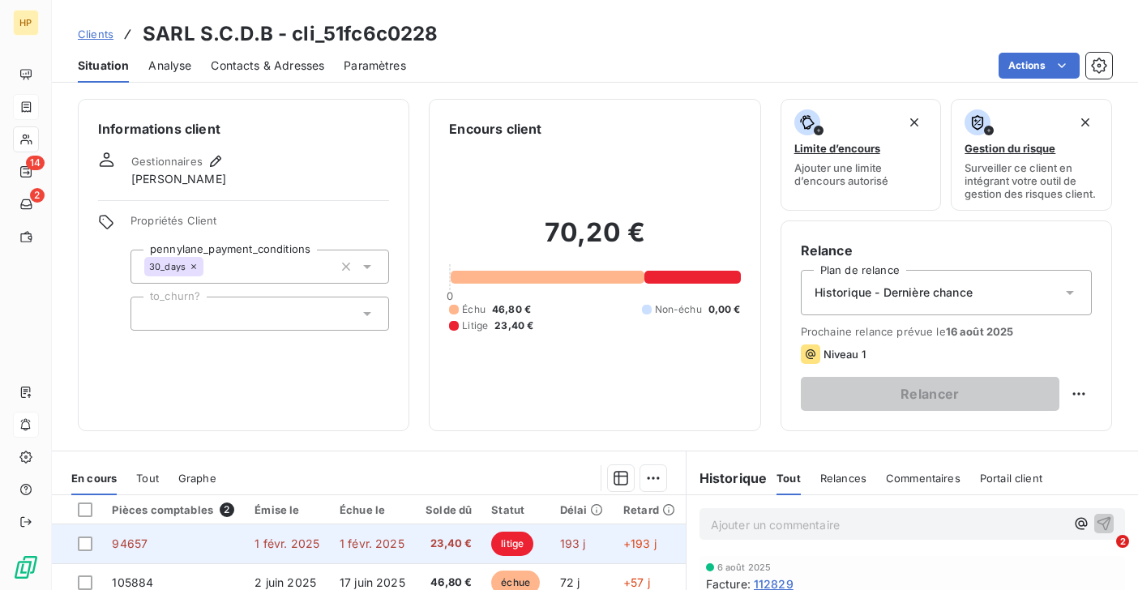
click at [293, 549] on span "1 févr. 2025" at bounding box center [286, 544] width 65 height 14
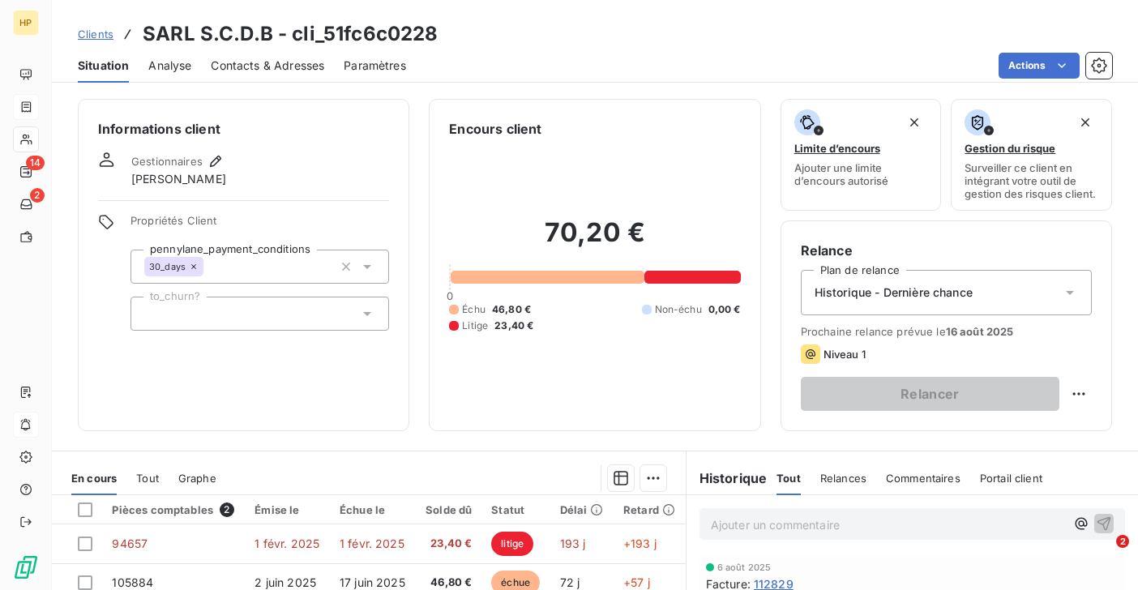
scroll to position [135, 0]
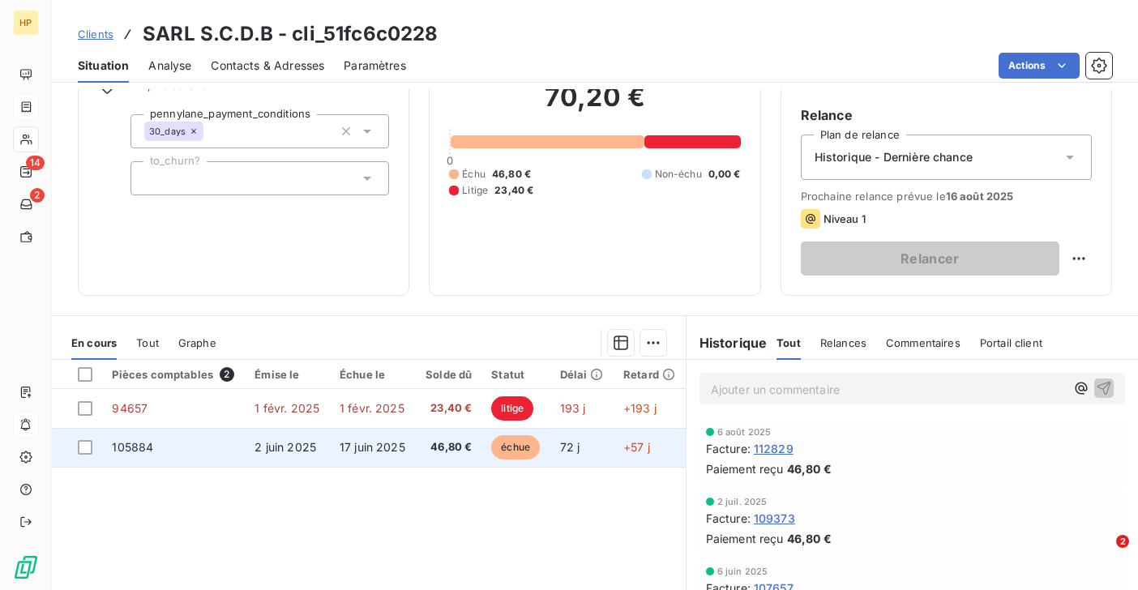
click at [357, 446] on span "17 juin 2025" at bounding box center [373, 447] width 66 height 14
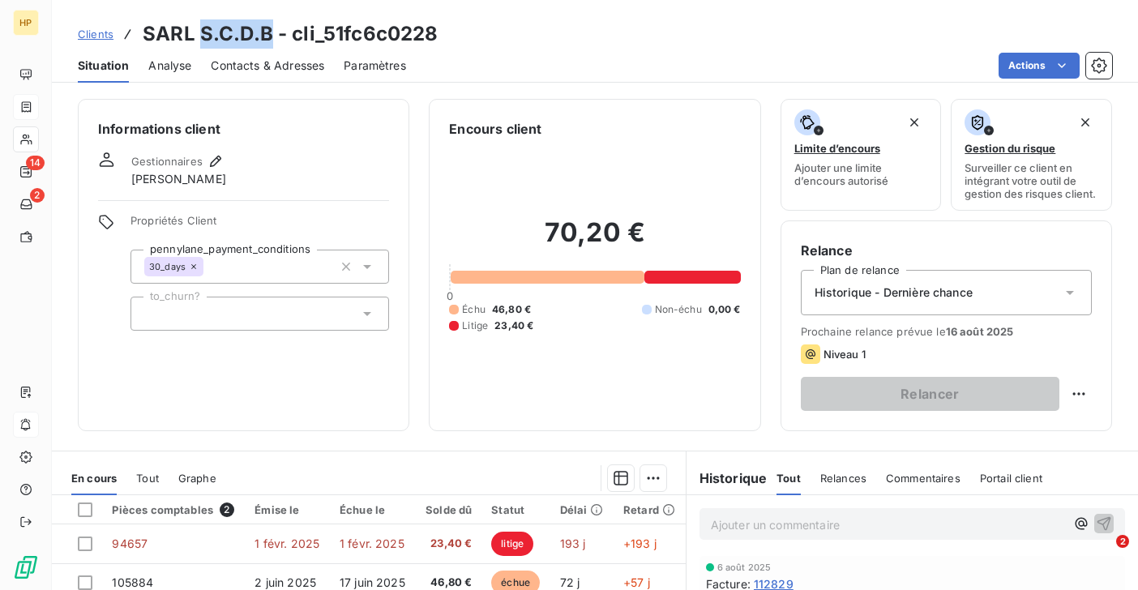
drag, startPoint x: 201, startPoint y: 31, endPoint x: 266, endPoint y: 32, distance: 64.8
click at [267, 31] on h3 "SARL S.C.D.B - cli_51fc6c0228" at bounding box center [290, 33] width 295 height 29
copy h3 "S.C.D.B"
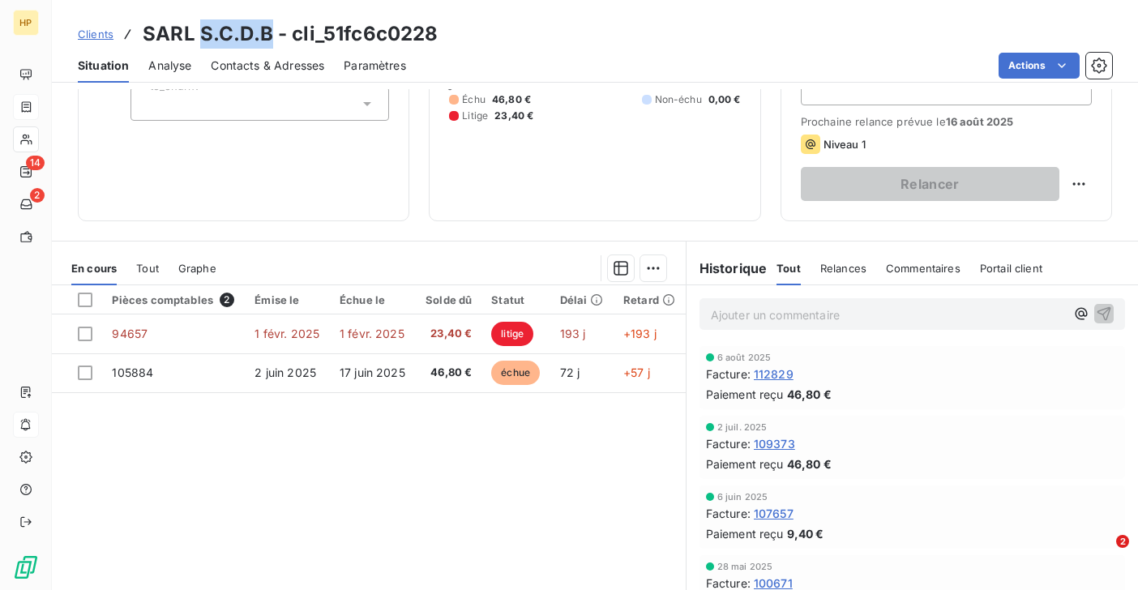
scroll to position [251, 0]
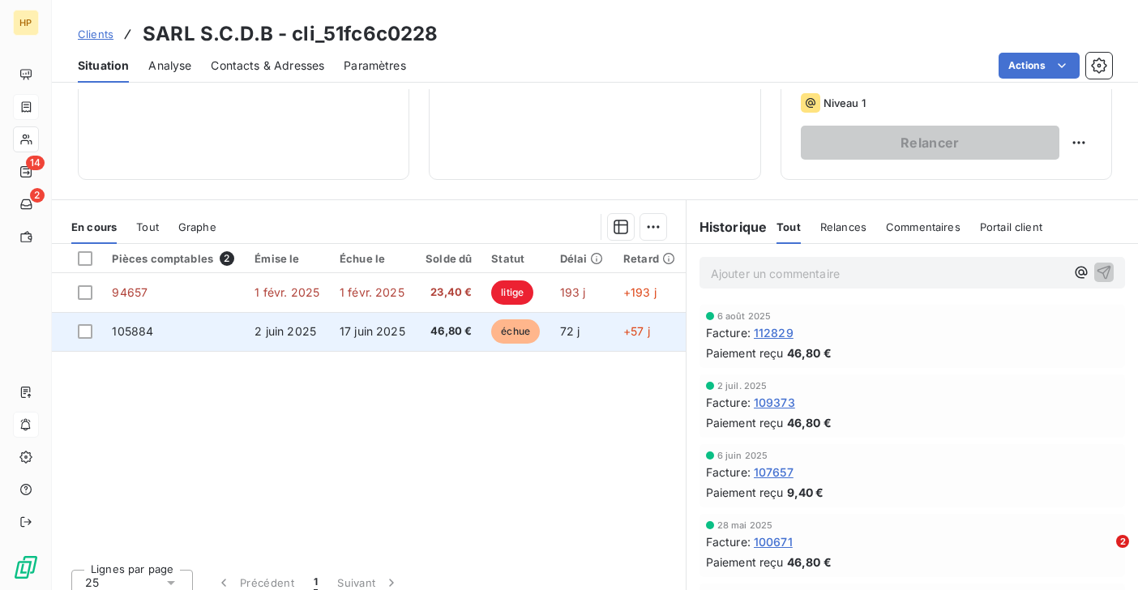
click at [343, 334] on span "17 juin 2025" at bounding box center [373, 331] width 66 height 14
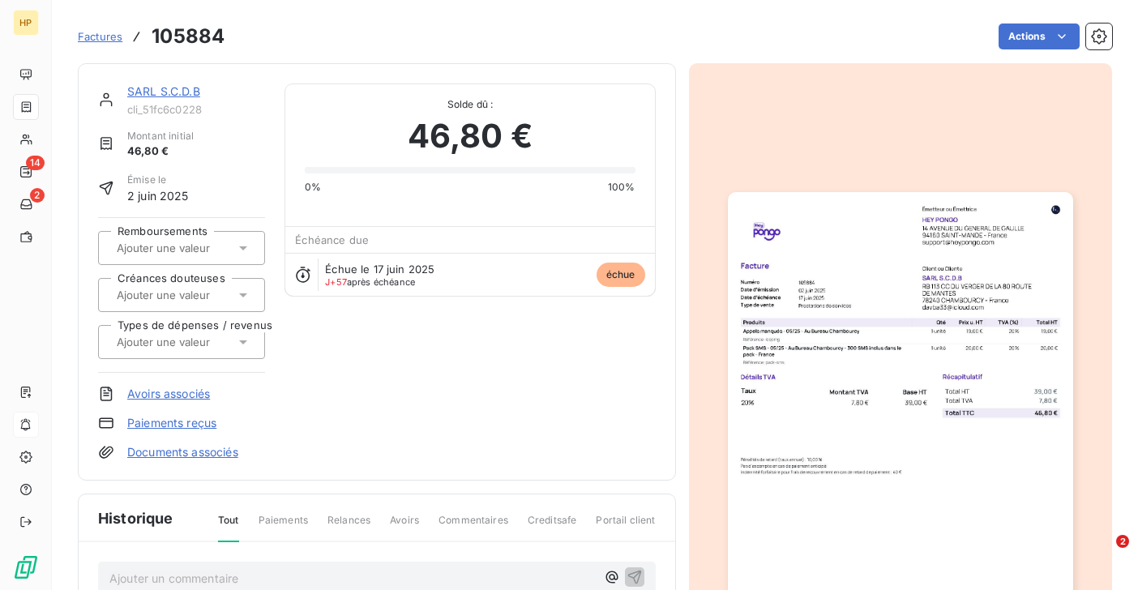
click at [156, 88] on link "SARL S.C.D.B" at bounding box center [163, 91] width 73 height 14
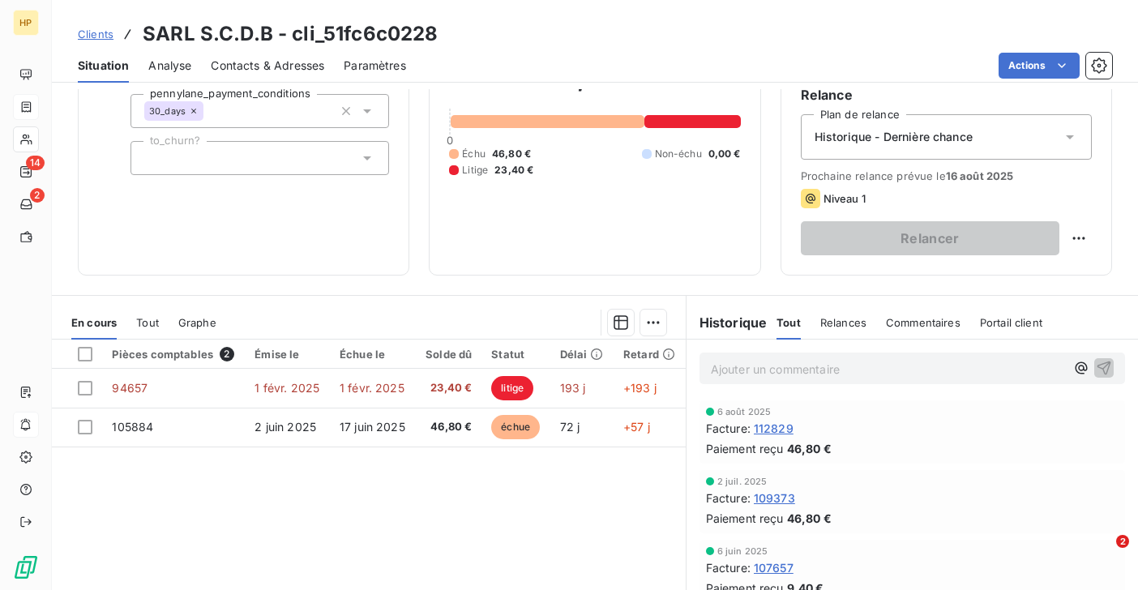
scroll to position [45, 0]
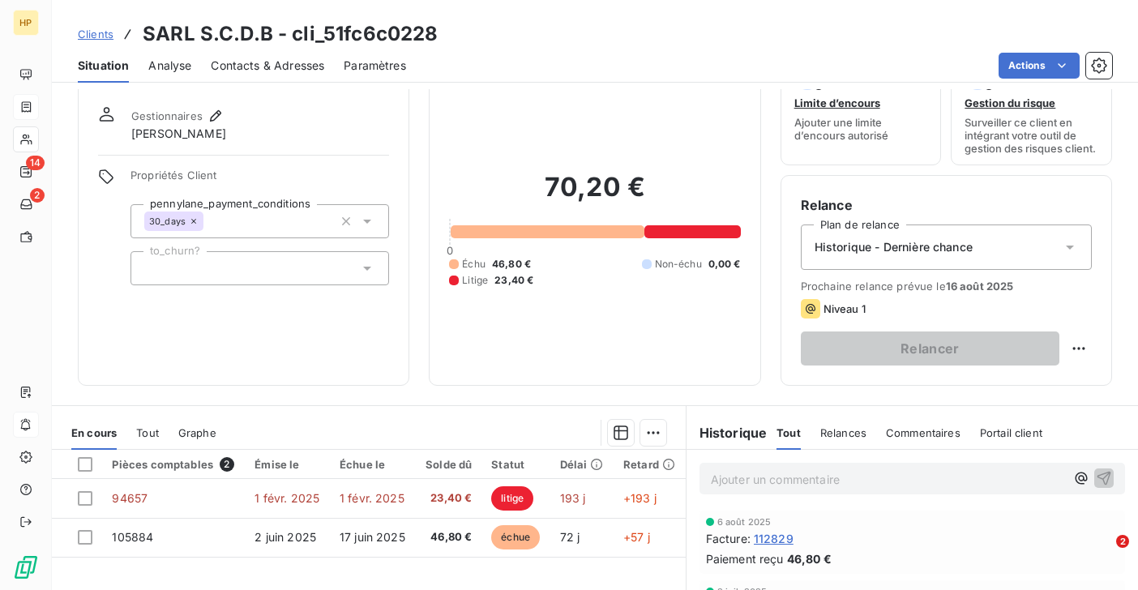
click at [849, 262] on div "Historique - Dernière chance" at bounding box center [946, 246] width 291 height 45
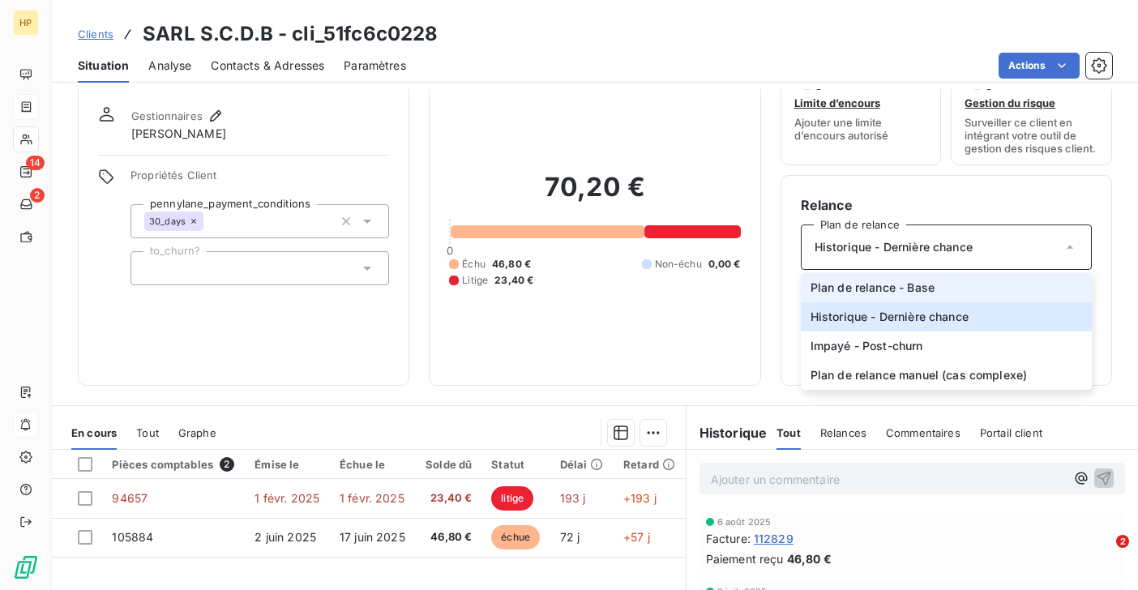
click at [842, 284] on span "Plan de relance - Base" at bounding box center [872, 288] width 124 height 16
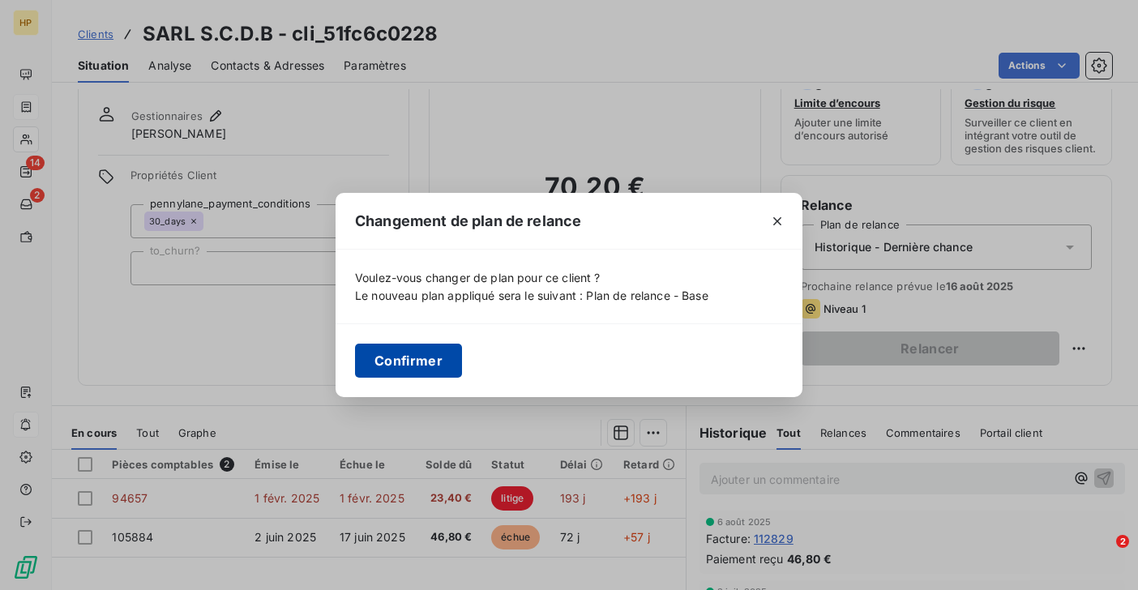
click at [427, 361] on button "Confirmer" at bounding box center [408, 361] width 107 height 34
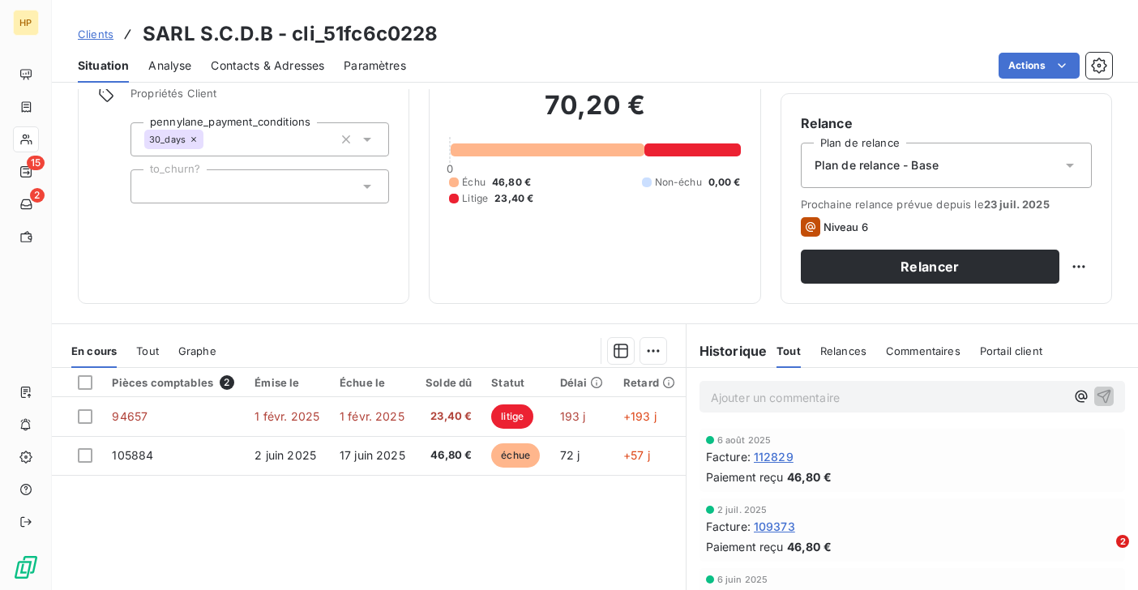
scroll to position [106, 0]
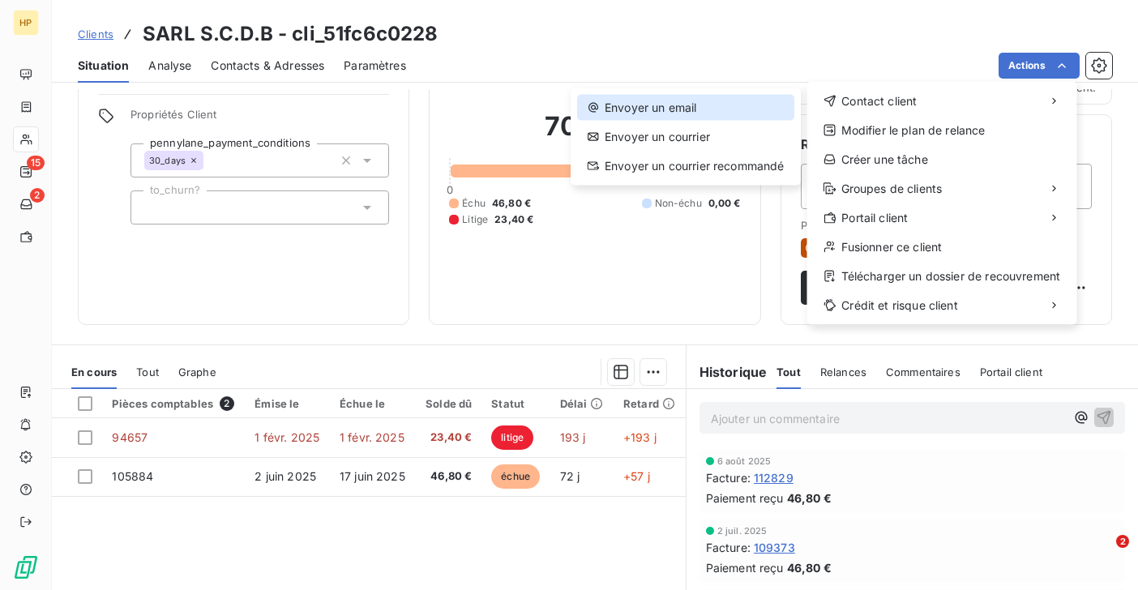
click at [746, 112] on div "Envoyer un email" at bounding box center [685, 108] width 217 height 26
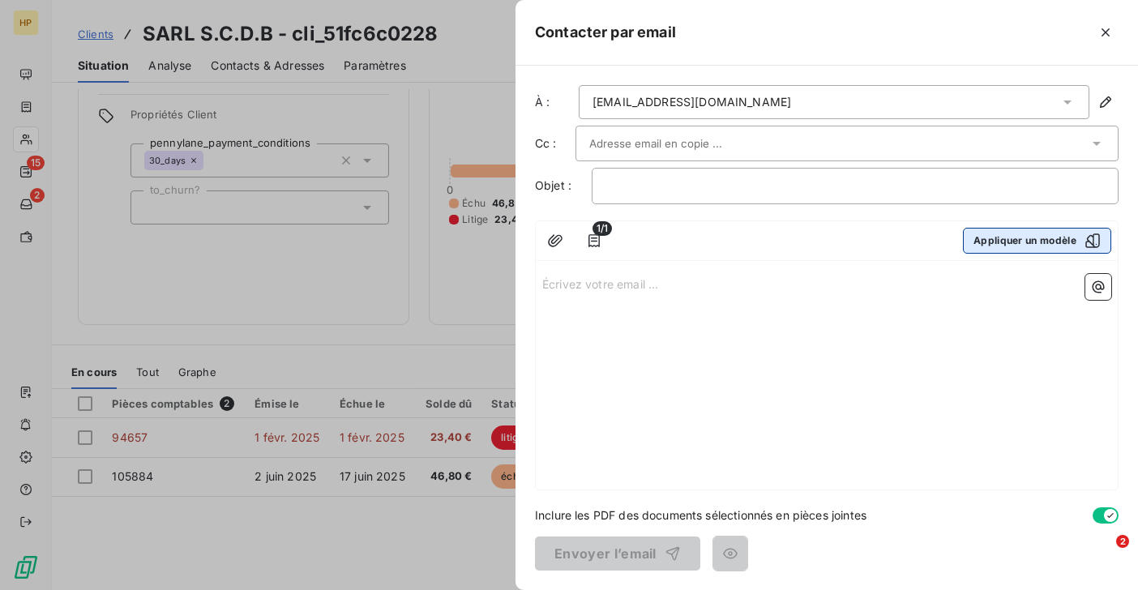
click at [1020, 237] on button "Appliquer un modèle" at bounding box center [1037, 241] width 148 height 26
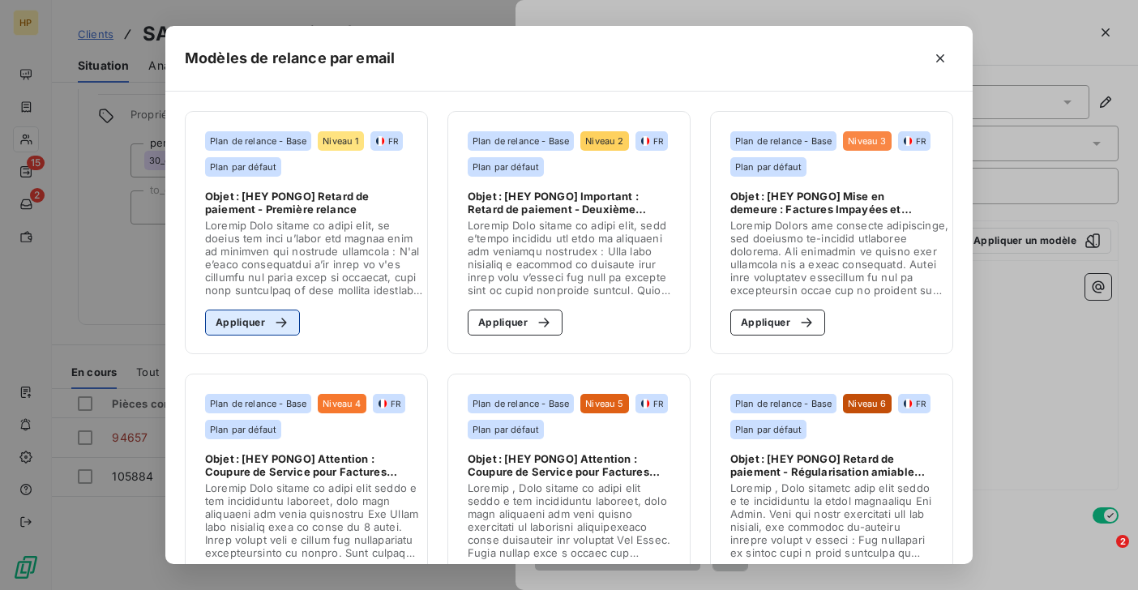
click at [254, 327] on button "Appliquer" at bounding box center [252, 323] width 95 height 26
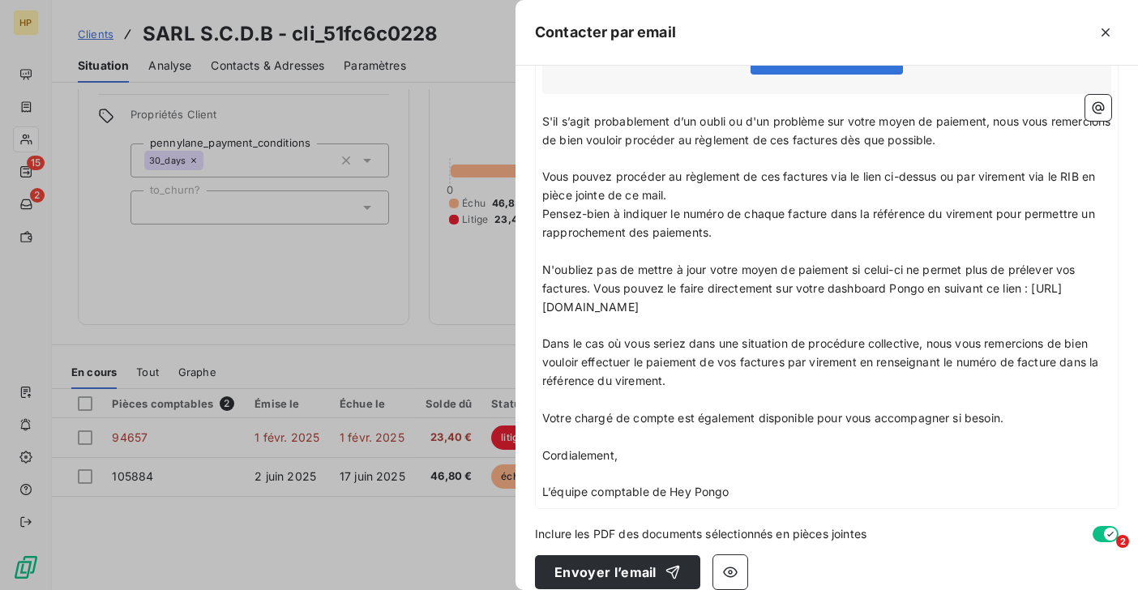
scroll to position [430, 0]
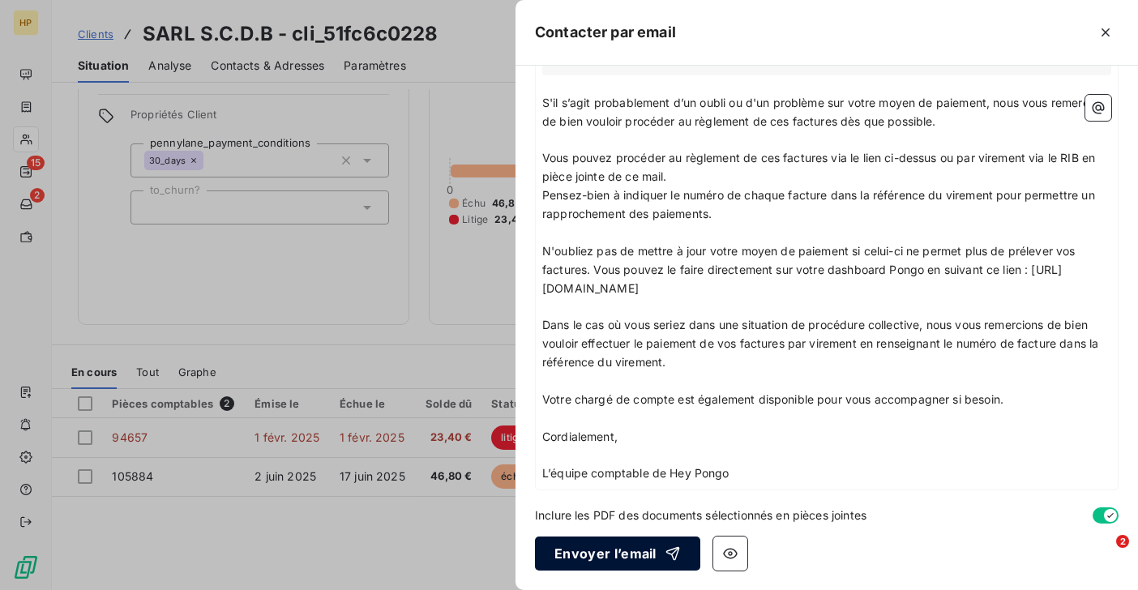
click at [628, 547] on button "Envoyer l’email" at bounding box center [617, 554] width 165 height 34
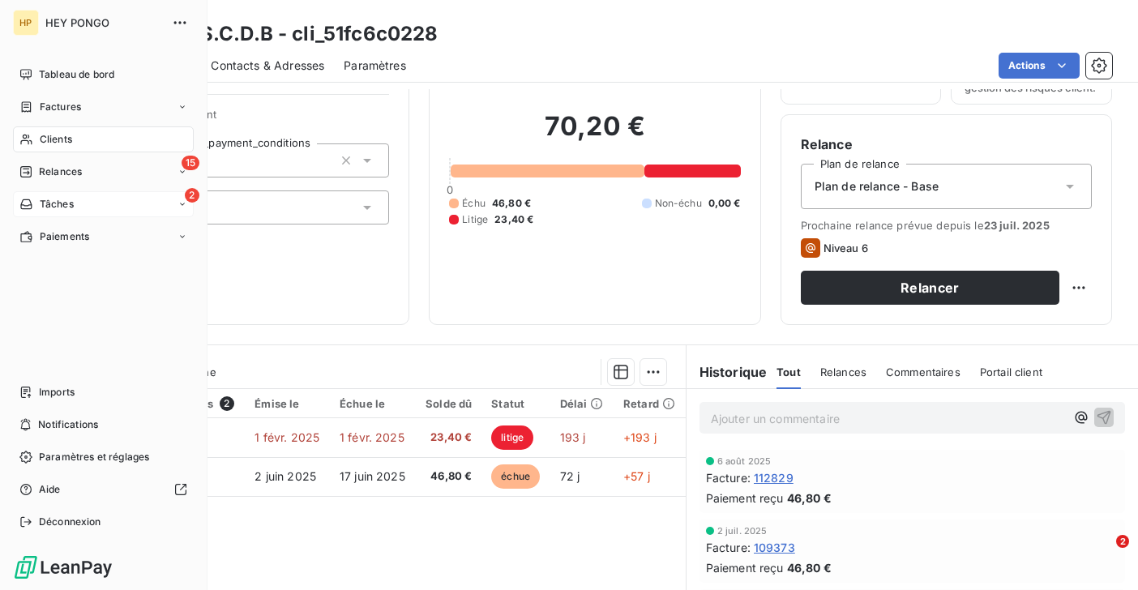
click at [40, 203] on span "Tâches" at bounding box center [57, 204] width 34 height 15
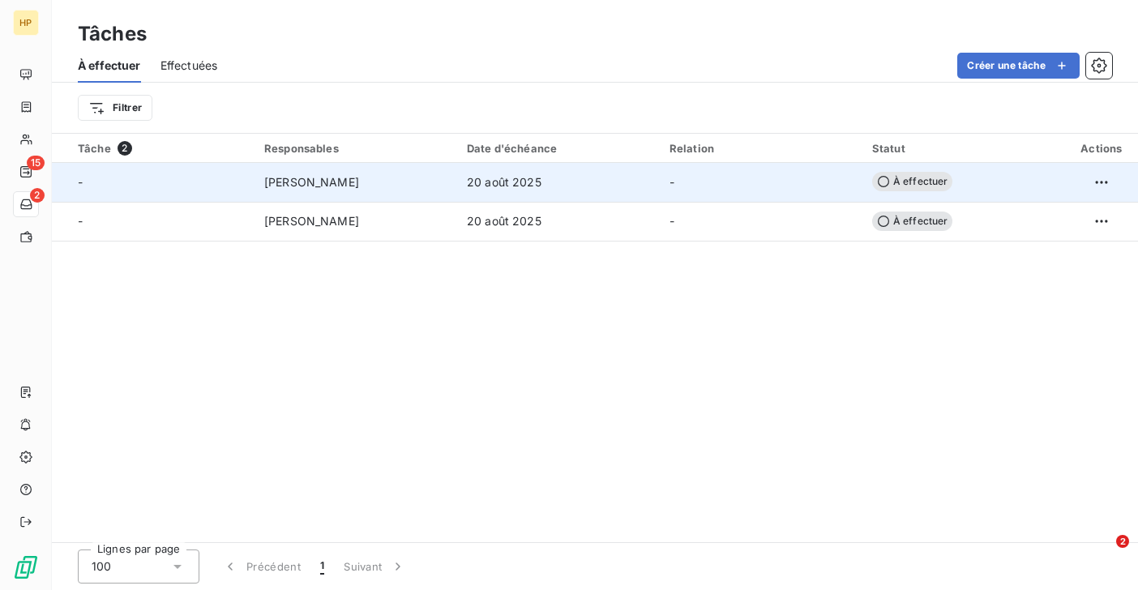
click at [289, 186] on span "[PERSON_NAME]" at bounding box center [311, 182] width 95 height 16
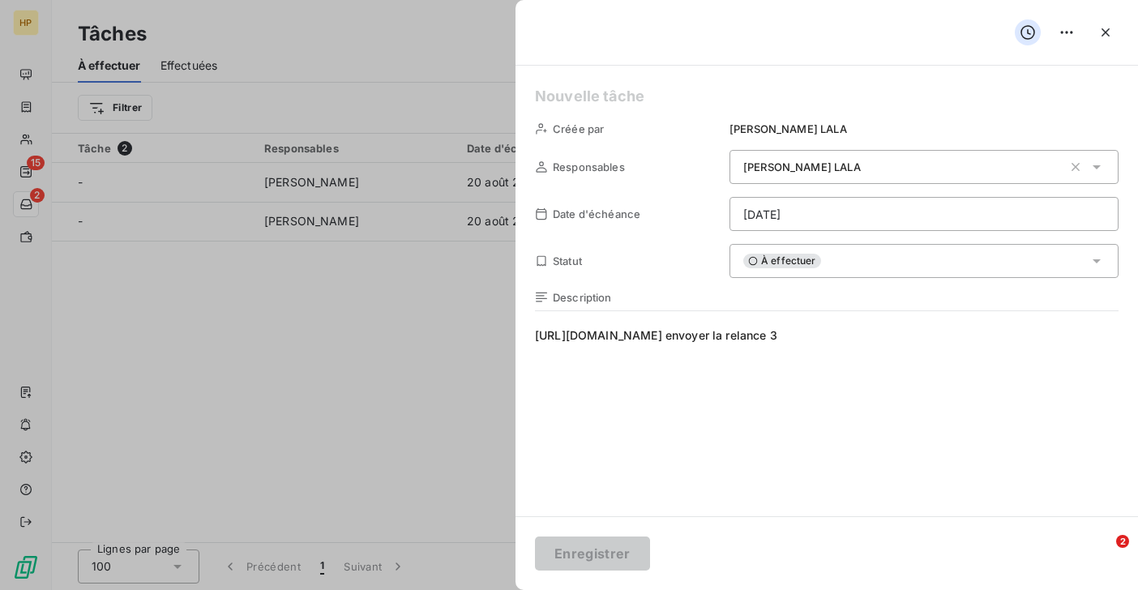
click at [370, 366] on div at bounding box center [569, 295] width 1138 height 590
click at [1104, 33] on icon "button" at bounding box center [1105, 32] width 8 height 8
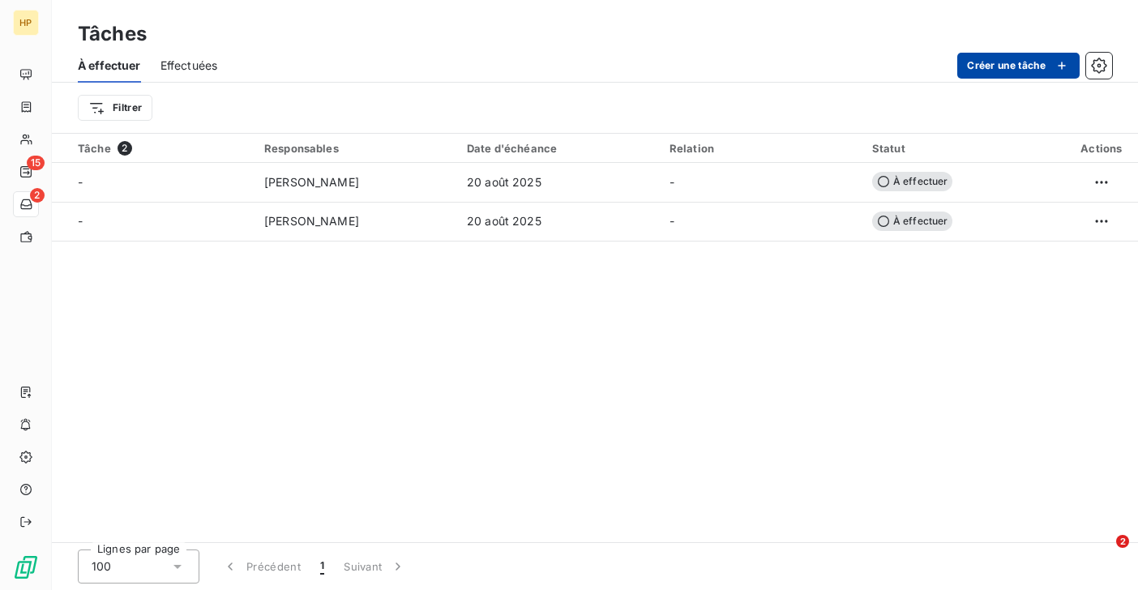
click at [994, 75] on button "Créer une tâche" at bounding box center [1018, 66] width 122 height 26
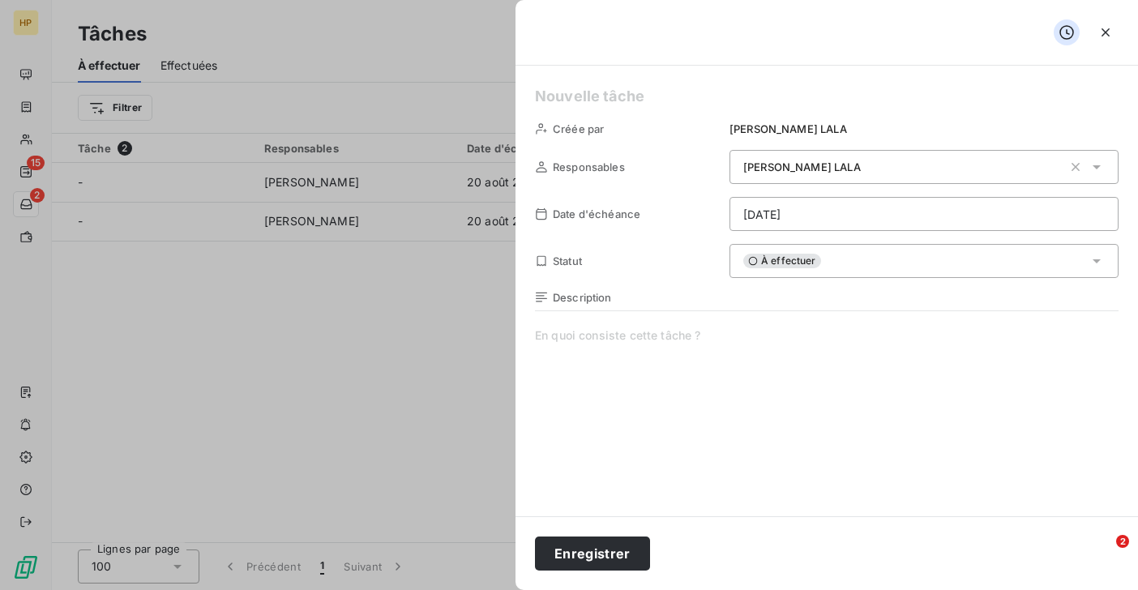
click at [622, 372] on span at bounding box center [827, 482] width 584 height 311
paste span
click at [809, 211] on html "HP 15 2 Tâches À effectuer Effectuées Créer une tâche Filtrer Tâche 2 Responsab…" at bounding box center [569, 295] width 1138 height 590
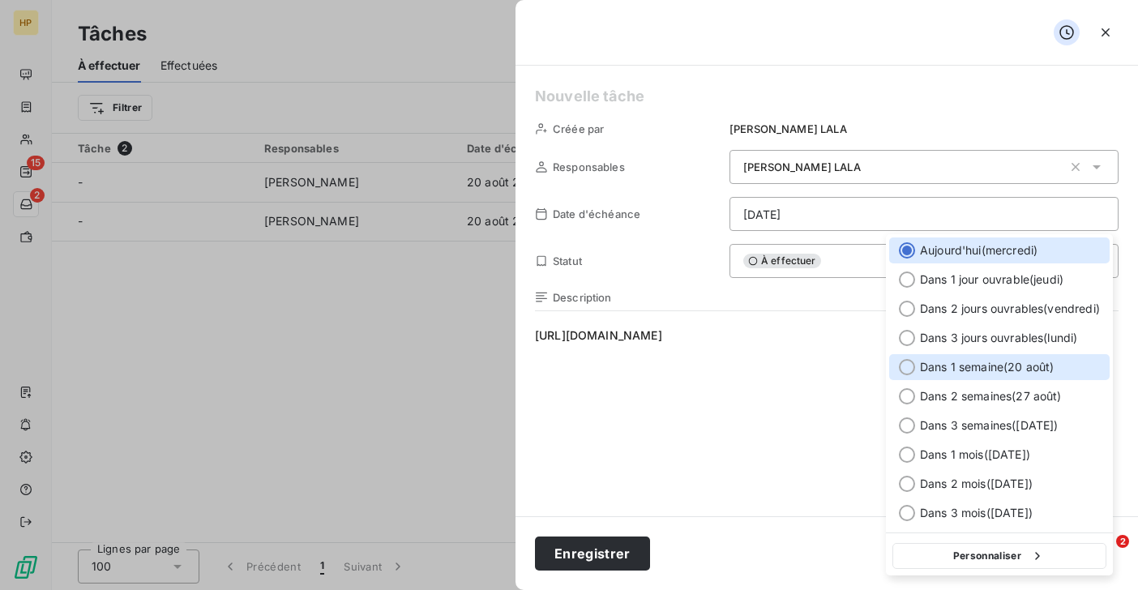
click at [946, 362] on span "Dans 1 semaine ( 20 août )" at bounding box center [987, 367] width 134 height 16
type input "[DATE]"
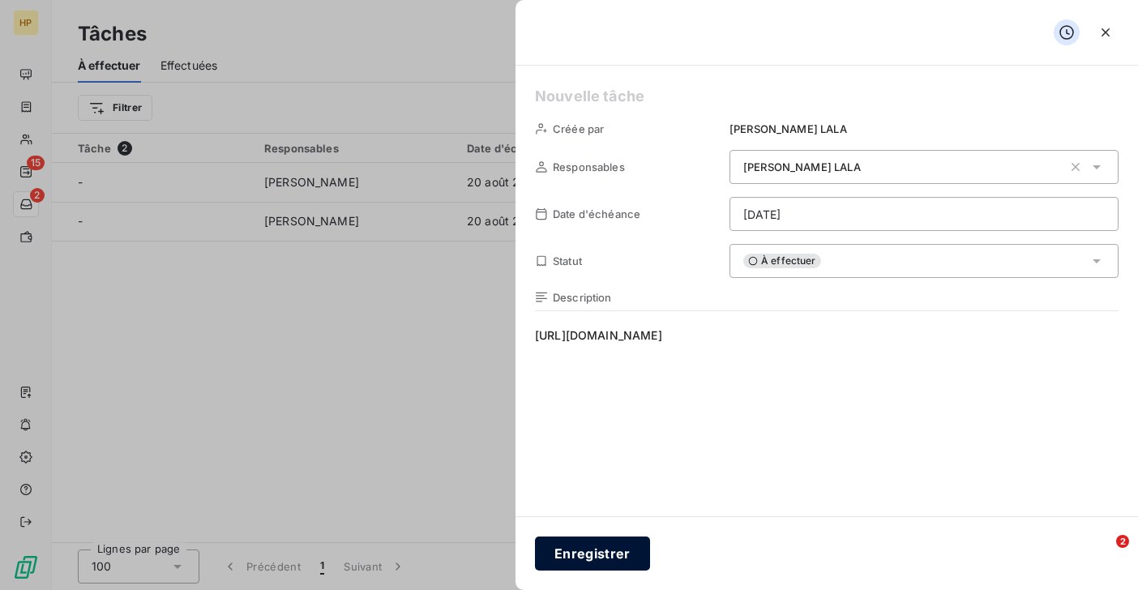
click at [577, 554] on button "Enregistrer" at bounding box center [592, 554] width 115 height 34
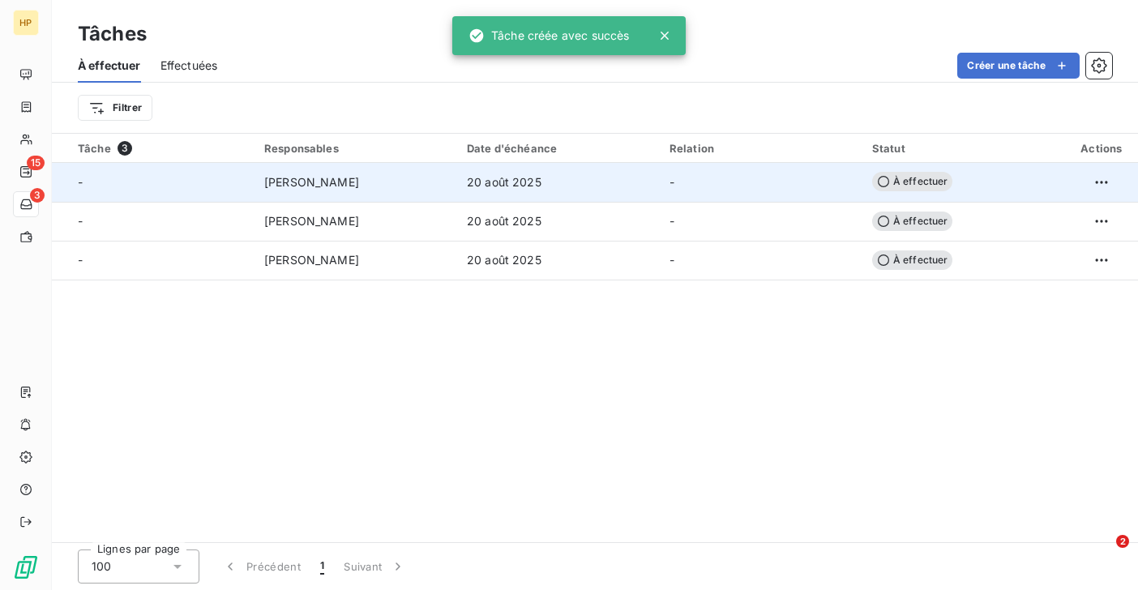
click at [514, 179] on span "20 août 2025" at bounding box center [504, 182] width 75 height 16
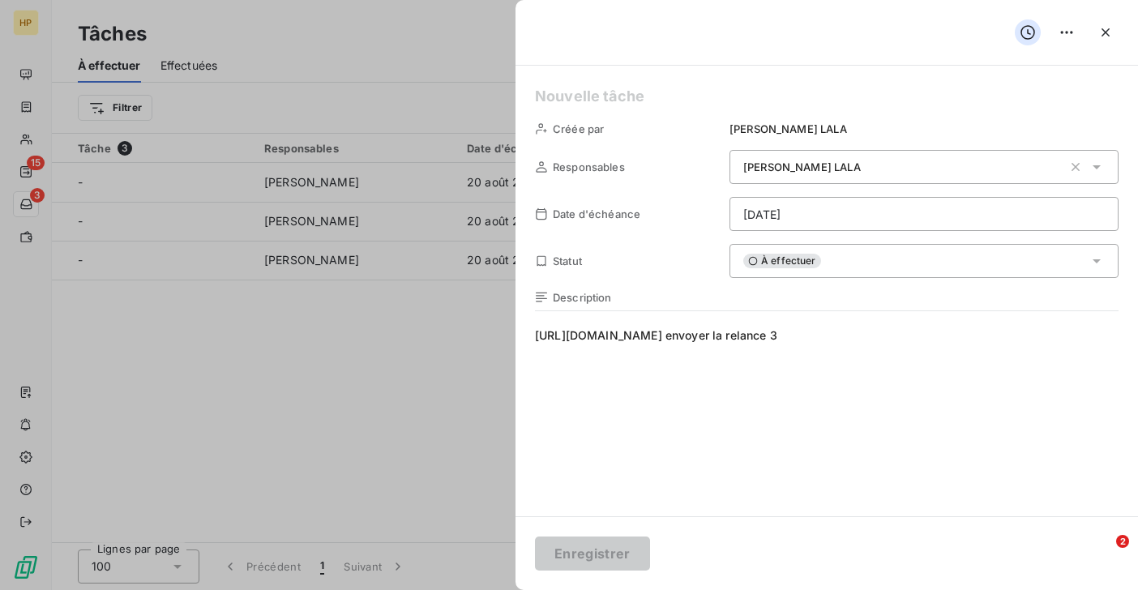
drag, startPoint x: 934, startPoint y: 335, endPoint x: 525, endPoint y: 337, distance: 408.5
click at [525, 337] on div "Créée par [PERSON_NAME] Responsables [PERSON_NAME] Date d'échéance [DATE] Statu…" at bounding box center [826, 291] width 622 height 451
copy span "[URL][DOMAIN_NAME]"
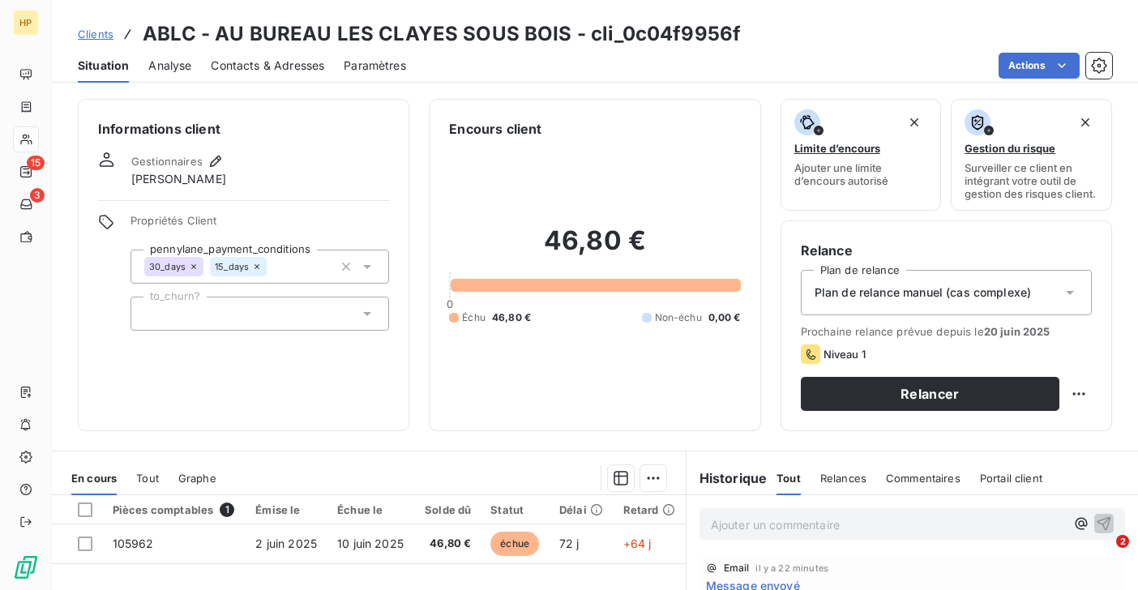
click at [971, 292] on span "Plan de relance manuel (cas complexe)" at bounding box center [923, 292] width 217 height 16
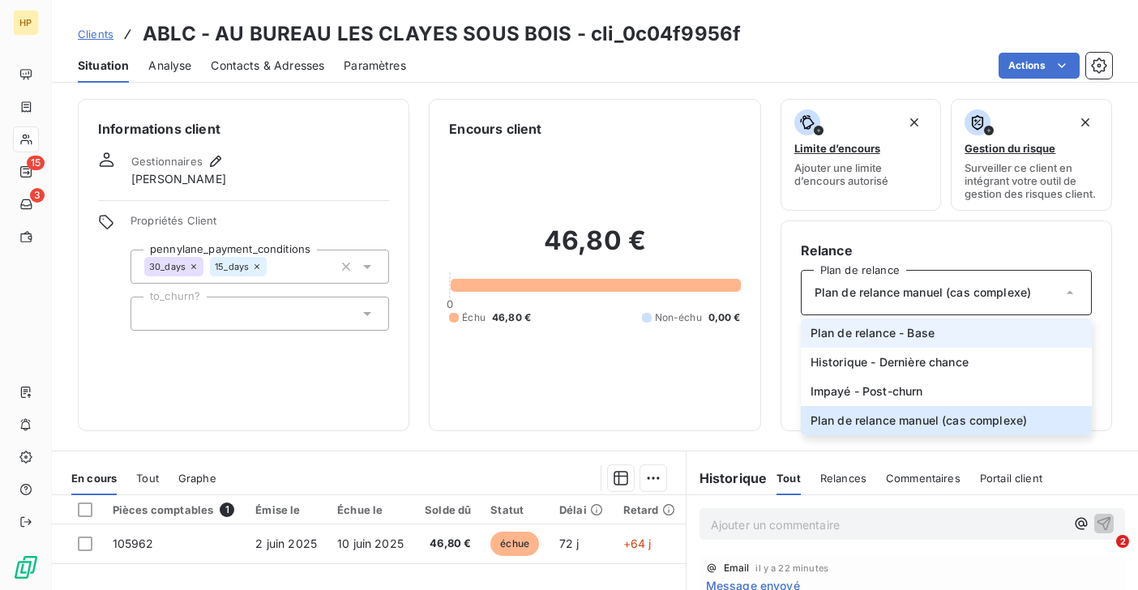
click at [892, 340] on span "Plan de relance - Base" at bounding box center [872, 333] width 124 height 16
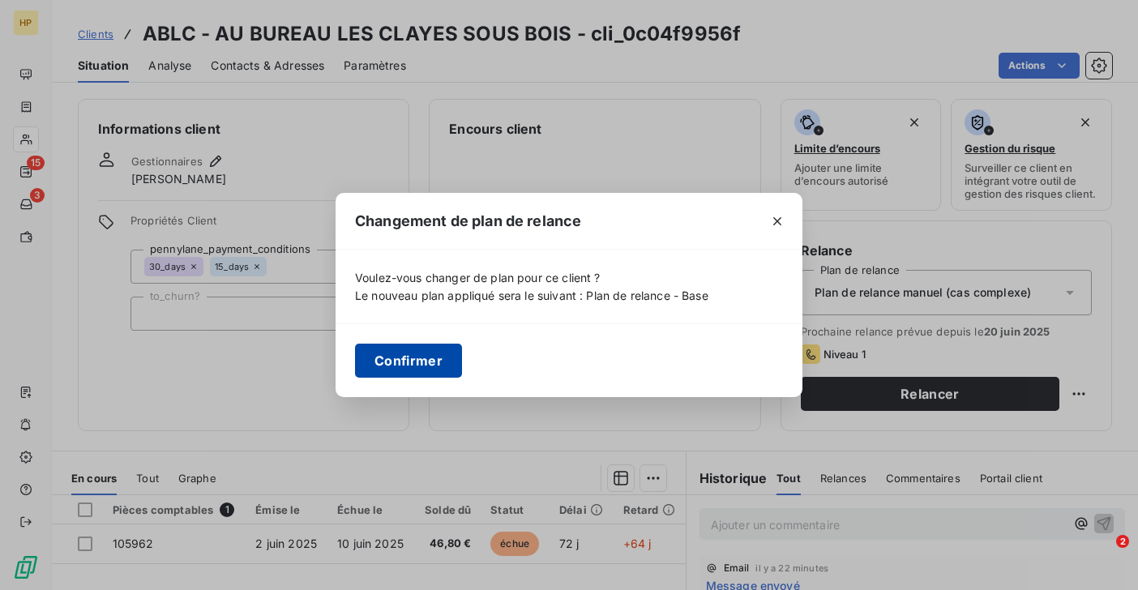
click at [444, 363] on button "Confirmer" at bounding box center [408, 361] width 107 height 34
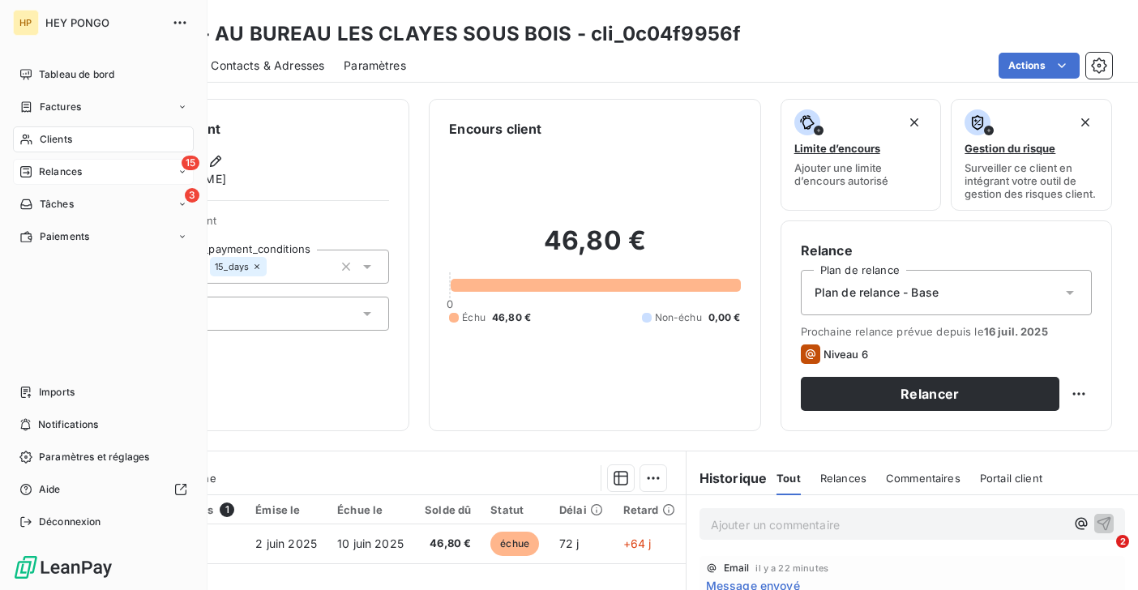
click at [55, 172] on span "Relances" at bounding box center [60, 172] width 43 height 15
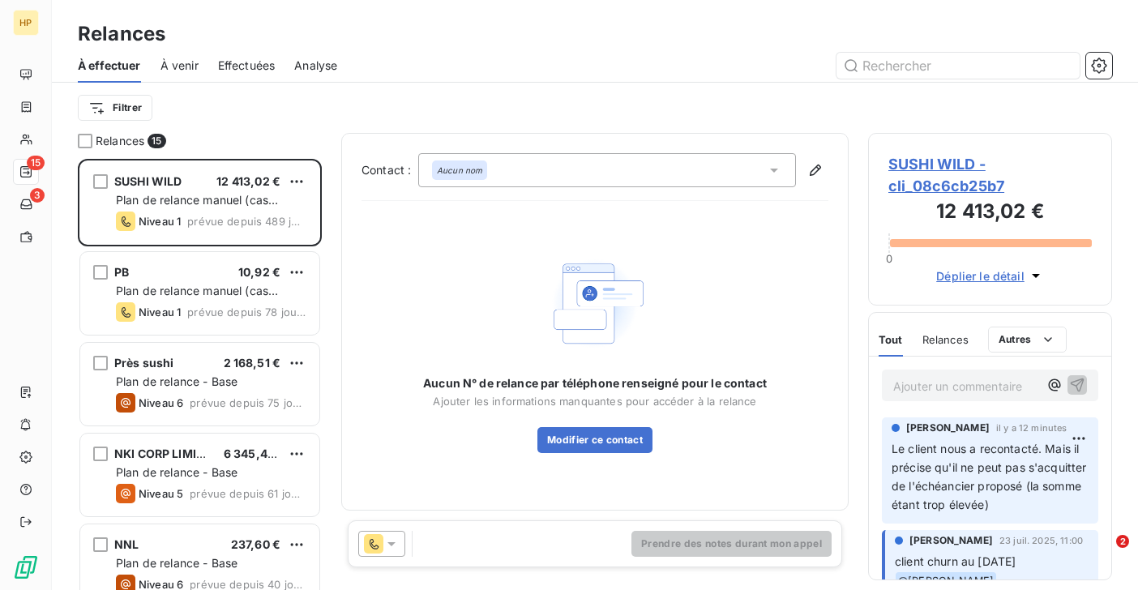
click at [195, 63] on span "À venir" at bounding box center [179, 66] width 38 height 16
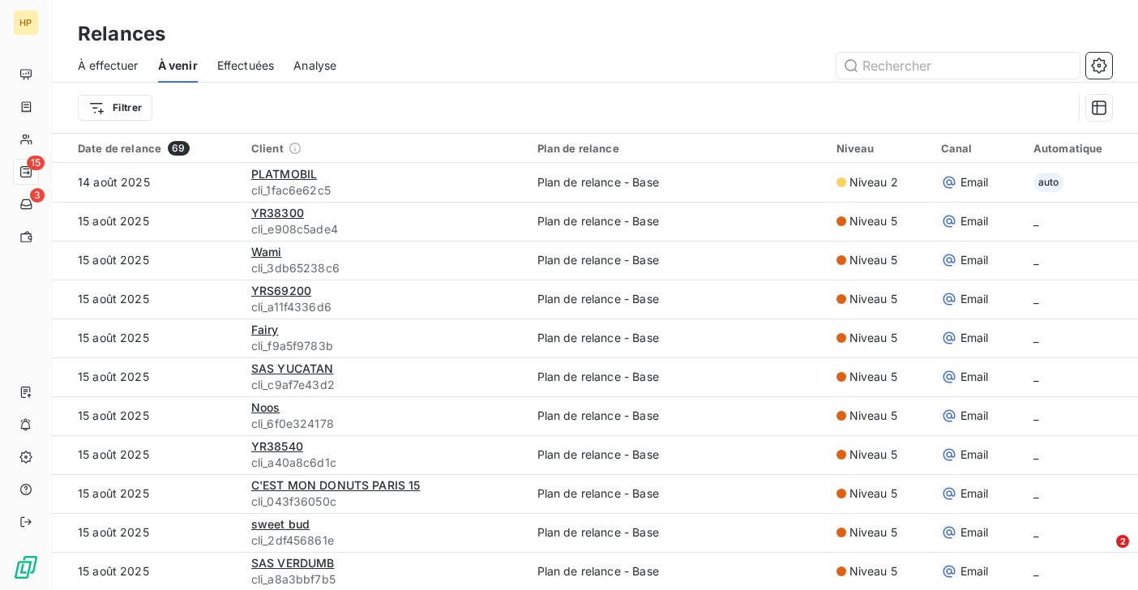
click at [244, 65] on span "Effectuées" at bounding box center [246, 66] width 58 height 16
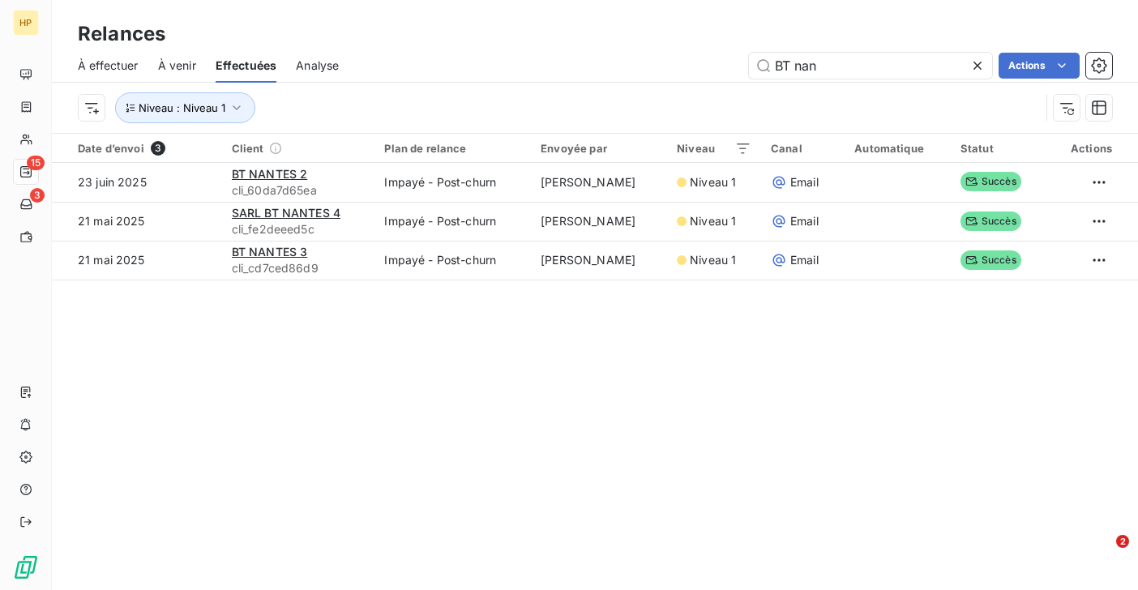
click at [169, 67] on span "À venir" at bounding box center [177, 66] width 38 height 16
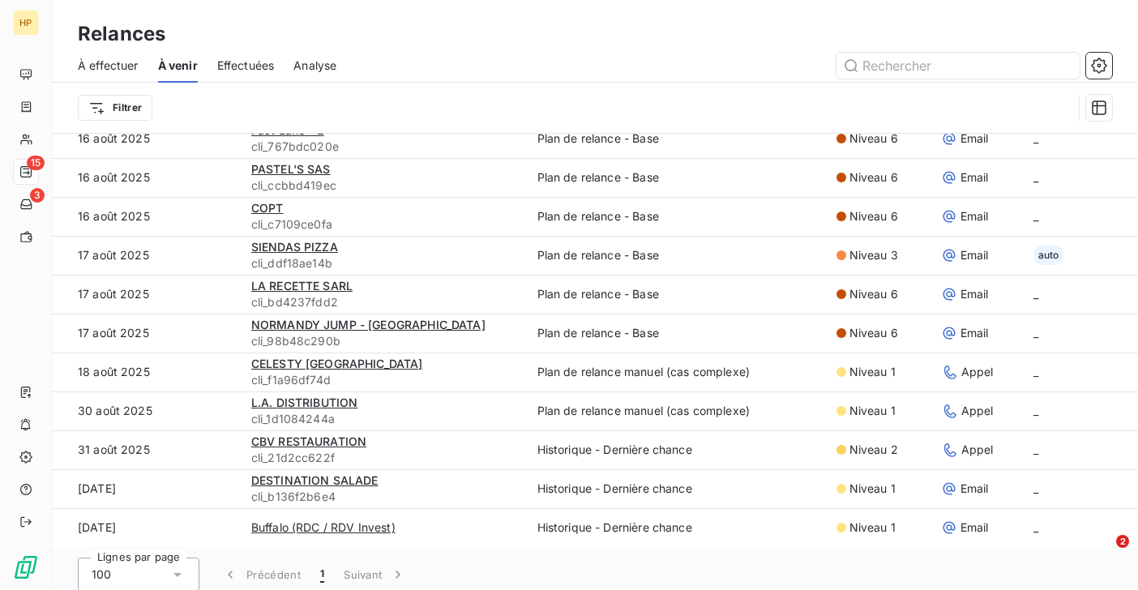
scroll to position [48, 0]
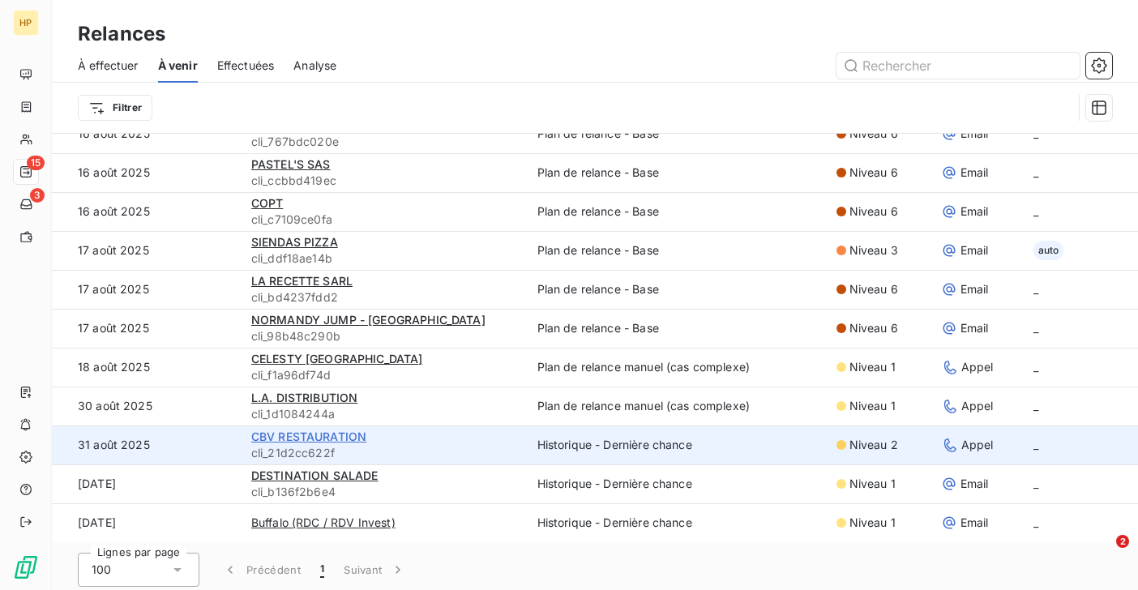
click at [323, 434] on span "CBV RESTAURATION" at bounding box center [308, 437] width 115 height 14
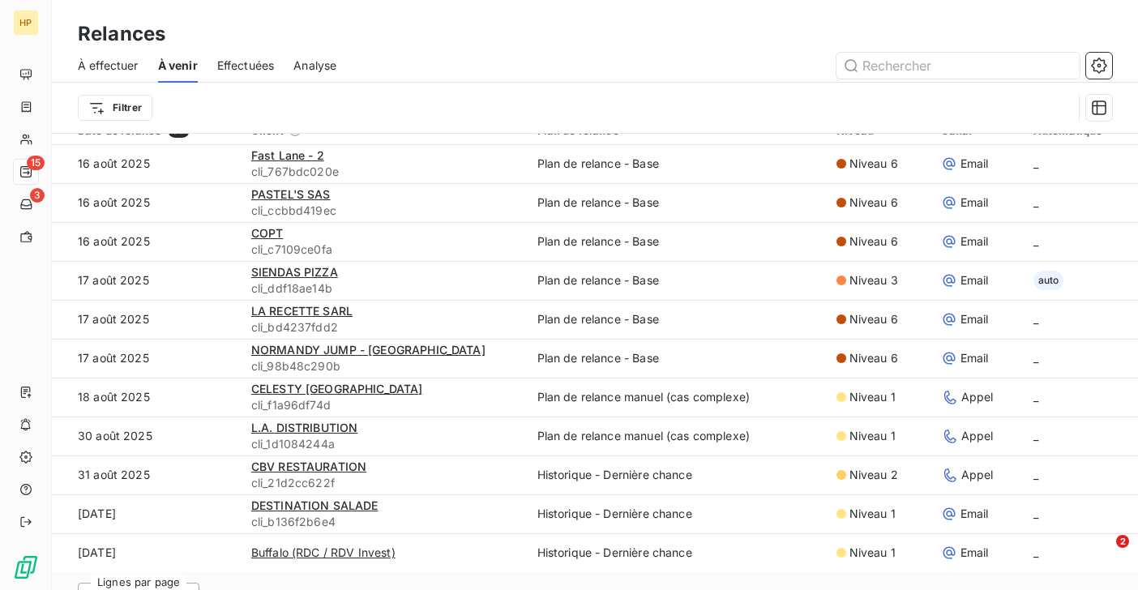
scroll to position [55, 0]
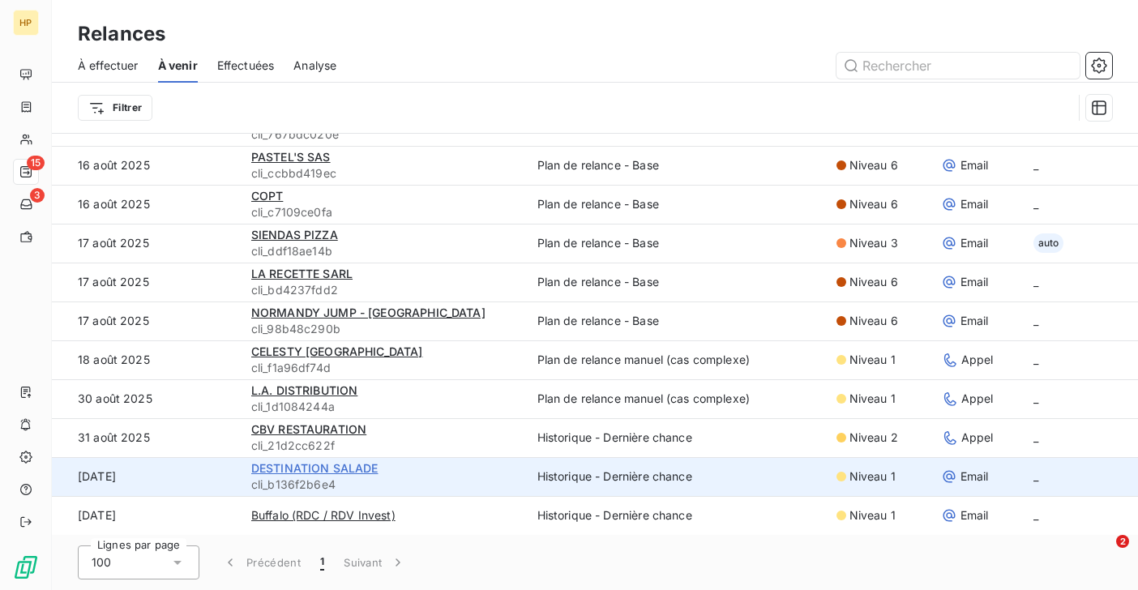
click at [353, 471] on span "DESTINATION SALADE" at bounding box center [314, 468] width 127 height 14
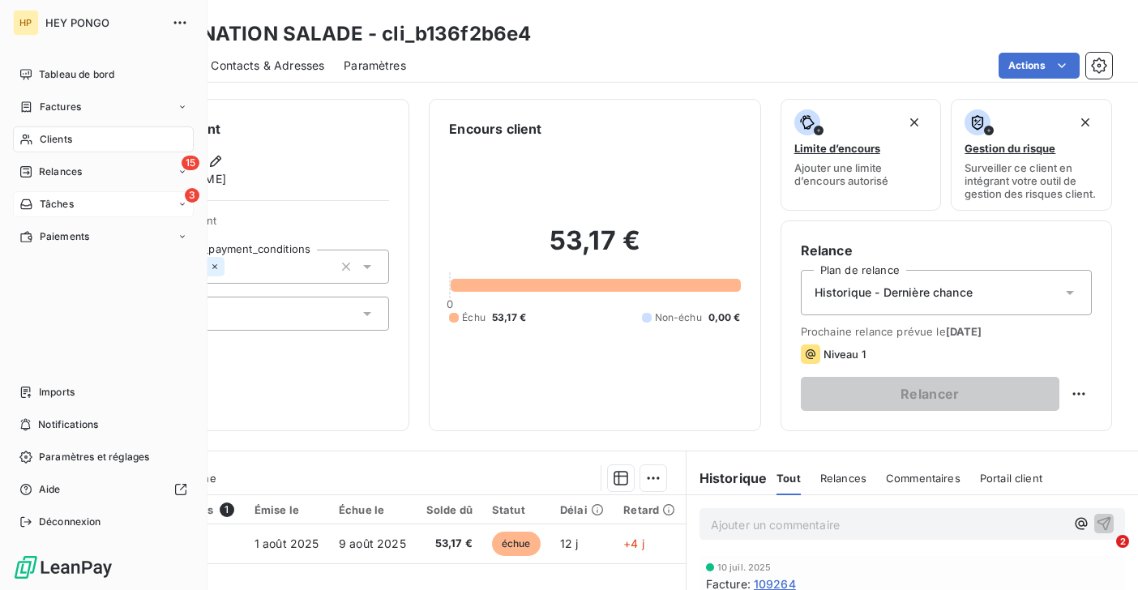
click at [36, 203] on div "Tâches" at bounding box center [46, 204] width 54 height 15
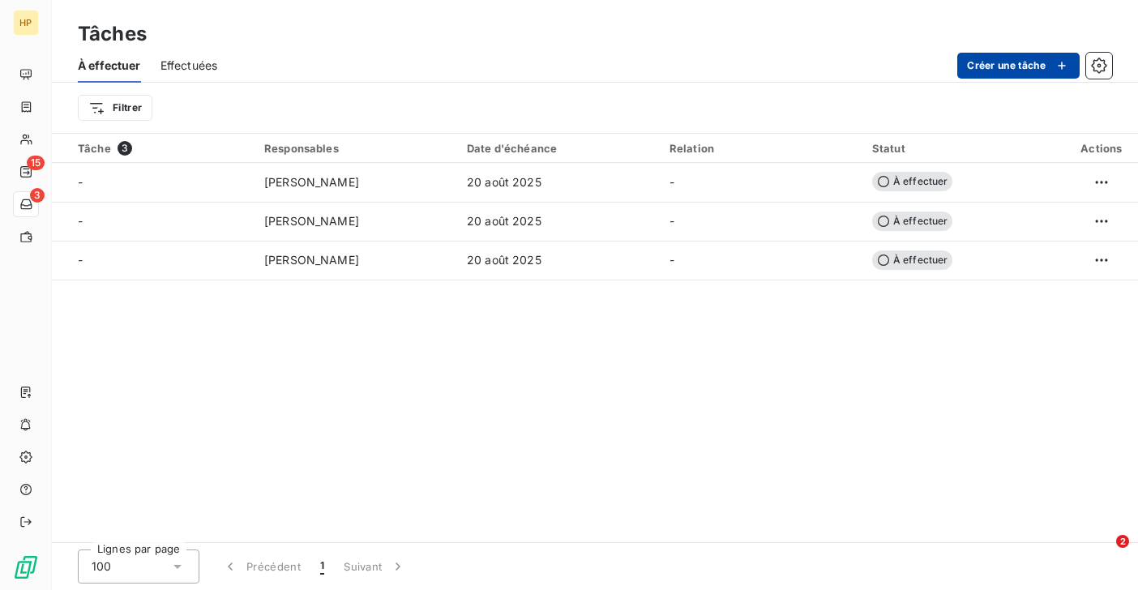
click at [995, 68] on button "Créer une tâche" at bounding box center [1018, 66] width 122 height 26
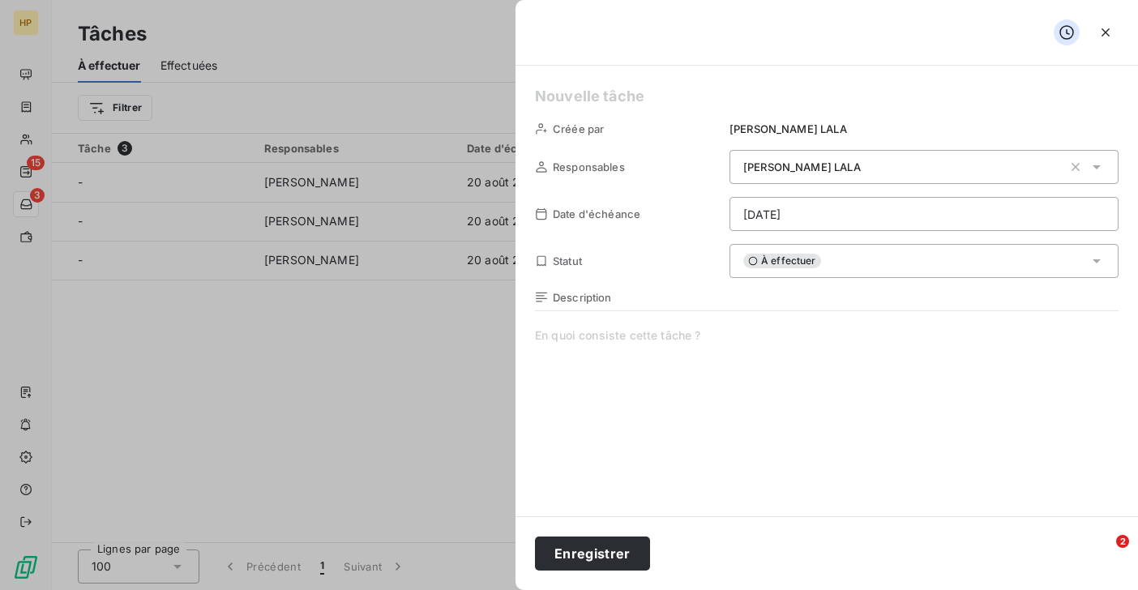
click at [615, 370] on span at bounding box center [827, 482] width 584 height 311
click at [585, 544] on button "Enregistrer" at bounding box center [592, 554] width 115 height 34
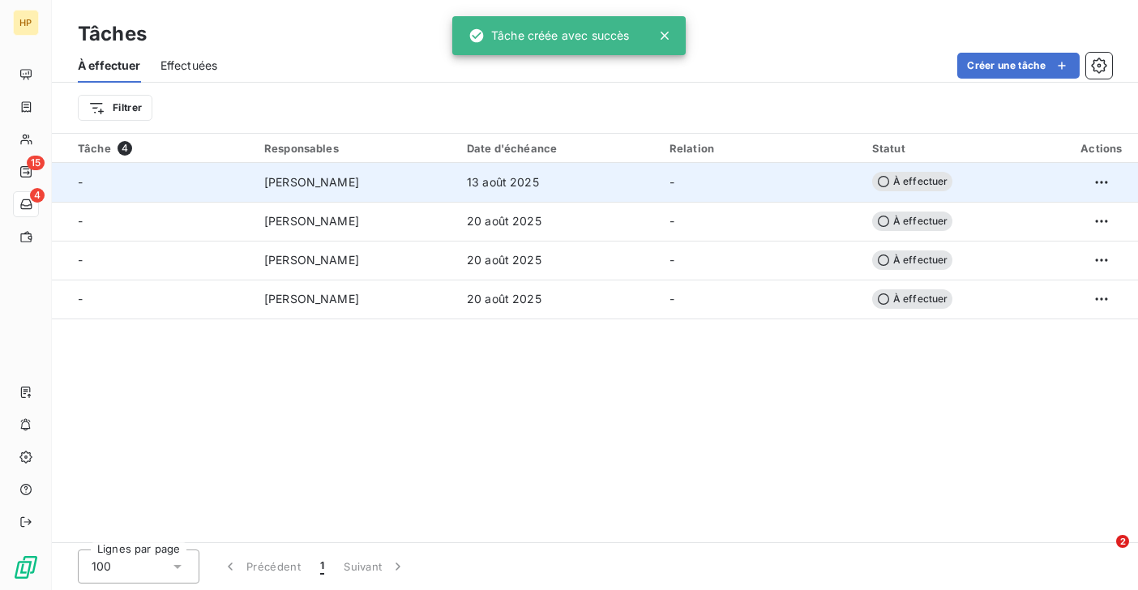
click at [468, 177] on span "13 août 2025" at bounding box center [503, 182] width 72 height 16
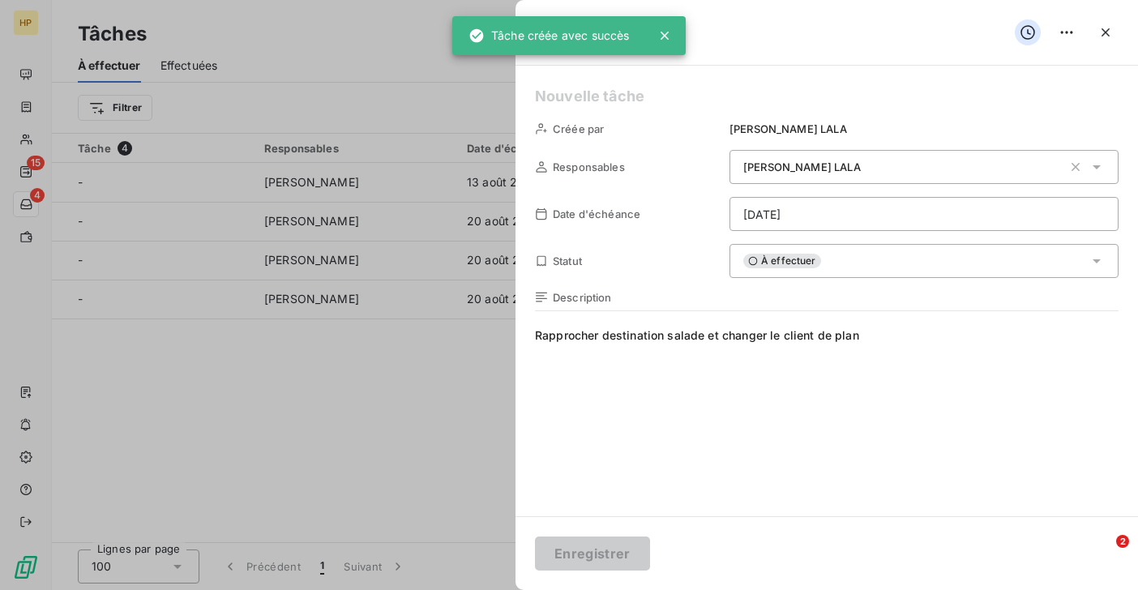
click at [821, 220] on html "HP 15 4 Tâches À effectuer Effectuées Créer une tâche Filtrer Tâche 4 Responsab…" at bounding box center [569, 295] width 1138 height 590
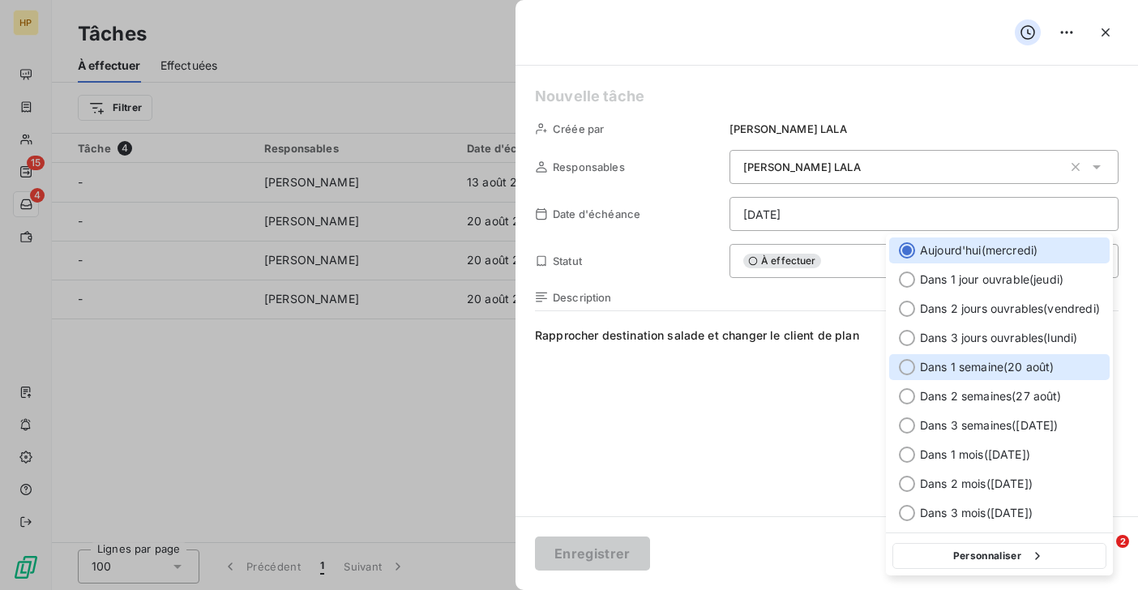
click at [943, 366] on span "Dans 1 semaine ( 20 août )" at bounding box center [987, 367] width 134 height 16
type input "[DATE]"
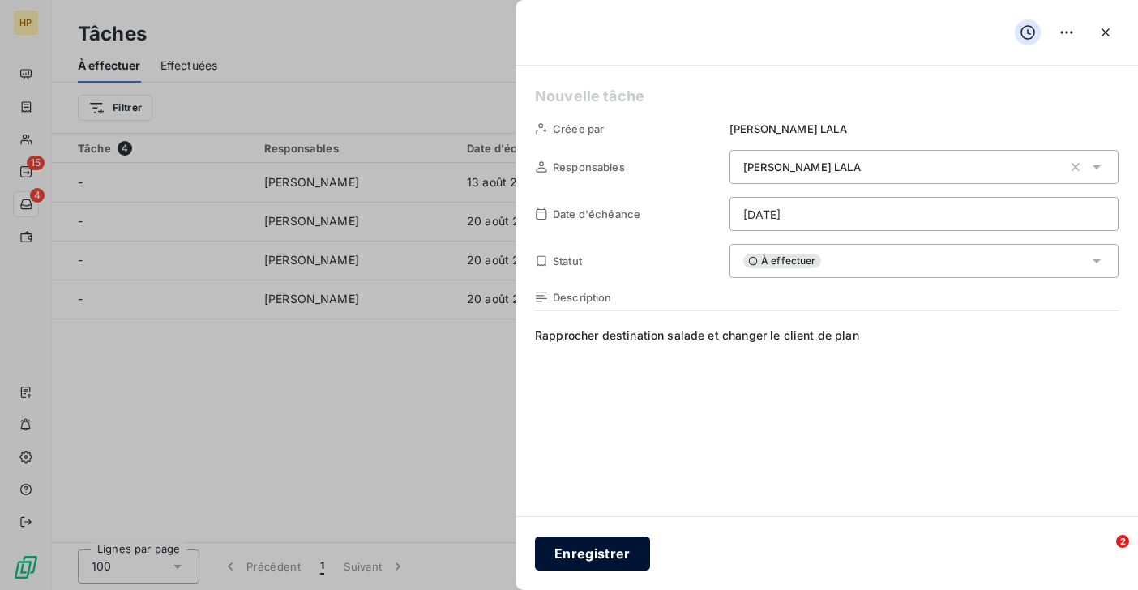
click at [582, 561] on button "Enregistrer" at bounding box center [592, 554] width 115 height 34
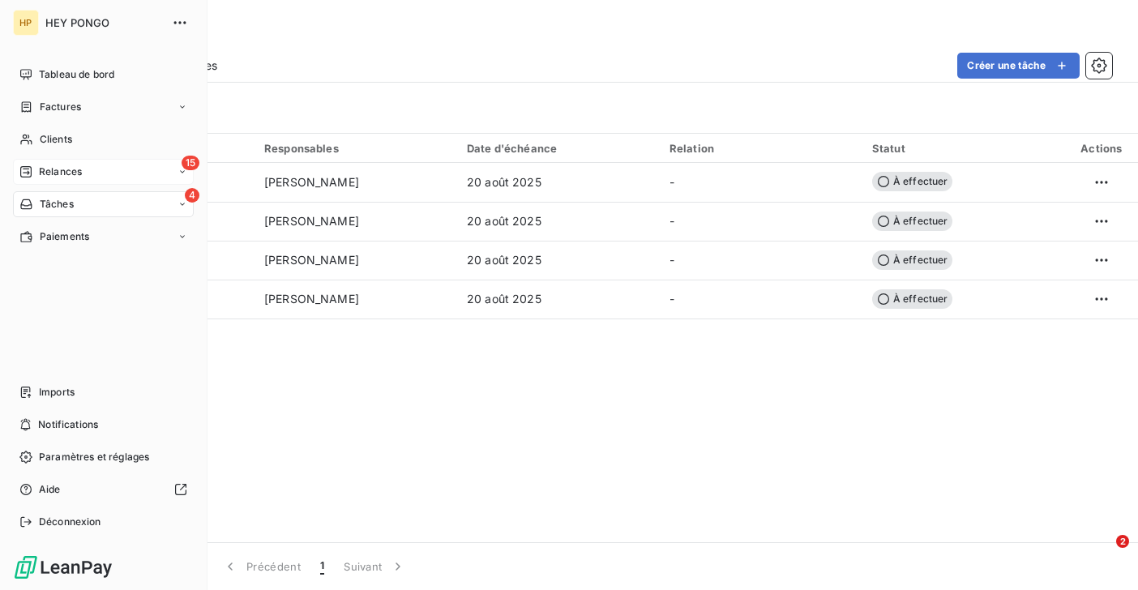
click at [59, 161] on div "15 Relances" at bounding box center [103, 172] width 181 height 26
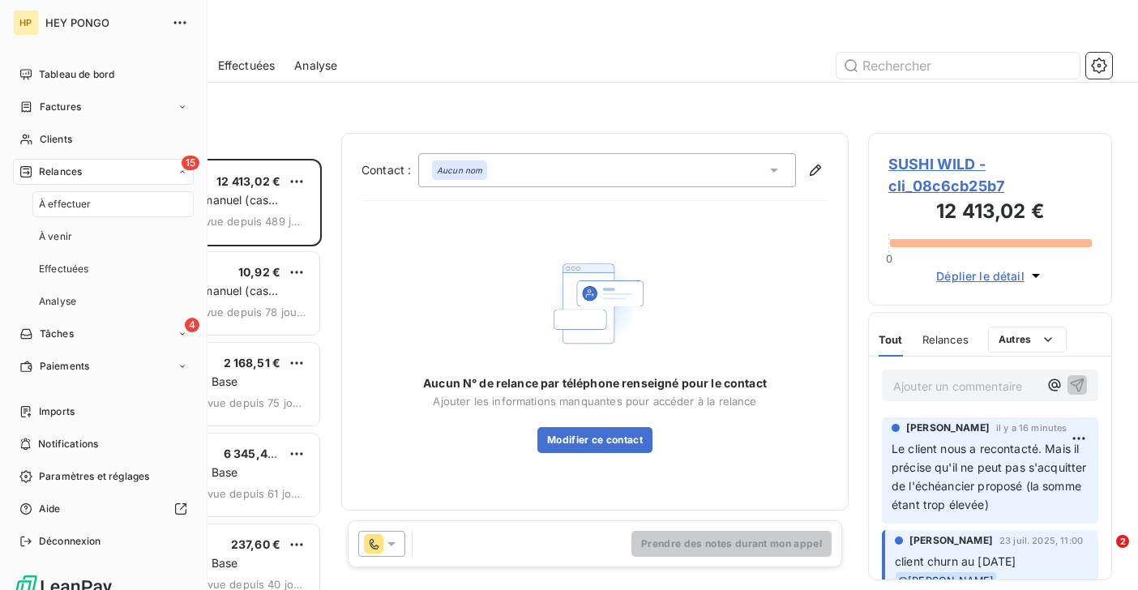
scroll to position [431, 244]
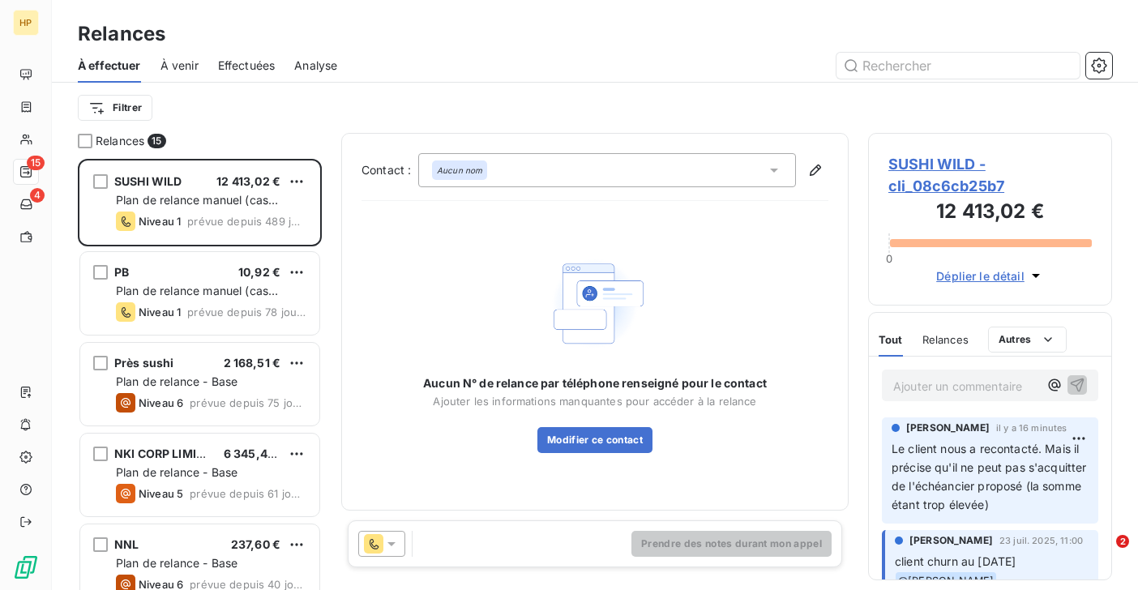
click at [179, 70] on span "À venir" at bounding box center [179, 66] width 38 height 16
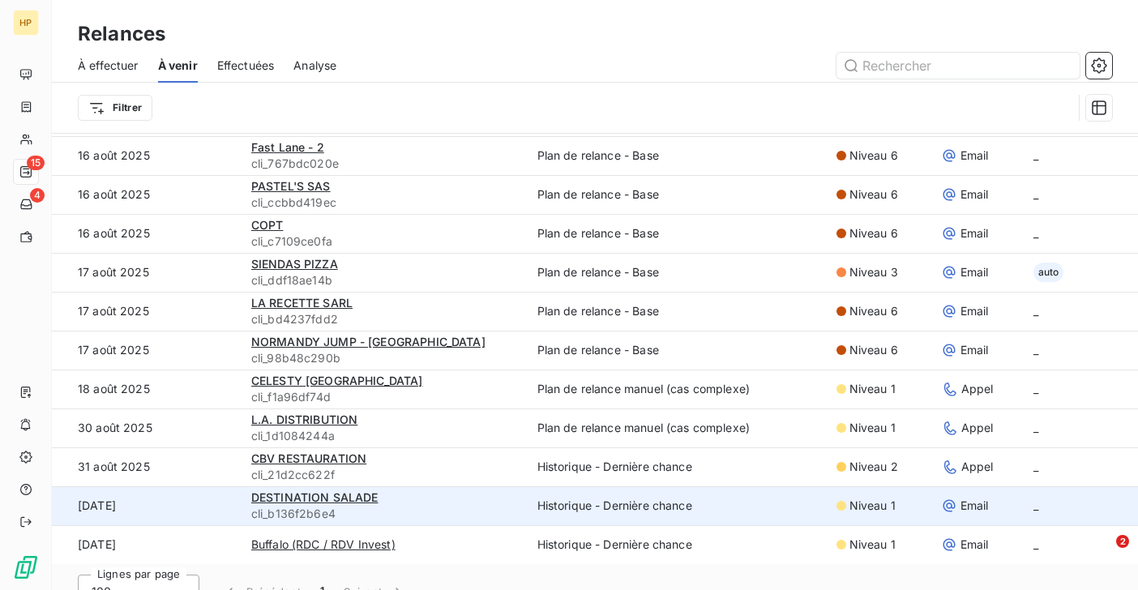
scroll to position [29, 0]
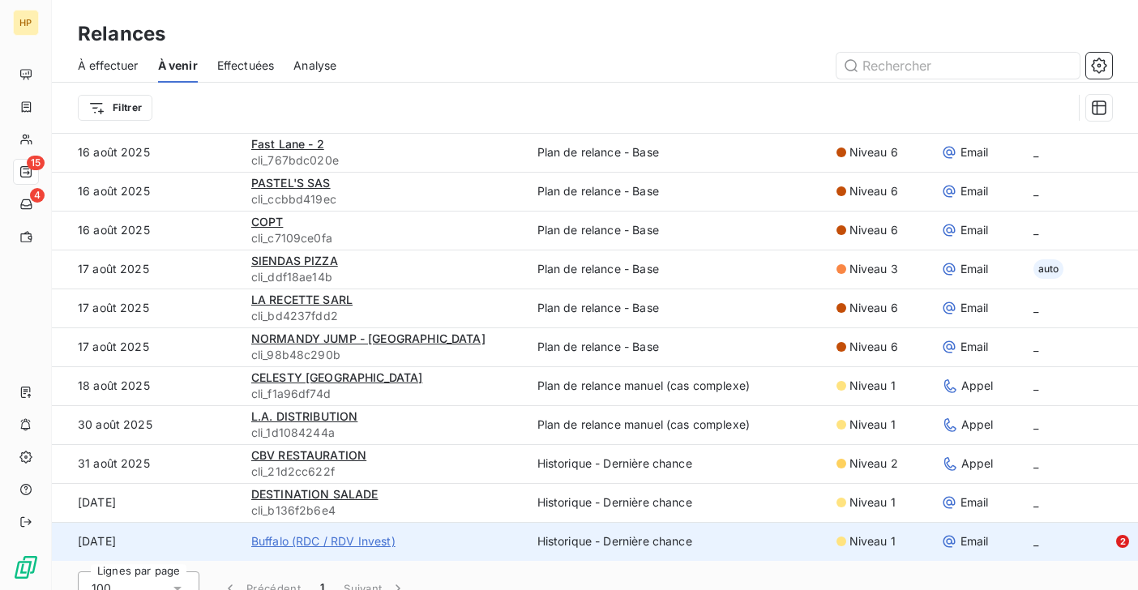
click at [363, 544] on span "Buffalo (RDC / RDV Invest)" at bounding box center [323, 541] width 144 height 16
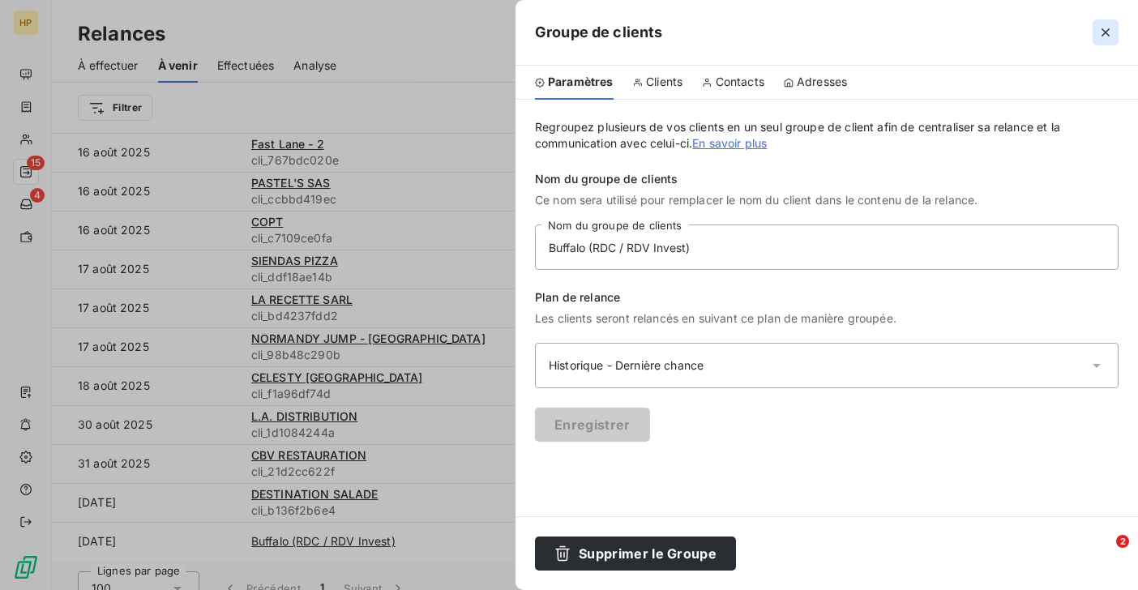
click at [1103, 28] on icon "button" at bounding box center [1105, 32] width 16 height 16
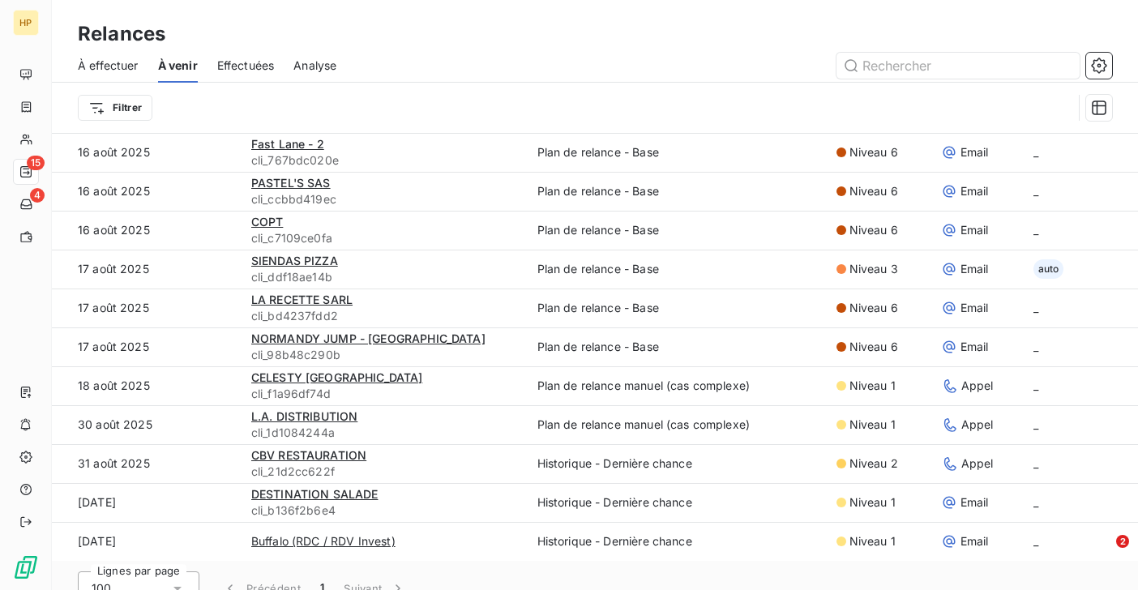
scroll to position [55, 0]
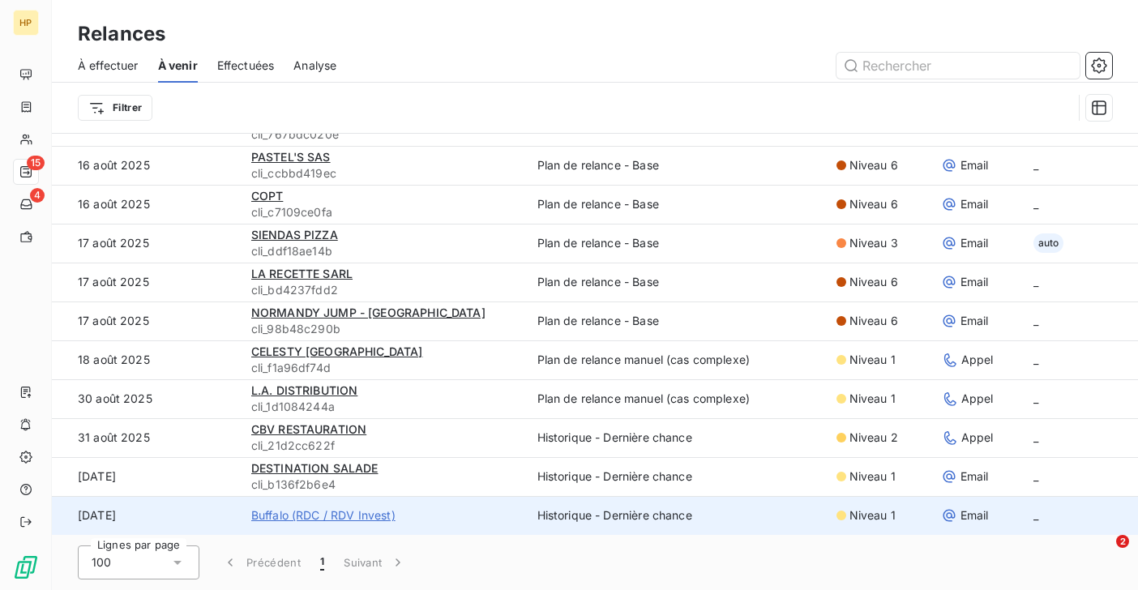
click at [262, 516] on span "Buffalo (RDC / RDV Invest)" at bounding box center [323, 515] width 144 height 16
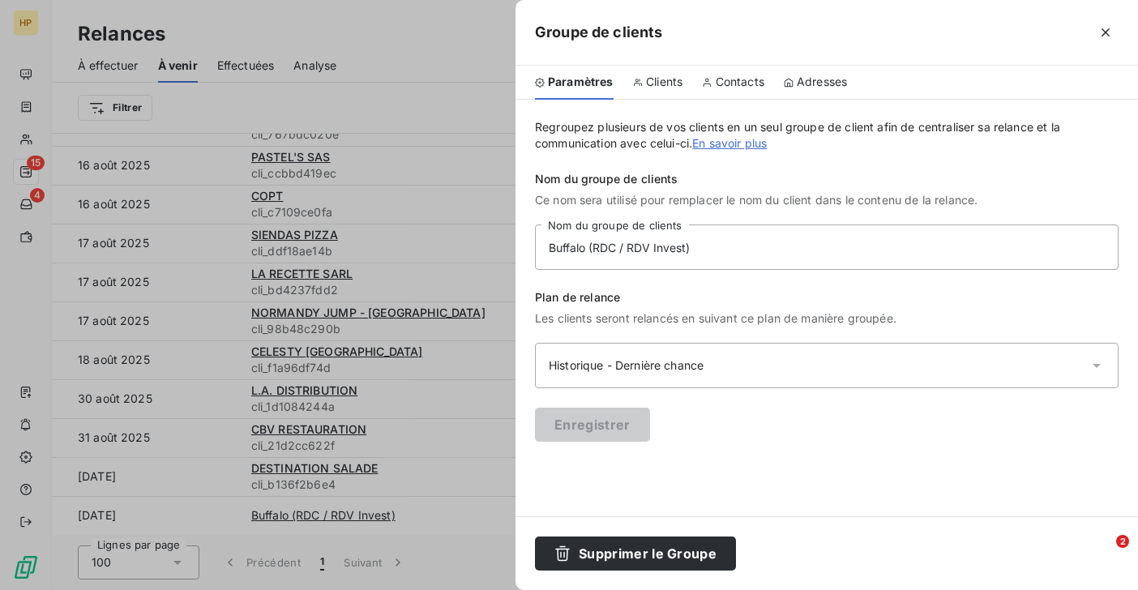
click at [662, 88] on span "Clients" at bounding box center [664, 82] width 36 height 16
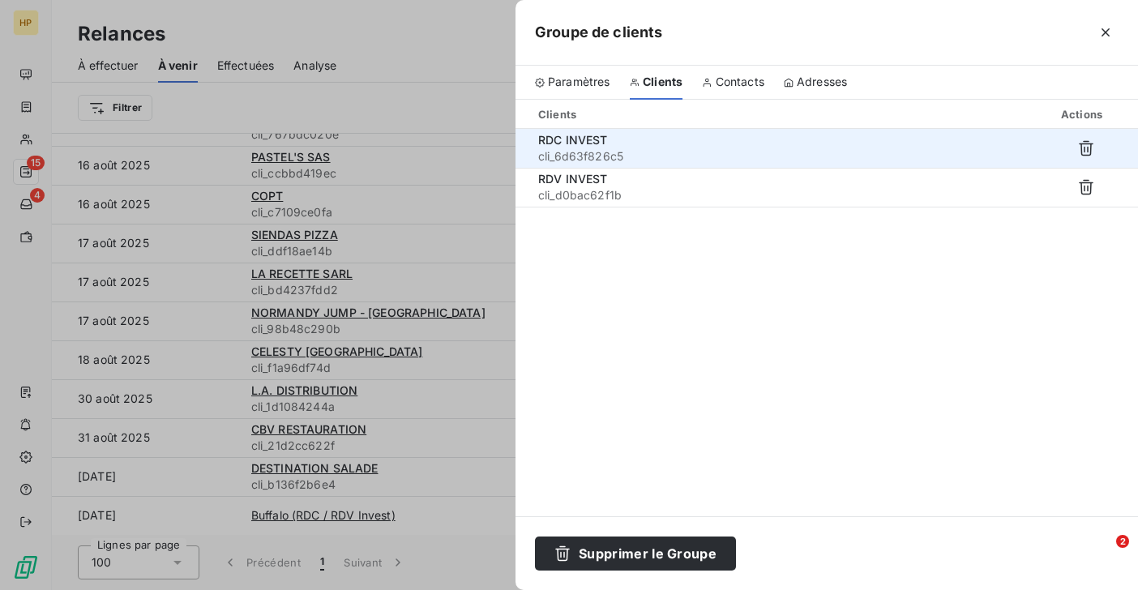
click at [615, 151] on span "cli_6d63f826c5" at bounding box center [683, 156] width 291 height 16
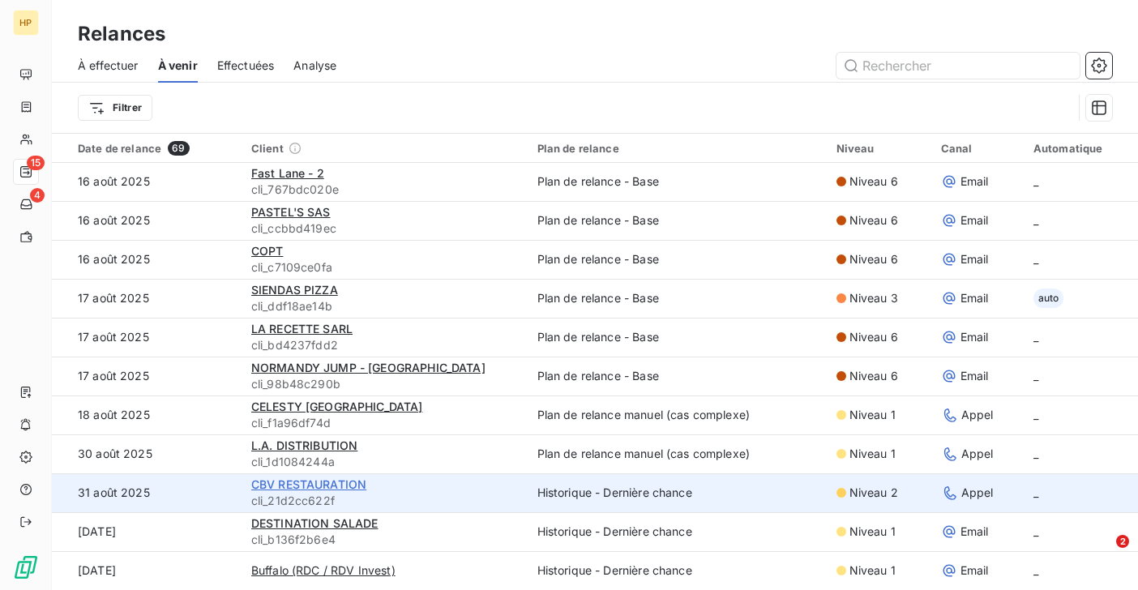
scroll to position [55, 0]
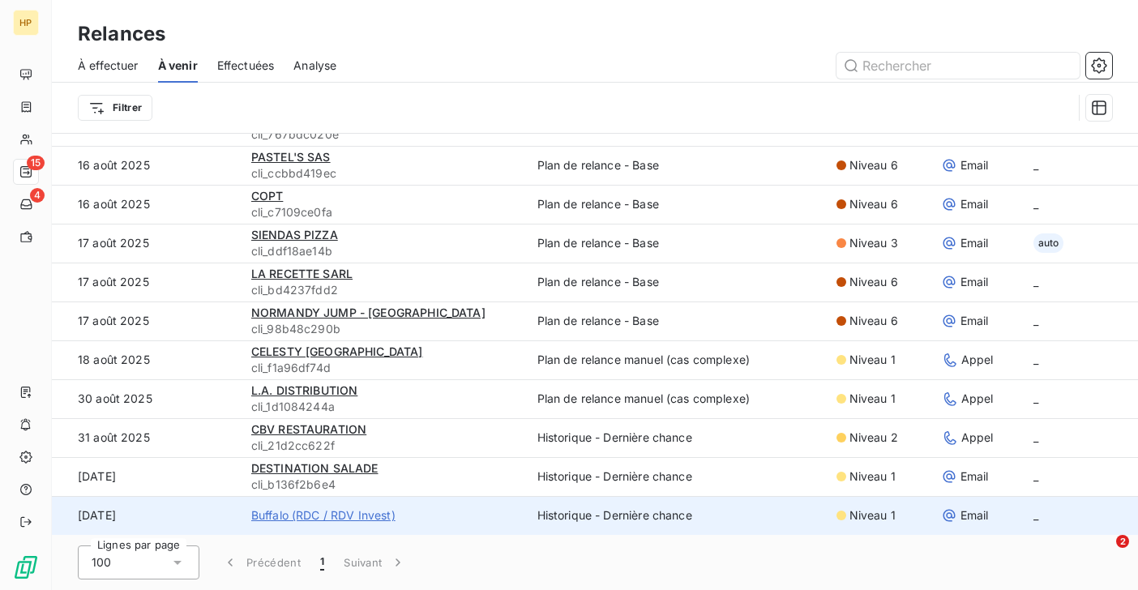
click at [279, 517] on span "Buffalo (RDC / RDV Invest)" at bounding box center [323, 515] width 144 height 16
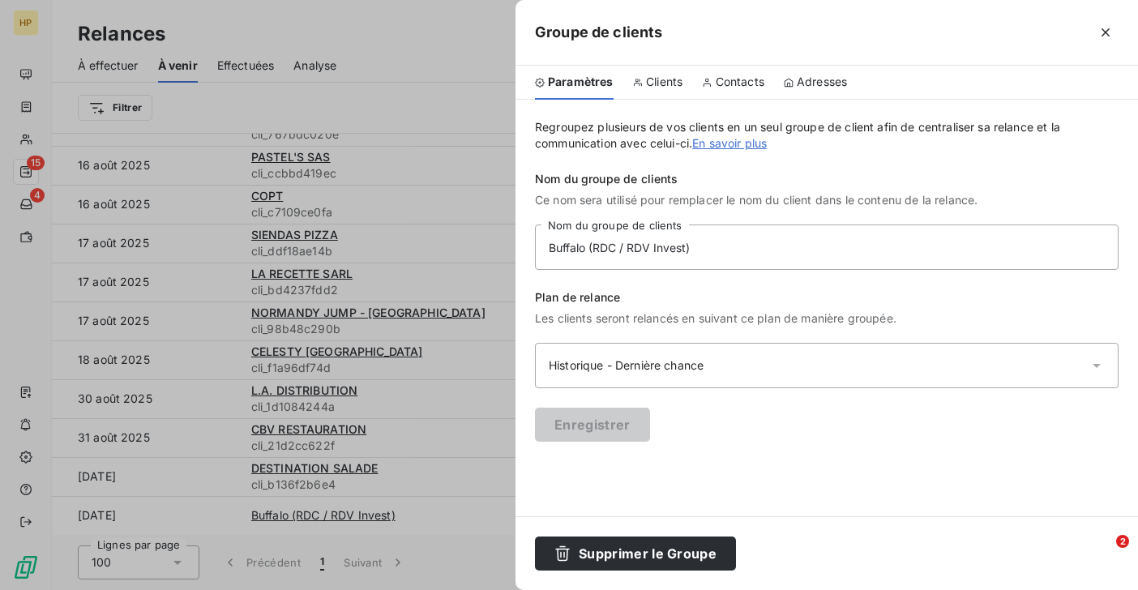
click at [668, 87] on span "Clients" at bounding box center [664, 82] width 36 height 16
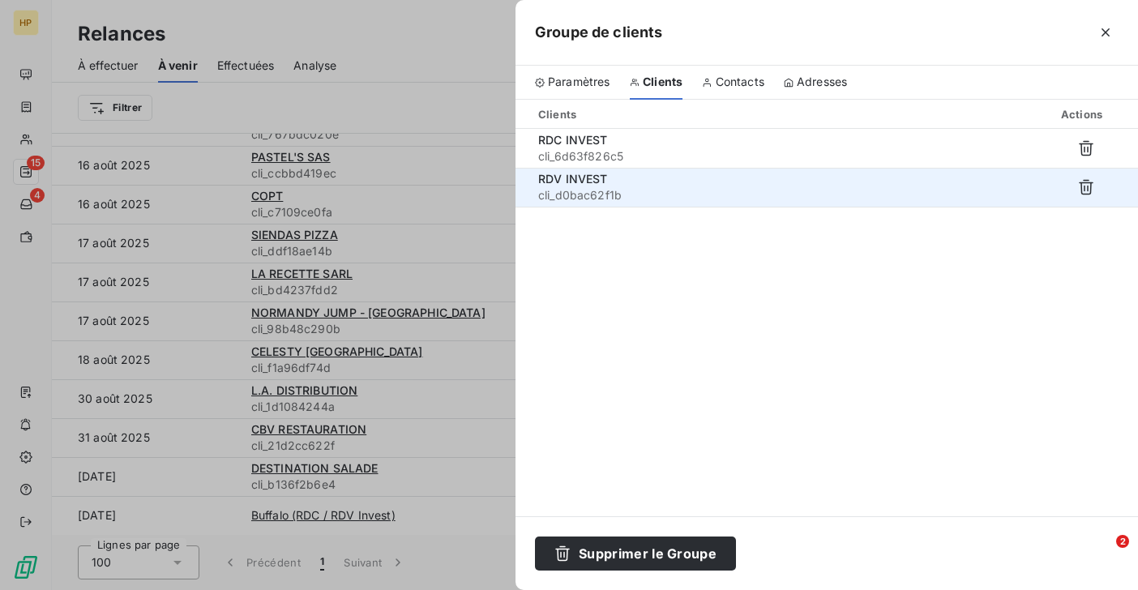
click at [599, 190] on span "cli_d0bac62f1b" at bounding box center [683, 195] width 291 height 16
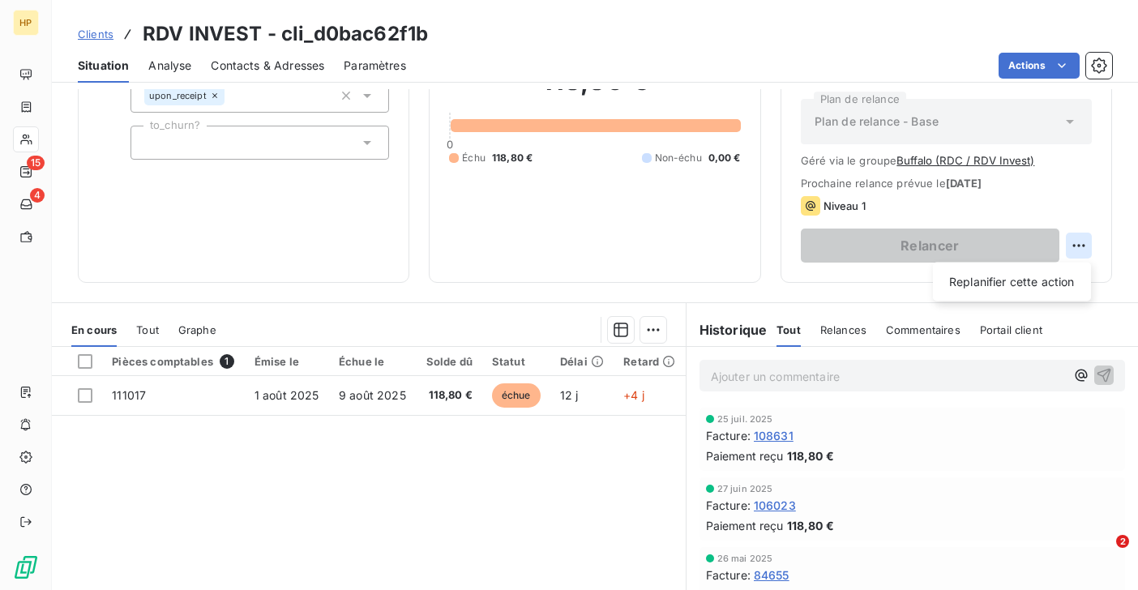
click at [1078, 246] on html "HP 15 4 Clients RDV INVEST - cli_d0bac62f1b Situation Analyse Contacts & Adress…" at bounding box center [569, 295] width 1138 height 590
click at [97, 32] on html "HP 15 4 Clients RDV INVEST - cli_d0bac62f1b Situation Analyse Contacts & Adress…" at bounding box center [569, 295] width 1138 height 590
click at [89, 36] on span "Clients" at bounding box center [96, 34] width 36 height 13
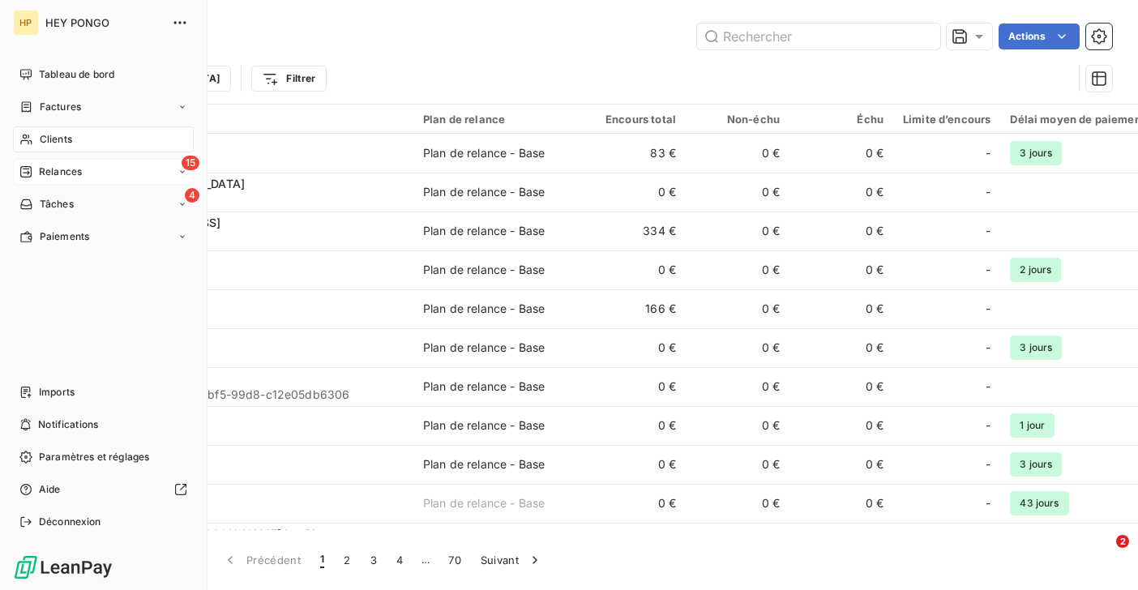
click at [83, 176] on div "15 Relances" at bounding box center [103, 172] width 181 height 26
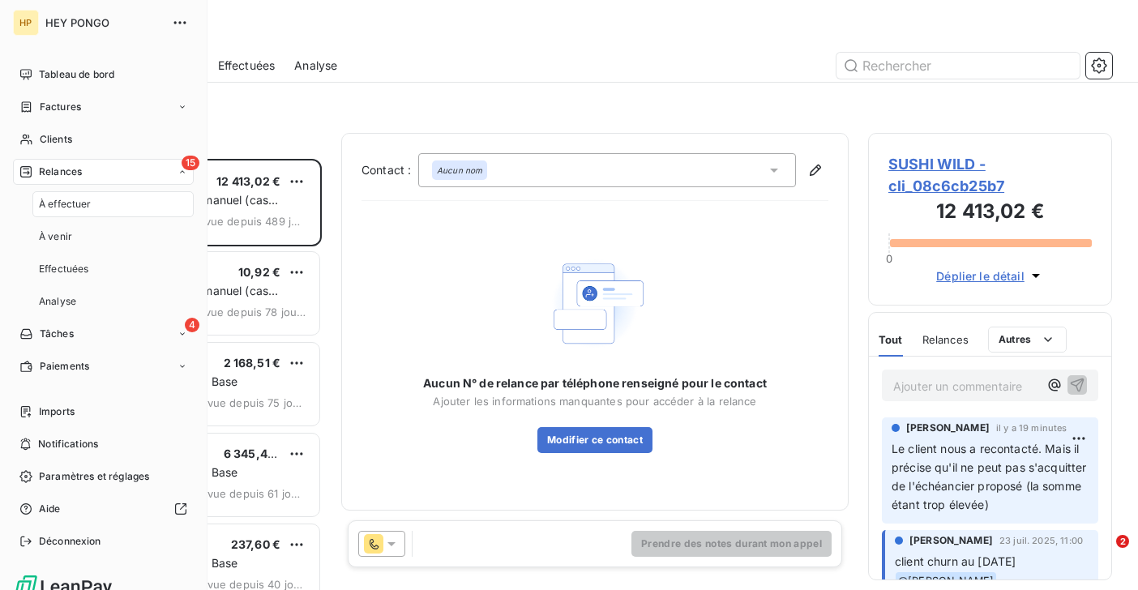
scroll to position [431, 244]
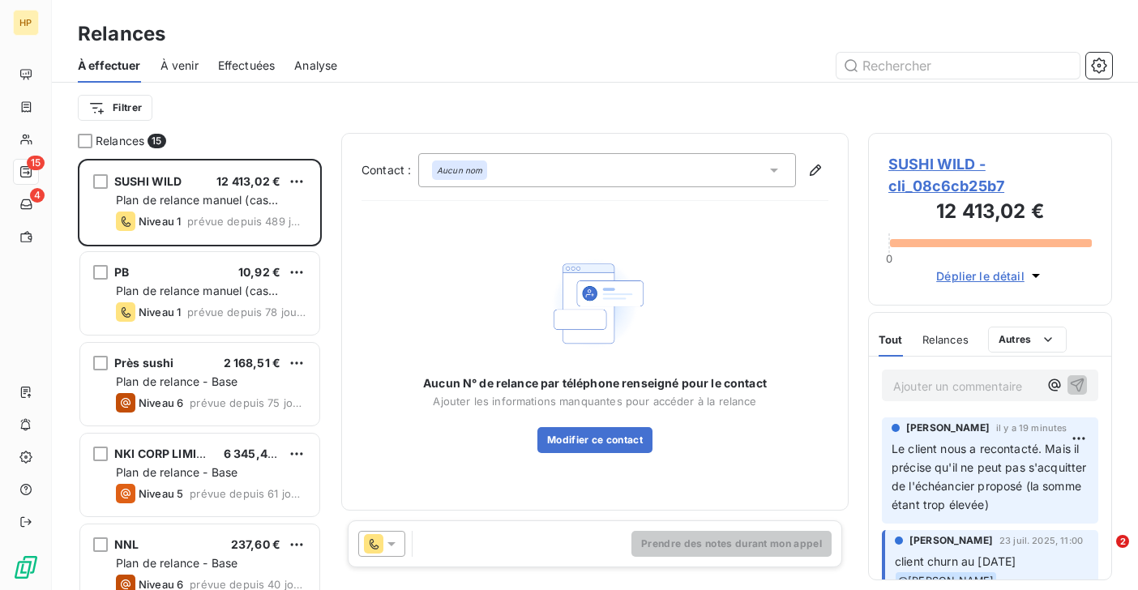
click at [187, 65] on span "À venir" at bounding box center [179, 66] width 38 height 16
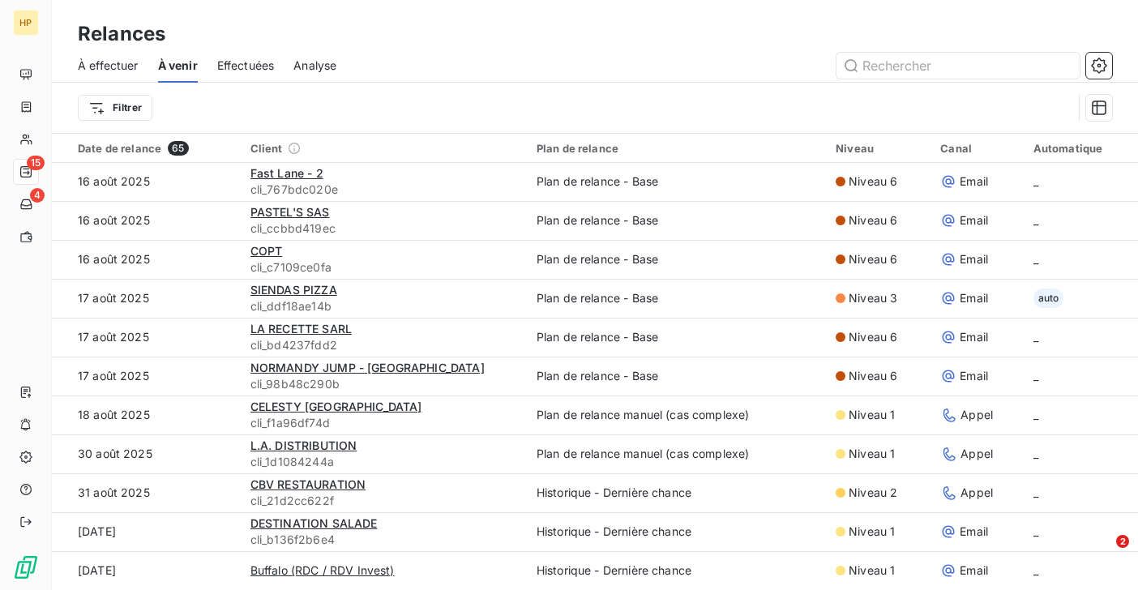
scroll to position [55, 0]
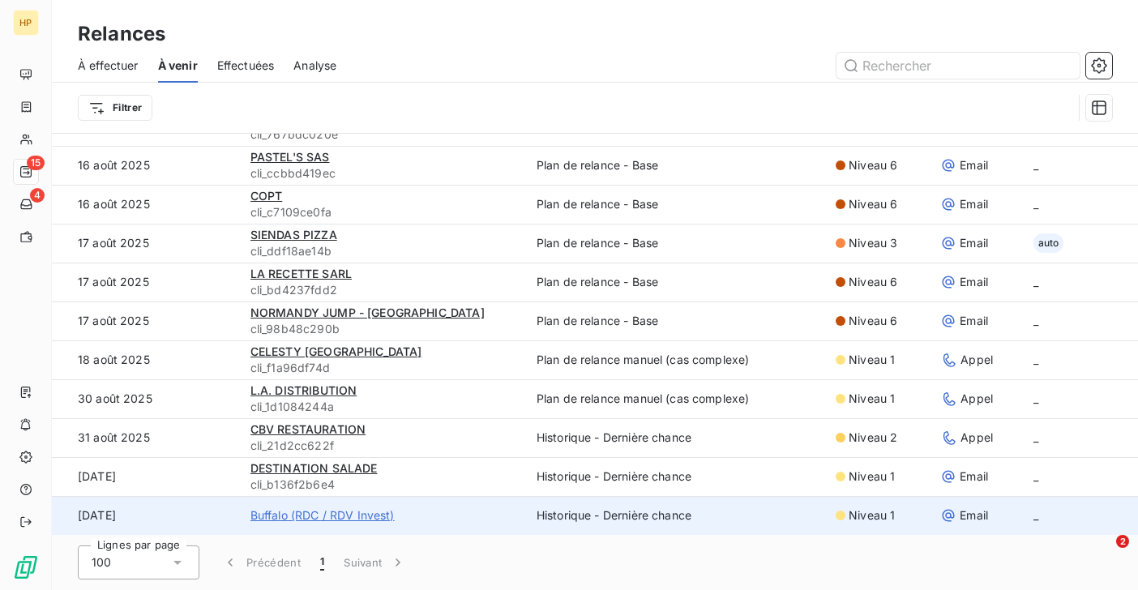
click at [298, 513] on span "Buffalo (RDC / RDV Invest)" at bounding box center [322, 515] width 144 height 16
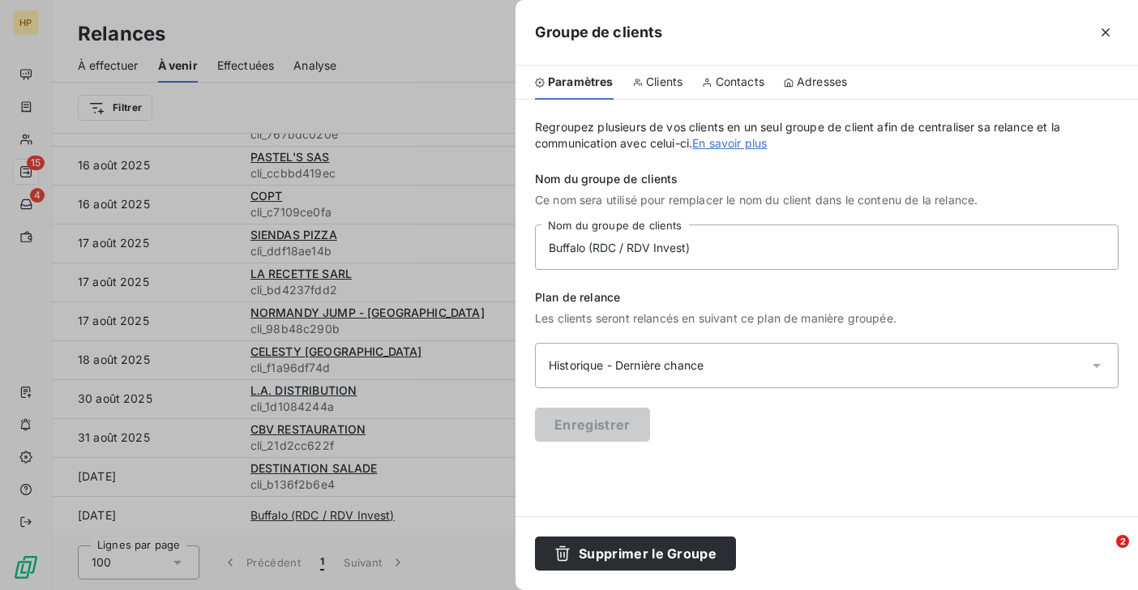
click at [659, 83] on span "Clients" at bounding box center [664, 82] width 36 height 16
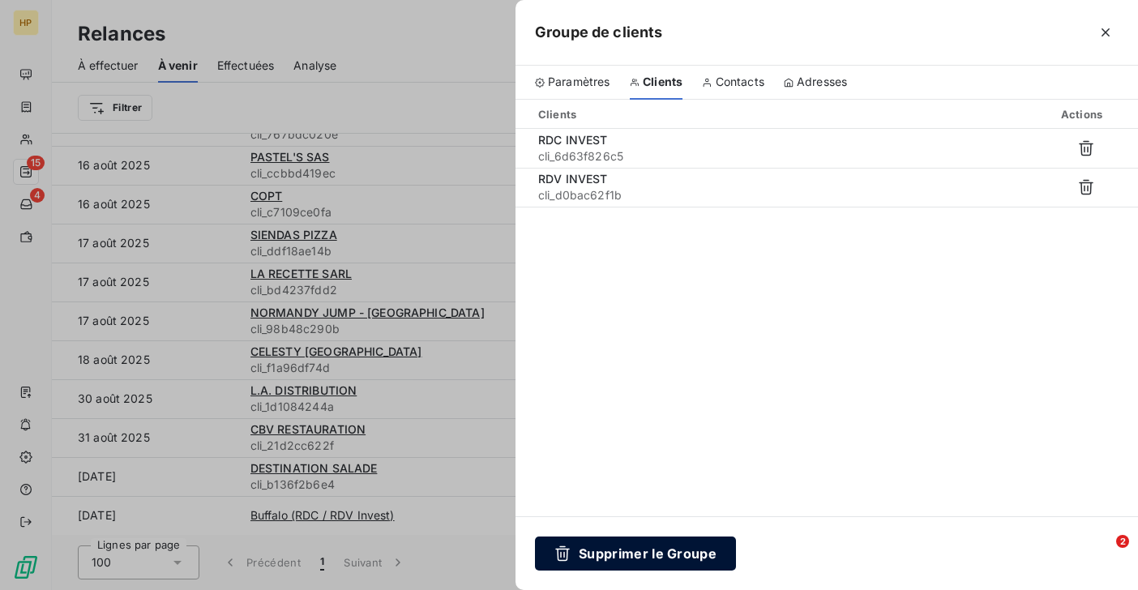
click at [701, 551] on button "Supprimer le Groupe" at bounding box center [635, 554] width 201 height 34
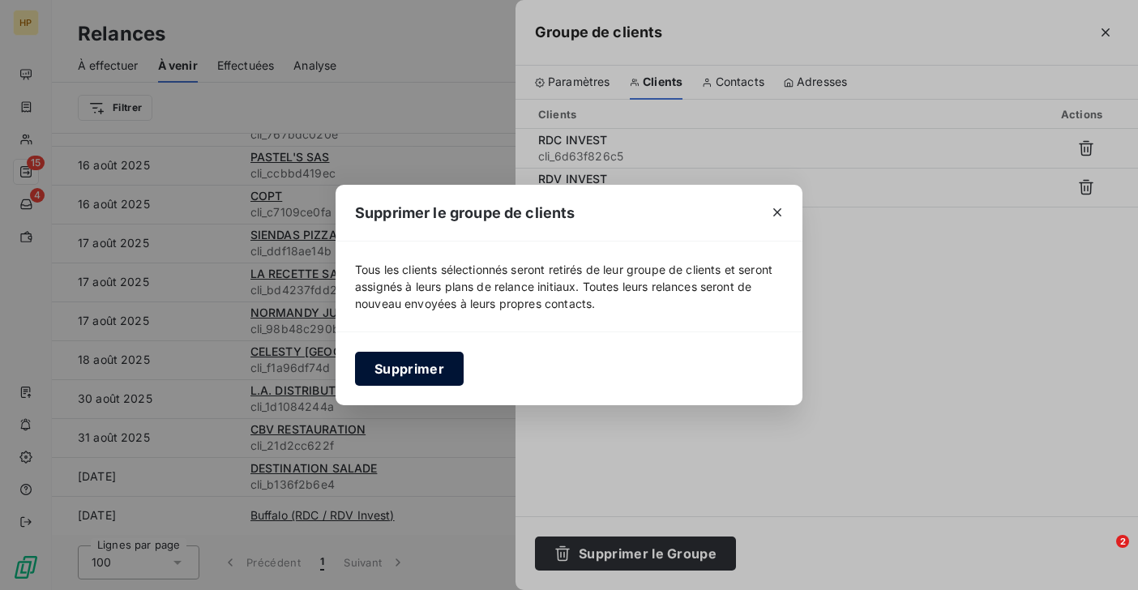
click at [419, 371] on button "Supprimer" at bounding box center [409, 369] width 109 height 34
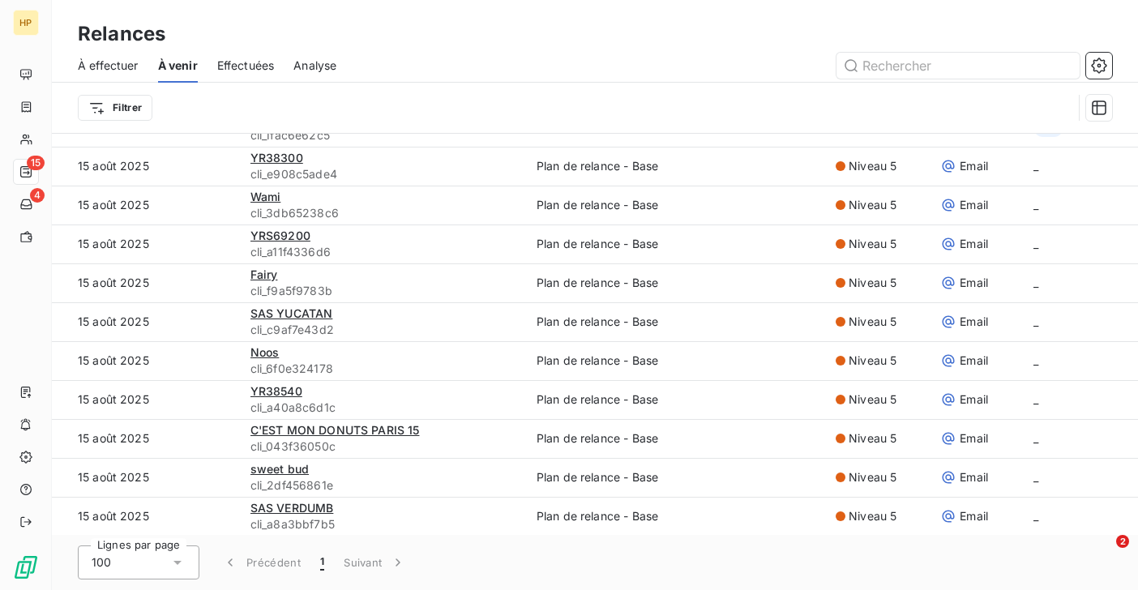
scroll to position [0, 0]
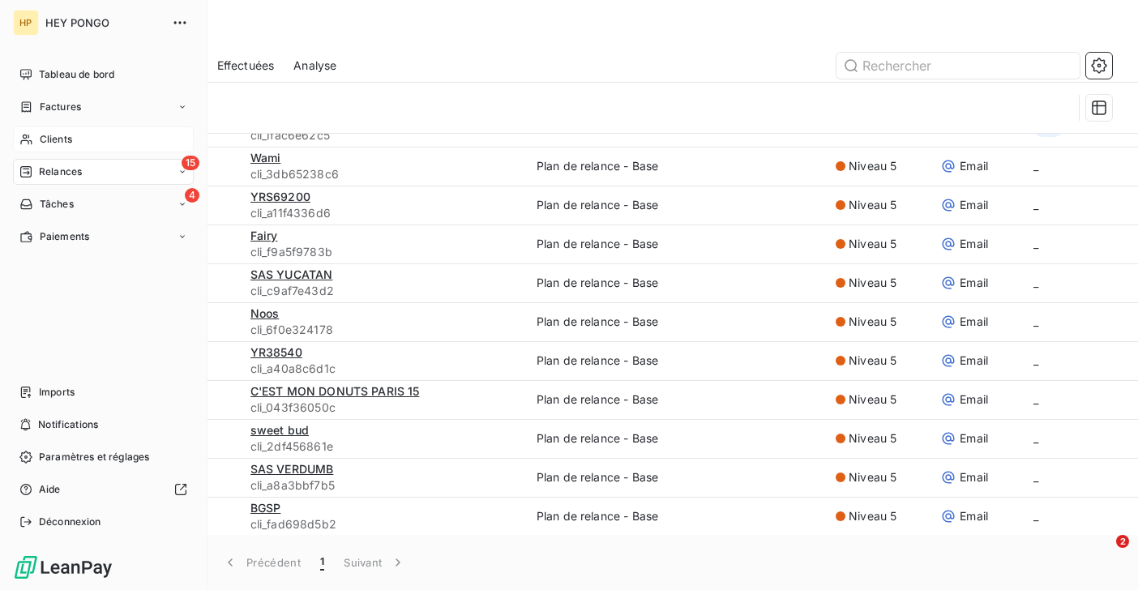
click at [35, 138] on div "Clients" at bounding box center [103, 139] width 181 height 26
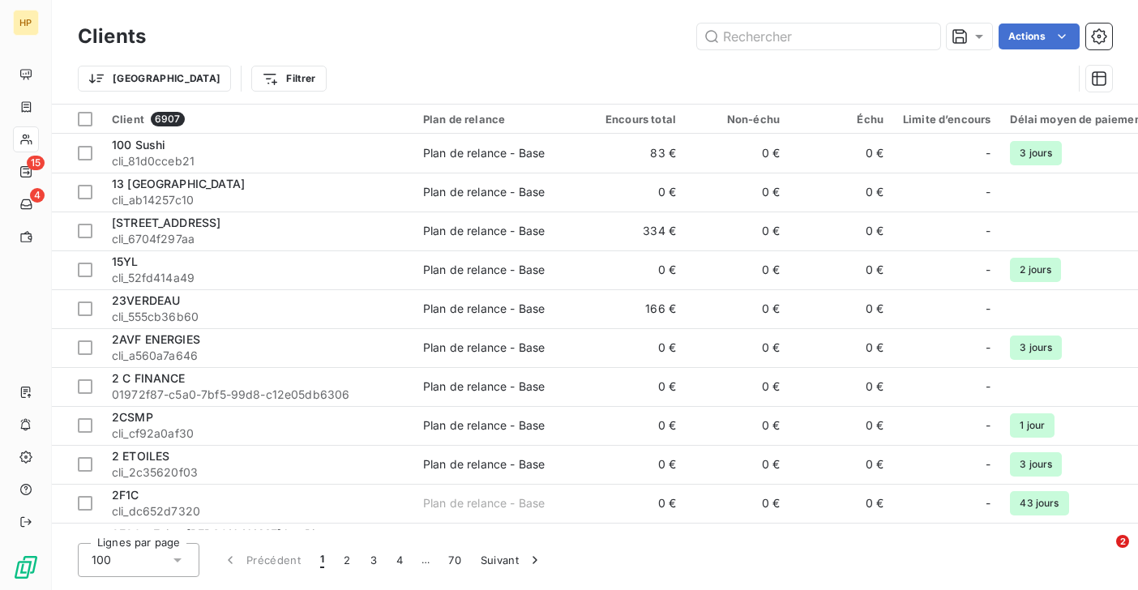
type input "e"
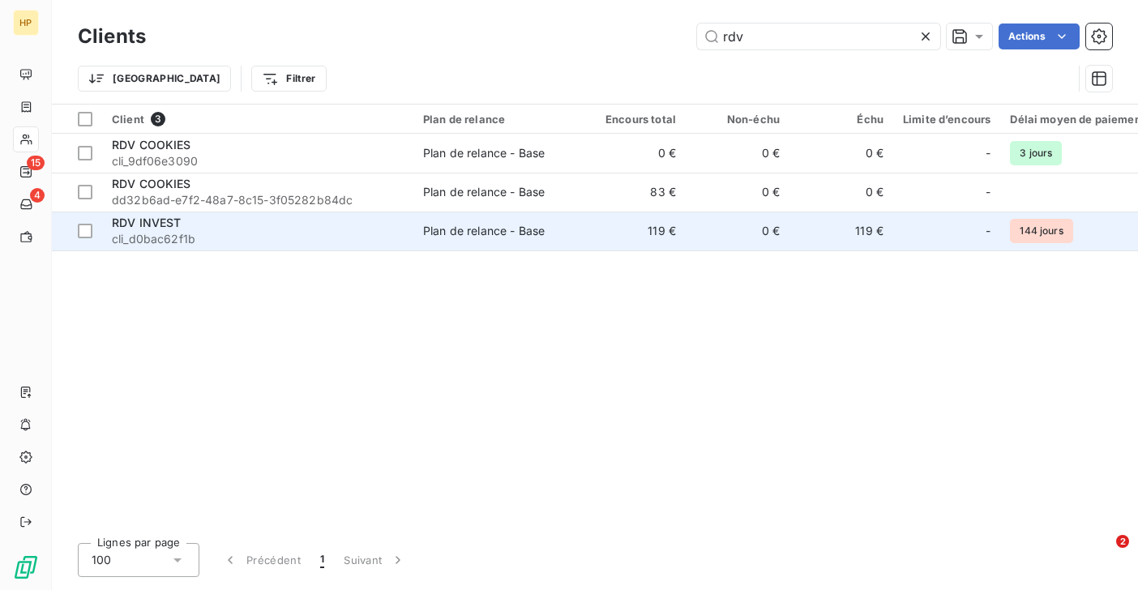
type input "rdv"
click at [208, 242] on span "cli_d0bac62f1b" at bounding box center [258, 239] width 292 height 16
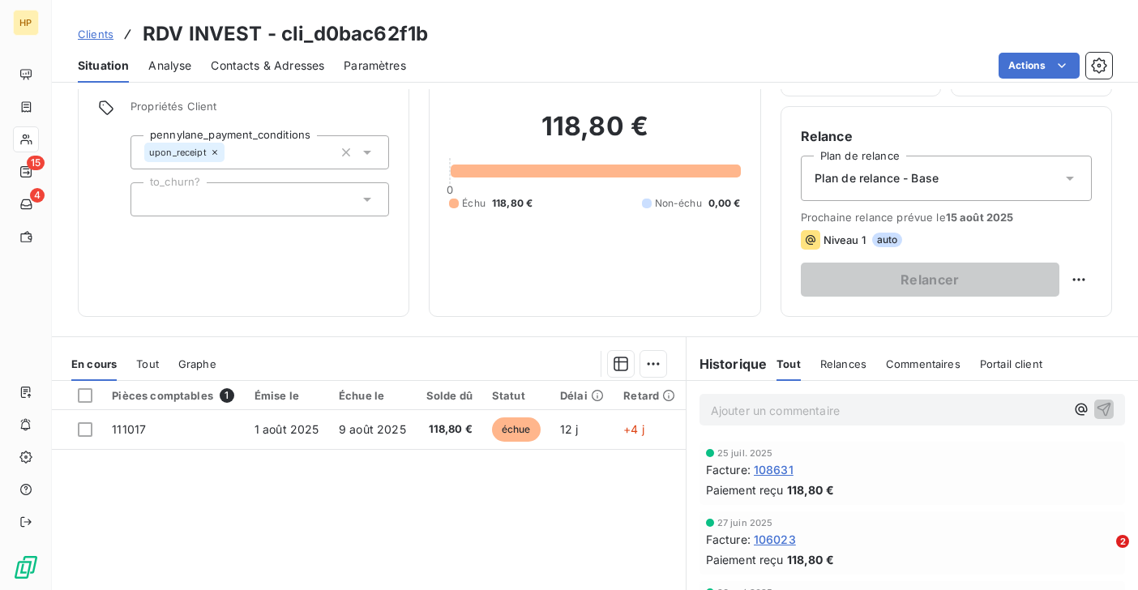
scroll to position [45, 0]
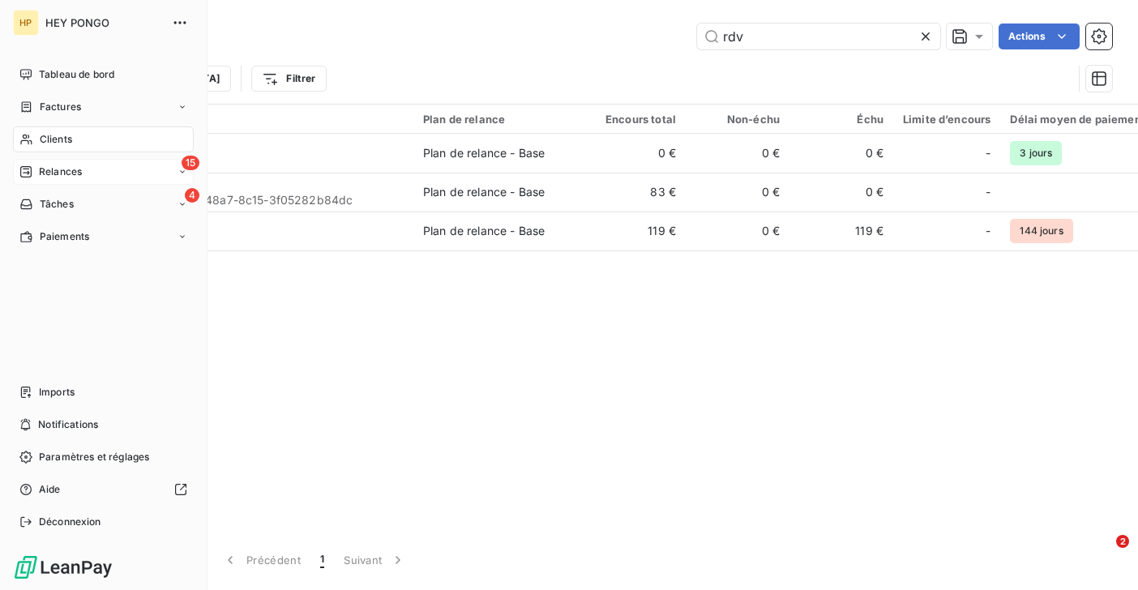
click at [45, 171] on span "Relances" at bounding box center [60, 172] width 43 height 15
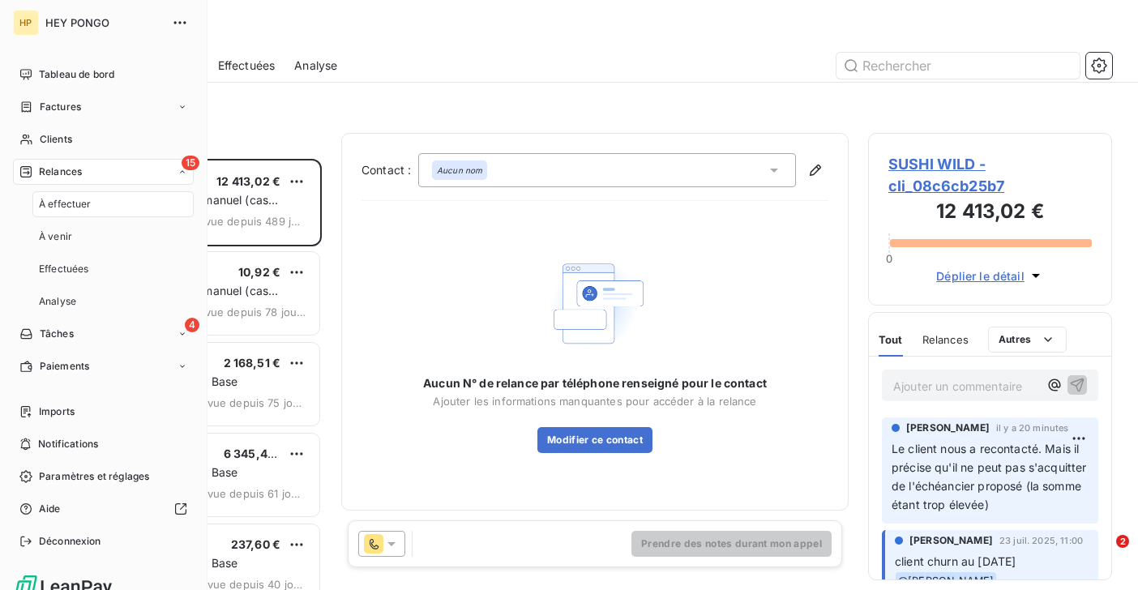
scroll to position [431, 244]
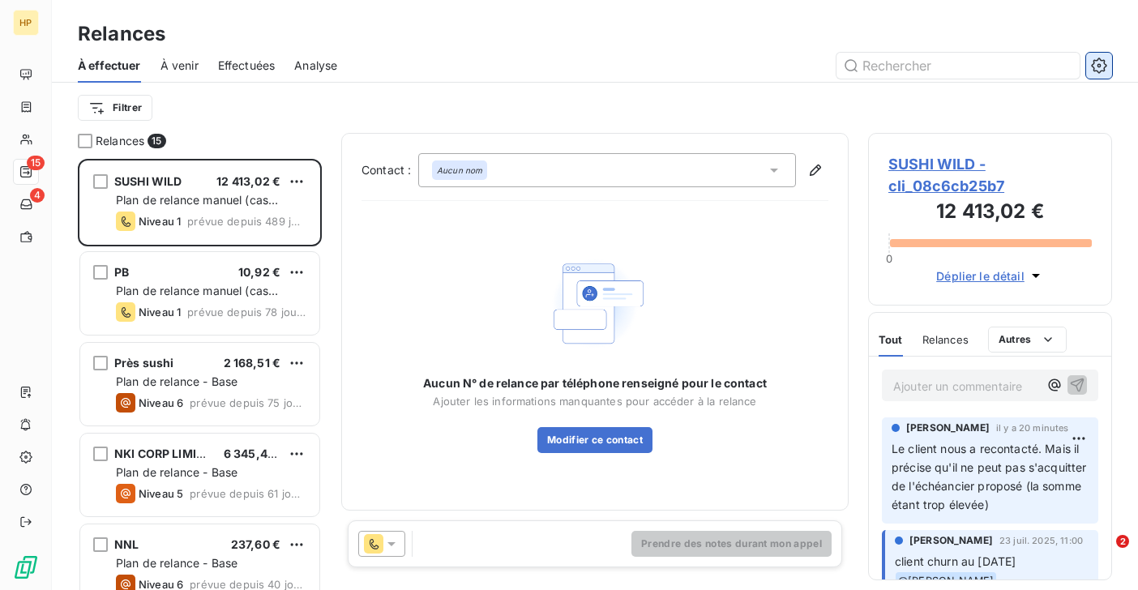
click at [1096, 72] on icon "button" at bounding box center [1099, 66] width 16 height 16
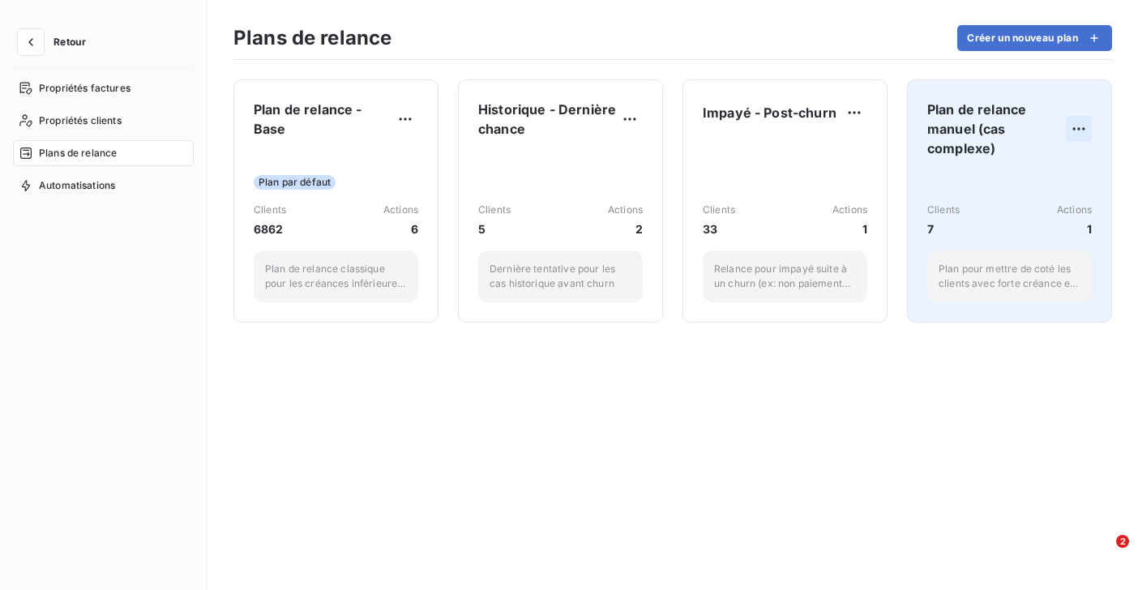
click at [1078, 131] on html "Retour Propriétés factures Propriétés clients Plans de relance Automatisations …" at bounding box center [569, 295] width 1138 height 590
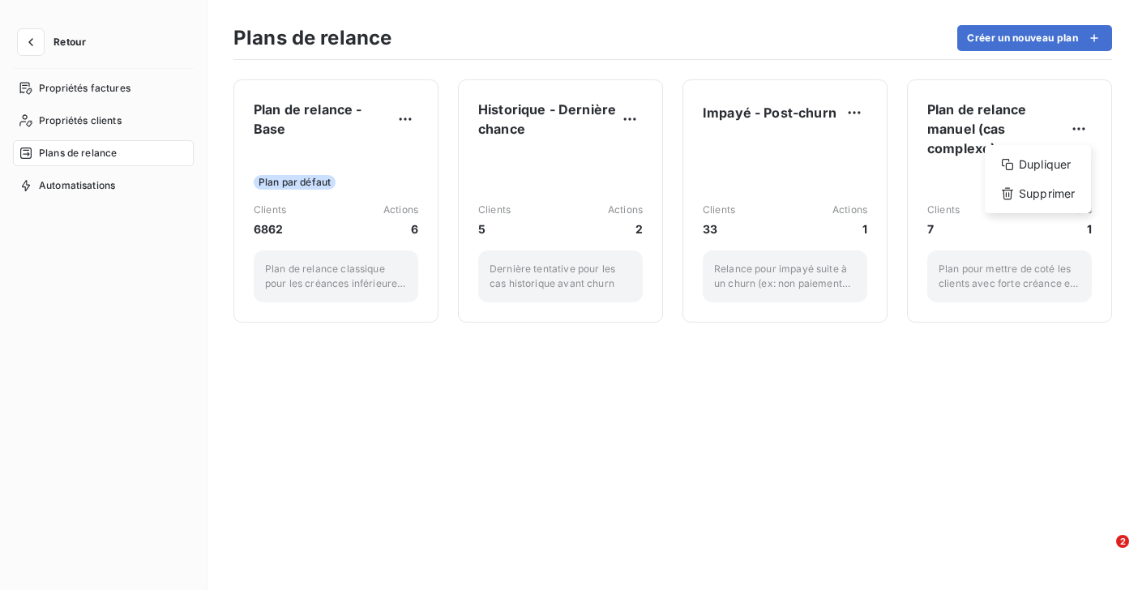
click at [976, 121] on html "Retour Propriétés factures Propriétés clients Plans de relance Automatisations …" at bounding box center [569, 295] width 1138 height 590
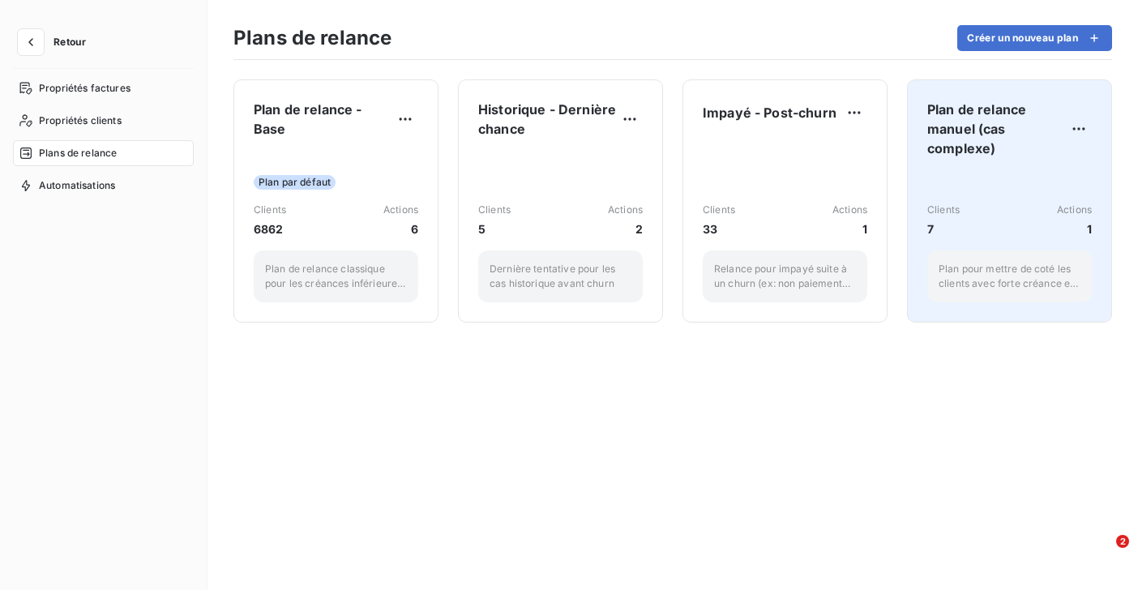
click at [967, 126] on span "Plan de relance manuel (cas complexe)" at bounding box center [996, 129] width 139 height 58
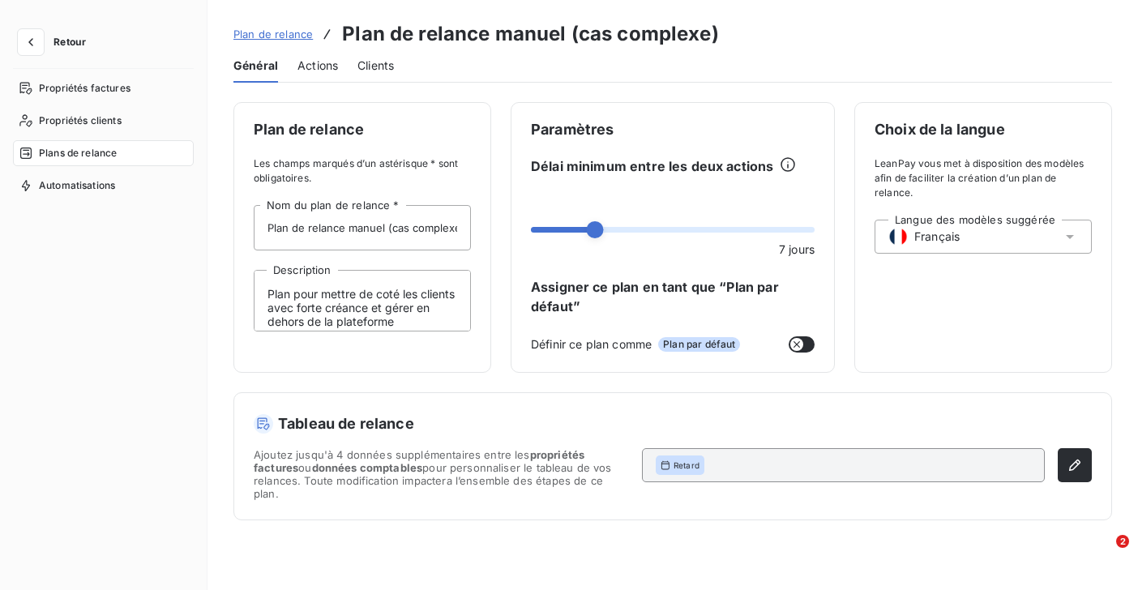
click at [372, 62] on span "Clients" at bounding box center [375, 66] width 36 height 16
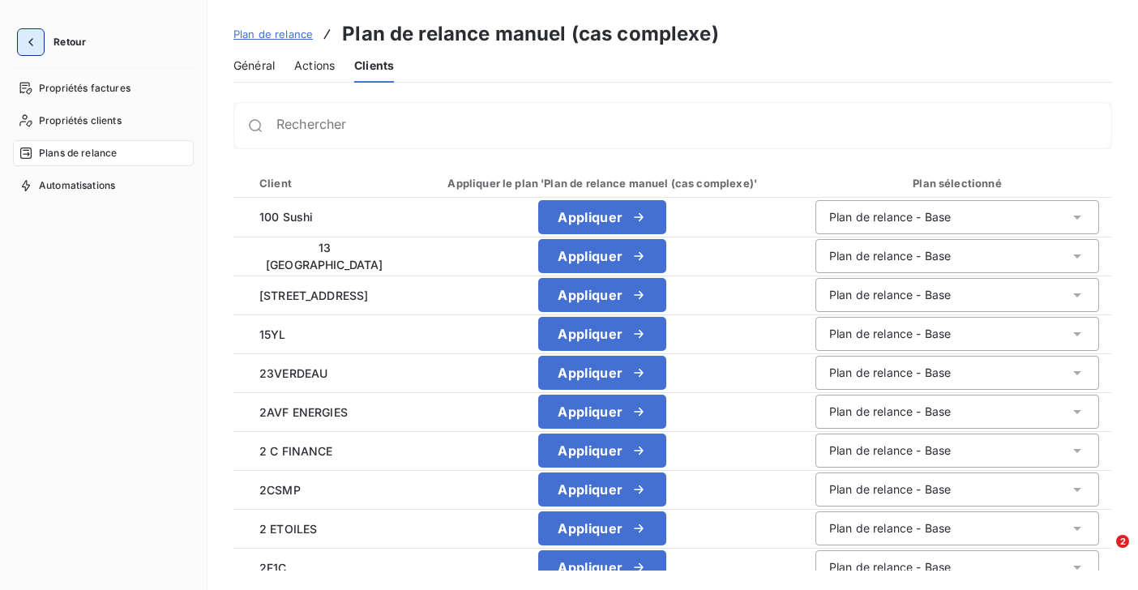
click at [33, 47] on icon "button" at bounding box center [31, 42] width 16 height 16
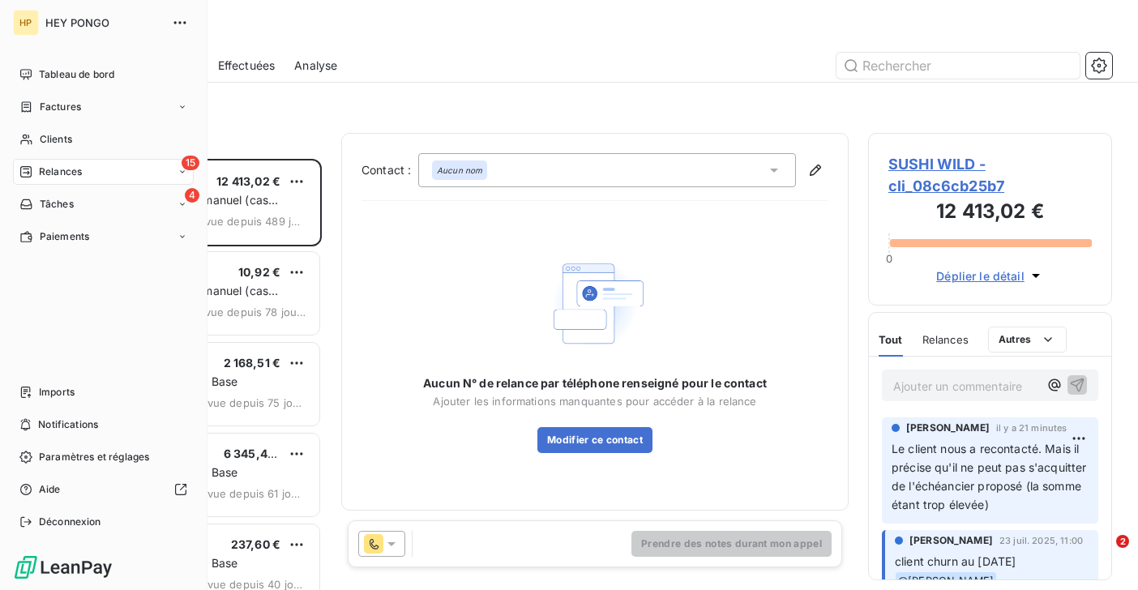
scroll to position [431, 244]
click at [49, 135] on span "Clients" at bounding box center [56, 139] width 32 height 15
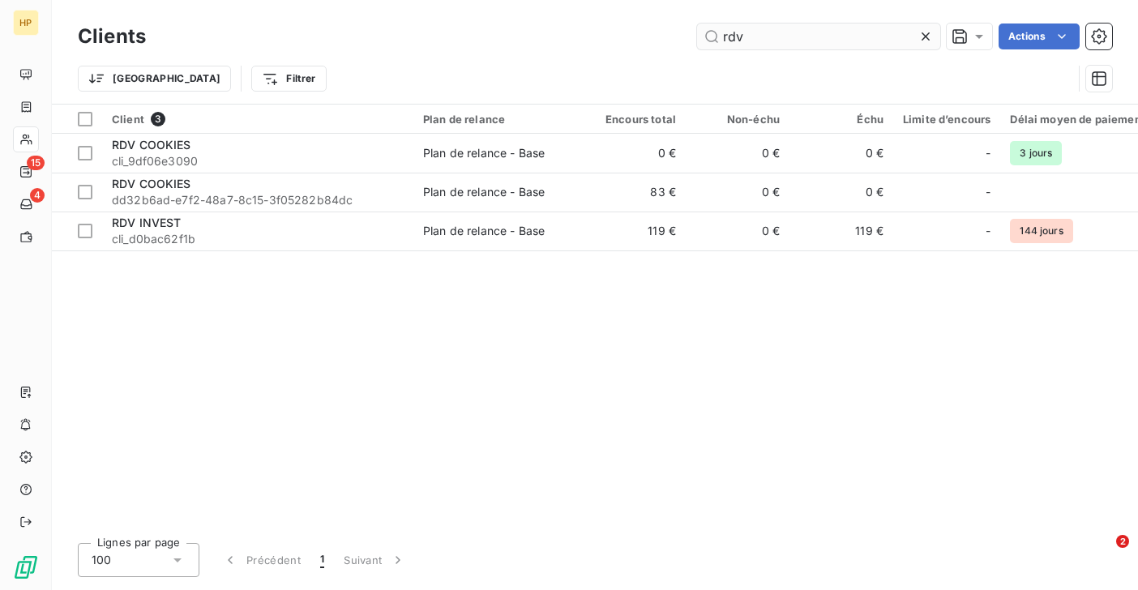
drag, startPoint x: 776, startPoint y: 42, endPoint x: 716, endPoint y: 40, distance: 59.2
click at [716, 40] on input "rdv" at bounding box center [818, 37] width 243 height 26
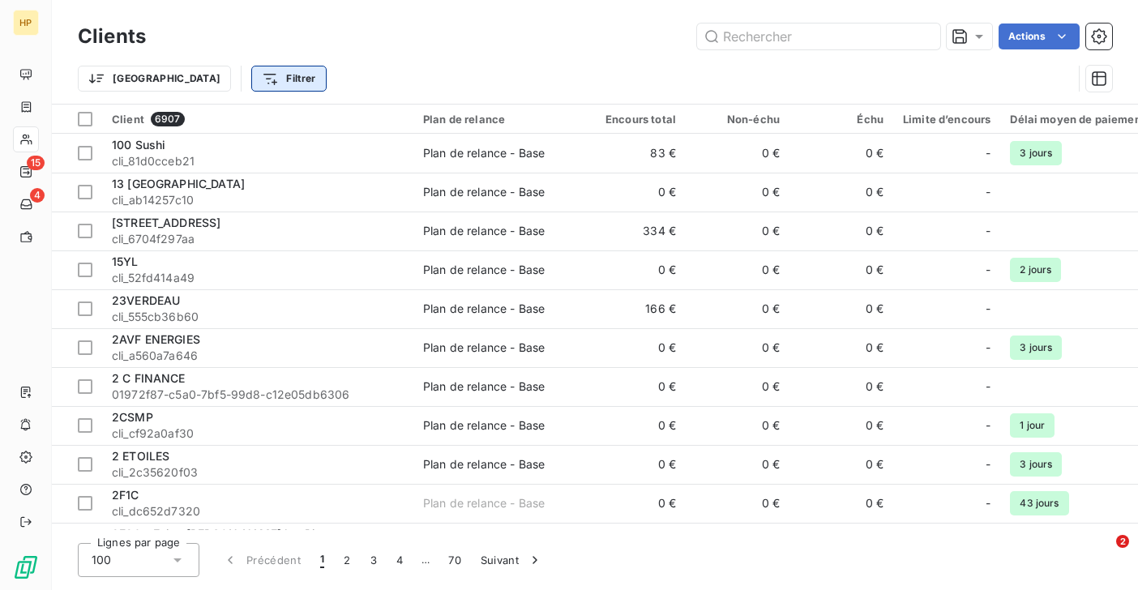
click at [212, 84] on html "HP 15 4 Clients Actions Trier Filtrer Client 6907 Plan de relance Encours total…" at bounding box center [569, 295] width 1138 height 590
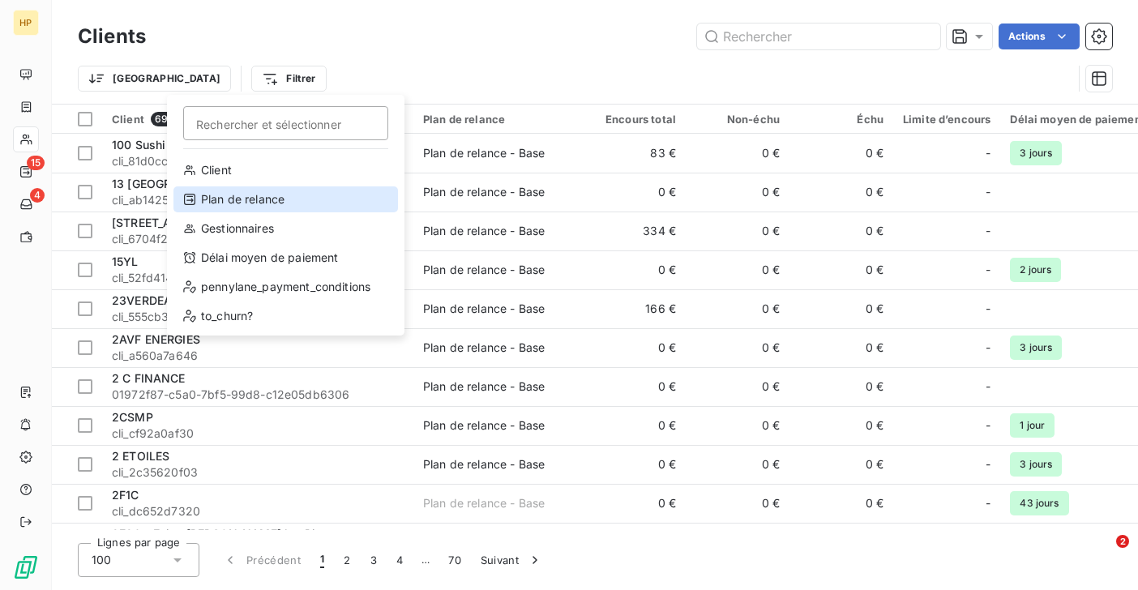
click at [223, 199] on div "Plan de relance" at bounding box center [285, 199] width 224 height 26
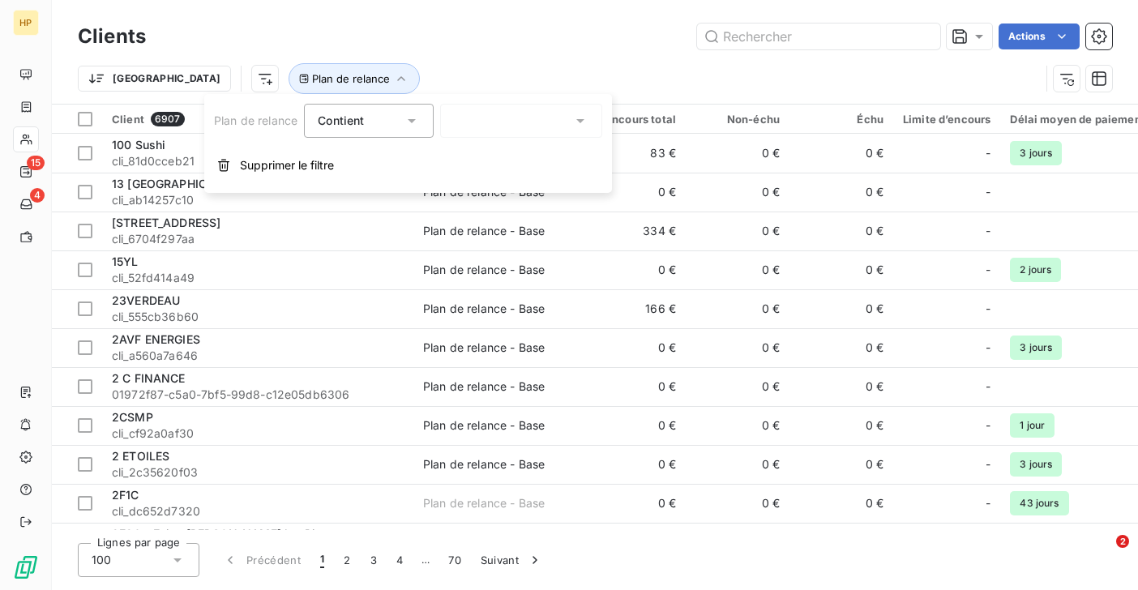
click at [465, 124] on div at bounding box center [521, 121] width 162 height 34
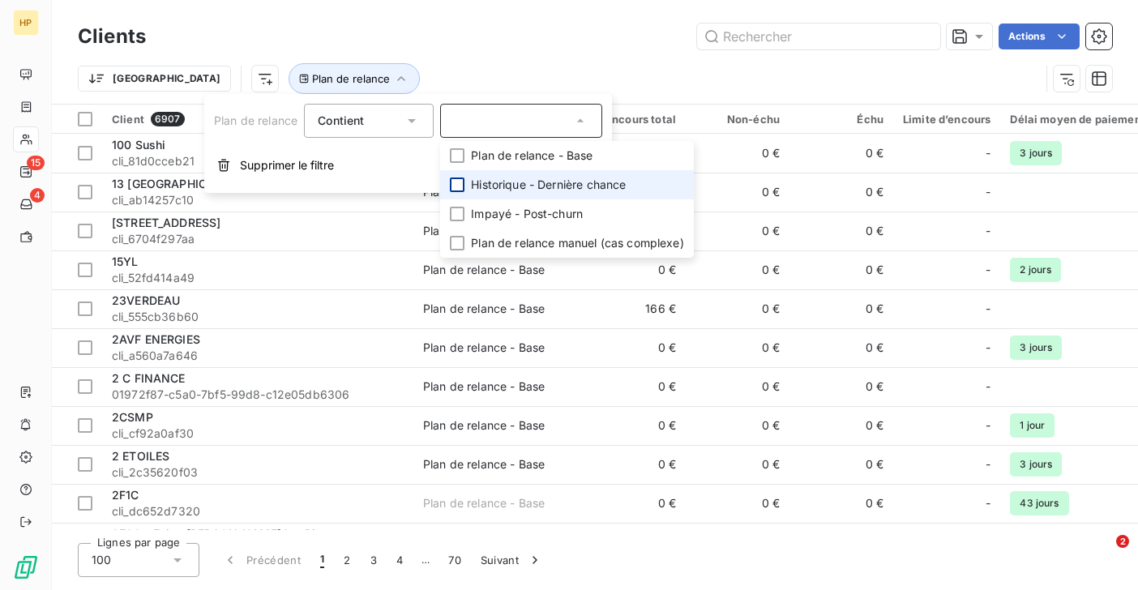
click at [457, 178] on div at bounding box center [457, 184] width 15 height 15
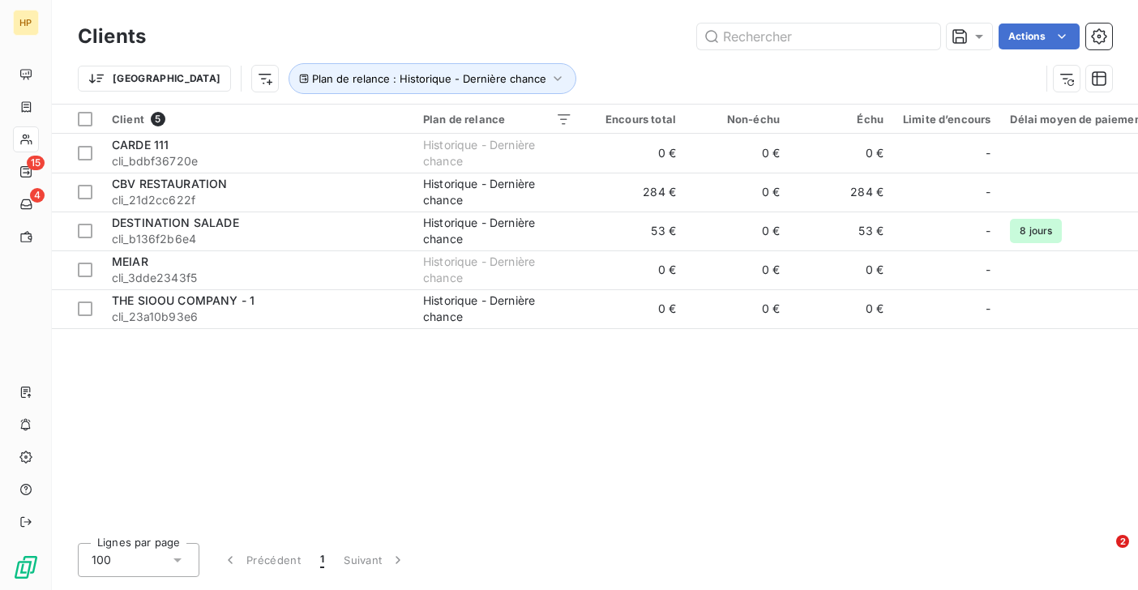
click at [524, 56] on div "Trier Plan de relance : Historique - Dernière chance" at bounding box center [595, 78] width 1034 height 50
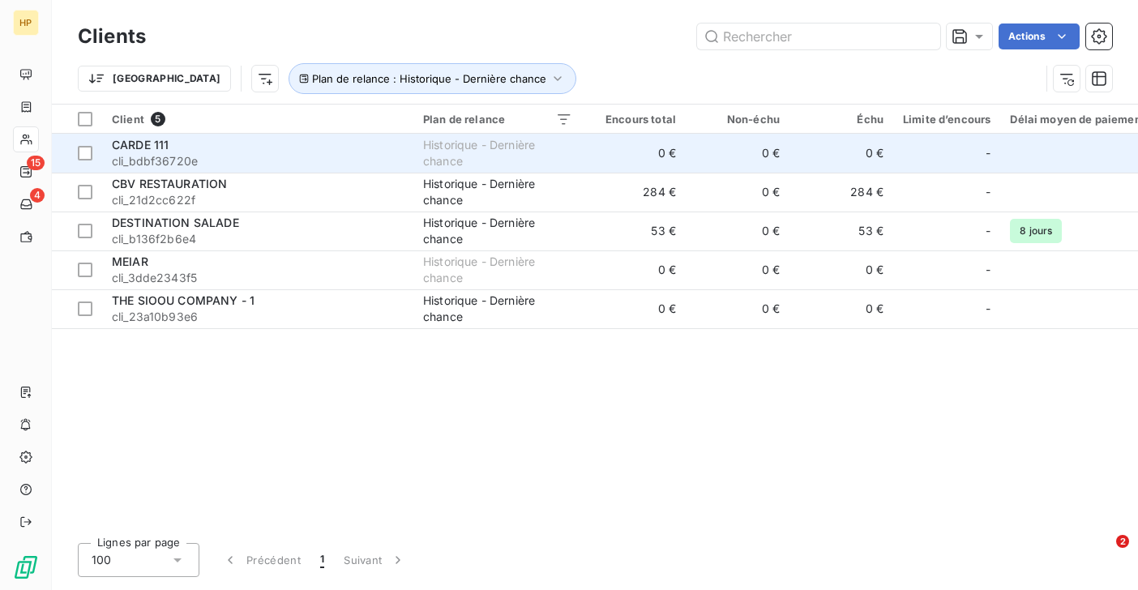
click at [157, 155] on span "cli_bdbf36720e" at bounding box center [258, 161] width 292 height 16
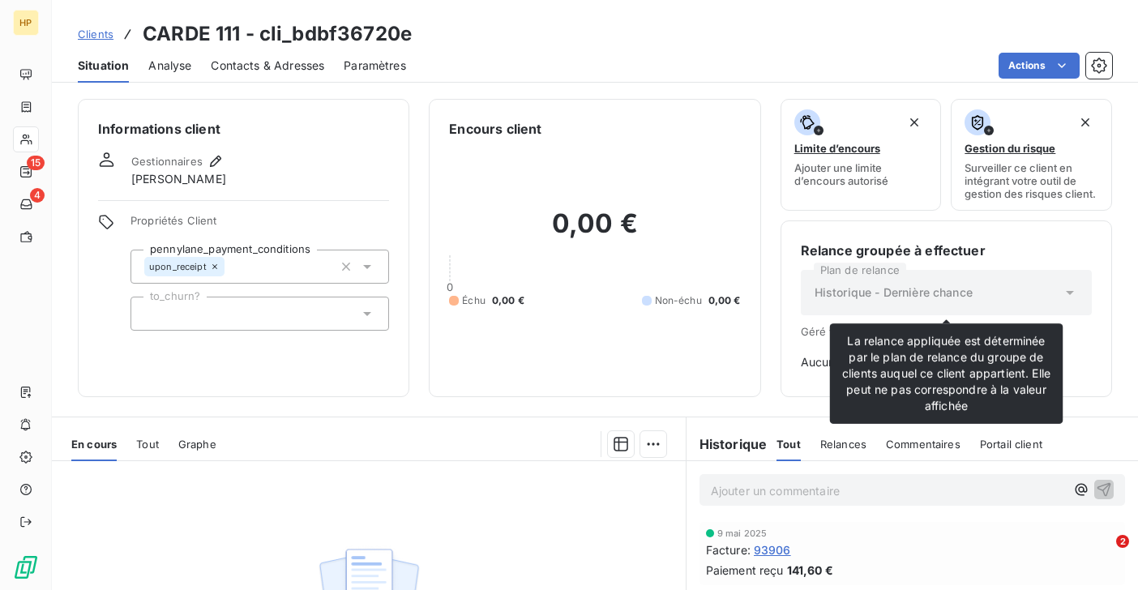
click at [1066, 291] on icon at bounding box center [1070, 292] width 16 height 16
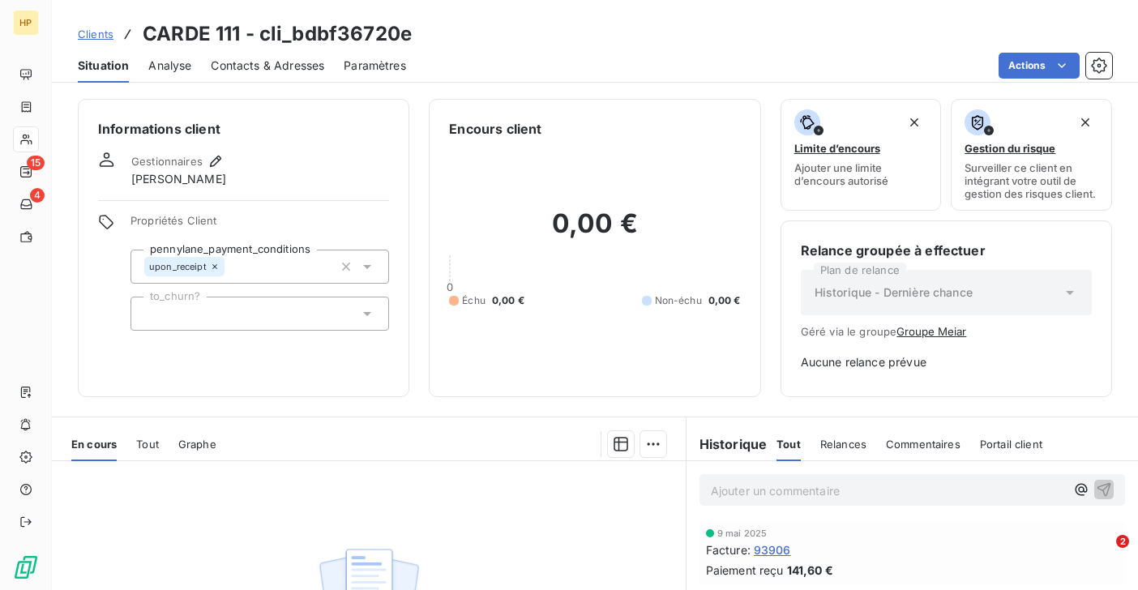
click at [939, 330] on button "Groupe Meiar" at bounding box center [931, 331] width 70 height 13
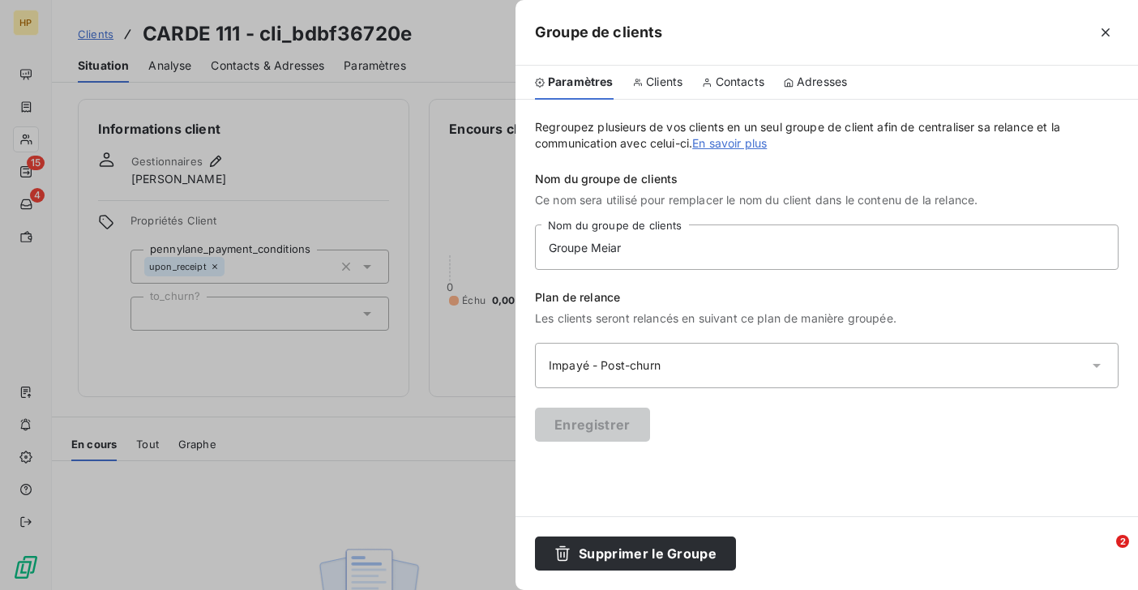
click at [624, 361] on div "Impayé - Post-churn" at bounding box center [614, 365] width 131 height 16
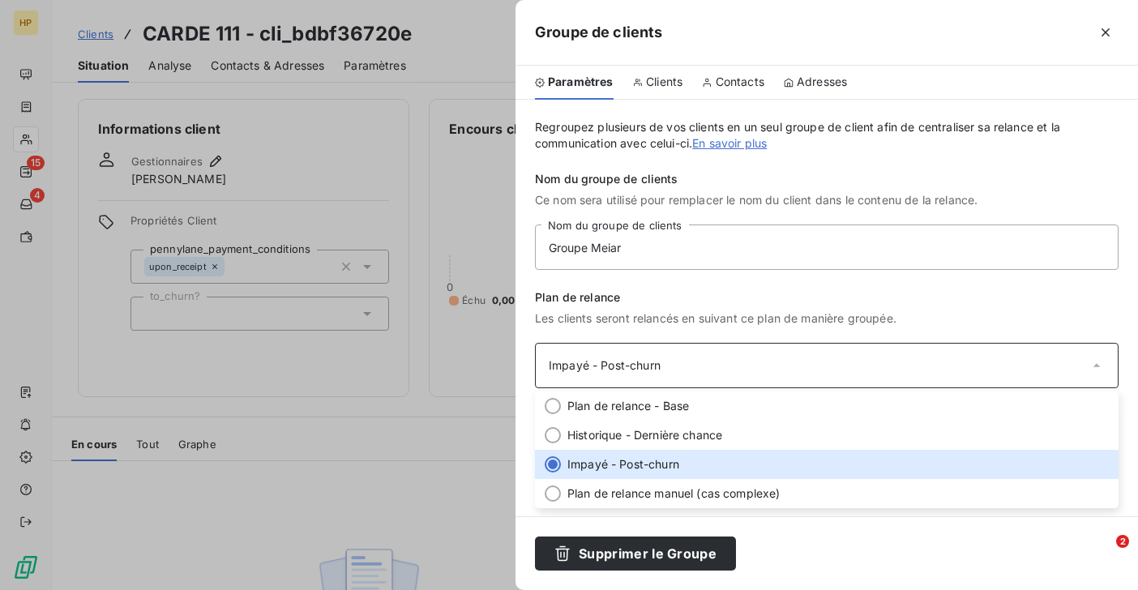
click at [659, 78] on span "Clients" at bounding box center [664, 82] width 36 height 16
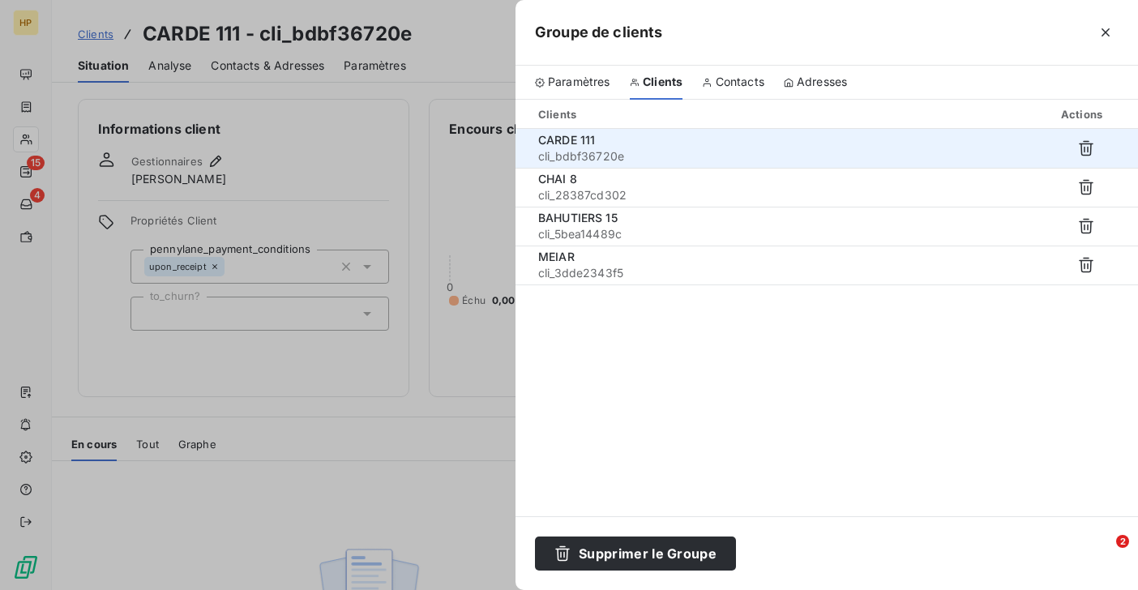
click at [587, 148] on span "cli_bdbf36720e" at bounding box center [685, 156] width 295 height 16
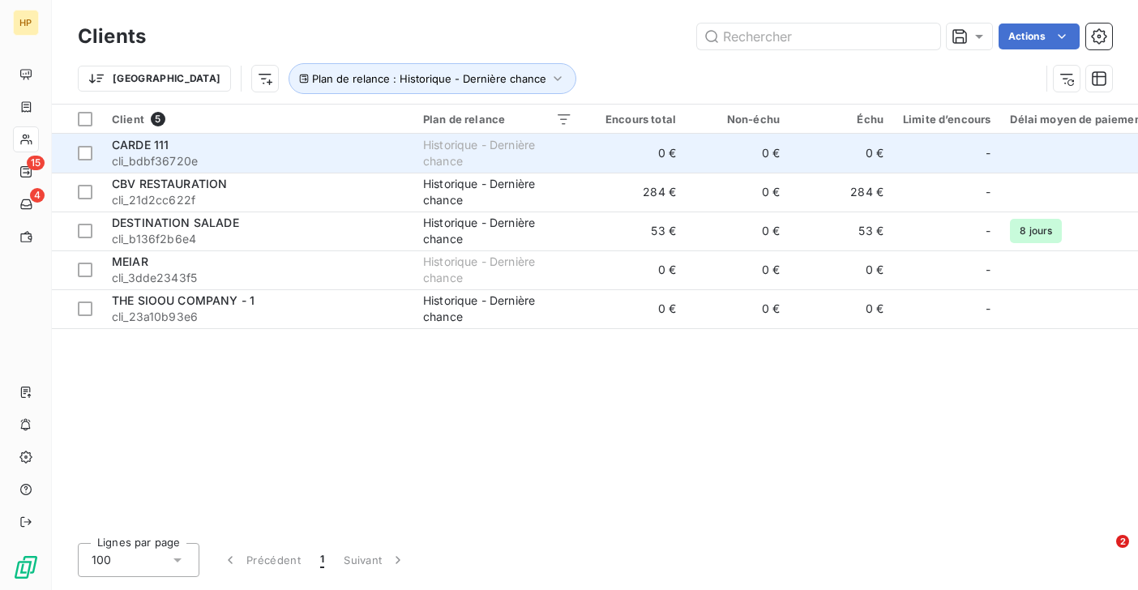
click at [151, 146] on span "CARDE 111" at bounding box center [140, 145] width 57 height 14
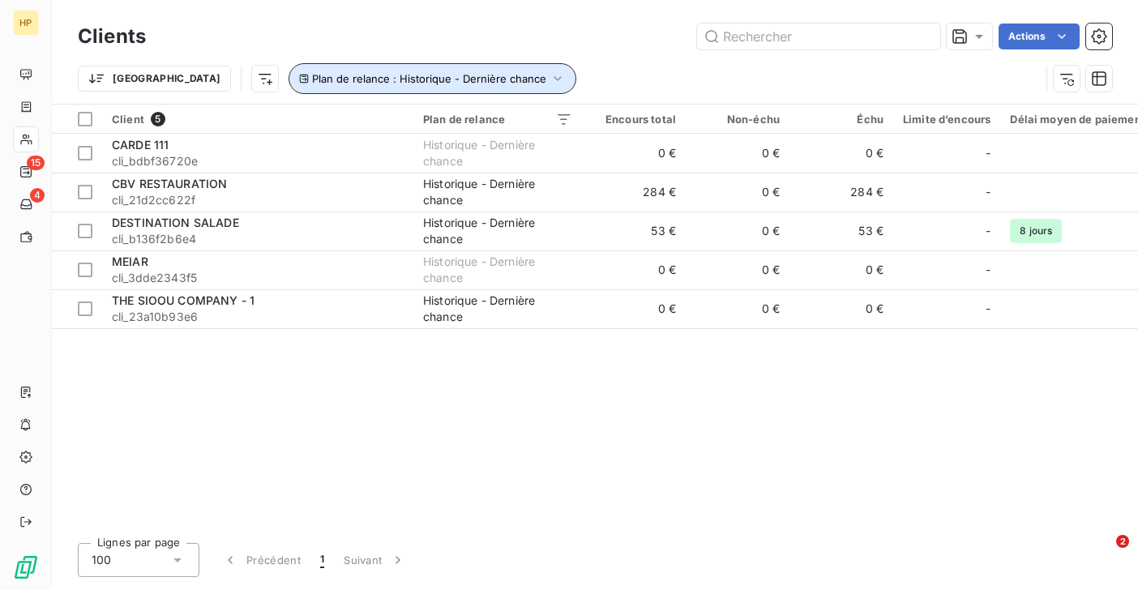
click at [312, 79] on span "Plan de relance : Historique - Dernière chance" at bounding box center [429, 78] width 234 height 13
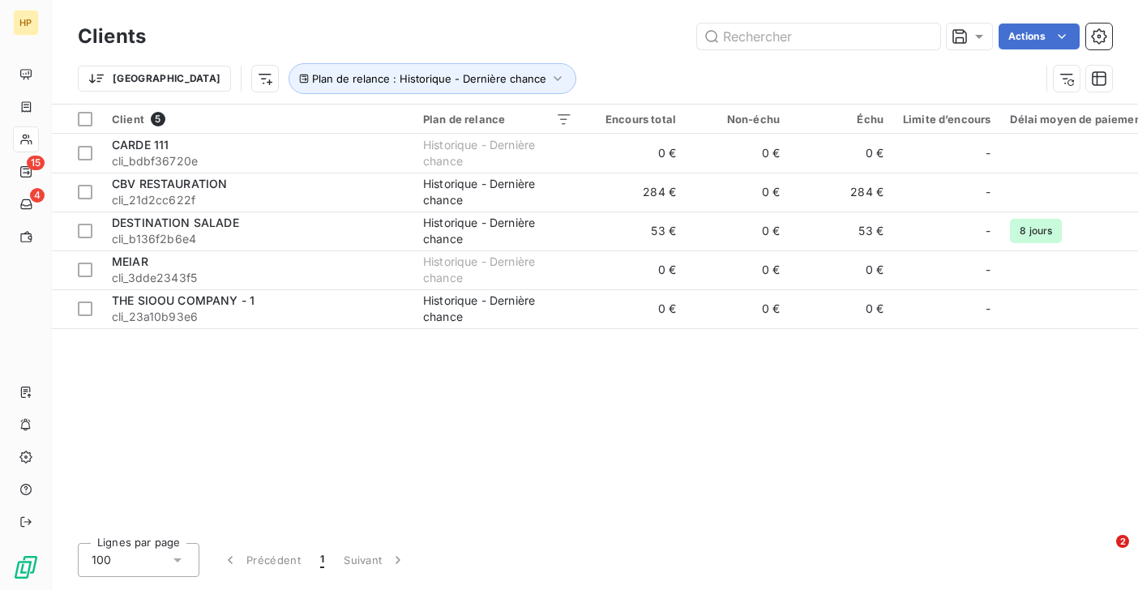
click at [569, 64] on div "Trier Plan de relance : Historique - Dernière chance" at bounding box center [559, 78] width 962 height 31
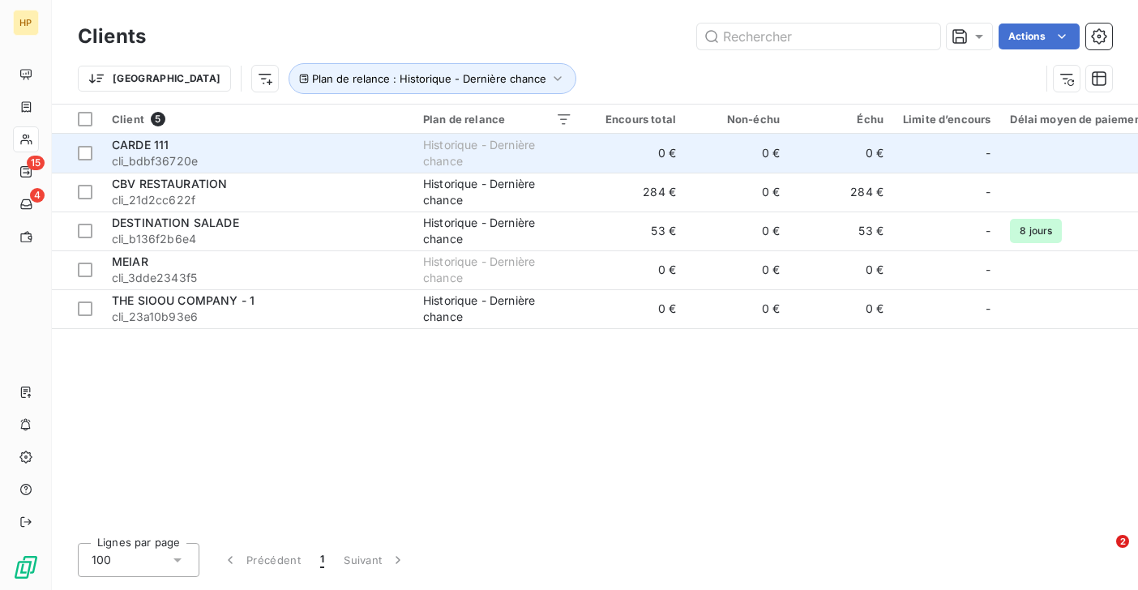
click at [178, 148] on div "CARDE 111" at bounding box center [258, 145] width 292 height 16
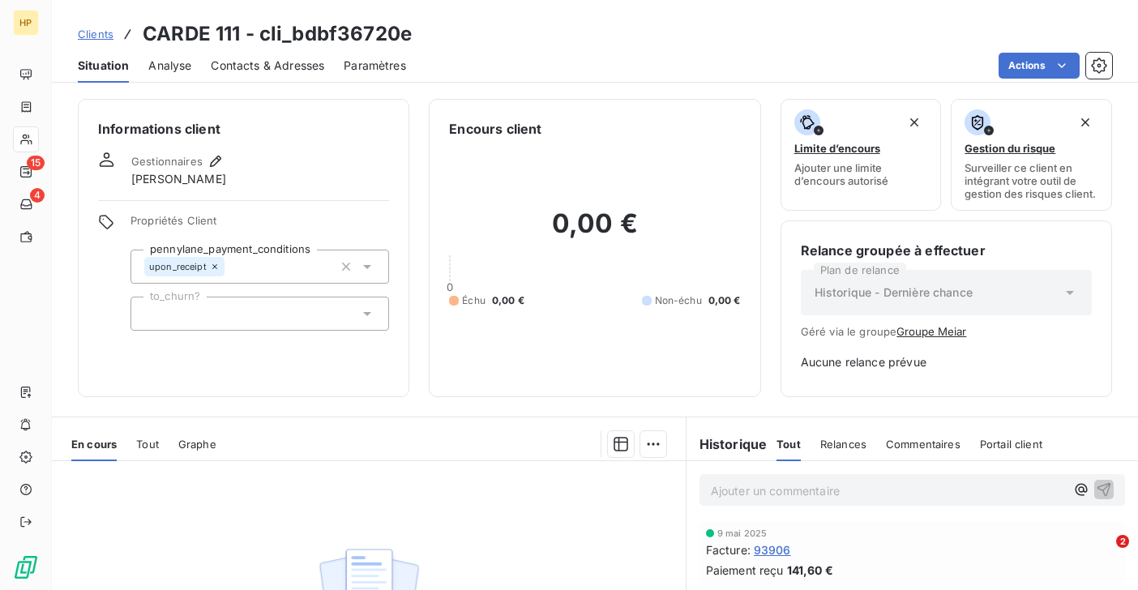
click at [949, 331] on button "Groupe Meiar" at bounding box center [931, 331] width 70 height 13
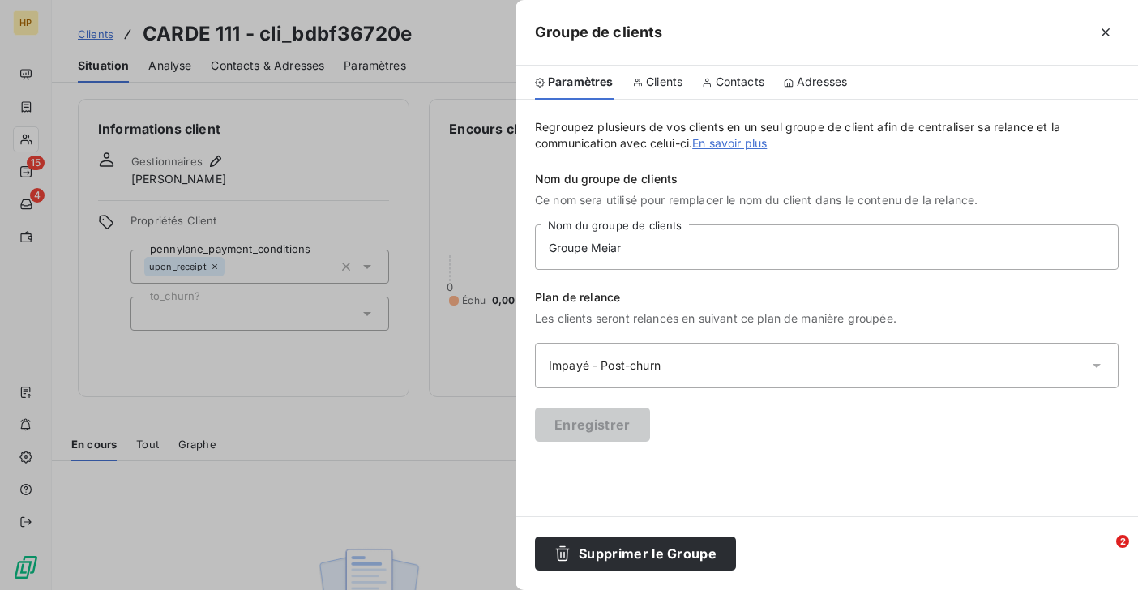
click at [669, 84] on span "Clients" at bounding box center [664, 82] width 36 height 16
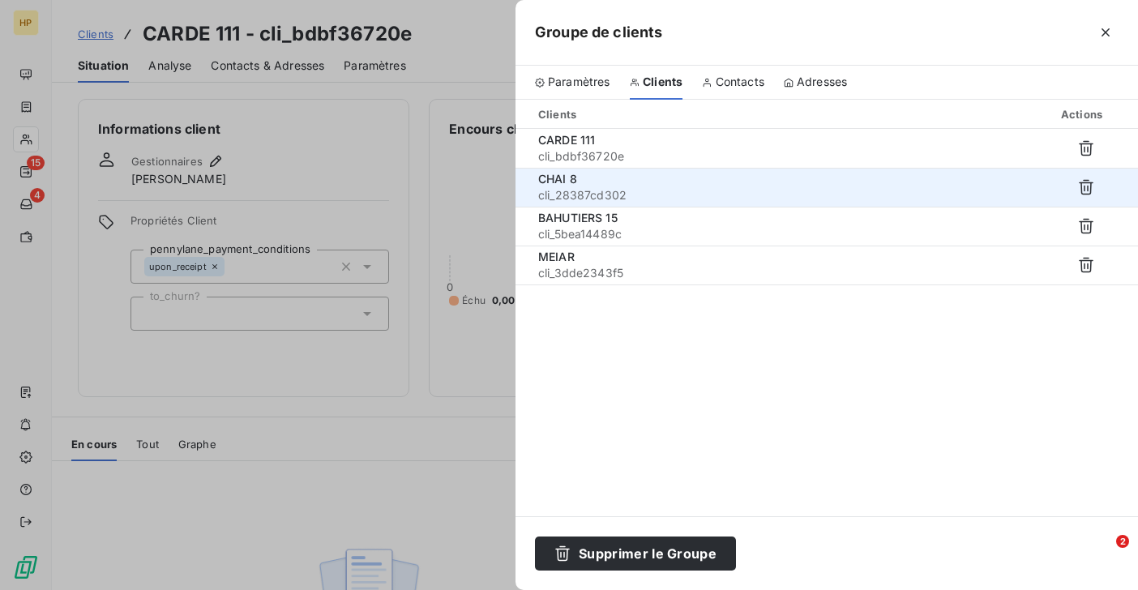
click at [606, 185] on div "CHAI 8" at bounding box center [685, 179] width 295 height 16
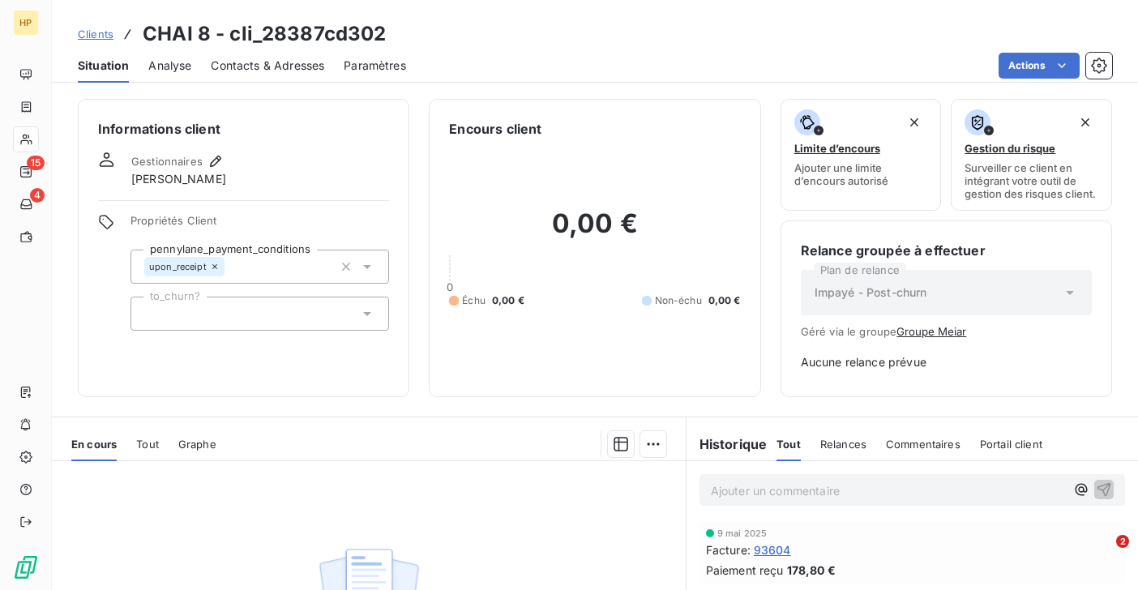
click at [950, 335] on button "Groupe Meiar" at bounding box center [931, 331] width 70 height 13
click at [946, 334] on button "Groupe Meiar" at bounding box center [931, 331] width 70 height 13
click at [926, 333] on button "Groupe Meiar" at bounding box center [931, 331] width 70 height 13
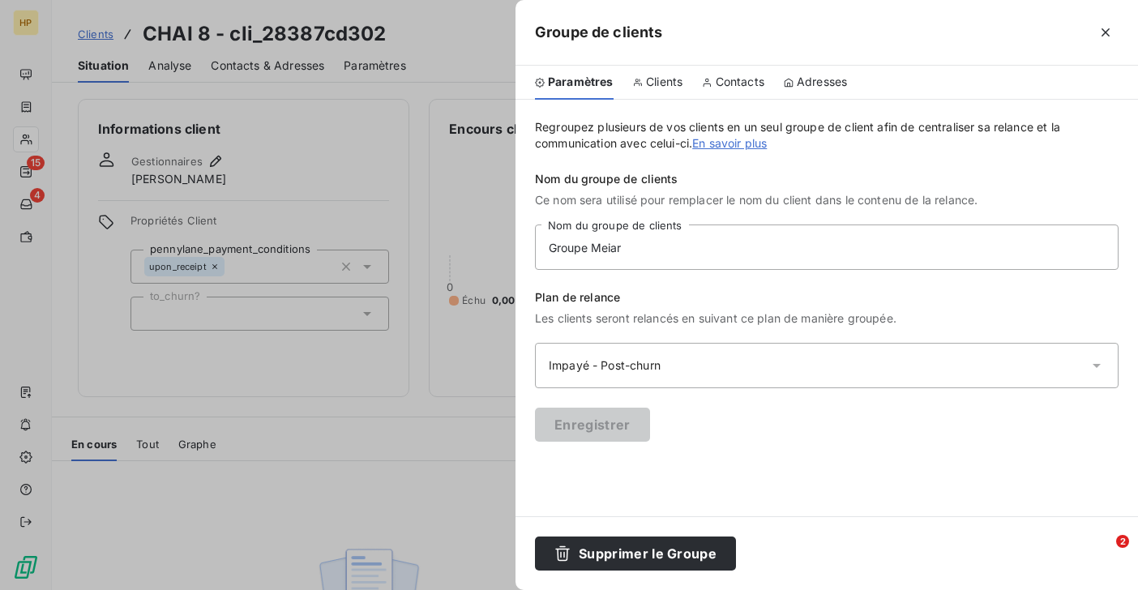
click at [651, 77] on span "Clients" at bounding box center [664, 82] width 36 height 16
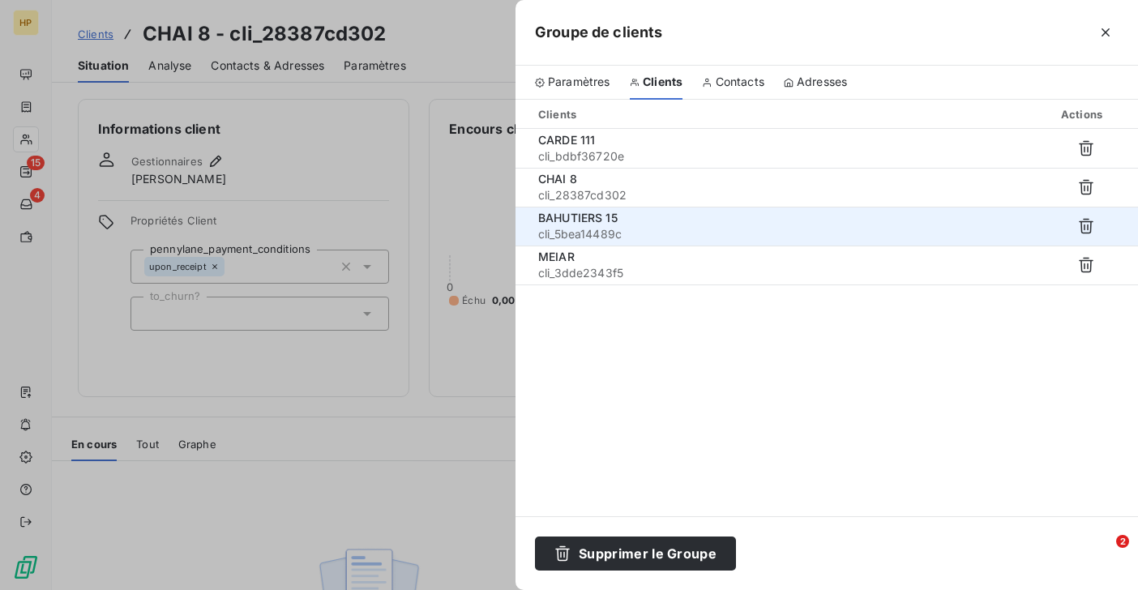
click at [580, 218] on span "BAHUTIERS 15" at bounding box center [577, 218] width 79 height 14
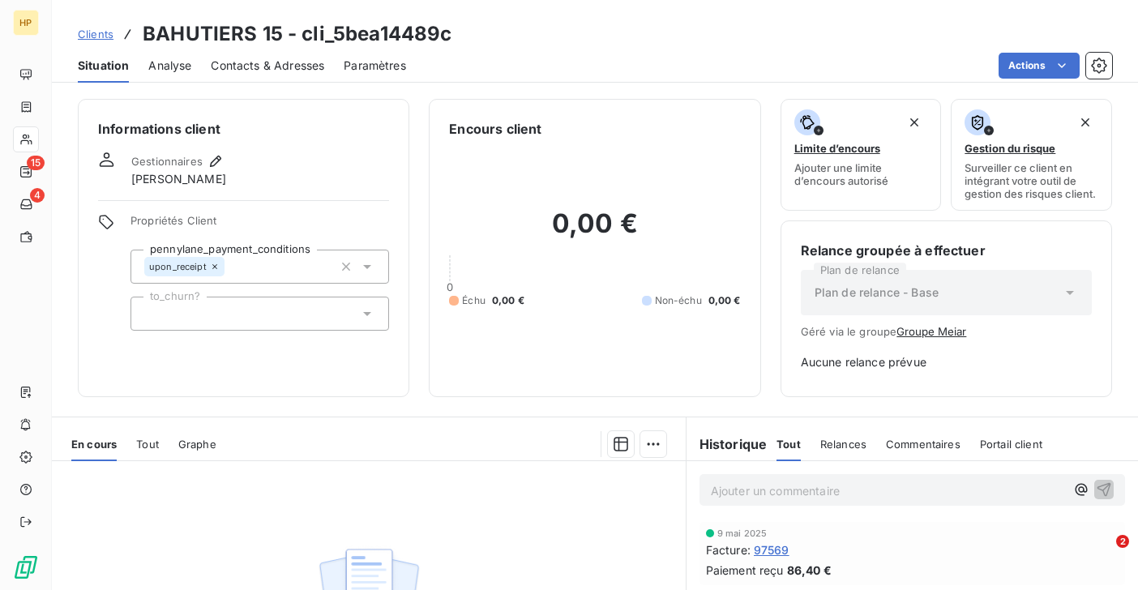
click at [924, 331] on button "Groupe Meiar" at bounding box center [931, 331] width 70 height 13
click at [929, 333] on button "Groupe Meiar" at bounding box center [931, 331] width 70 height 13
click at [955, 335] on button "Groupe Meiar" at bounding box center [931, 331] width 70 height 13
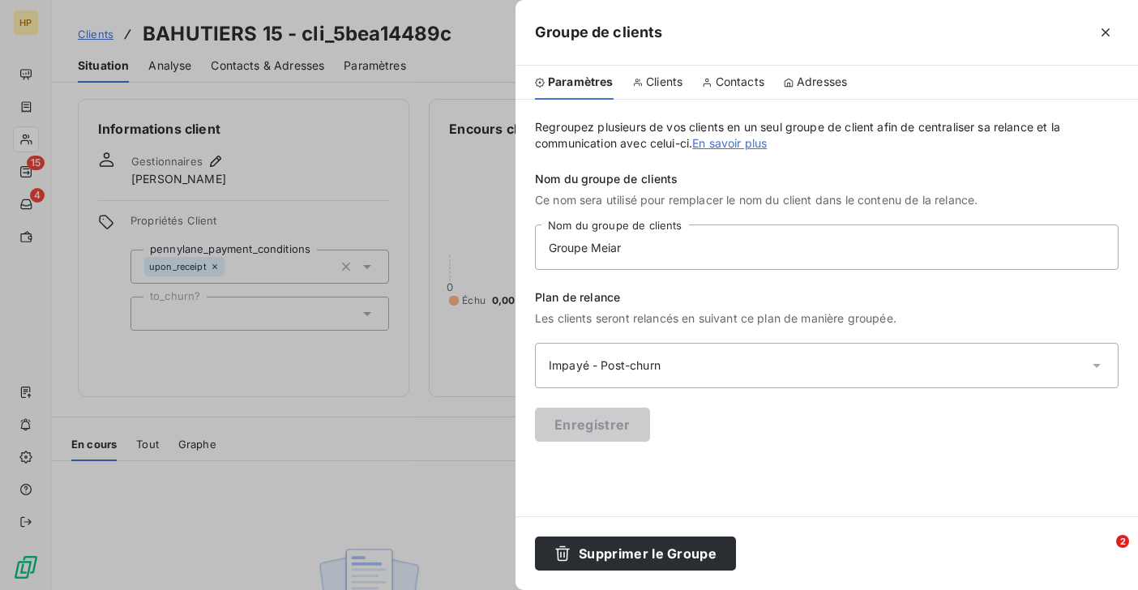
click at [674, 75] on span "Clients" at bounding box center [664, 82] width 36 height 16
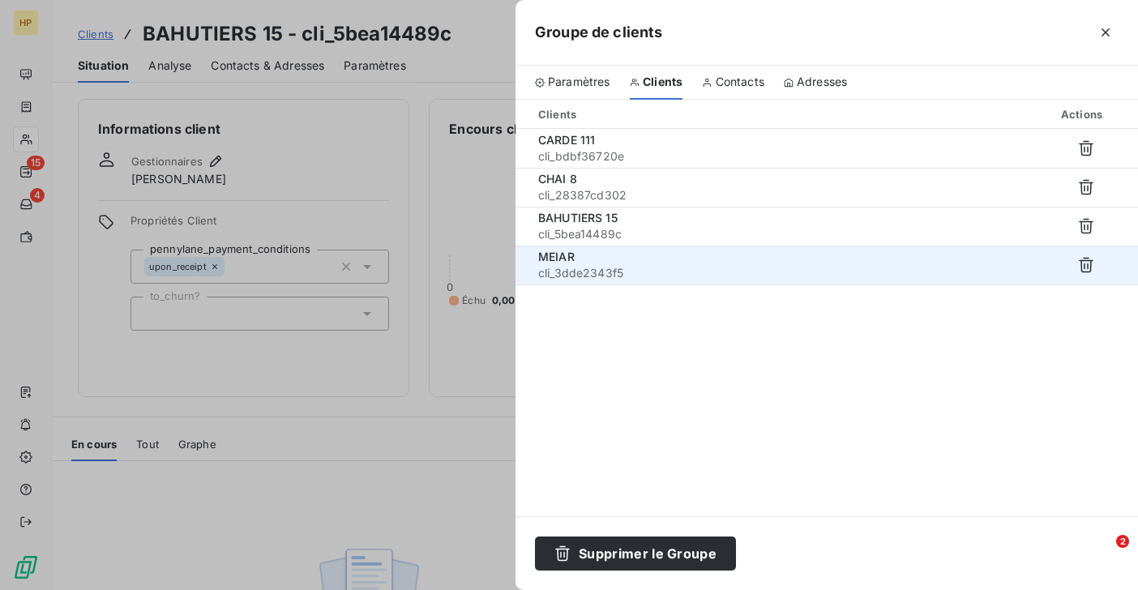
click at [593, 265] on span "cli_3dde2343f5" at bounding box center [685, 273] width 295 height 16
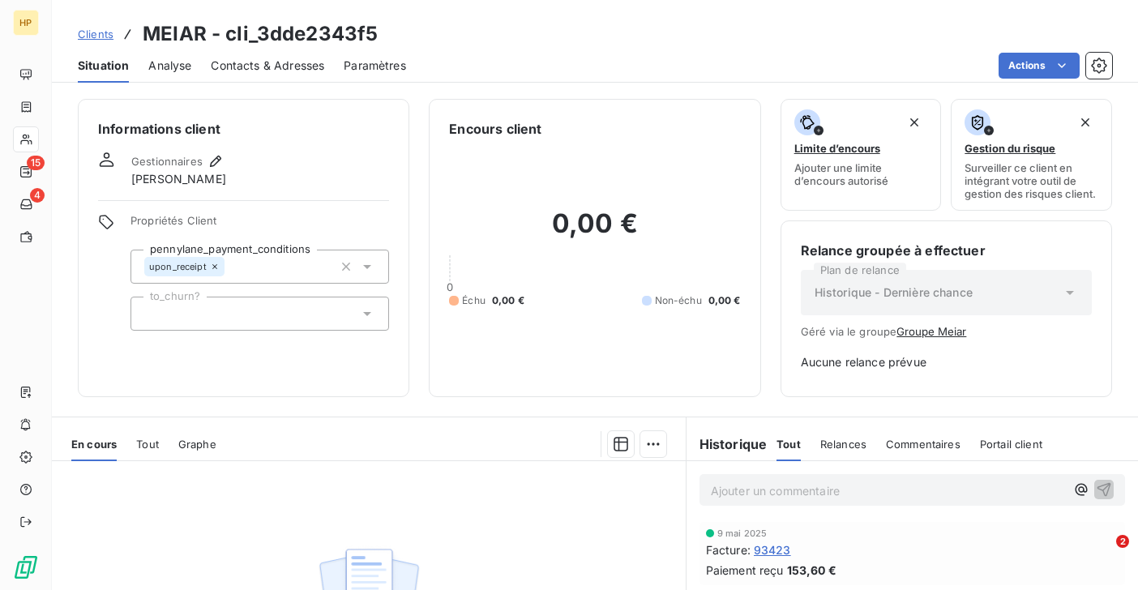
click at [942, 333] on button "Groupe Meiar" at bounding box center [931, 331] width 70 height 13
click at [919, 335] on button "Groupe Meiar" at bounding box center [931, 331] width 70 height 13
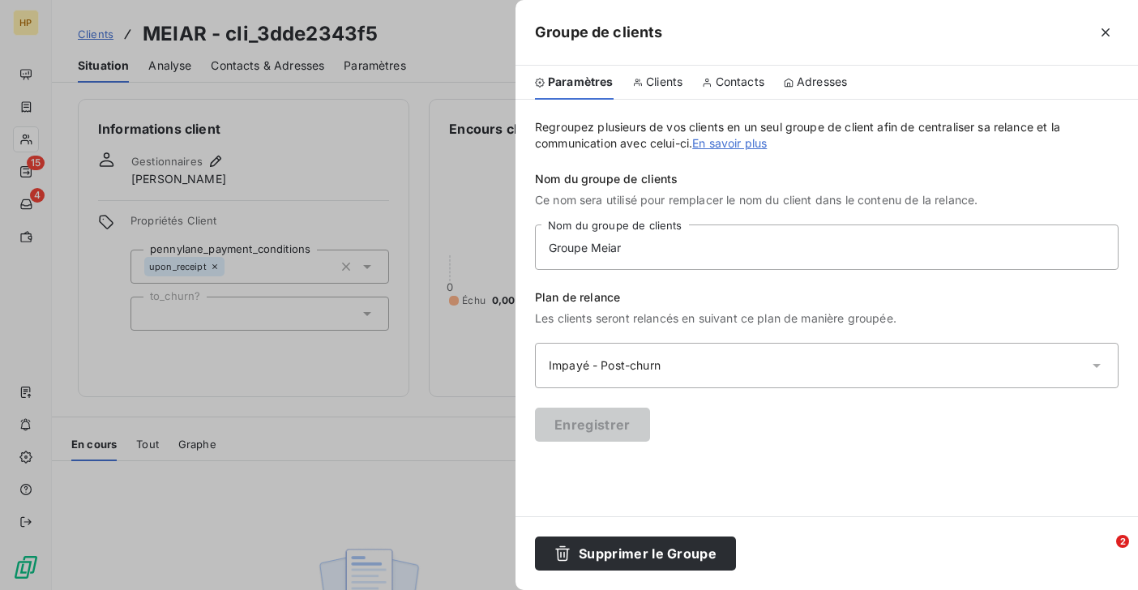
click at [638, 360] on div "Impayé - Post-churn" at bounding box center [614, 365] width 131 height 16
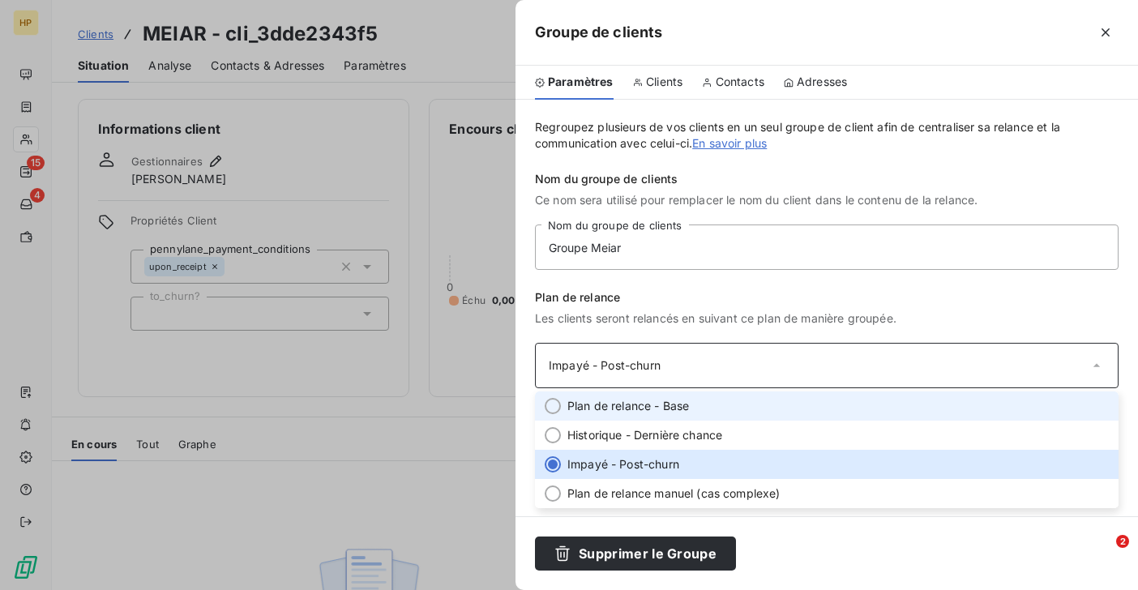
click at [622, 398] on span "Plan de relance - Base" at bounding box center [628, 406] width 122 height 16
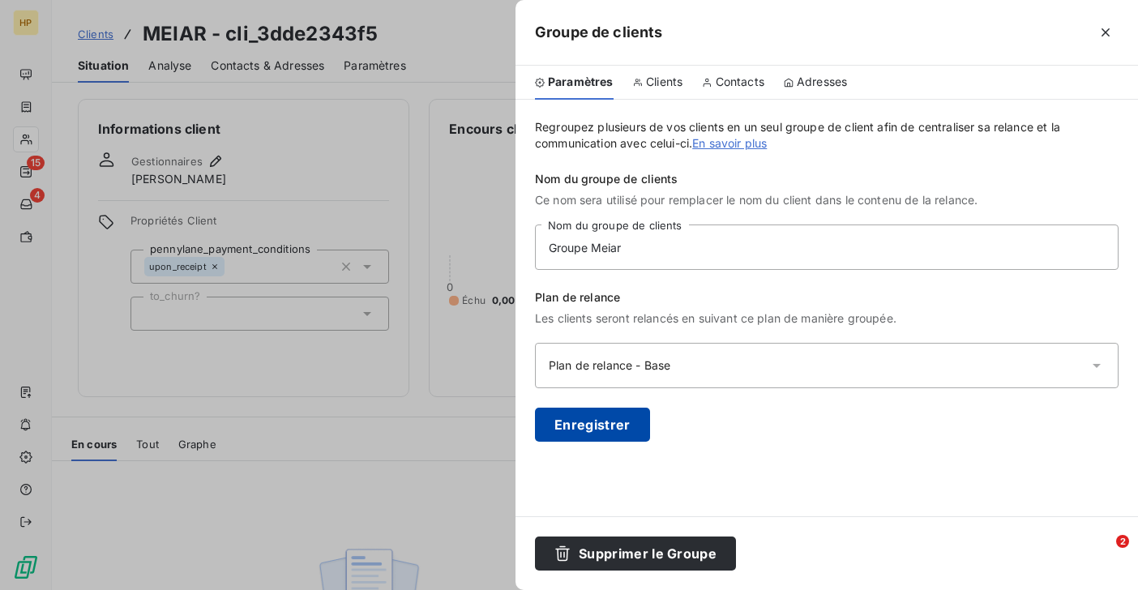
click at [592, 421] on button "Enregistrer" at bounding box center [592, 425] width 115 height 34
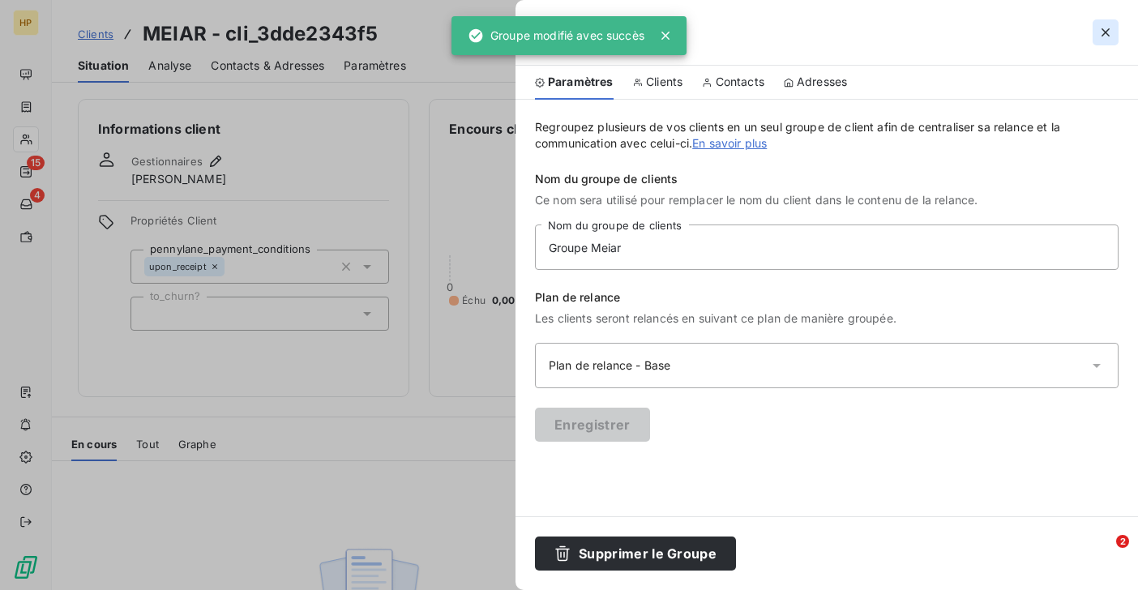
click at [1105, 34] on icon "button" at bounding box center [1105, 32] width 16 height 16
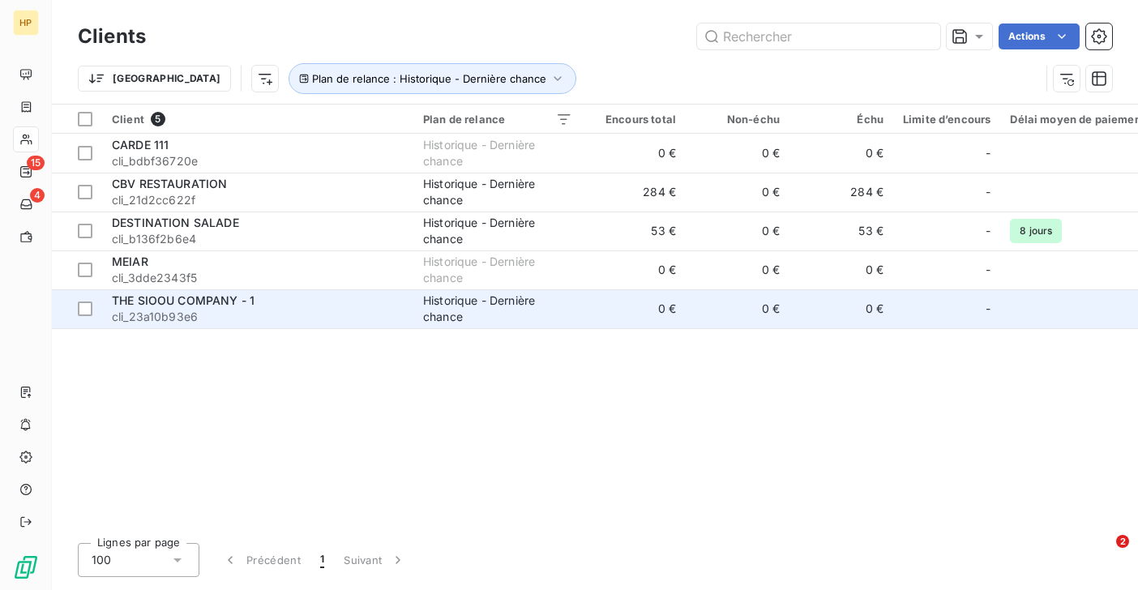
click at [155, 305] on span "THE SIOOU COMPANY - 1" at bounding box center [183, 300] width 143 height 14
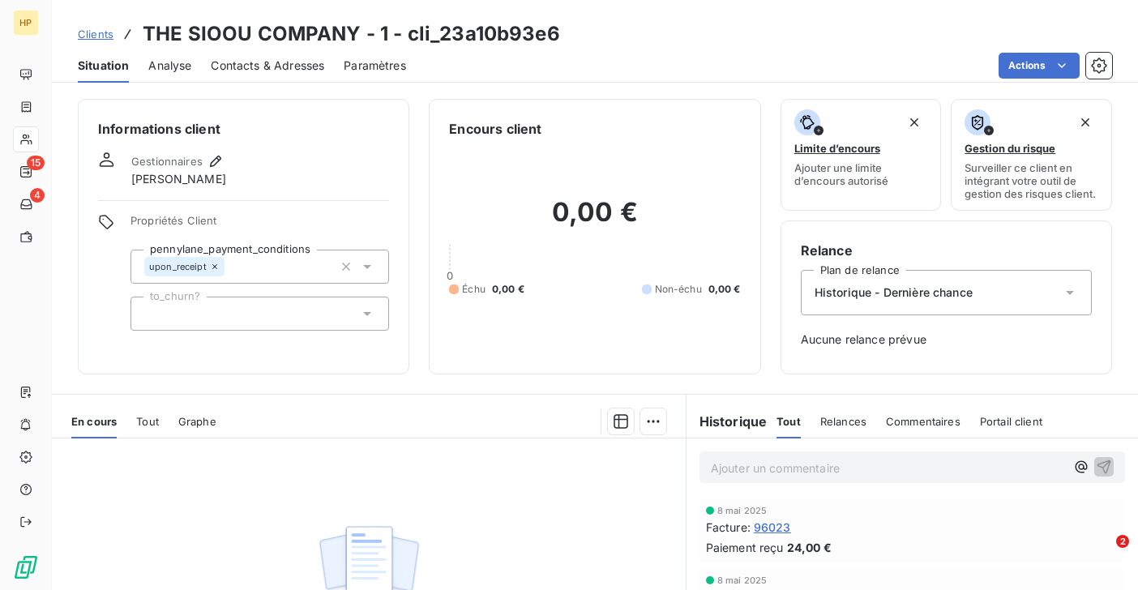
click at [933, 304] on div "Historique - Dernière chance" at bounding box center [946, 292] width 291 height 45
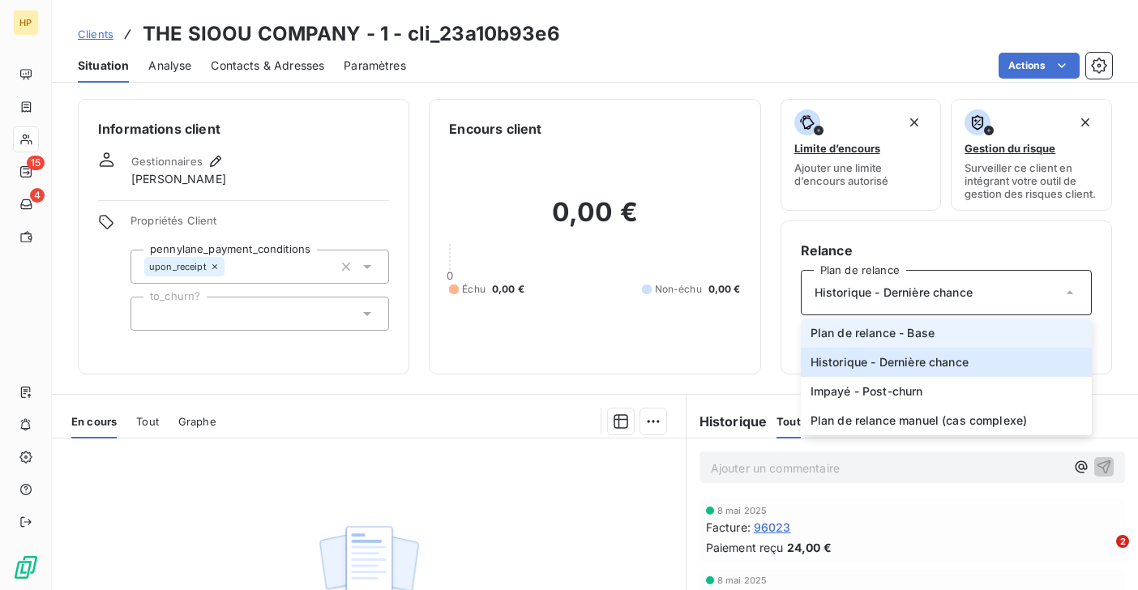
click at [895, 331] on span "Plan de relance - Base" at bounding box center [872, 333] width 124 height 16
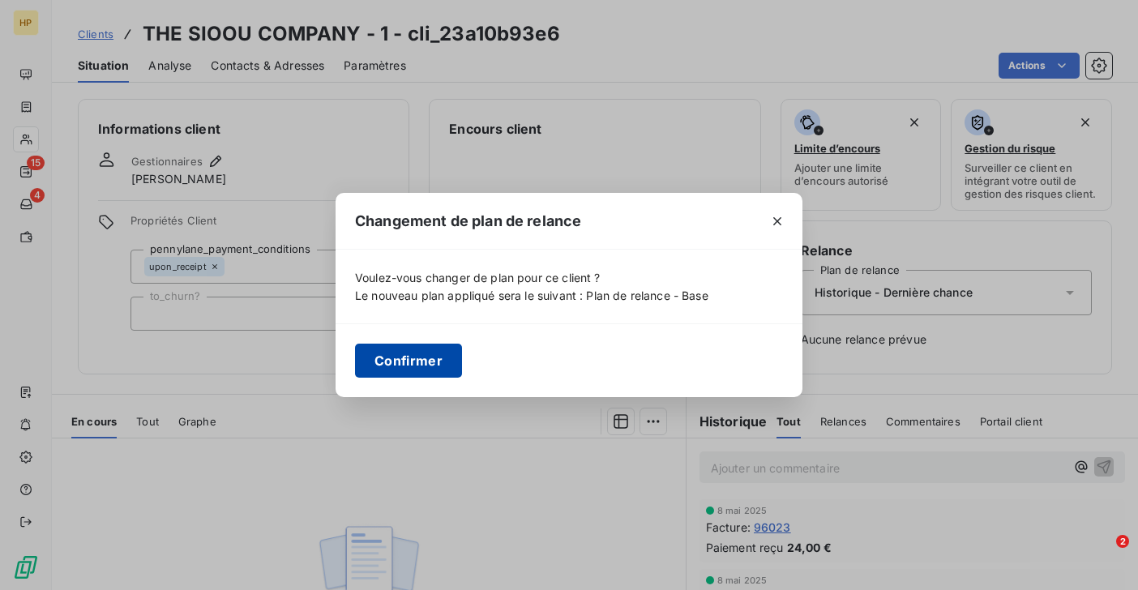
click at [416, 357] on button "Confirmer" at bounding box center [408, 361] width 107 height 34
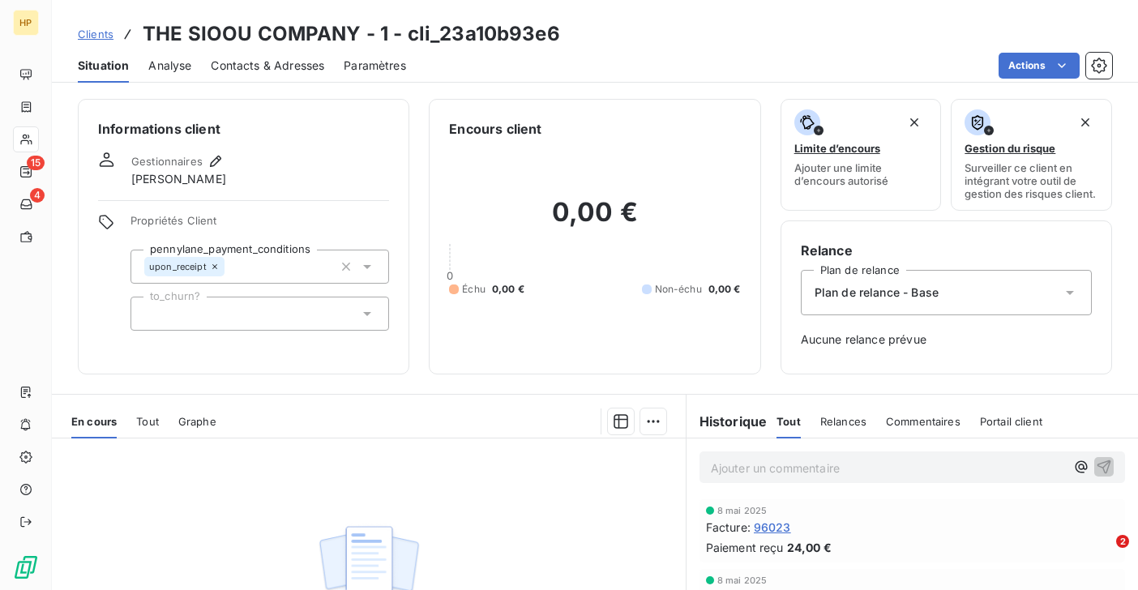
click at [97, 33] on span "Clients" at bounding box center [96, 34] width 36 height 13
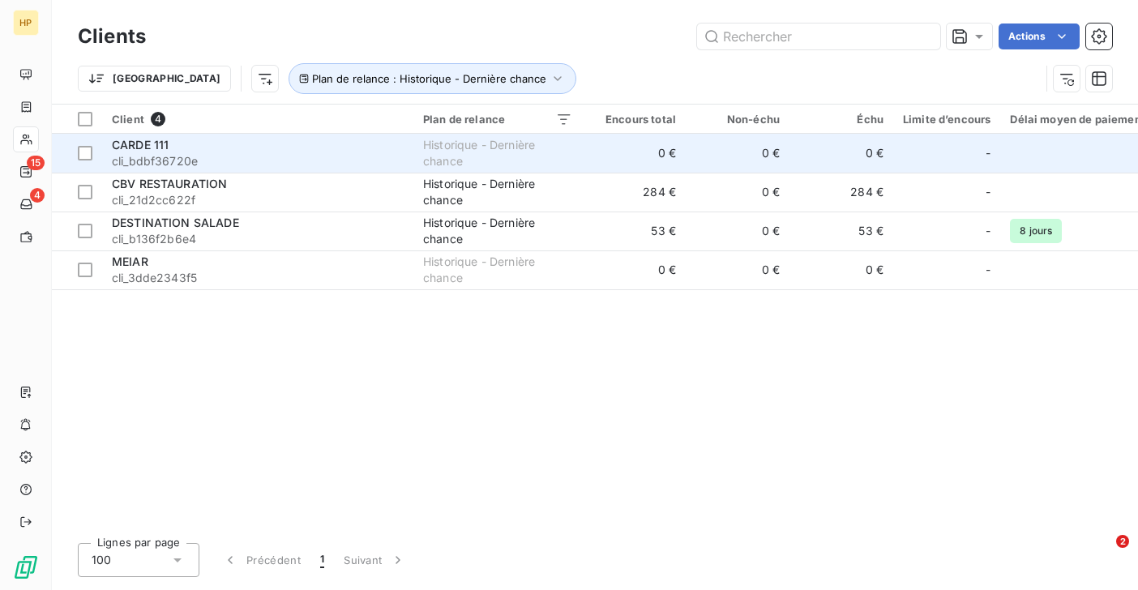
click at [185, 158] on span "cli_bdbf36720e" at bounding box center [258, 161] width 292 height 16
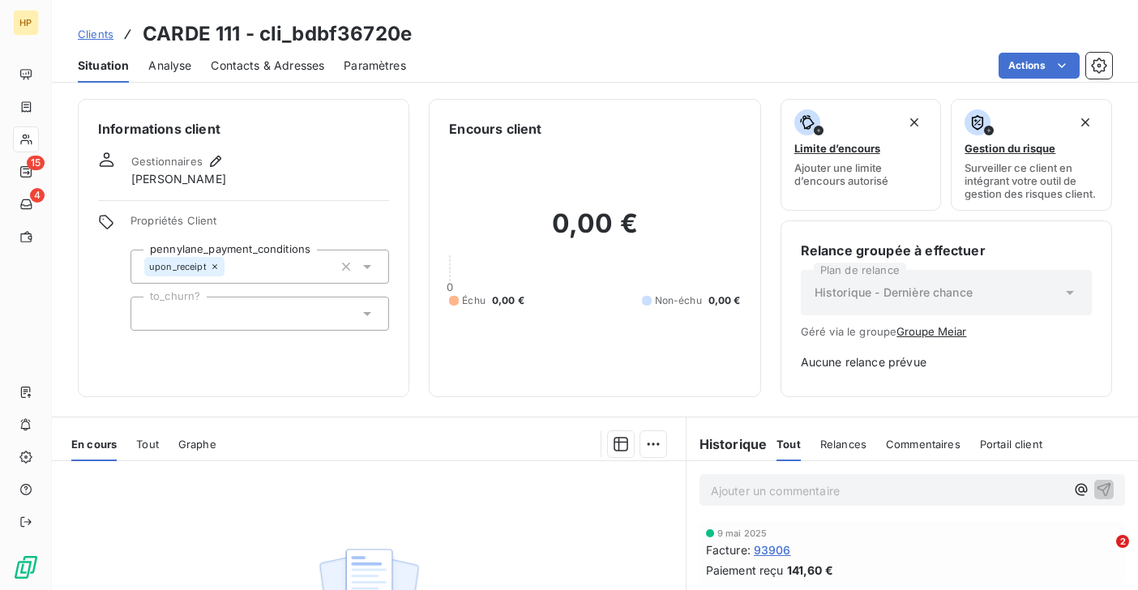
click at [986, 297] on div "Historique - Dernière chance" at bounding box center [946, 292] width 291 height 45
click at [929, 332] on button "Groupe Meiar" at bounding box center [931, 331] width 70 height 13
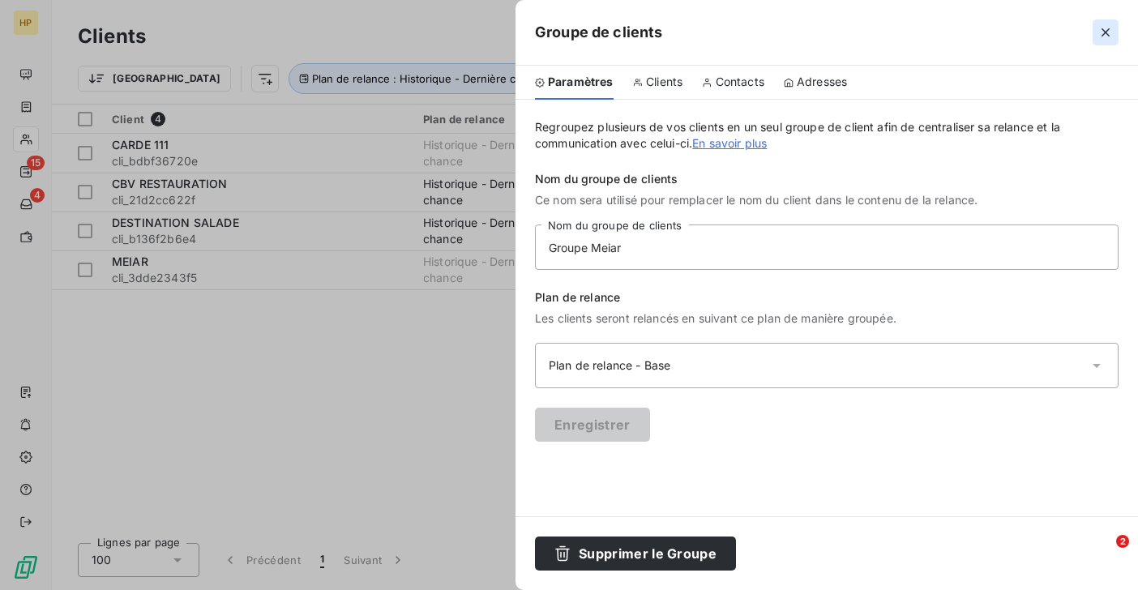
click at [1101, 29] on icon "button" at bounding box center [1105, 32] width 16 height 16
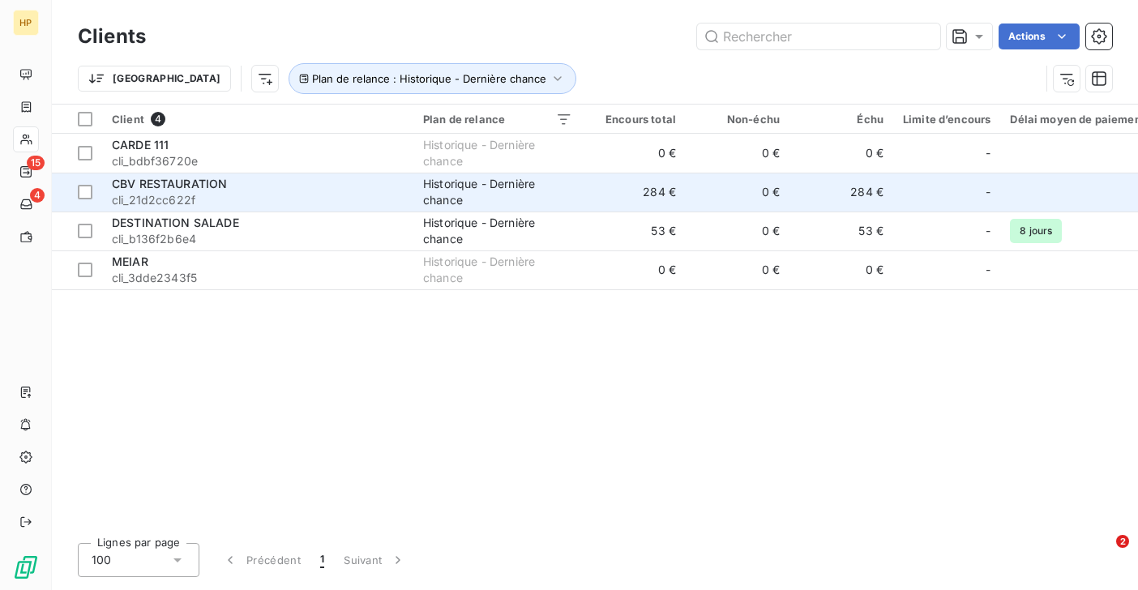
click at [220, 196] on span "cli_21d2cc622f" at bounding box center [258, 200] width 292 height 16
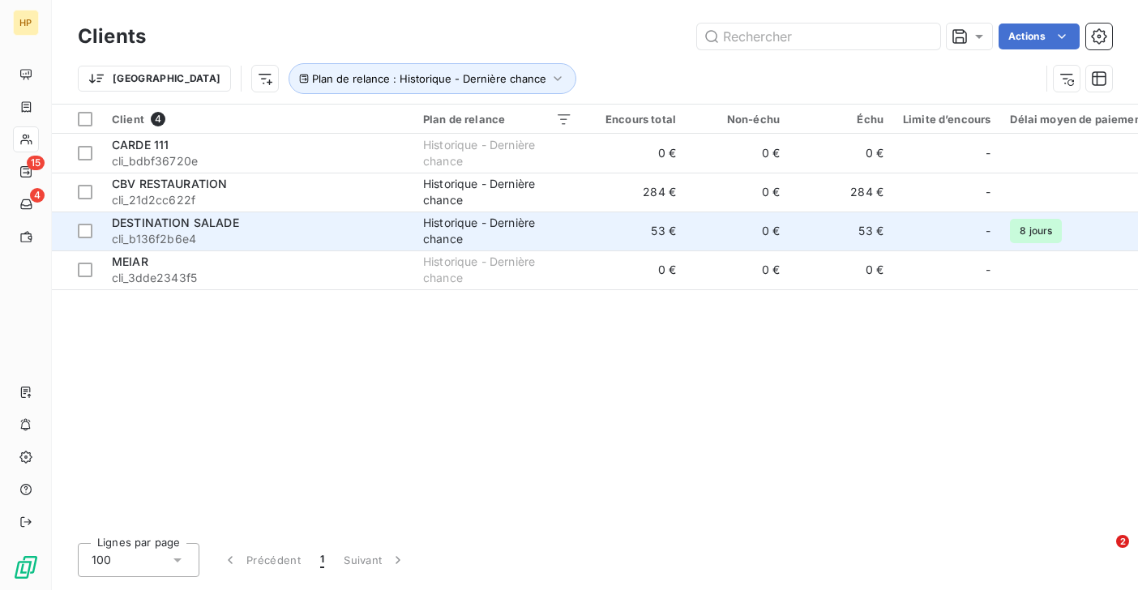
click at [199, 224] on span "DESTINATION SALADE" at bounding box center [175, 223] width 127 height 14
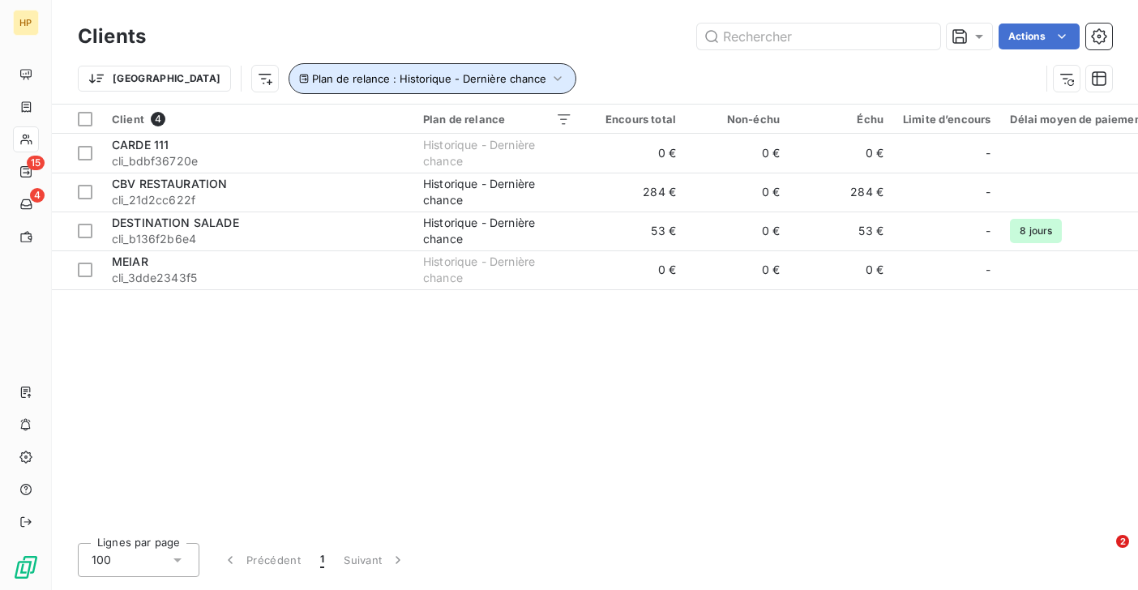
click at [314, 75] on span "Plan de relance : Historique - Dernière chance" at bounding box center [429, 78] width 234 height 13
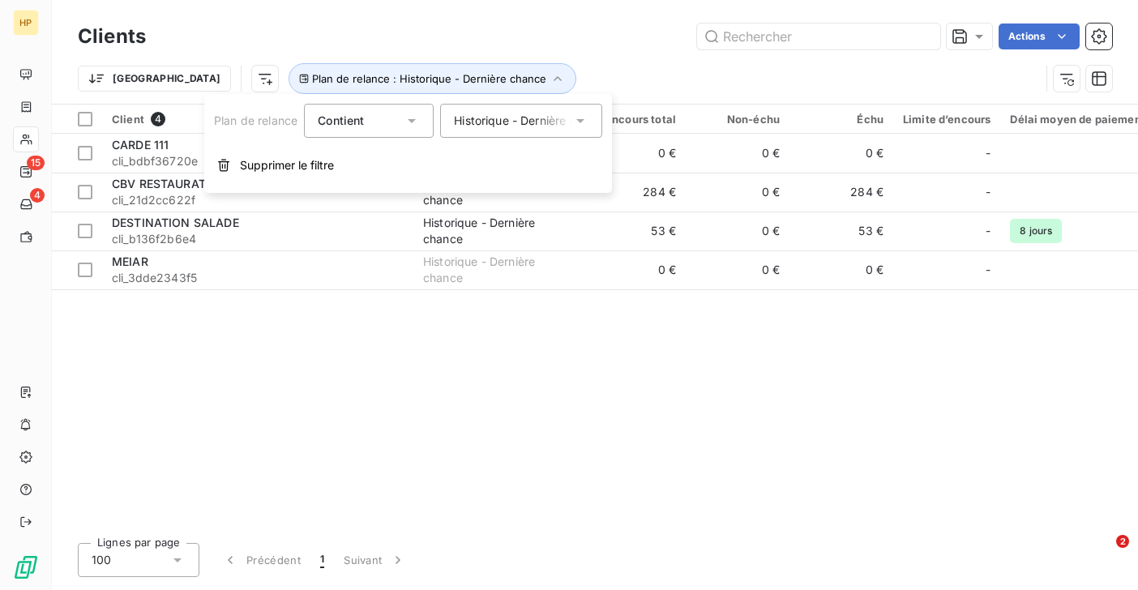
click at [494, 122] on div "Historique - Dernière chance" at bounding box center [513, 121] width 118 height 16
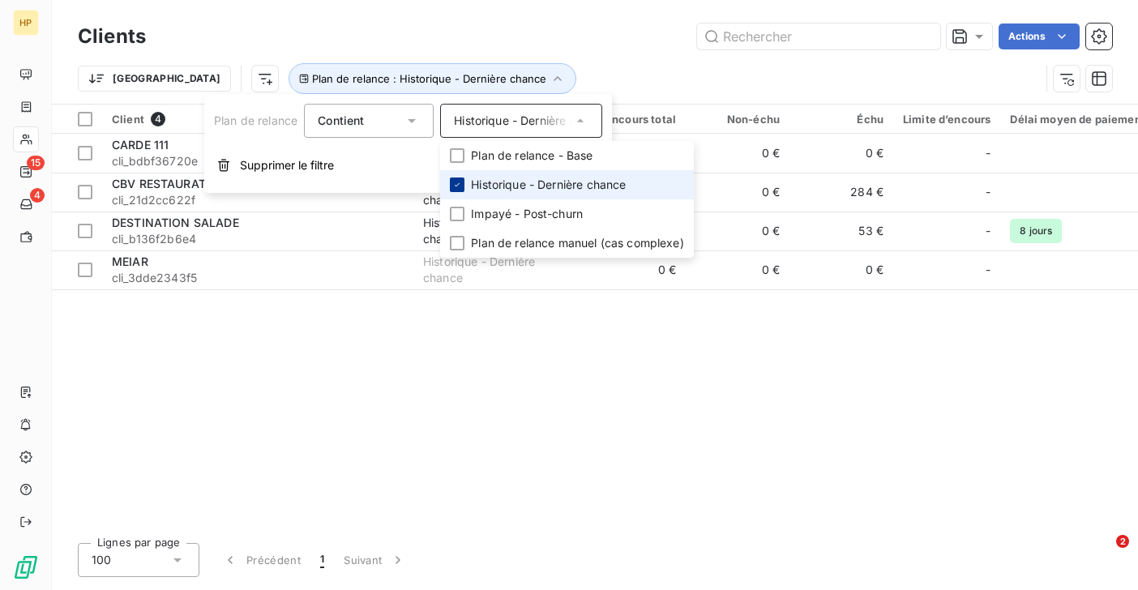
click at [462, 182] on icon at bounding box center [457, 185] width 10 height 10
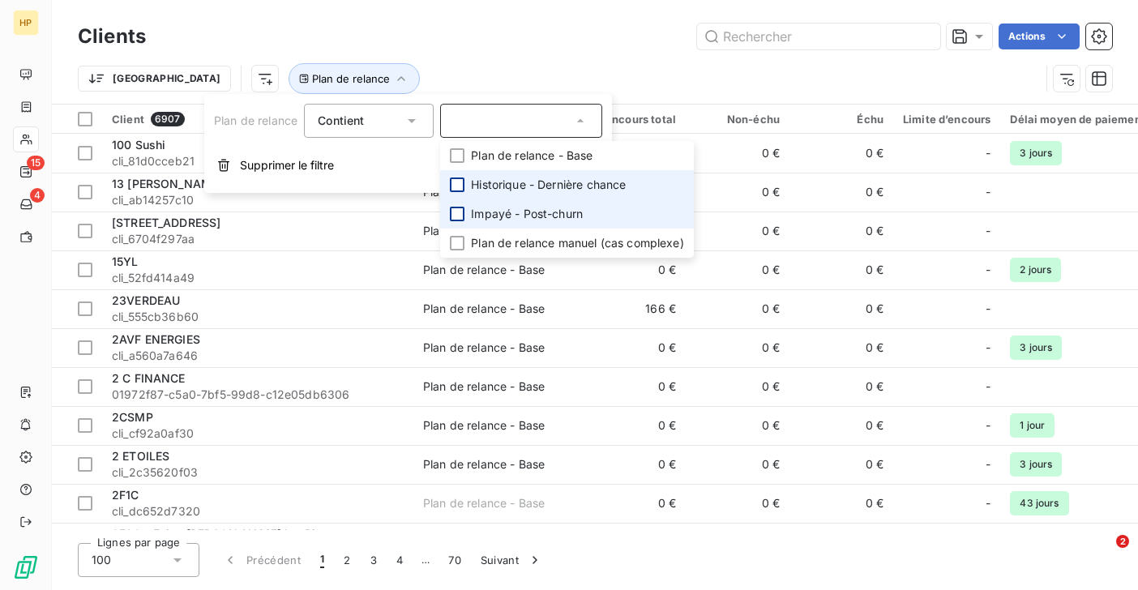
click at [456, 212] on div at bounding box center [457, 214] width 15 height 15
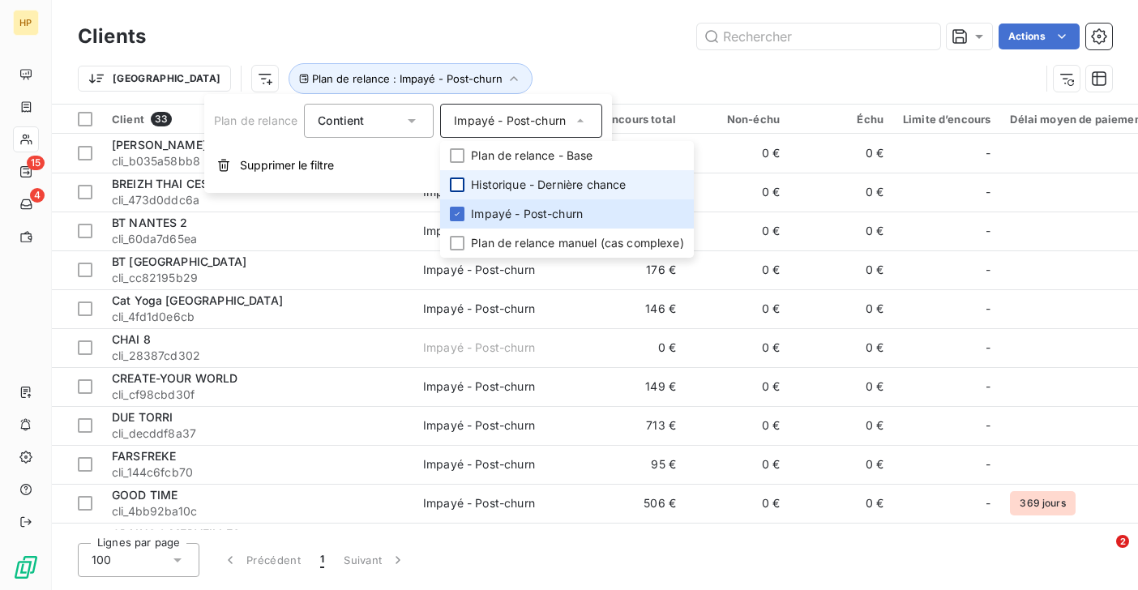
click at [508, 71] on div "Trier Plan de relance : Impayé - Post-churn" at bounding box center [559, 78] width 962 height 31
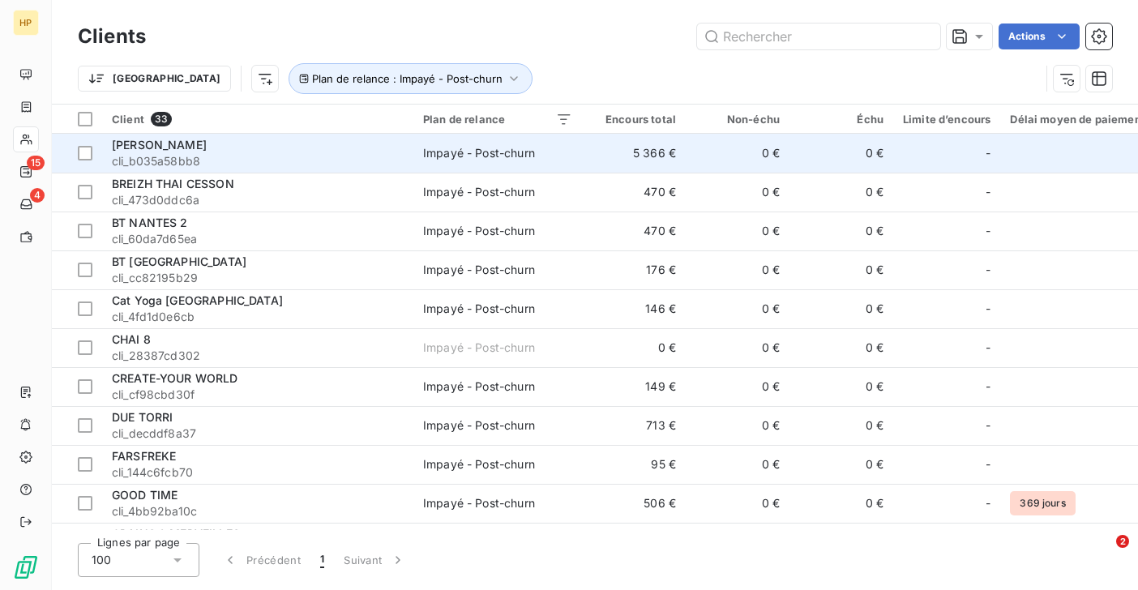
click at [318, 153] on span "cli_b035a58bb8" at bounding box center [258, 161] width 292 height 16
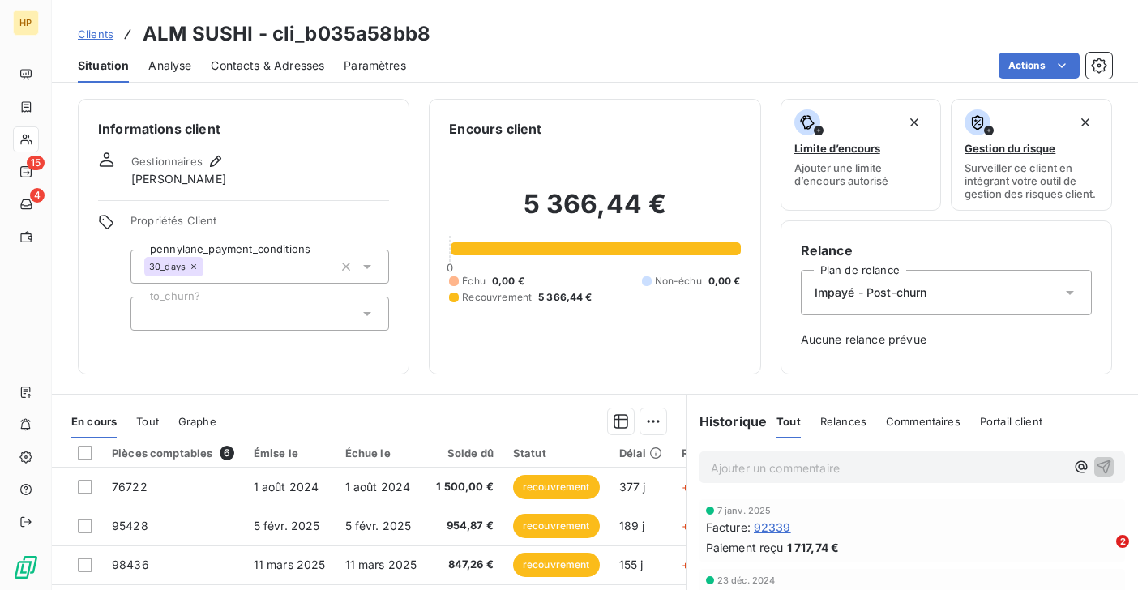
click at [862, 290] on span "Impayé - Post-churn" at bounding box center [871, 292] width 113 height 16
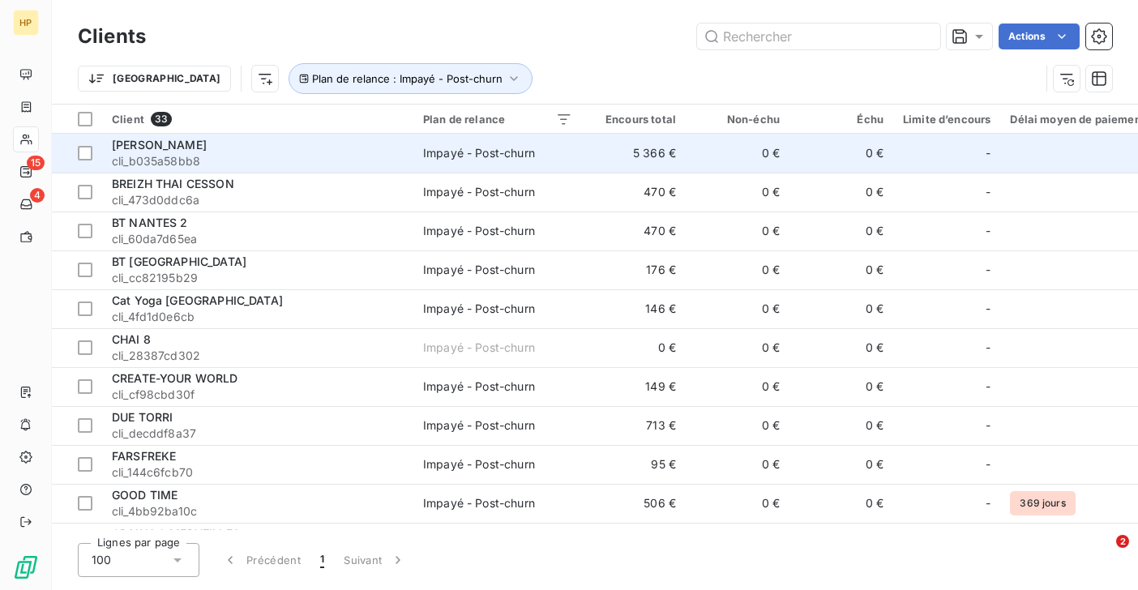
click at [145, 150] on span "[PERSON_NAME]" at bounding box center [159, 145] width 95 height 14
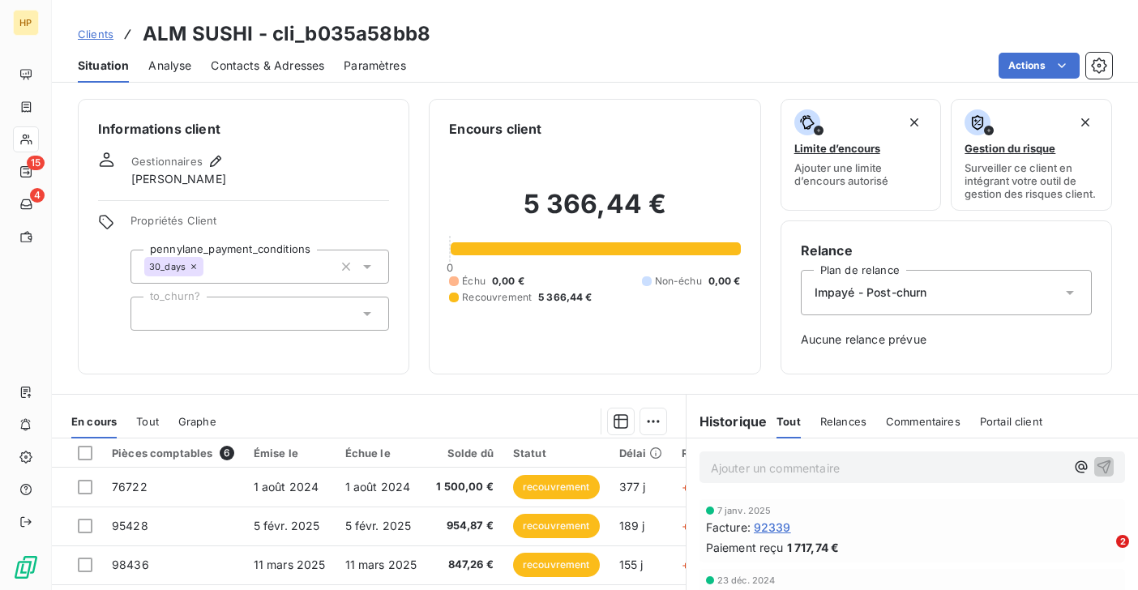
scroll to position [209, 0]
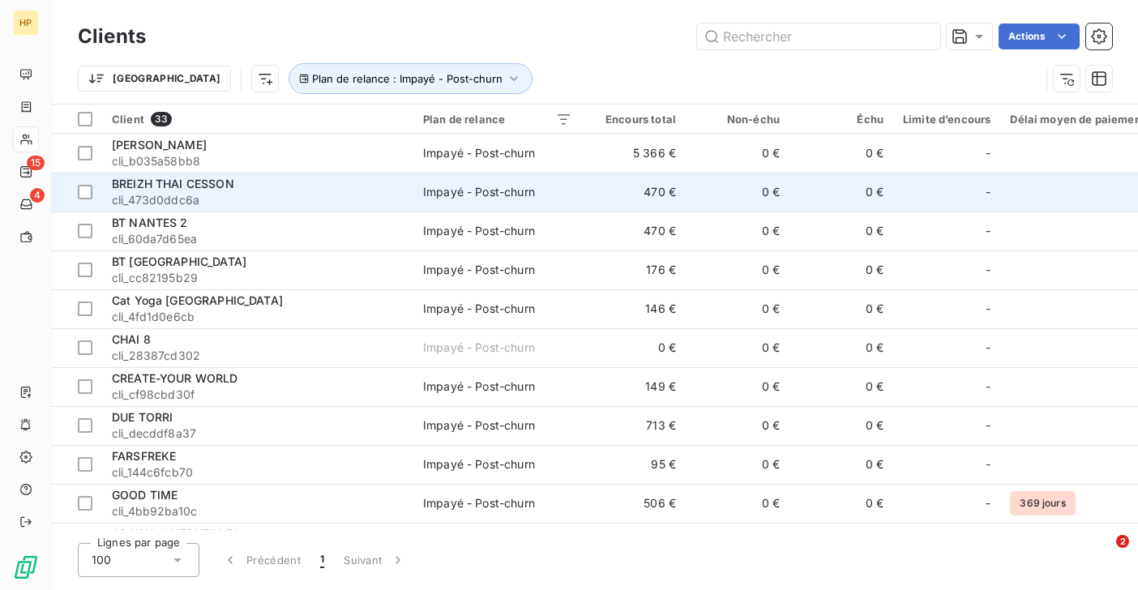
click at [140, 190] on span "BREIZH THAI CESSON" at bounding box center [173, 184] width 122 height 14
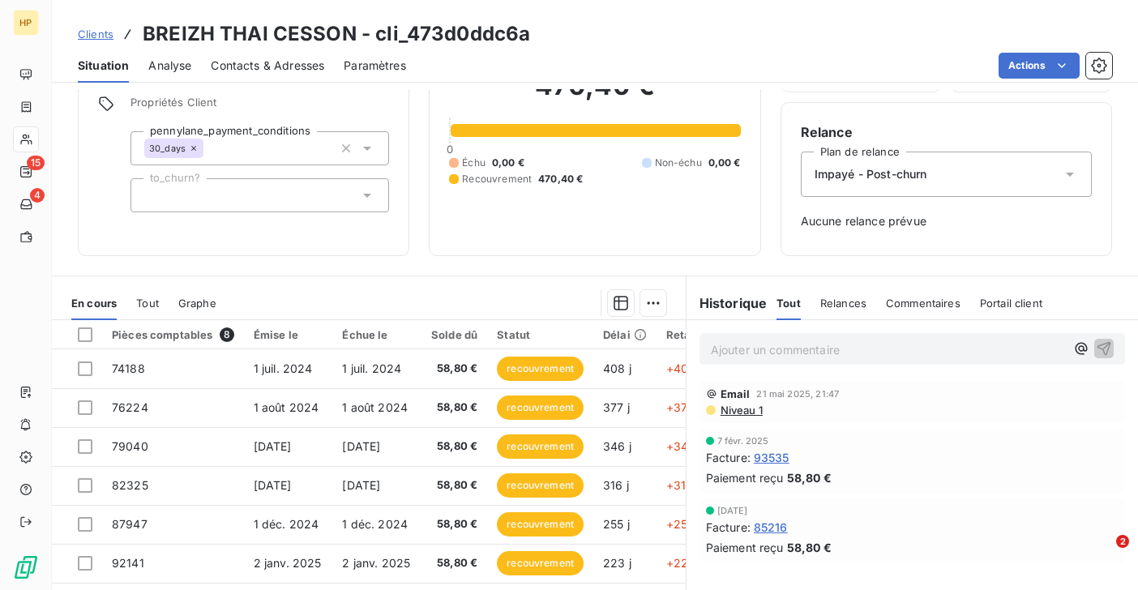
scroll to position [209, 0]
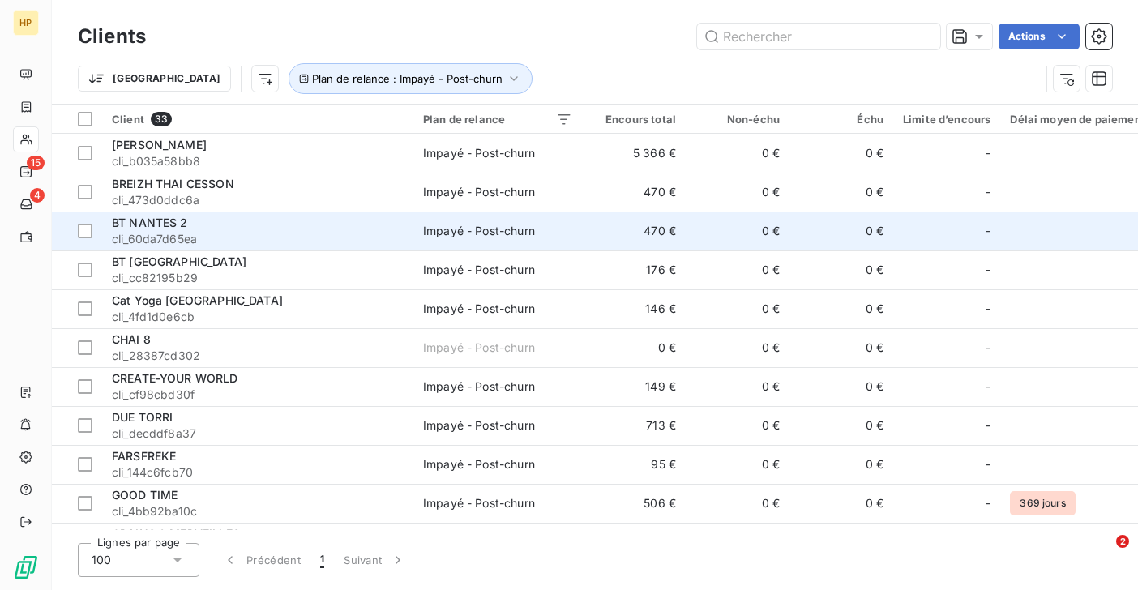
click at [182, 235] on span "cli_60da7d65ea" at bounding box center [258, 239] width 292 height 16
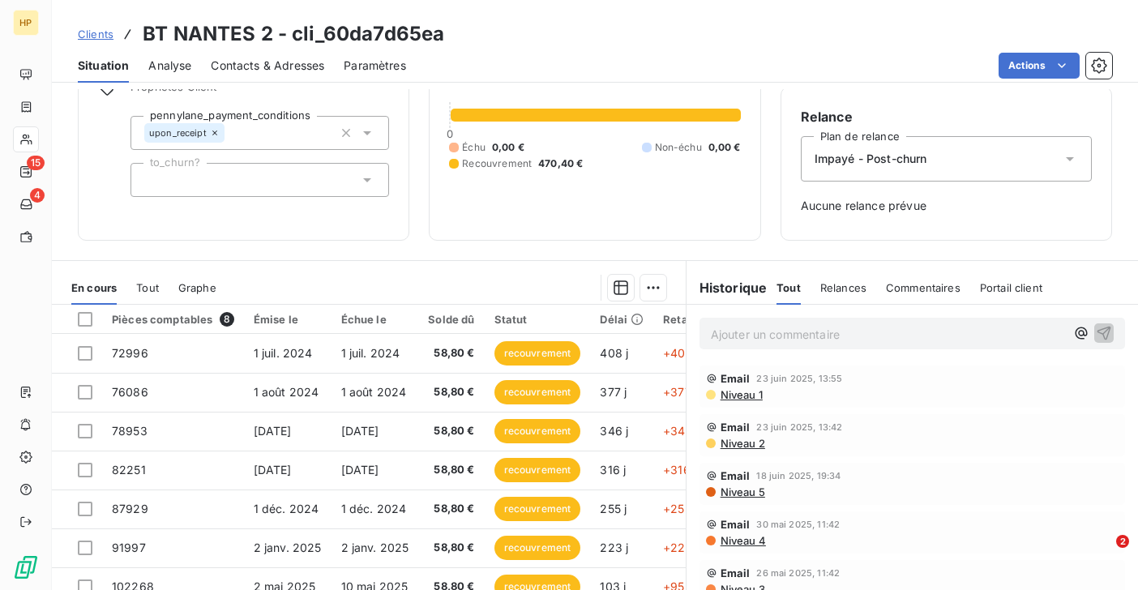
scroll to position [209, 0]
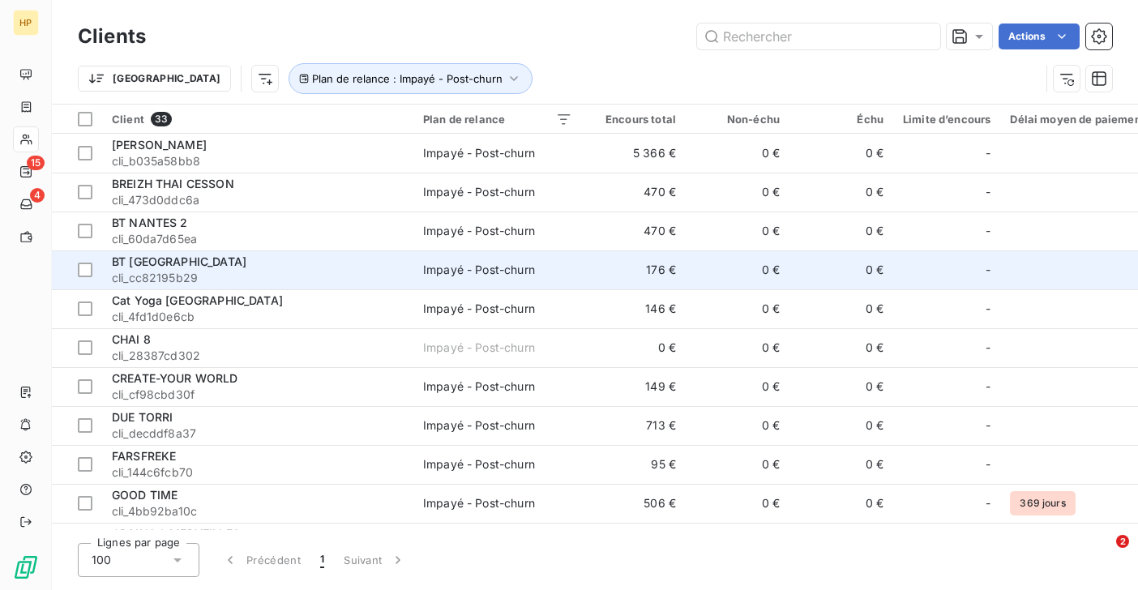
click at [180, 267] on div "BT [GEOGRAPHIC_DATA]" at bounding box center [258, 262] width 292 height 16
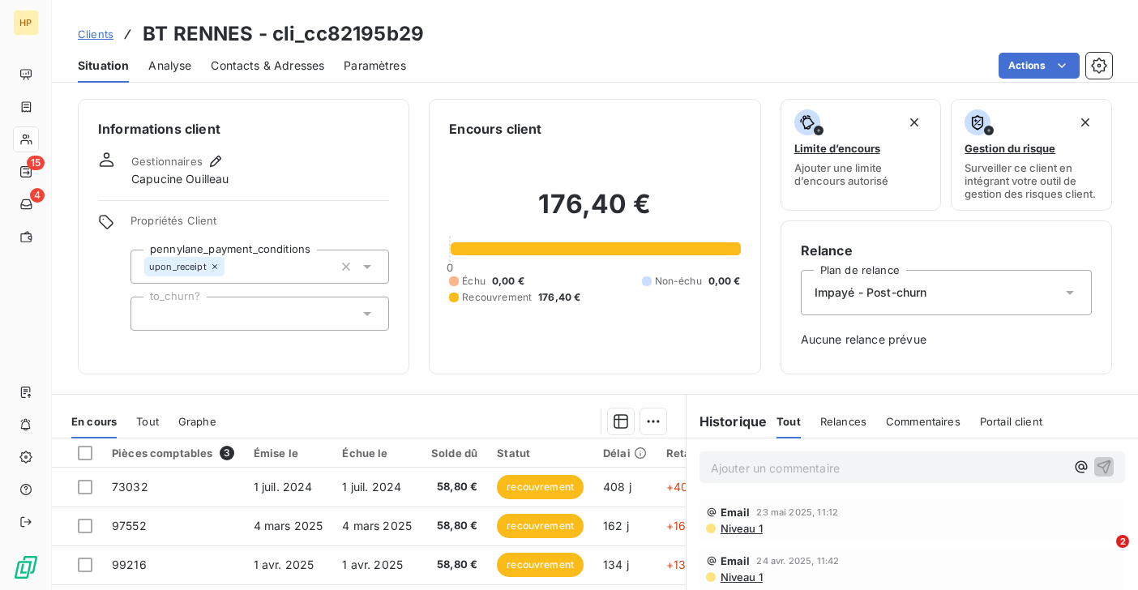
scroll to position [209, 0]
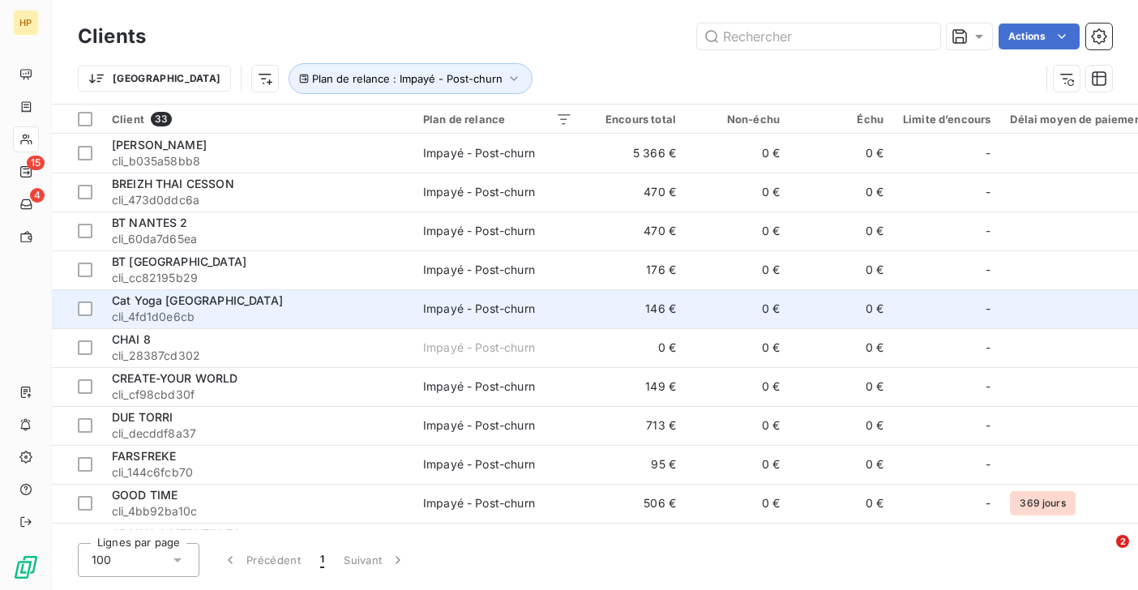
click at [237, 303] on div "Cat Yoga [GEOGRAPHIC_DATA]" at bounding box center [258, 301] width 292 height 16
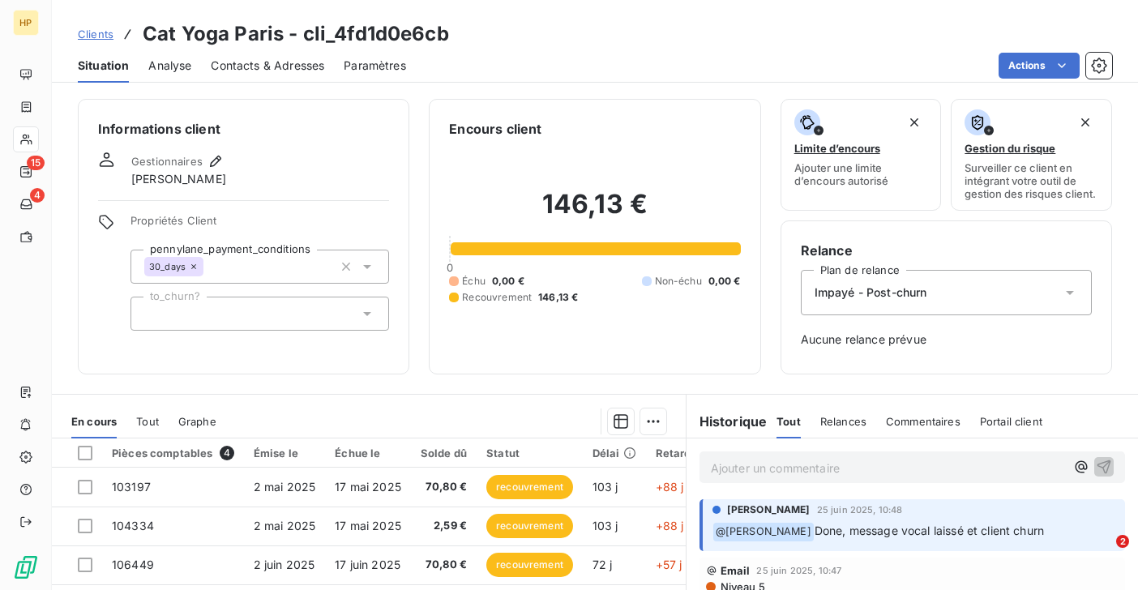
scroll to position [209, 0]
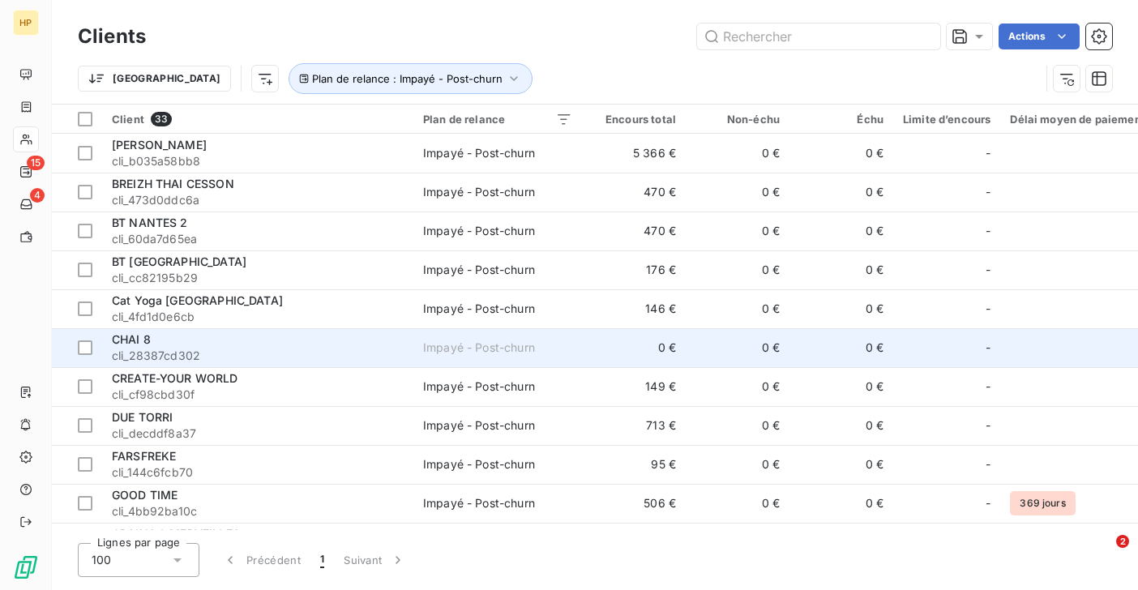
click at [147, 336] on span "CHAI 8" at bounding box center [131, 339] width 39 height 14
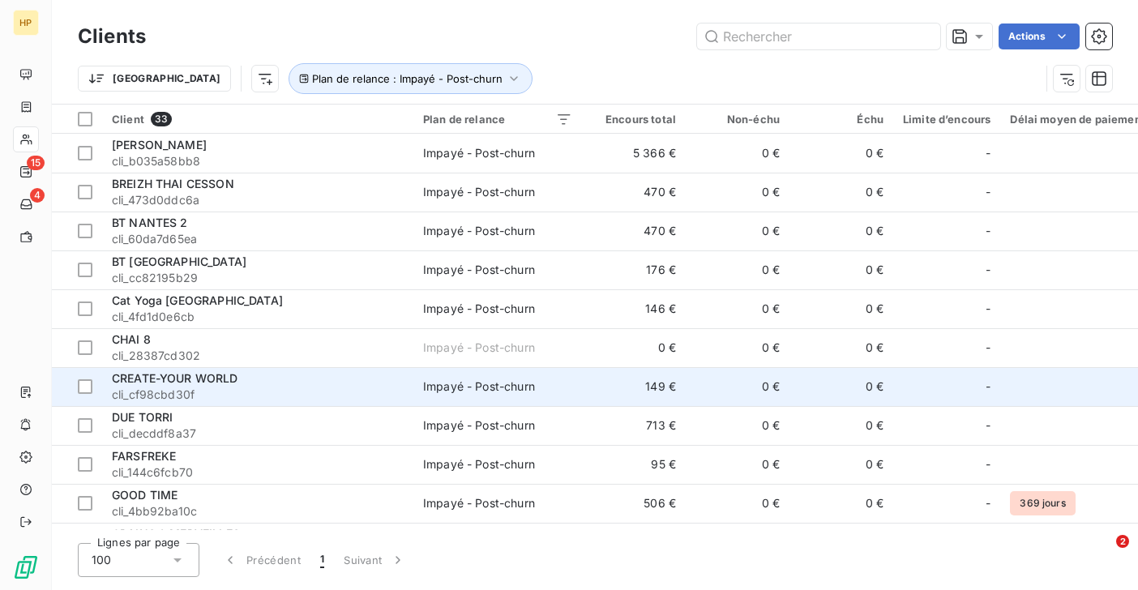
click at [151, 381] on span "CREATE-YOUR WORLD" at bounding box center [175, 378] width 126 height 14
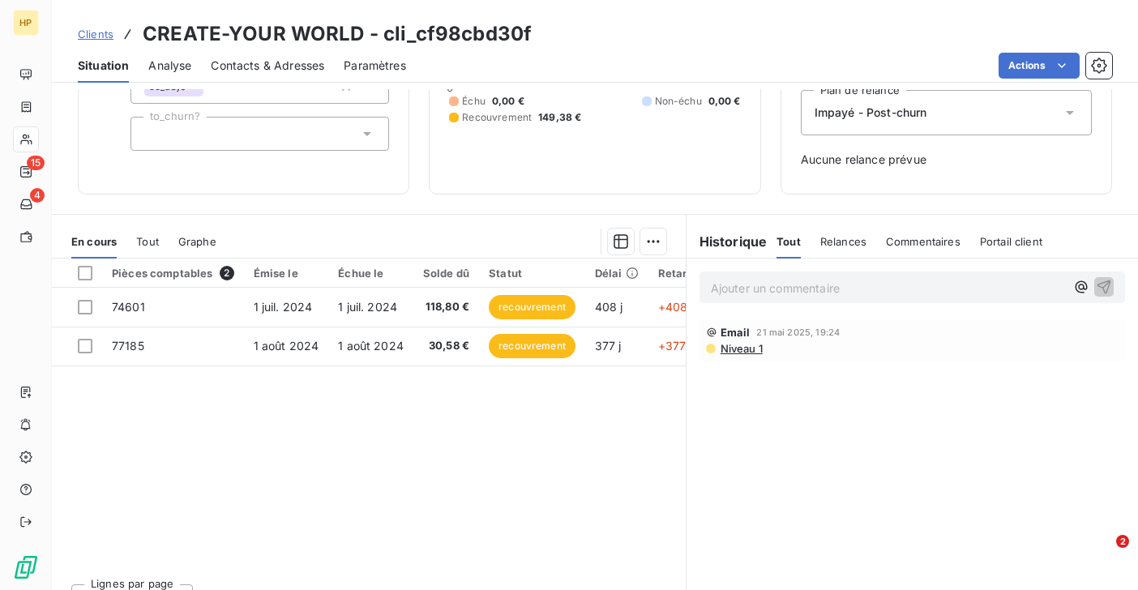
scroll to position [209, 0]
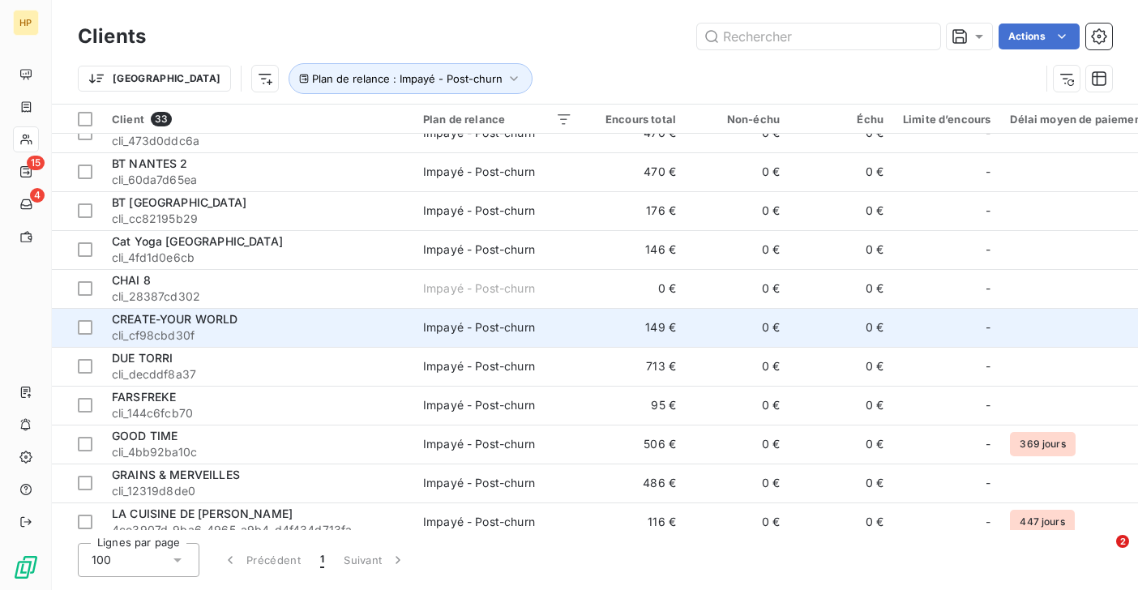
scroll to position [186, 0]
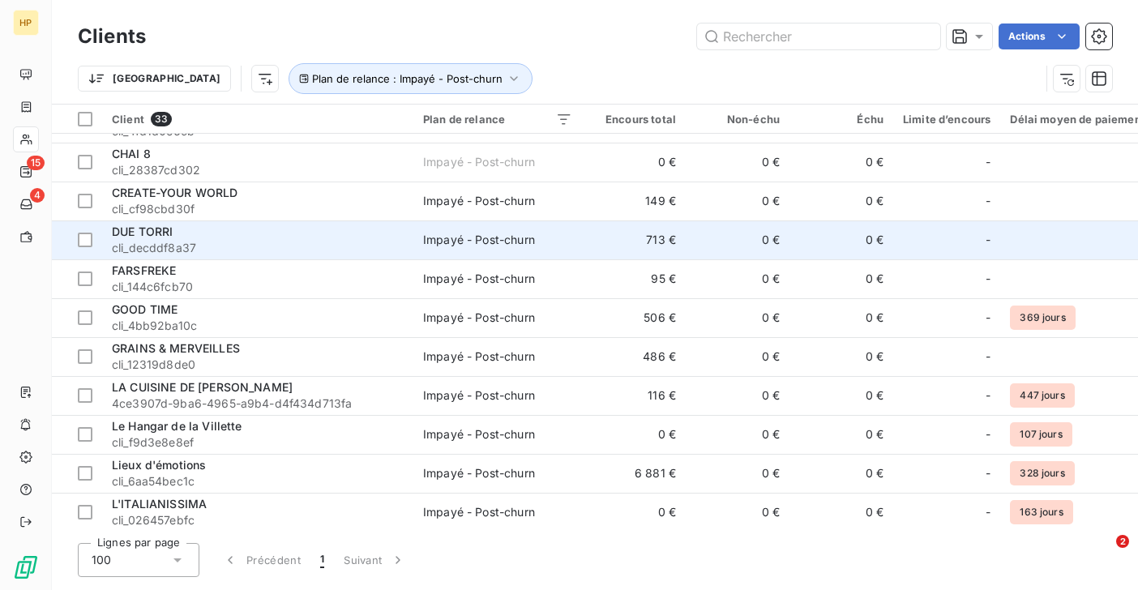
click at [149, 237] on span "DUE TORRI" at bounding box center [142, 231] width 61 height 14
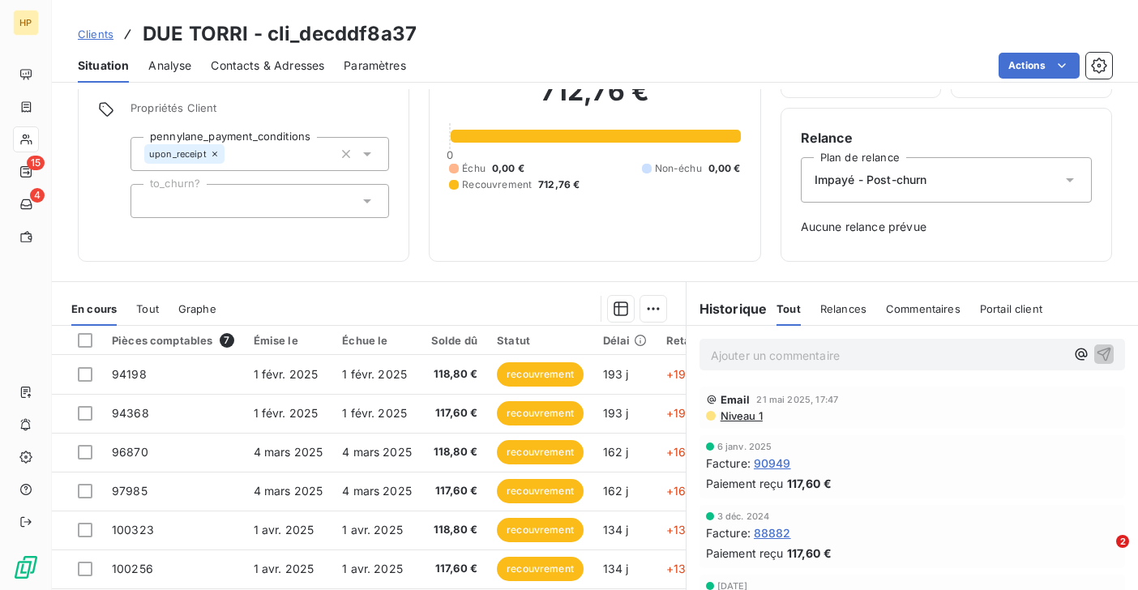
scroll to position [209, 0]
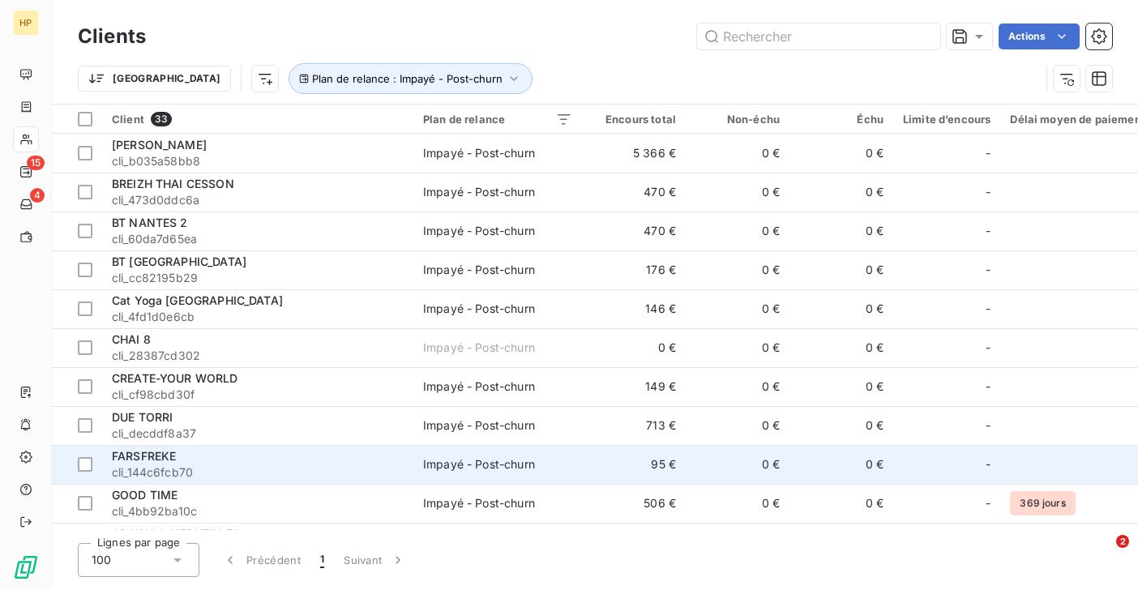
click at [144, 455] on span "FARSFREKE" at bounding box center [144, 456] width 64 height 14
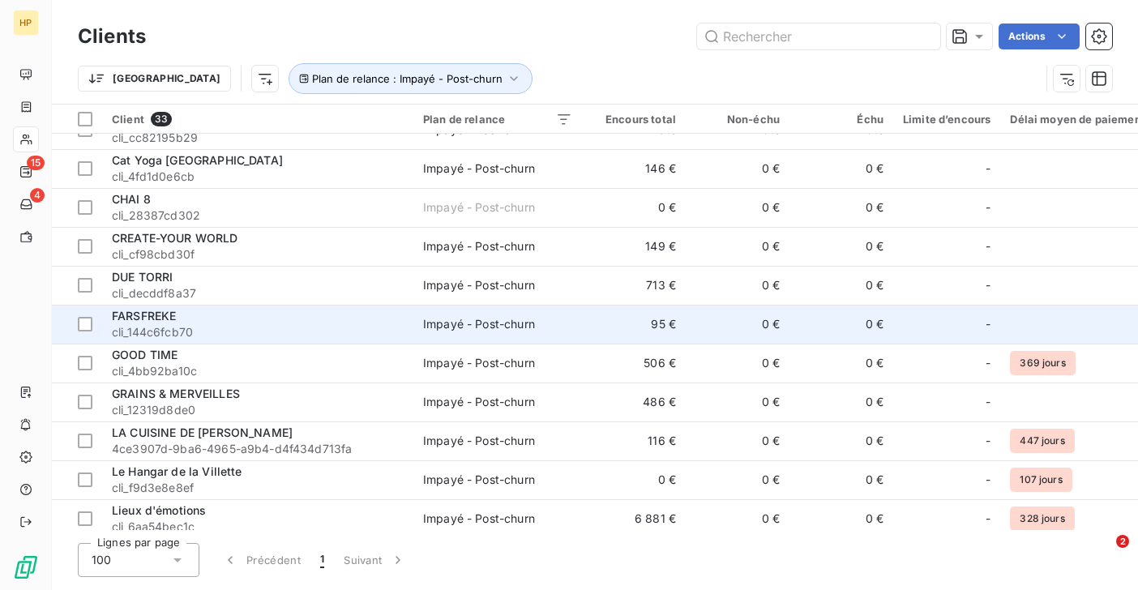
scroll to position [160, 0]
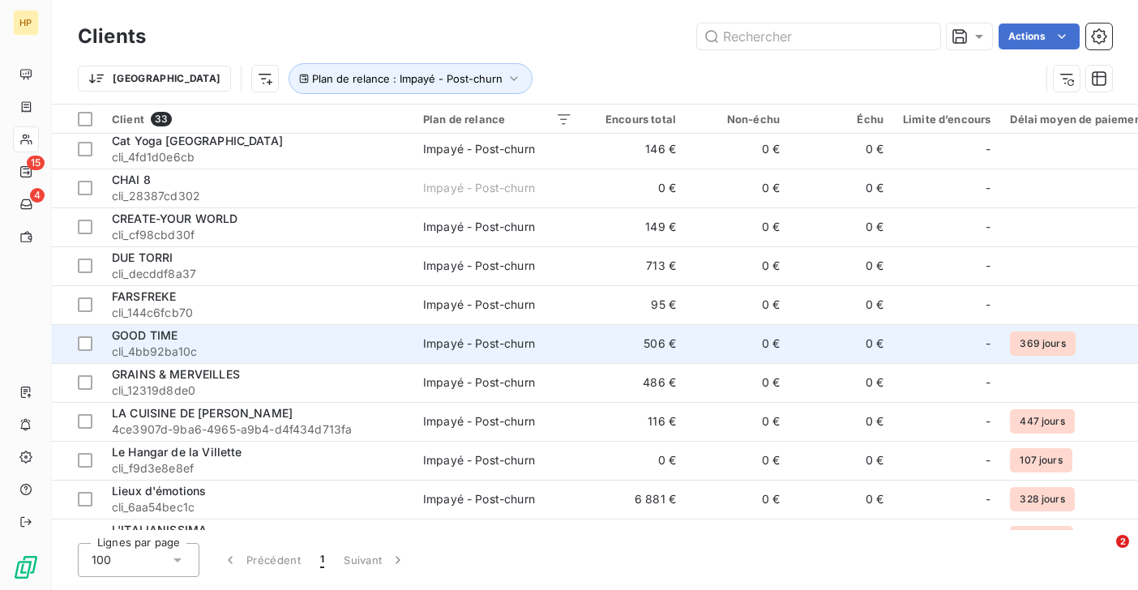
click at [149, 340] on span "GOOD TIME" at bounding box center [145, 335] width 66 height 14
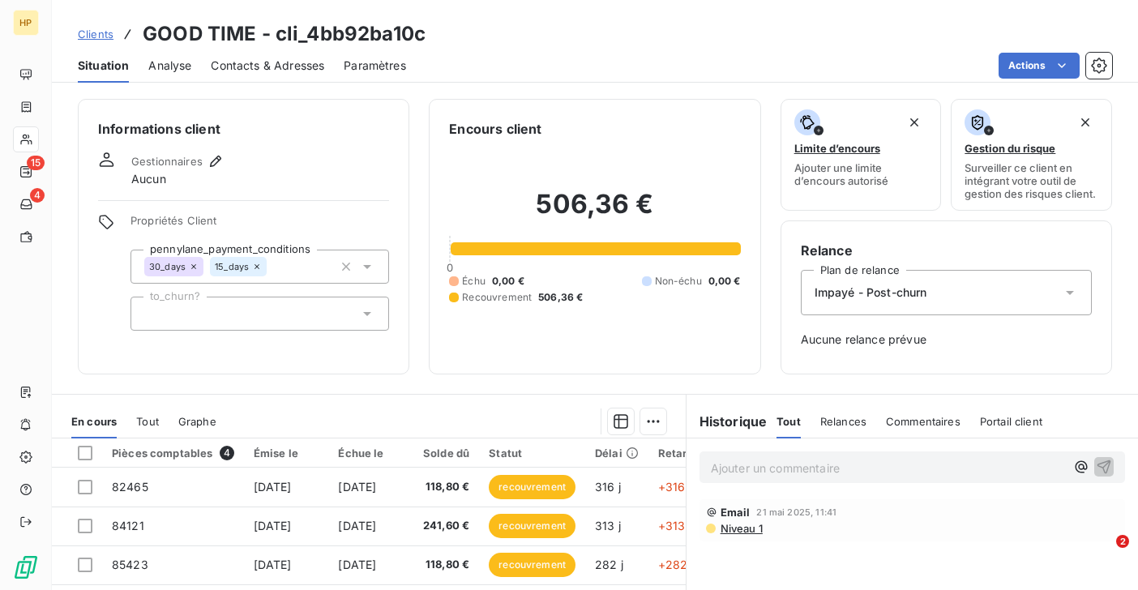
scroll to position [209, 0]
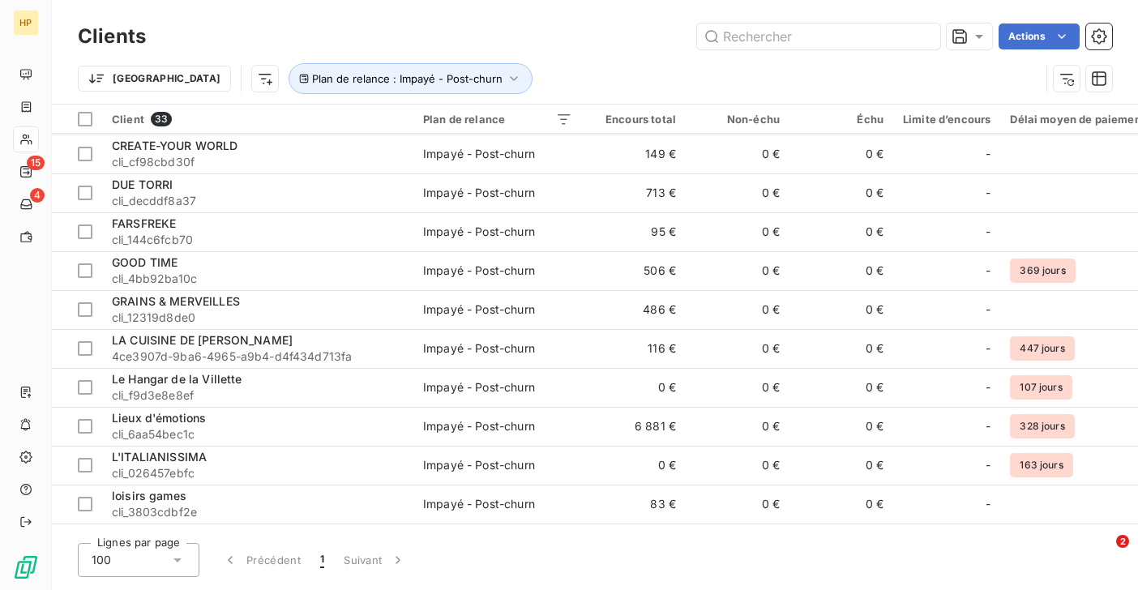
scroll to position [267, 0]
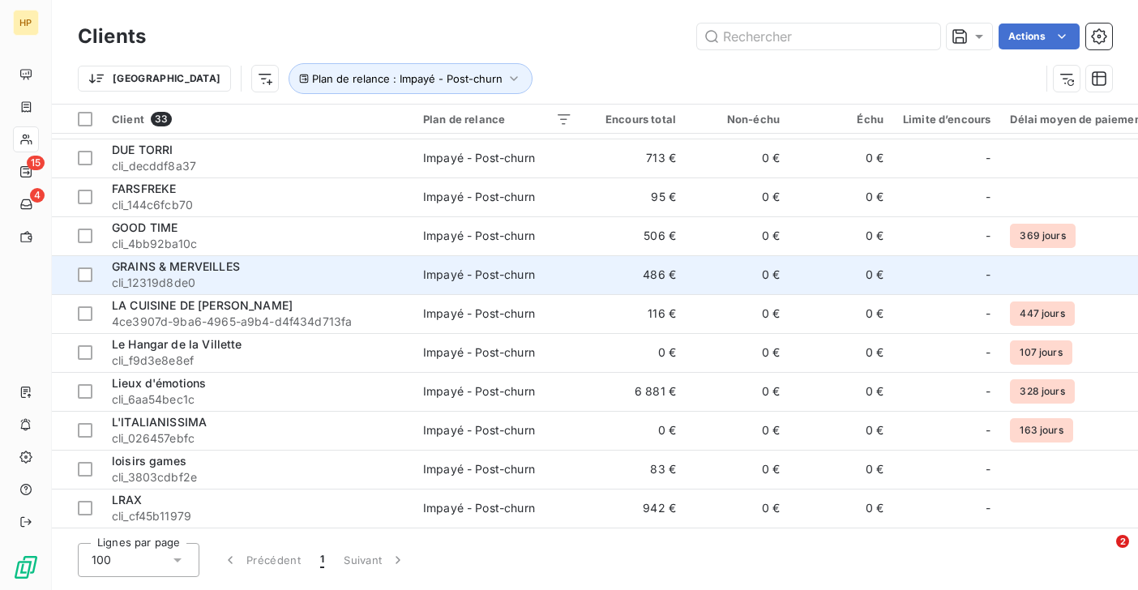
click at [177, 276] on span "cli_12319d8de0" at bounding box center [258, 283] width 292 height 16
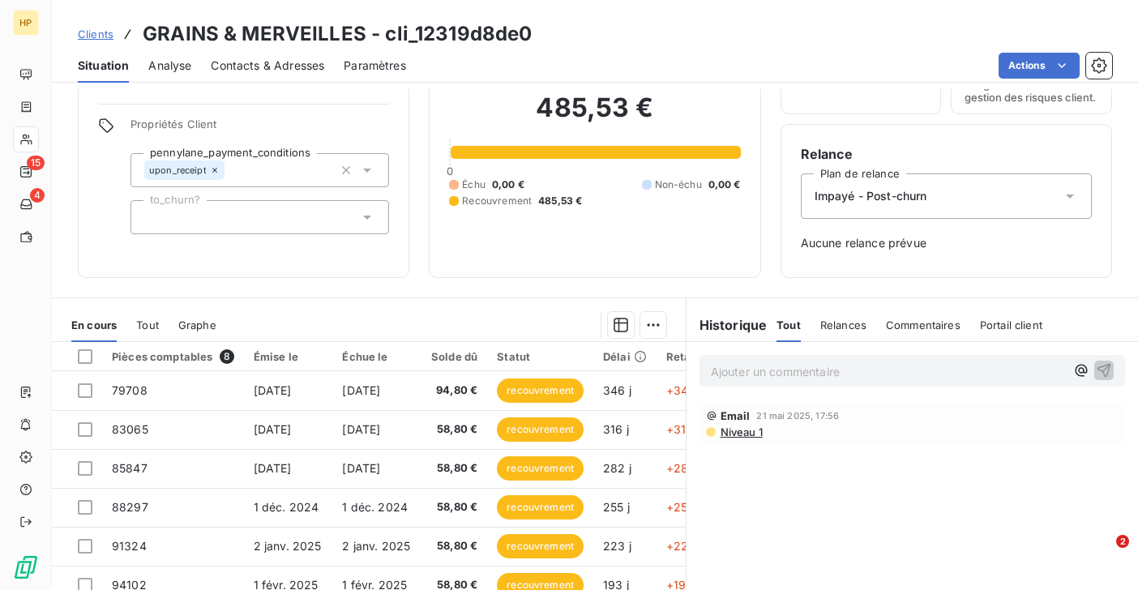
scroll to position [209, 0]
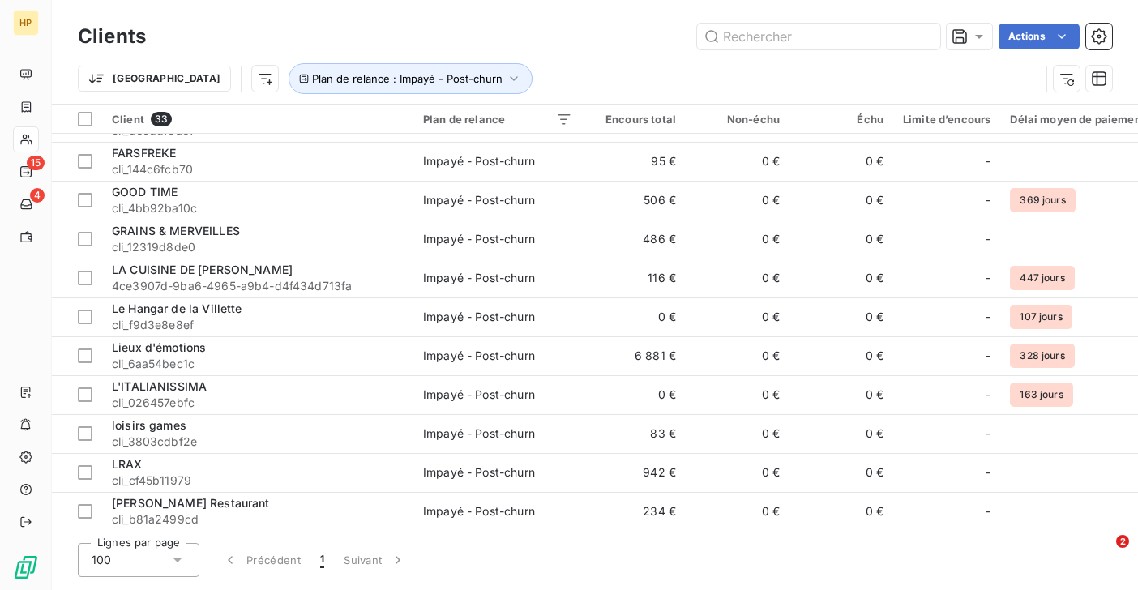
scroll to position [317, 0]
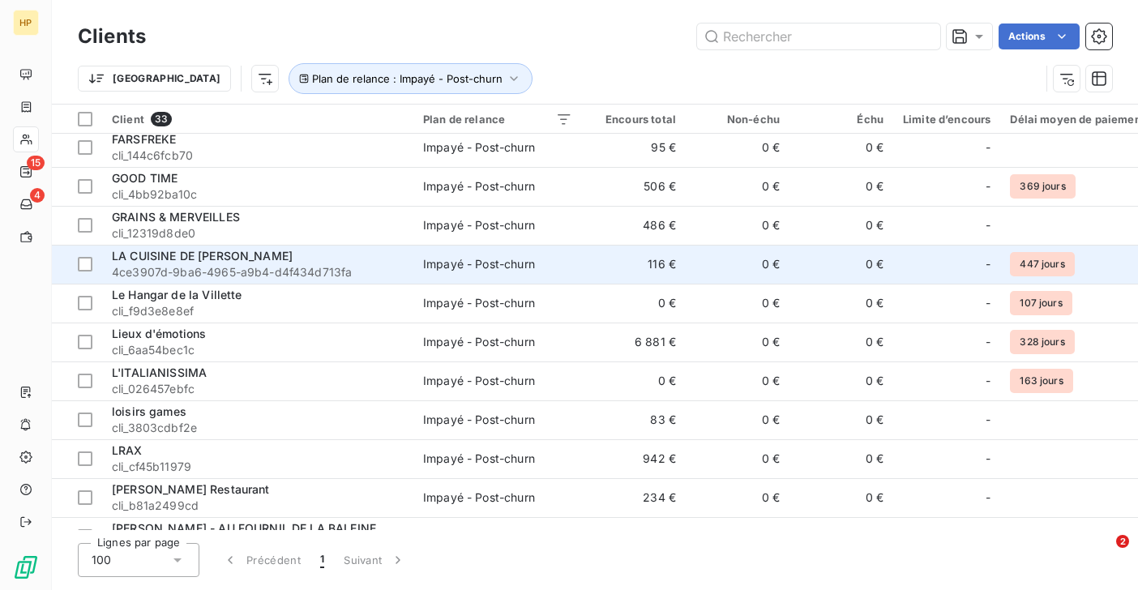
click at [173, 259] on span "LA CUISINE DE [PERSON_NAME]" at bounding box center [202, 256] width 181 height 14
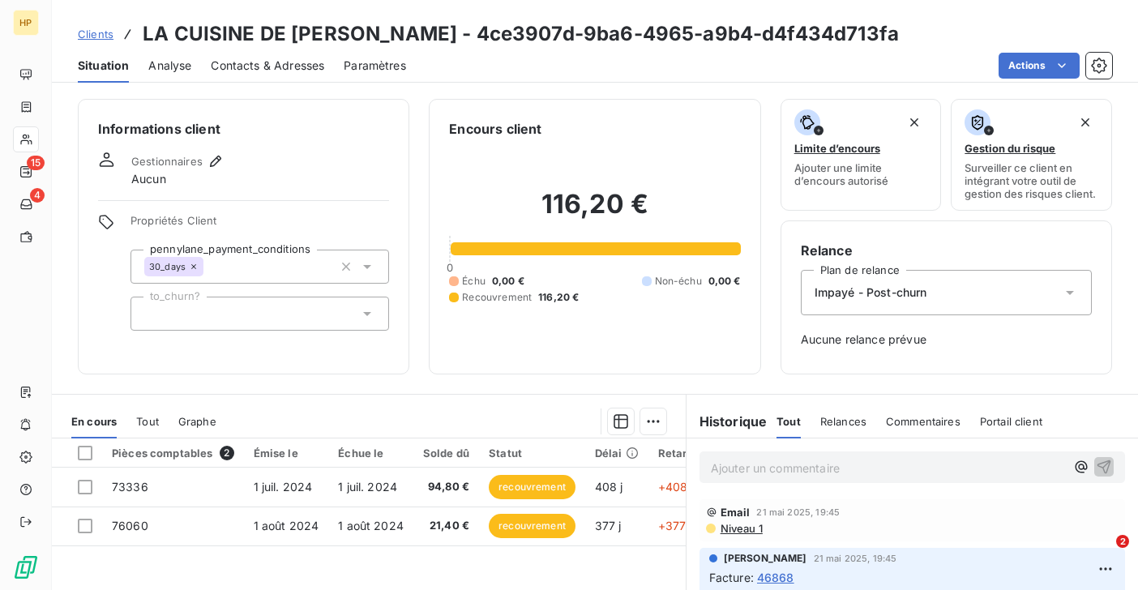
scroll to position [209, 0]
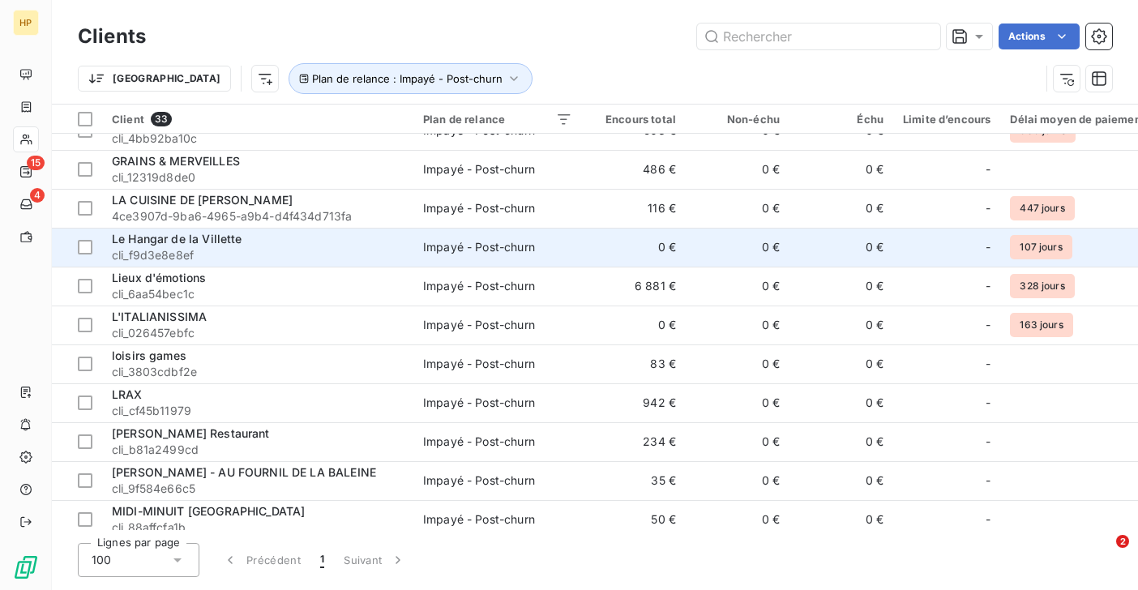
scroll to position [388, 0]
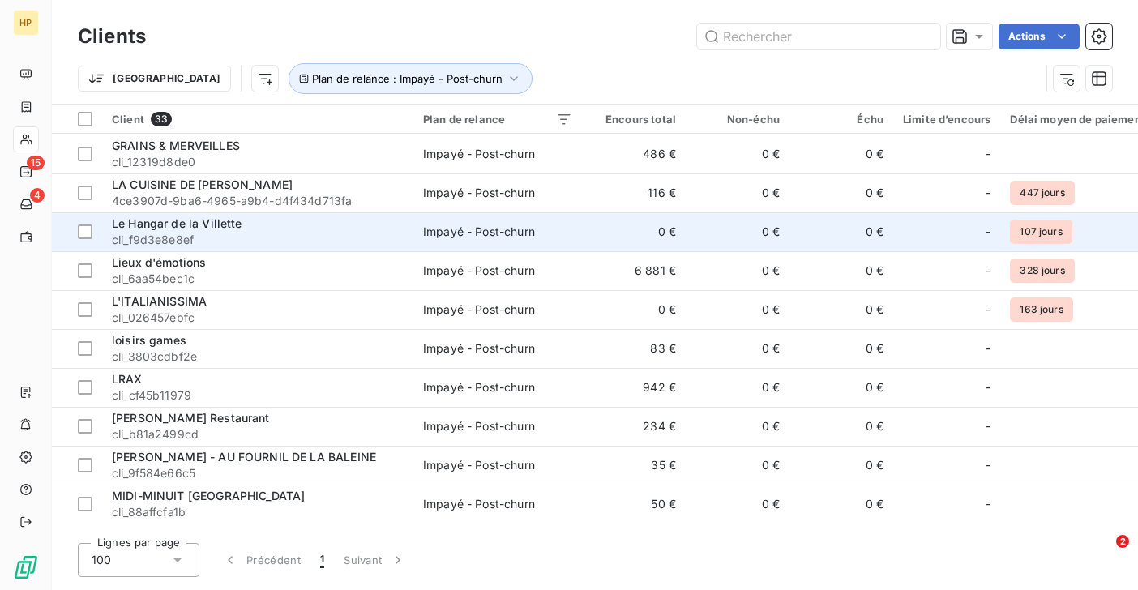
click at [202, 223] on span "Le Hangar de la Villette" at bounding box center [177, 223] width 130 height 14
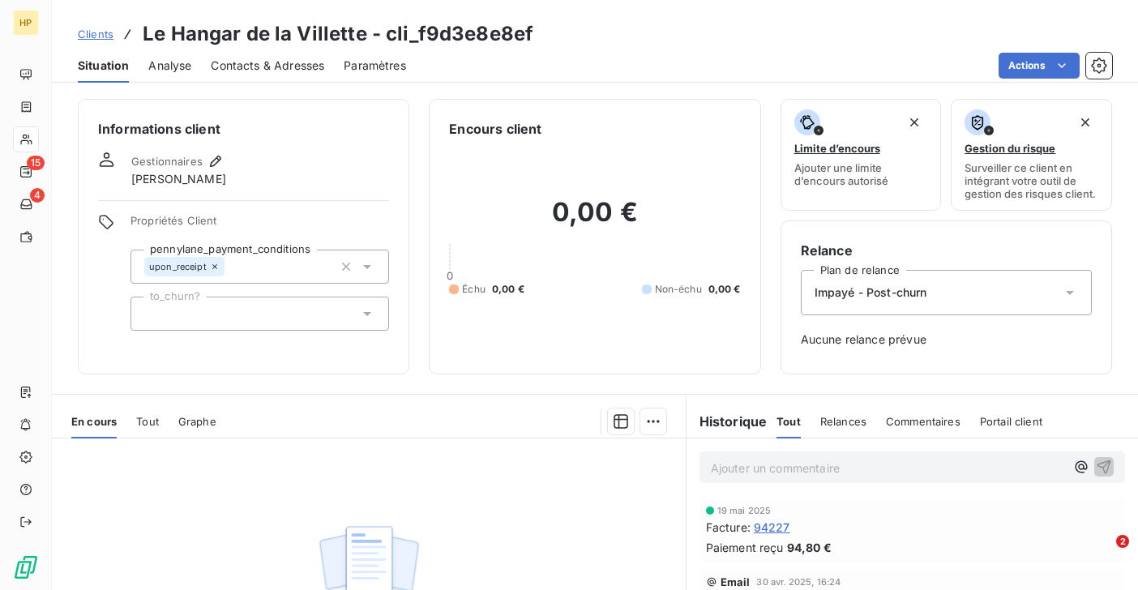
click at [907, 301] on div "Impayé - Post-churn" at bounding box center [946, 292] width 291 height 45
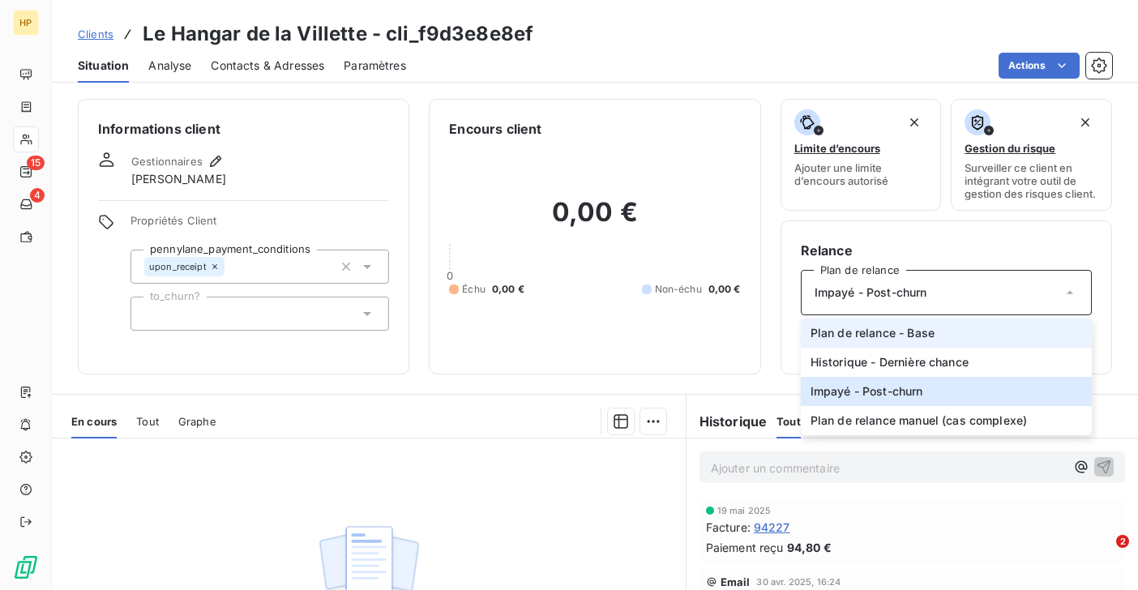
click at [865, 335] on span "Plan de relance - Base" at bounding box center [872, 333] width 124 height 16
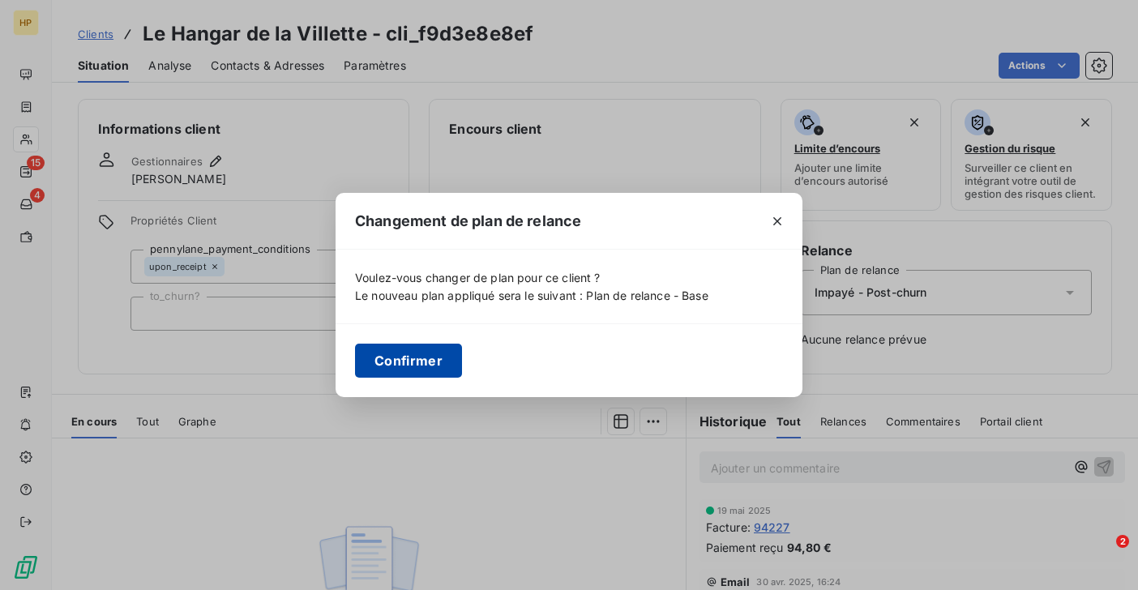
click at [410, 356] on button "Confirmer" at bounding box center [408, 361] width 107 height 34
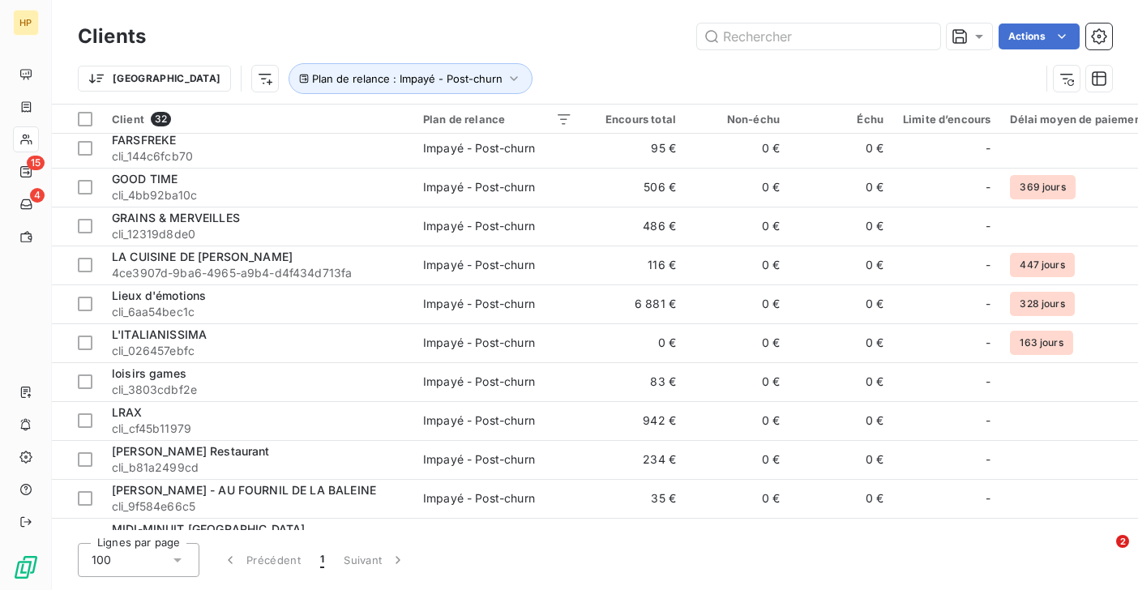
scroll to position [322, 0]
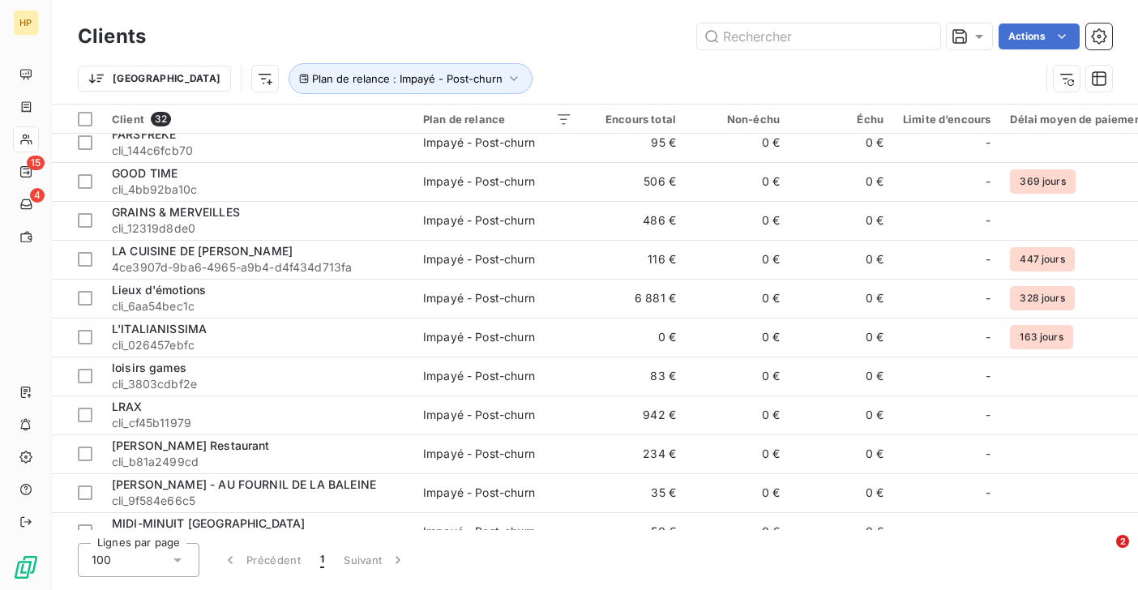
click at [186, 297] on div "Lieux d'émotions" at bounding box center [258, 290] width 292 height 16
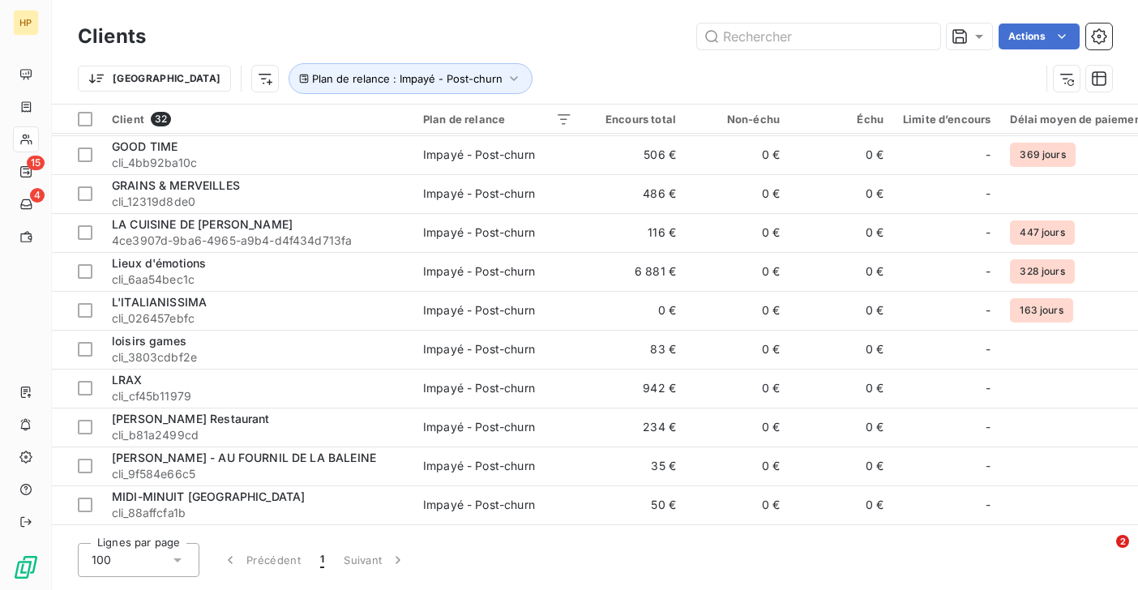
scroll to position [350, 0]
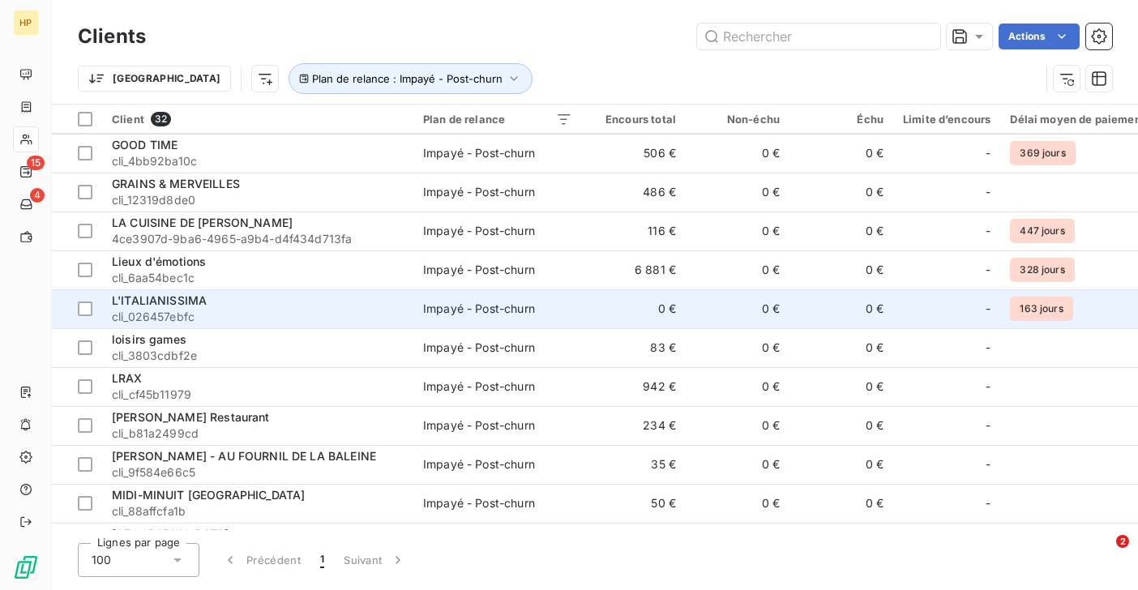
click at [187, 312] on span "cli_026457ebfc" at bounding box center [258, 317] width 292 height 16
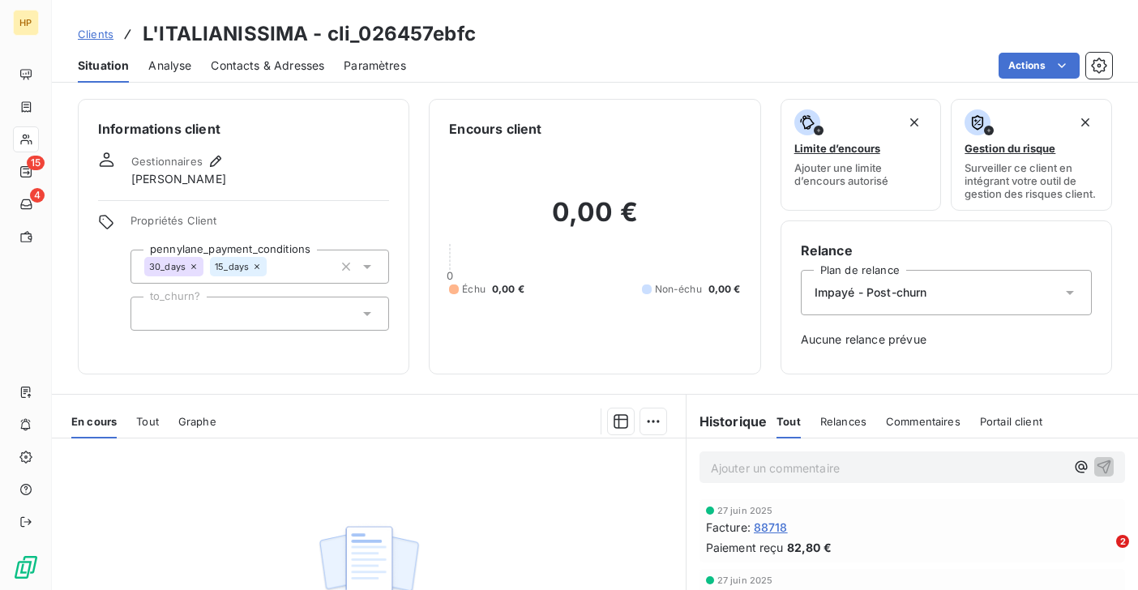
click at [148, 413] on div "Tout" at bounding box center [147, 421] width 23 height 34
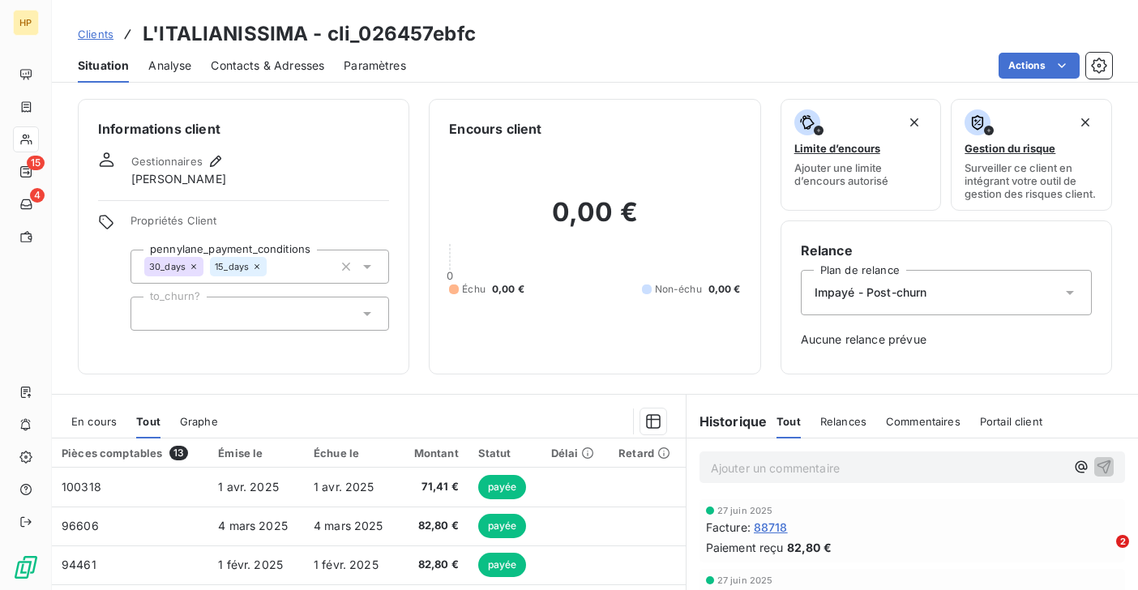
click at [870, 296] on span "Impayé - Post-churn" at bounding box center [871, 292] width 113 height 16
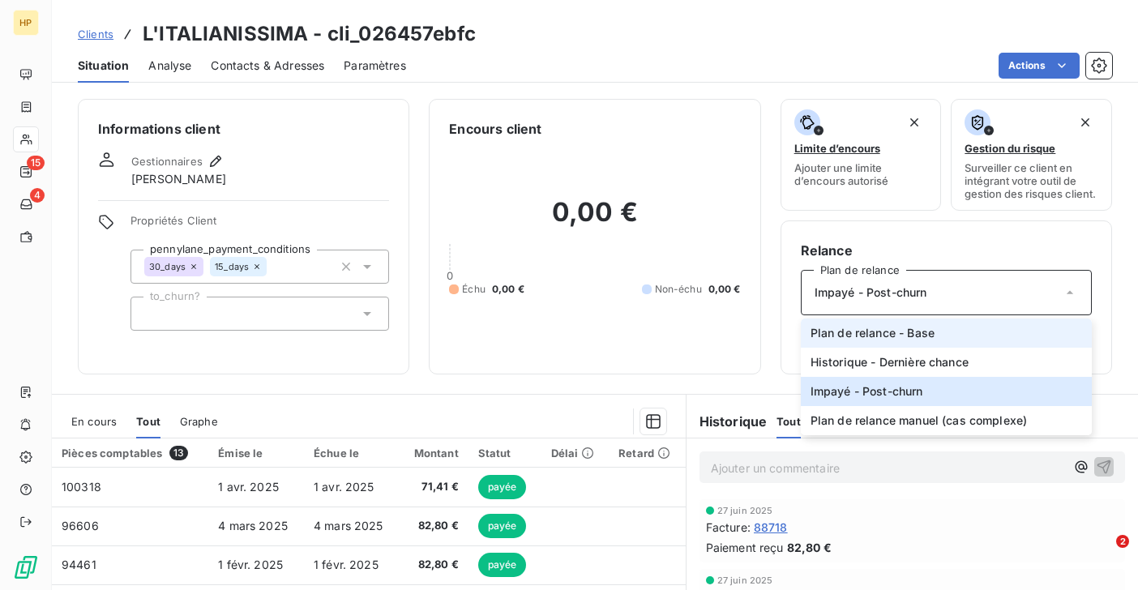
click at [860, 327] on span "Plan de relance - Base" at bounding box center [872, 333] width 124 height 16
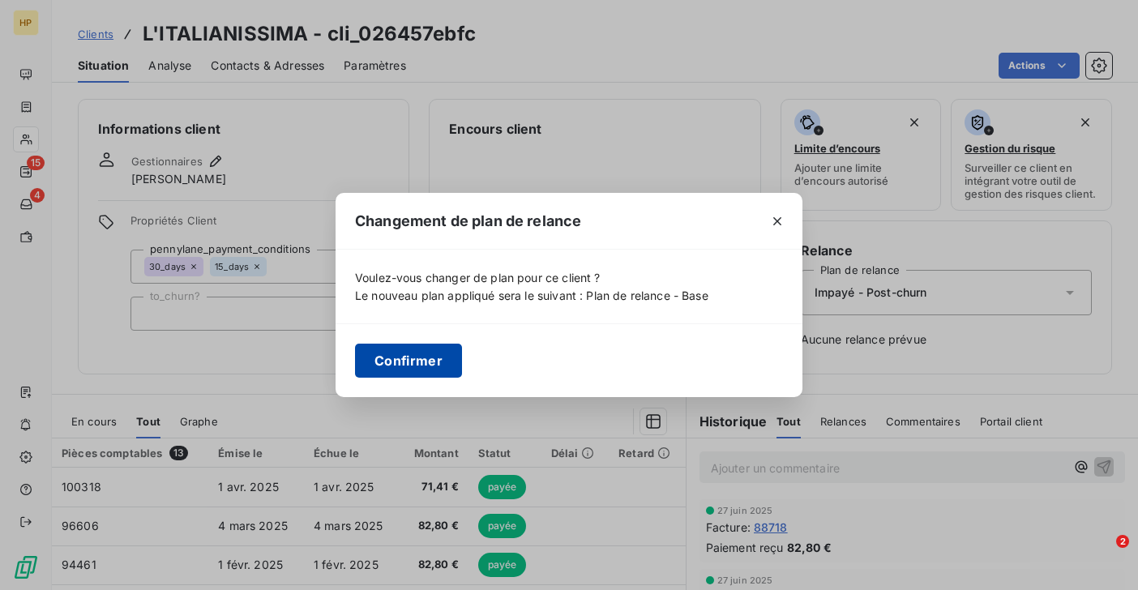
click at [413, 358] on button "Confirmer" at bounding box center [408, 361] width 107 height 34
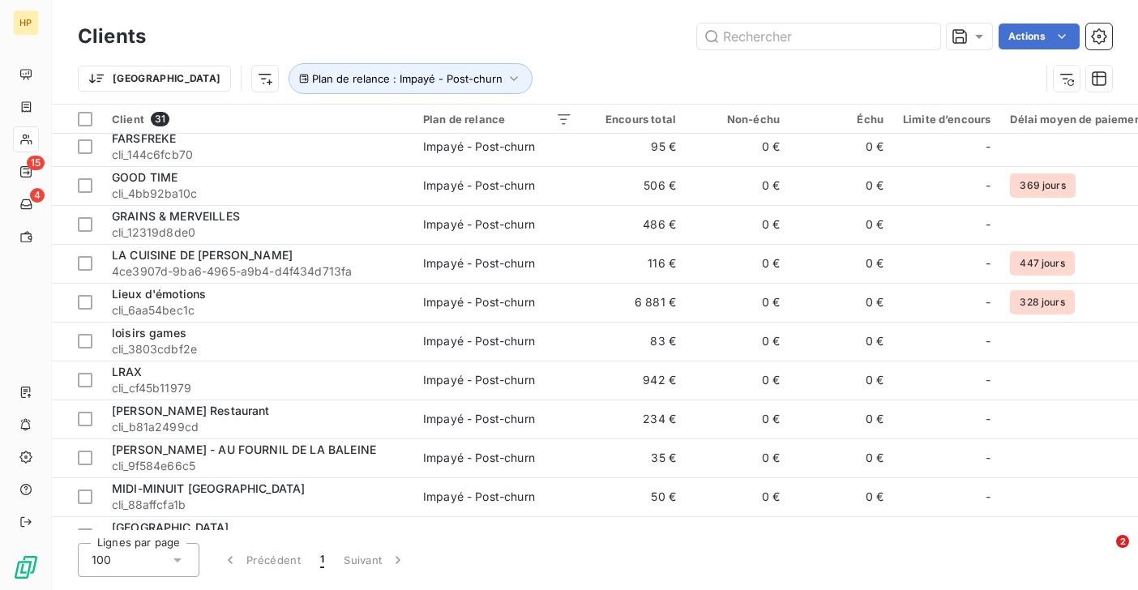
scroll to position [309, 0]
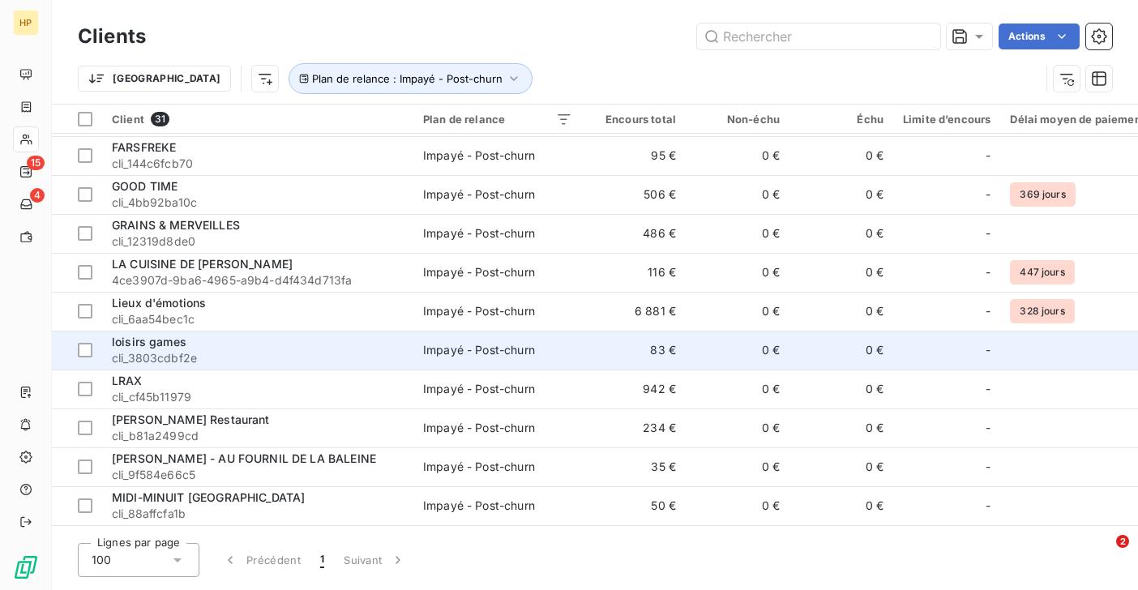
click at [168, 351] on span "cli_3803cdbf2e" at bounding box center [258, 358] width 292 height 16
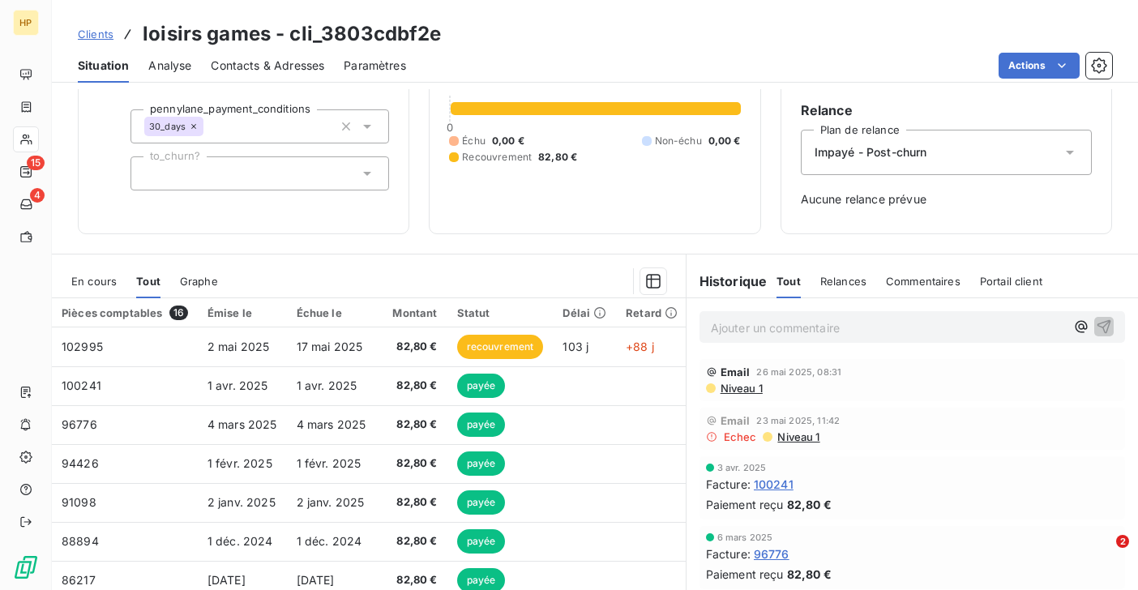
click at [107, 312] on div "Pièces comptables 16" at bounding box center [125, 313] width 126 height 15
click at [101, 280] on span "En cours" at bounding box center [93, 281] width 45 height 13
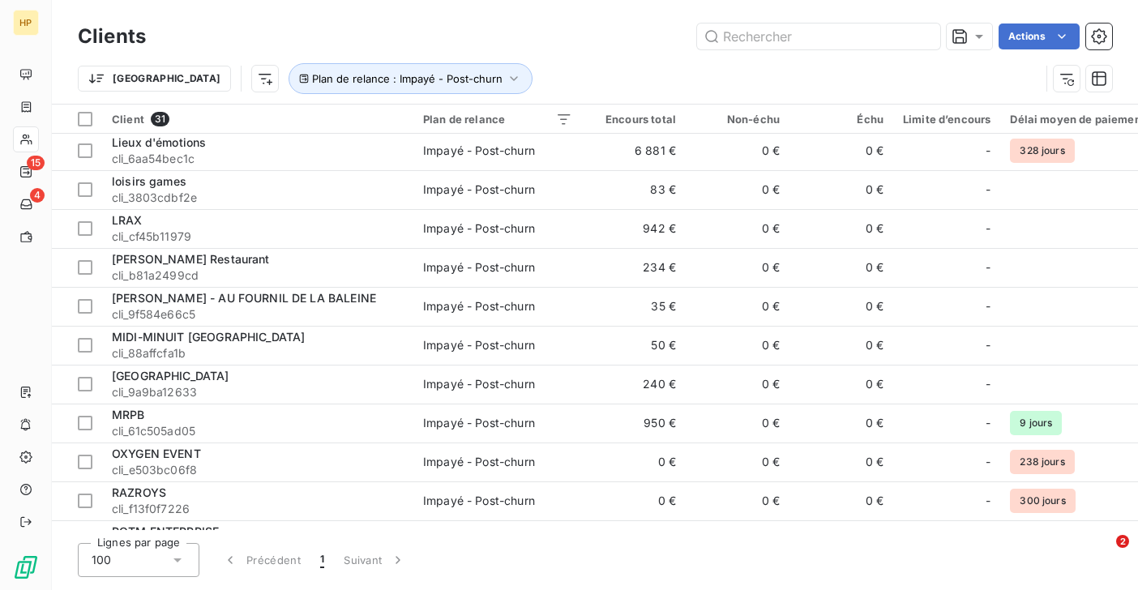
scroll to position [445, 0]
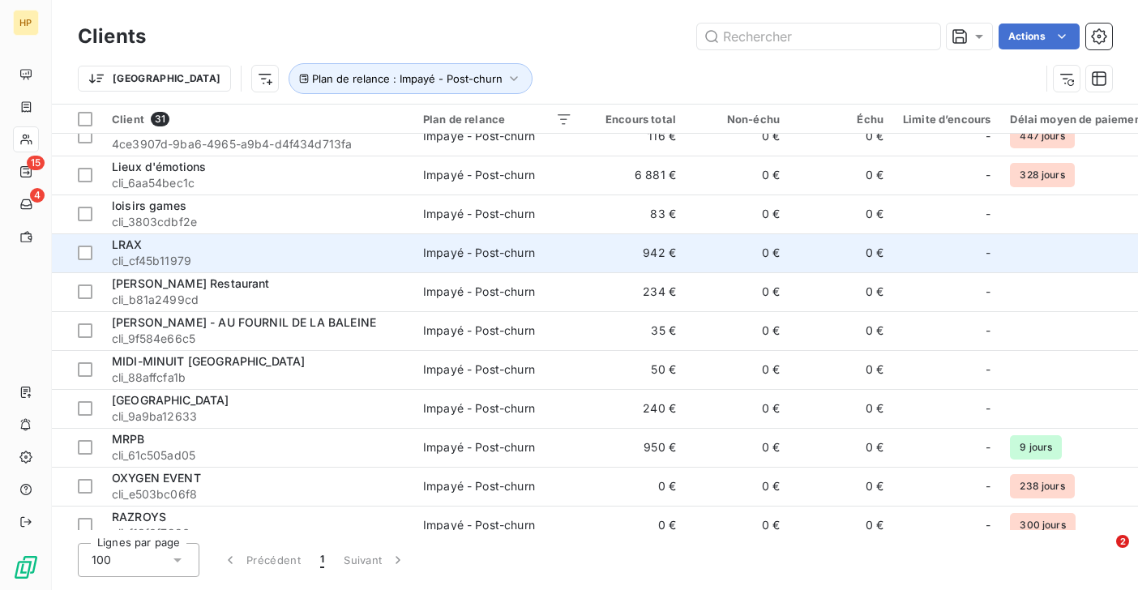
click at [130, 246] on span "LRAX" at bounding box center [127, 244] width 31 height 14
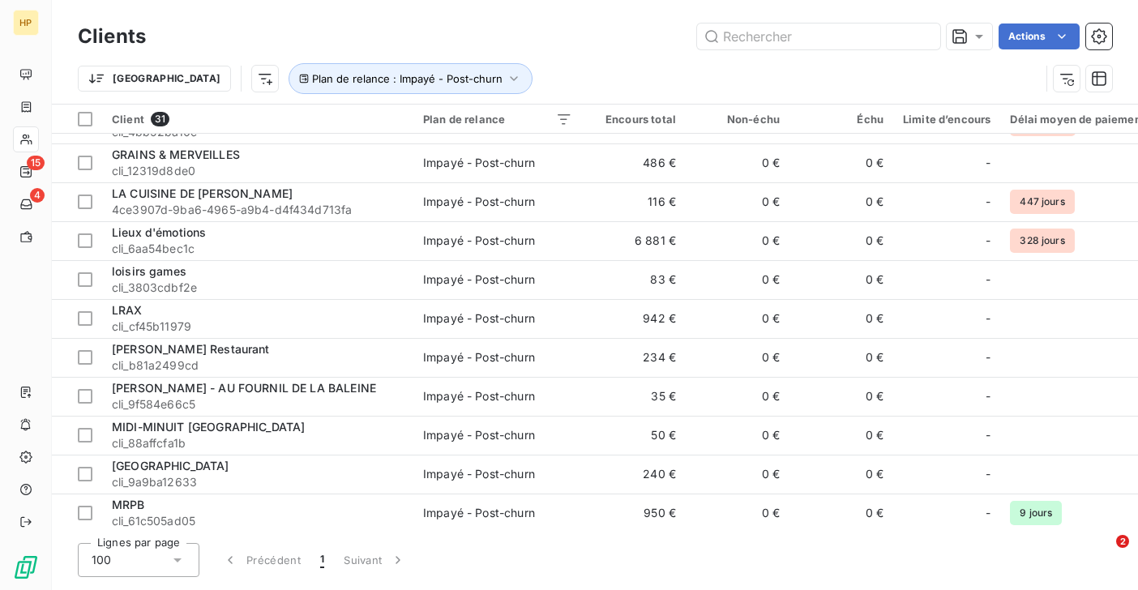
scroll to position [396, 0]
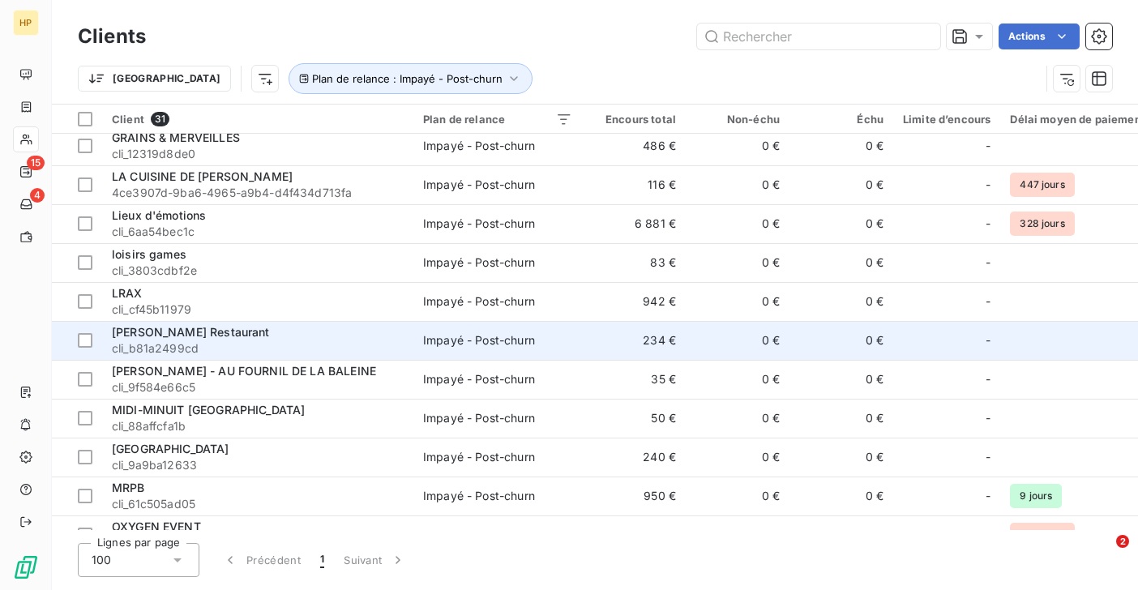
click at [143, 338] on span "[PERSON_NAME] Restaurant" at bounding box center [191, 332] width 158 height 14
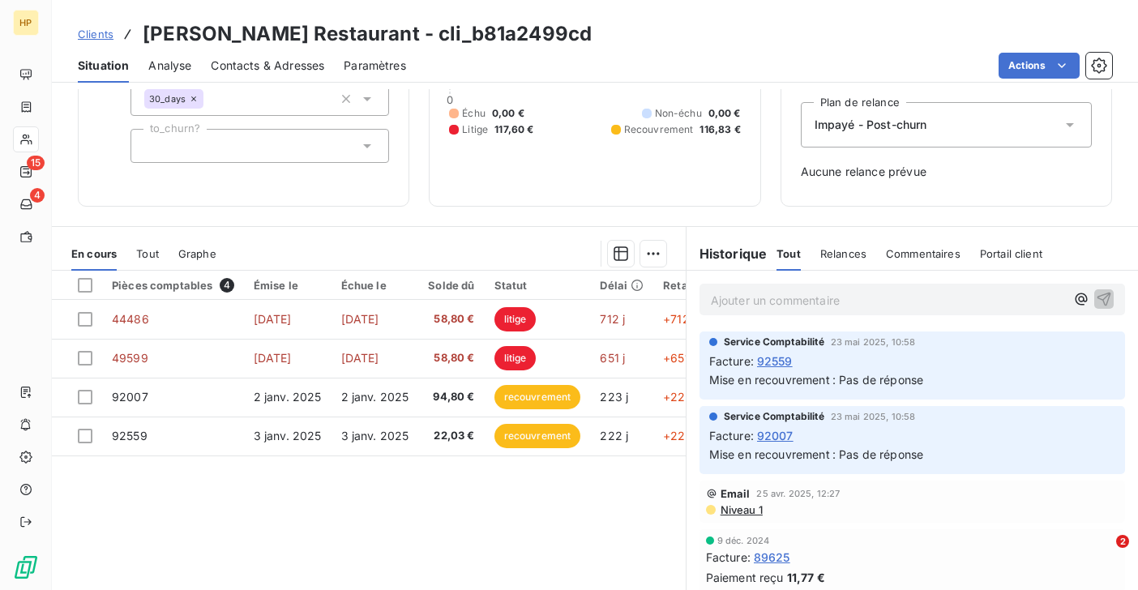
scroll to position [209, 0]
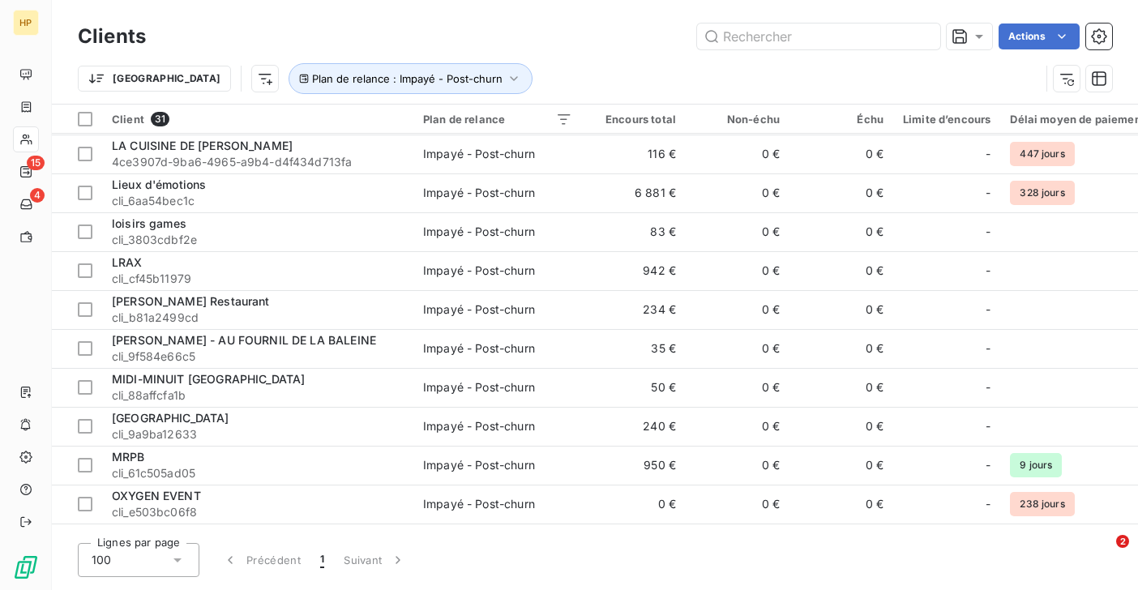
scroll to position [506, 0]
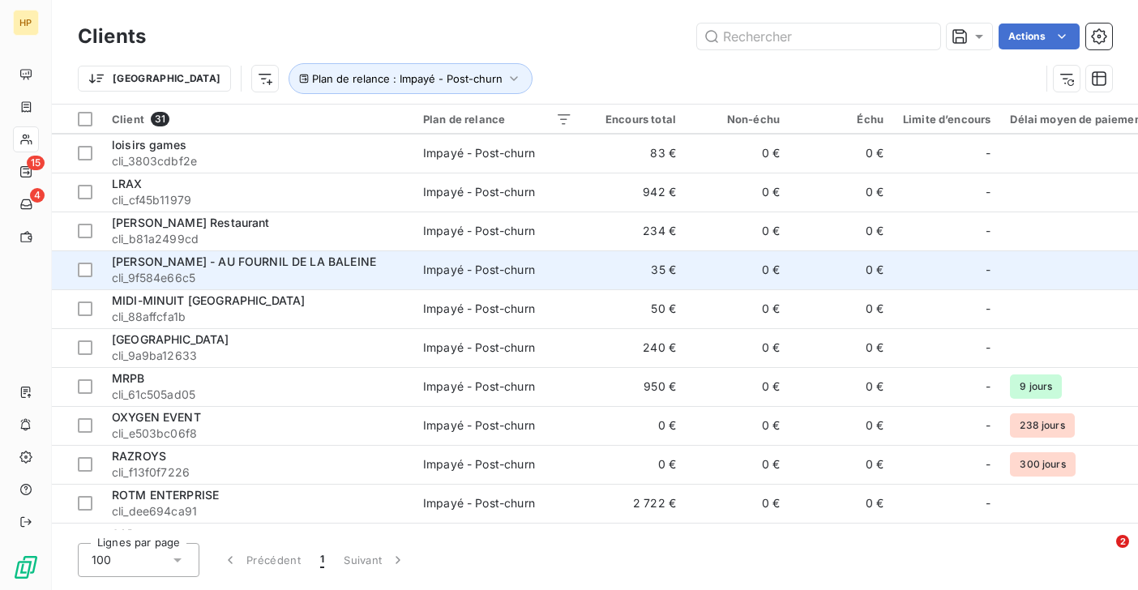
click at [190, 275] on span "cli_9f584e66c5" at bounding box center [258, 278] width 292 height 16
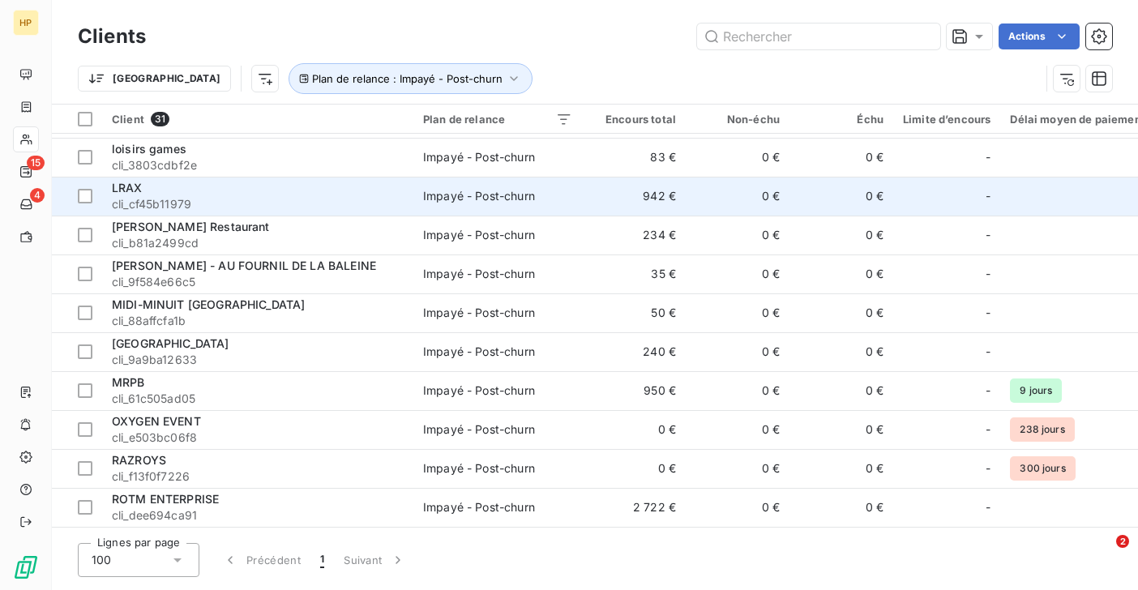
scroll to position [509, 0]
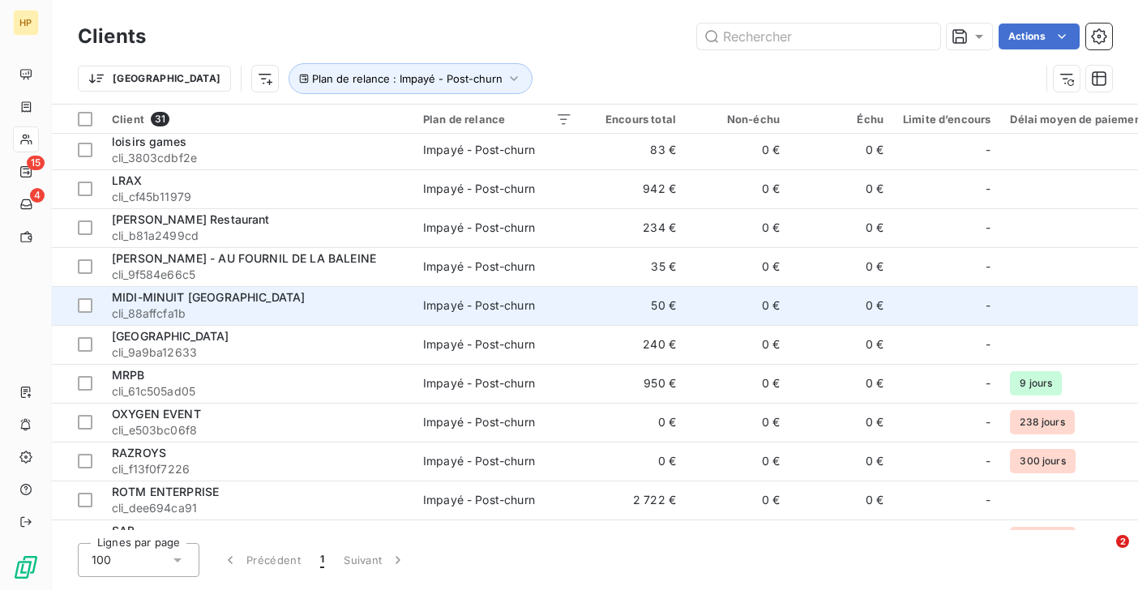
click at [160, 300] on span "MIDI-MINUIT [GEOGRAPHIC_DATA]" at bounding box center [208, 297] width 193 height 14
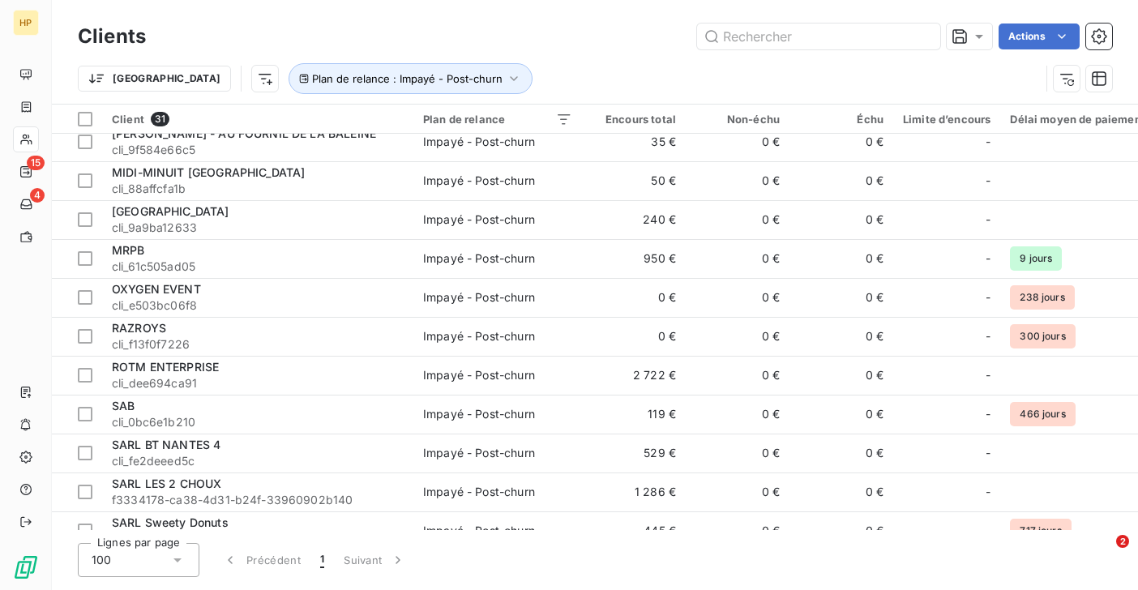
scroll to position [671, 0]
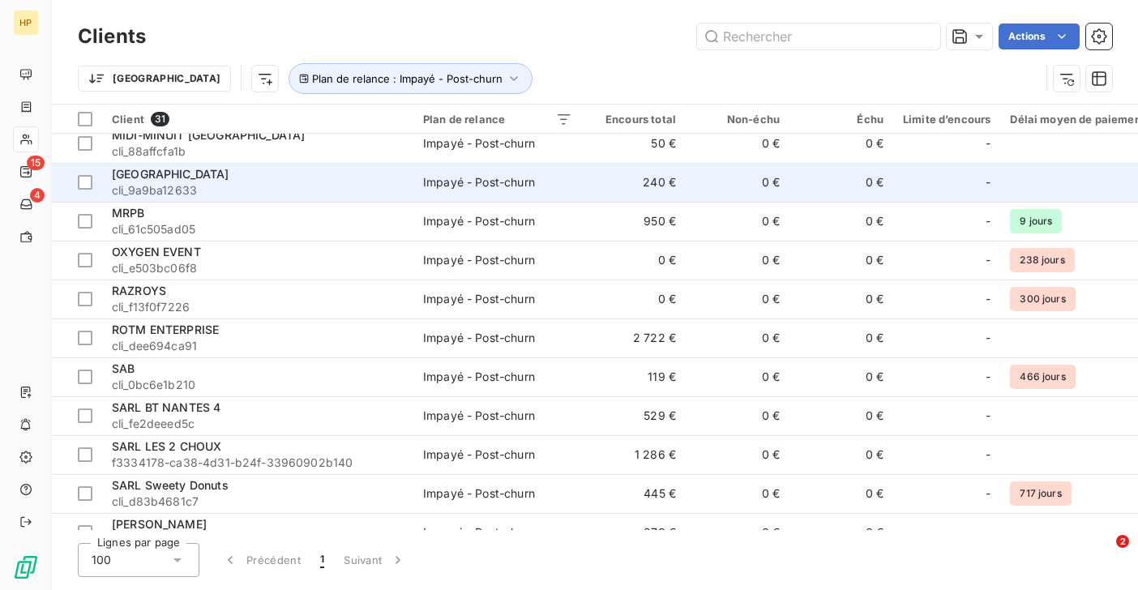
click at [145, 191] on span "cli_9a9ba12633" at bounding box center [258, 190] width 292 height 16
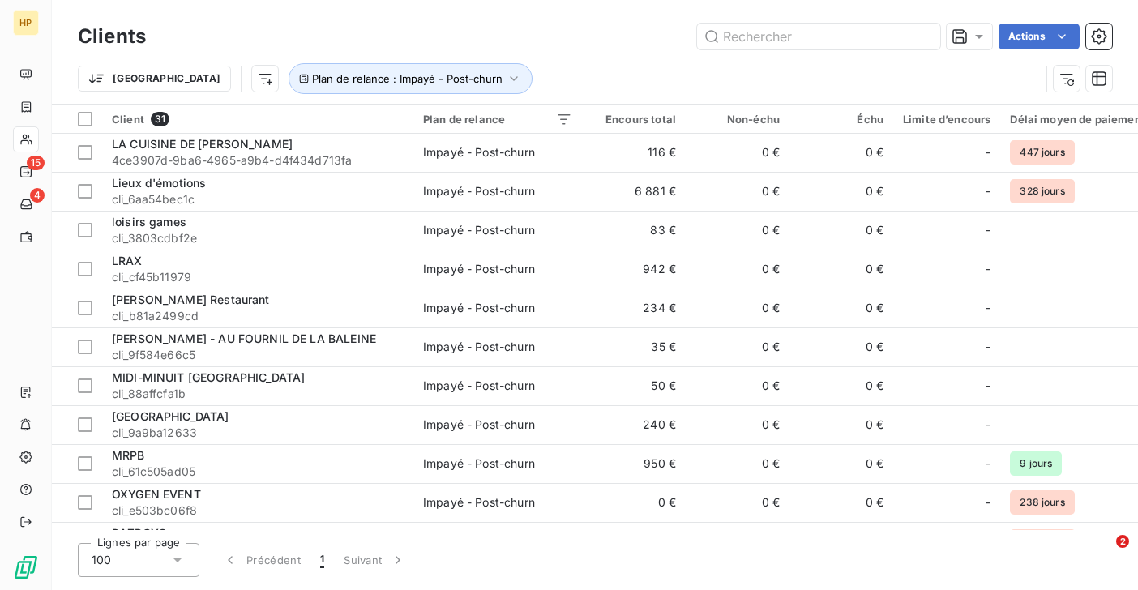
scroll to position [453, 0]
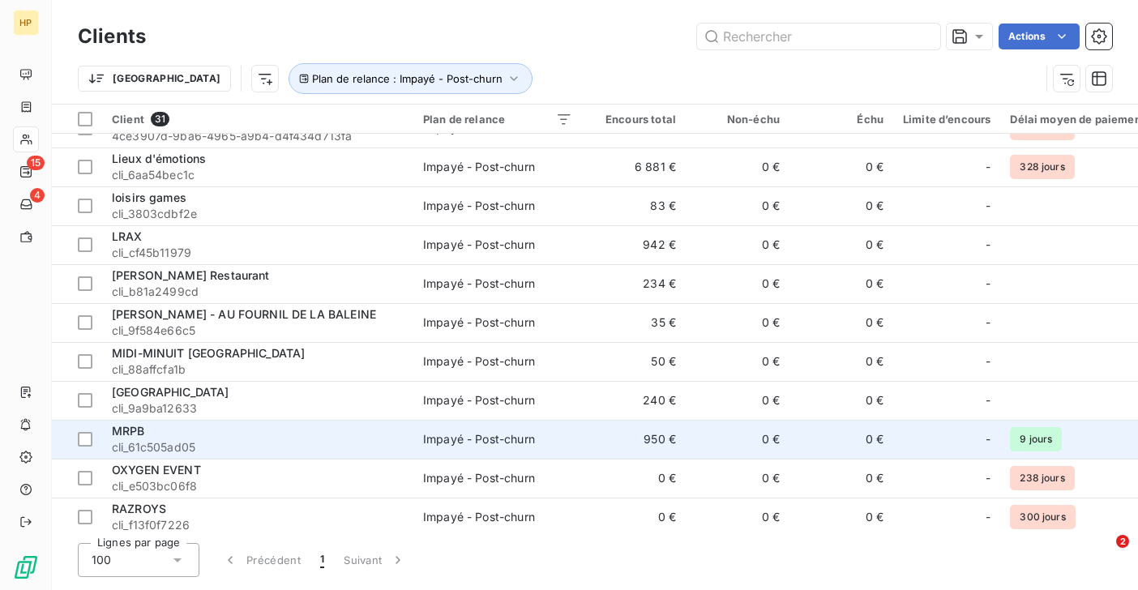
click at [157, 432] on div "MRPB" at bounding box center [258, 431] width 292 height 16
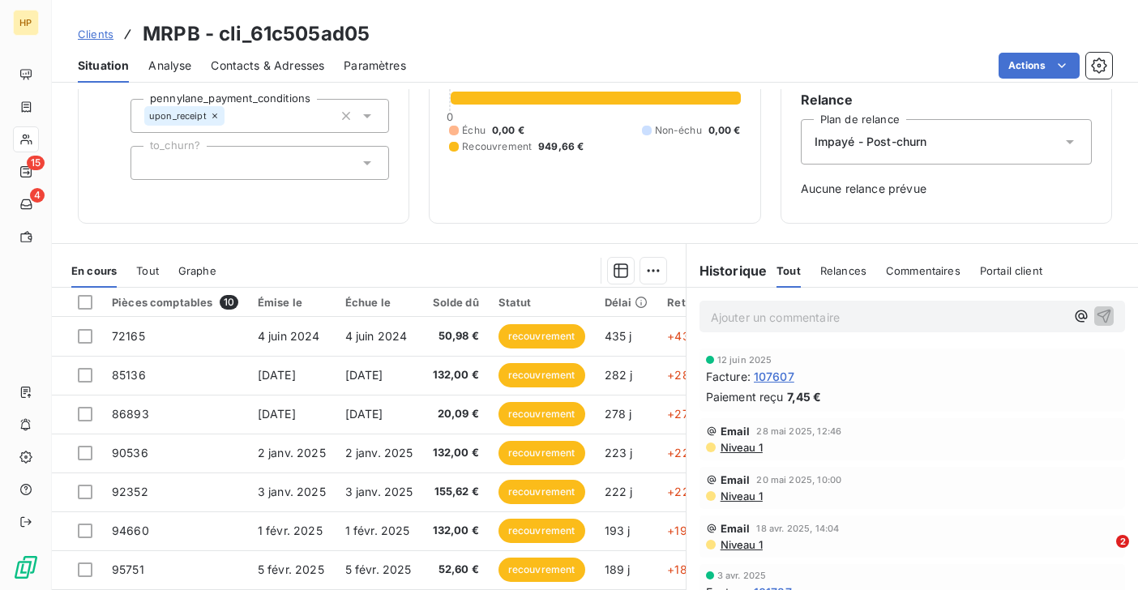
scroll to position [209, 0]
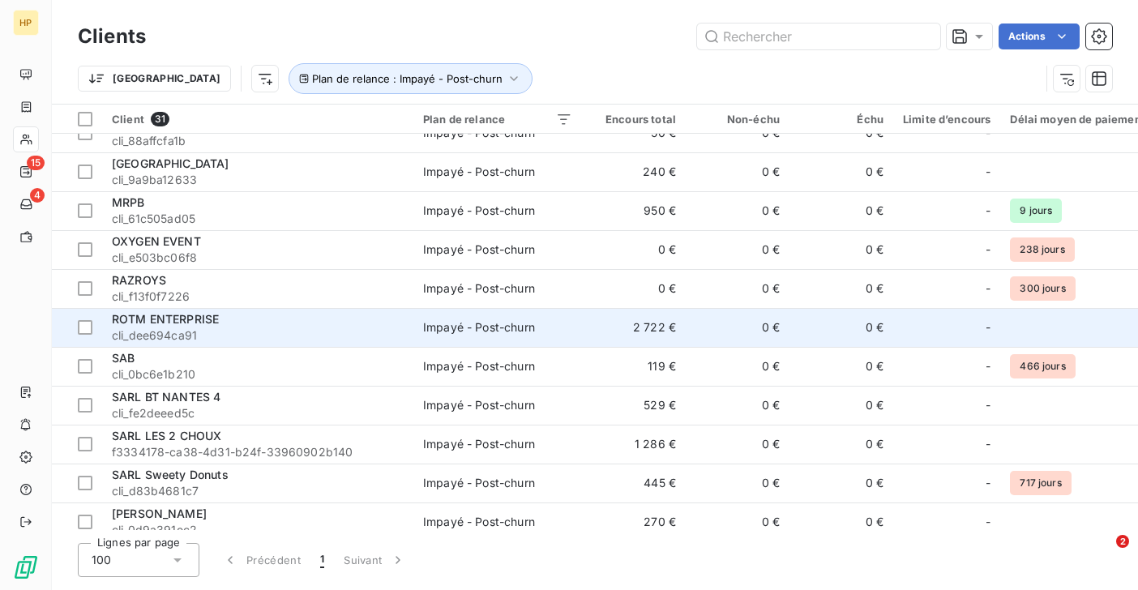
scroll to position [690, 0]
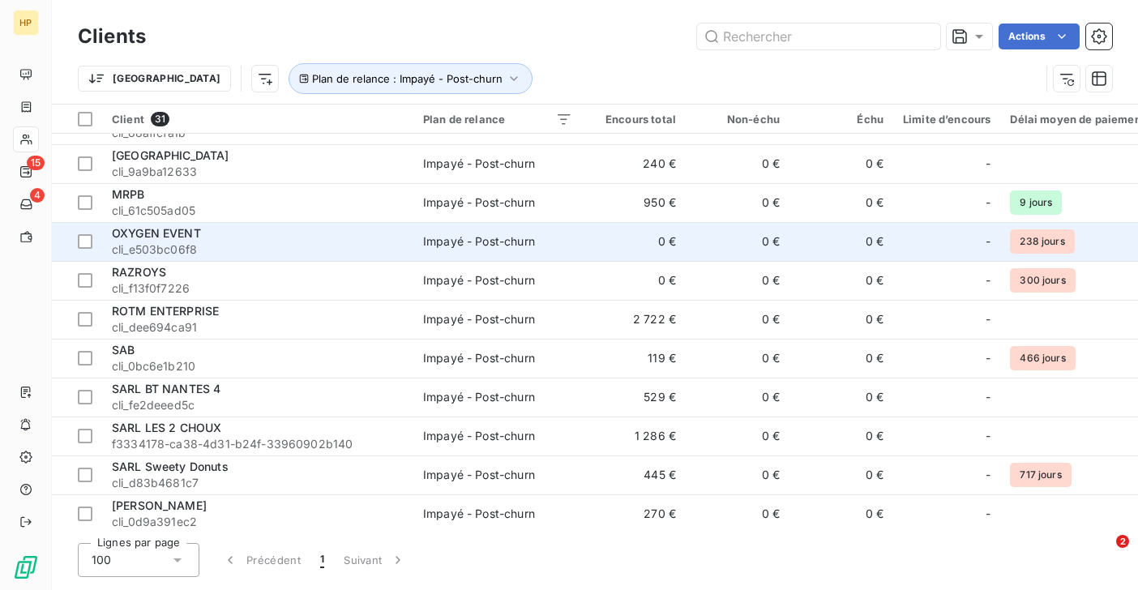
click at [187, 242] on span "cli_e503bc06f8" at bounding box center [258, 250] width 292 height 16
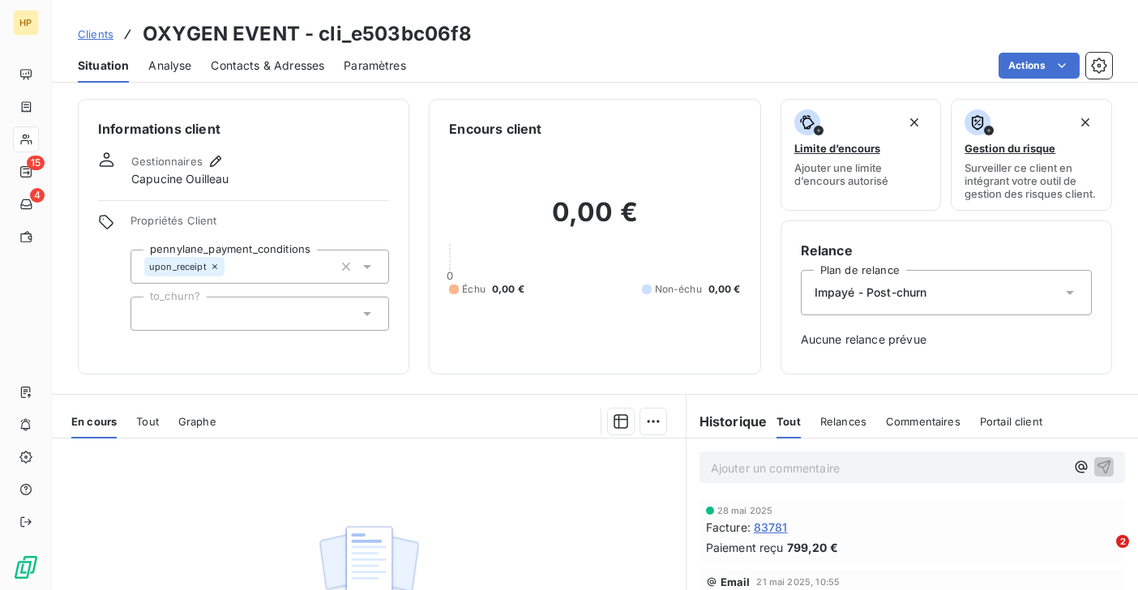
click at [841, 302] on div "Impayé - Post-churn" at bounding box center [946, 292] width 291 height 45
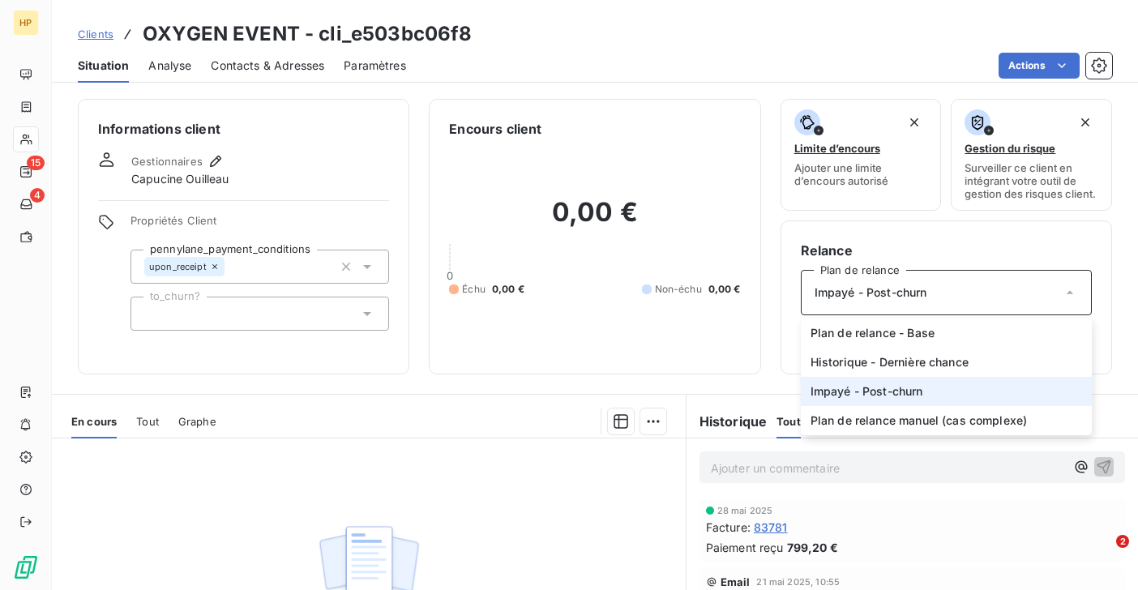
click at [143, 425] on span "Tout" at bounding box center [147, 421] width 23 height 13
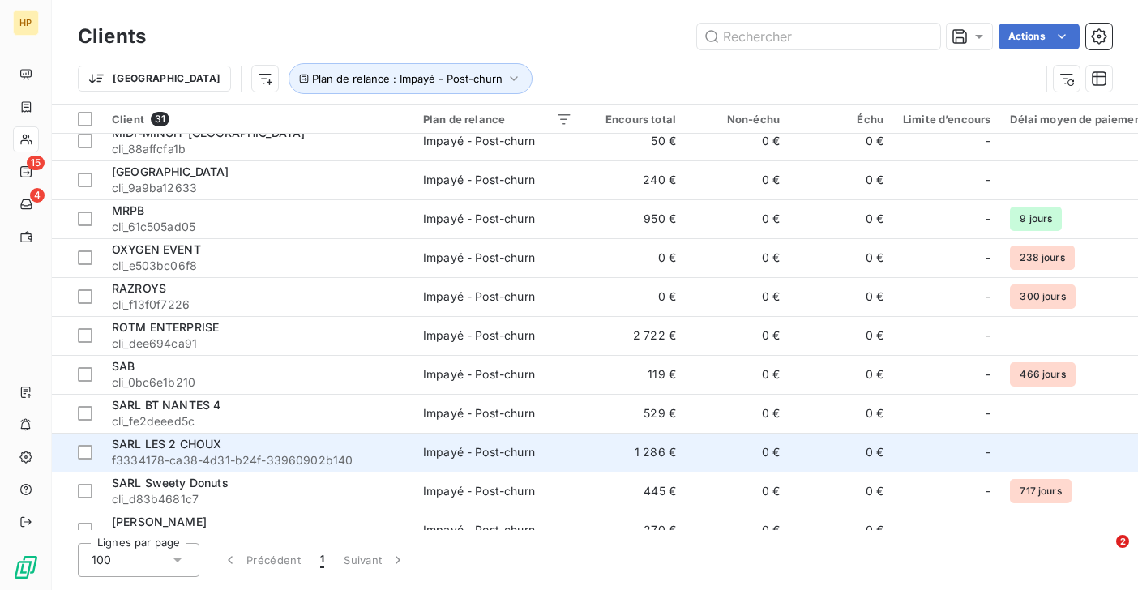
scroll to position [671, 0]
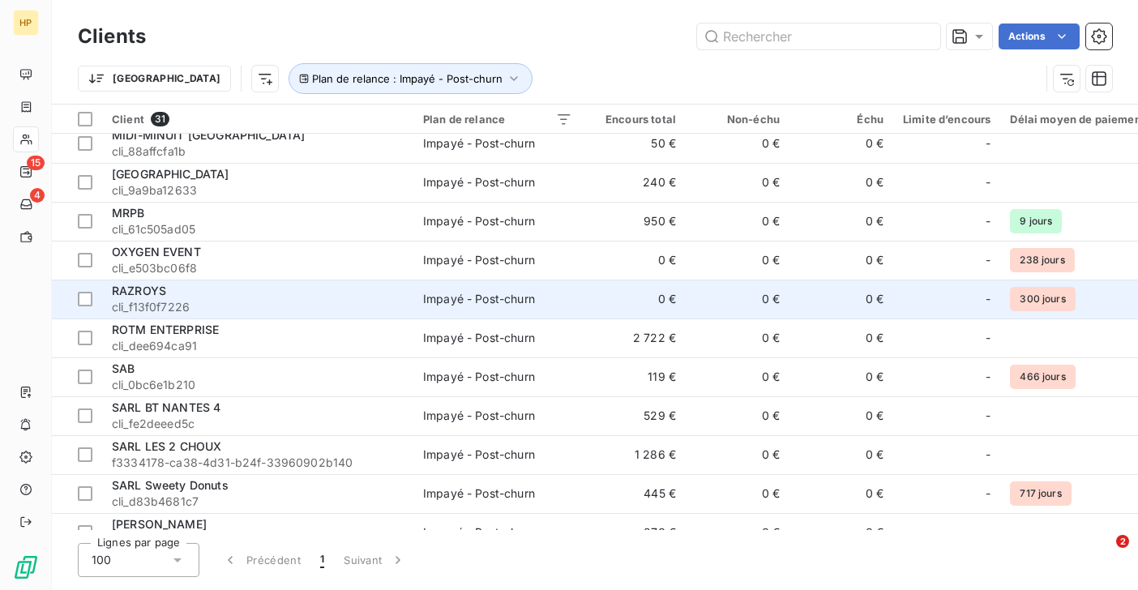
click at [140, 292] on span "RAZROYS" at bounding box center [139, 291] width 54 height 14
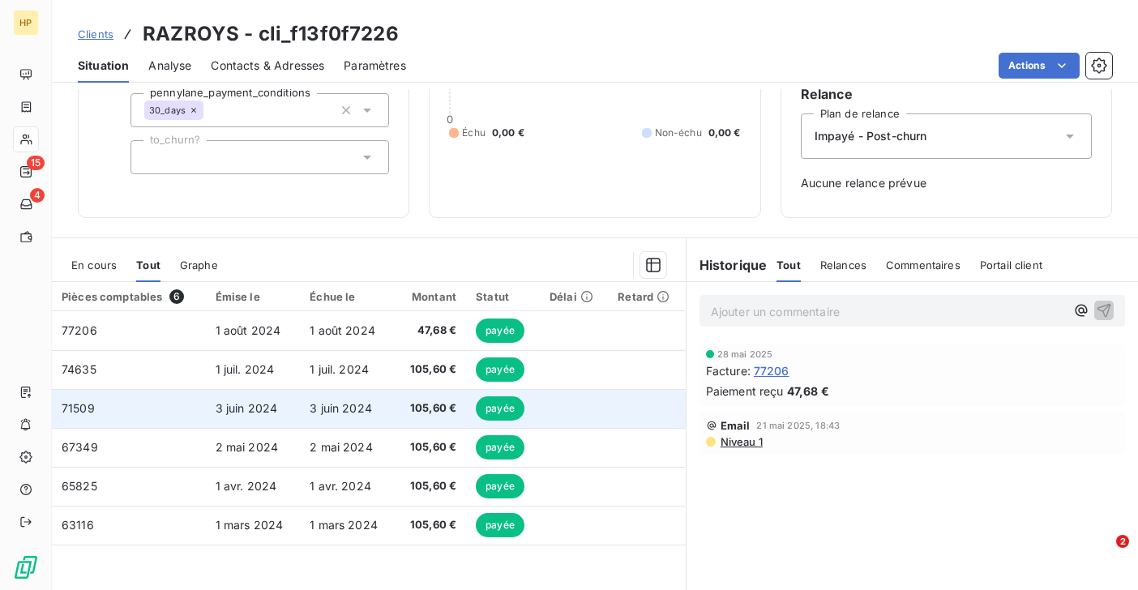
scroll to position [156, 0]
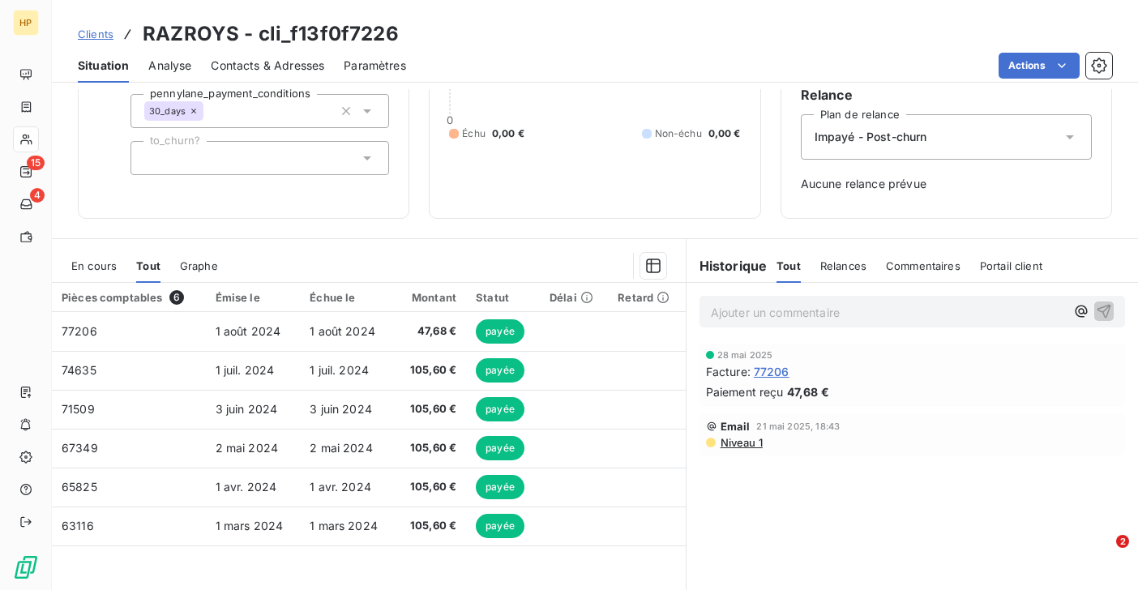
click at [105, 266] on span "En cours" at bounding box center [93, 265] width 45 height 13
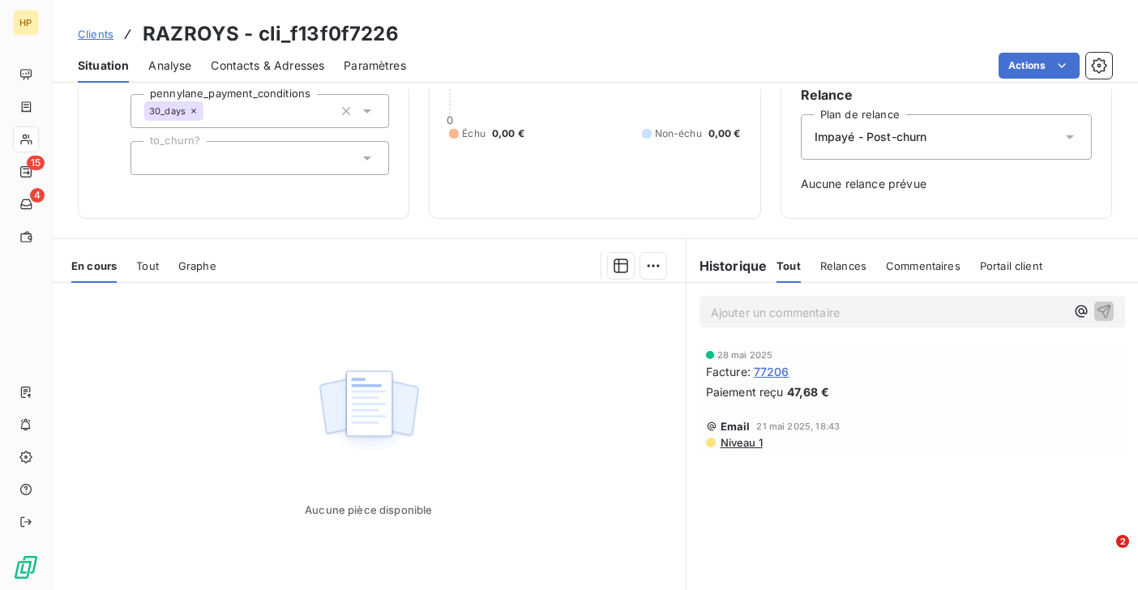
scroll to position [0, 0]
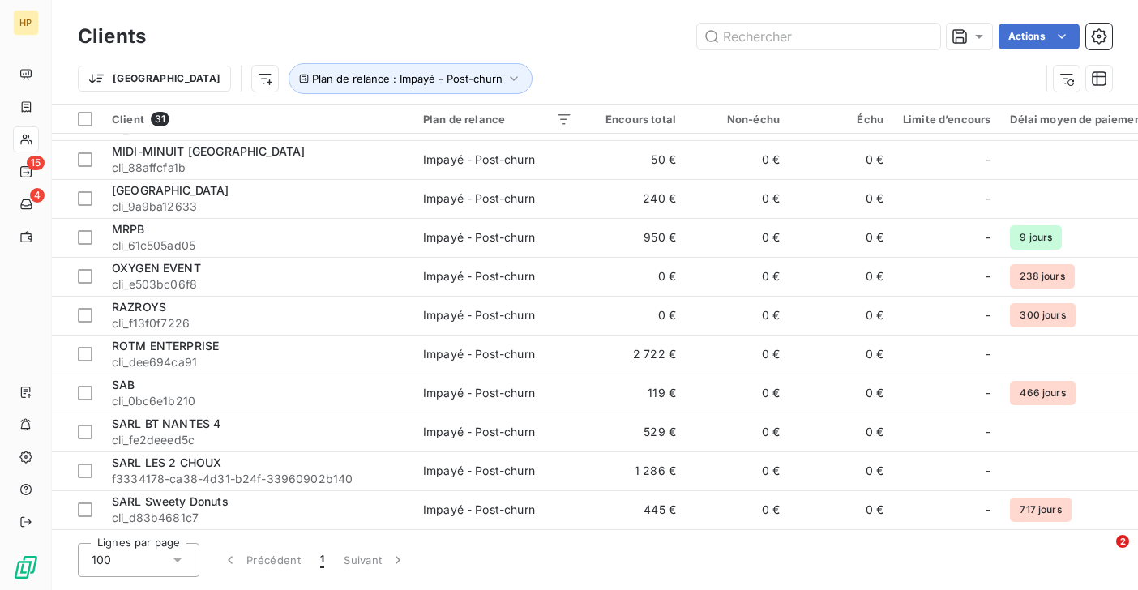
scroll to position [656, 0]
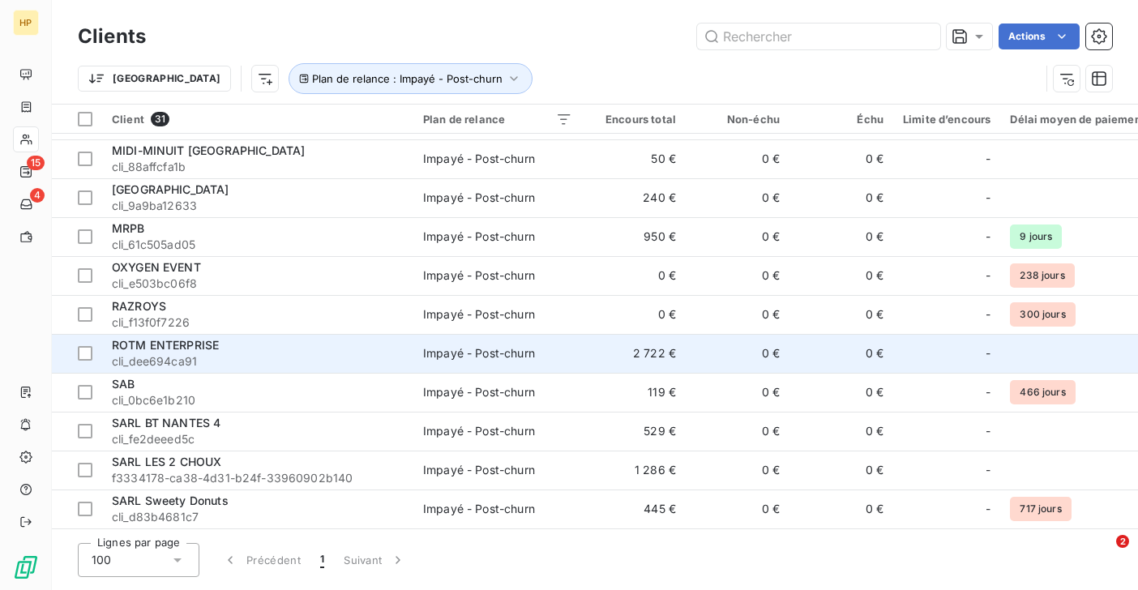
click at [198, 352] on span "ROTM ENTERPRISE" at bounding box center [165, 345] width 107 height 14
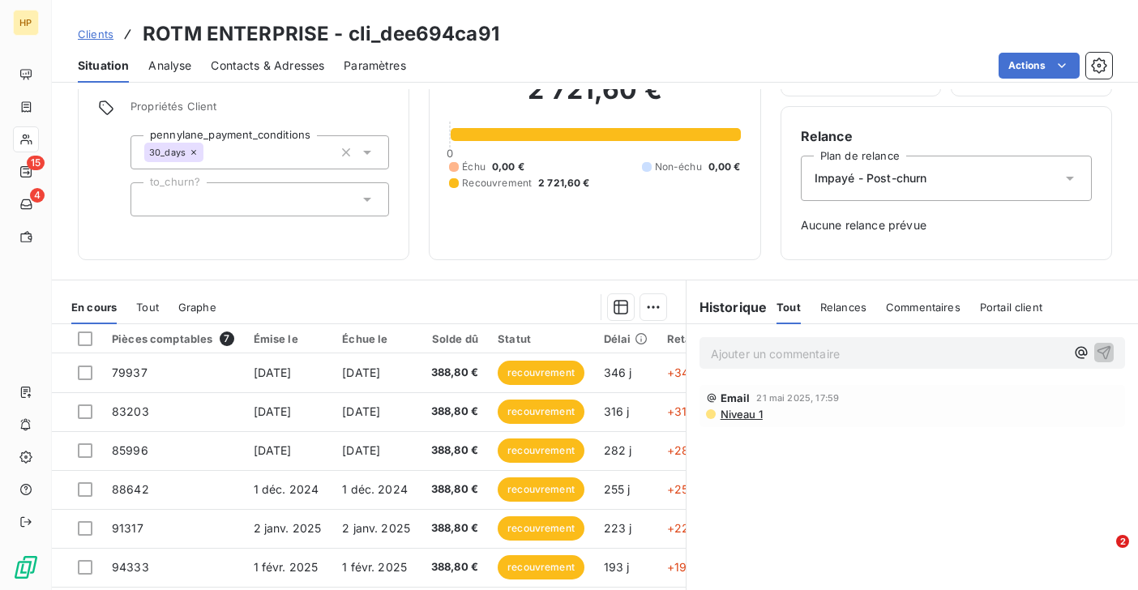
scroll to position [209, 0]
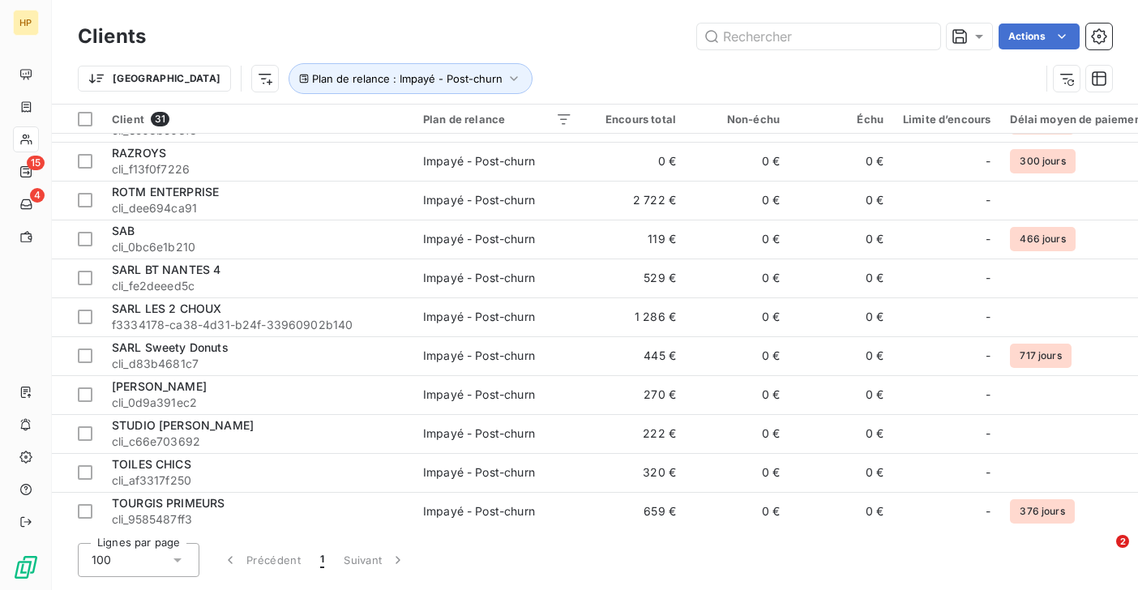
scroll to position [816, 0]
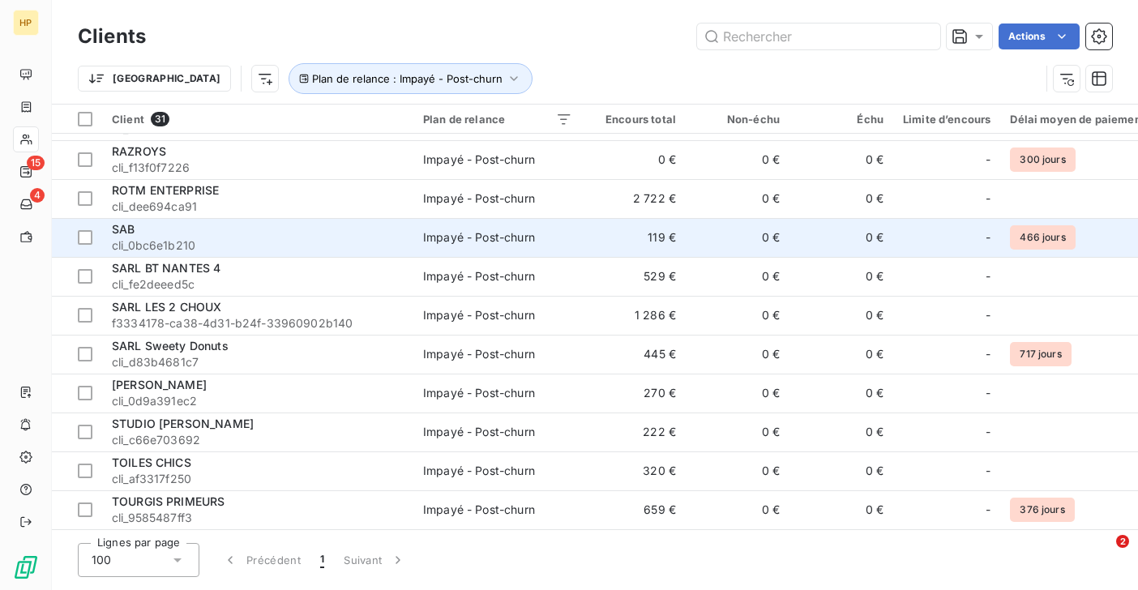
click at [135, 224] on span "SAB" at bounding box center [123, 229] width 23 height 14
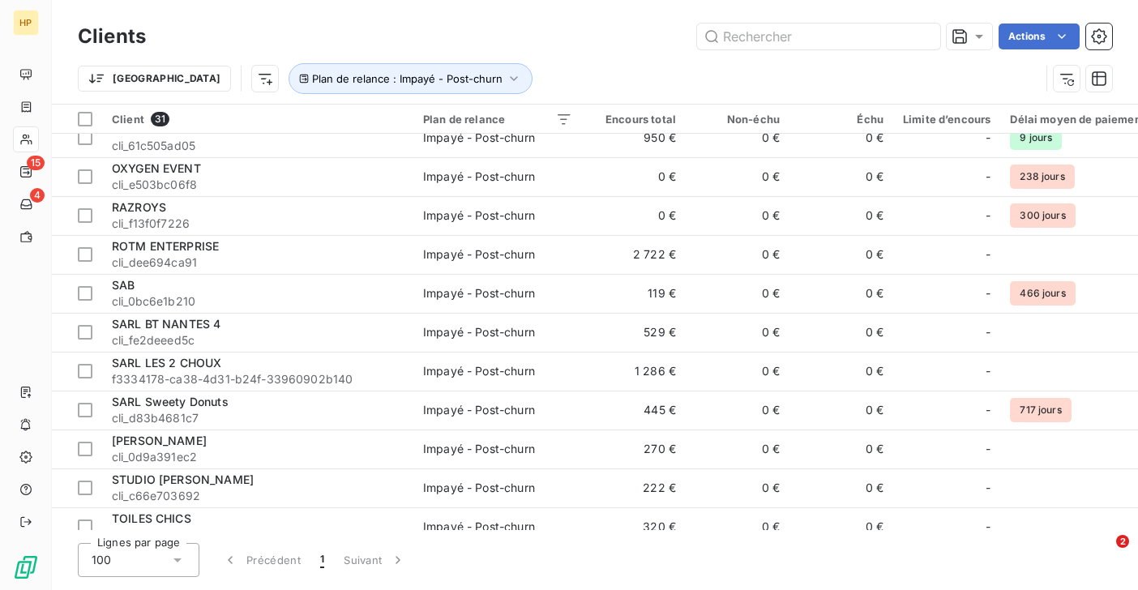
scroll to position [816, 0]
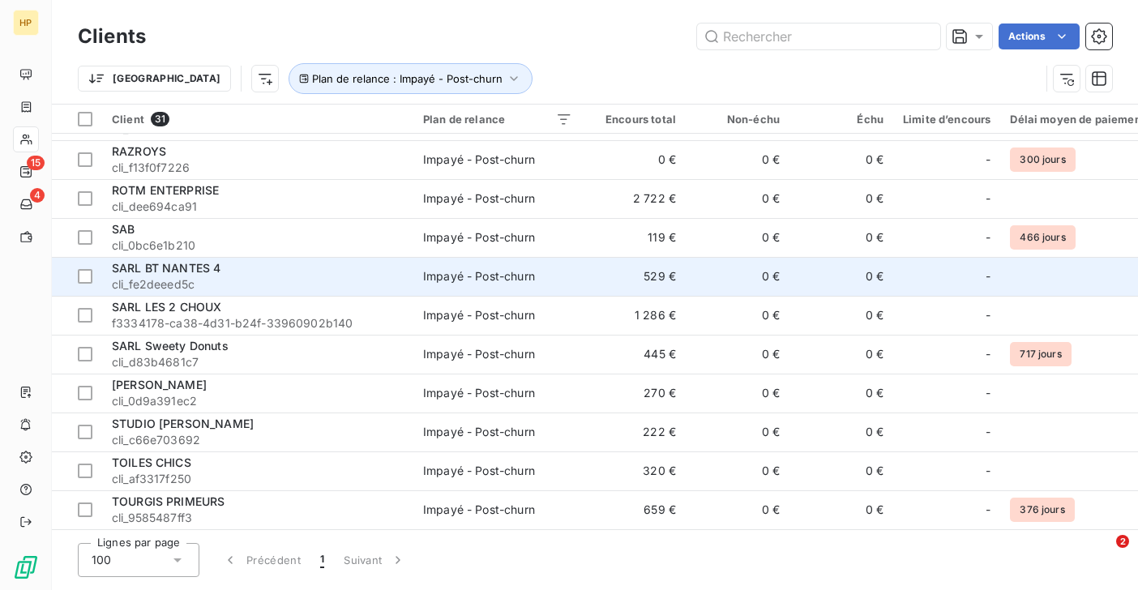
click at [164, 266] on span "SARL BT NANTES 4" at bounding box center [166, 268] width 109 height 14
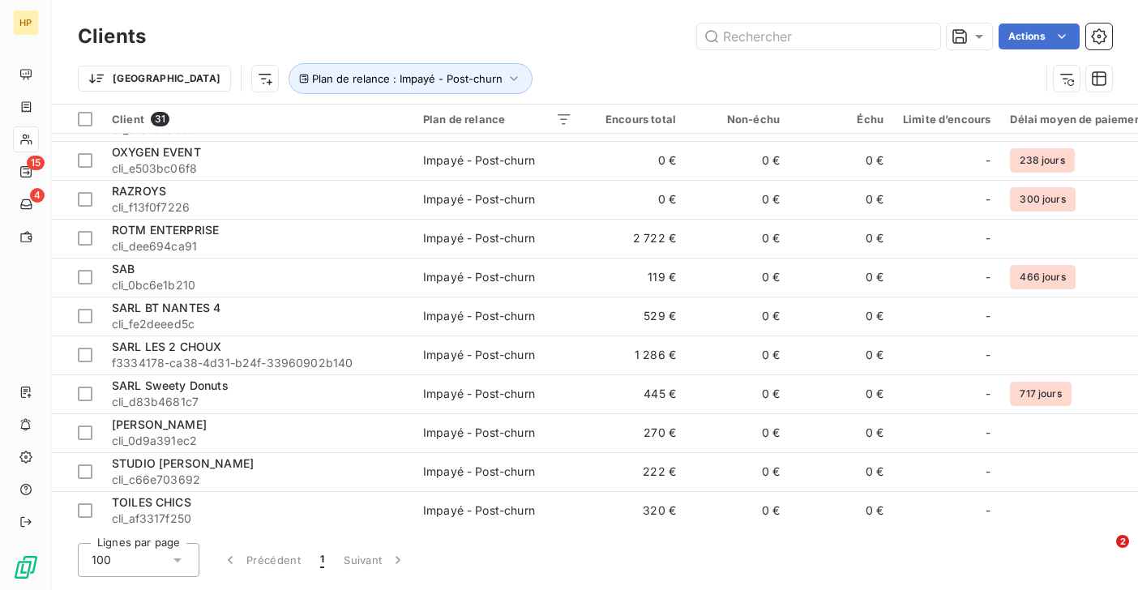
scroll to position [816, 0]
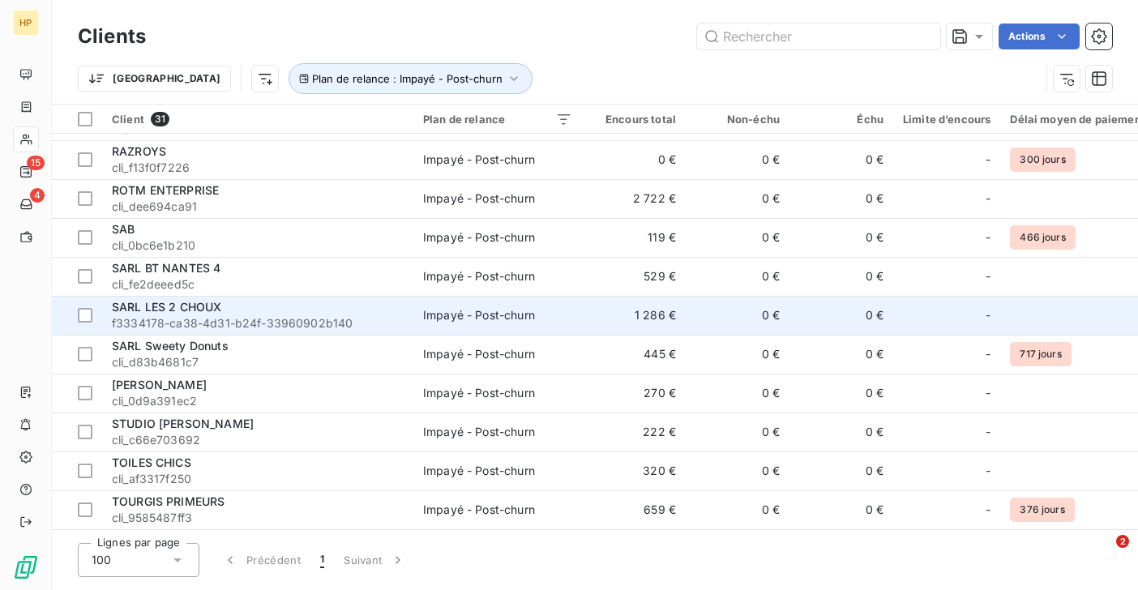
click at [197, 301] on span "SARL LES 2 CHOUX" at bounding box center [166, 307] width 109 height 14
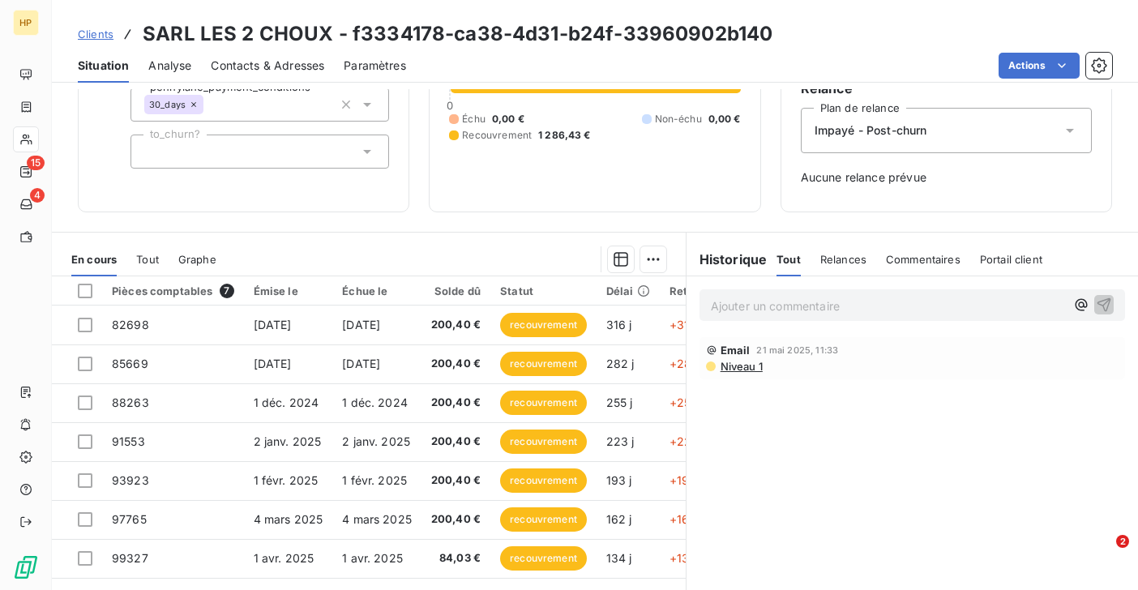
scroll to position [209, 0]
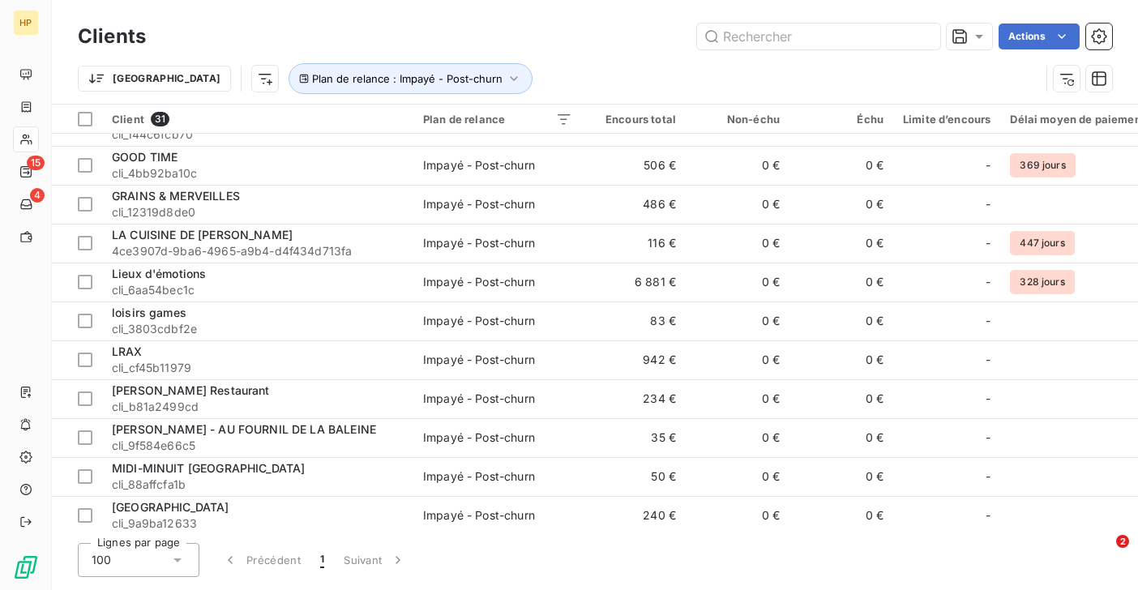
scroll to position [816, 0]
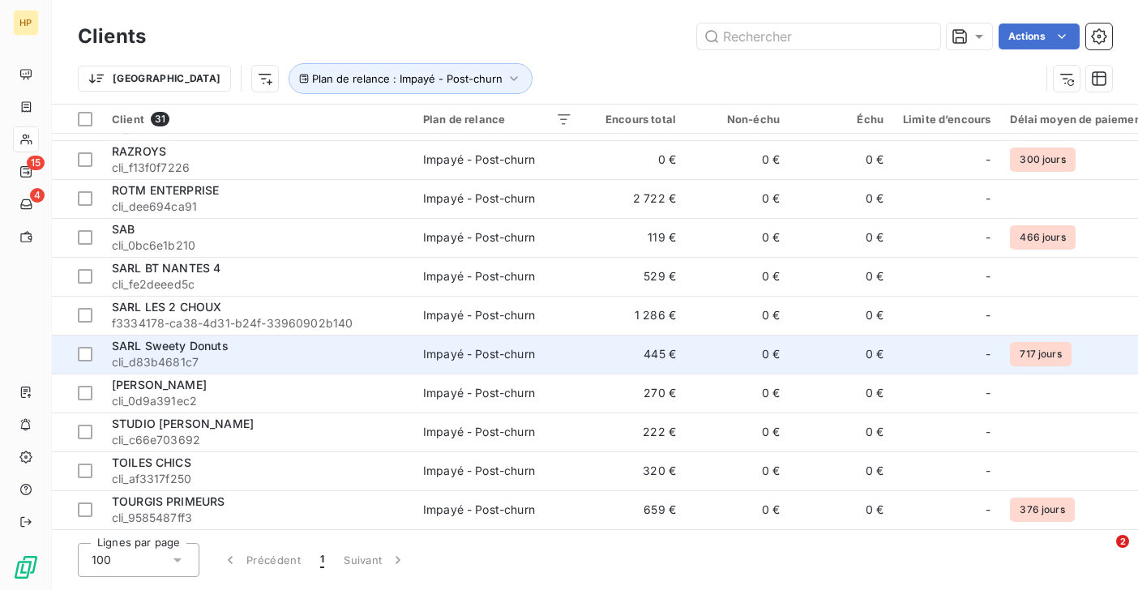
click at [189, 340] on span "SARL Sweety Donuts" at bounding box center [170, 346] width 117 height 14
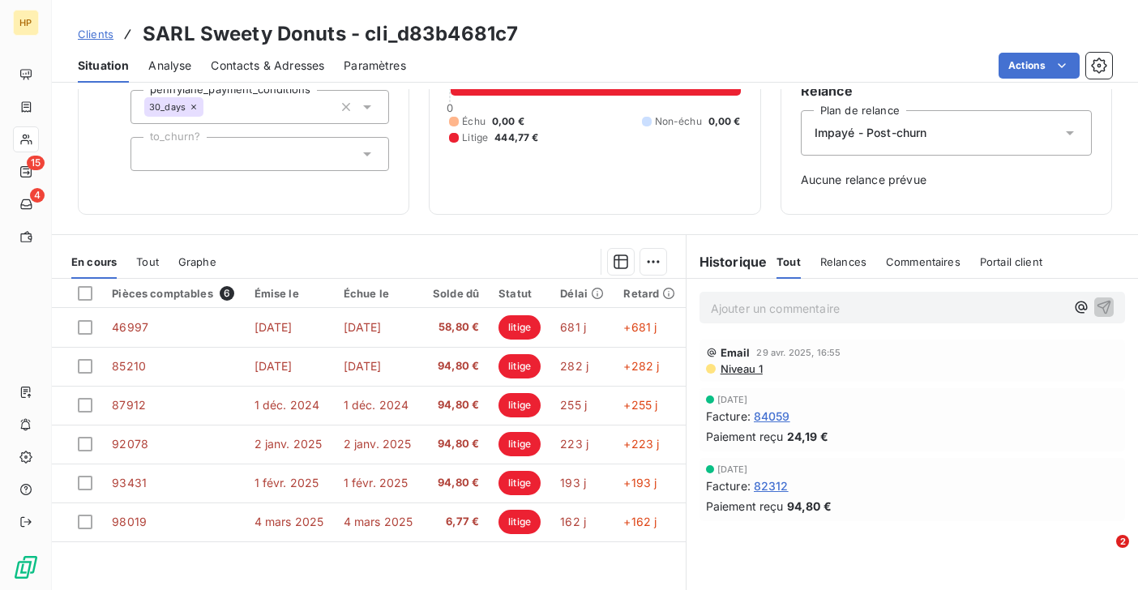
scroll to position [209, 0]
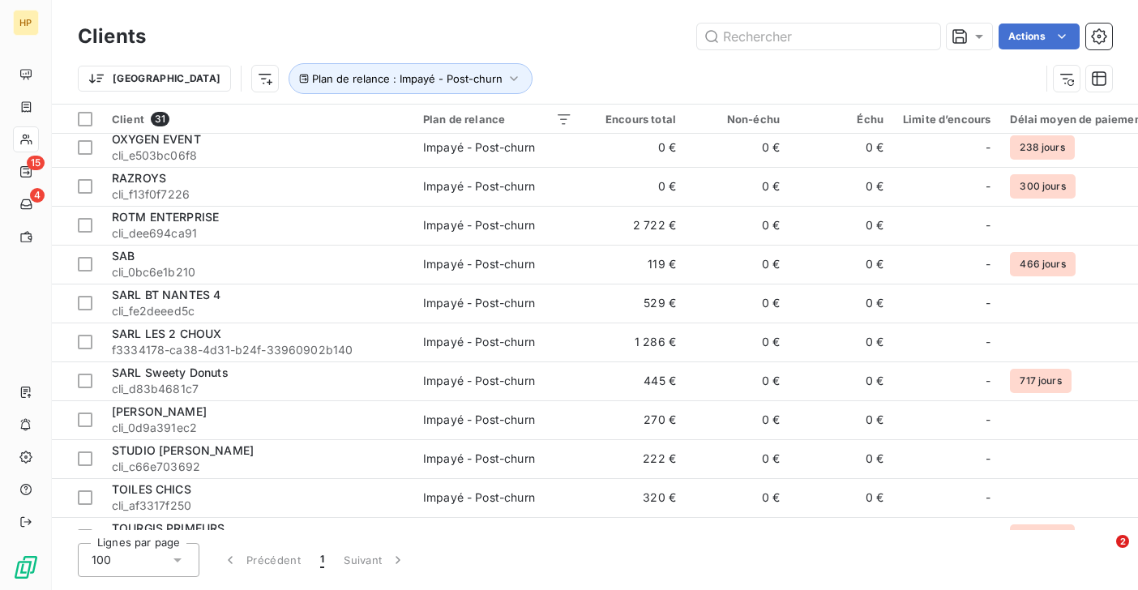
scroll to position [816, 0]
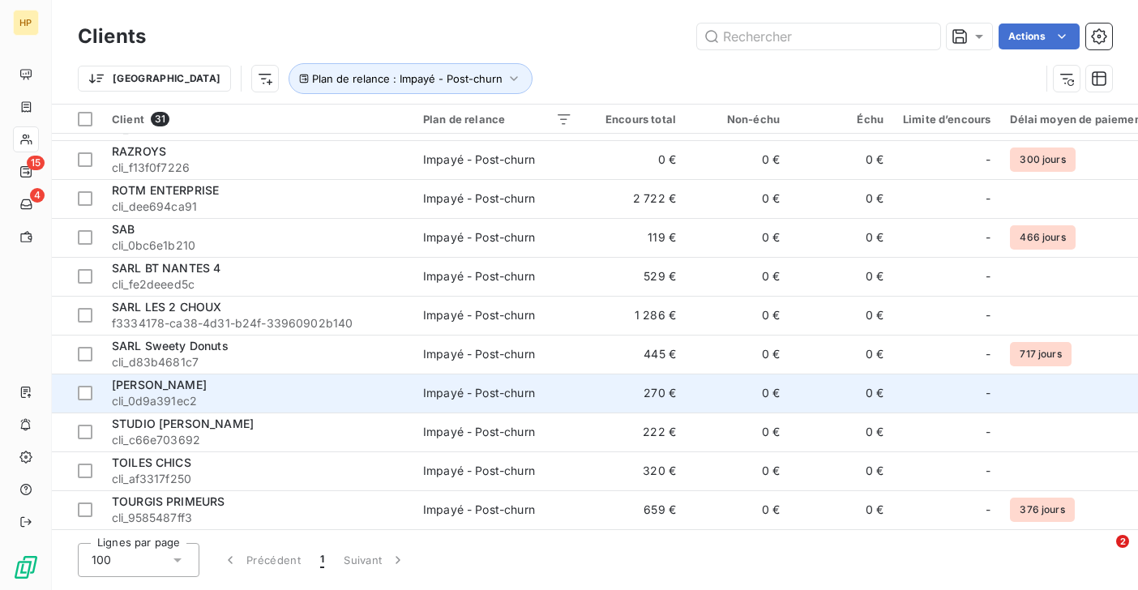
click at [177, 383] on span "[PERSON_NAME]" at bounding box center [159, 385] width 95 height 14
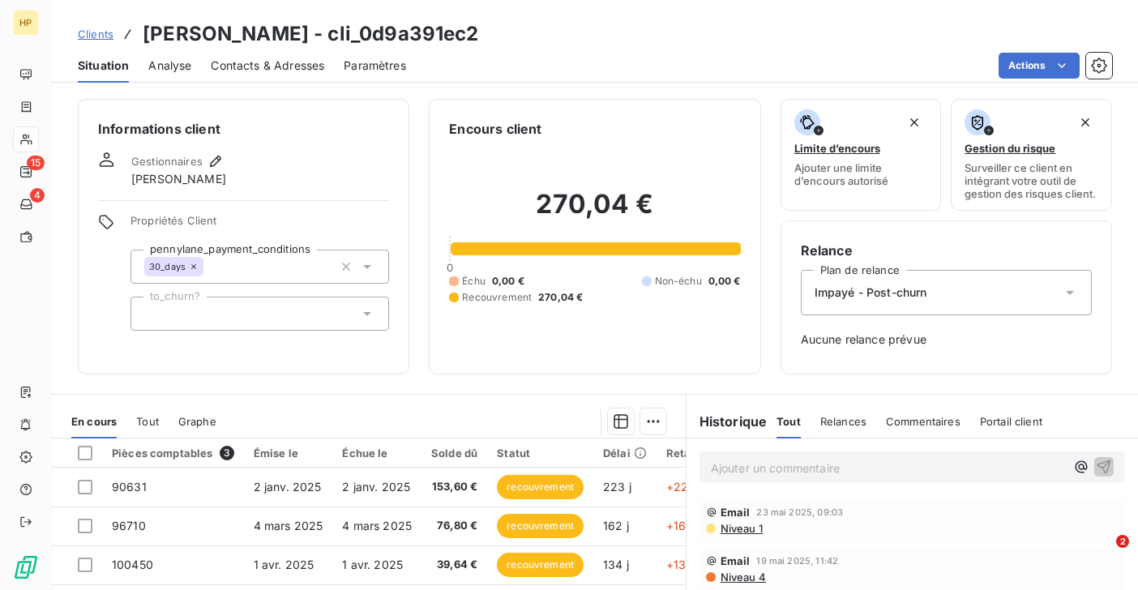
scroll to position [209, 0]
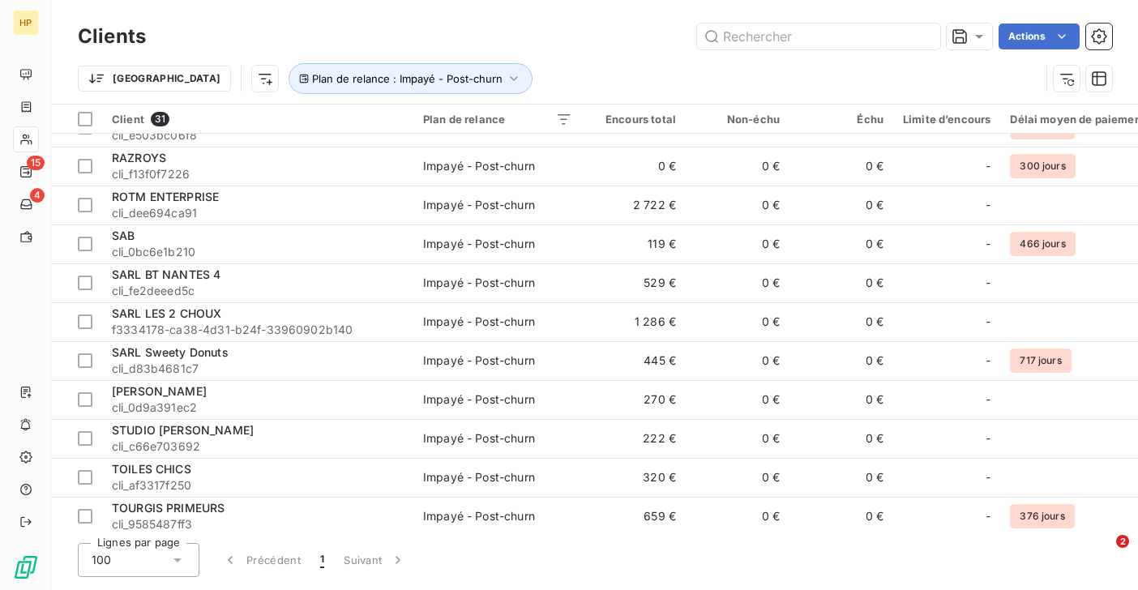
scroll to position [816, 0]
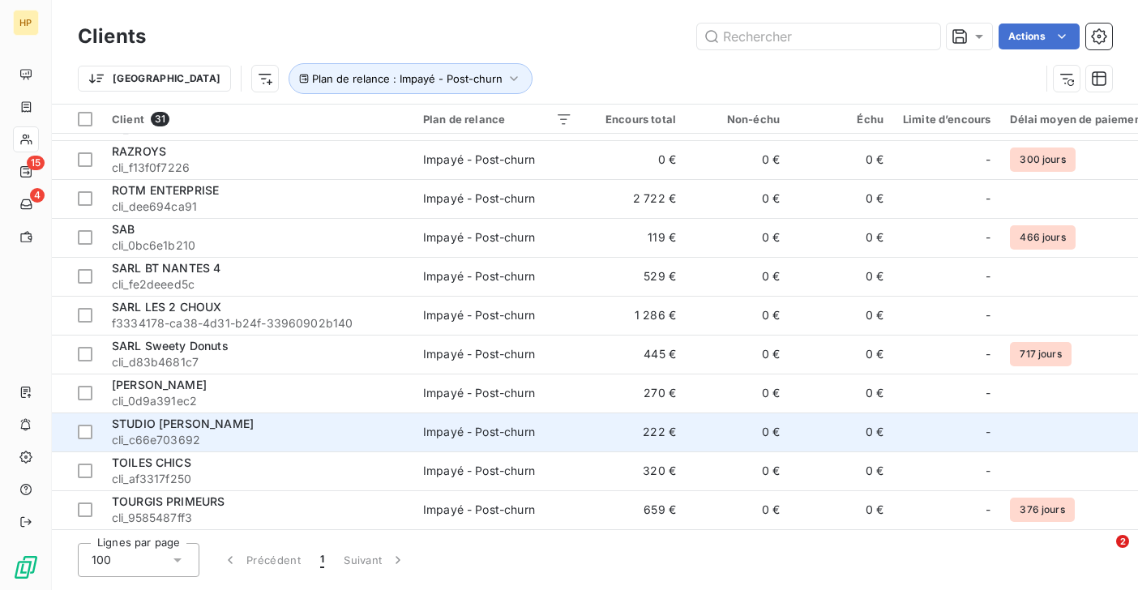
click at [207, 432] on span "cli_c66e703692" at bounding box center [258, 440] width 292 height 16
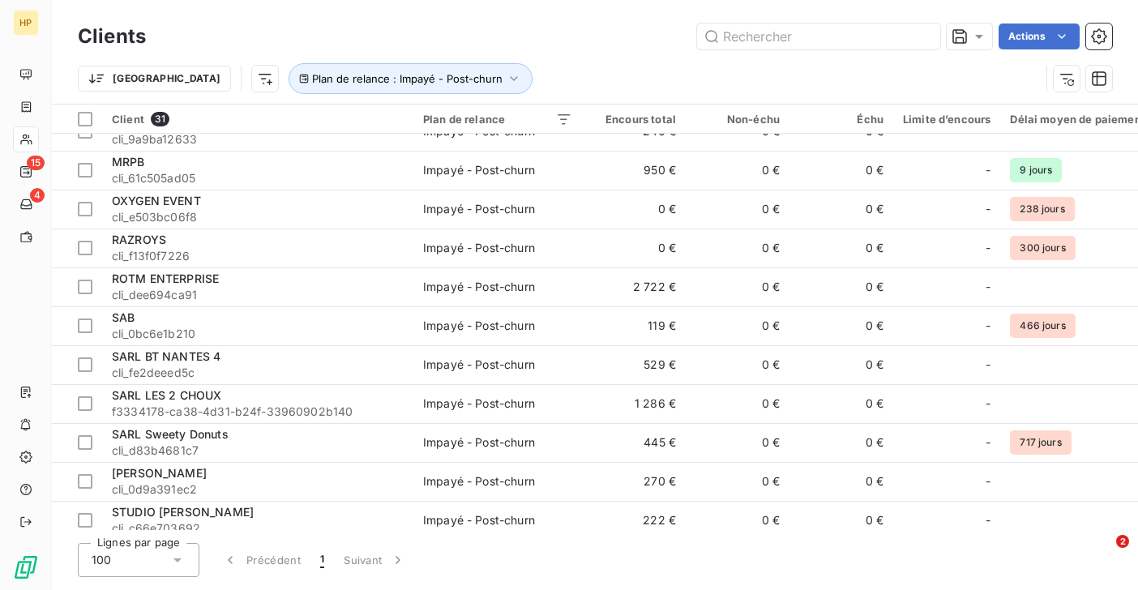
scroll to position [816, 0]
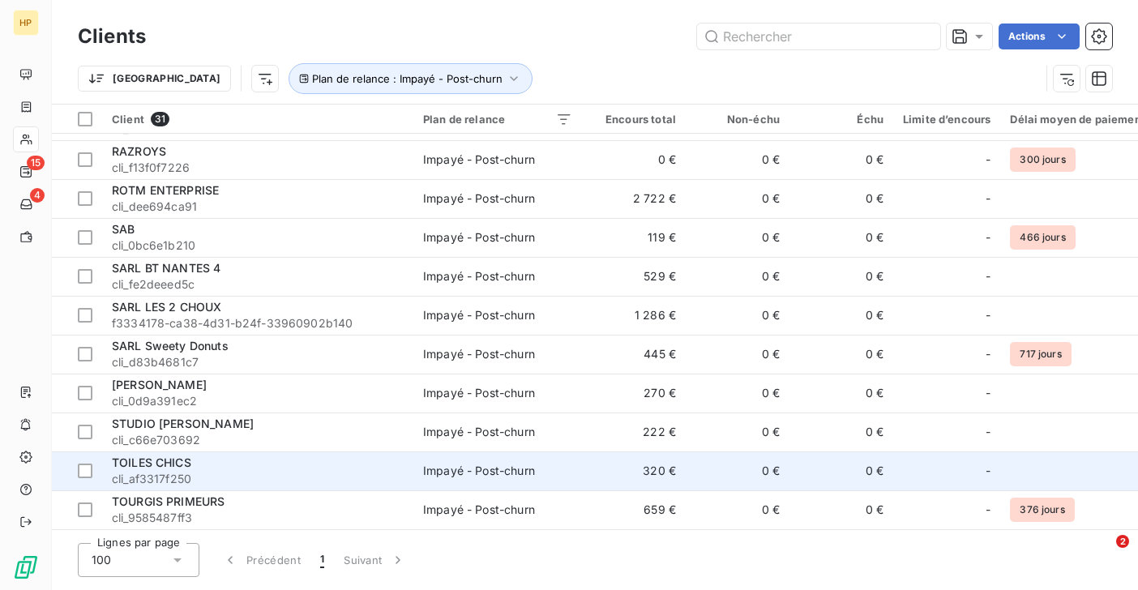
click at [160, 460] on span "TOILES CHICS" at bounding box center [151, 462] width 79 height 14
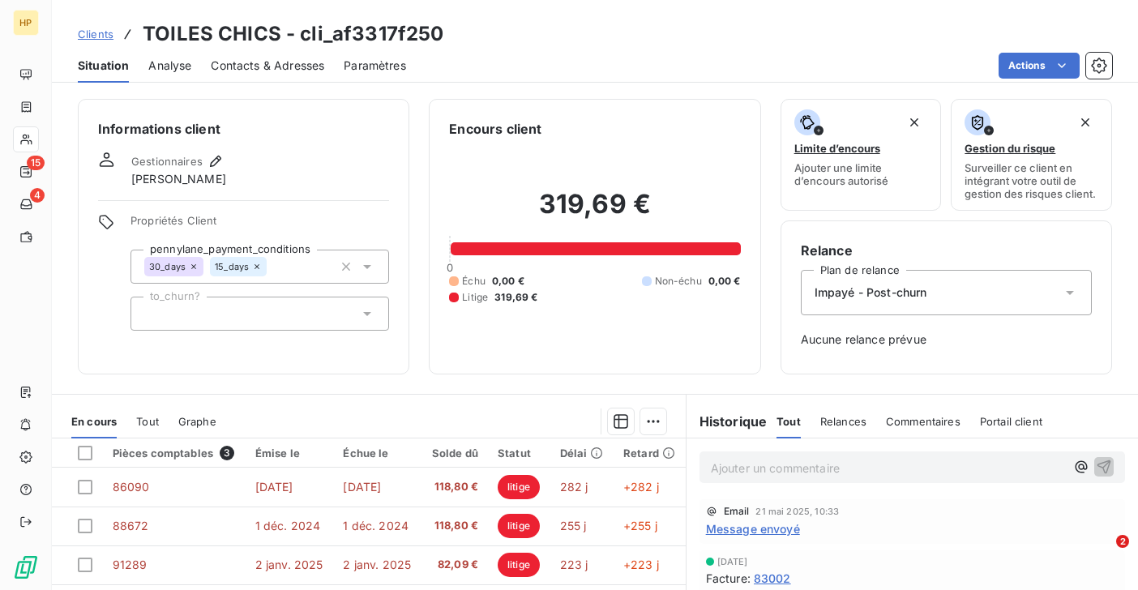
scroll to position [209, 0]
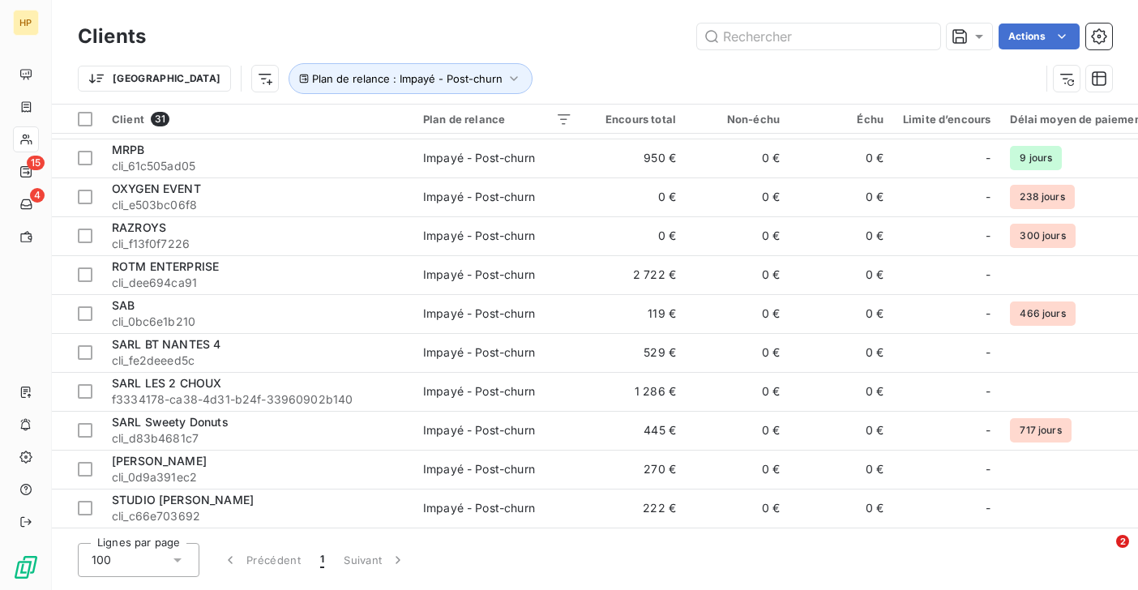
scroll to position [816, 0]
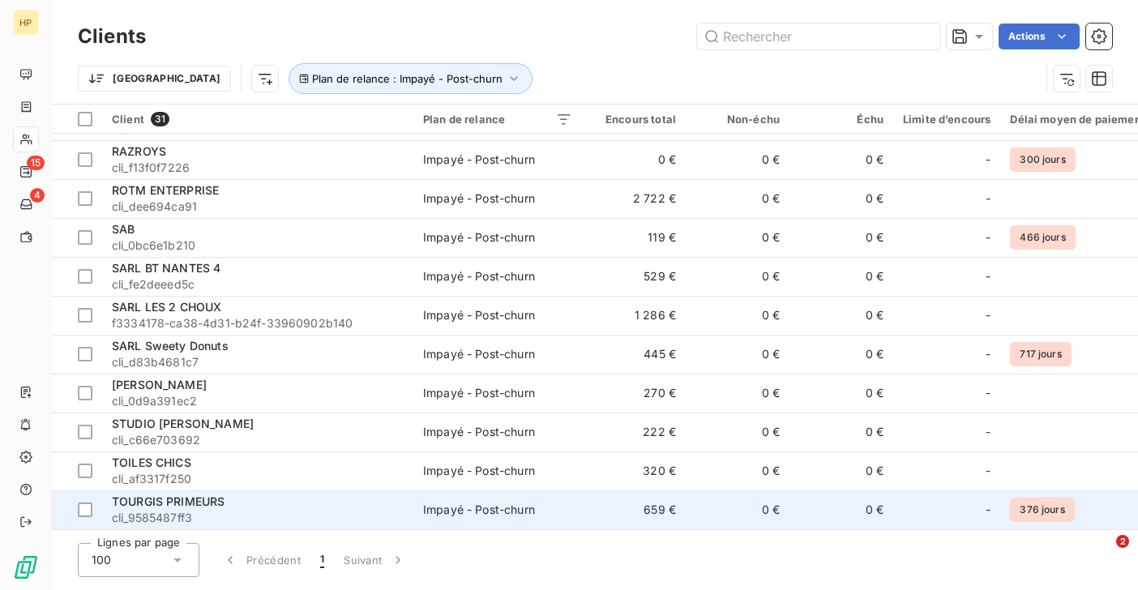
click at [196, 494] on span "TOURGIS PRIMEURS" at bounding box center [168, 501] width 113 height 14
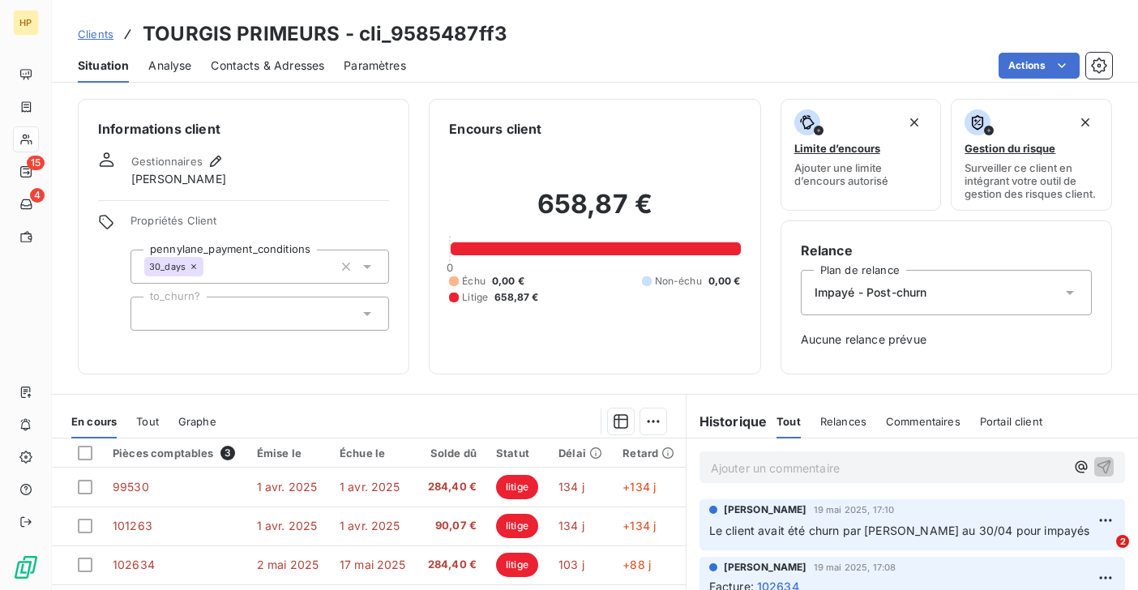
scroll to position [209, 0]
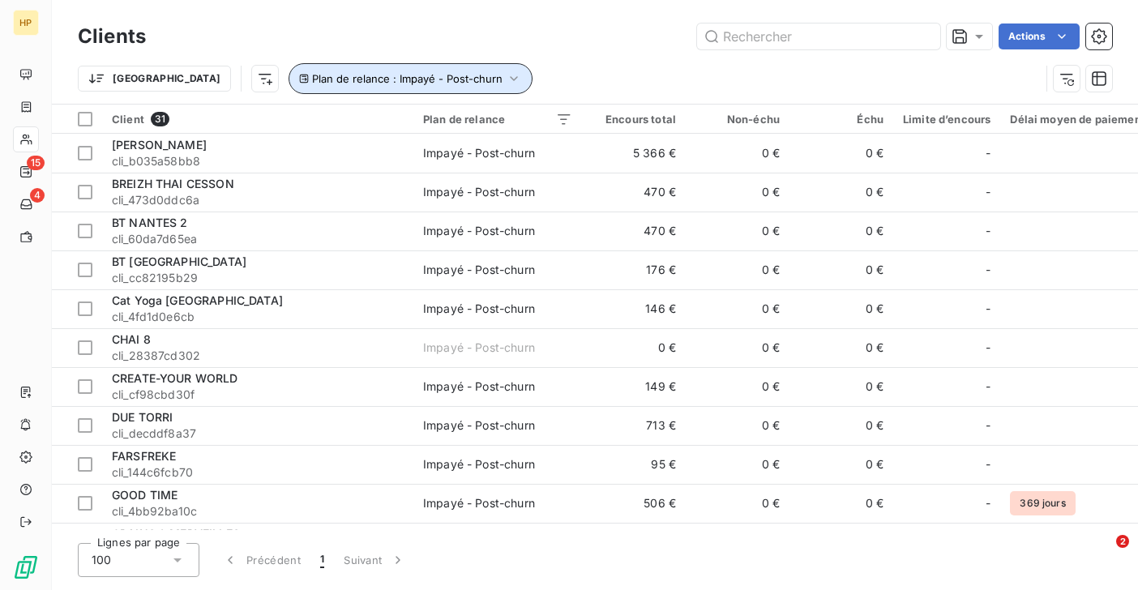
click at [375, 79] on span "Plan de relance : Impayé - Post-churn" at bounding box center [407, 78] width 190 height 13
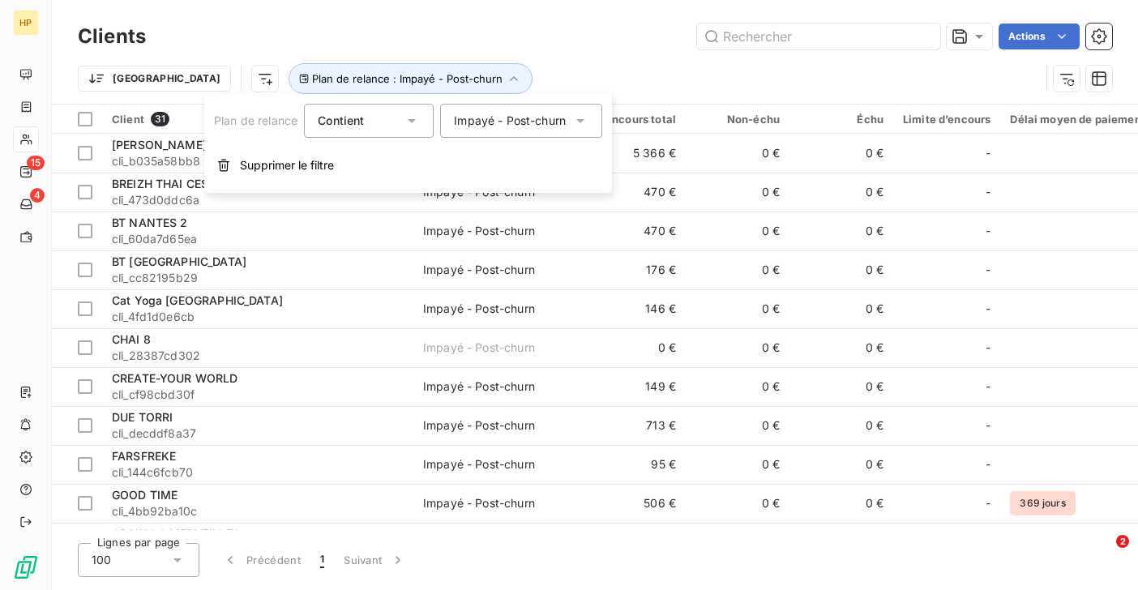
click at [505, 125] on div "Impayé - Post-churn" at bounding box center [510, 121] width 112 height 16
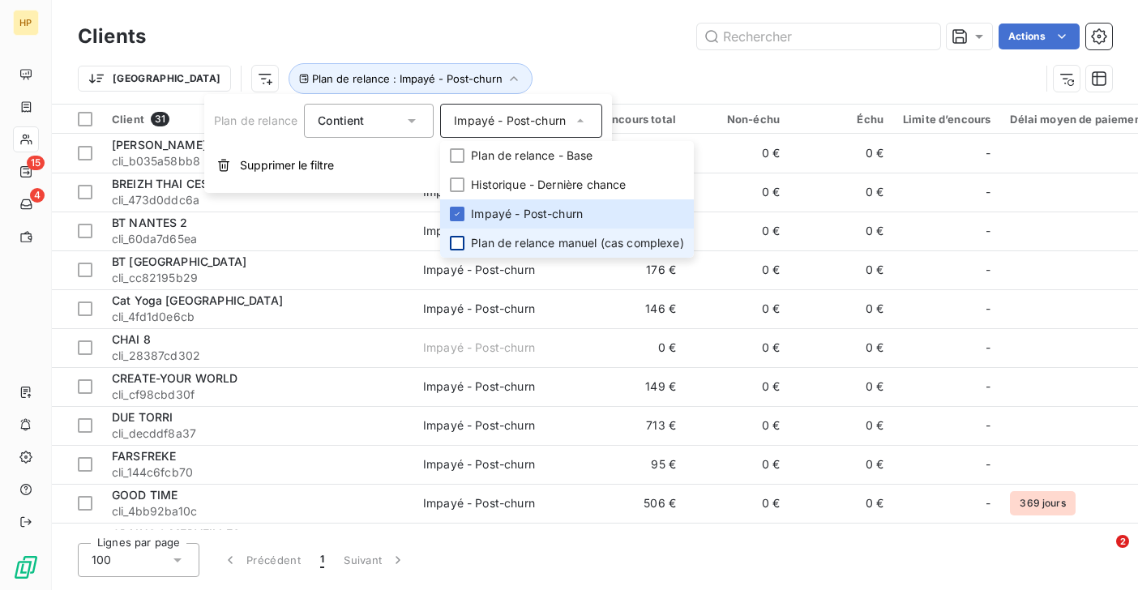
click at [458, 244] on div at bounding box center [457, 243] width 15 height 15
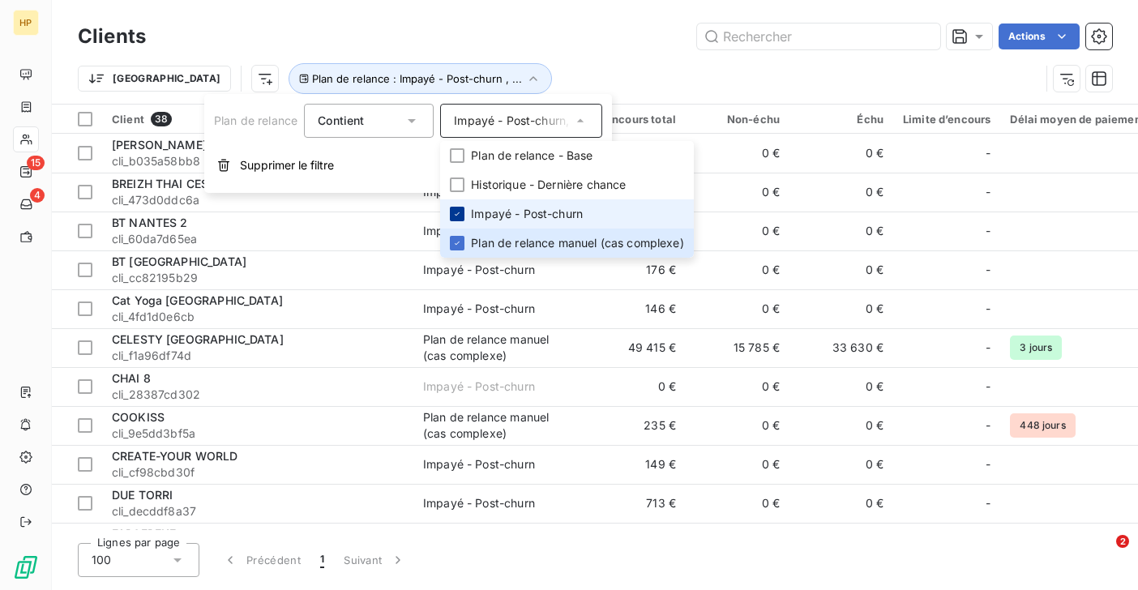
click at [457, 214] on icon at bounding box center [457, 214] width 10 height 10
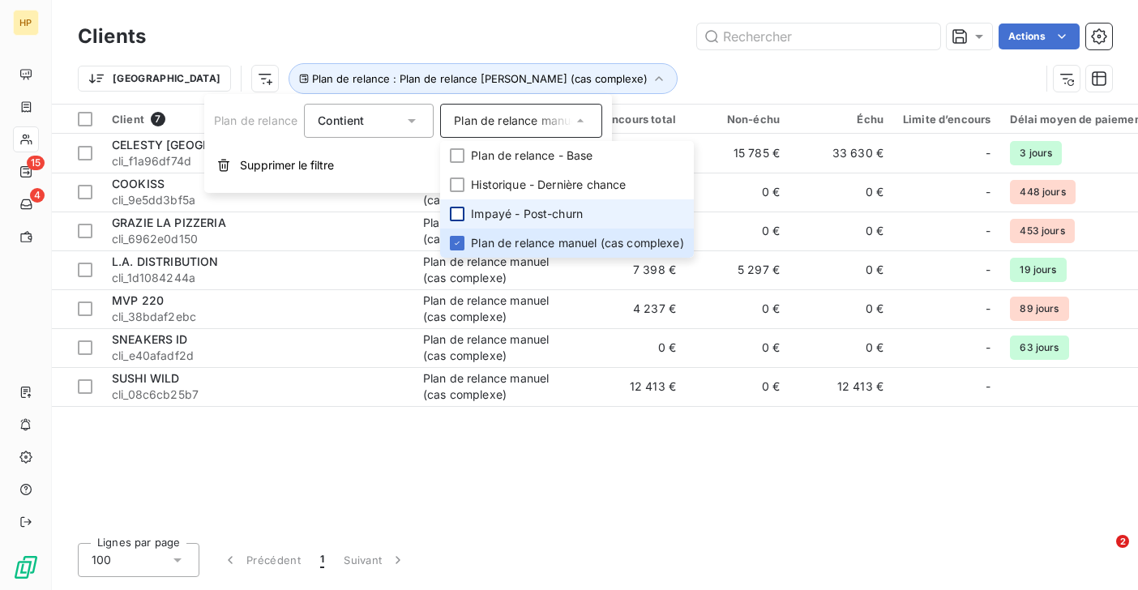
click at [580, 66] on div "Trier Plan de relance : Plan de relance [PERSON_NAME] (cas complexe)" at bounding box center [559, 78] width 962 height 31
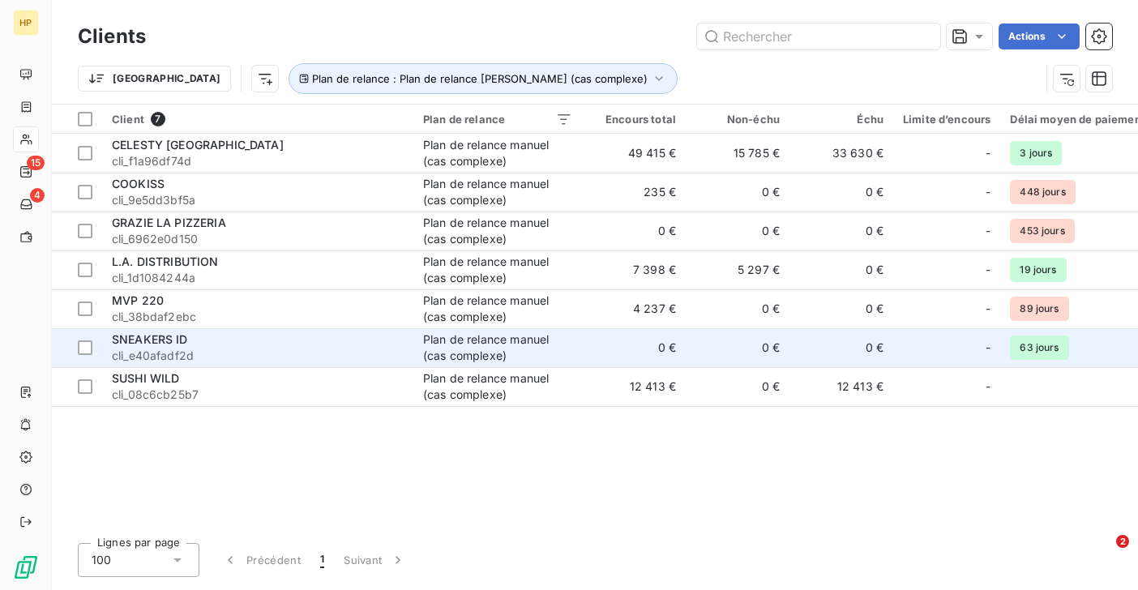
click at [152, 351] on span "cli_e40afadf2d" at bounding box center [258, 356] width 292 height 16
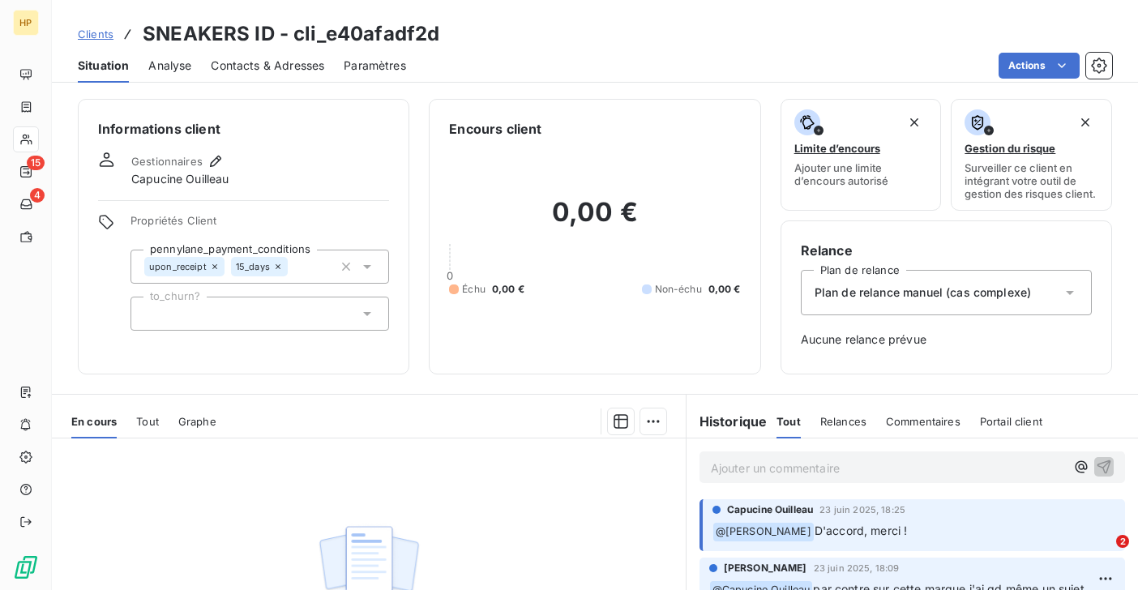
click at [930, 291] on span "Plan de relance manuel (cas complexe)" at bounding box center [923, 292] width 217 height 16
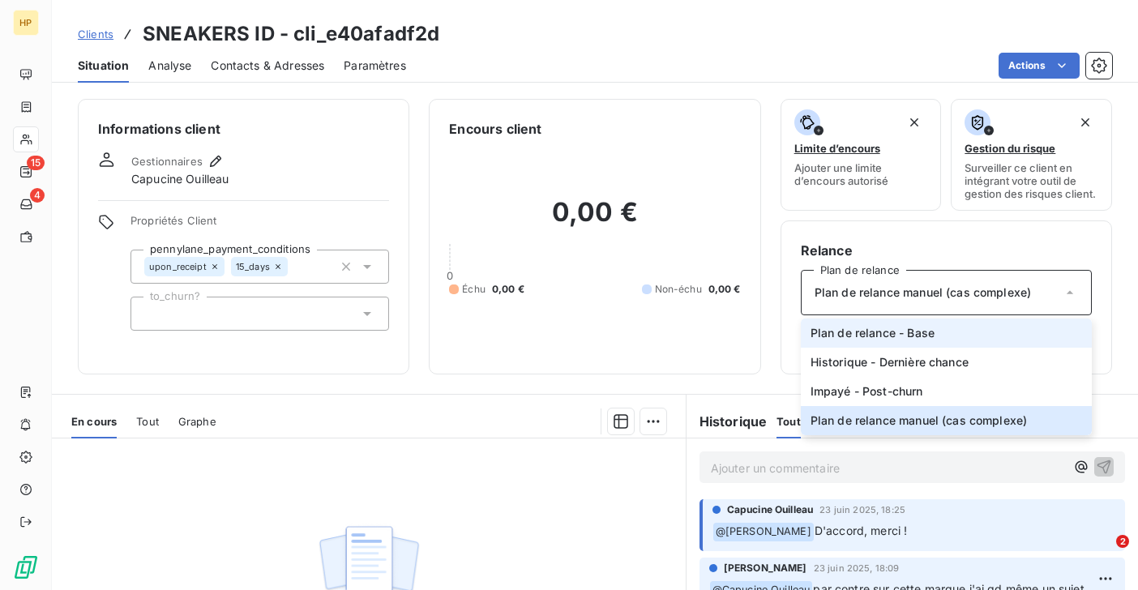
click at [913, 328] on span "Plan de relance - Base" at bounding box center [872, 333] width 124 height 16
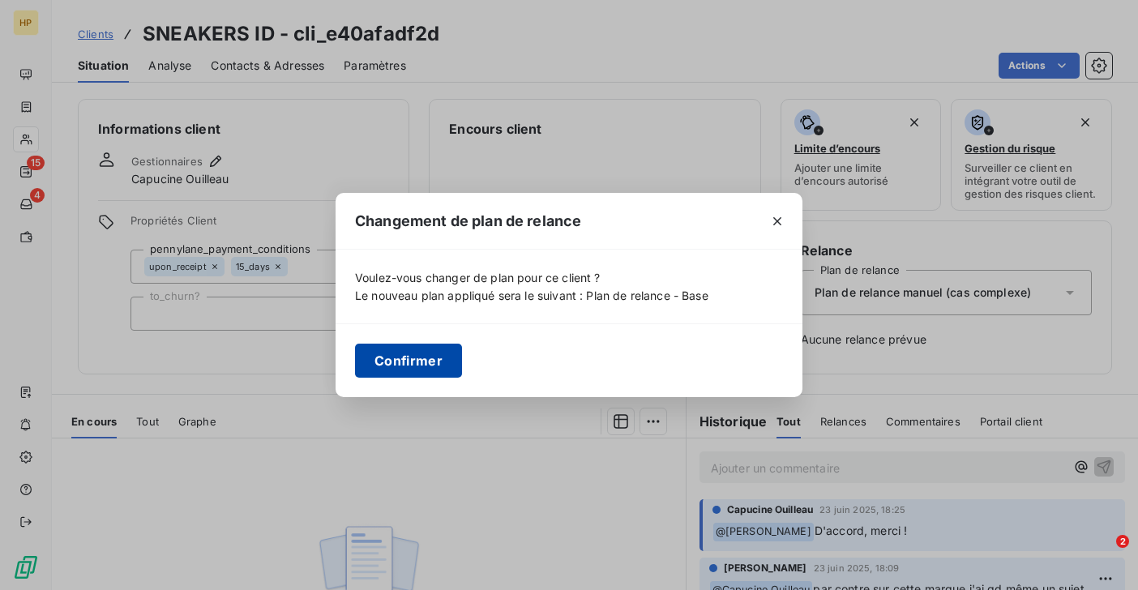
click at [411, 357] on button "Confirmer" at bounding box center [408, 361] width 107 height 34
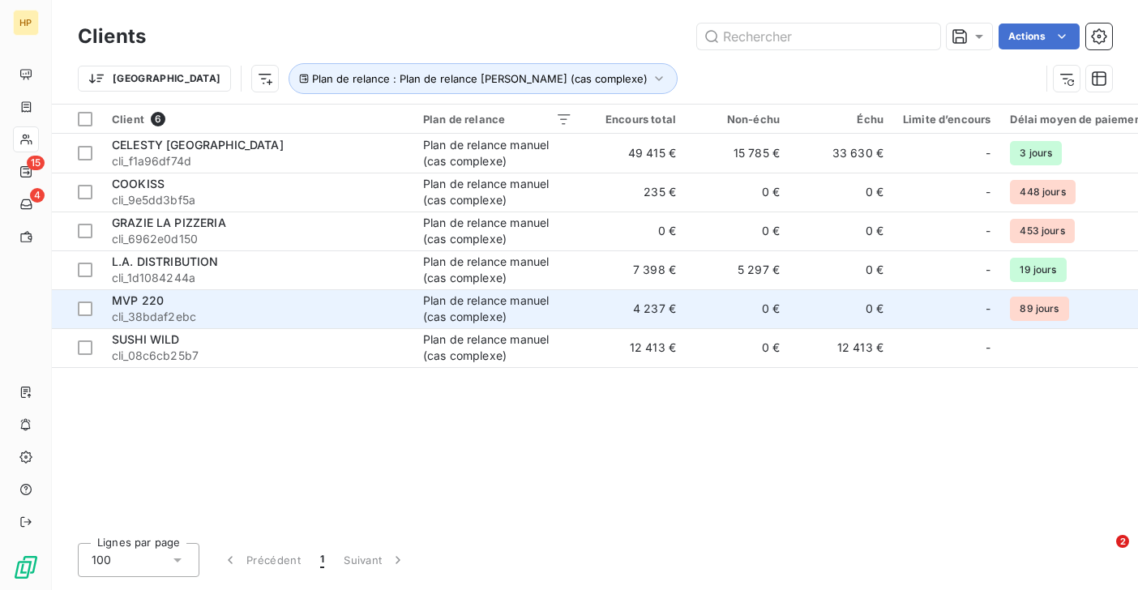
click at [170, 305] on div "MVP 220" at bounding box center [258, 301] width 292 height 16
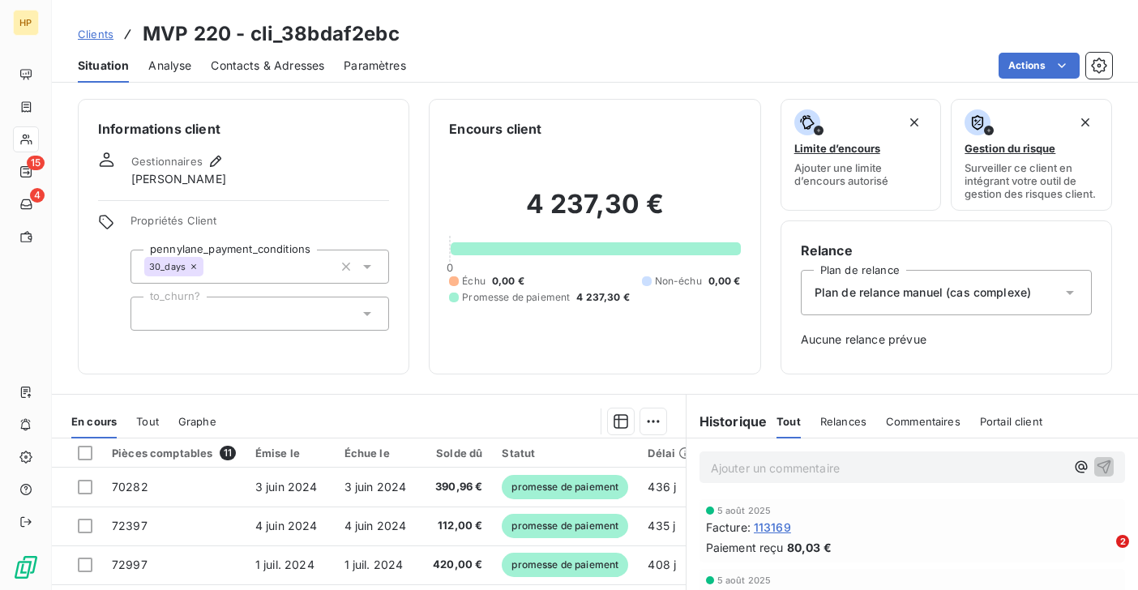
click at [859, 288] on span "Plan de relance manuel (cas complexe)" at bounding box center [923, 292] width 217 height 16
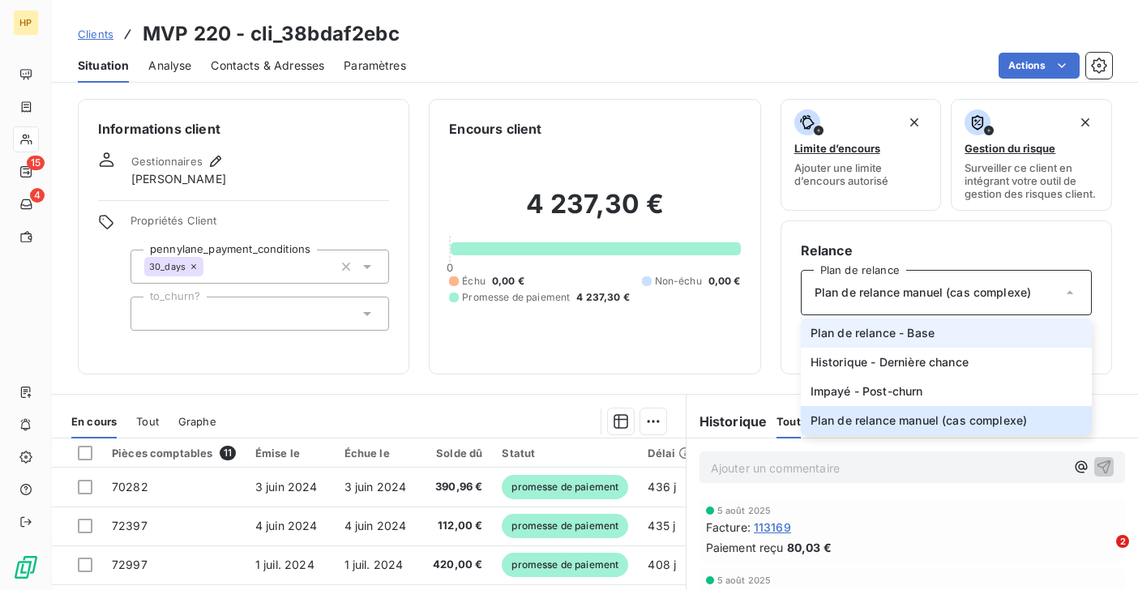
click at [856, 331] on span "Plan de relance - Base" at bounding box center [872, 333] width 124 height 16
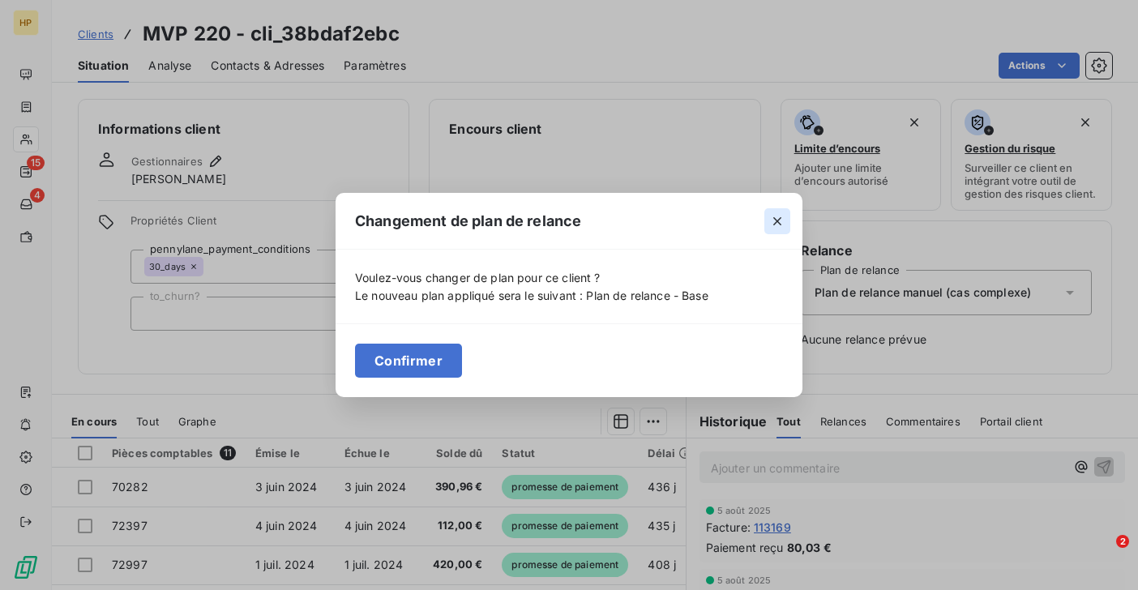
click at [776, 227] on icon "button" at bounding box center [777, 221] width 16 height 16
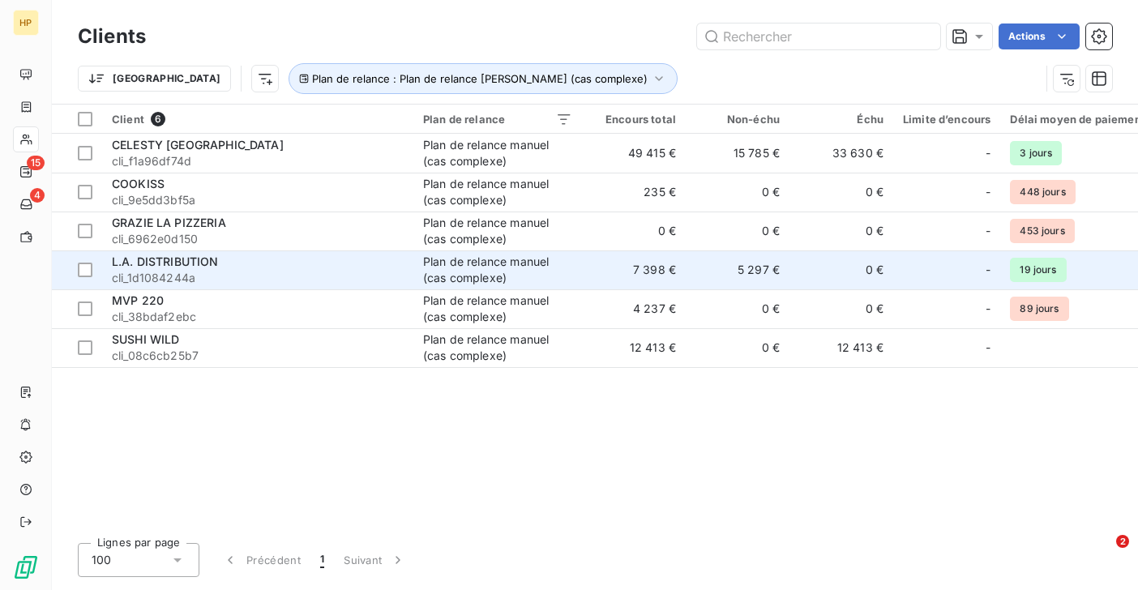
click at [173, 272] on span "cli_1d1084244a" at bounding box center [258, 278] width 292 height 16
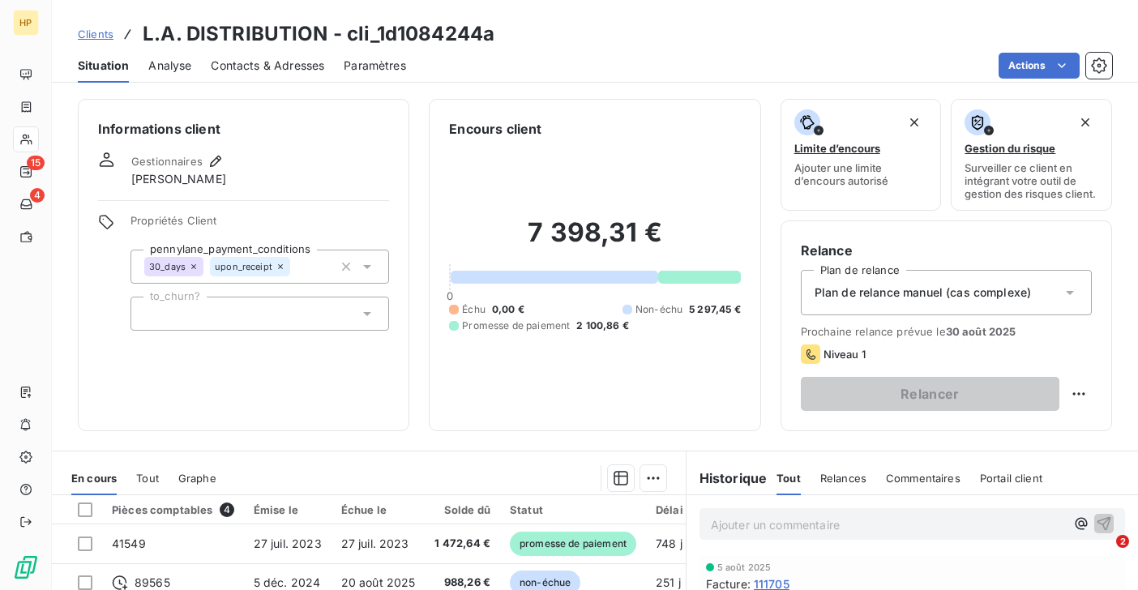
scroll to position [266, 0]
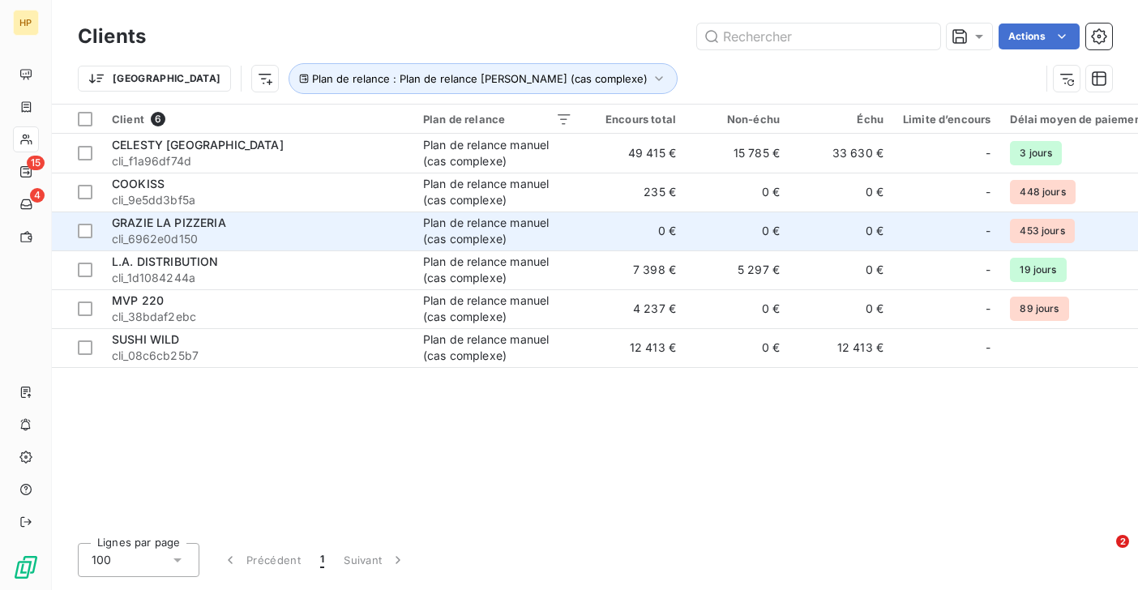
click at [246, 225] on div "GRAZIE LA PIZZERIA" at bounding box center [258, 223] width 292 height 16
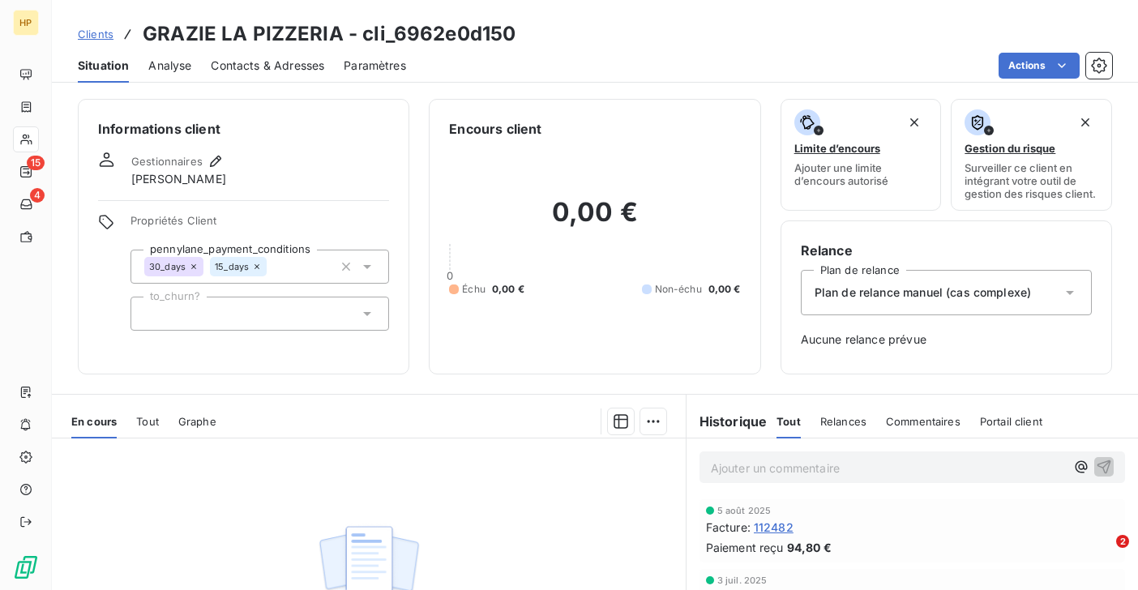
click at [911, 298] on span "Plan de relance manuel (cas complexe)" at bounding box center [923, 292] width 217 height 16
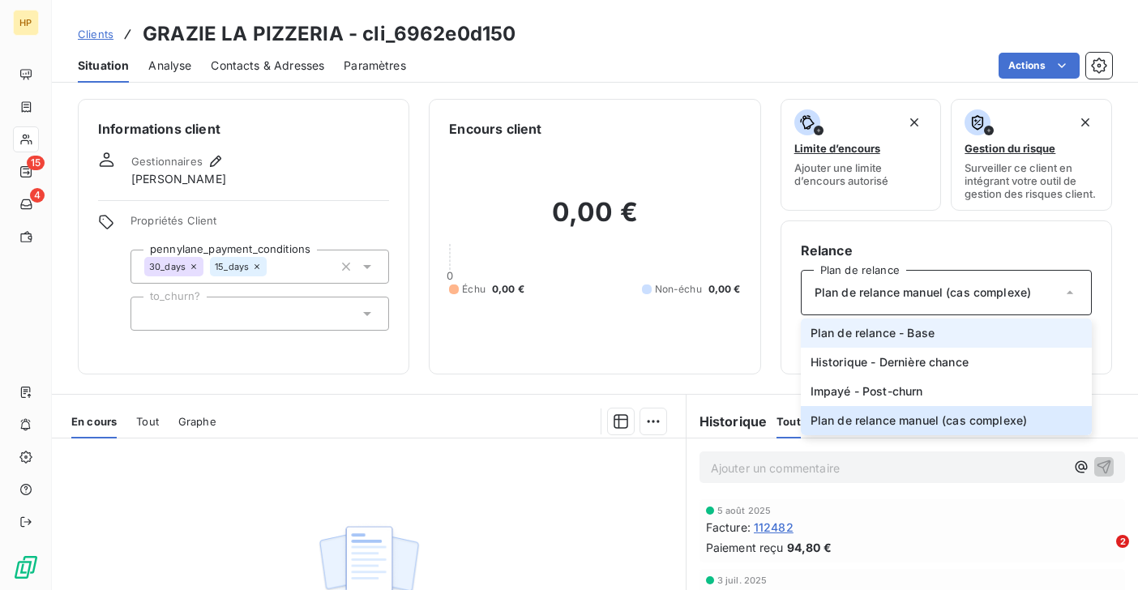
click at [897, 323] on li "Plan de relance - Base" at bounding box center [946, 333] width 291 height 29
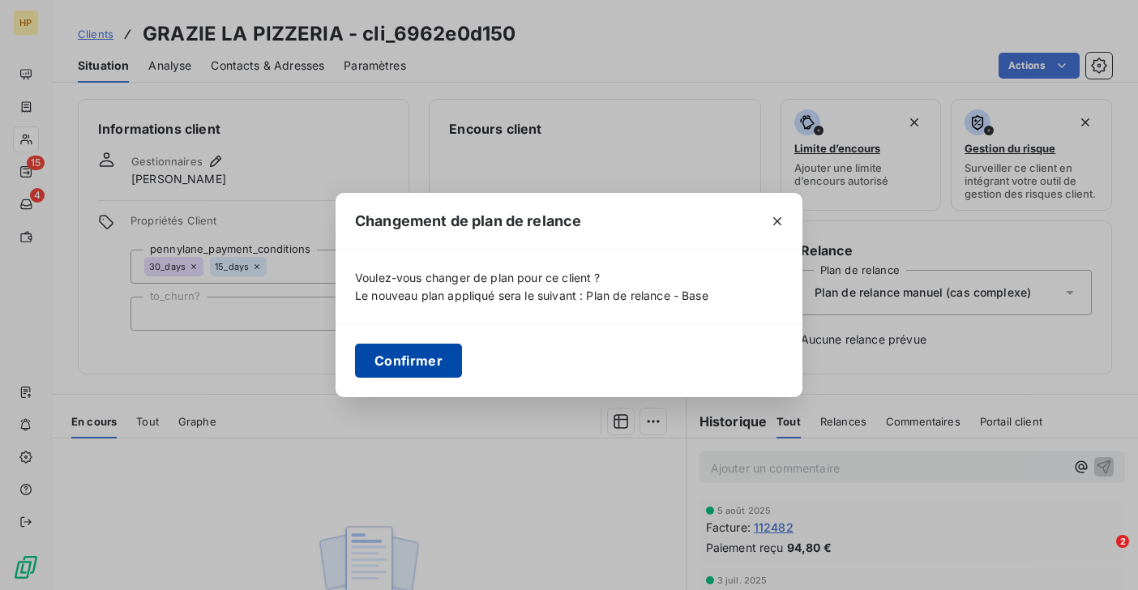
click at [413, 359] on button "Confirmer" at bounding box center [408, 361] width 107 height 34
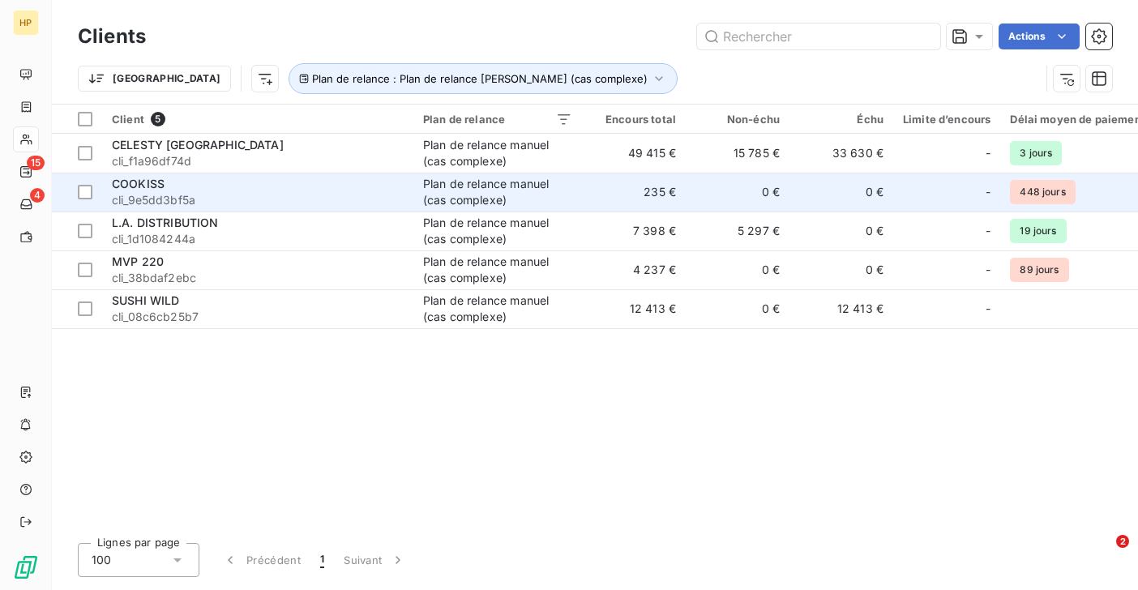
click at [182, 193] on span "cli_9e5dd3bf5a" at bounding box center [258, 200] width 292 height 16
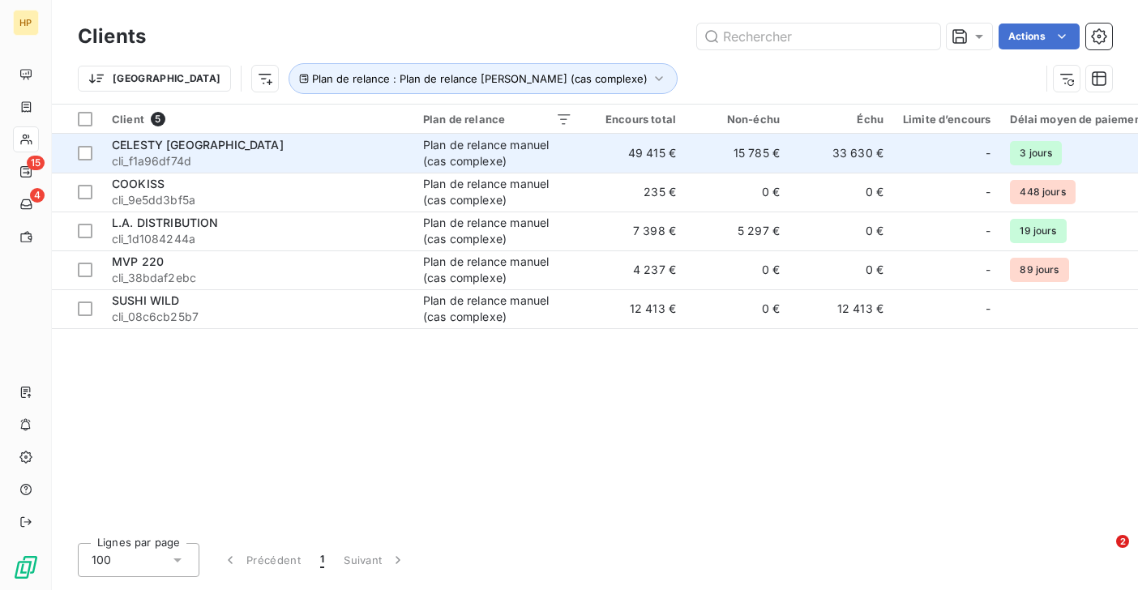
click at [162, 160] on span "cli_f1a96df74d" at bounding box center [258, 161] width 292 height 16
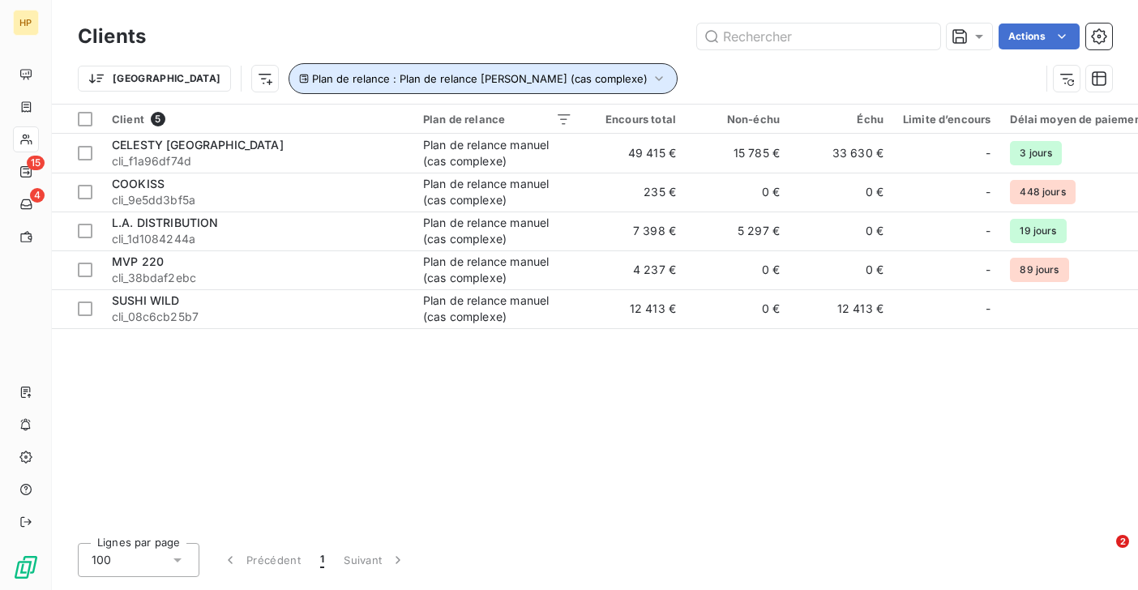
click at [312, 79] on span "Plan de relance : Plan de relance [PERSON_NAME] (cas complexe)" at bounding box center [480, 78] width 336 height 13
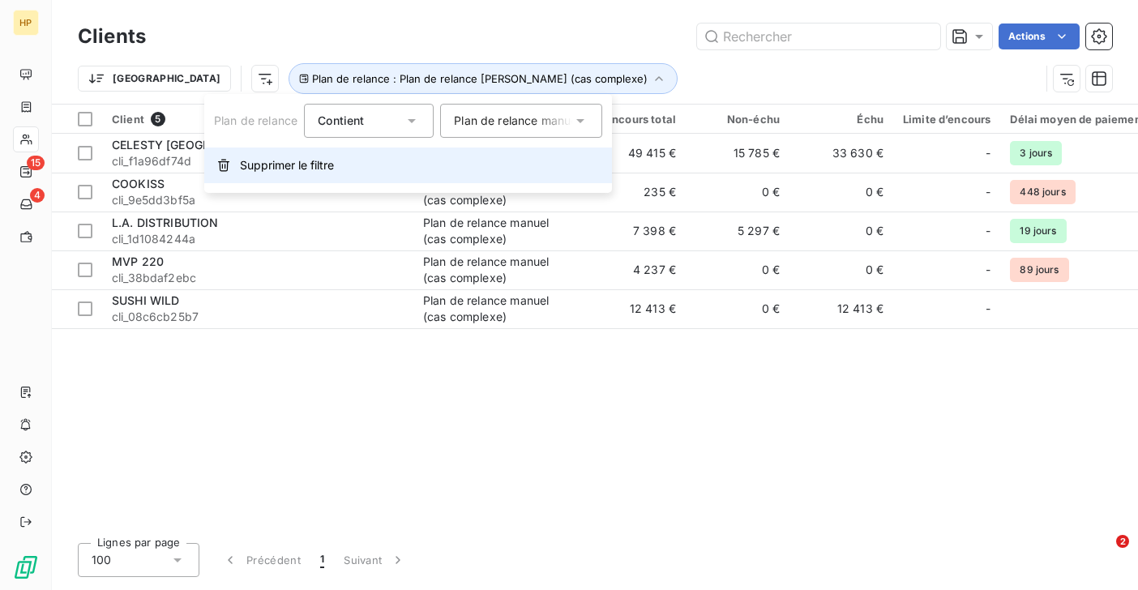
click at [286, 166] on span "Supprimer le filtre" at bounding box center [287, 165] width 94 height 16
